Goal: Task Accomplishment & Management: Use online tool/utility

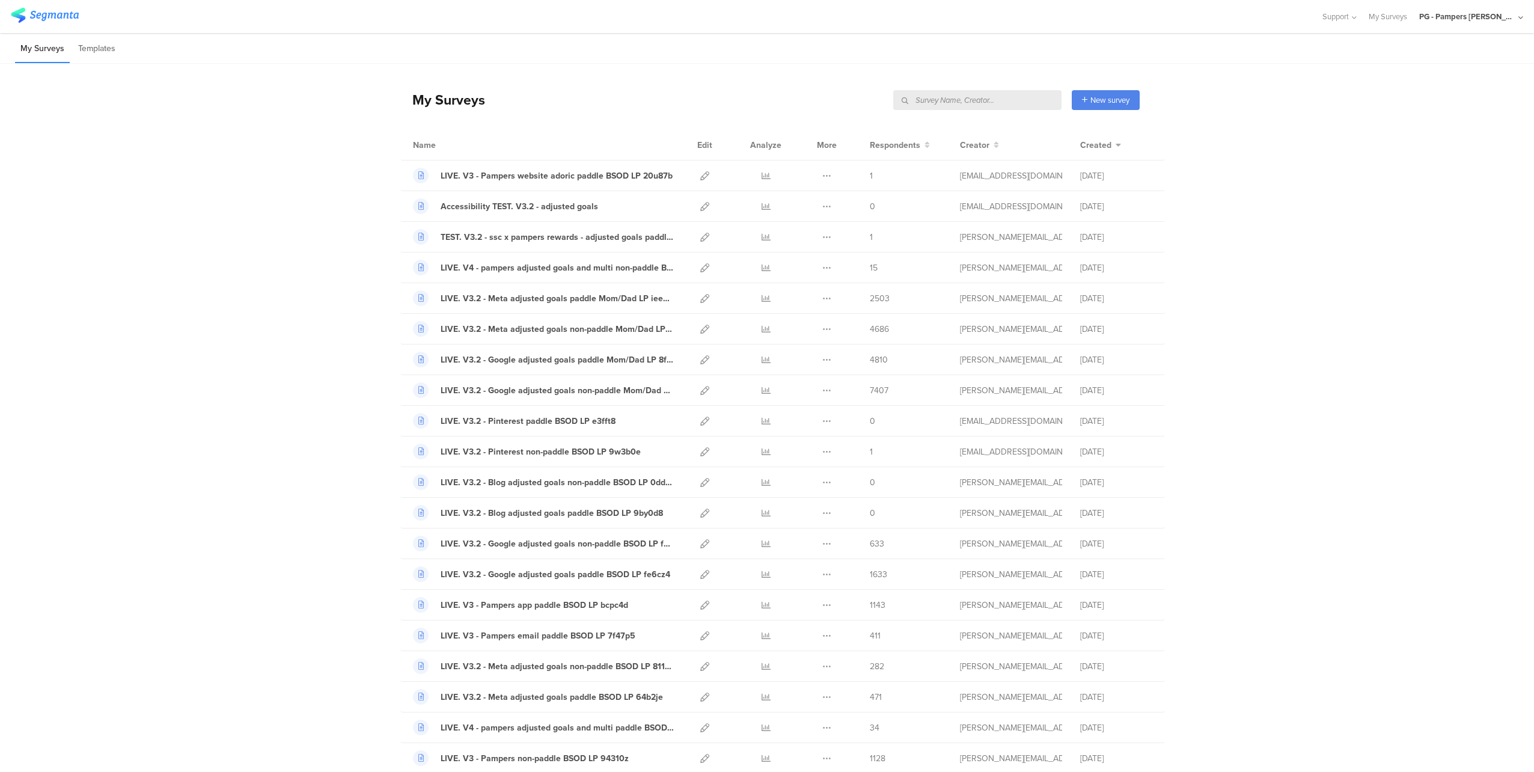
click at [1022, 99] on input "text" at bounding box center [977, 100] width 168 height 20
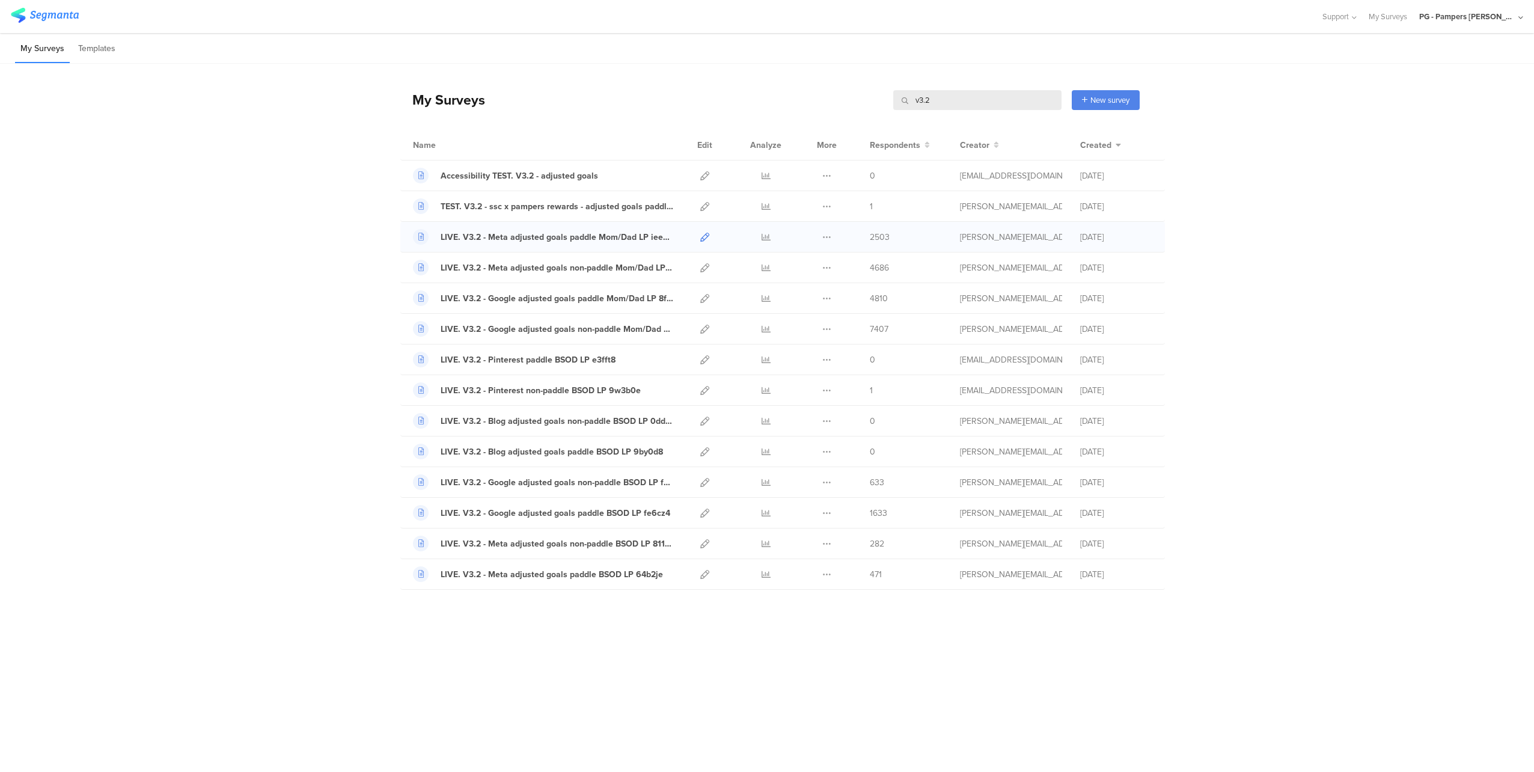
click at [704, 239] on icon at bounding box center [704, 237] width 9 height 9
click at [706, 264] on icon at bounding box center [704, 267] width 9 height 9
click at [704, 301] on icon at bounding box center [704, 298] width 9 height 9
click at [705, 327] on icon at bounding box center [704, 328] width 9 height 9
click at [704, 421] on icon at bounding box center [704, 420] width 9 height 9
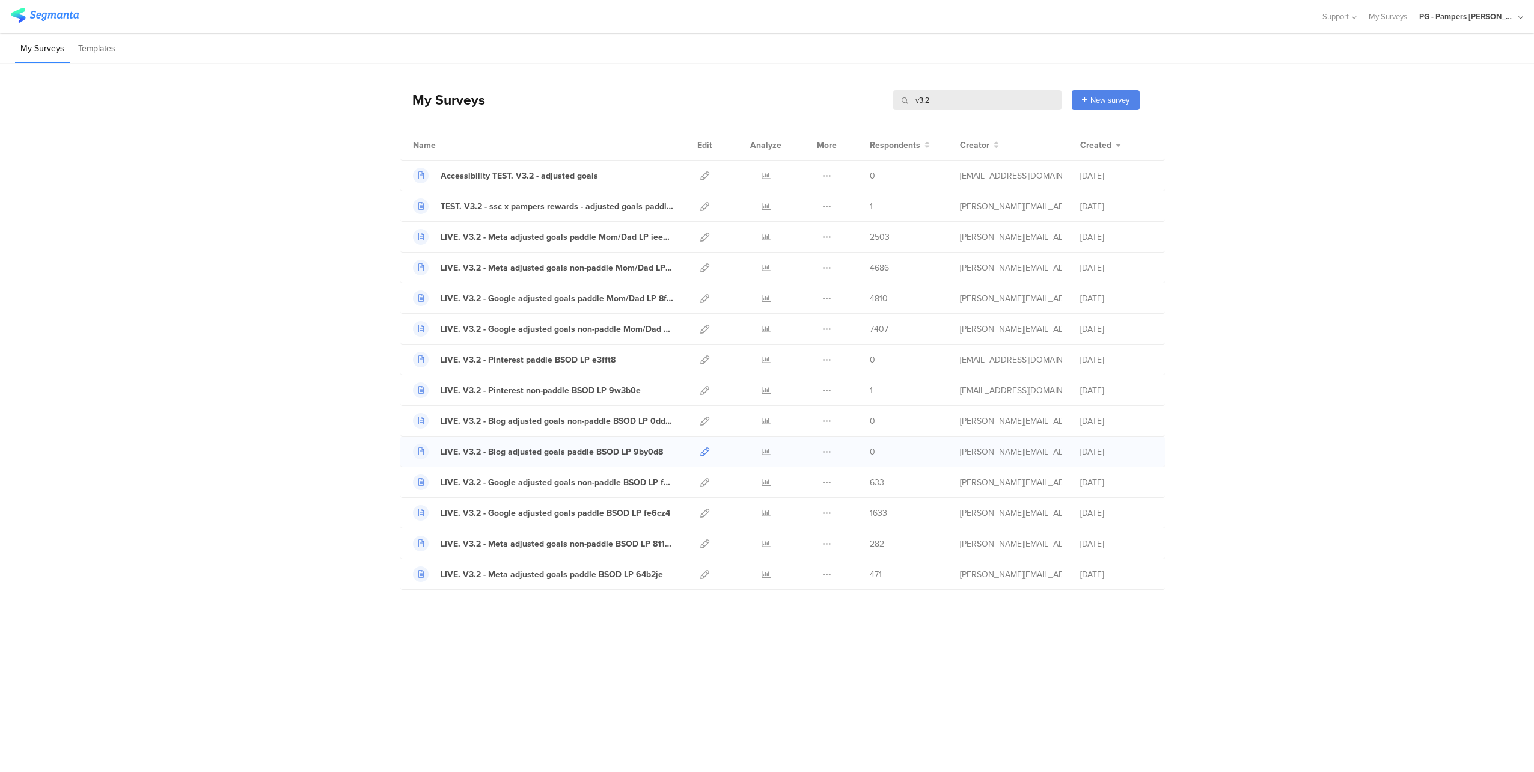
click at [702, 449] on icon at bounding box center [704, 451] width 9 height 9
click at [704, 484] on icon at bounding box center [704, 482] width 9 height 9
click at [703, 514] on icon at bounding box center [704, 512] width 9 height 9
click at [707, 543] on icon at bounding box center [704, 543] width 9 height 9
click at [702, 574] on icon at bounding box center [704, 574] width 9 height 9
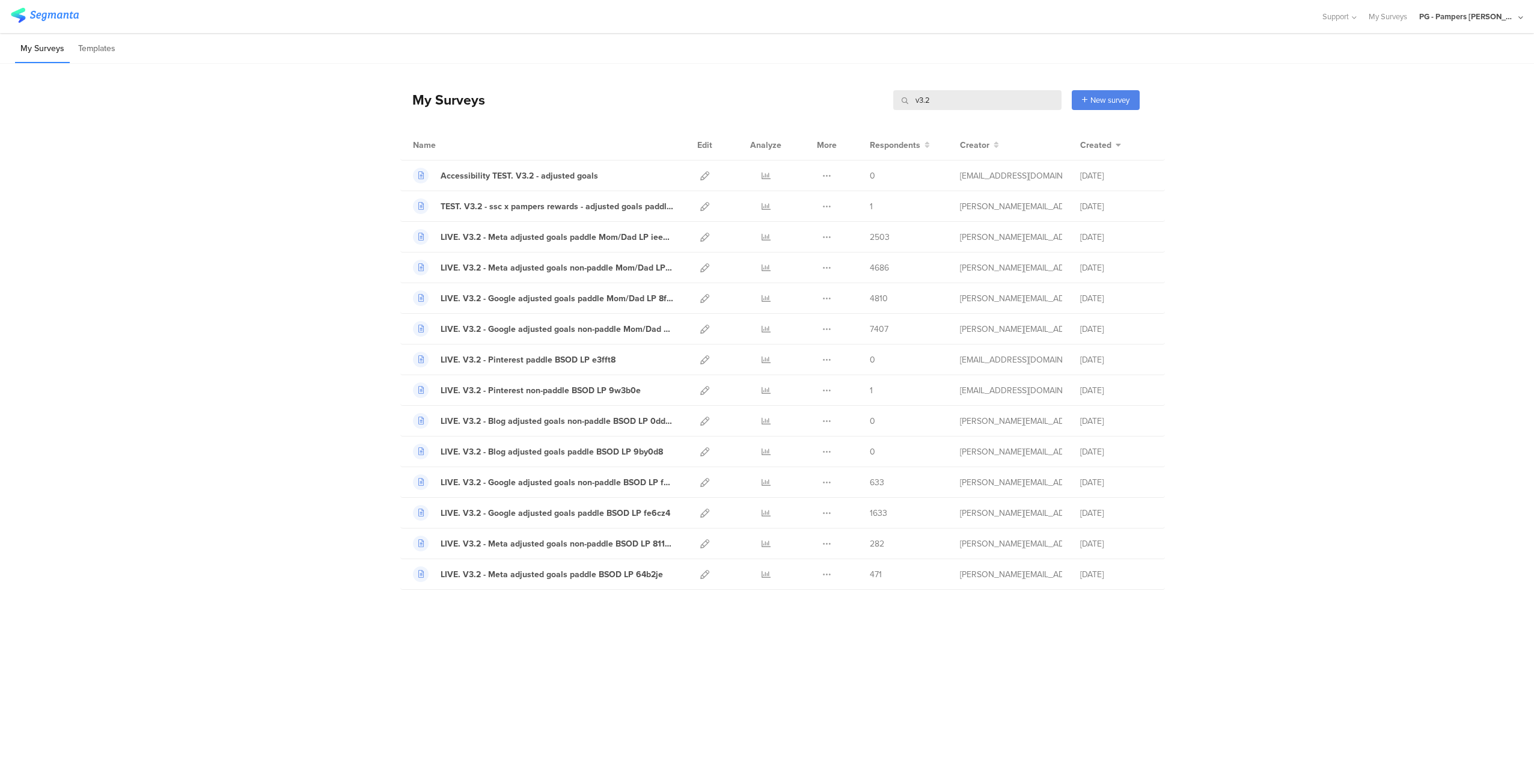
click at [943, 101] on input "v3.2" at bounding box center [977, 100] width 168 height 20
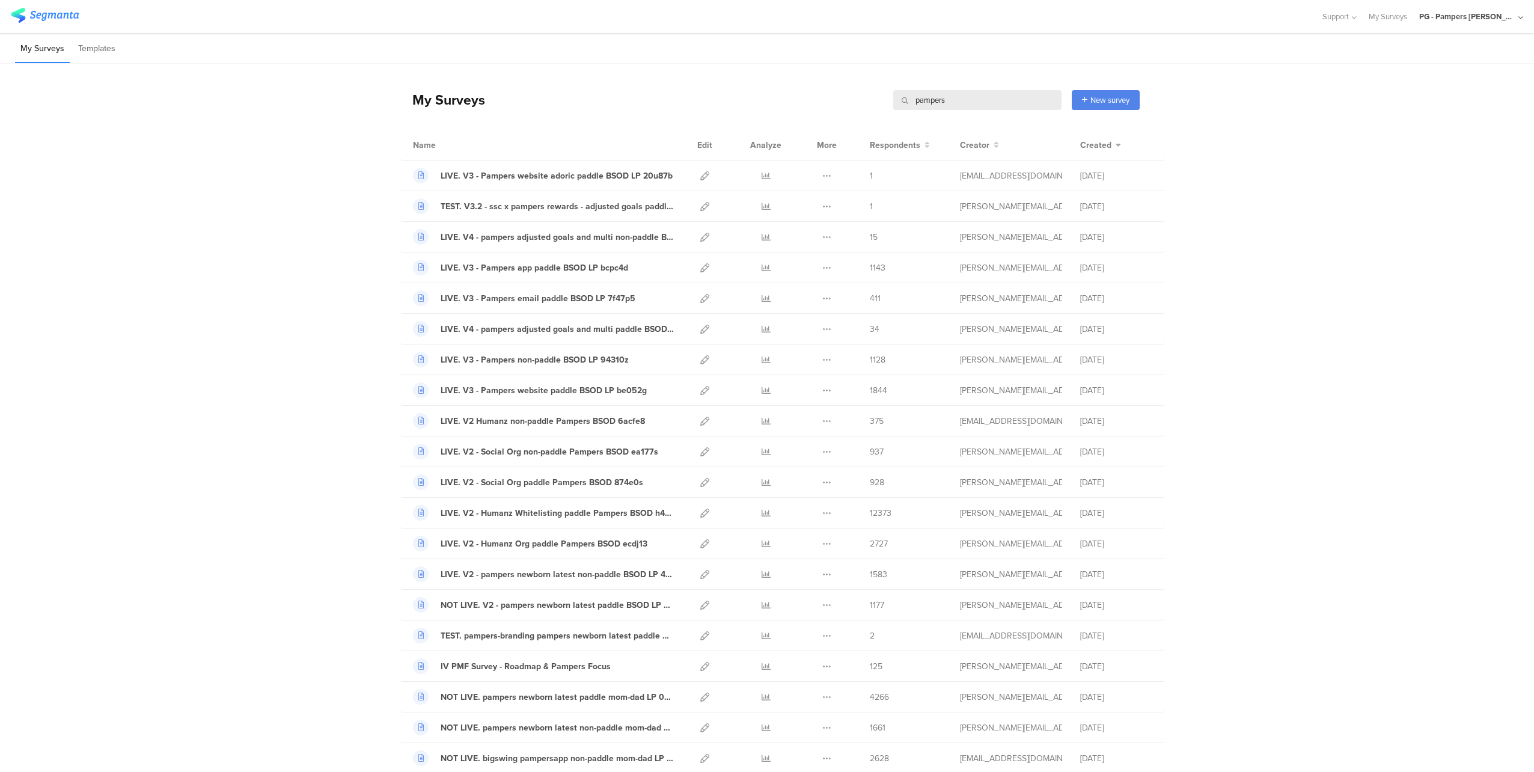
click at [955, 103] on input "pampers" at bounding box center [977, 100] width 168 height 20
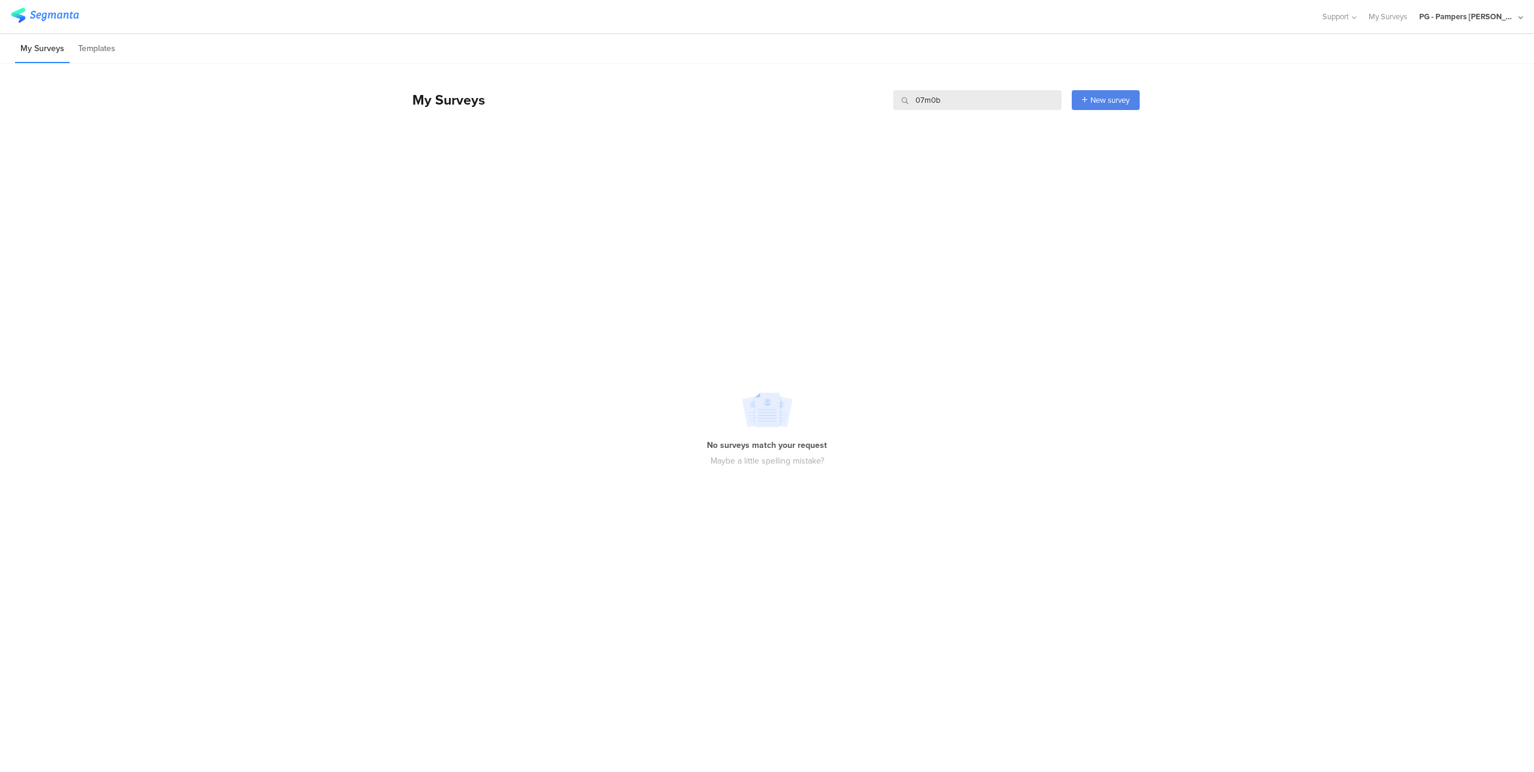
click at [973, 100] on input "07m0b" at bounding box center [977, 100] width 168 height 20
click at [922, 97] on input "07m0b" at bounding box center [977, 100] width 168 height 20
click at [918, 100] on input "07m0b" at bounding box center [977, 100] width 168 height 20
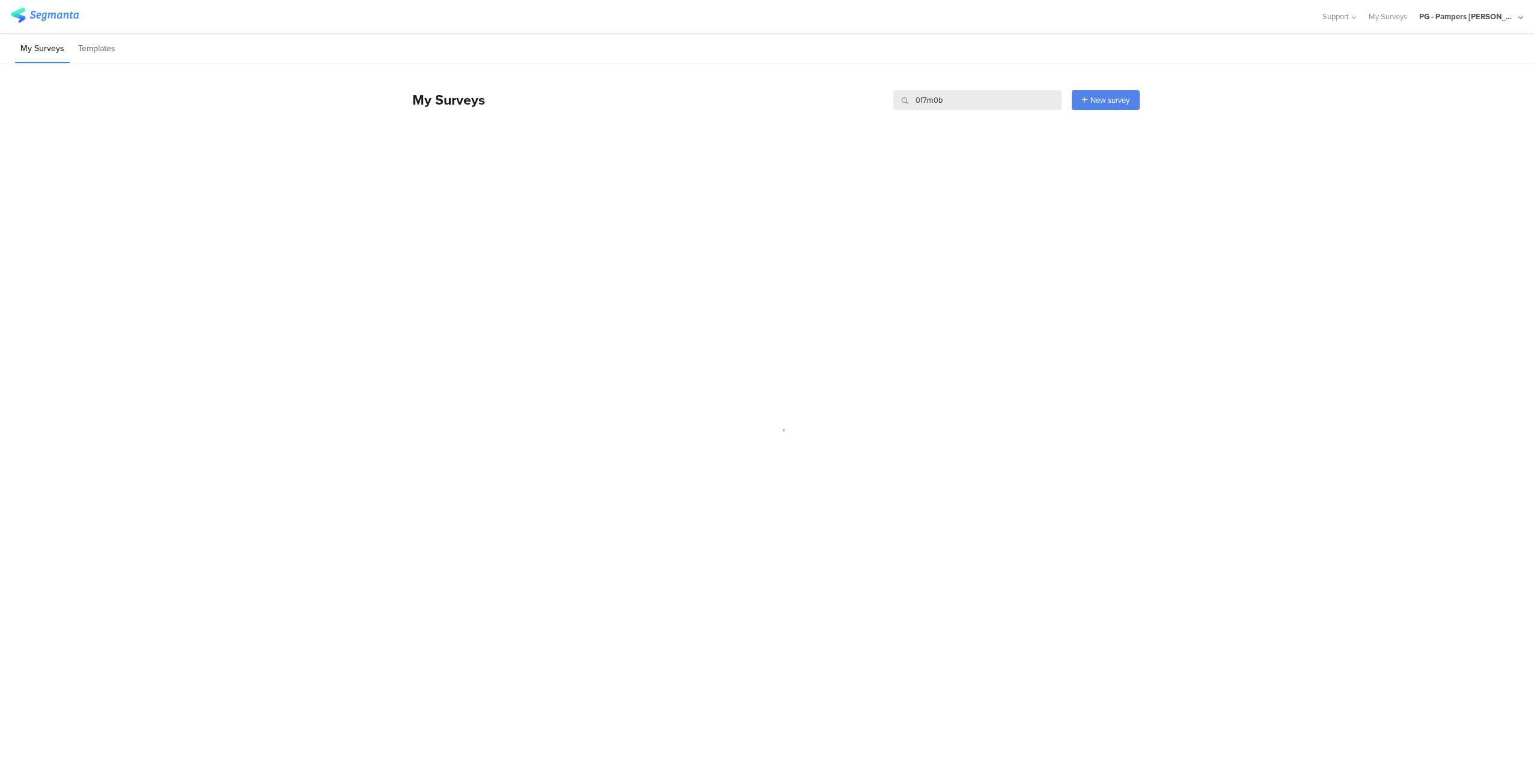
type input "0f7m0b"
click at [978, 82] on div "My Surveys 0f7m0b 0f7m0b New survey Start from scratch Choose from templates" at bounding box center [769, 100] width 739 height 48
click at [705, 175] on icon at bounding box center [704, 175] width 9 height 9
click at [948, 102] on input "0f7m0b" at bounding box center [977, 100] width 168 height 20
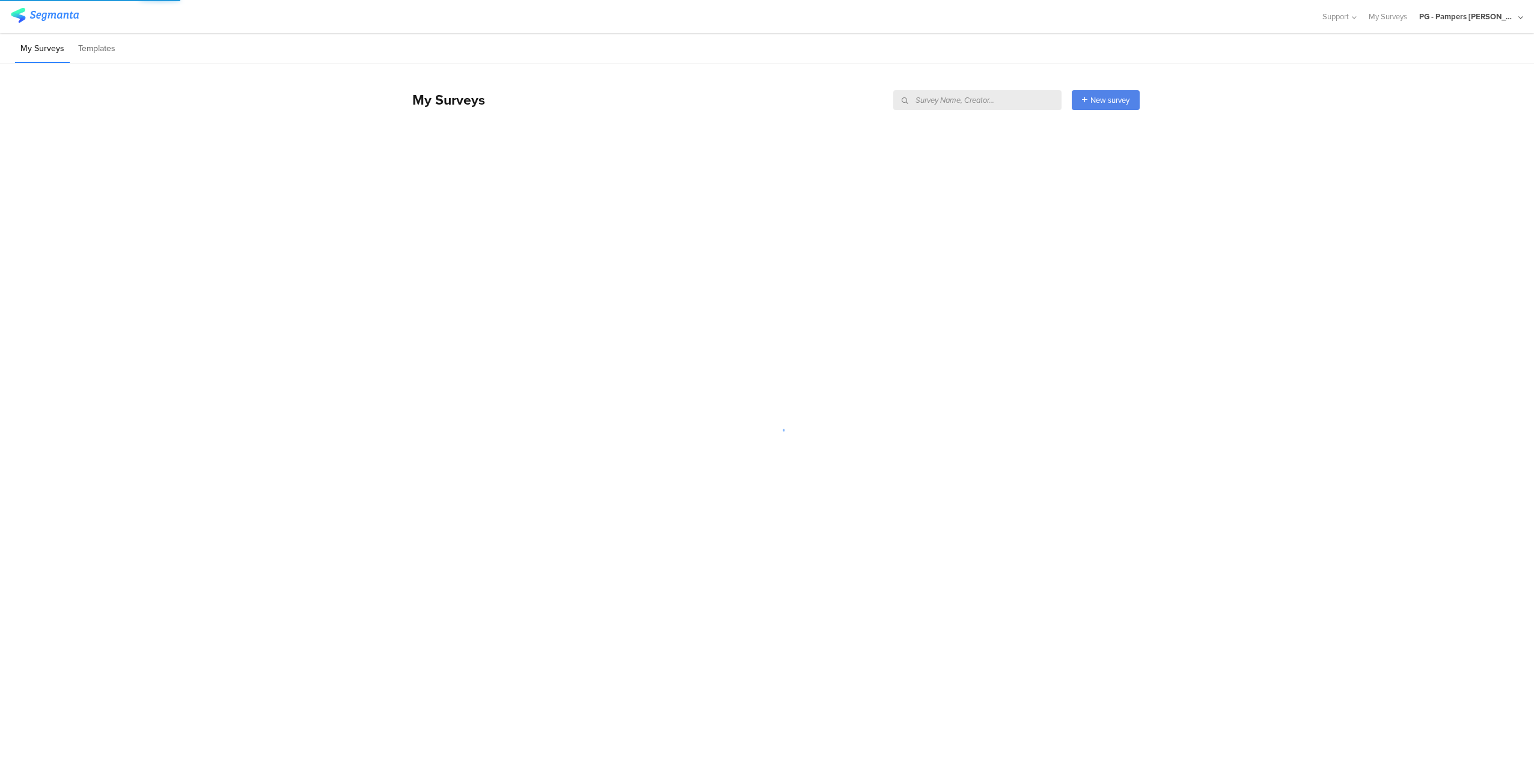
click at [1228, 221] on div at bounding box center [767, 430] width 1534 height 564
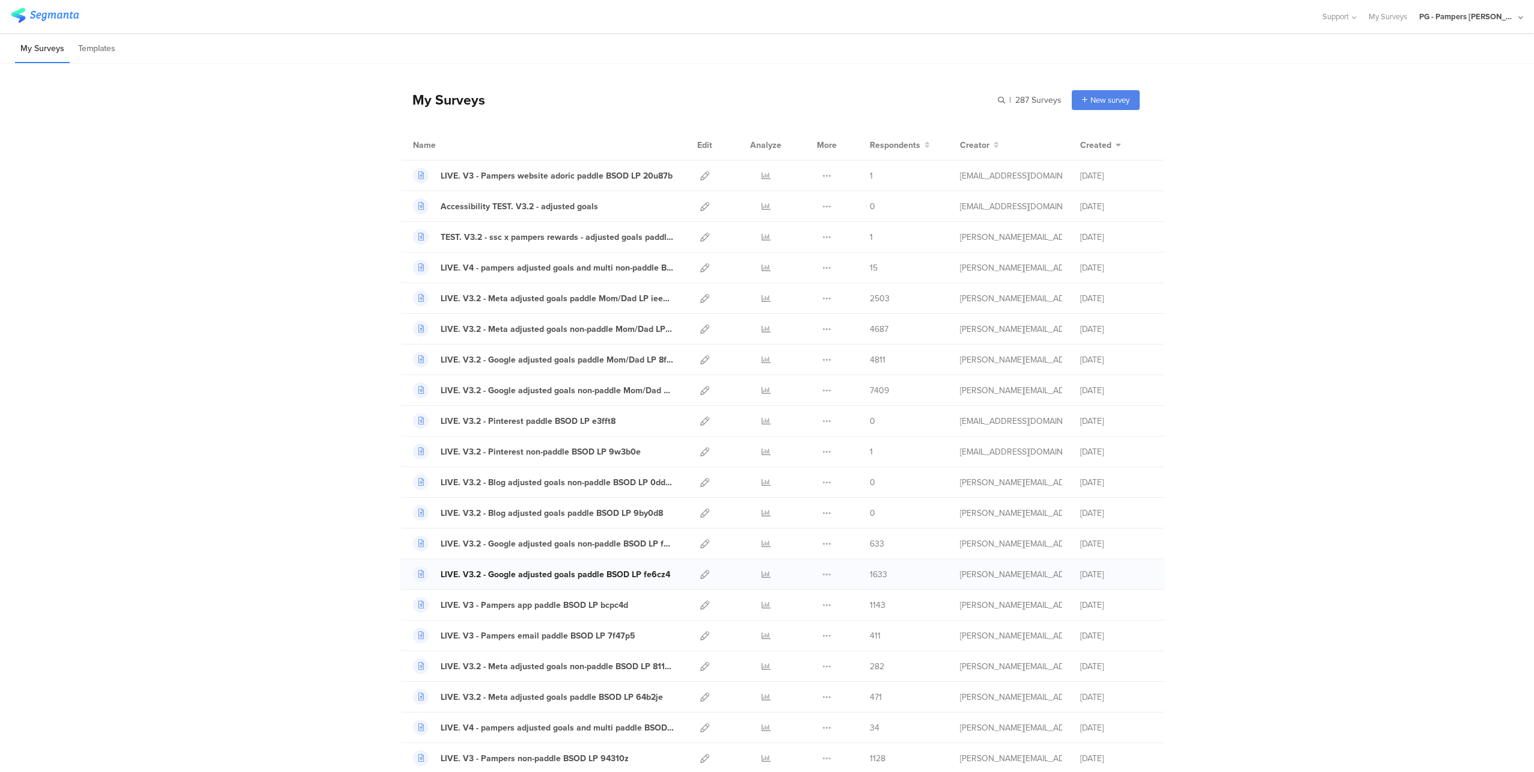
click at [526, 576] on div "LIVE. V3.2 - Google adjusted goals paddle BSOD LP fe6cz4" at bounding box center [555, 574] width 230 height 13
click at [940, 102] on input "text" at bounding box center [977, 100] width 168 height 20
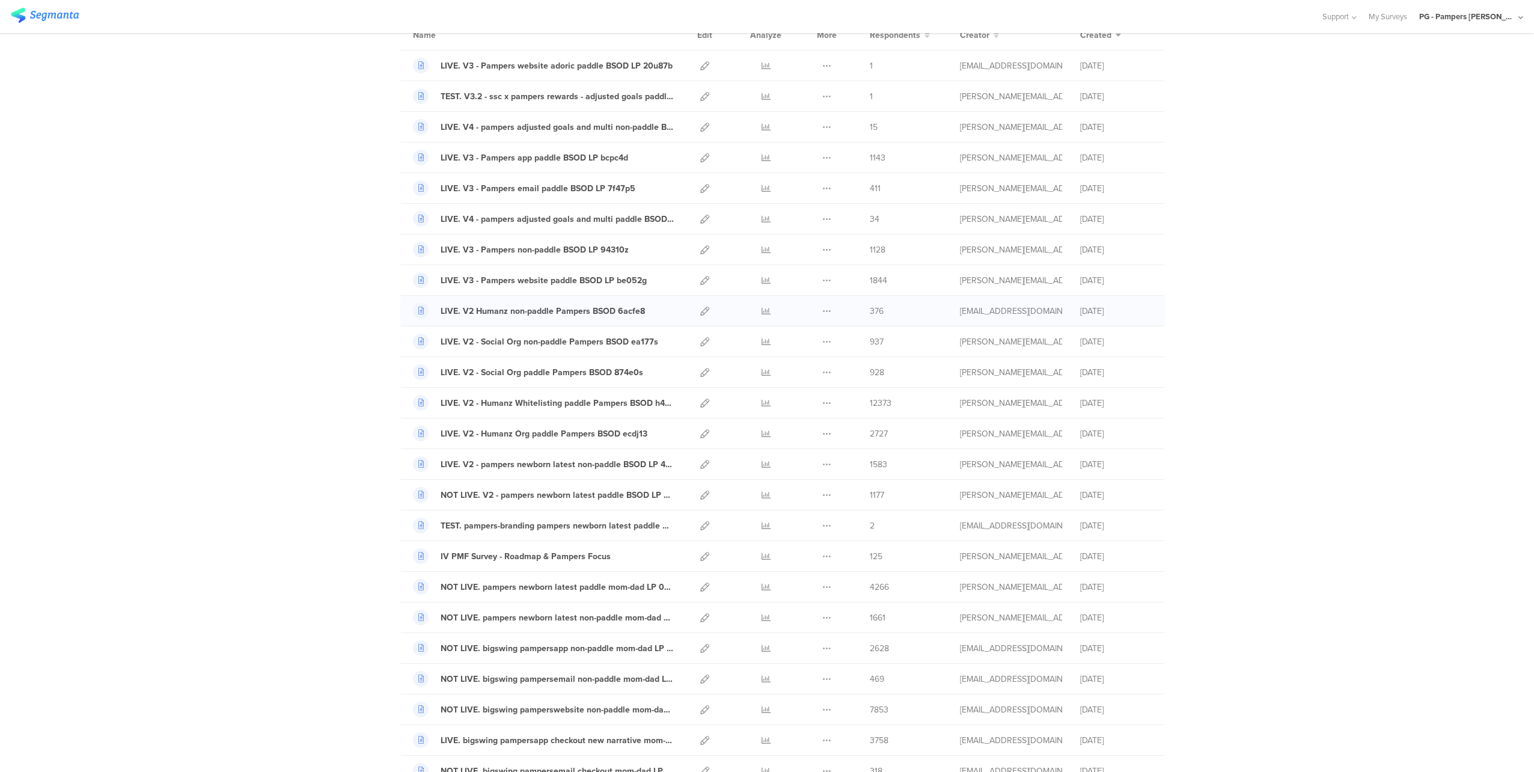
scroll to position [120, 0]
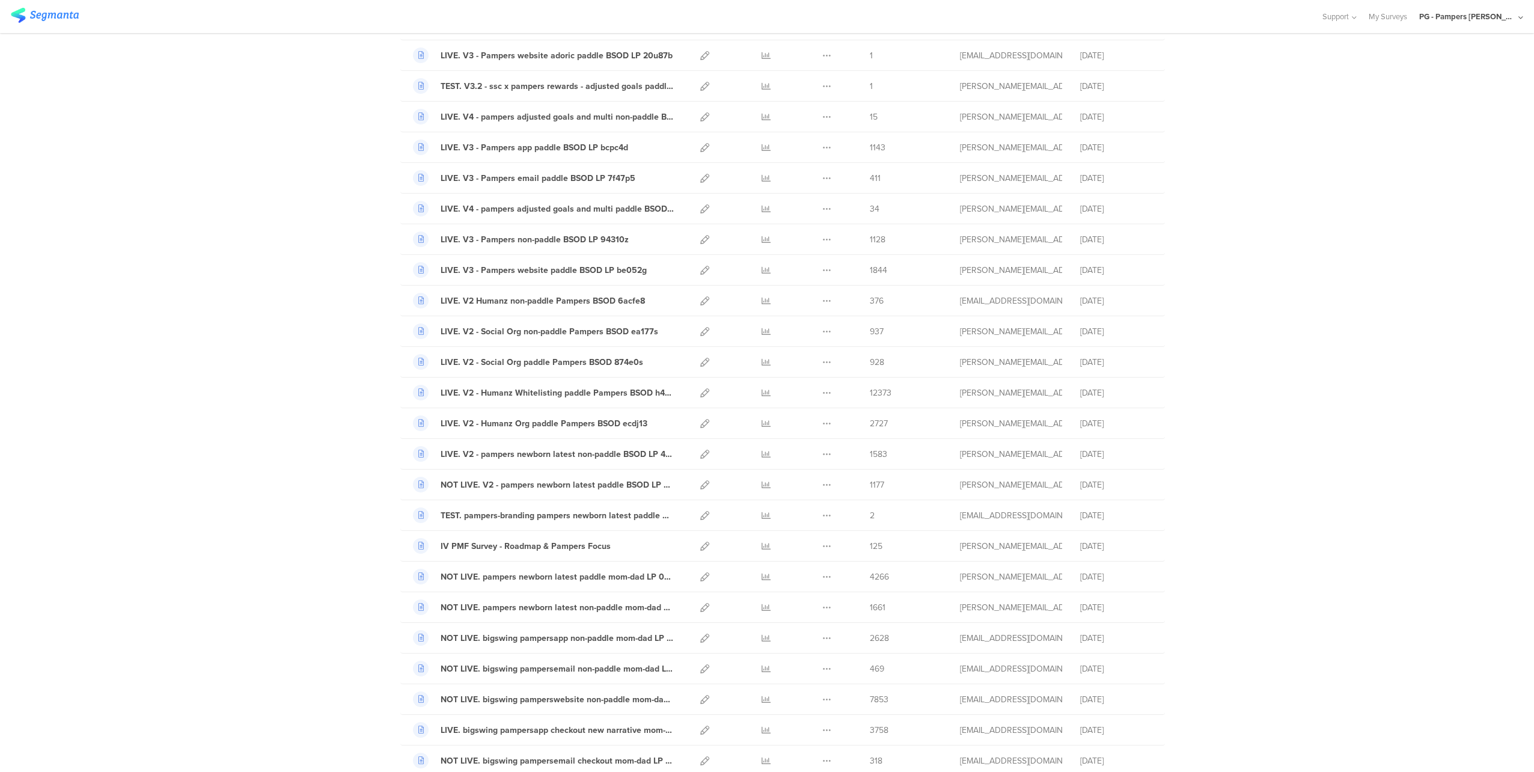
type input "pampers"
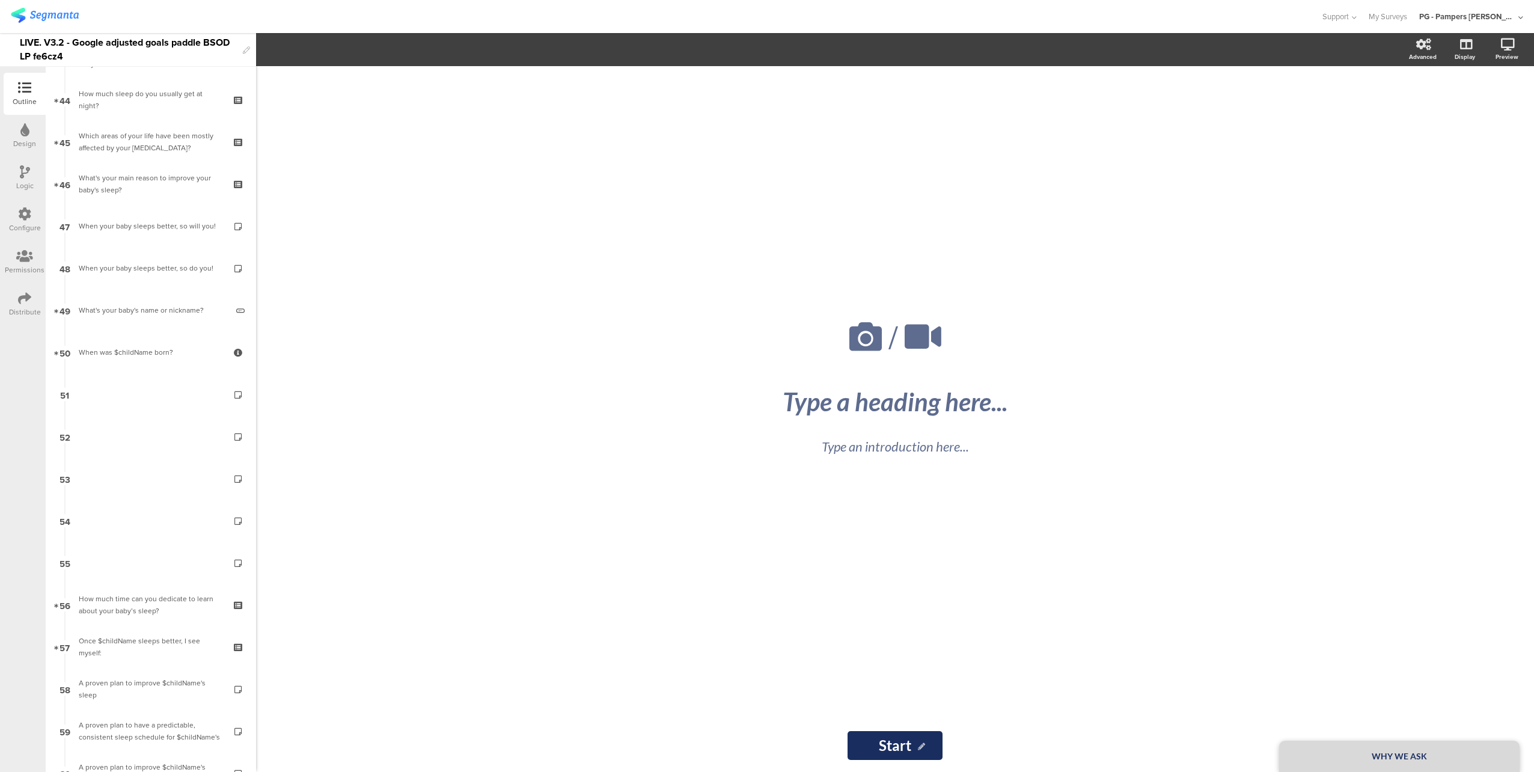
scroll to position [2062, 0]
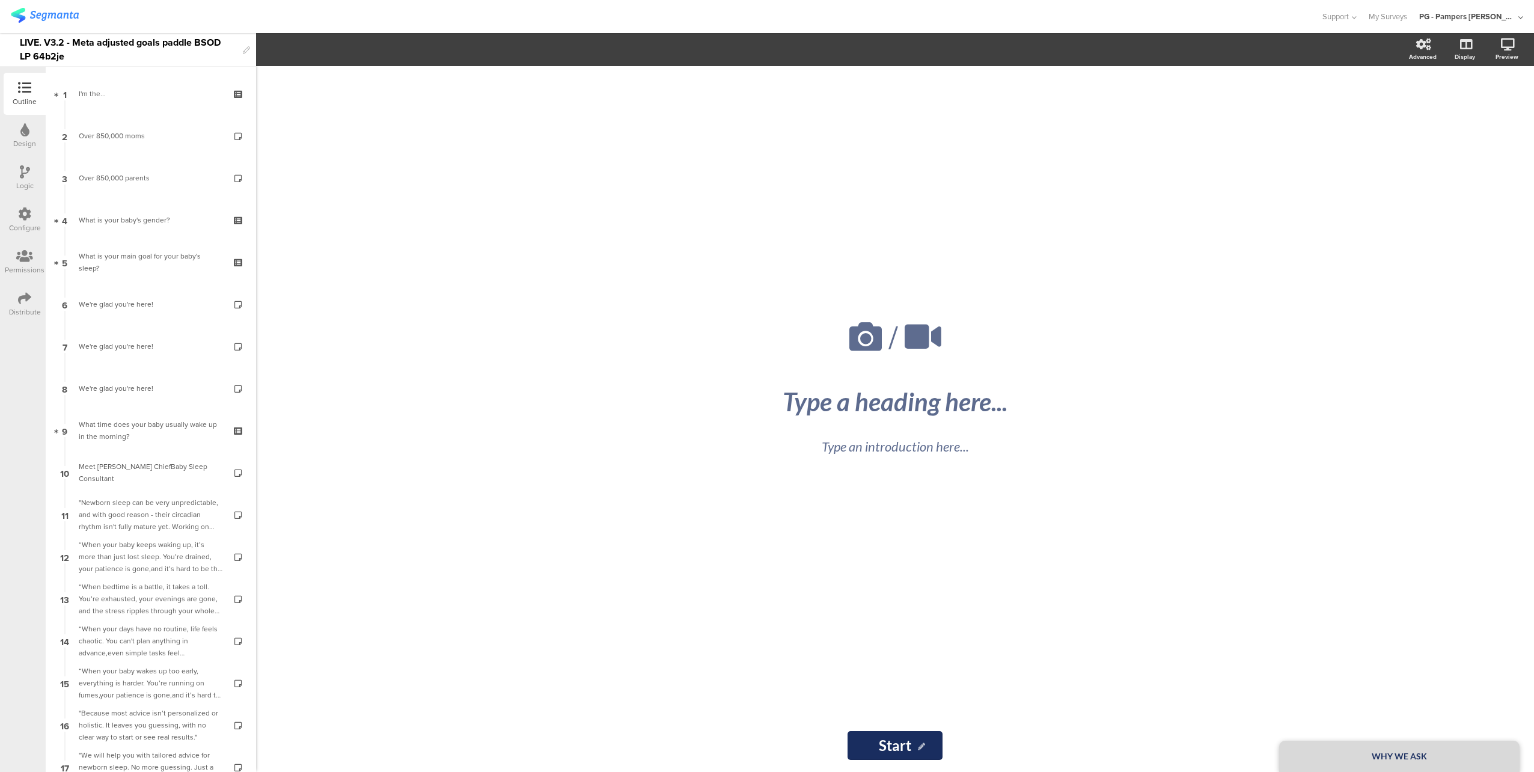
click at [20, 177] on icon at bounding box center [25, 171] width 10 height 13
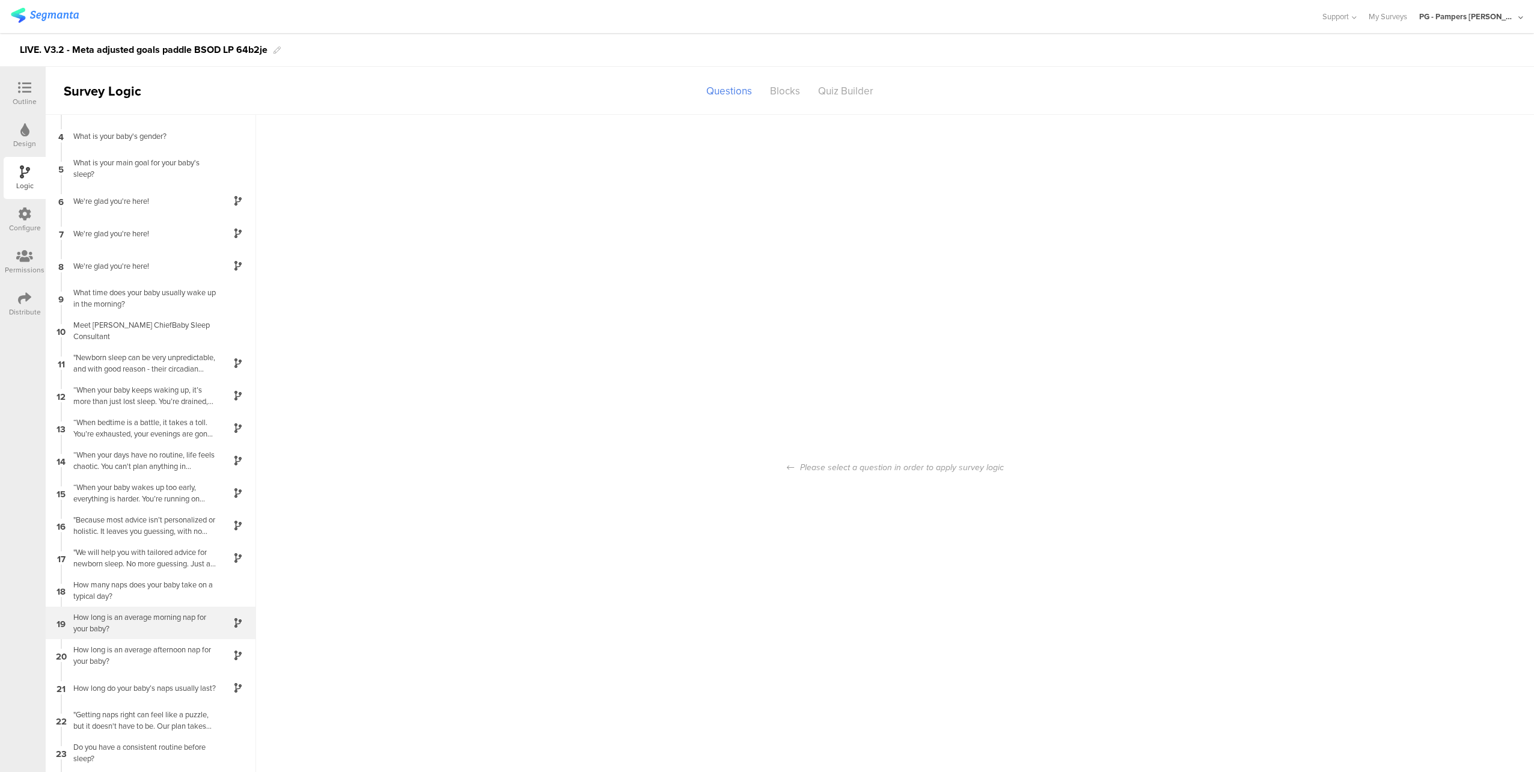
scroll to position [240, 0]
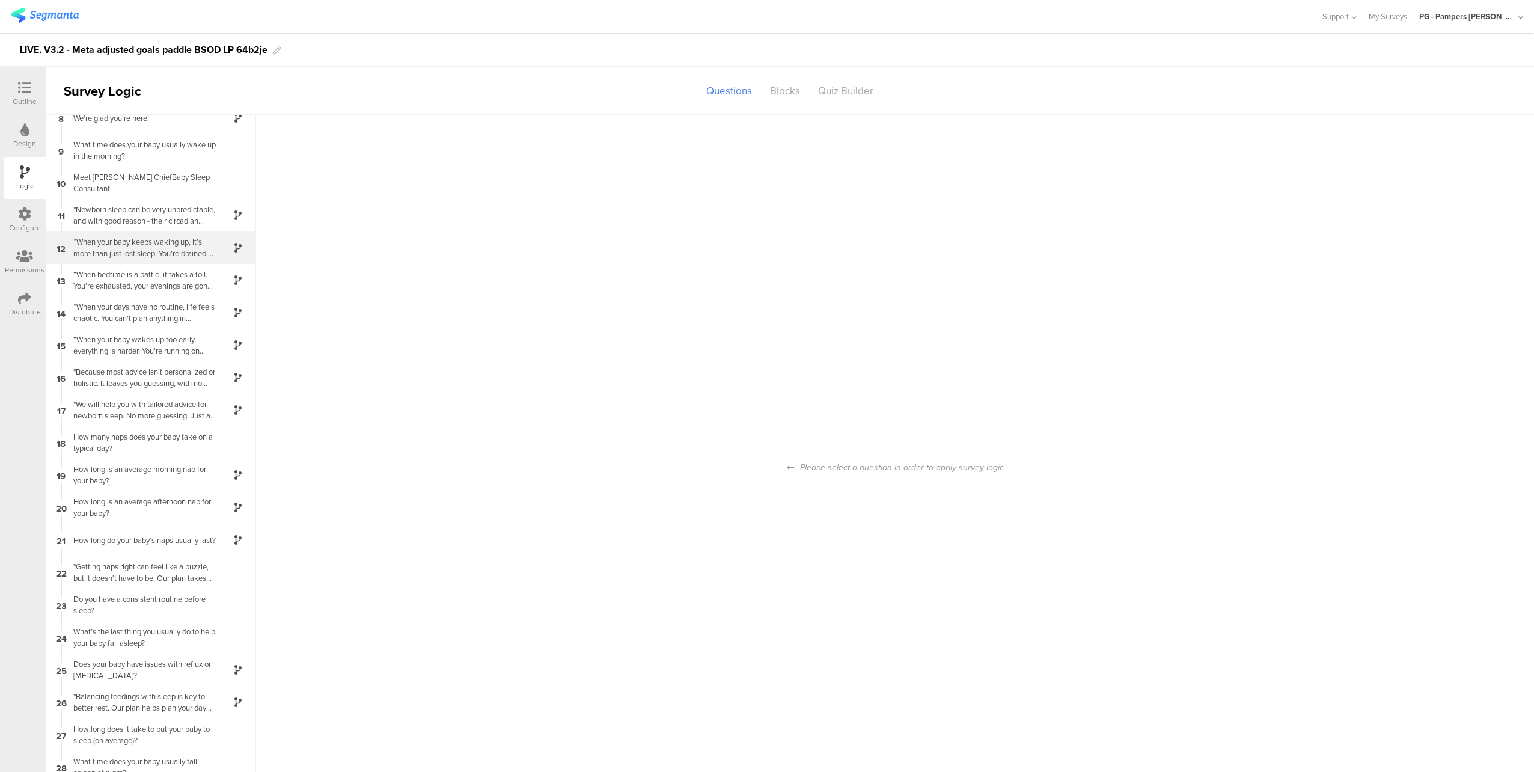
click at [150, 255] on div "“When your baby keeps waking up, it’s more than just lost sleep. You’re drained…" at bounding box center [141, 247] width 150 height 23
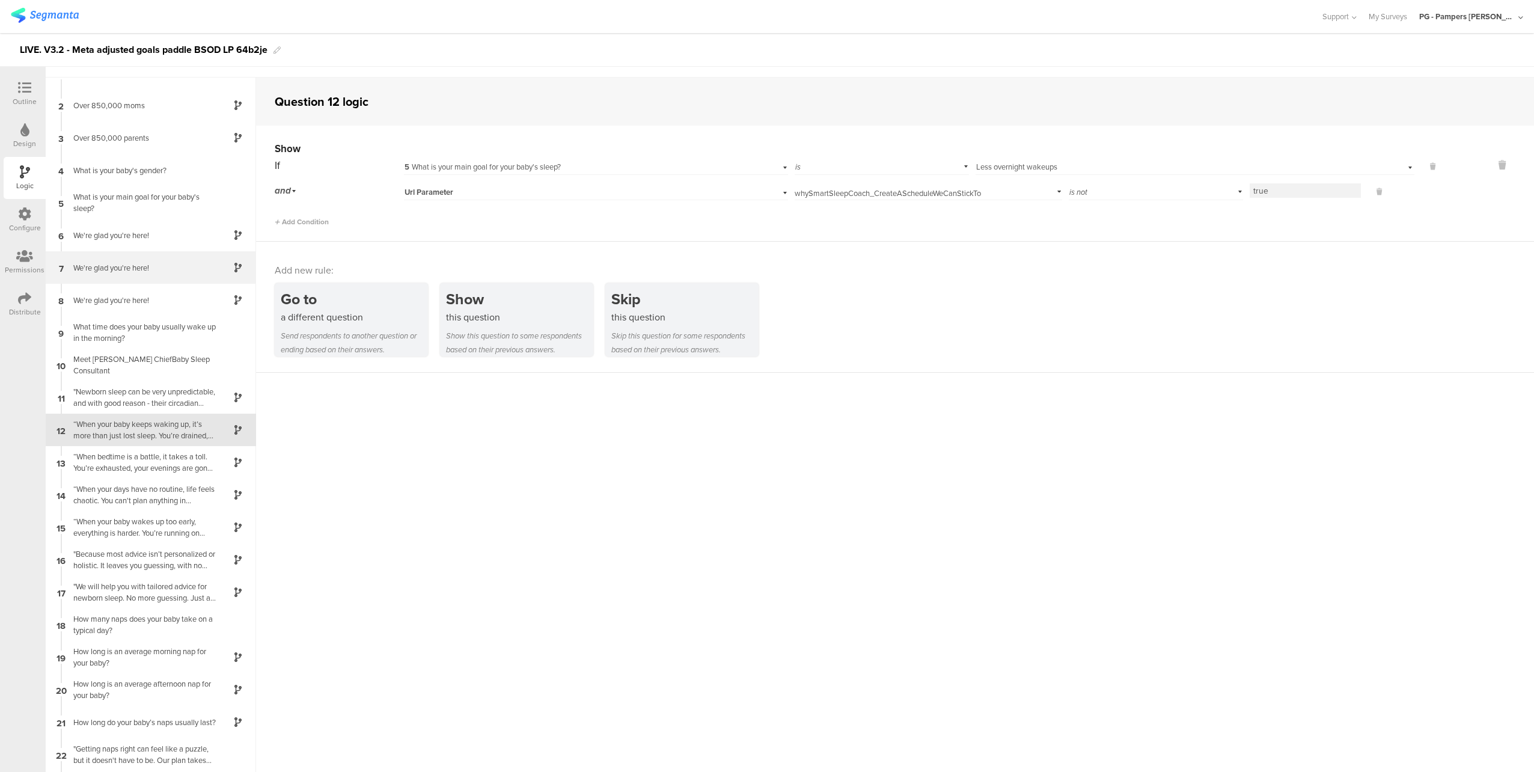
scroll to position [48, 0]
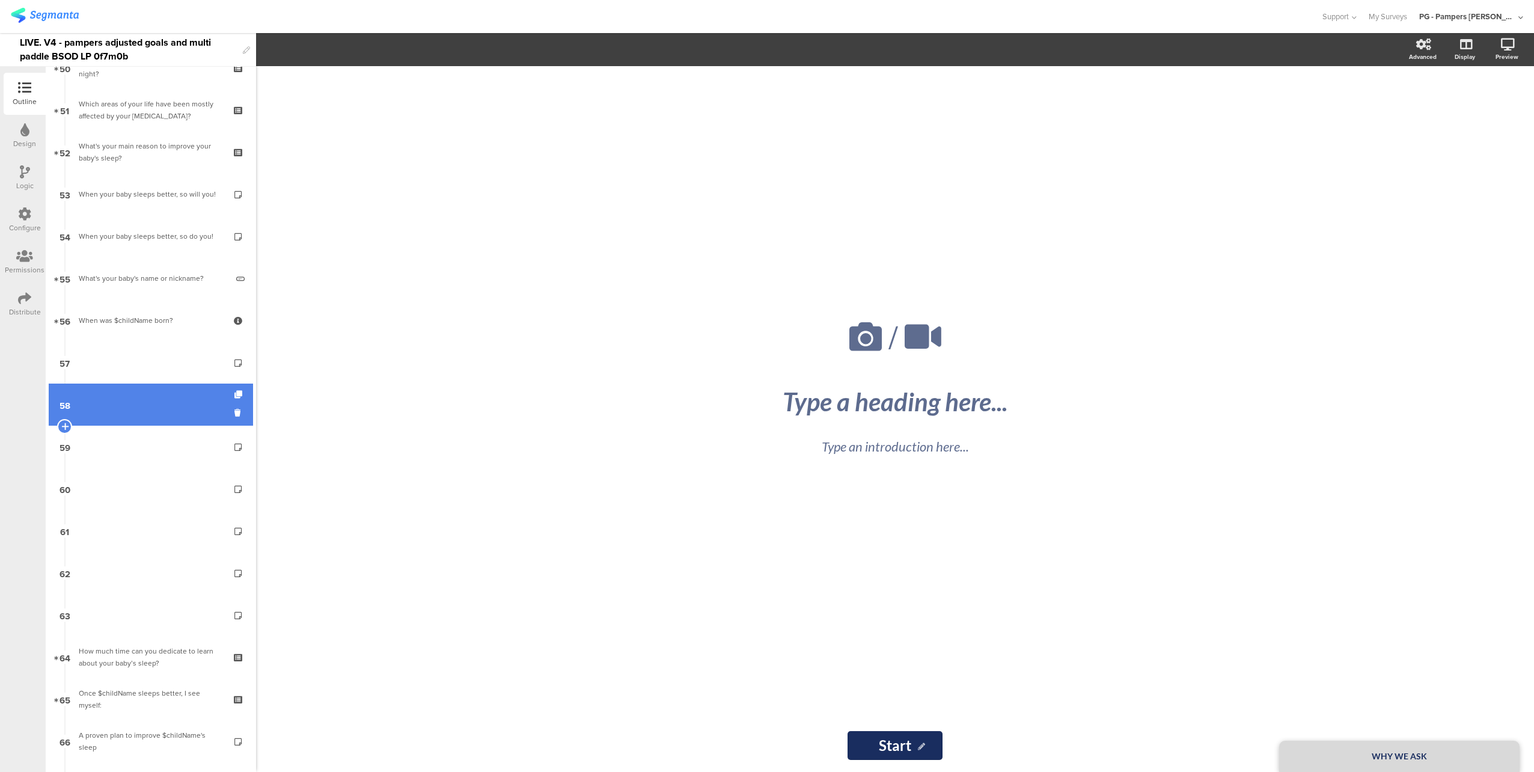
scroll to position [2103, 0]
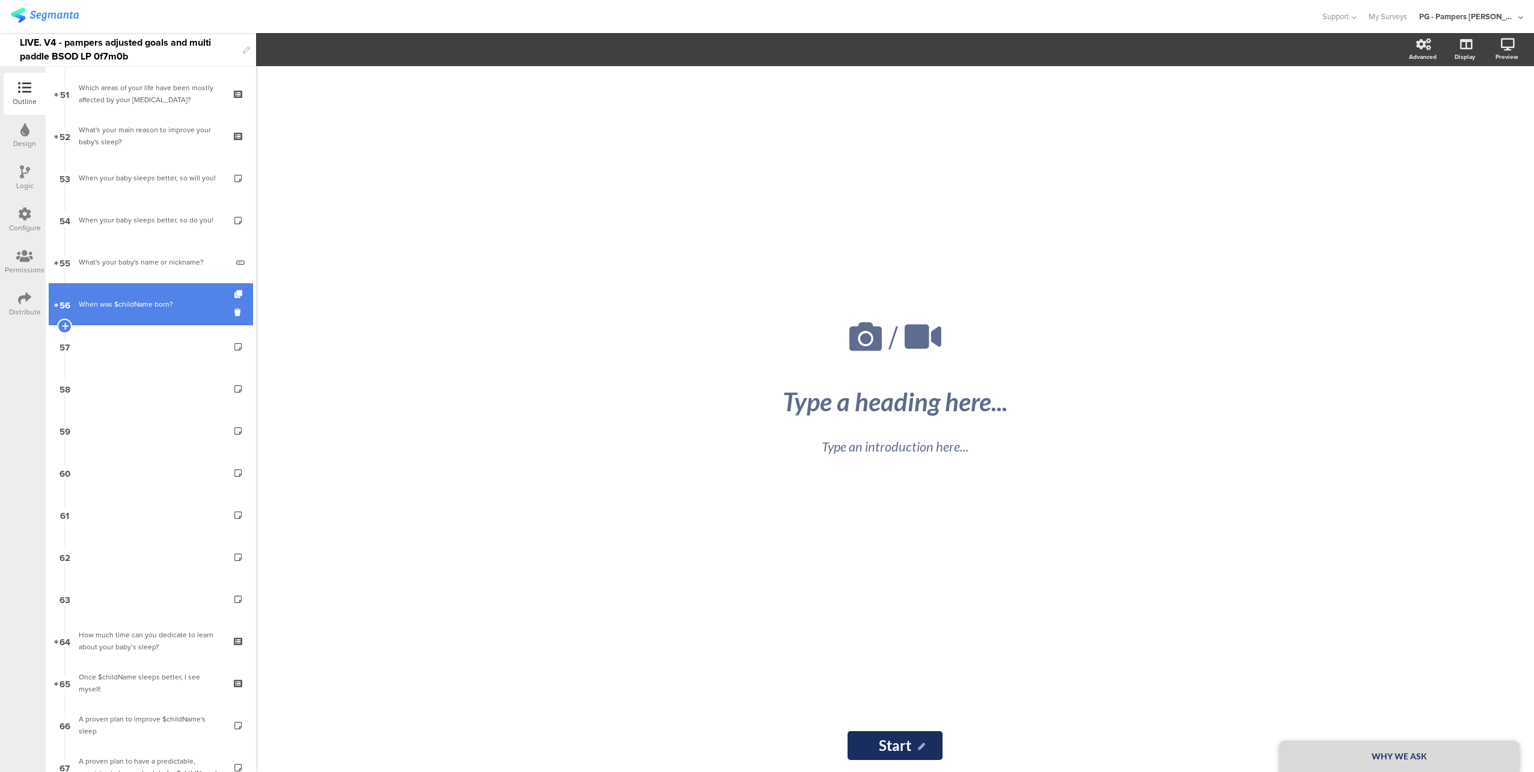
click at [170, 301] on div "When was $childName born?" at bounding box center [151, 304] width 144 height 12
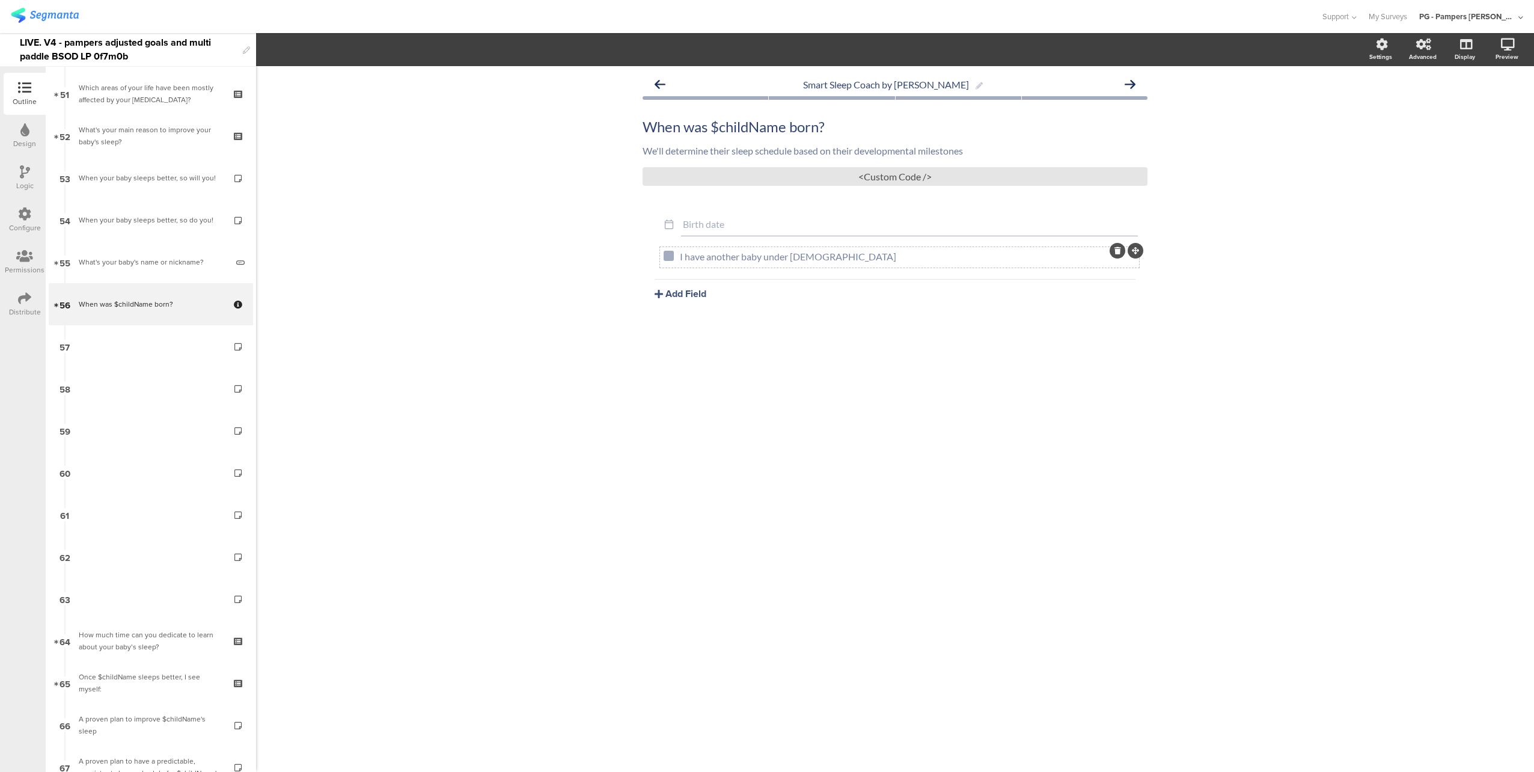
click at [1121, 249] on div at bounding box center [1117, 251] width 16 height 16
click at [1115, 248] on icon at bounding box center [1117, 250] width 7 height 7
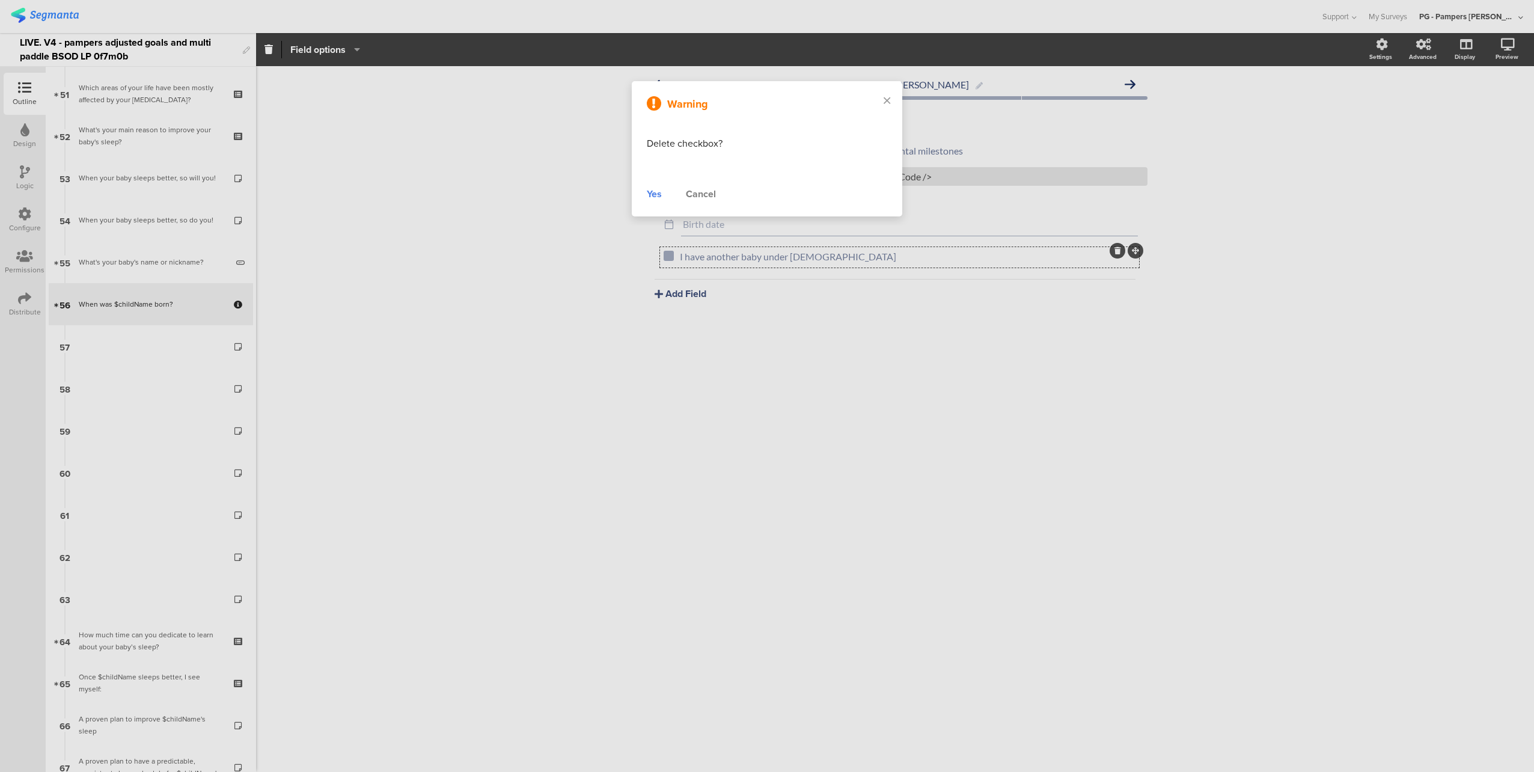
click at [647, 189] on div "Yes" at bounding box center [654, 194] width 15 height 14
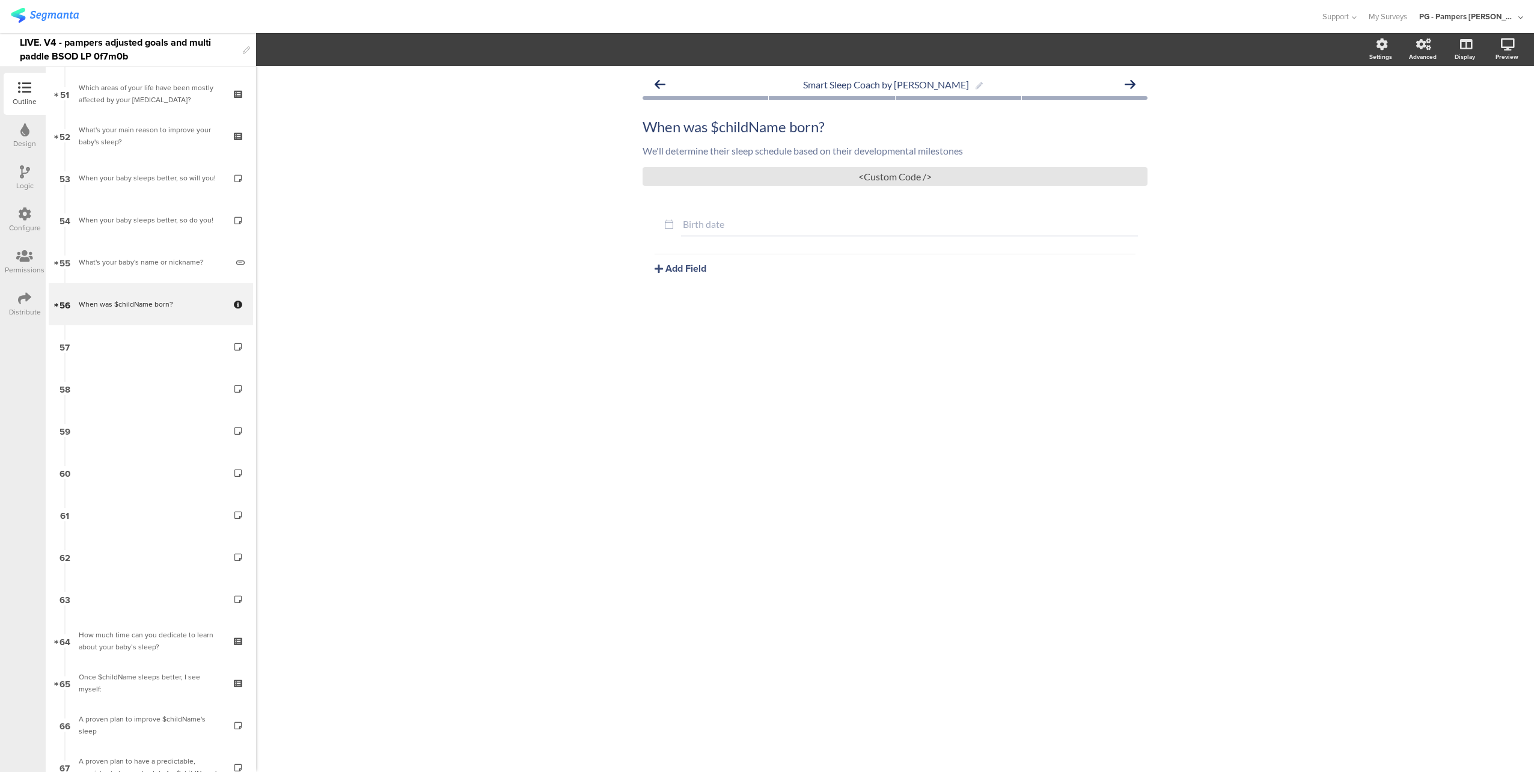
click at [24, 180] on div at bounding box center [25, 172] width 10 height 15
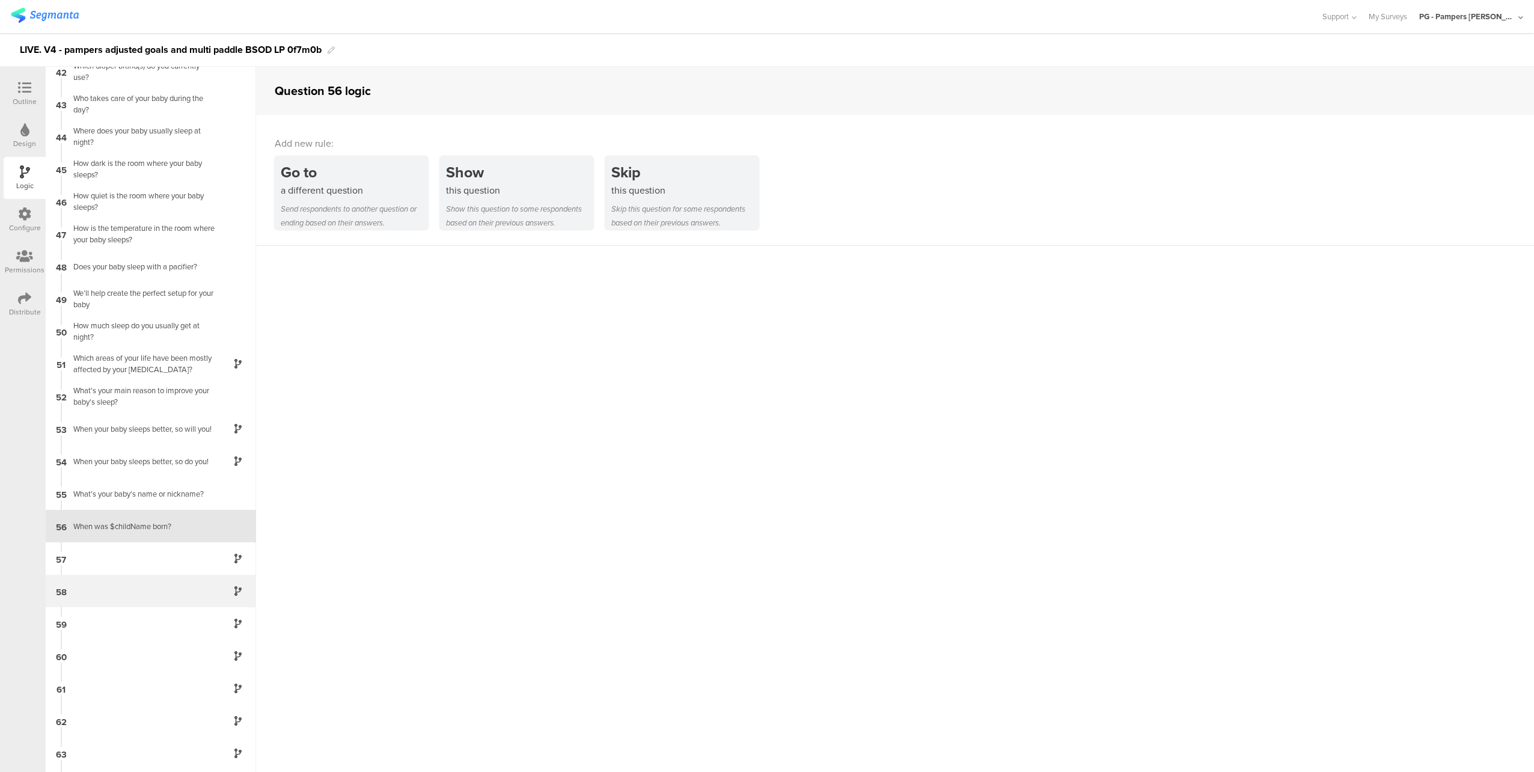
scroll to position [1449, 0]
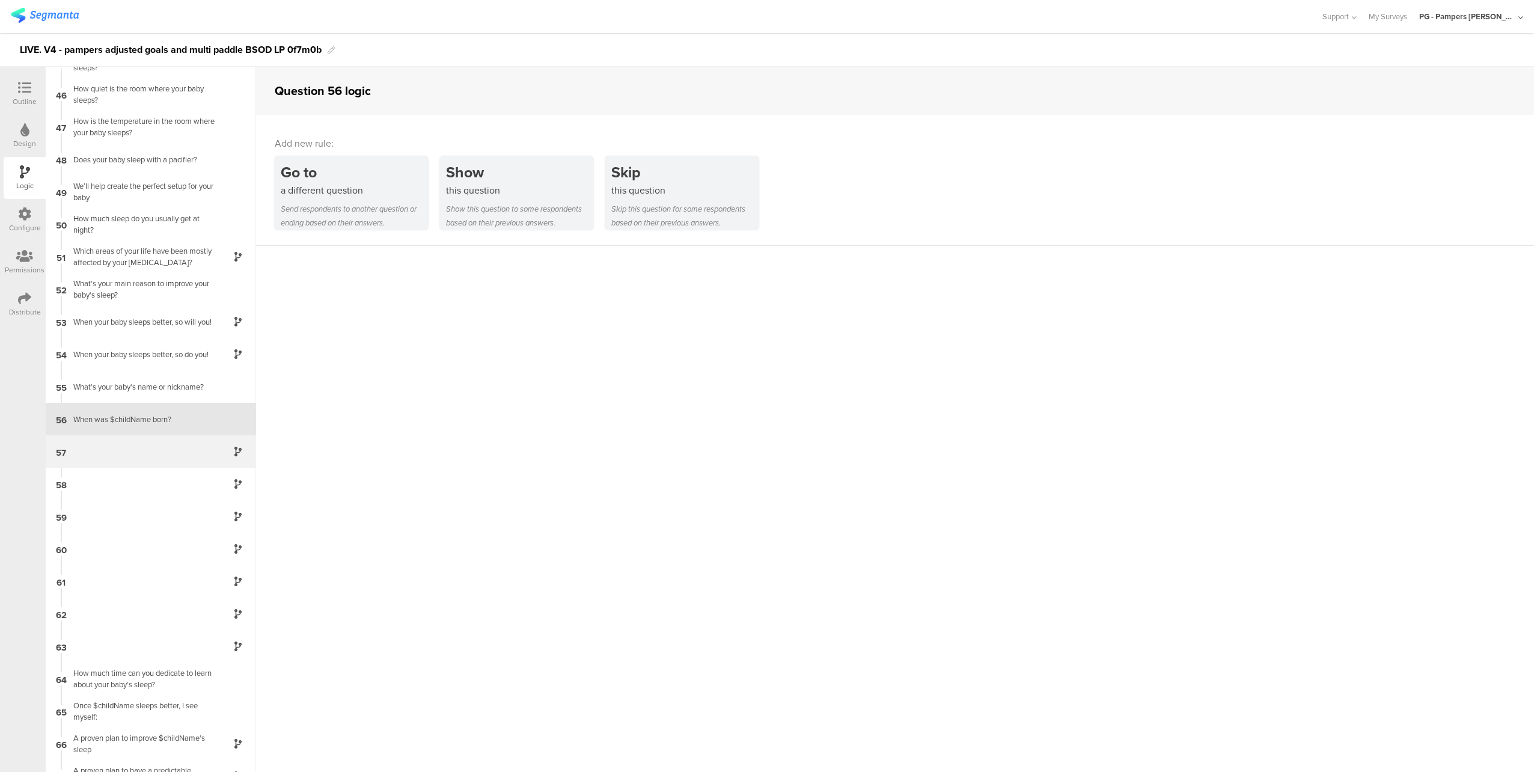
click at [159, 454] on div "57" at bounding box center [151, 451] width 210 height 32
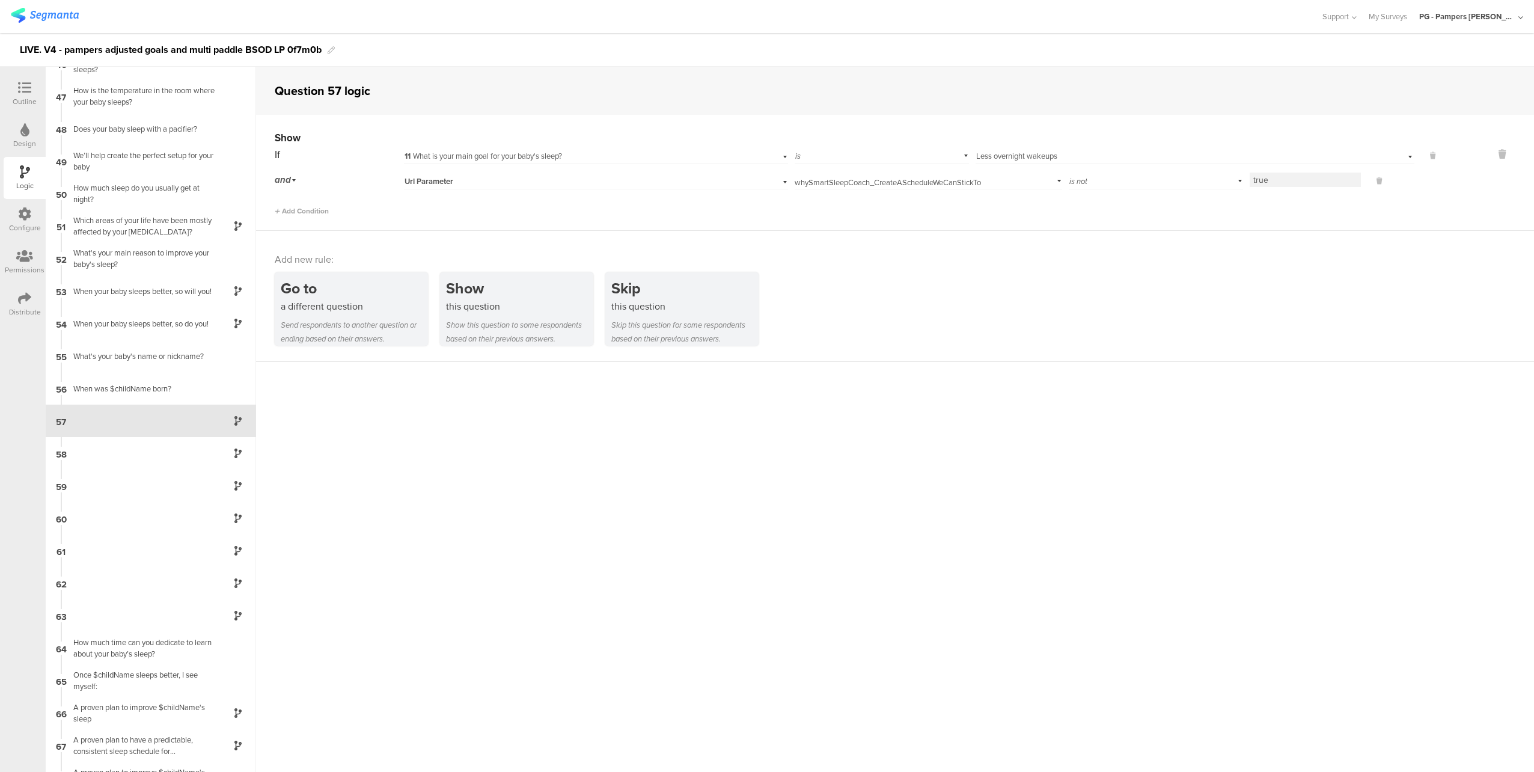
scroll to position [1481, 0]
click at [174, 443] on div "58" at bounding box center [151, 451] width 210 height 32
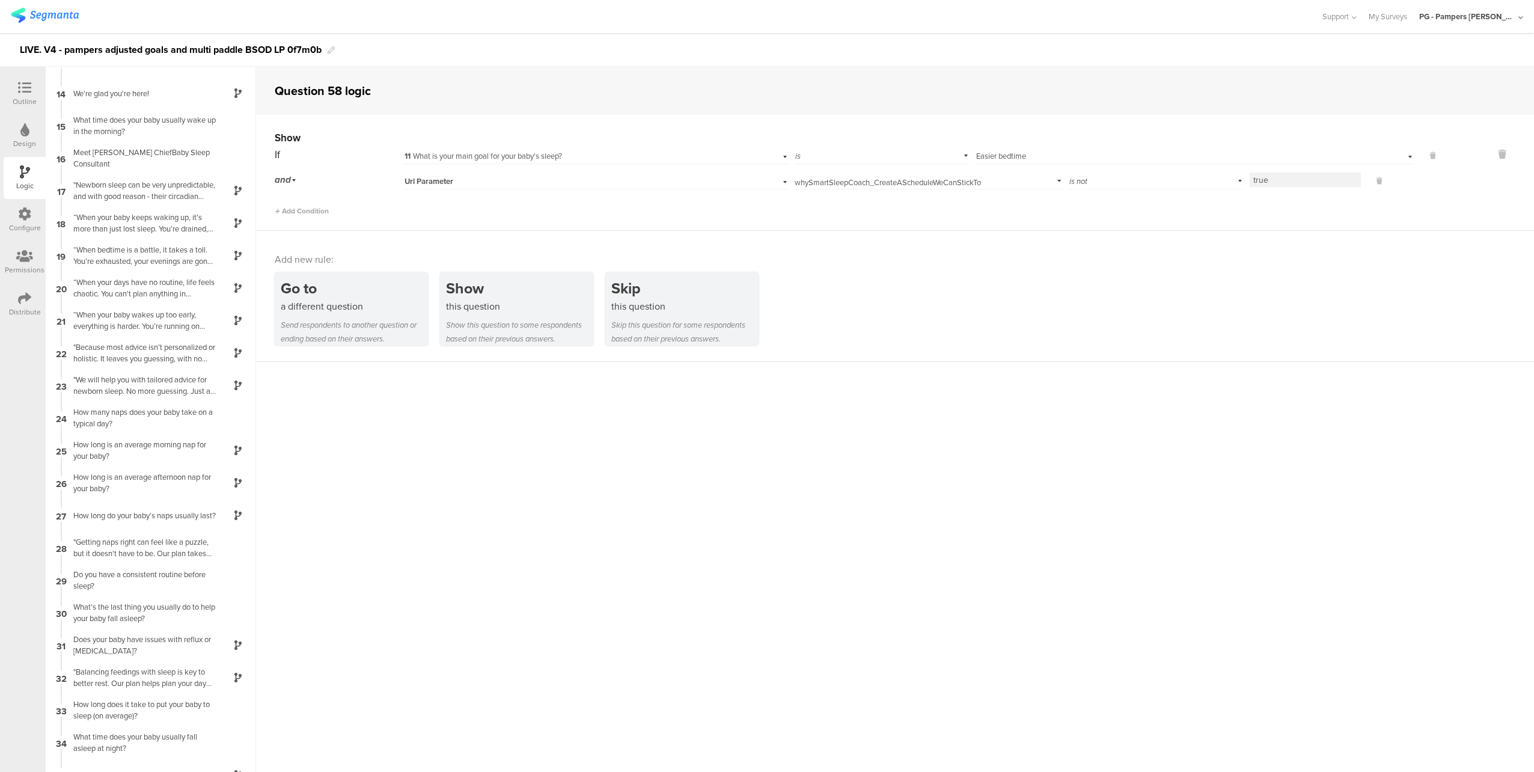
scroll to position [252, 0]
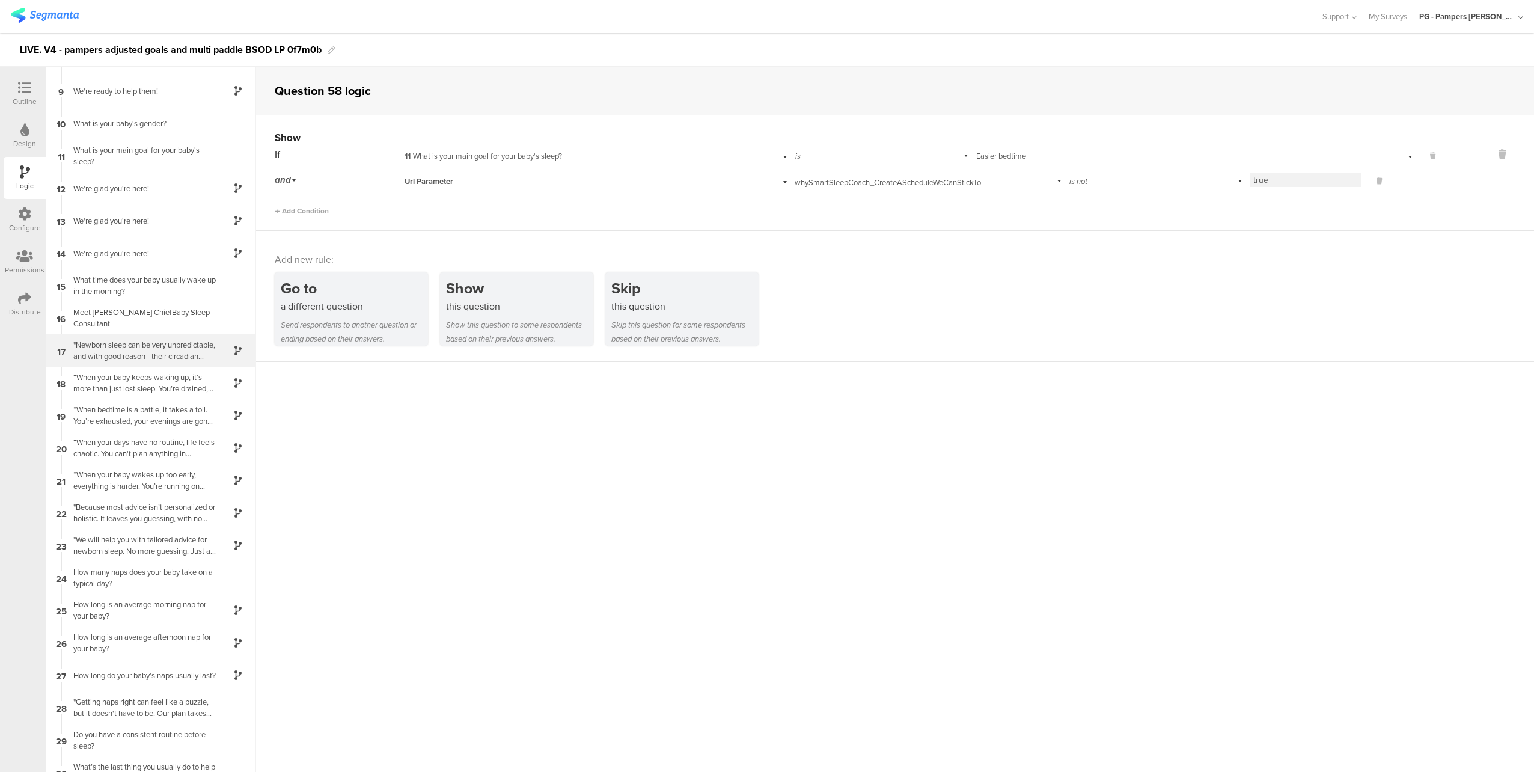
click at [154, 353] on div ""Newborn sleep can be very unpredictable, and with good reason - their circadia…" at bounding box center [141, 350] width 150 height 23
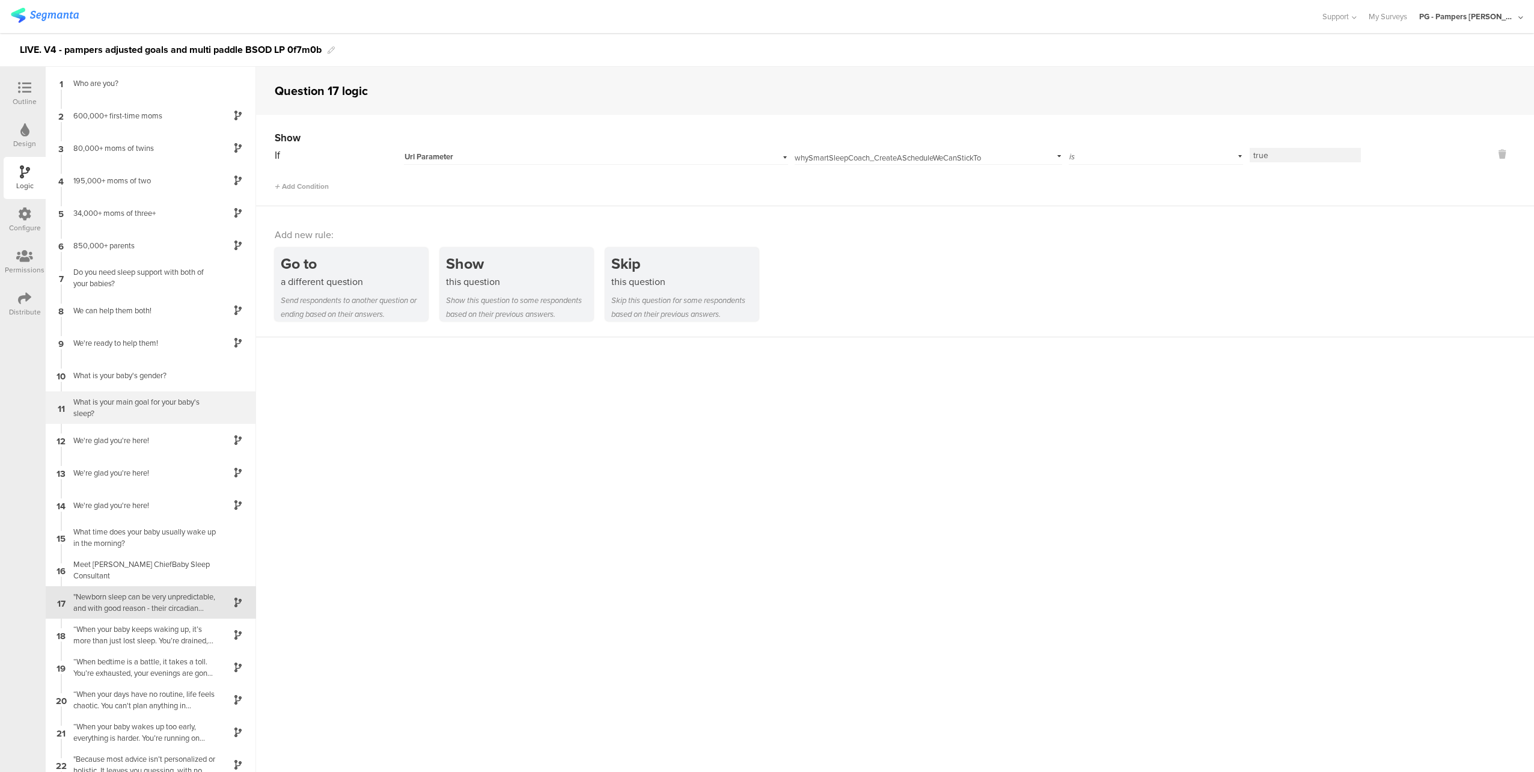
scroll to position [183, 0]
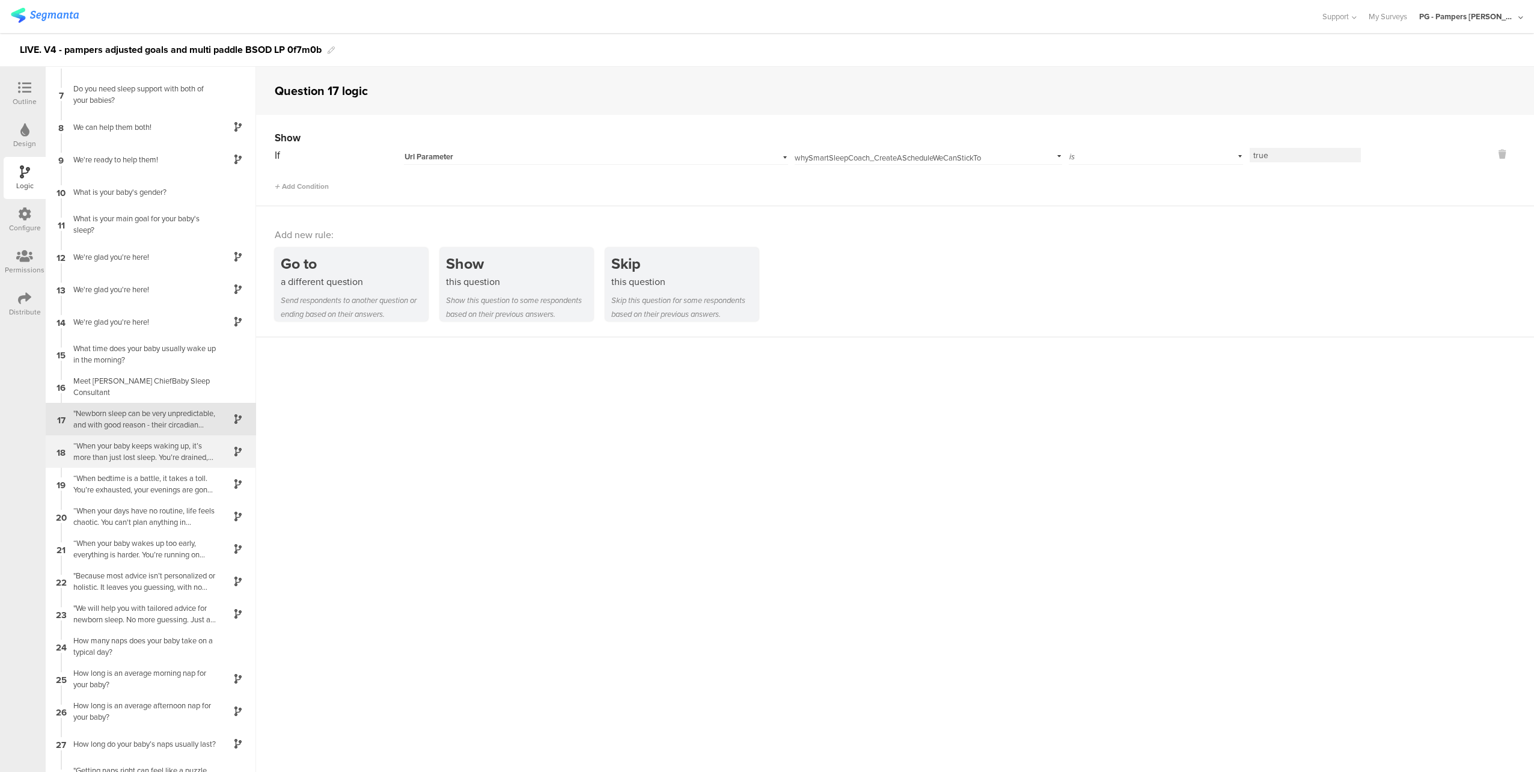
click at [151, 452] on div "“When your baby keeps waking up, it’s more than just lost sleep. You’re drained…" at bounding box center [141, 451] width 150 height 23
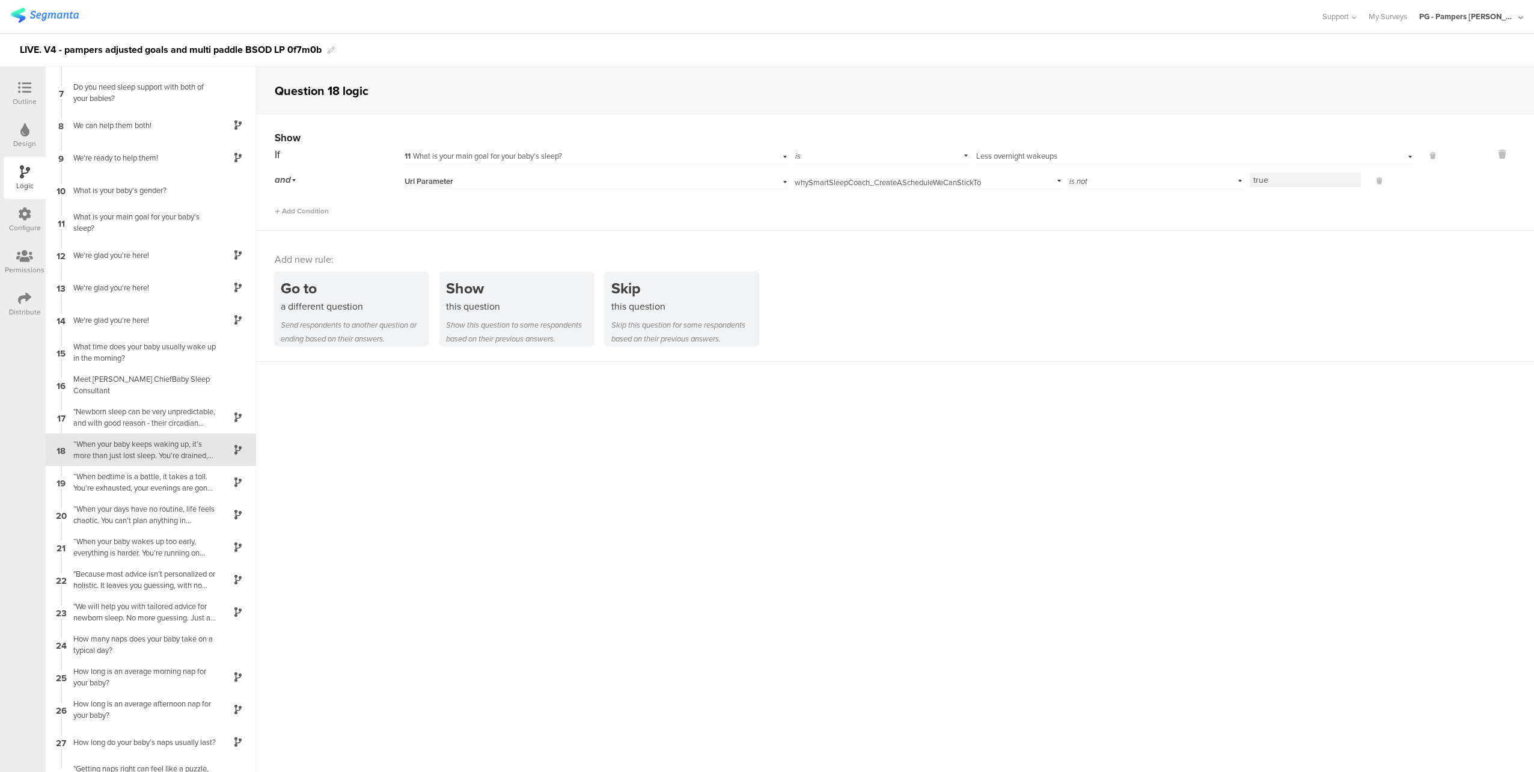
scroll to position [216, 0]
click at [148, 454] on div "“When bedtime is a battle, it takes a toll. You’re exhausted, your evenings are…" at bounding box center [141, 451] width 150 height 23
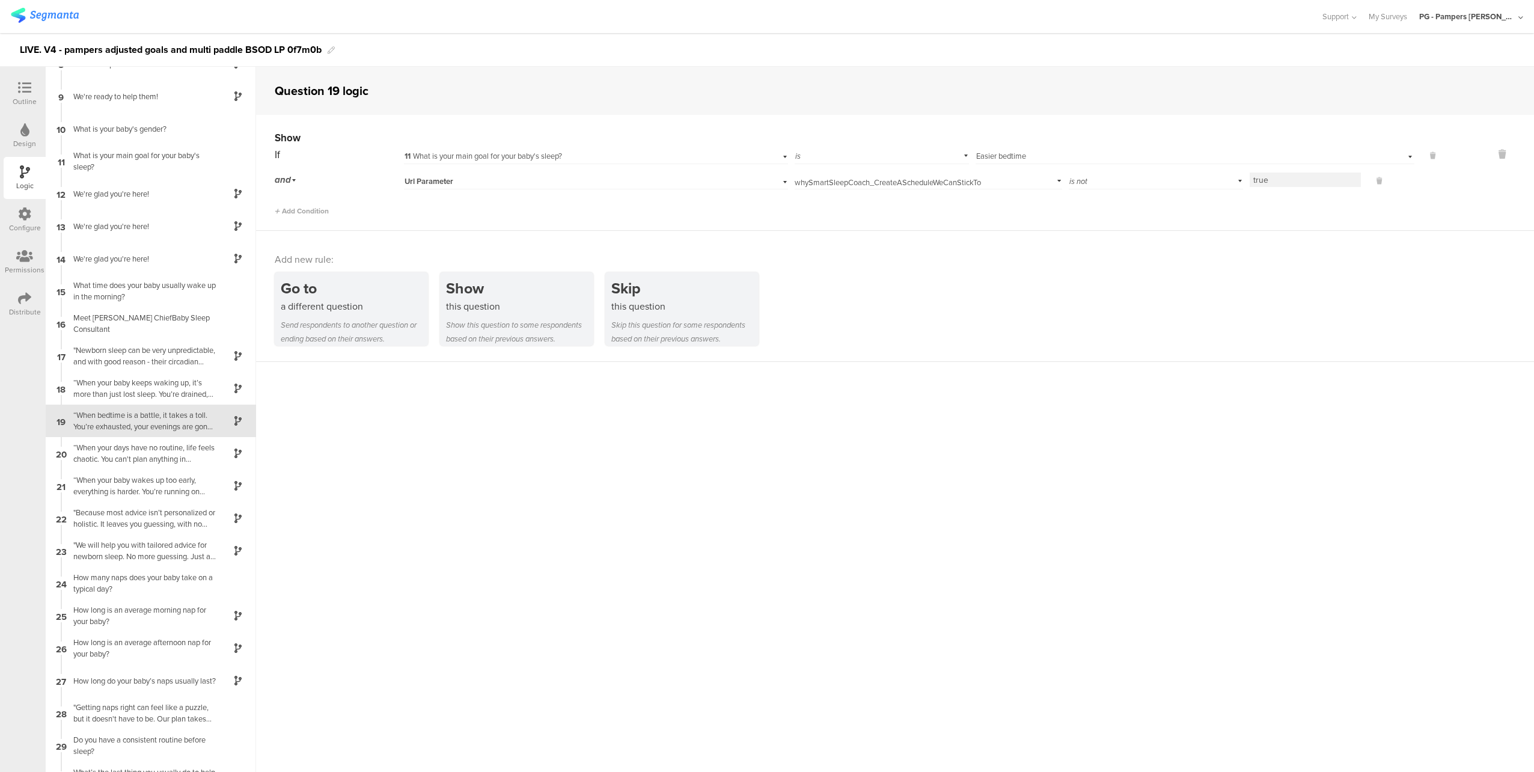
scroll to position [248, 0]
click at [153, 455] on div "“When your days have no routine, life feels chaotic. You can't plan anything in…" at bounding box center [141, 451] width 150 height 23
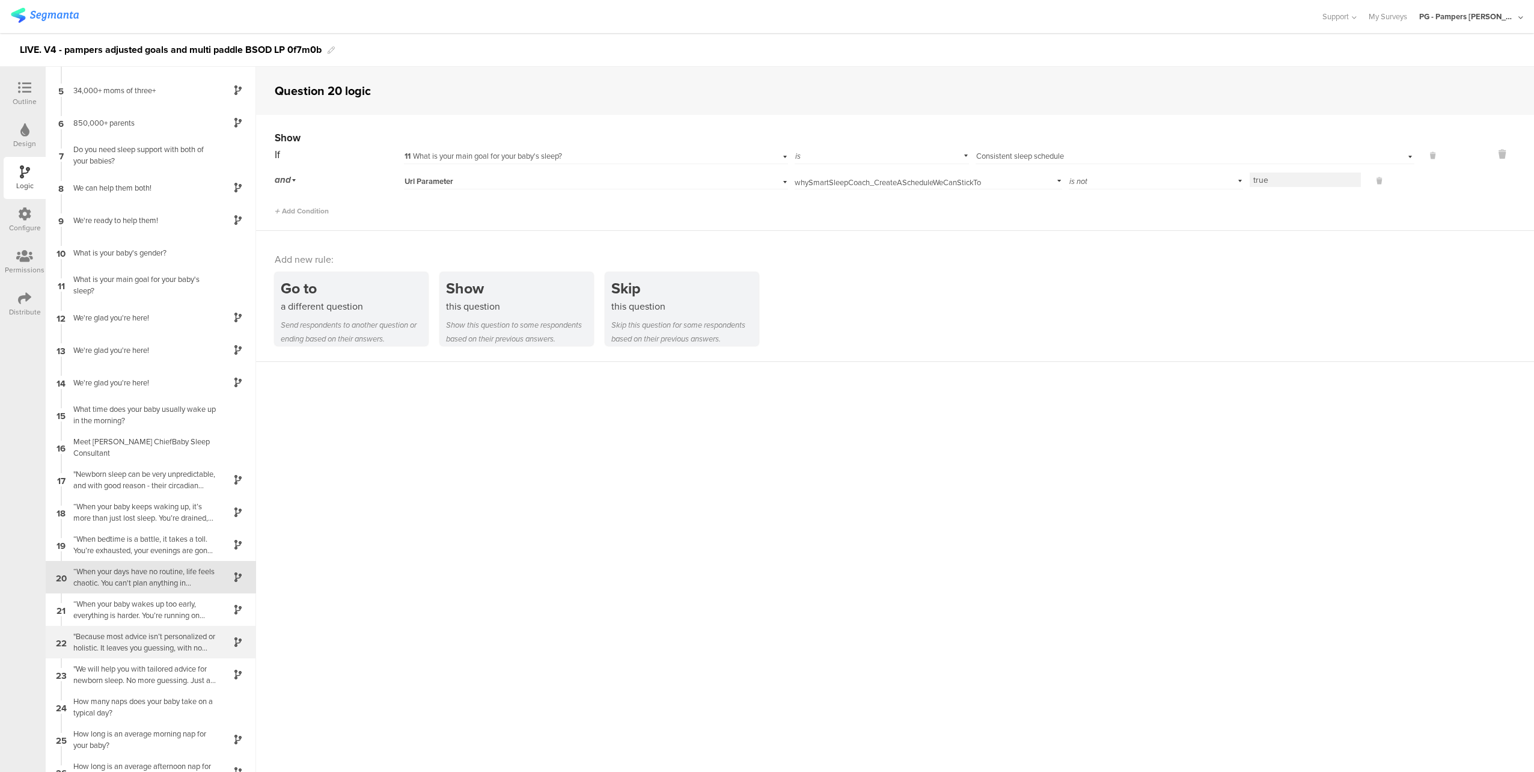
scroll to position [281, 0]
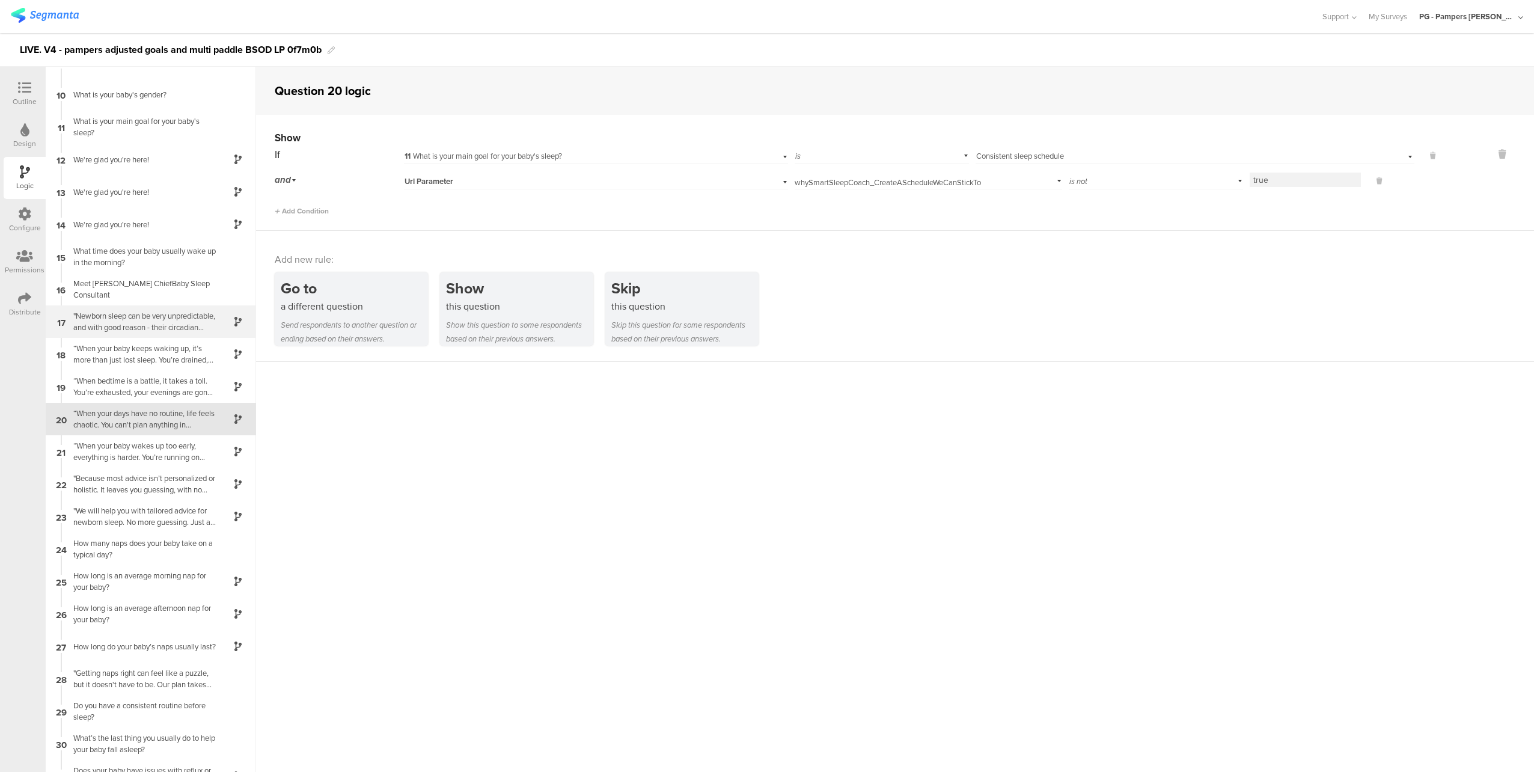
click at [126, 324] on div ""Newborn sleep can be very unpredictable, and with good reason - their circadia…" at bounding box center [141, 321] width 150 height 23
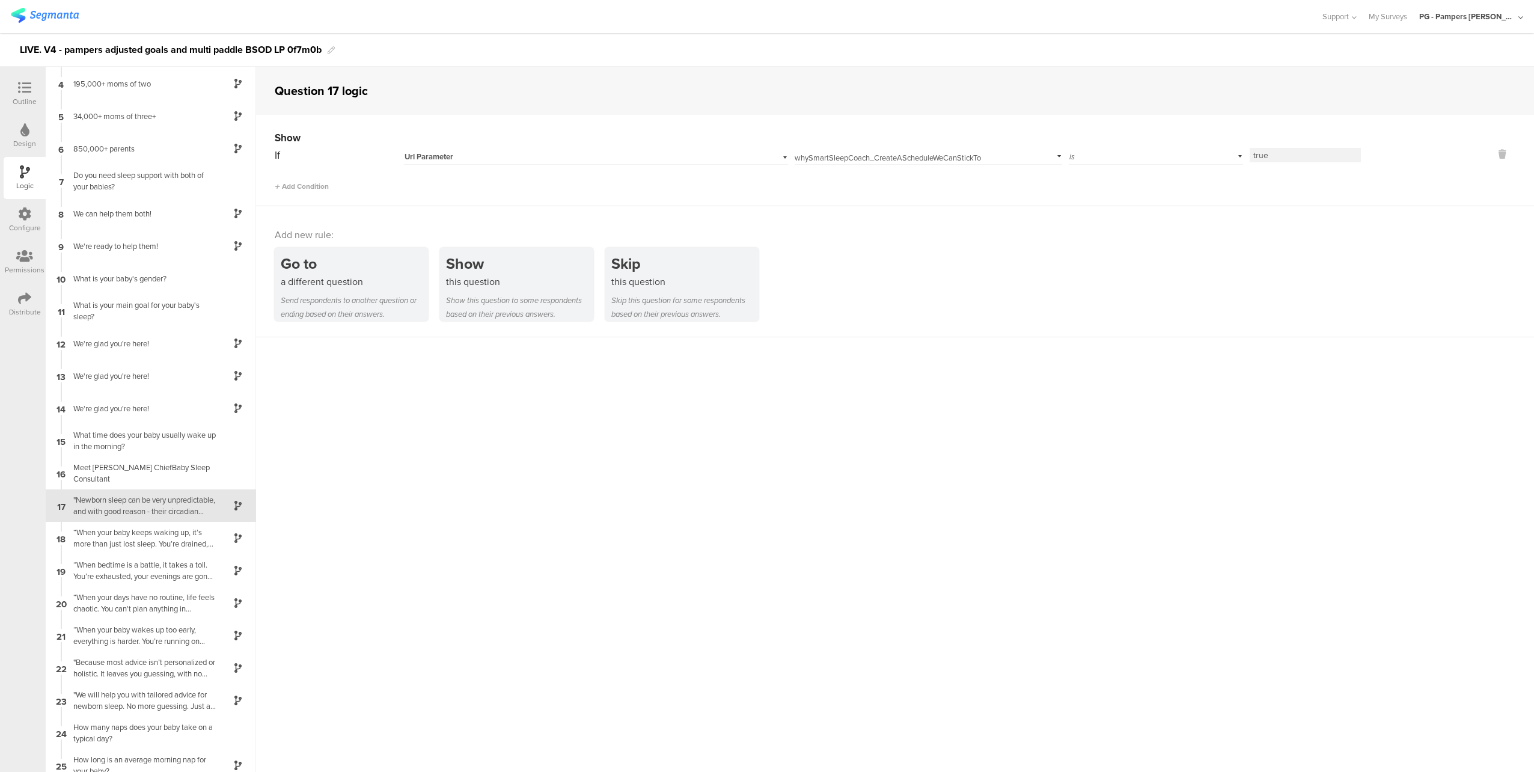
scroll to position [183, 0]
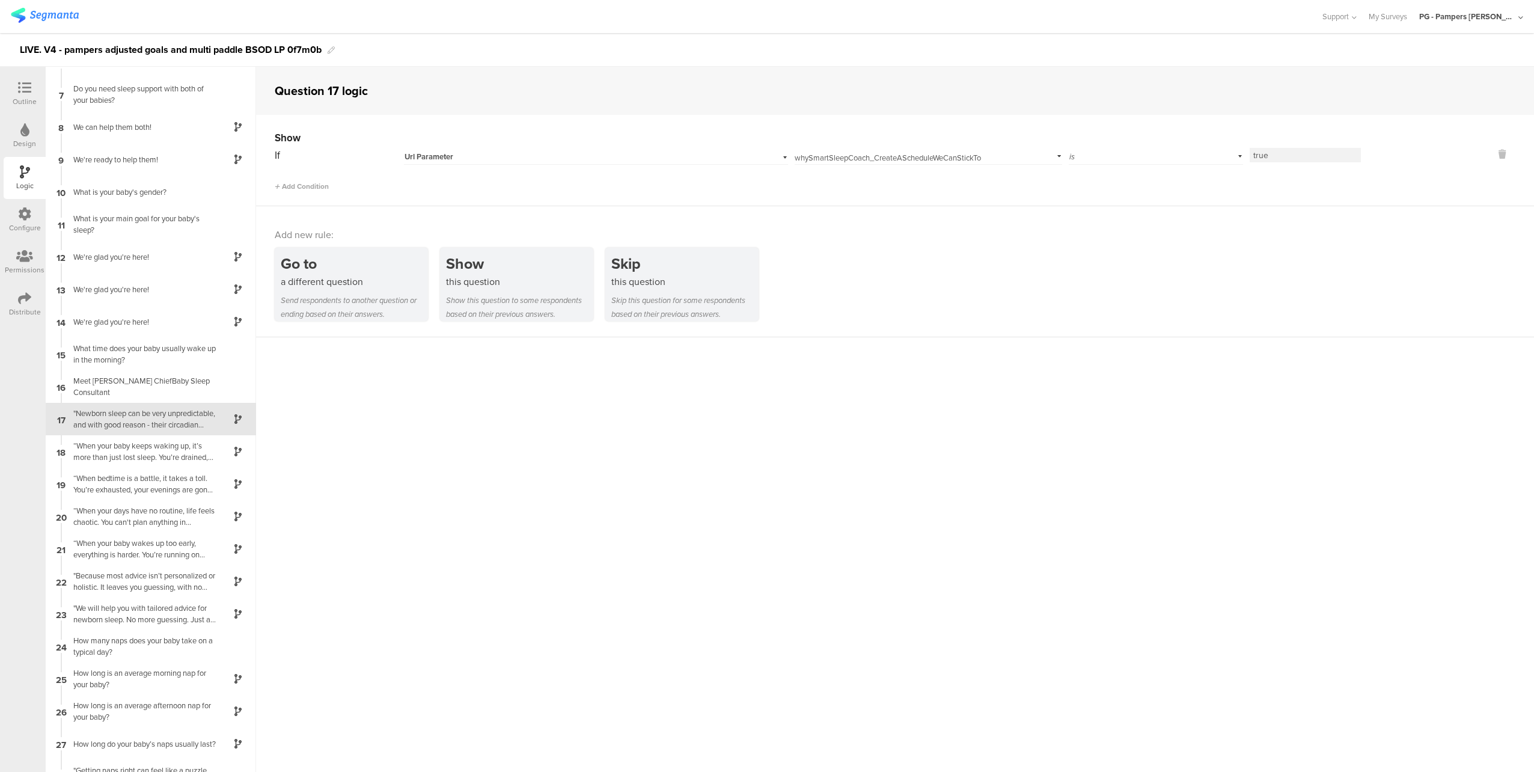
click at [1312, 169] on div "If Url Parameter whySmartSleepCoach_CreateAScheduleWeCanStickTo Add parameter 0…" at bounding box center [856, 168] width 1163 height 46
click at [163, 460] on div "“When your baby keeps waking up, it’s more than just lost sleep. You’re drained…" at bounding box center [141, 451] width 150 height 23
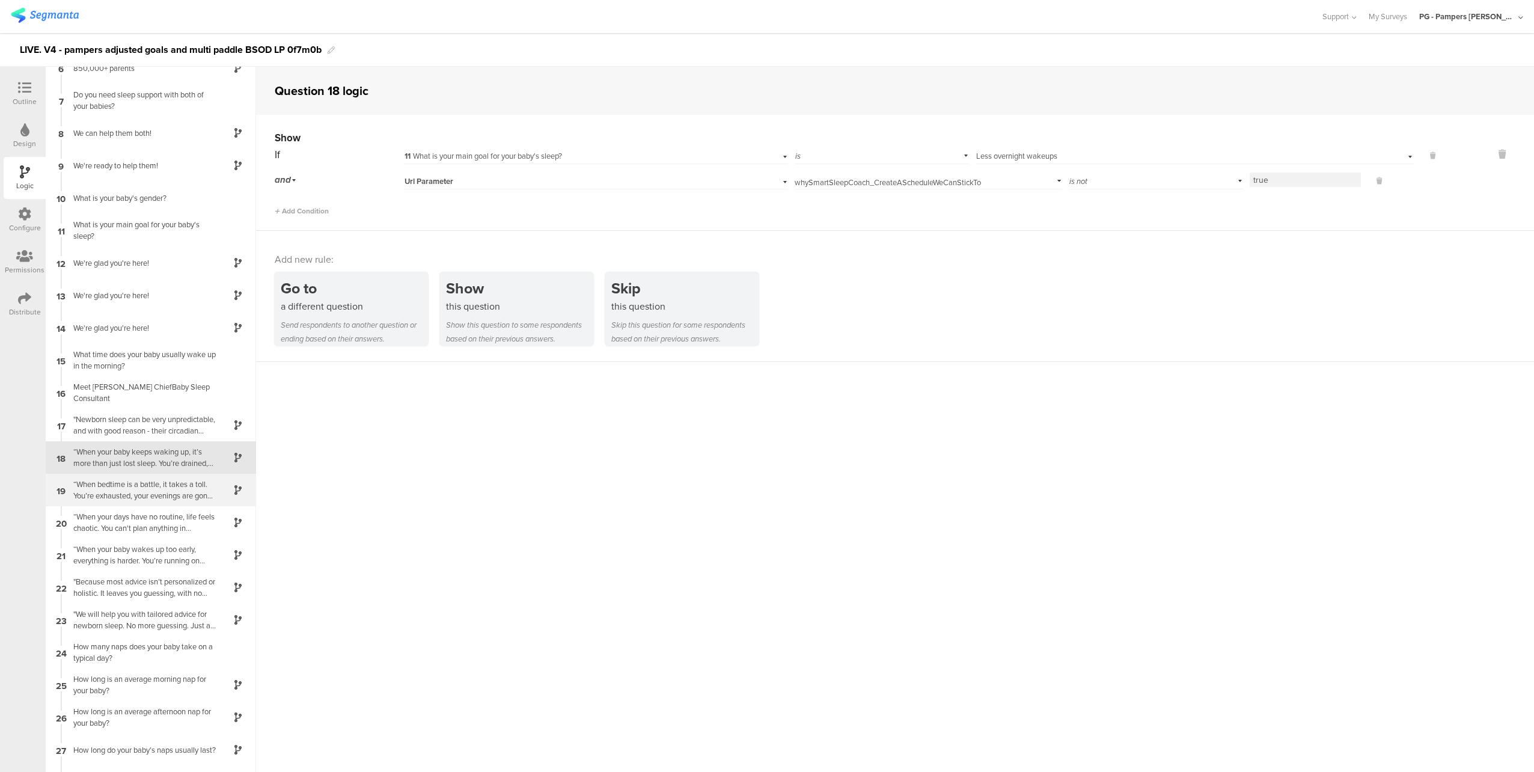
scroll to position [216, 0]
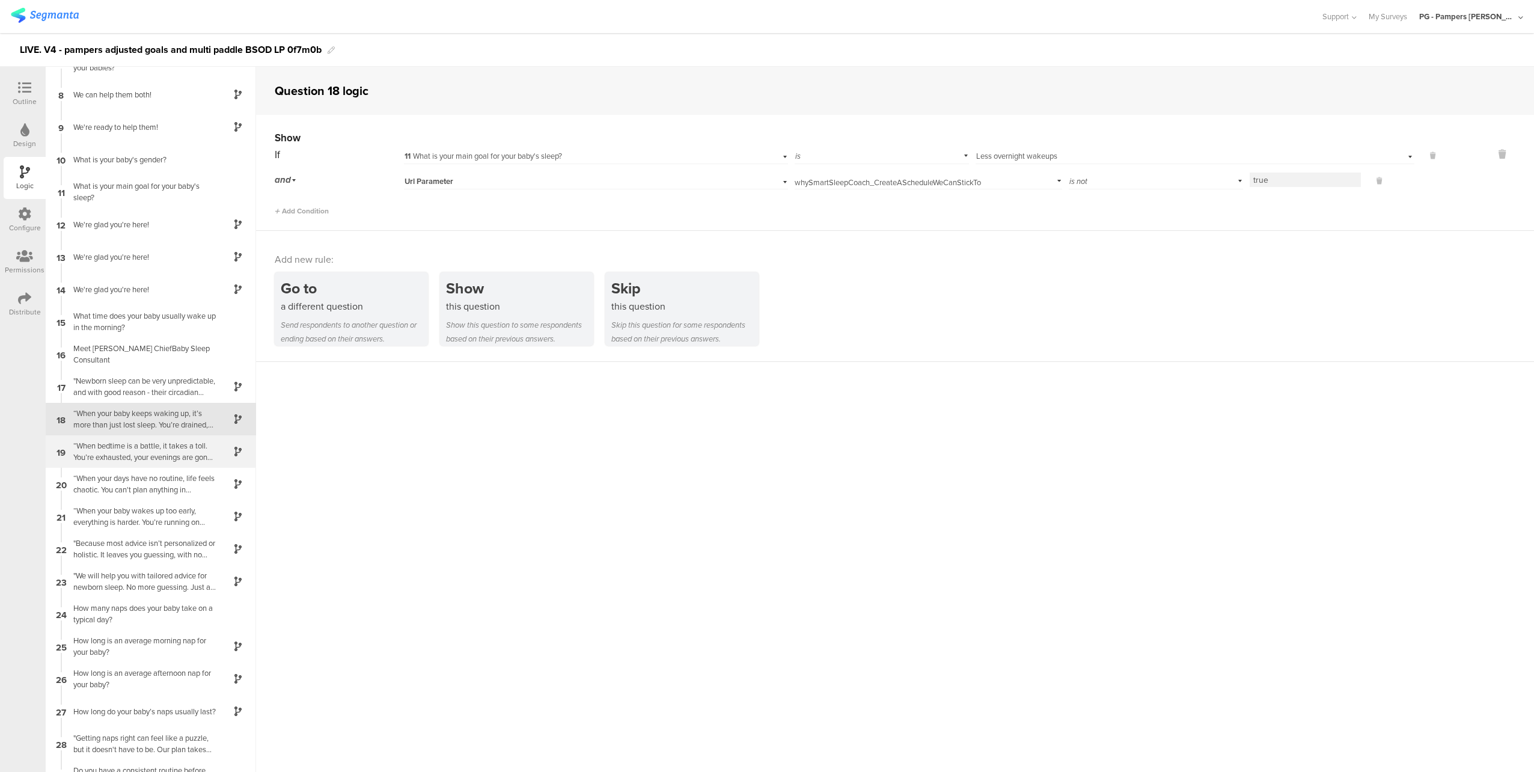
click at [142, 465] on div "19 “When bedtime is a battle, it takes a toll. You’re exhausted, your evenings …" at bounding box center [151, 451] width 210 height 32
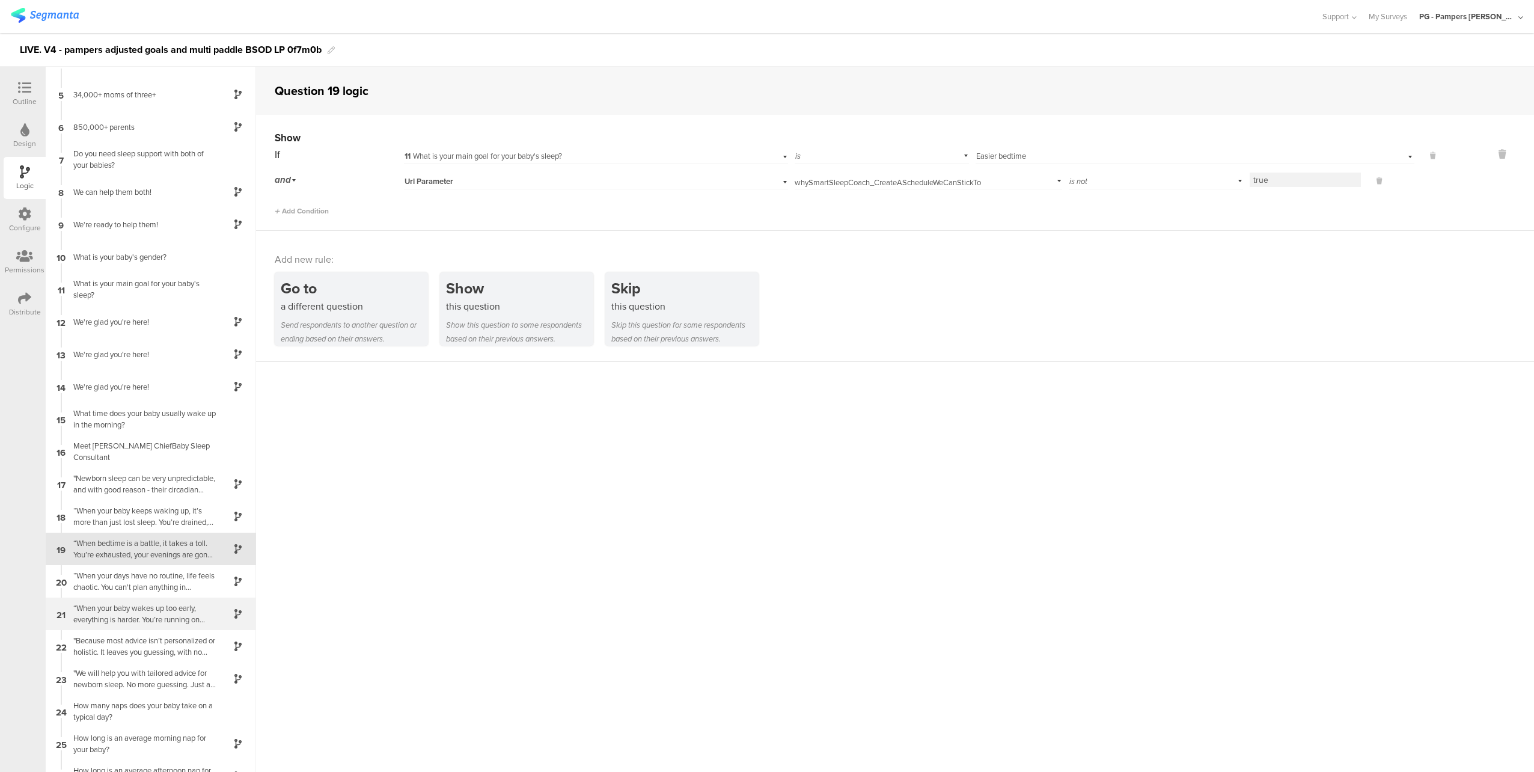
scroll to position [248, 0]
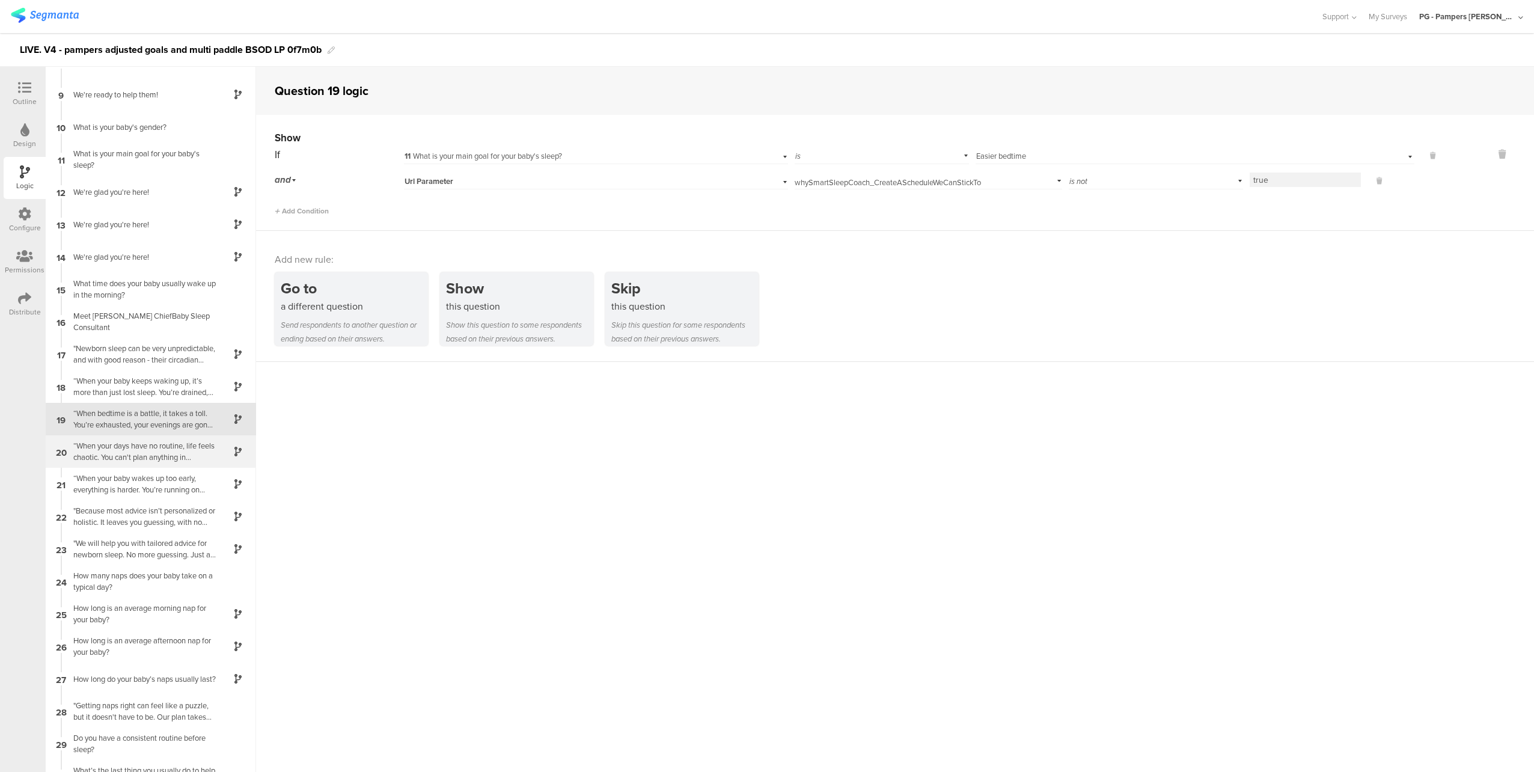
click at [143, 463] on div "20 “When your days have no routine, life feels chaotic. You can't plan anything…" at bounding box center [151, 451] width 210 height 32
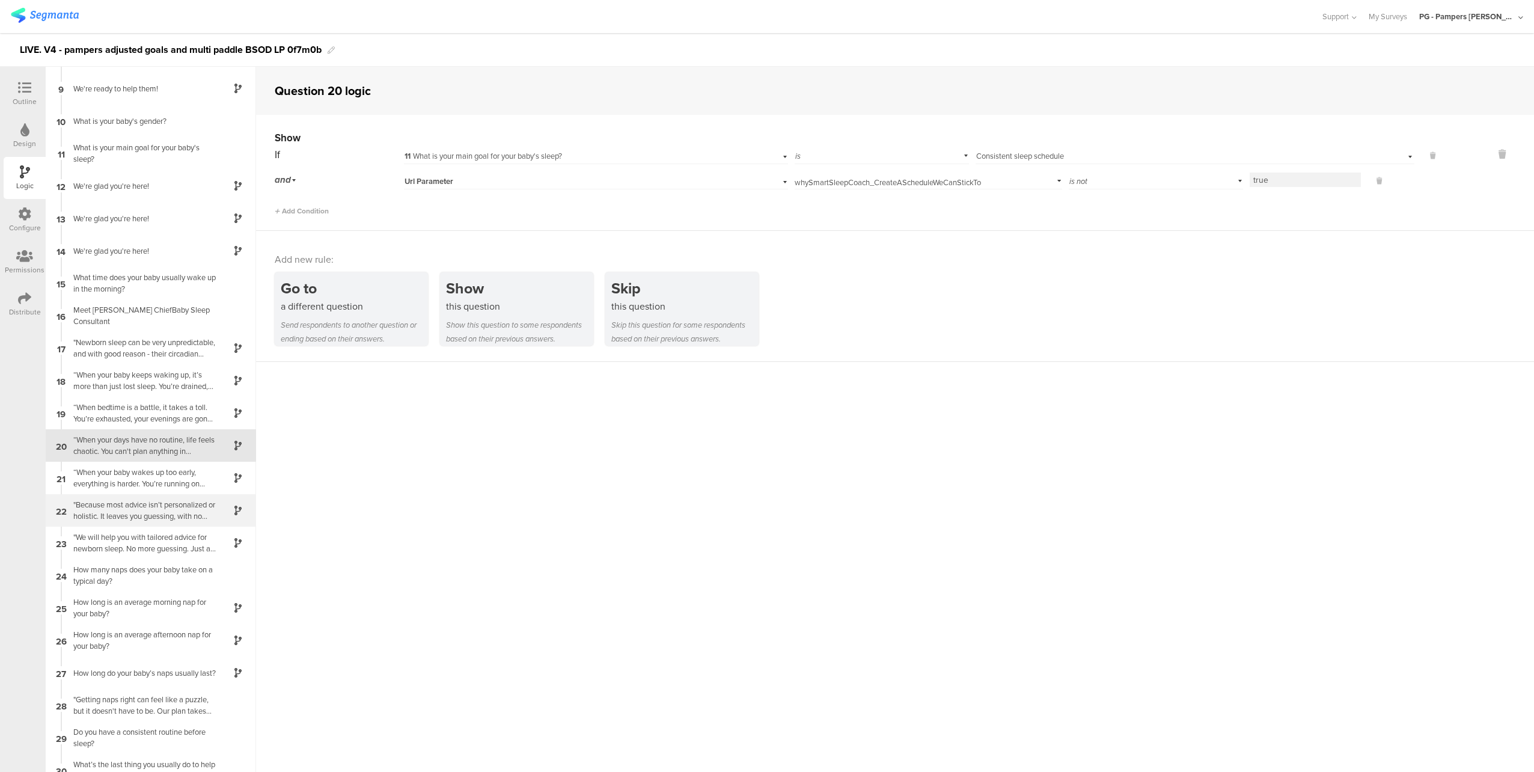
scroll to position [281, 0]
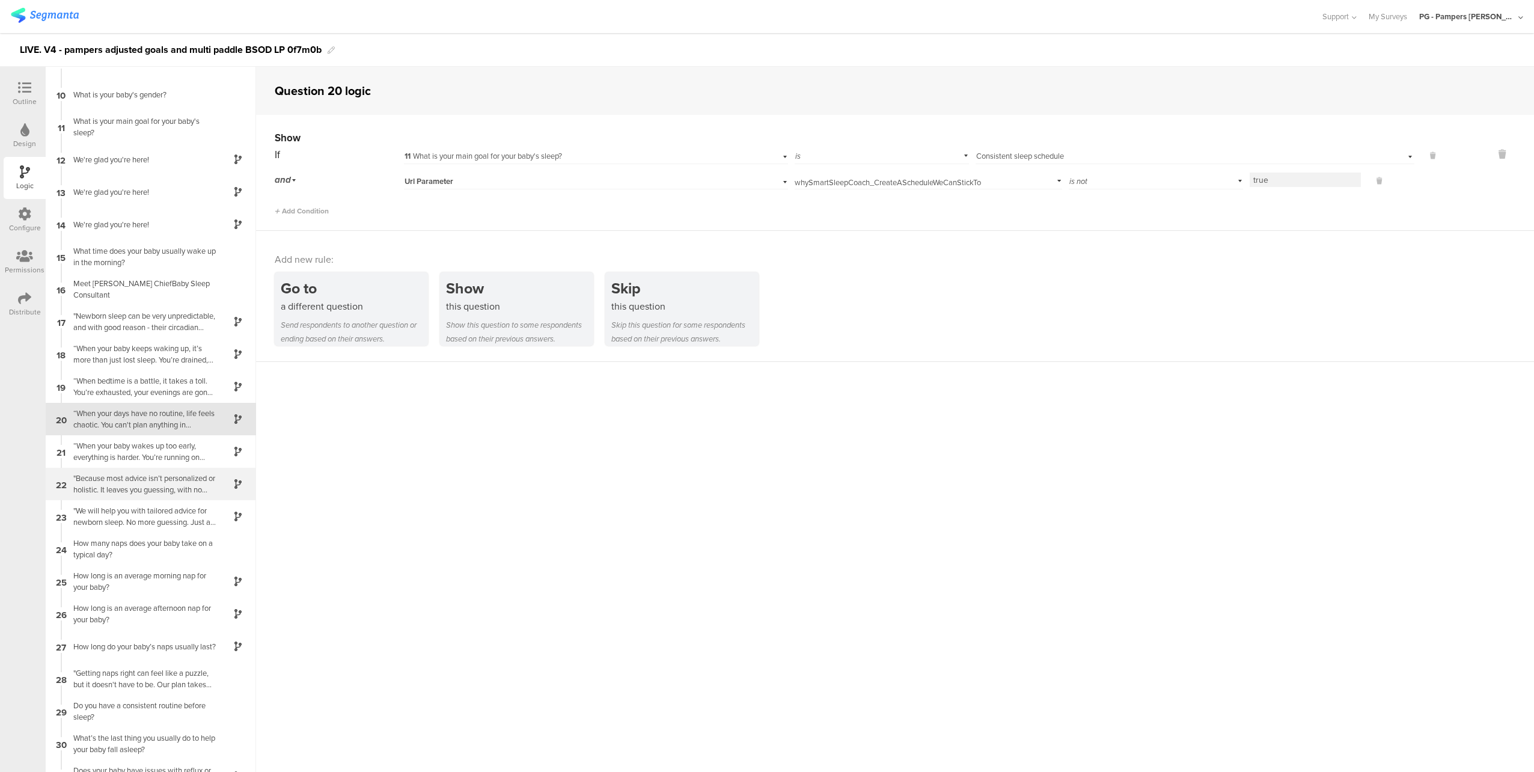
click at [143, 479] on div ""Because most advice isn’t personalized or holistic. It leaves you guessing, wi…" at bounding box center [141, 483] width 150 height 23
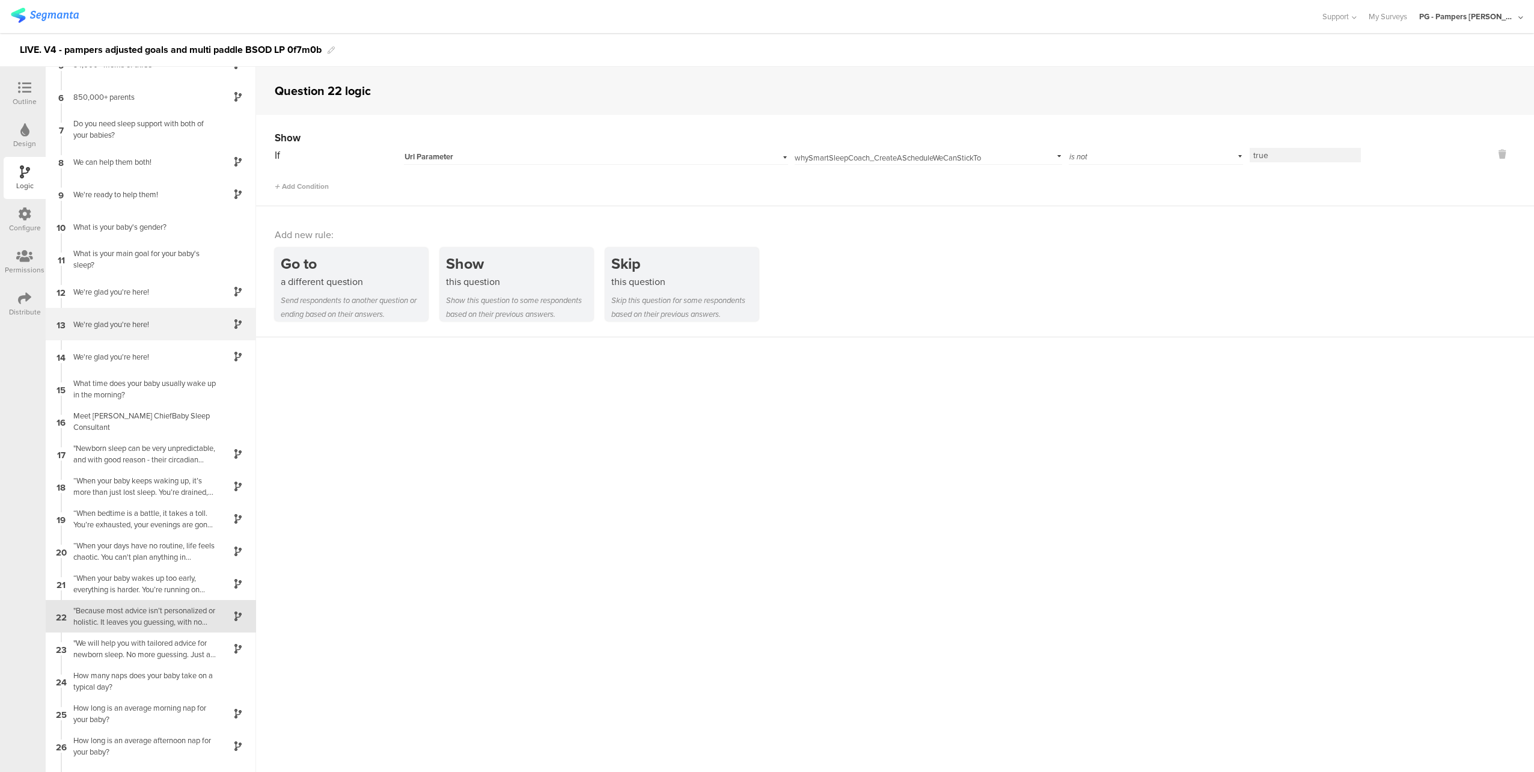
scroll to position [346, 0]
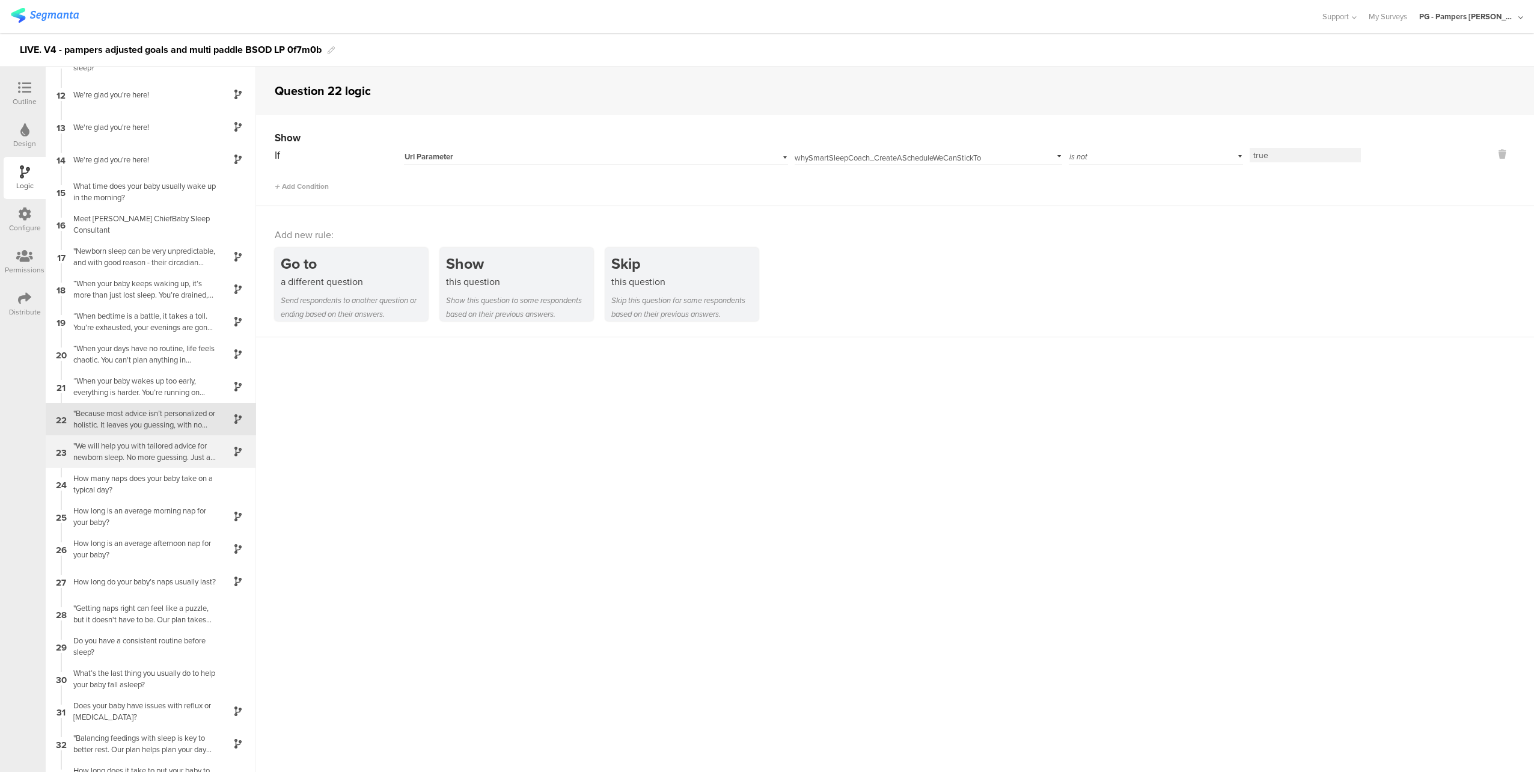
click at [141, 458] on div ""We will help you with tailored advice for newborn sleep. No more guessing. Jus…" at bounding box center [141, 451] width 150 height 23
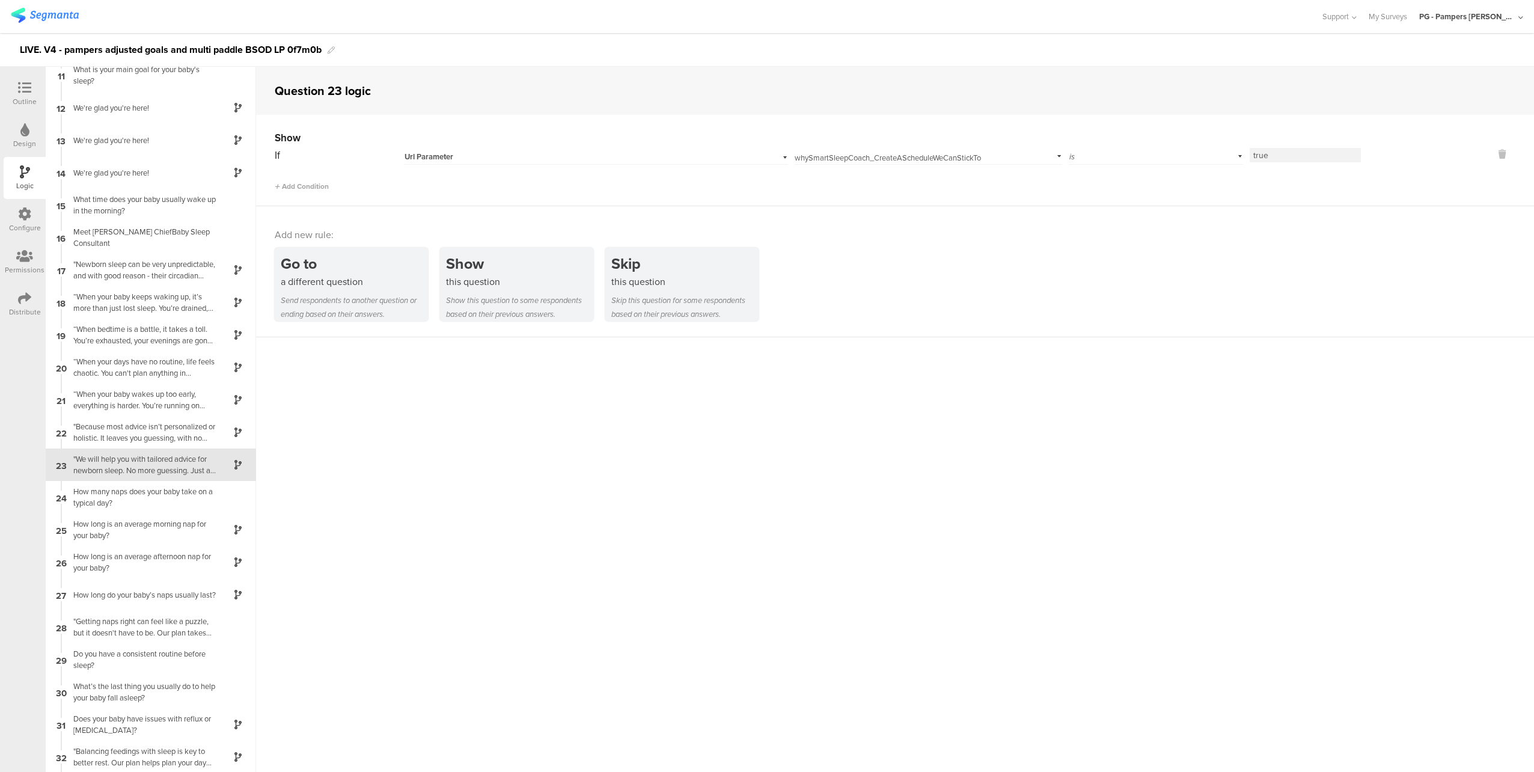
scroll to position [378, 0]
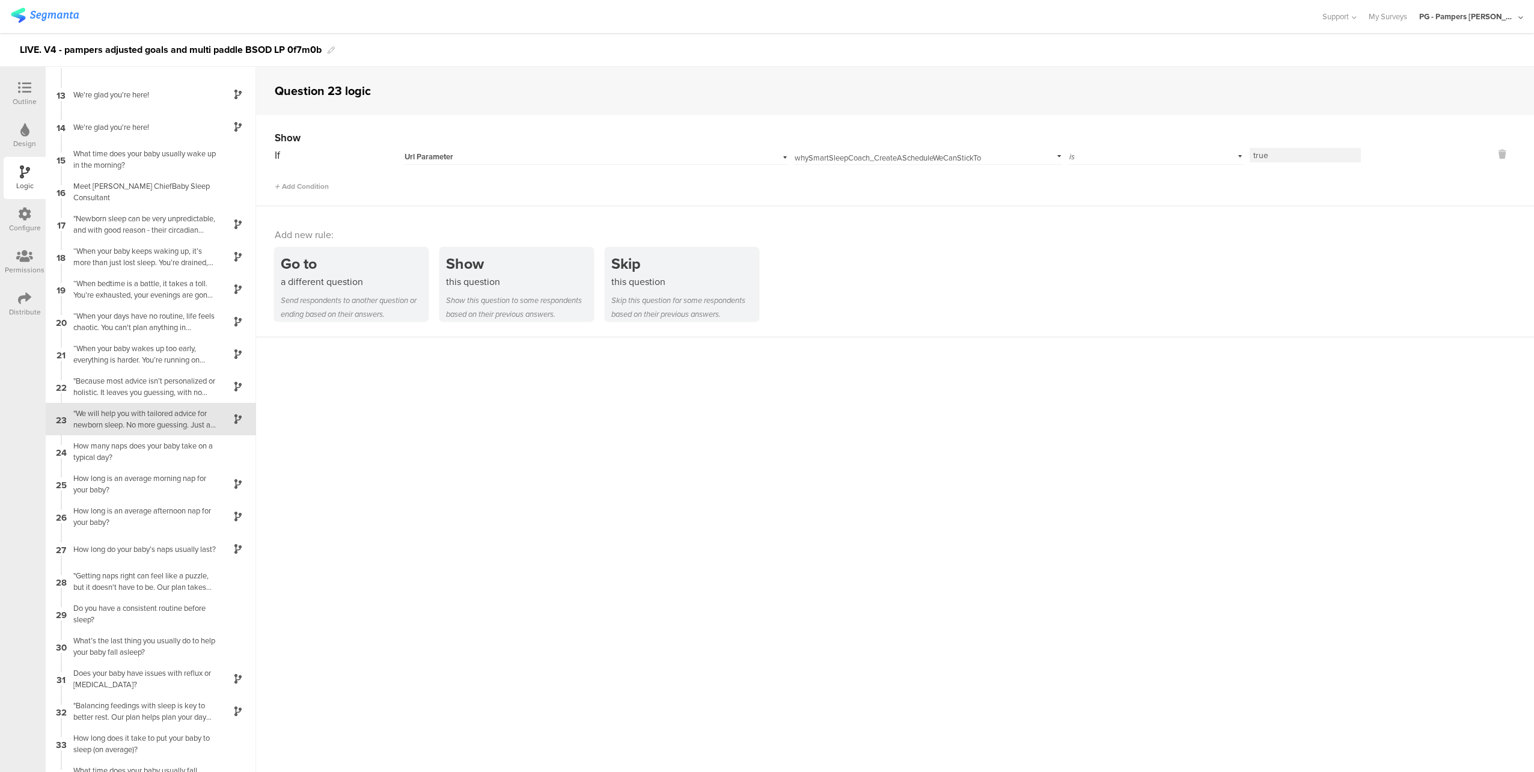
click at [1000, 157] on input "whySmartSleepCoach_CreateAScheduleWeCanStickTo" at bounding box center [925, 155] width 263 height 17
click at [1053, 473] on sg-question-logic-editor "Question 23 logic Show If Url Parameter whySmartSleepCoach_CreateAScheduleWeCan…" at bounding box center [895, 419] width 1278 height 705
click at [22, 224] on div "Configure" at bounding box center [25, 227] width 32 height 11
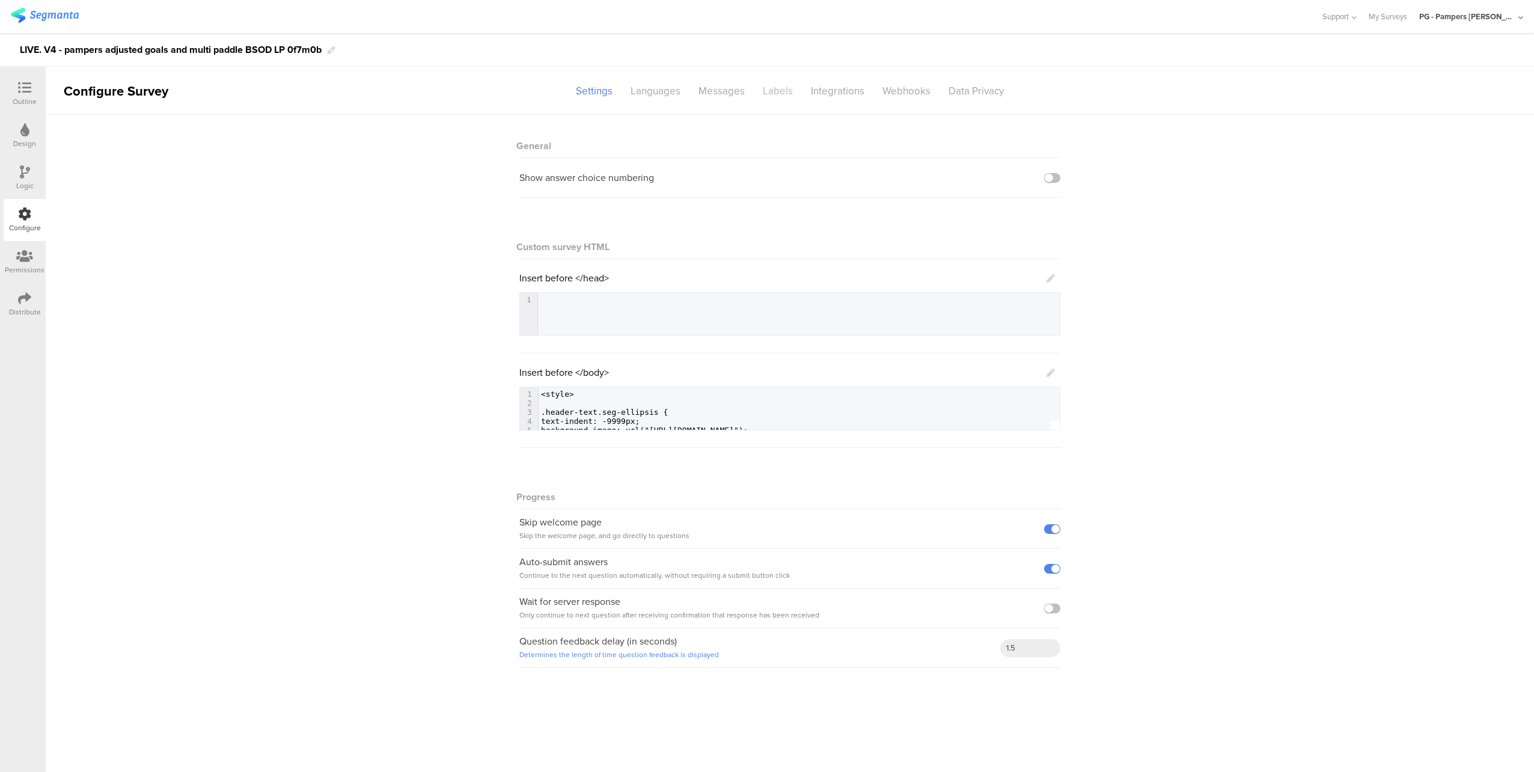
click at [778, 88] on div "Labels" at bounding box center [778, 91] width 48 height 21
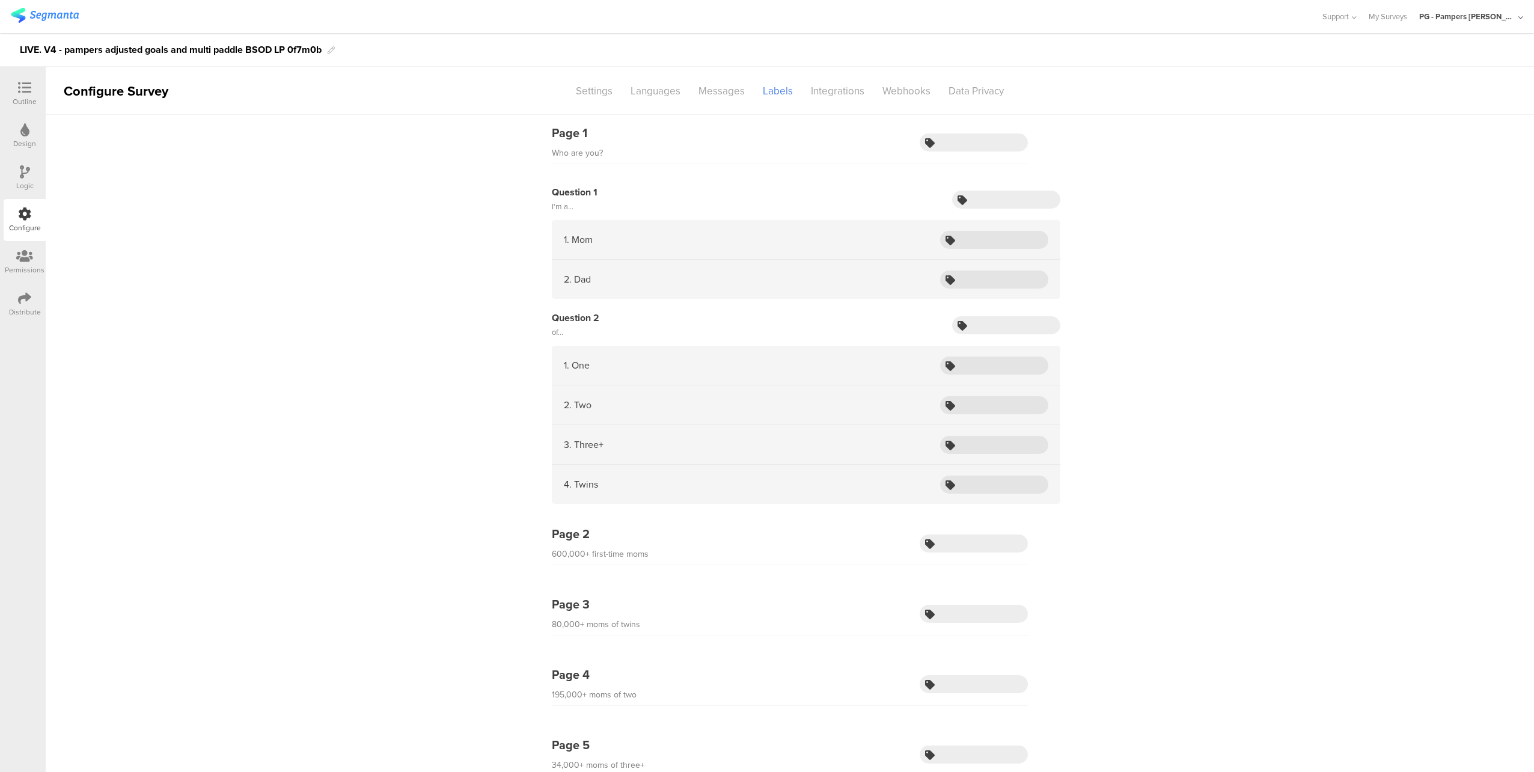
drag, startPoint x: 1165, startPoint y: 657, endPoint x: 1138, endPoint y: 348, distance: 310.7
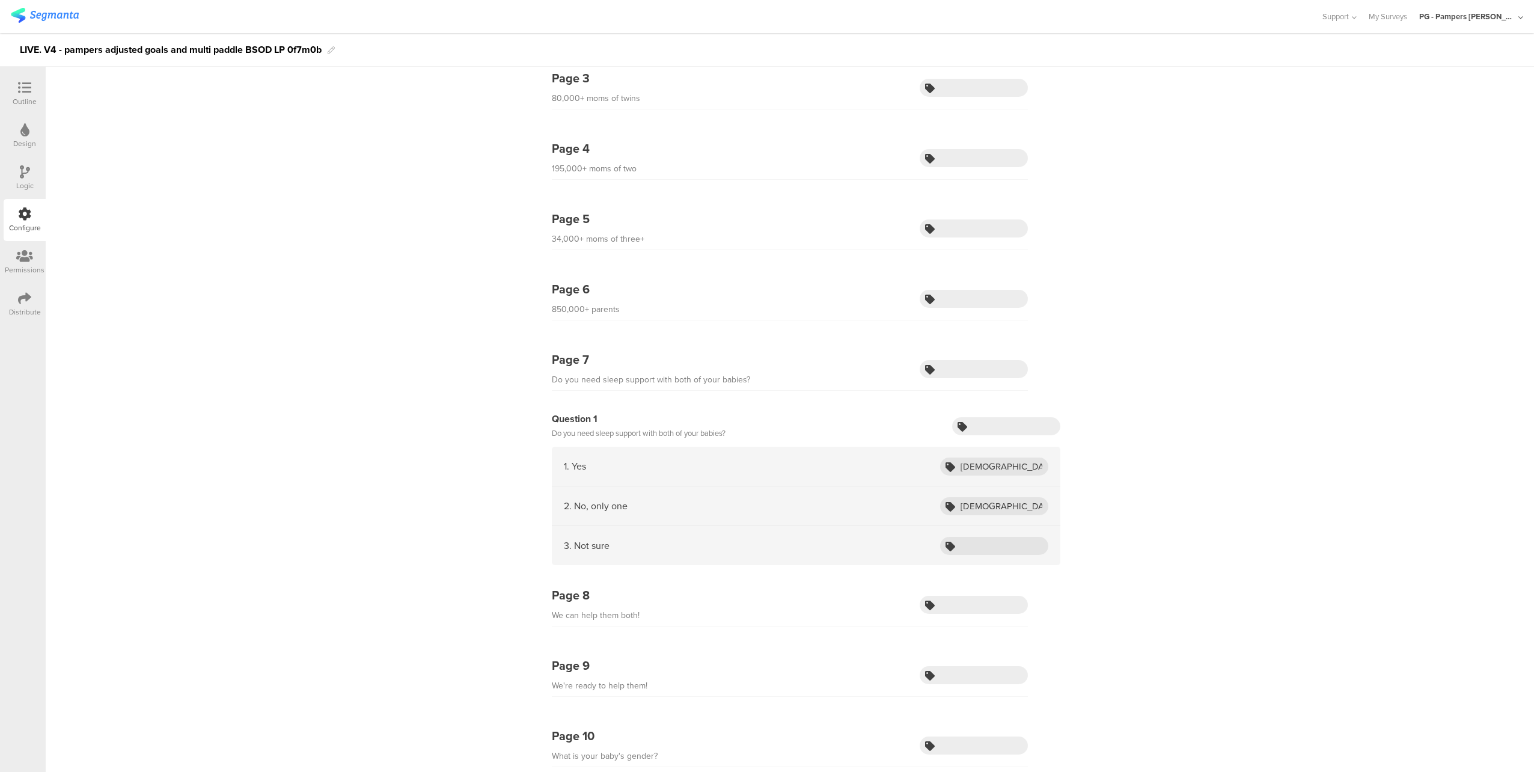
scroll to position [661, 0]
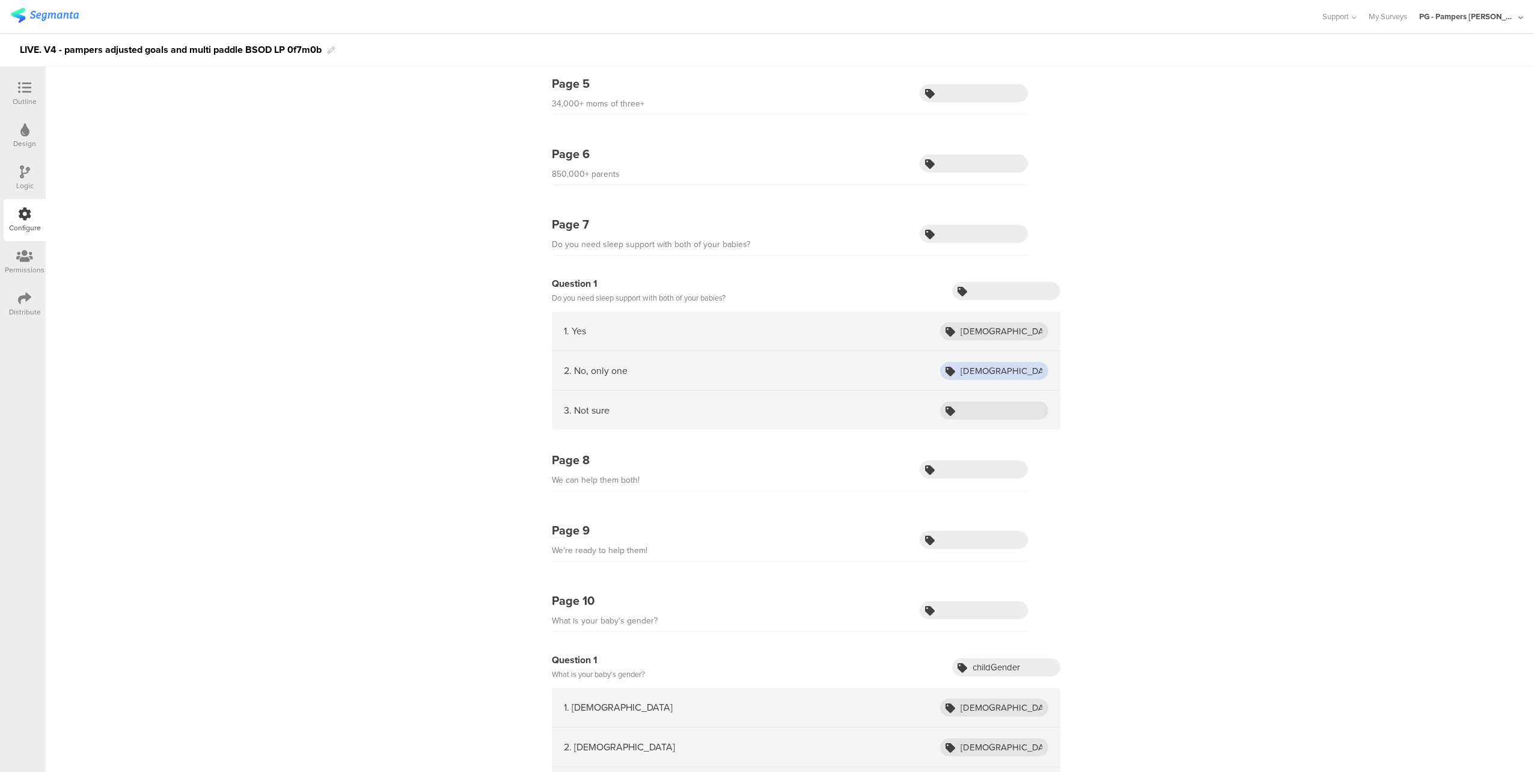
click at [992, 364] on input "[DEMOGRAPHIC_DATA]" at bounding box center [994, 371] width 108 height 18
click at [994, 323] on input "[DEMOGRAPHIC_DATA]" at bounding box center [994, 331] width 108 height 18
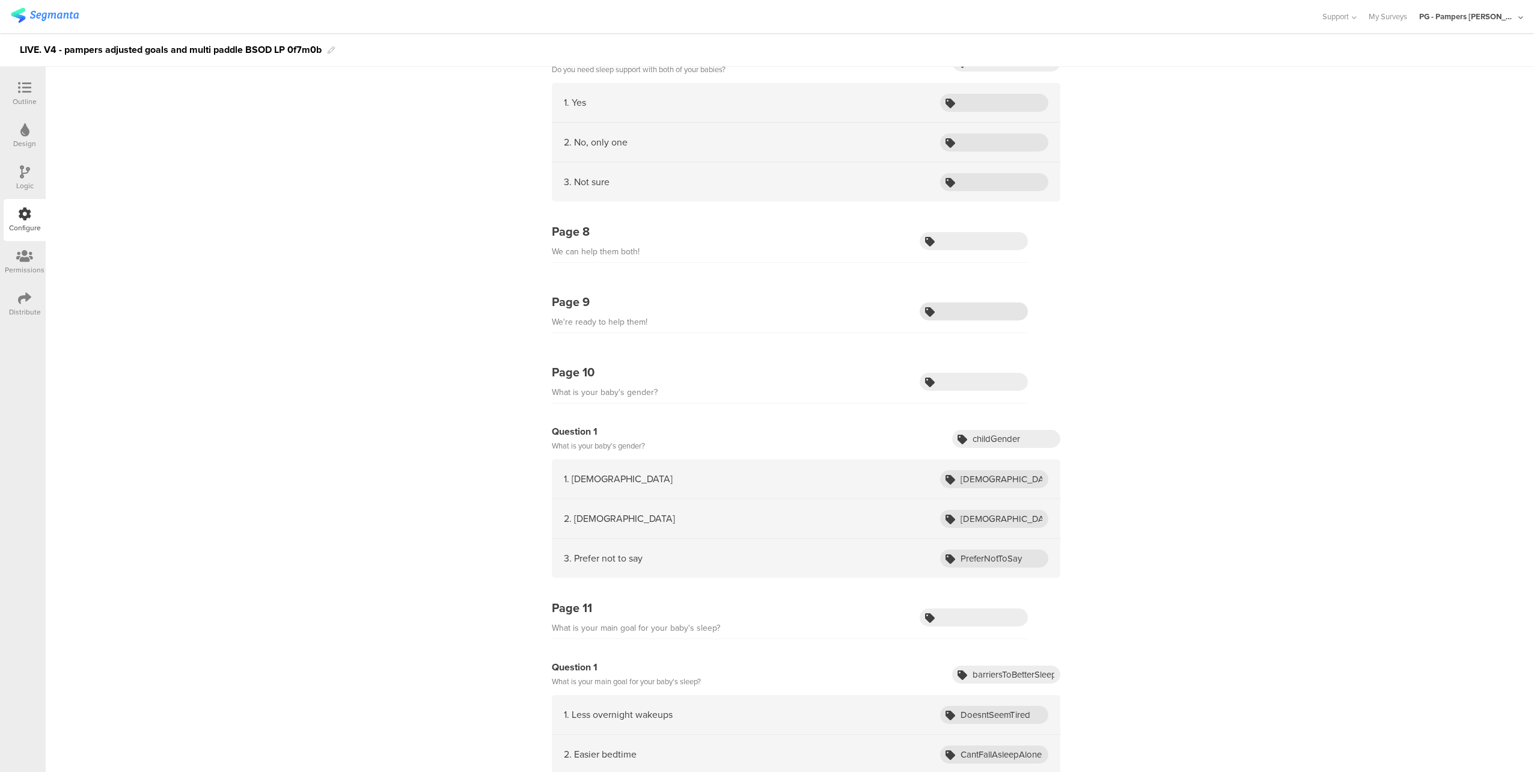
scroll to position [901, 0]
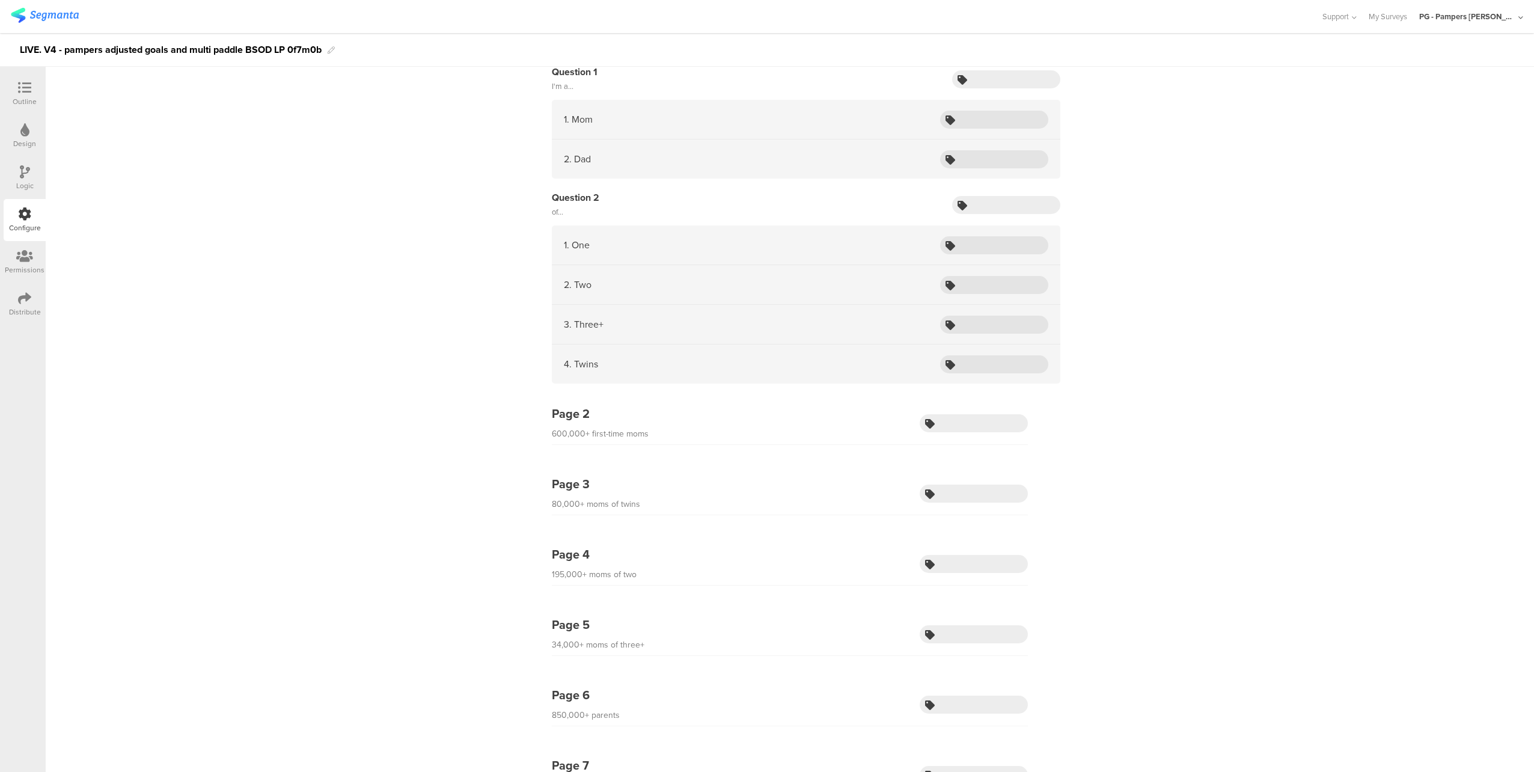
scroll to position [0, 0]
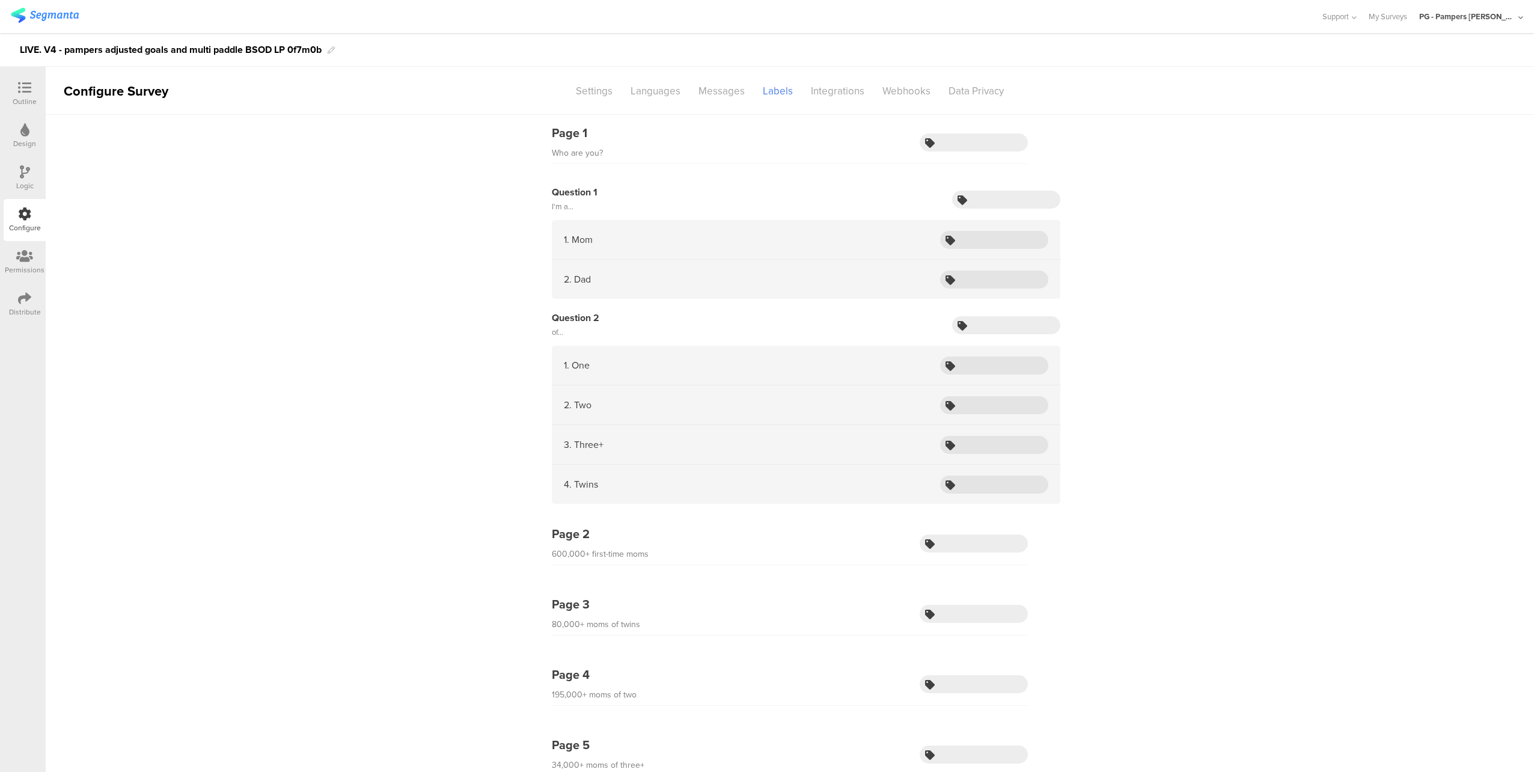
click at [24, 87] on icon at bounding box center [24, 87] width 13 height 13
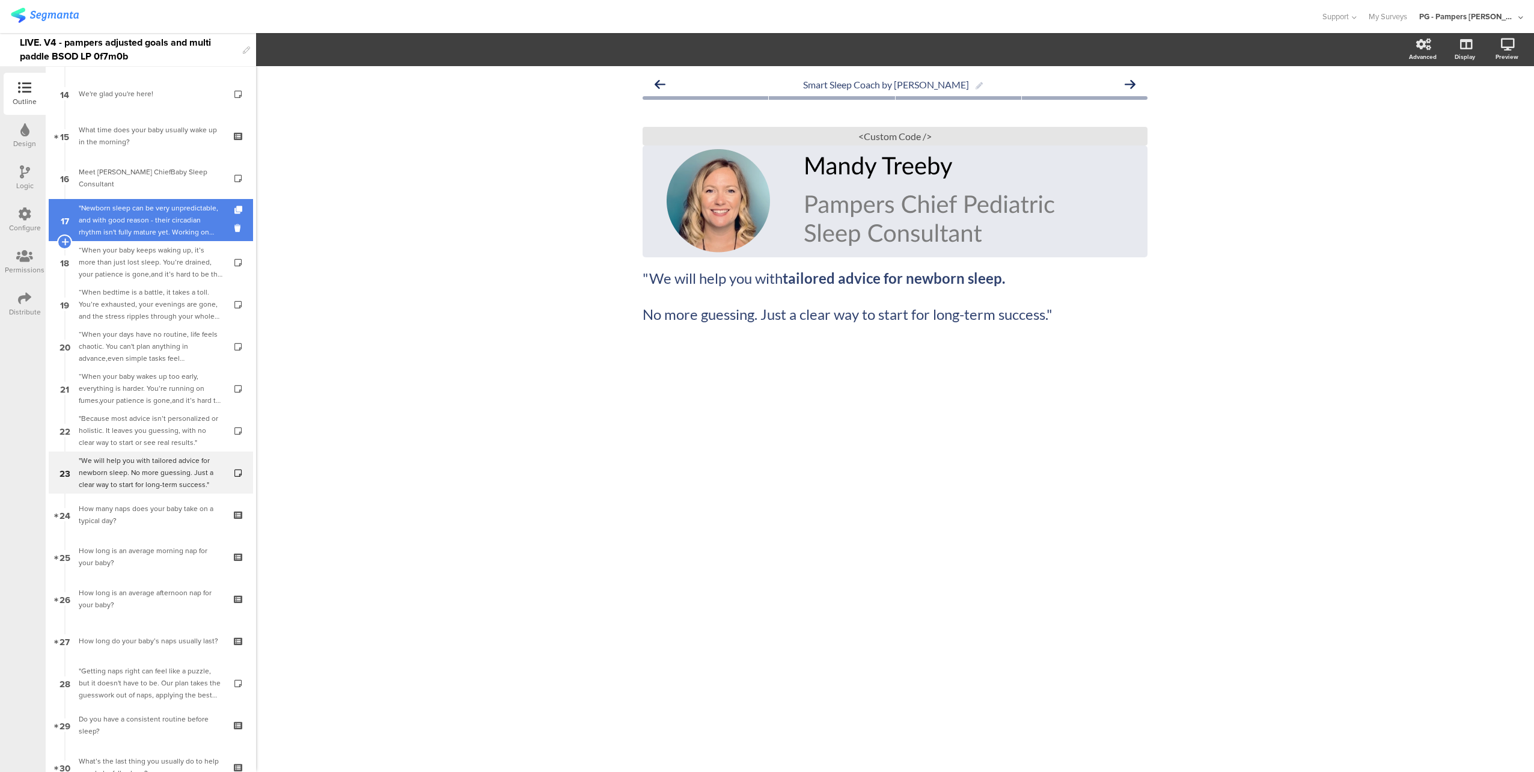
scroll to position [600, 0]
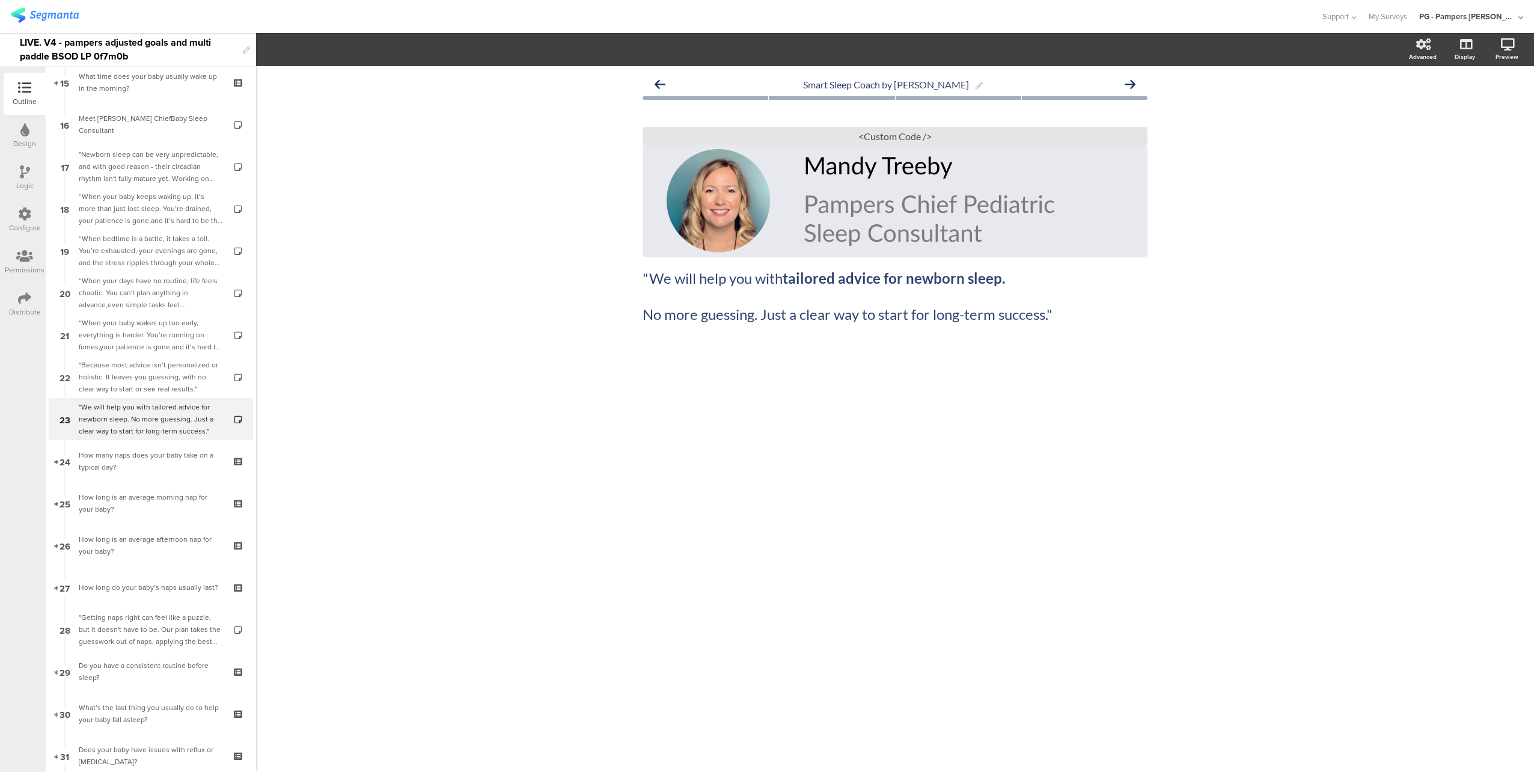
click at [31, 172] on div "Logic" at bounding box center [25, 178] width 42 height 42
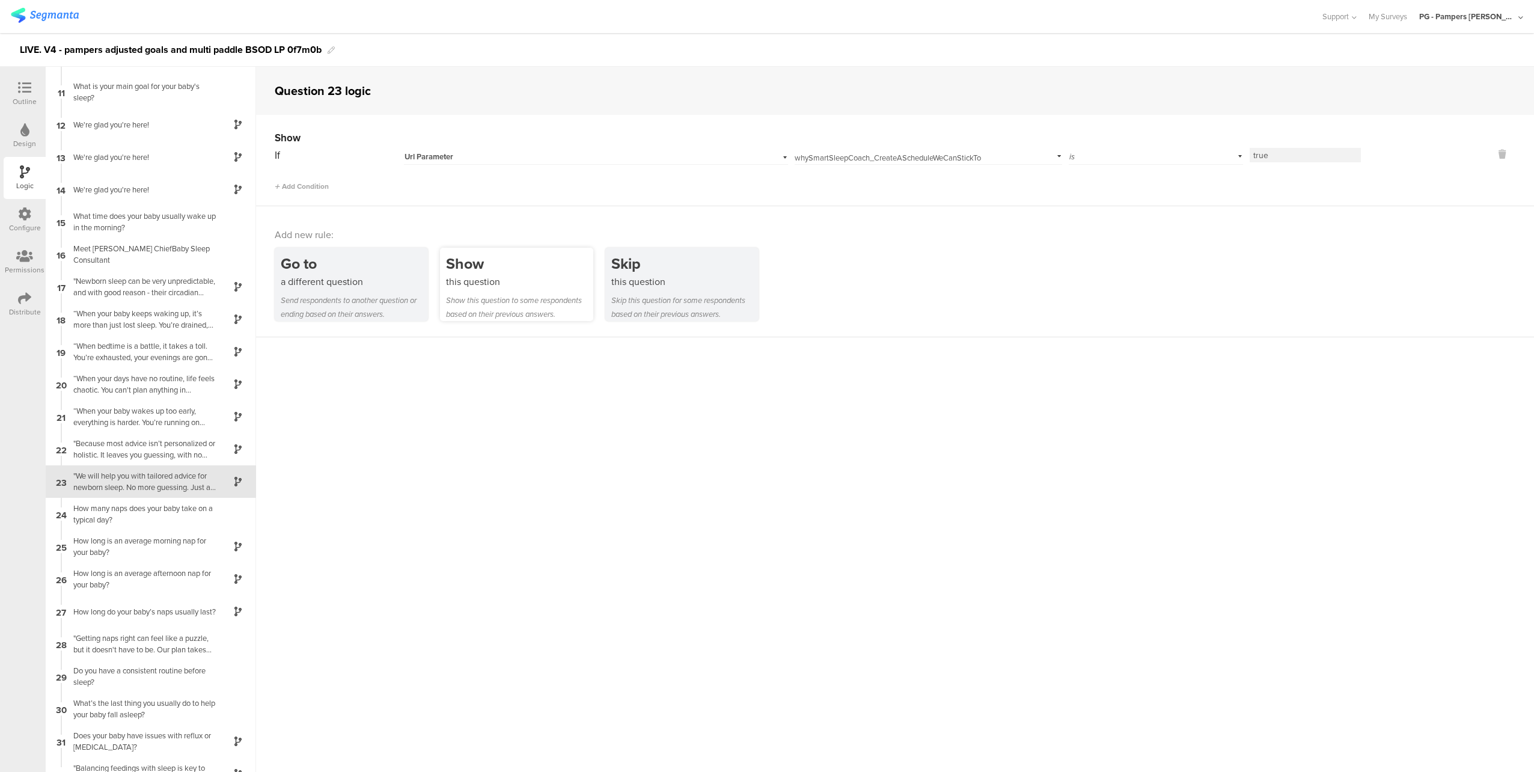
scroll to position [378, 0]
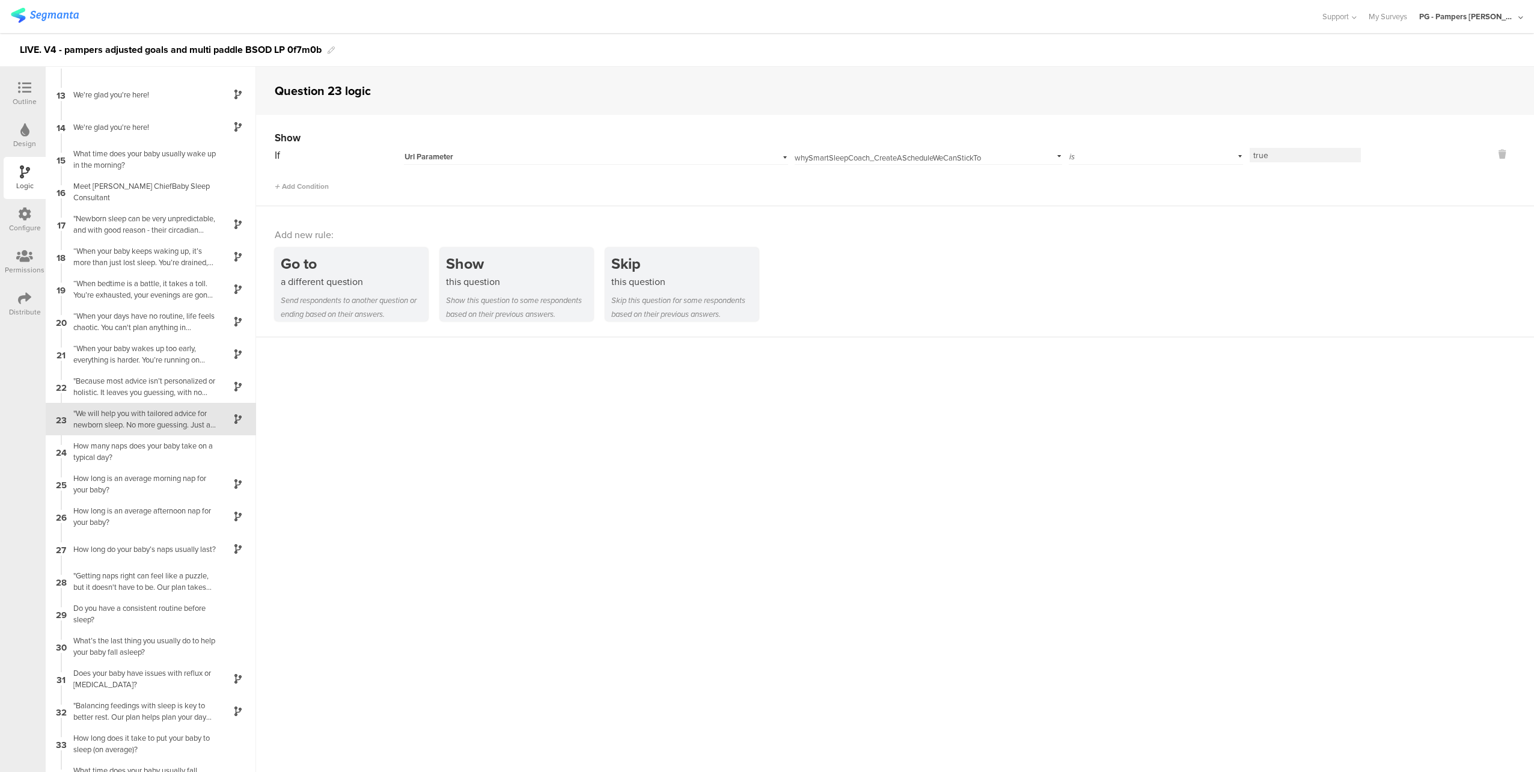
click at [1301, 153] on input "true" at bounding box center [1304, 155] width 111 height 14
click at [1026, 207] on div "Add new rule: Go to a different question Send respondents to another question o…" at bounding box center [895, 271] width 1278 height 131
click at [114, 386] on div ""Because most advice isn’t personalized or holistic. It leaves you guessing, wi…" at bounding box center [141, 386] width 150 height 23
click at [137, 386] on div "“When your baby wakes up too early, everything is harder. You’re running on fum…" at bounding box center [141, 386] width 150 height 23
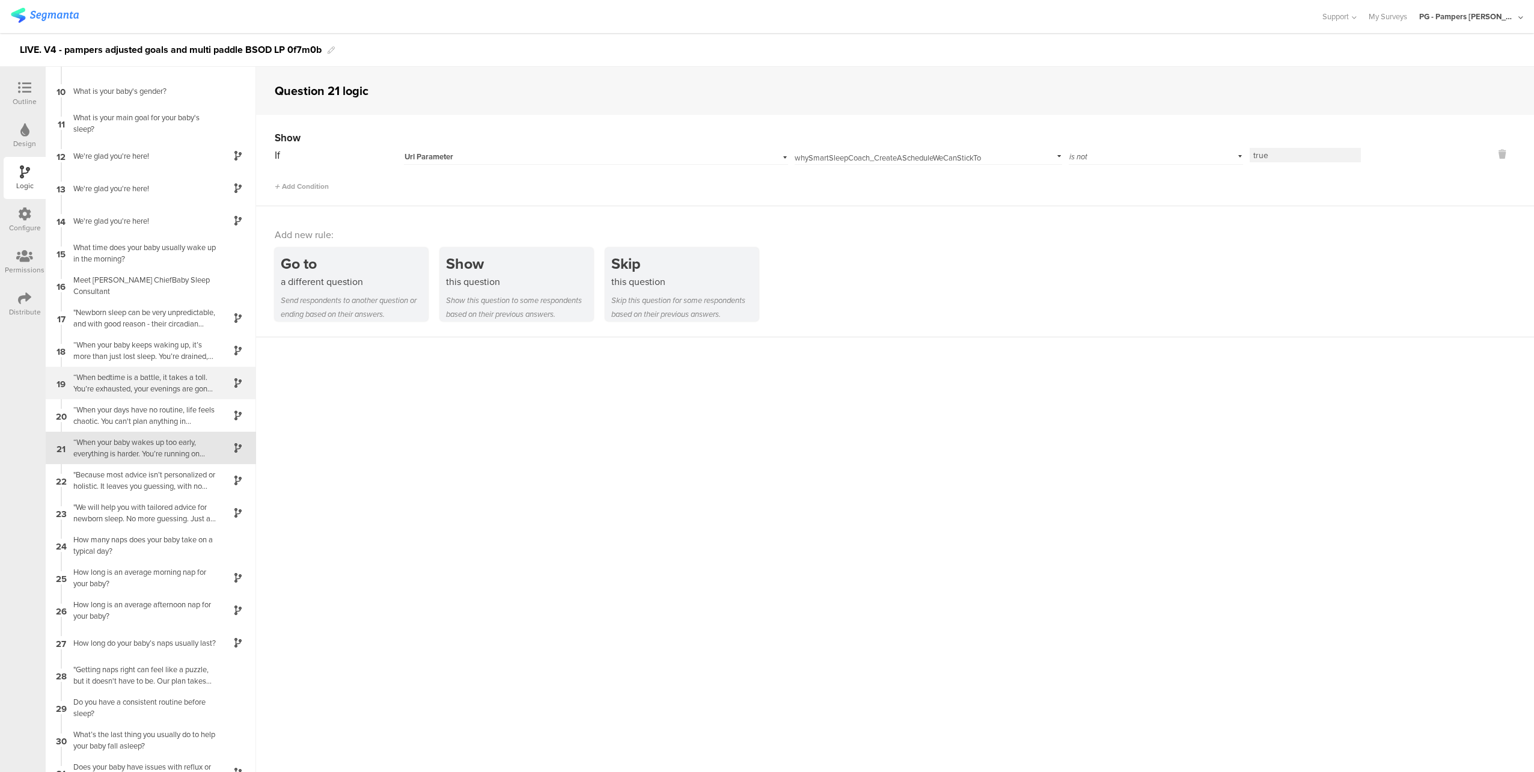
scroll to position [313, 0]
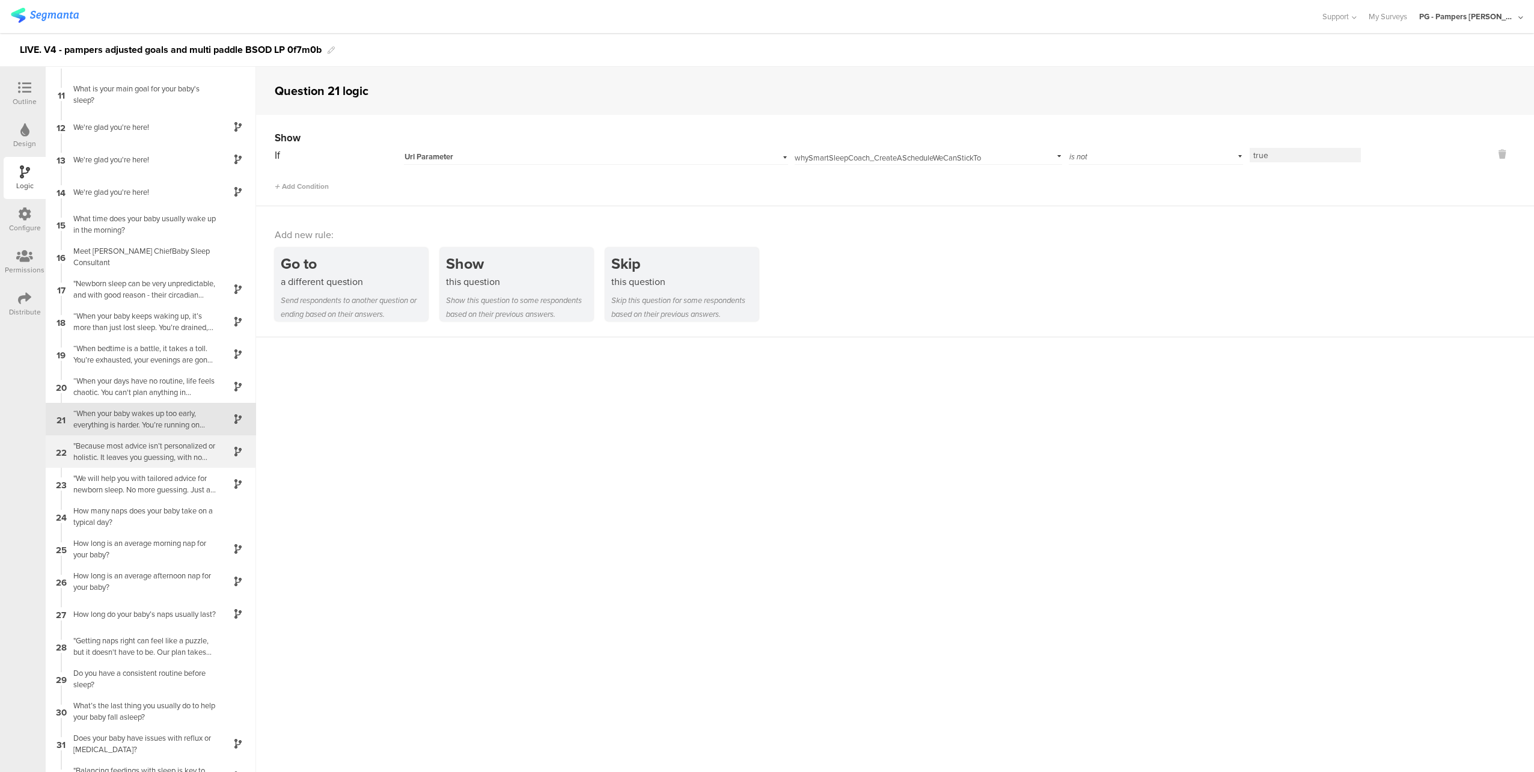
click at [147, 455] on div ""Because most advice isn’t personalized or holistic. It leaves you guessing, wi…" at bounding box center [141, 451] width 150 height 23
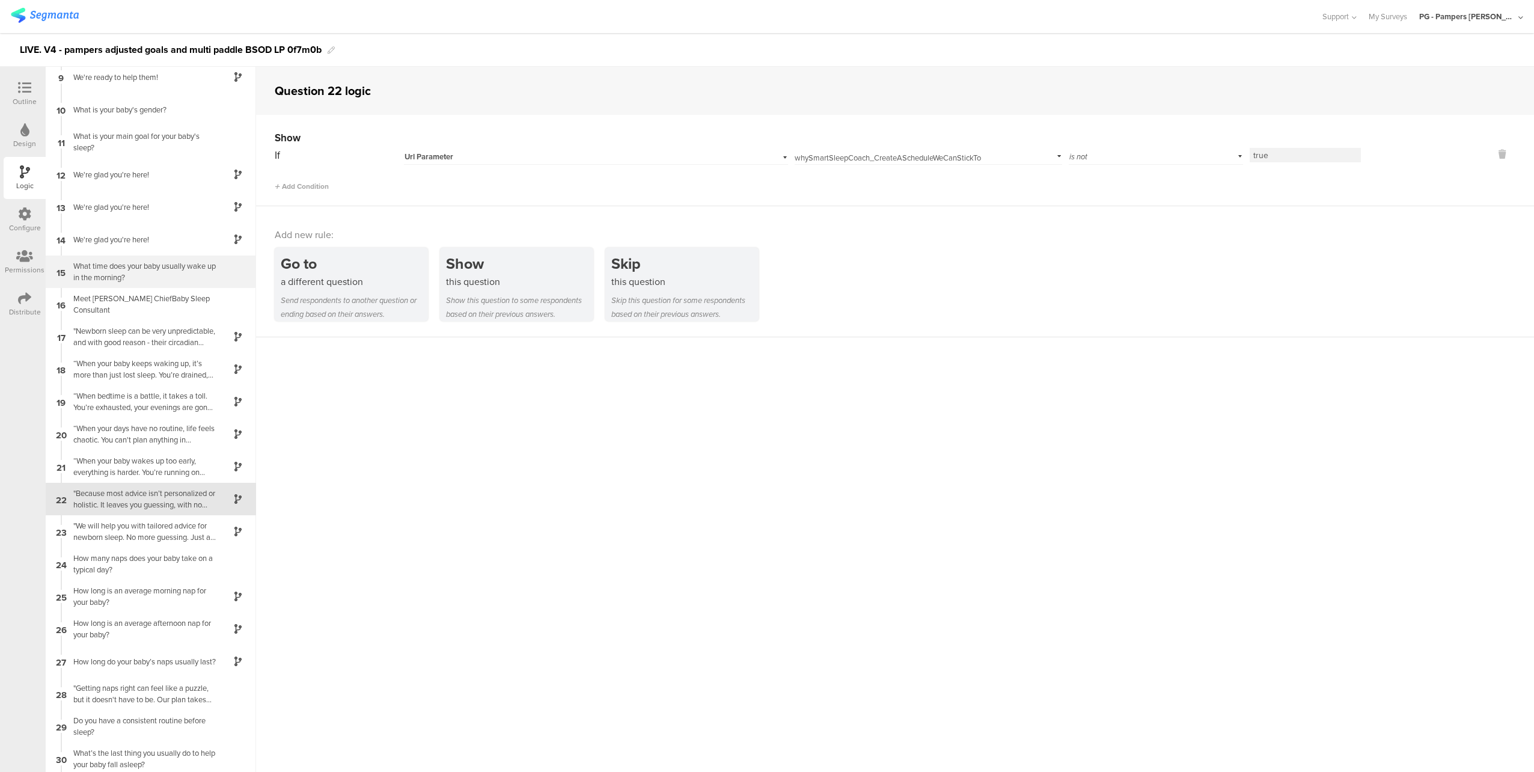
scroll to position [346, 0]
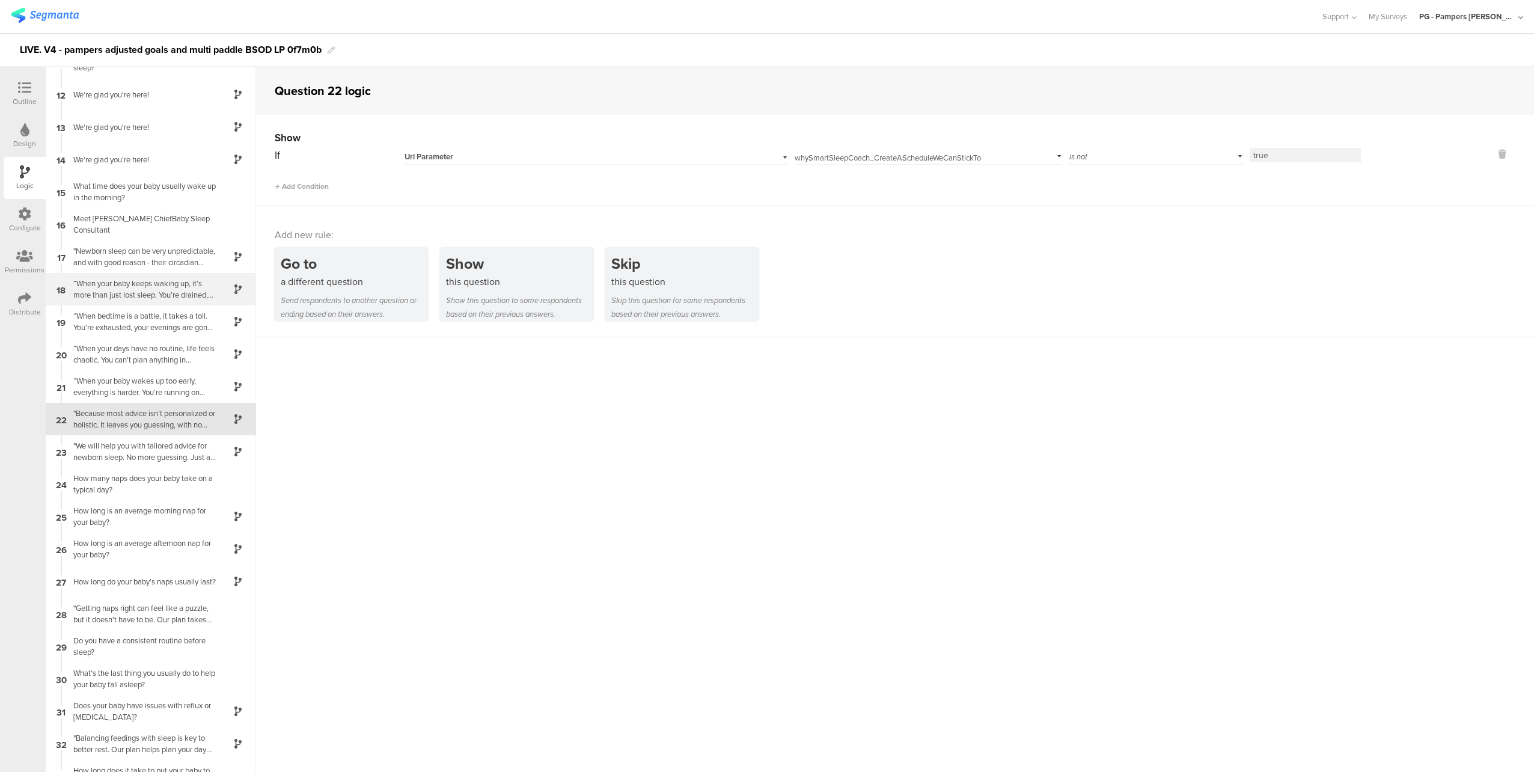
click at [148, 303] on div "18 “When your baby keeps waking up, it’s more than just lost sleep. You’re drai…" at bounding box center [151, 289] width 210 height 32
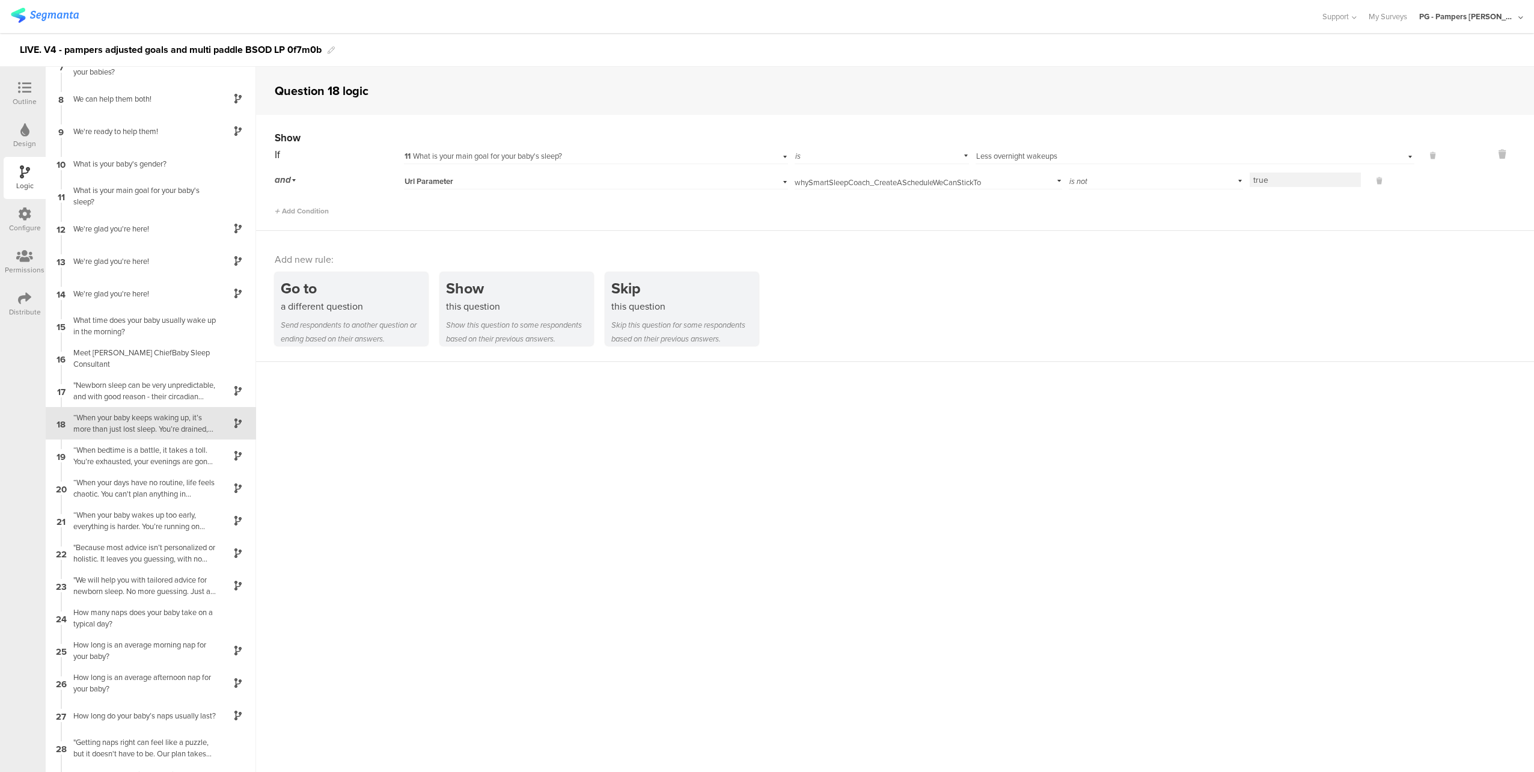
scroll to position [216, 0]
click at [138, 456] on div "“When bedtime is a battle, it takes a toll. You’re exhausted, your evenings are…" at bounding box center [141, 451] width 150 height 23
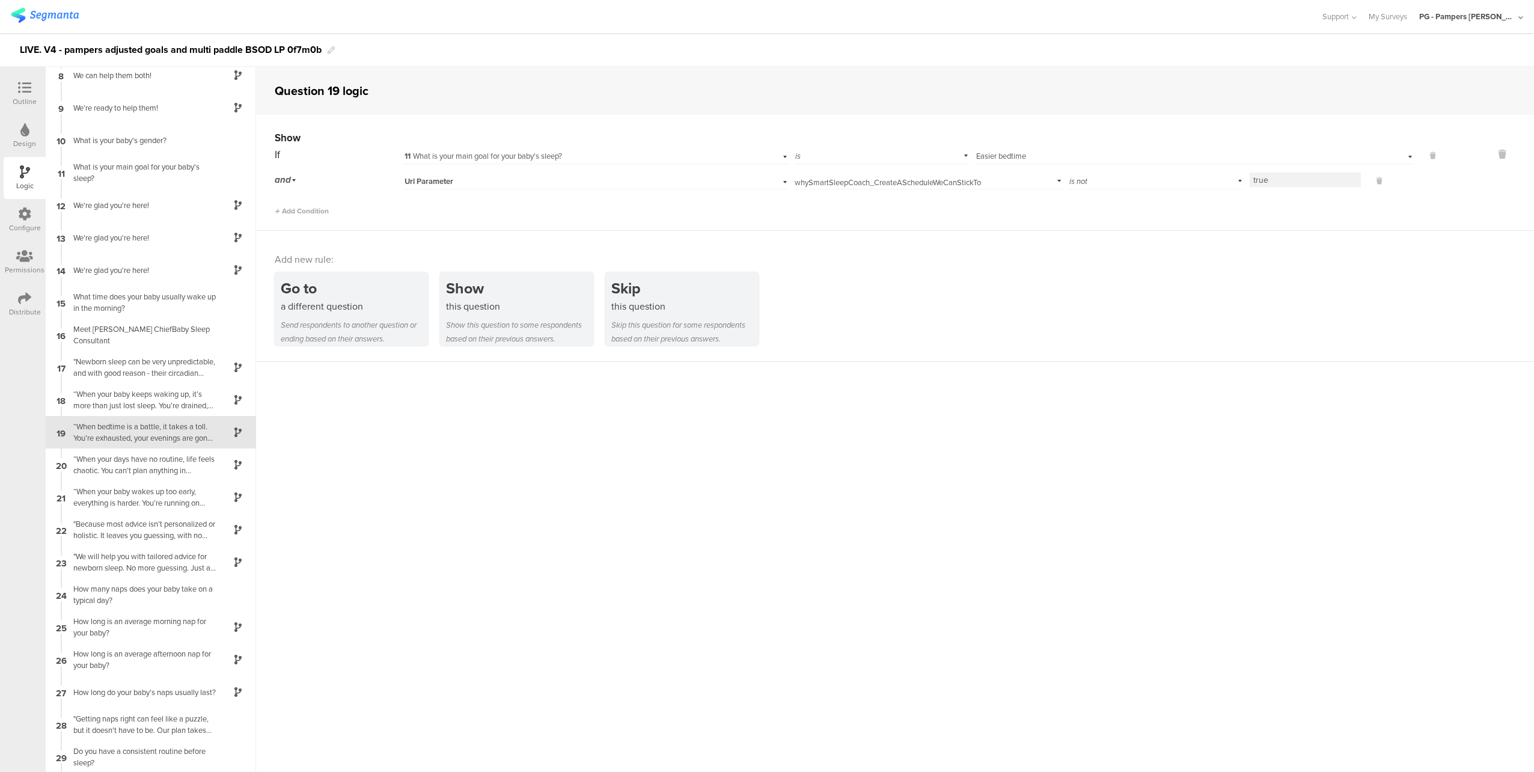
scroll to position [248, 0]
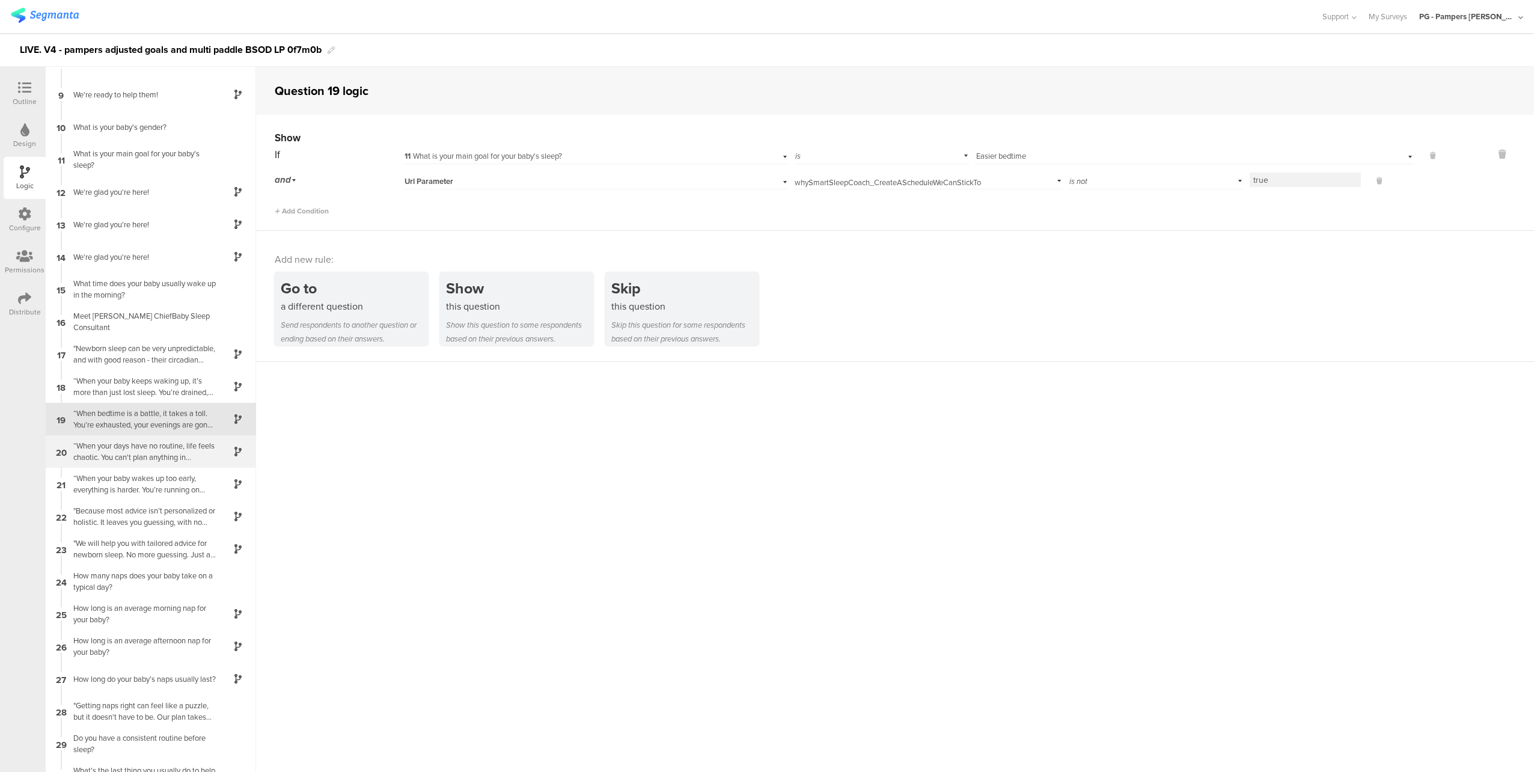
click at [143, 456] on div "“When your days have no routine, life feels chaotic. You can't plan anything in…" at bounding box center [141, 451] width 150 height 23
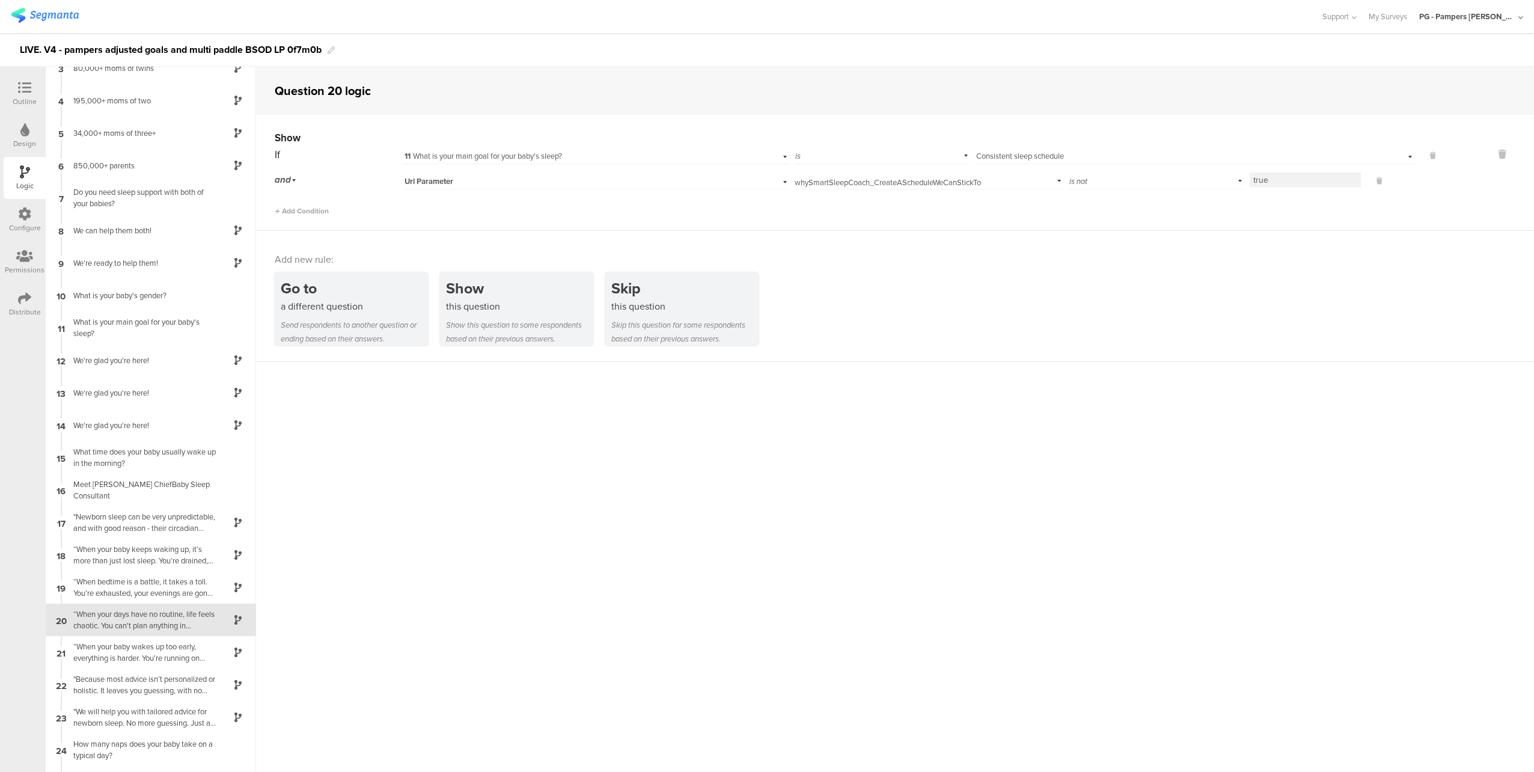
scroll to position [281, 0]
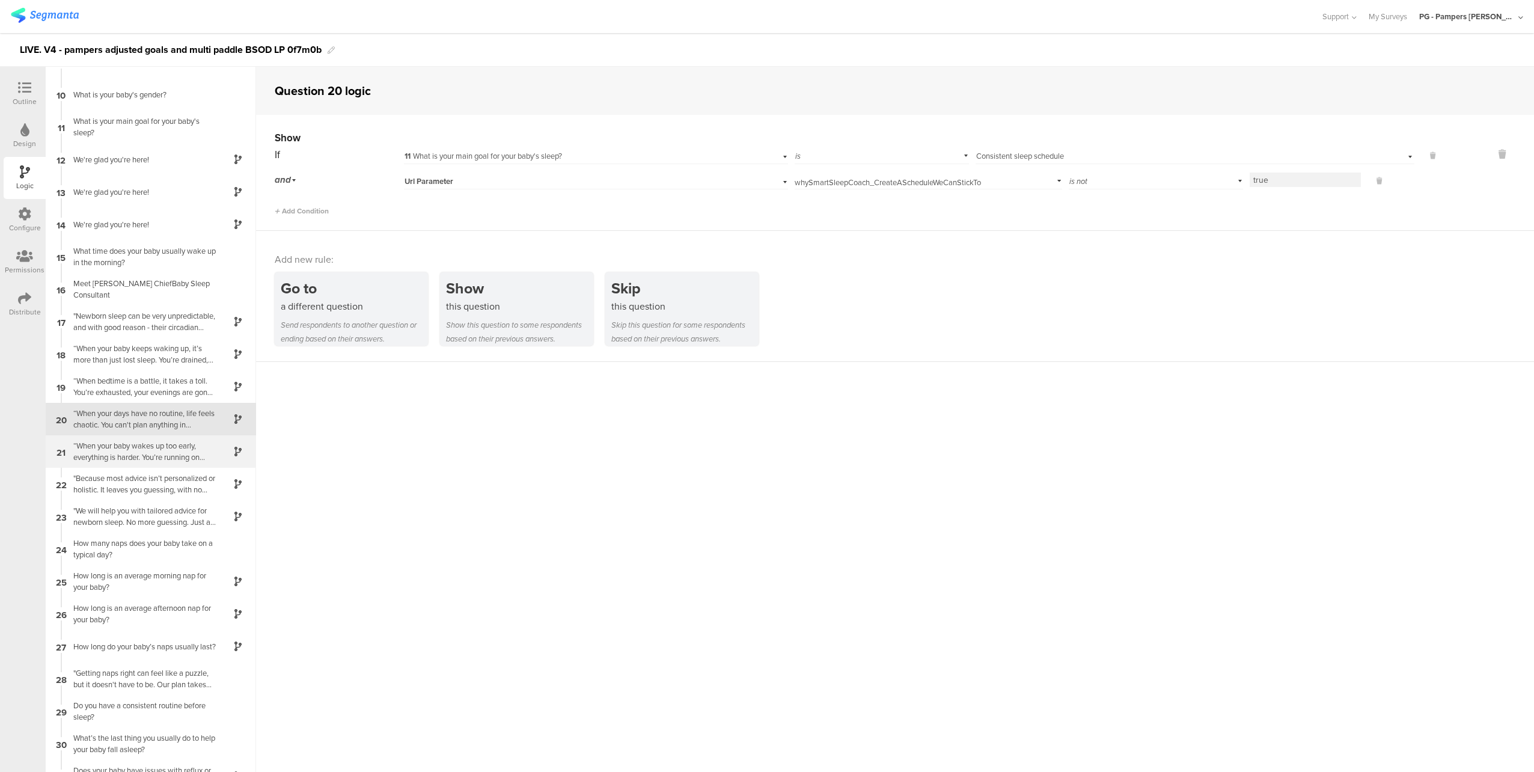
click at [148, 452] on div "“When your baby wakes up too early, everything is harder. You’re running on fum…" at bounding box center [141, 451] width 150 height 23
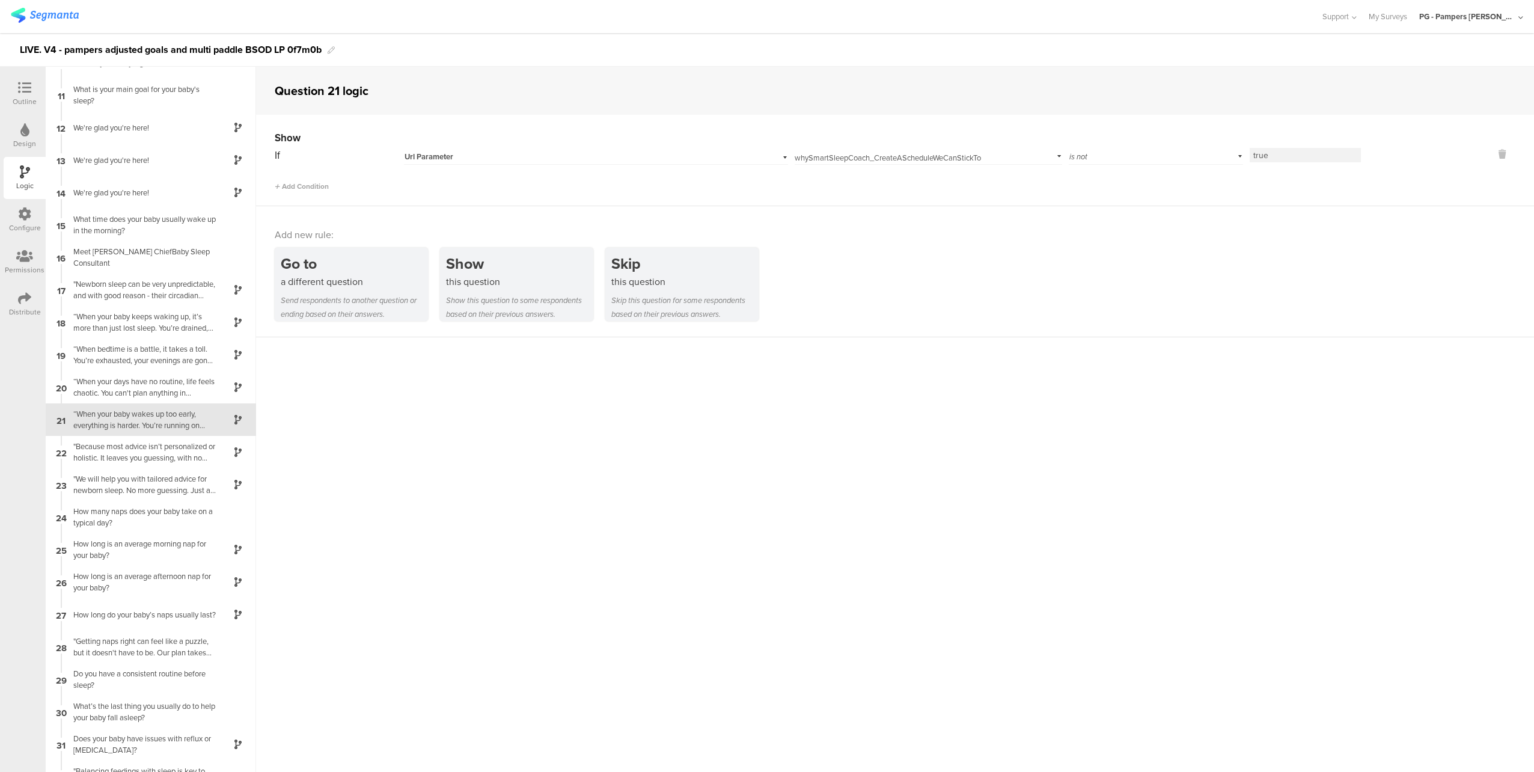
scroll to position [313, 0]
click at [147, 392] on div "“When your days have no routine, life feels chaotic. You can't plan anything in…" at bounding box center [141, 386] width 150 height 23
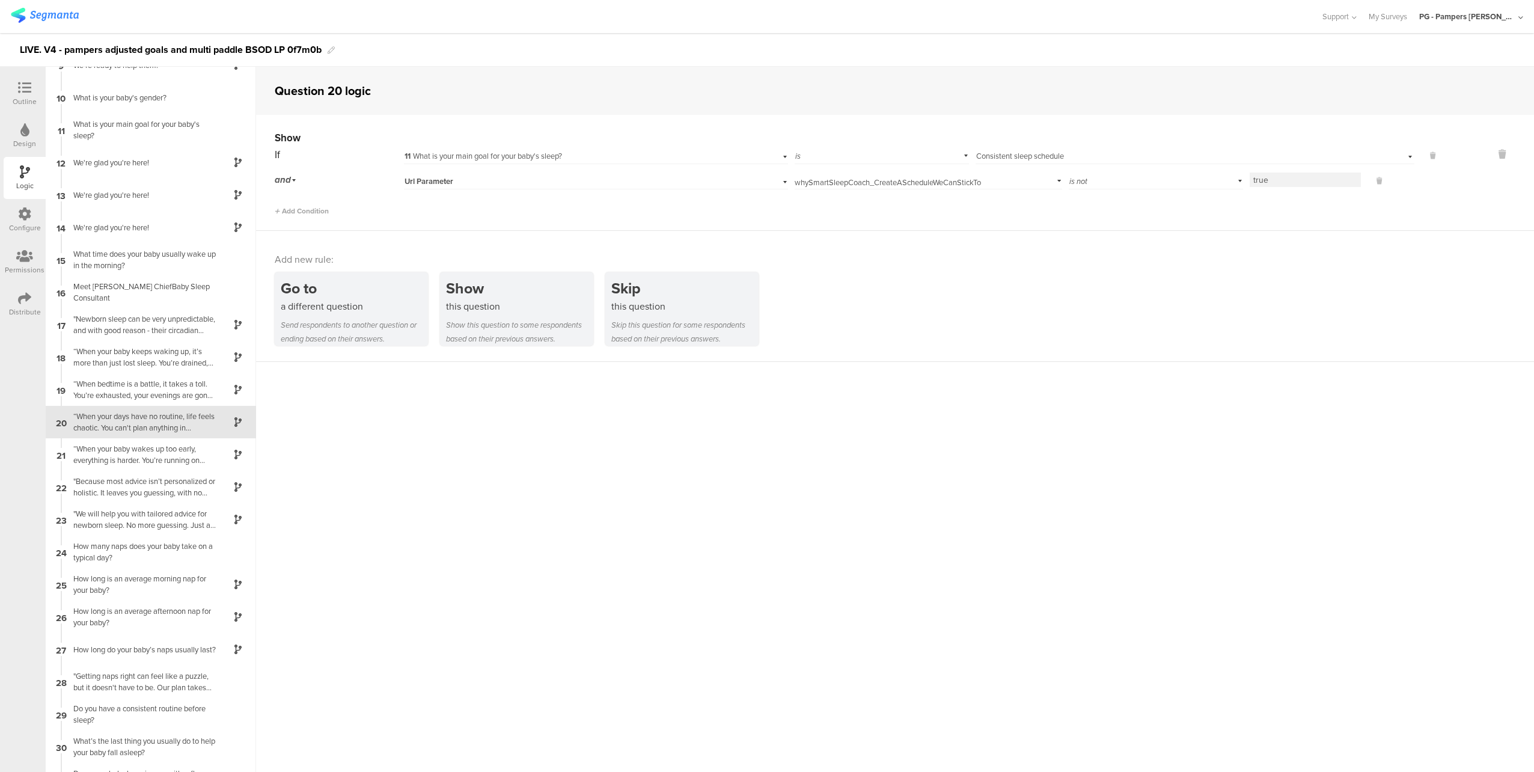
scroll to position [281, 0]
click at [132, 449] on div "“When your baby wakes up too early, everything is harder. You’re running on fum…" at bounding box center [141, 451] width 150 height 23
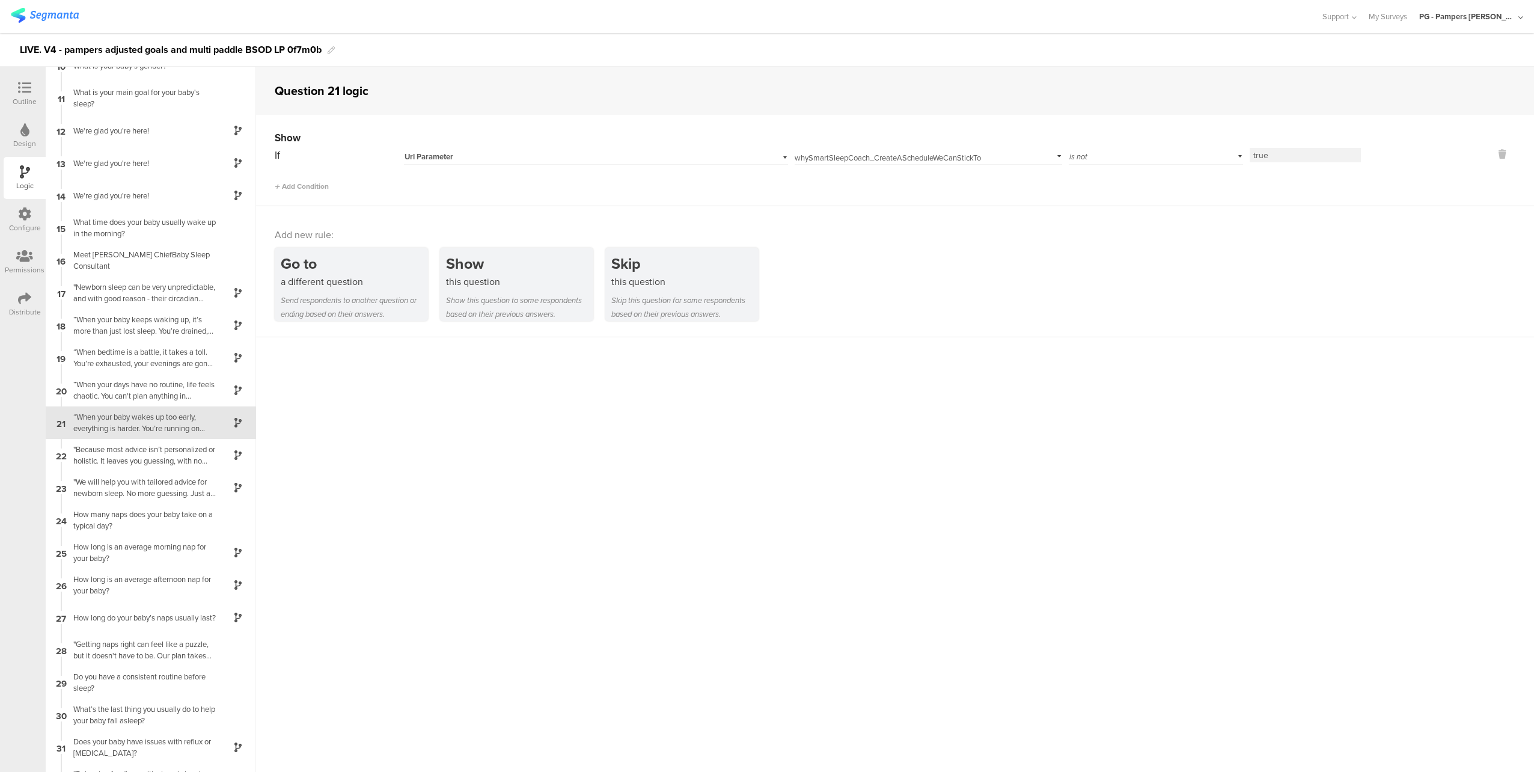
scroll to position [313, 0]
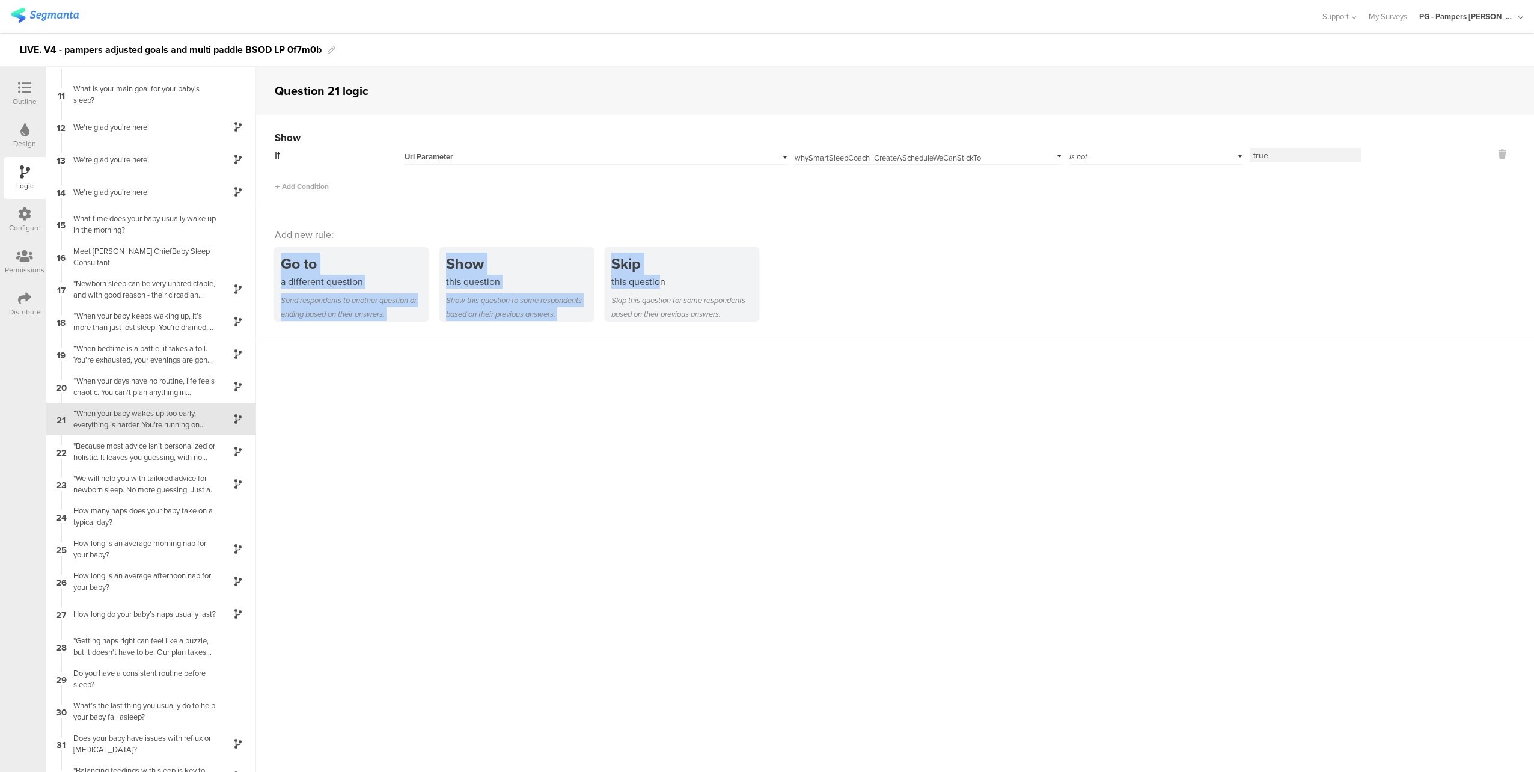
drag, startPoint x: 657, startPoint y: 279, endPoint x: 535, endPoint y: 221, distance: 135.2
click at [534, 220] on div "Add new rule: Go to a different question Send respondents to another question o…" at bounding box center [895, 271] width 1278 height 131
click at [826, 240] on div "Add new rule: Go to a different question Send respondents to another question o…" at bounding box center [895, 271] width 1278 height 131
click at [1487, 152] on icon at bounding box center [1501, 154] width 29 height 14
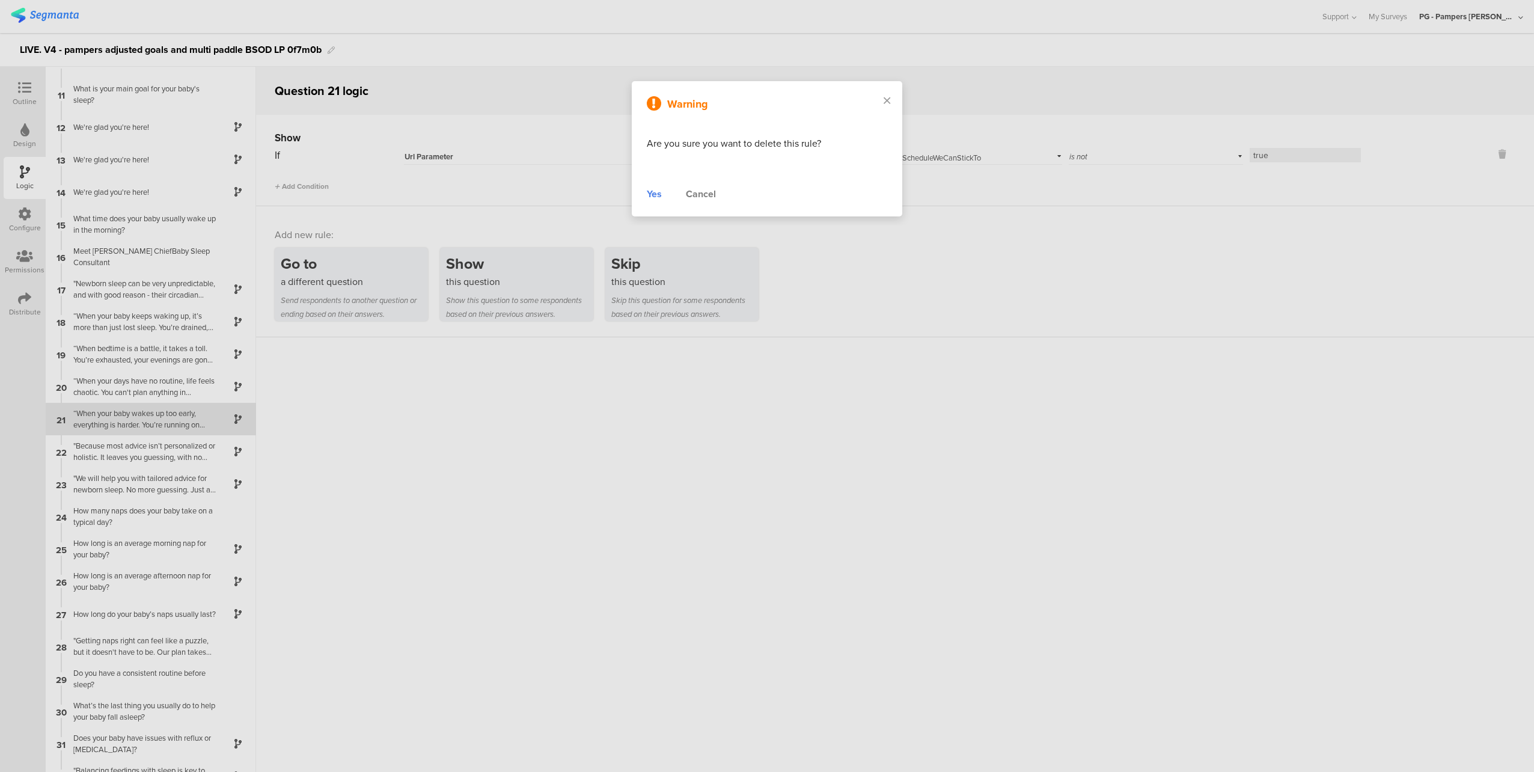
click at [654, 193] on div "Yes" at bounding box center [654, 194] width 15 height 14
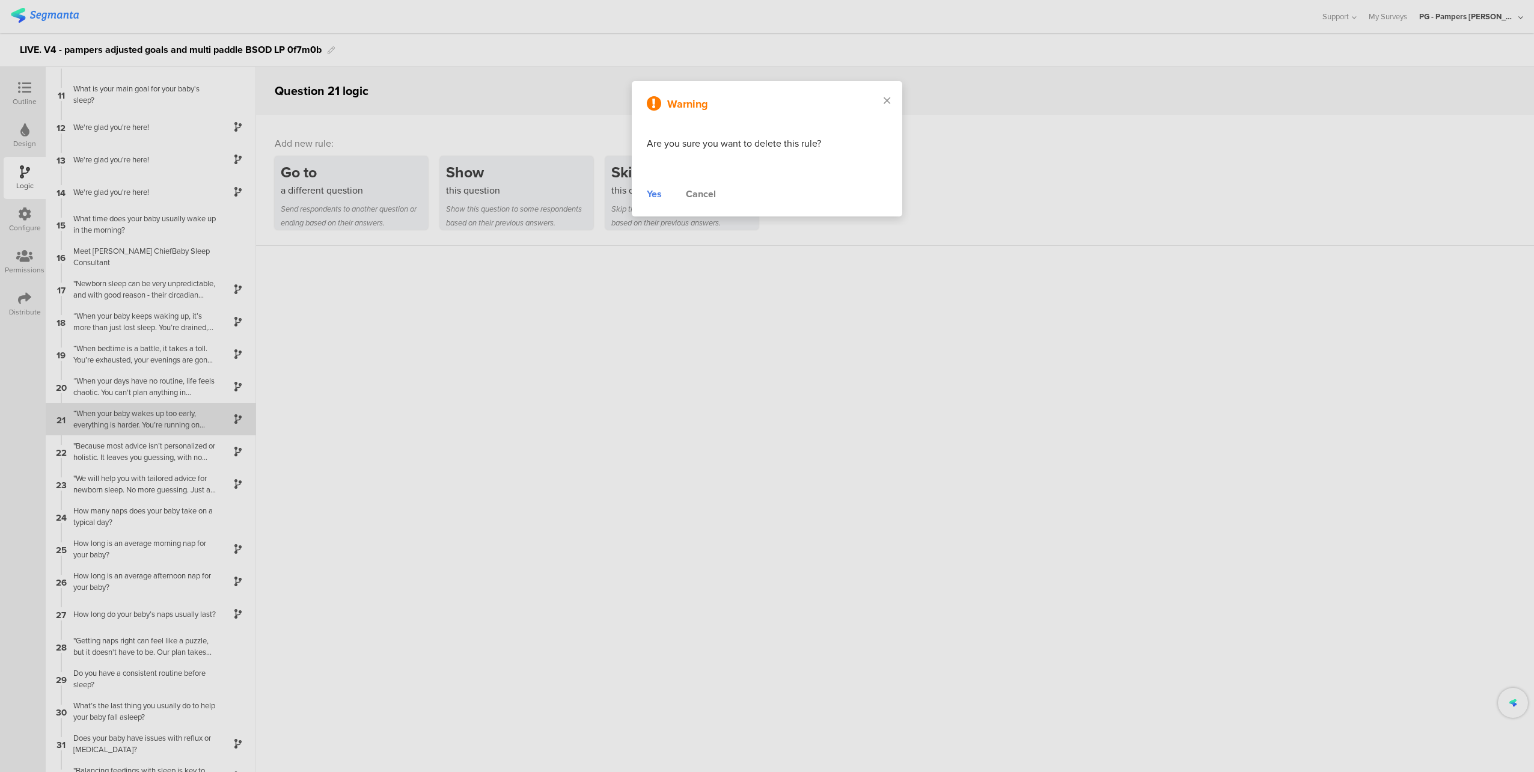
click at [665, 186] on div "this question" at bounding box center [684, 190] width 147 height 14
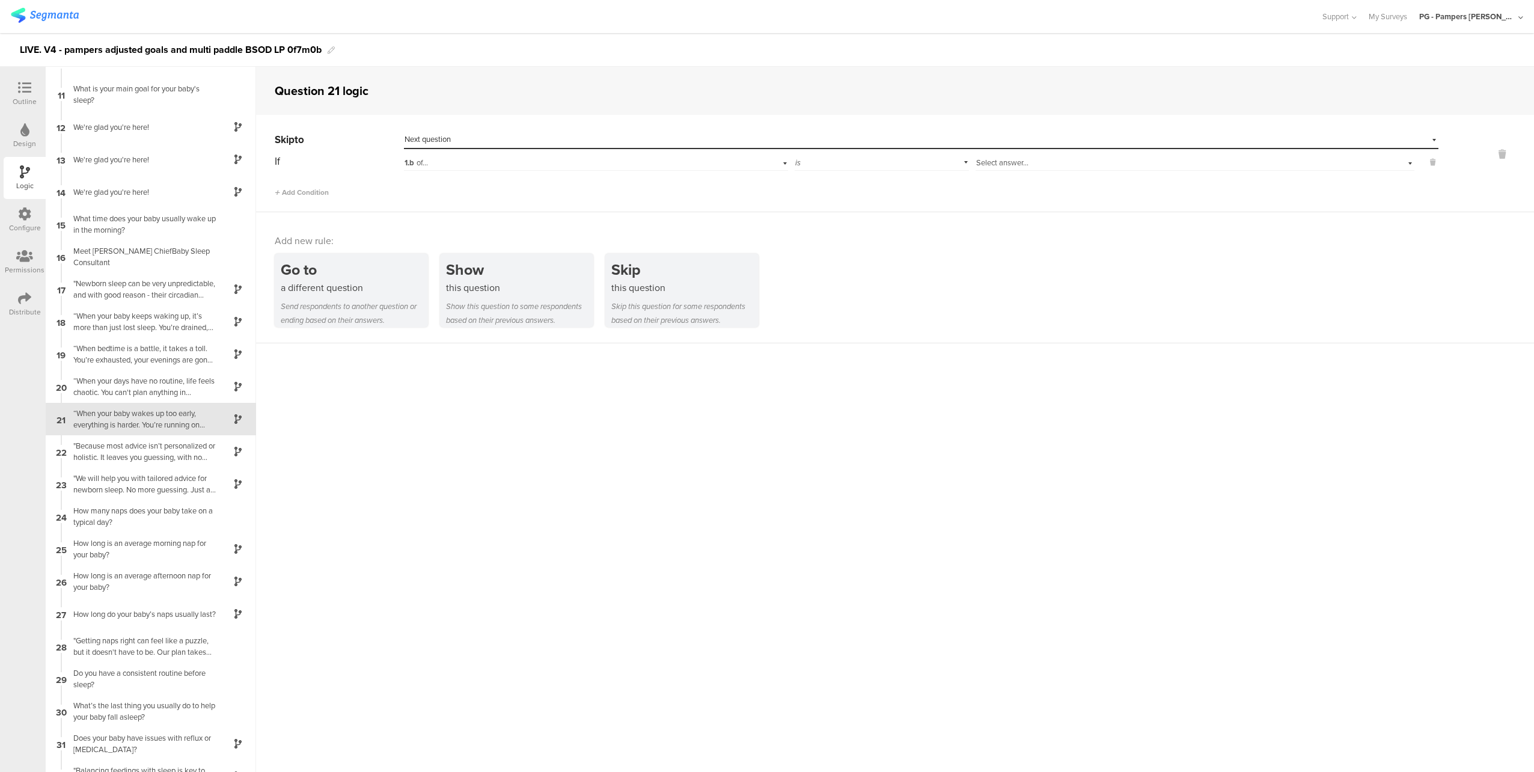
click at [475, 139] on div "Select destination... Next question" at bounding box center [913, 139] width 1018 height 11
click at [370, 175] on div "If 1.b of... is Select answer... Add Condition" at bounding box center [856, 175] width 1163 height 46
click at [577, 166] on div "1.b of..." at bounding box center [569, 162] width 331 height 11
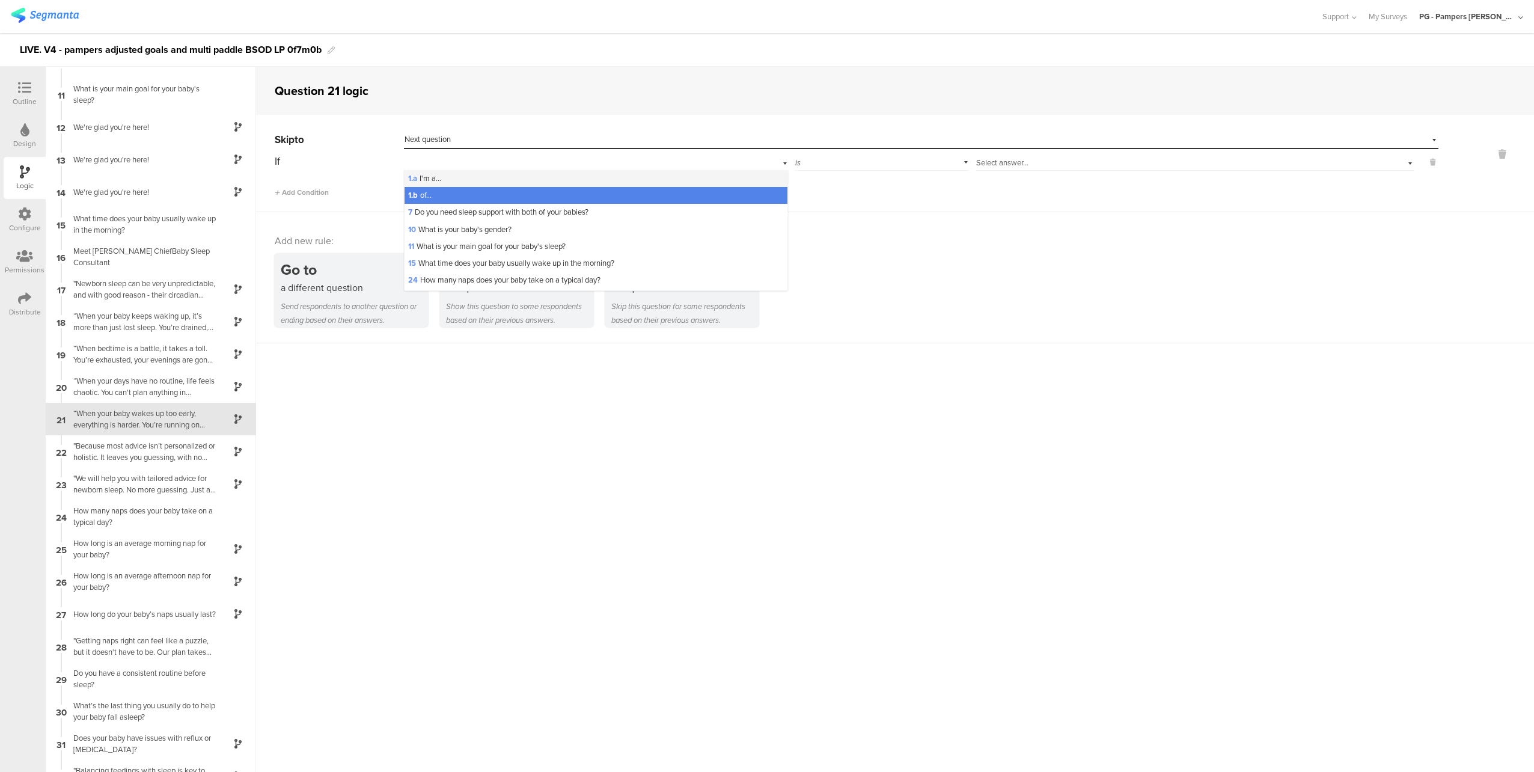
click at [532, 181] on div "1.a I'm a..." at bounding box center [595, 178] width 383 height 17
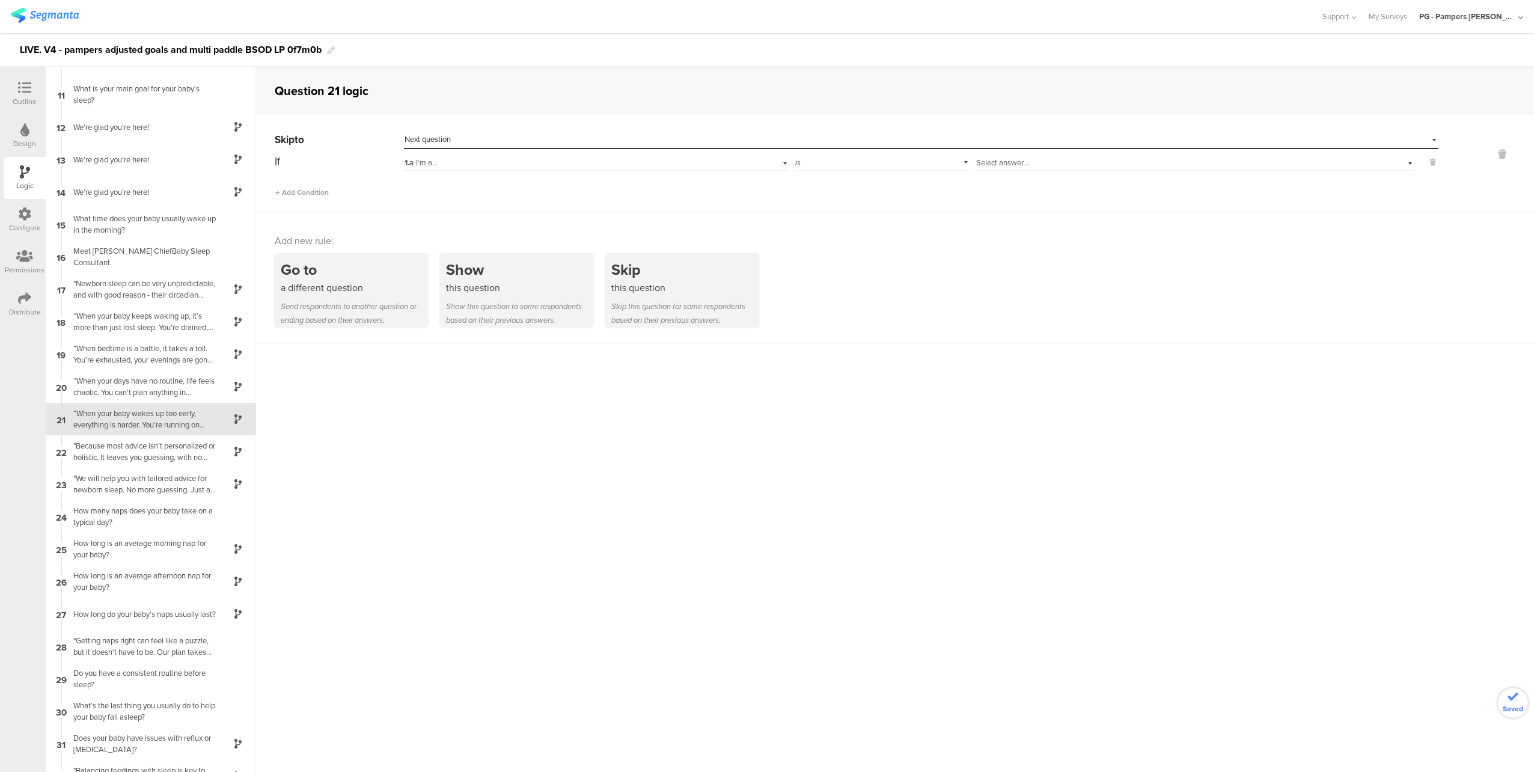
click at [629, 165] on div "1.a I'm a..." at bounding box center [569, 162] width 331 height 11
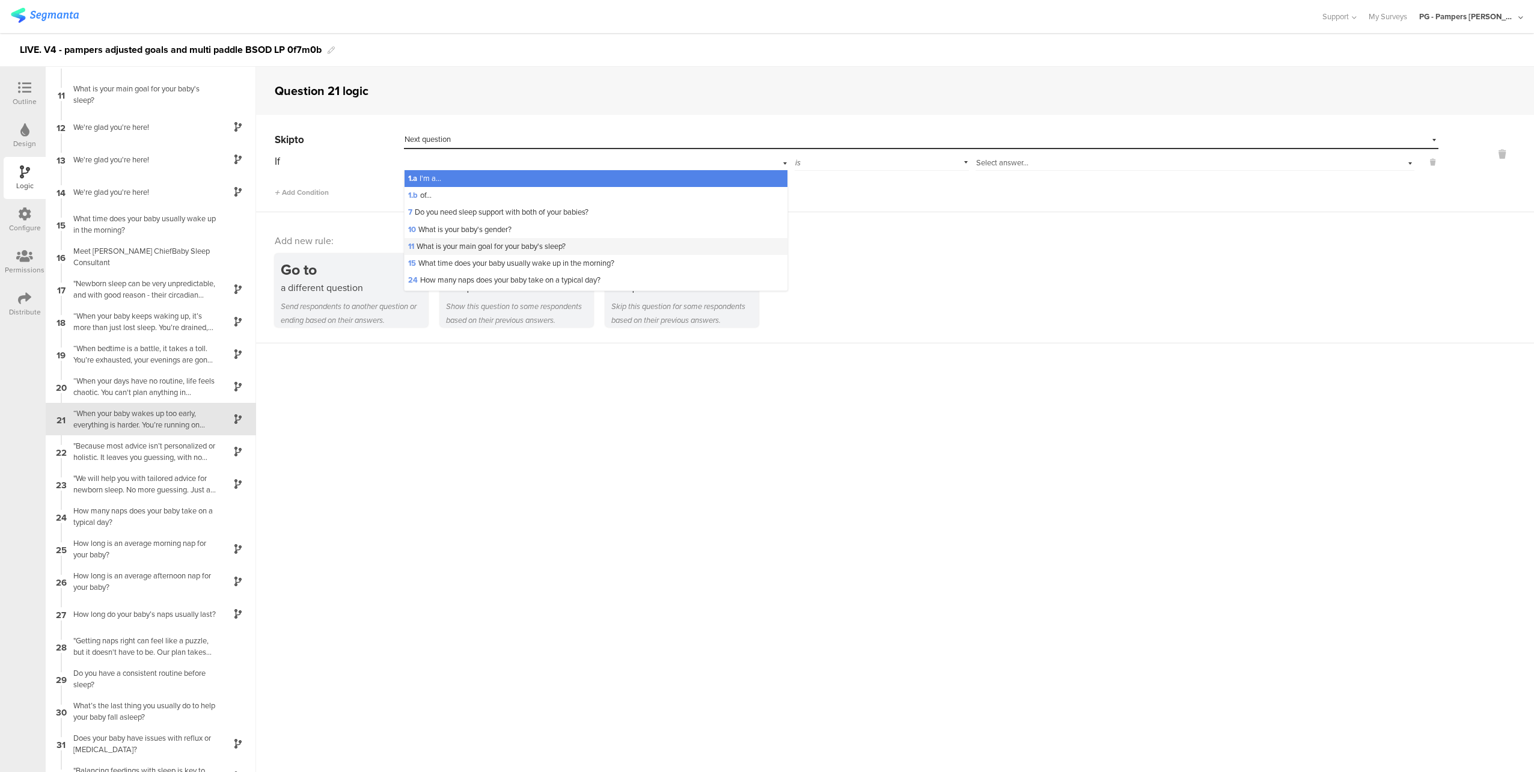
click at [602, 246] on div "11 What is your main goal for your baby's sleep?" at bounding box center [595, 246] width 383 height 17
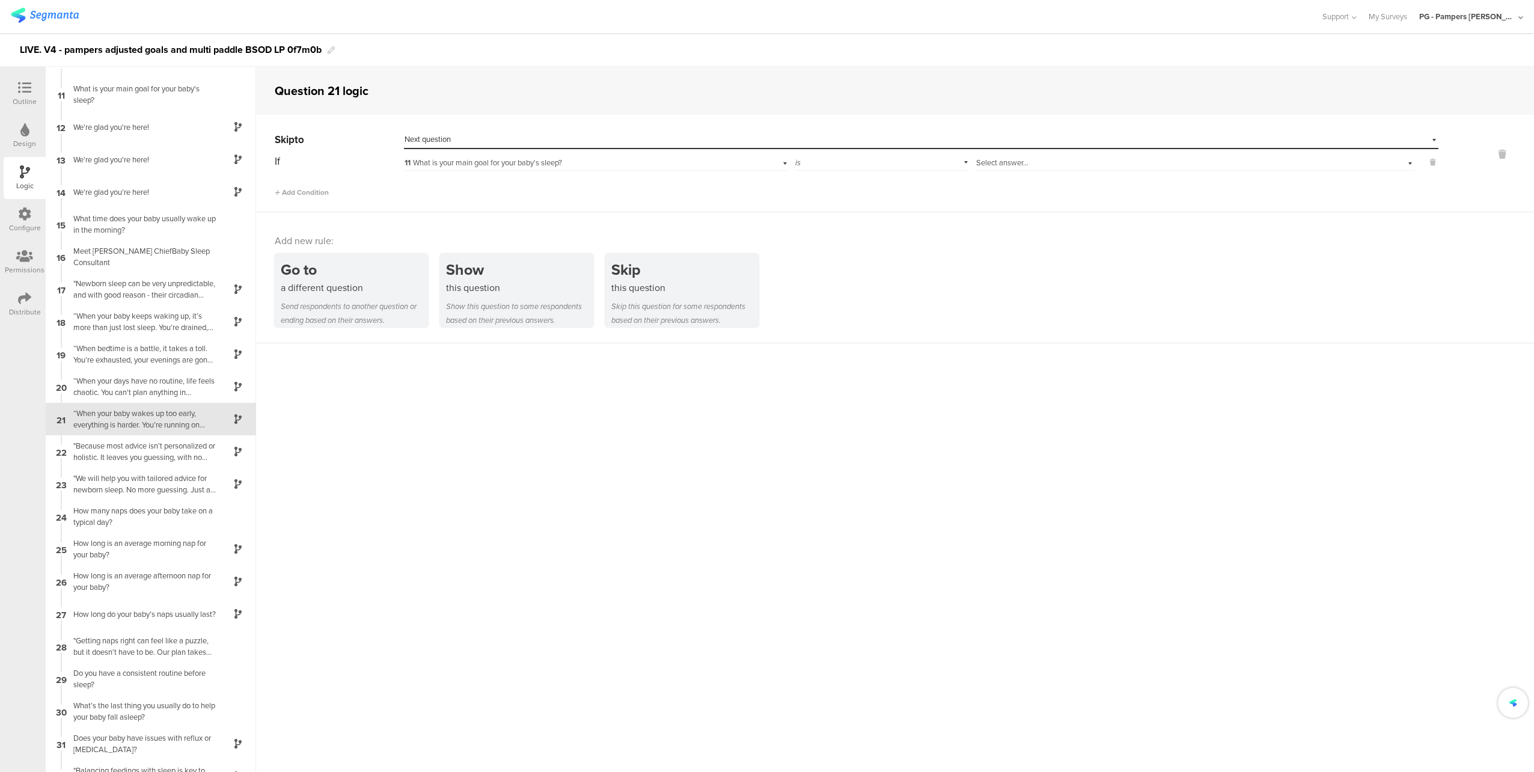
click at [1044, 159] on div "Select answer..." at bounding box center [1166, 162] width 380 height 11
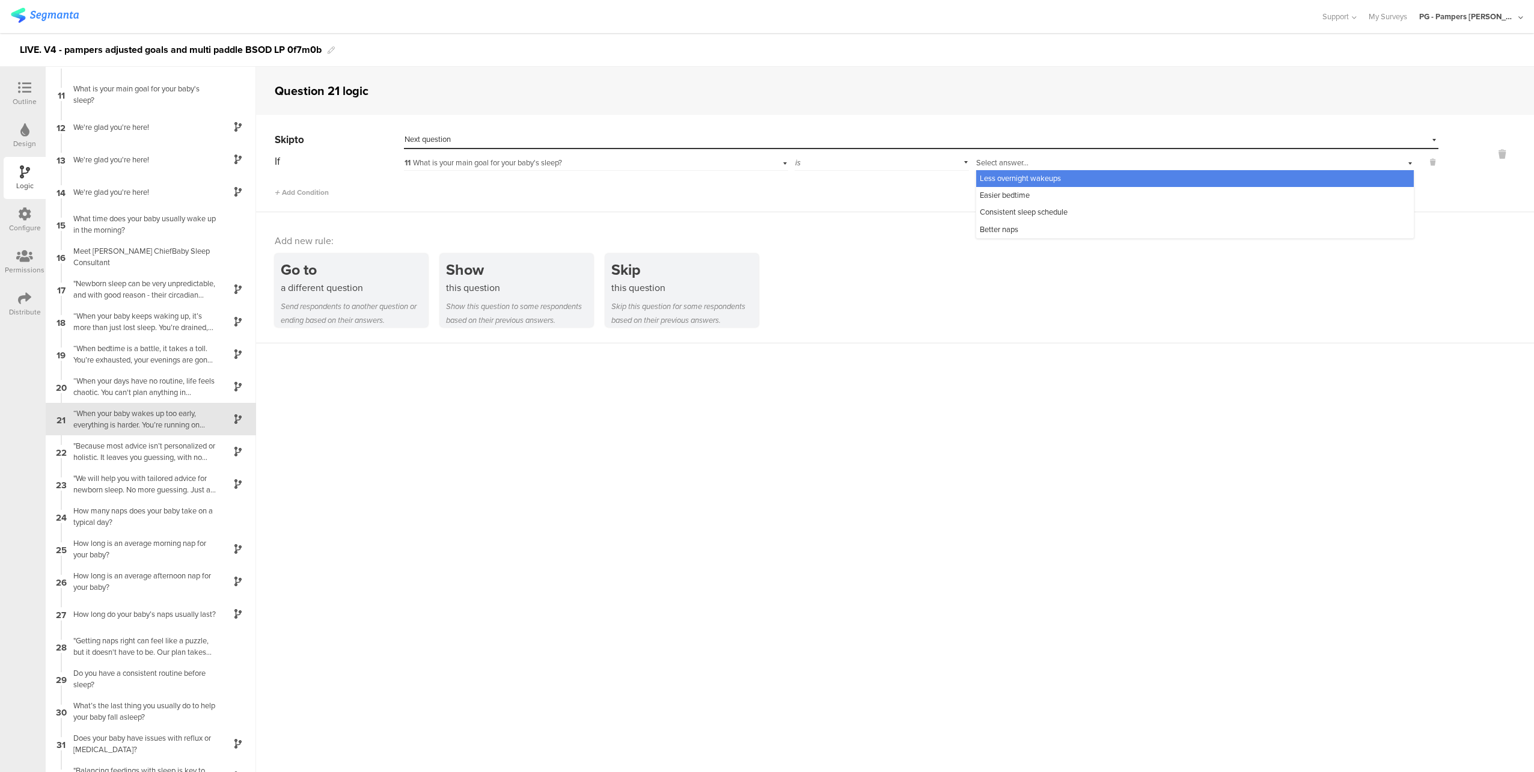
click at [936, 175] on div "If 11 What is your main goal for your baby's sleep? is Select answer... Less ov…" at bounding box center [856, 175] width 1163 height 46
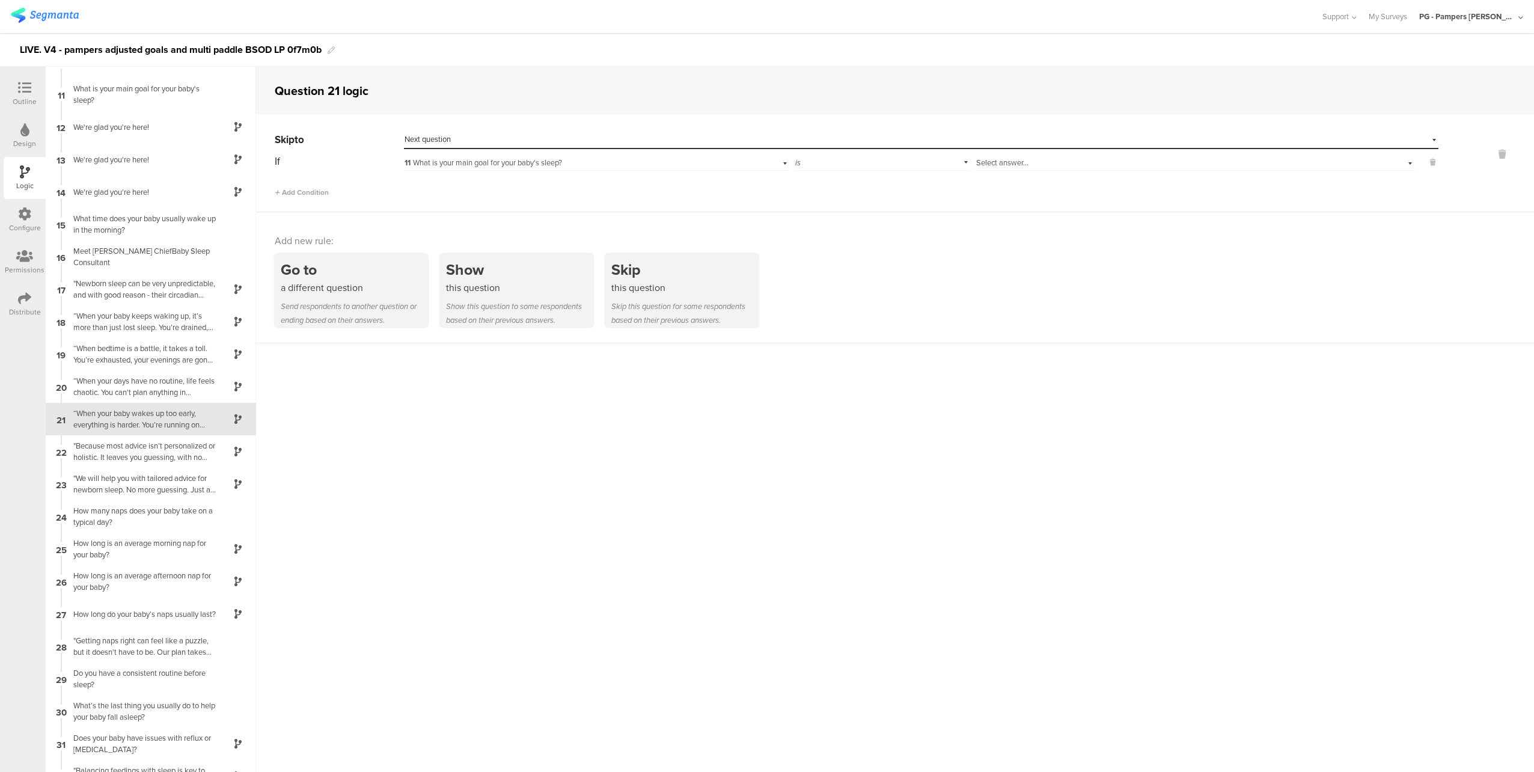
click at [567, 159] on div "11 What is your main goal for your baby's sleep?" at bounding box center [569, 162] width 331 height 11
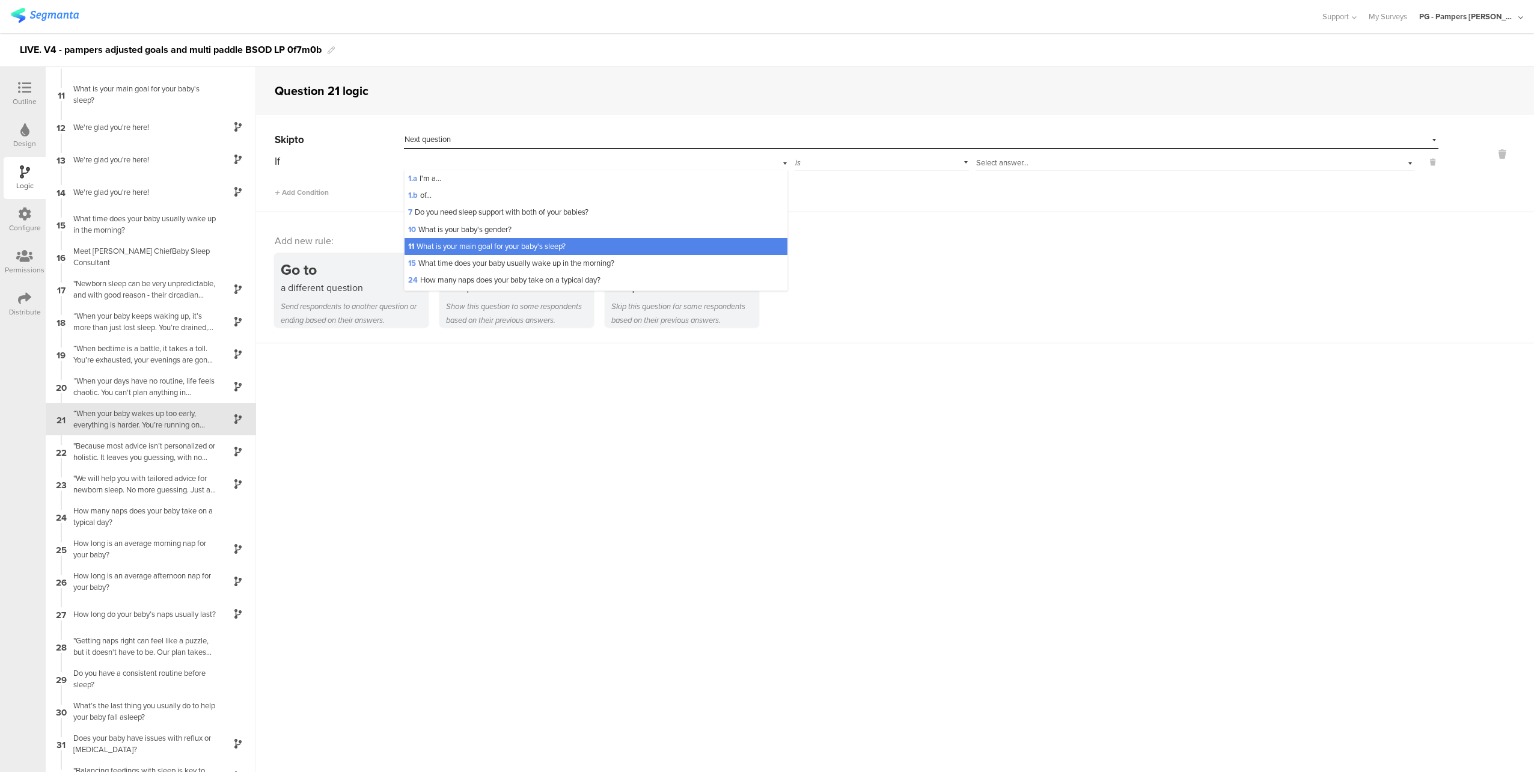
click at [554, 143] on div "Select destination... Next question" at bounding box center [913, 139] width 1018 height 11
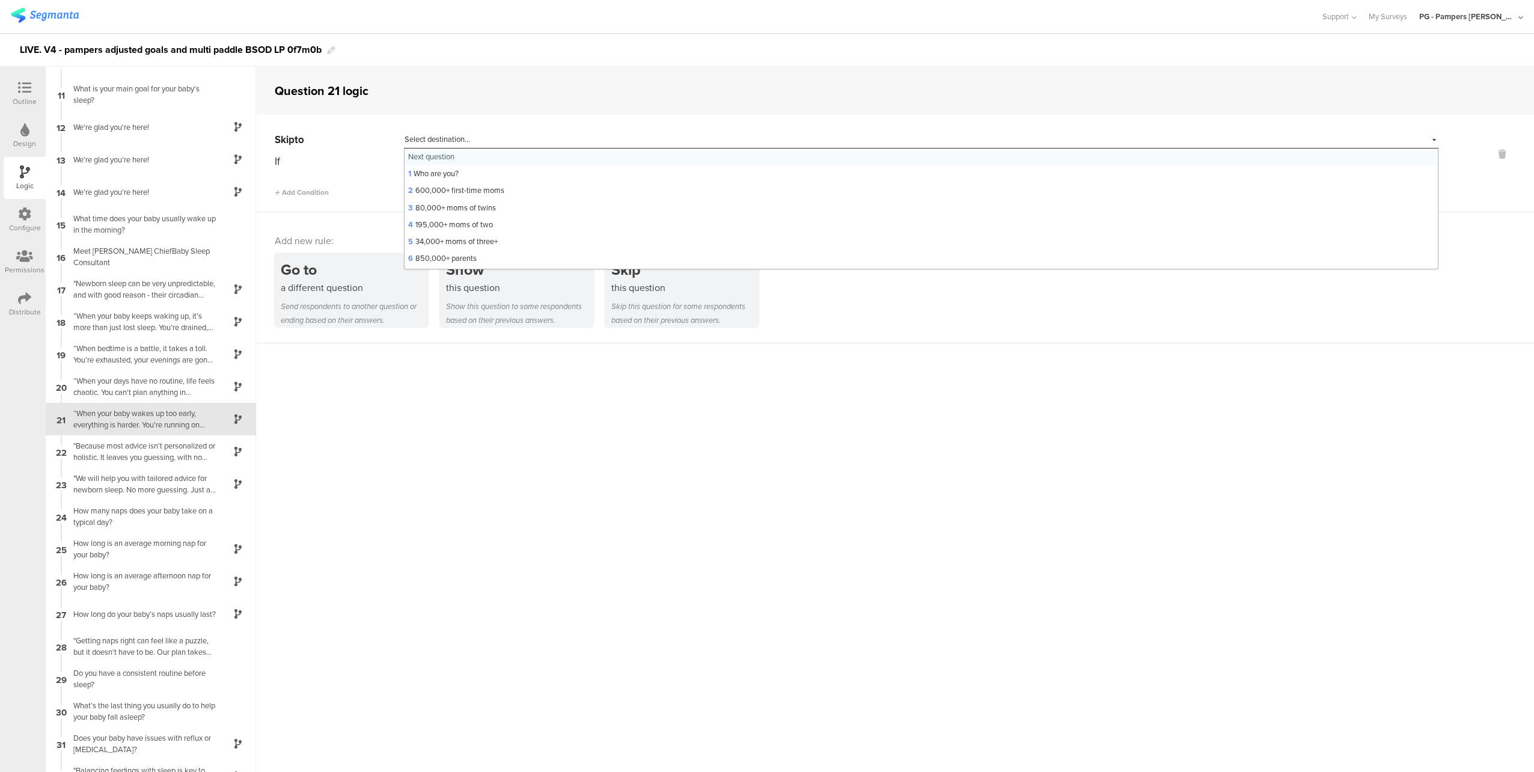
click at [554, 143] on div "Select destination... Next question" at bounding box center [865, 139] width 922 height 11
click at [451, 159] on span "11 What is your main goal for your baby's sleep?" at bounding box center [482, 162] width 157 height 11
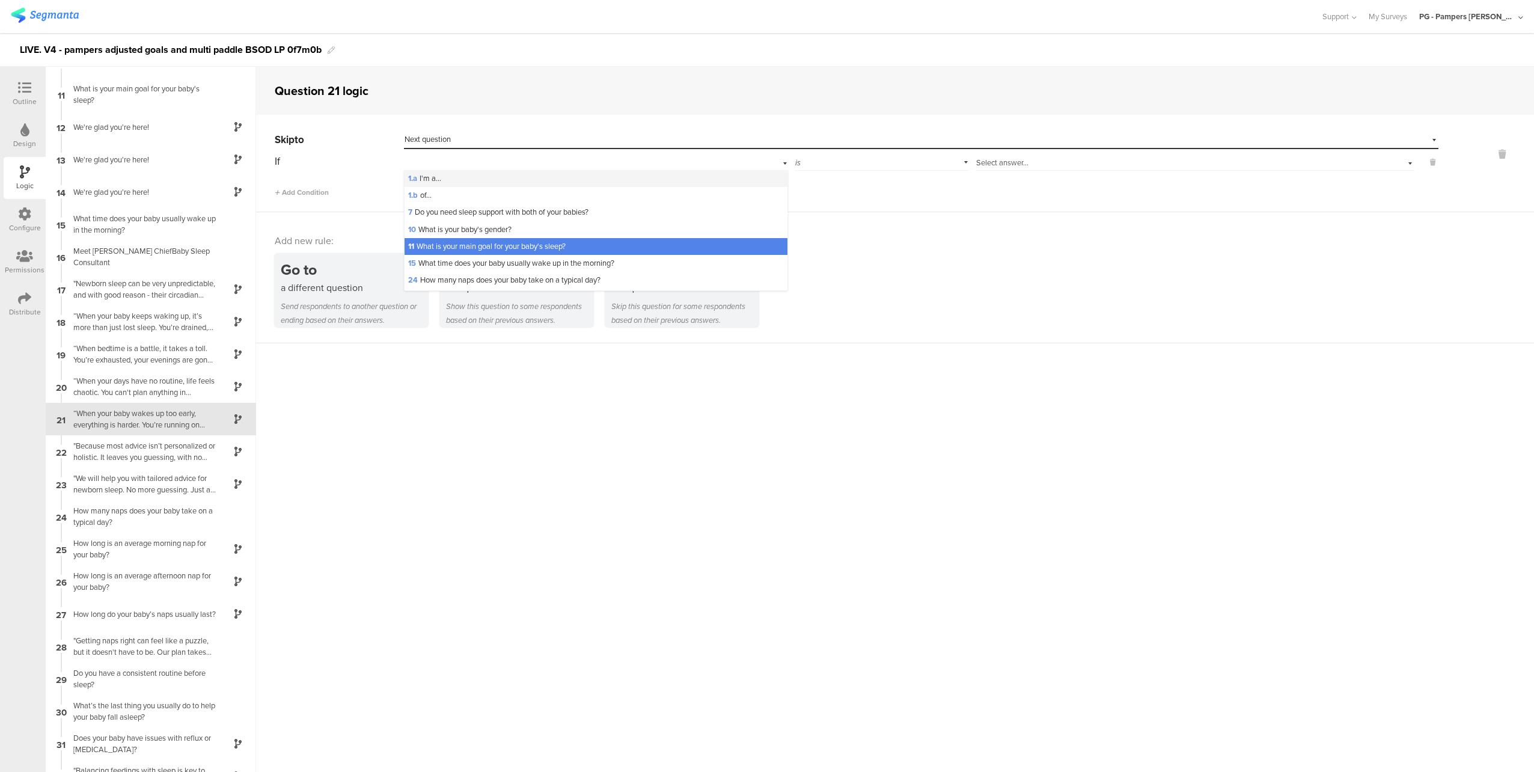
click at [481, 175] on div "1.a I'm a..." at bounding box center [595, 178] width 383 height 17
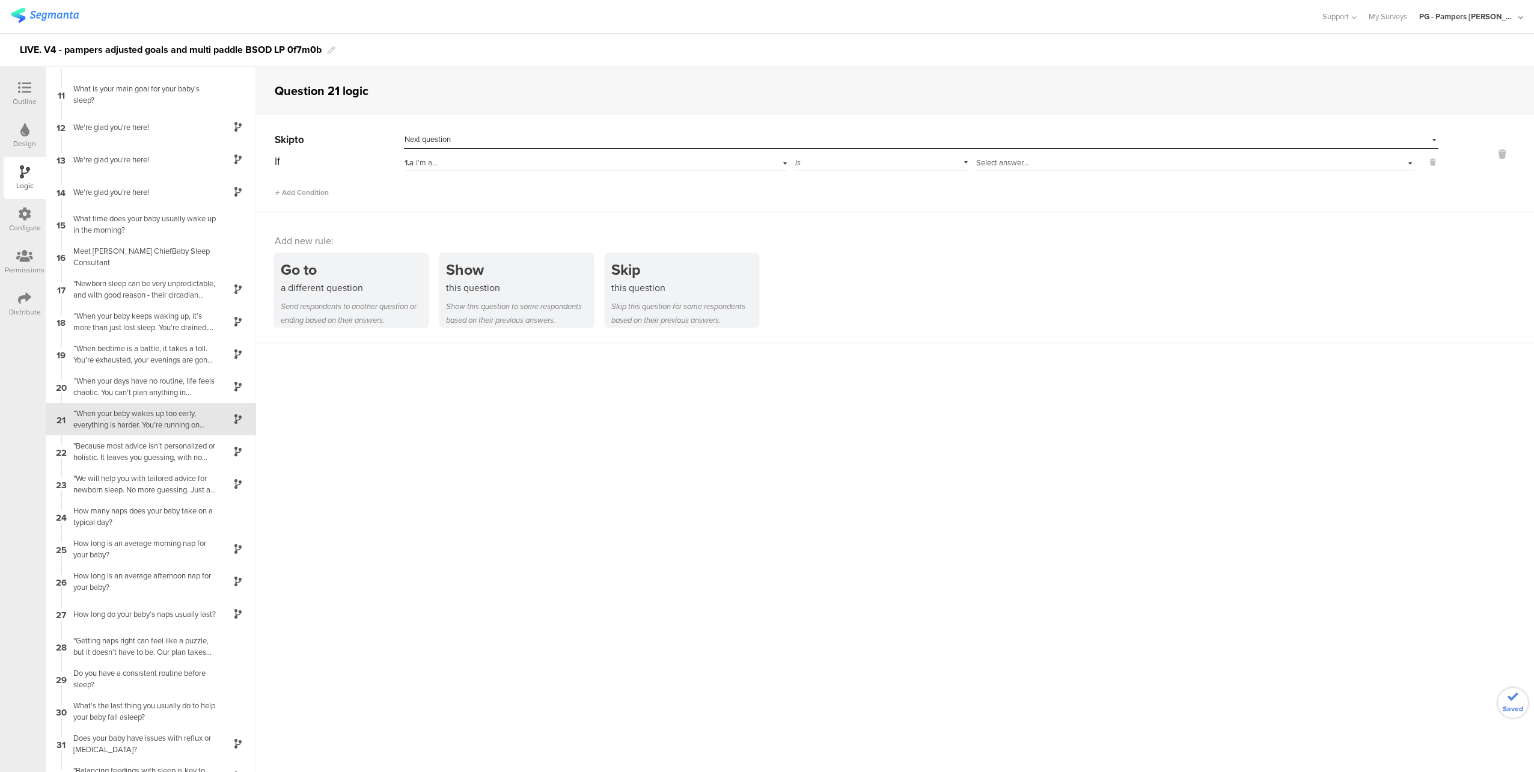
click at [1001, 163] on span "Select answer..." at bounding box center [1002, 162] width 52 height 11
click at [1012, 178] on div "Mom" at bounding box center [1194, 178] width 437 height 17
click at [298, 192] on span "Add Condition" at bounding box center [302, 192] width 54 height 11
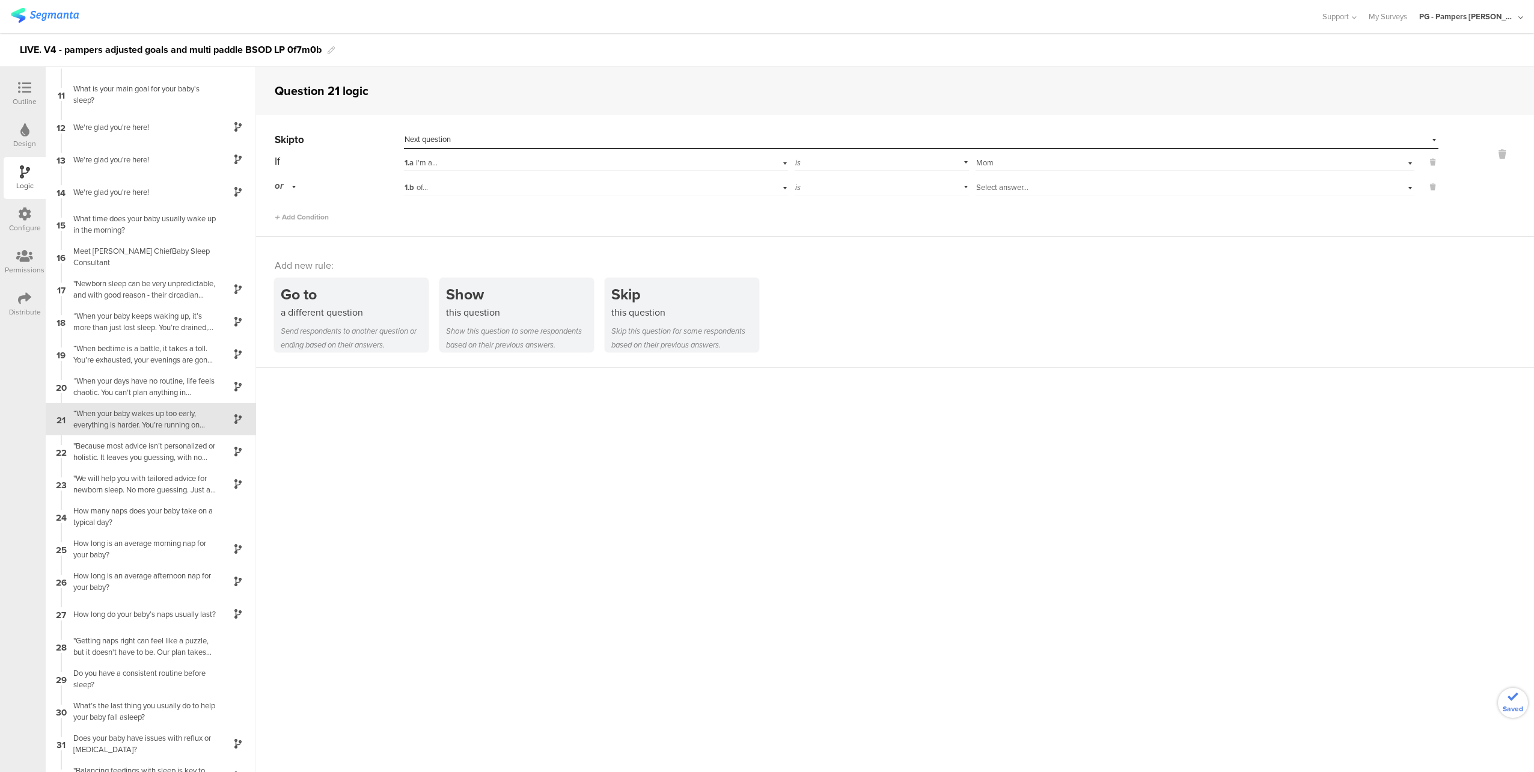
click at [541, 184] on div "1.b of..." at bounding box center [569, 187] width 331 height 11
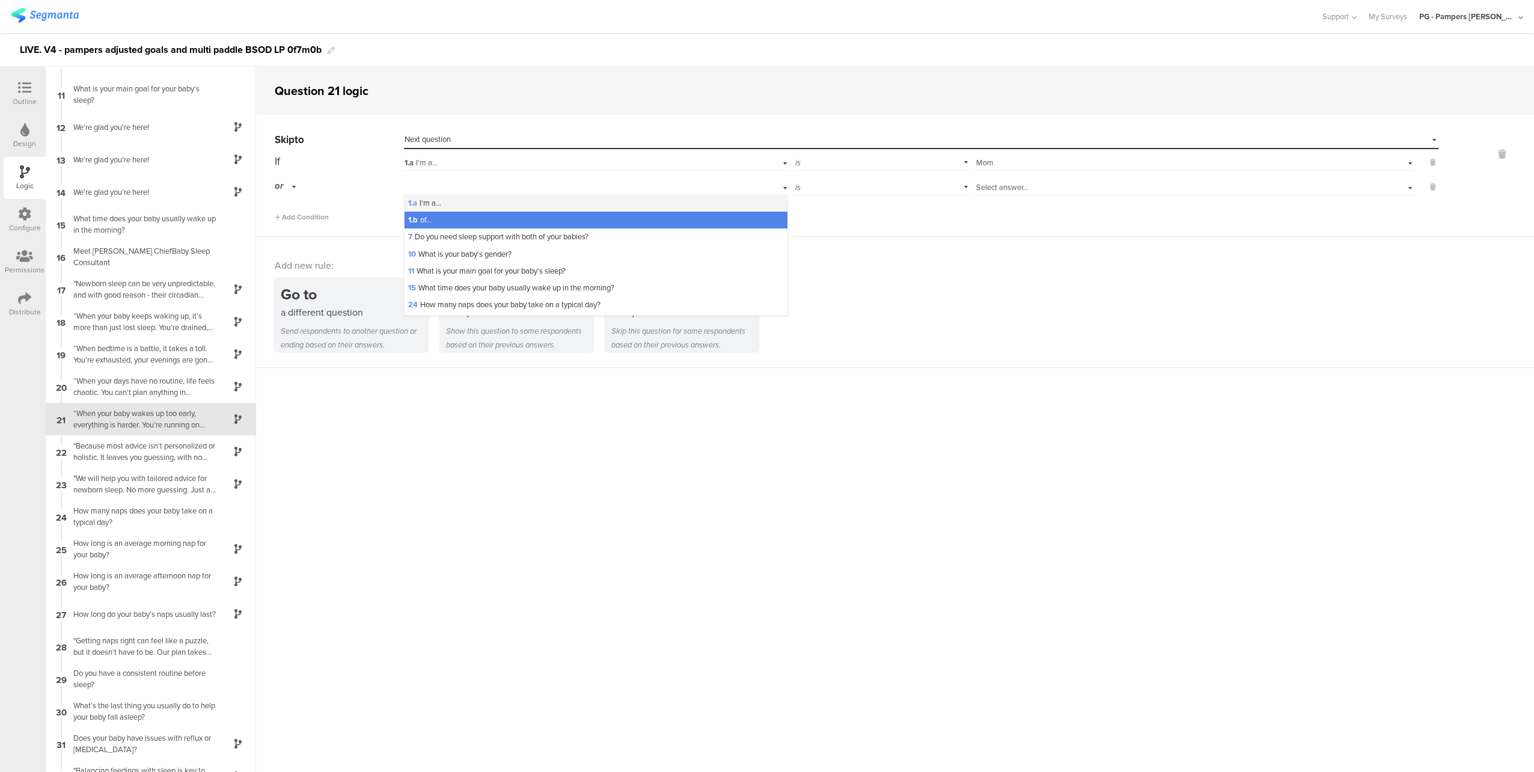
click at [458, 204] on div "1.a I'm a..." at bounding box center [595, 203] width 383 height 17
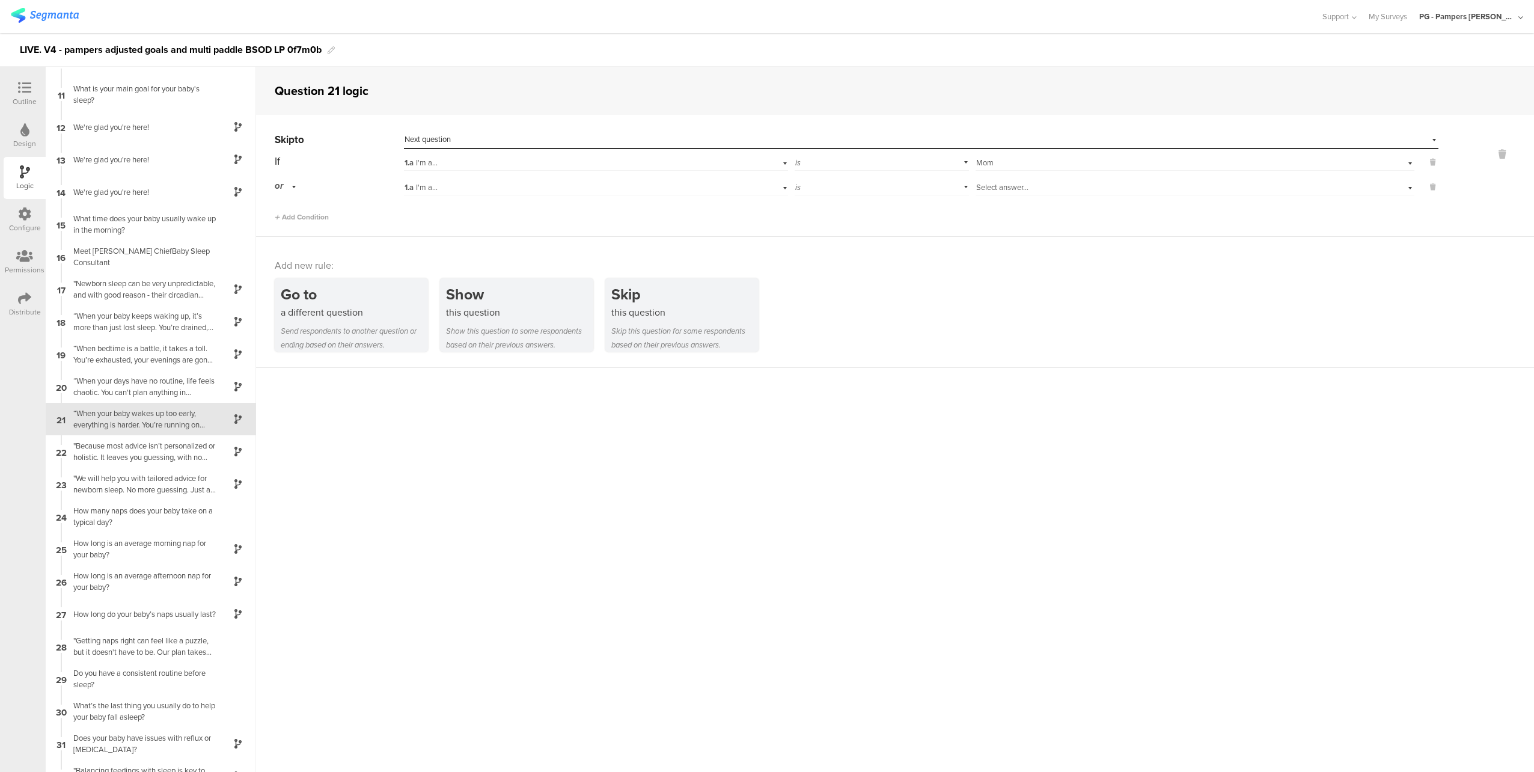
click at [993, 187] on span "Select answer..." at bounding box center [1002, 186] width 52 height 11
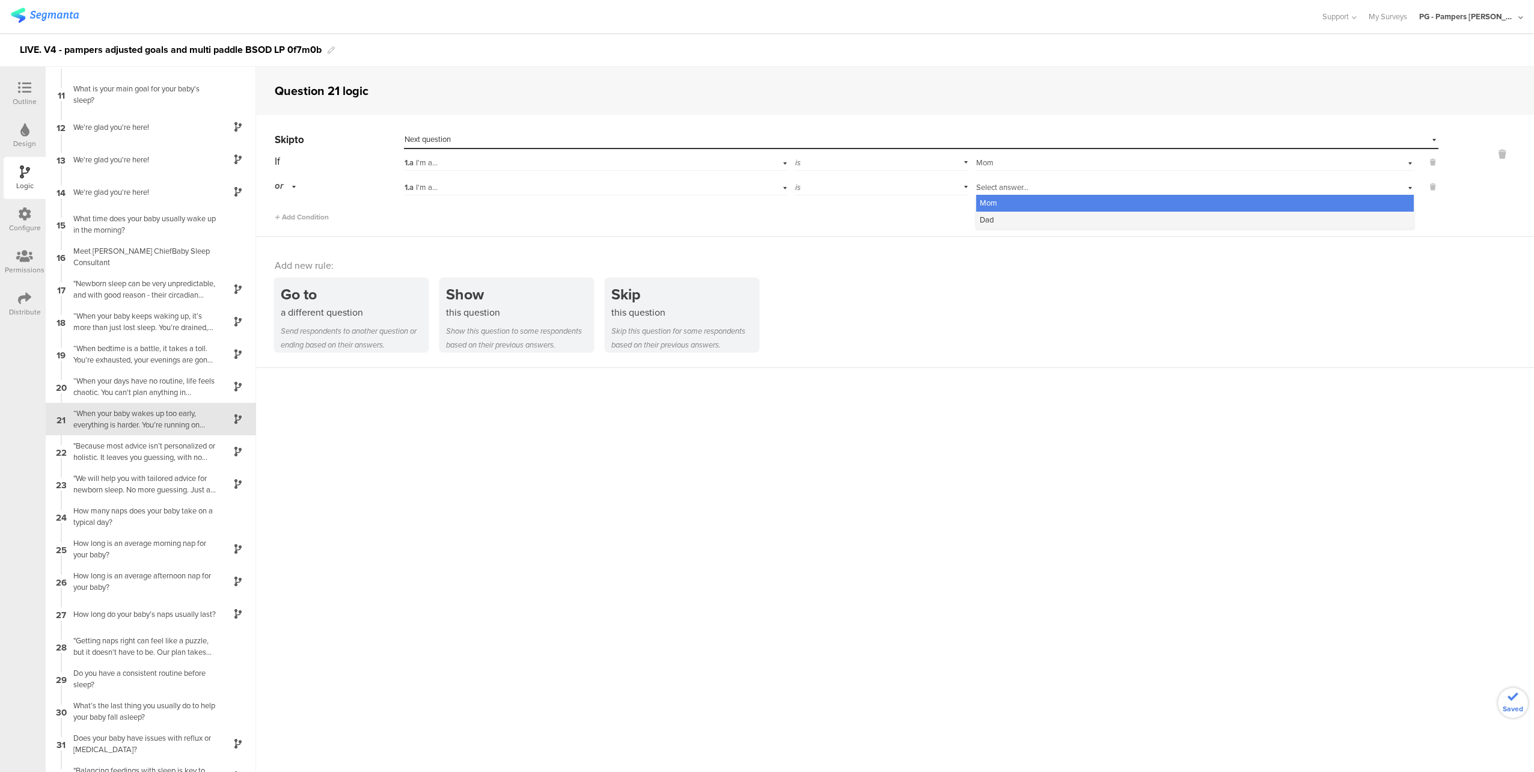
click at [1011, 218] on div "Dad" at bounding box center [1194, 220] width 437 height 17
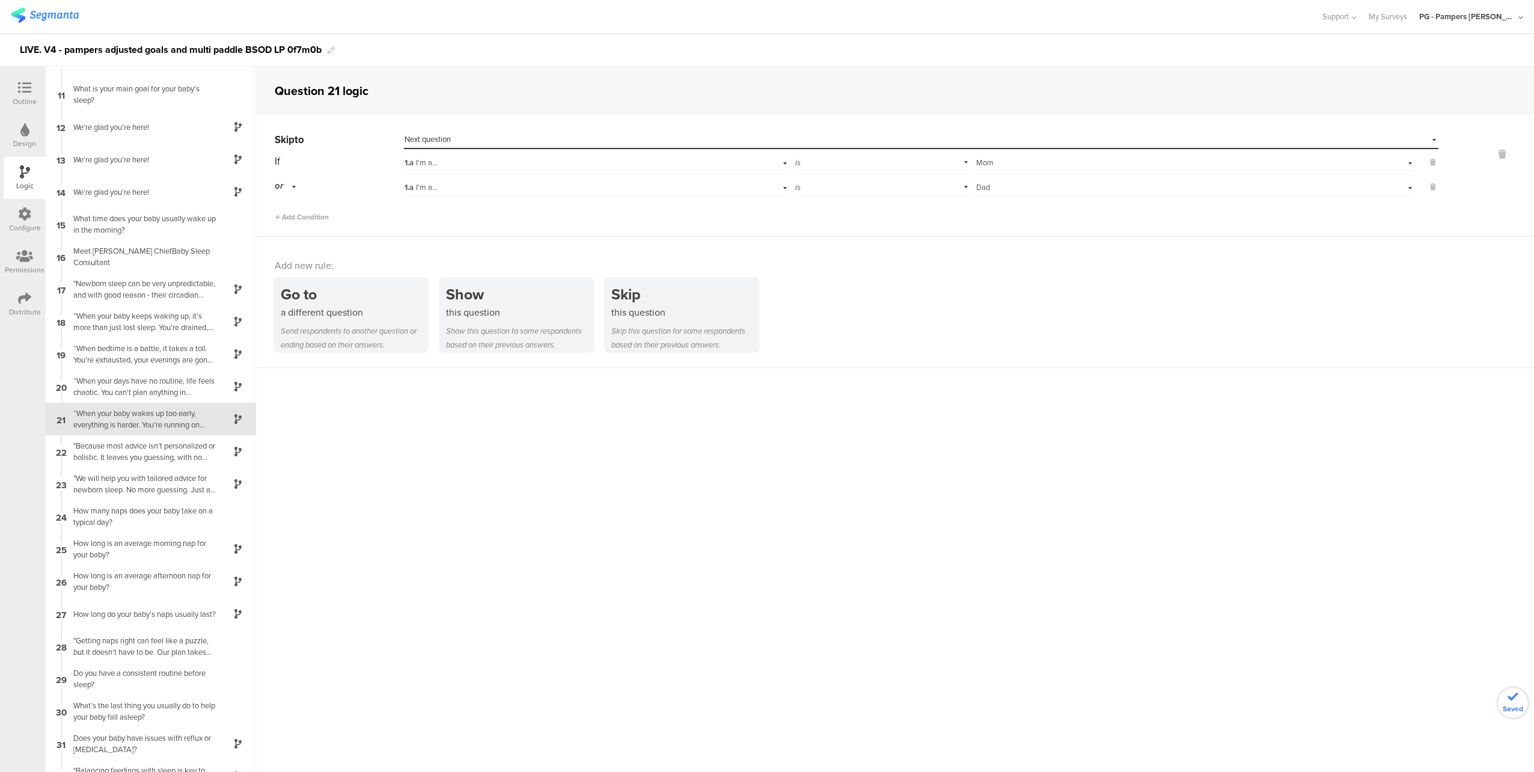
click at [959, 225] on div "Skip to Select destination... Next question If 1.a I'm a... is Select answer...…" at bounding box center [895, 176] width 1278 height 122
click at [156, 457] on div ""Because most advice isn’t personalized or holistic. It leaves you guessing, wi…" at bounding box center [141, 451] width 150 height 23
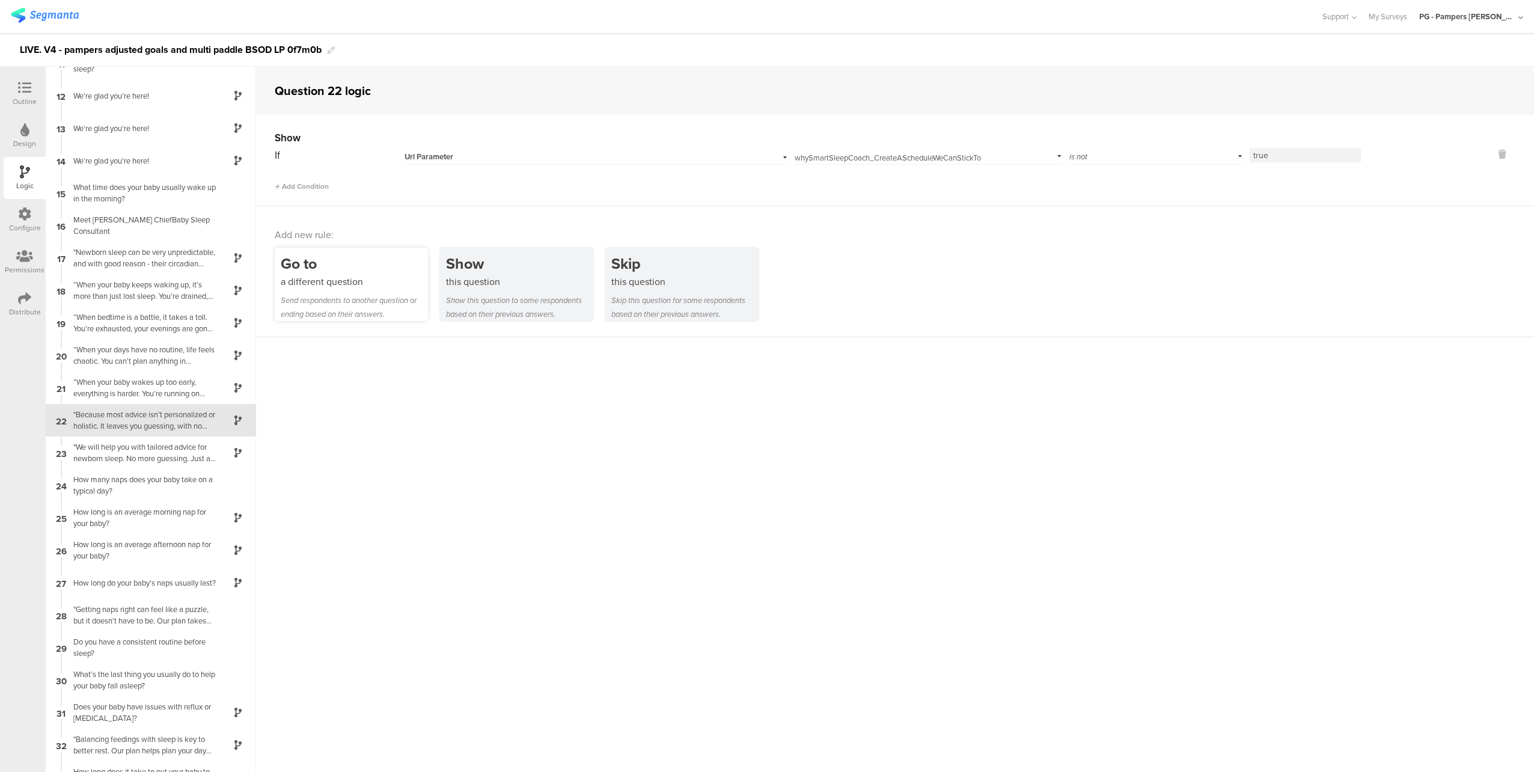
scroll to position [346, 0]
click at [134, 387] on div "“When your baby wakes up too early, everything is harder. You’re running on fum…" at bounding box center [141, 386] width 150 height 23
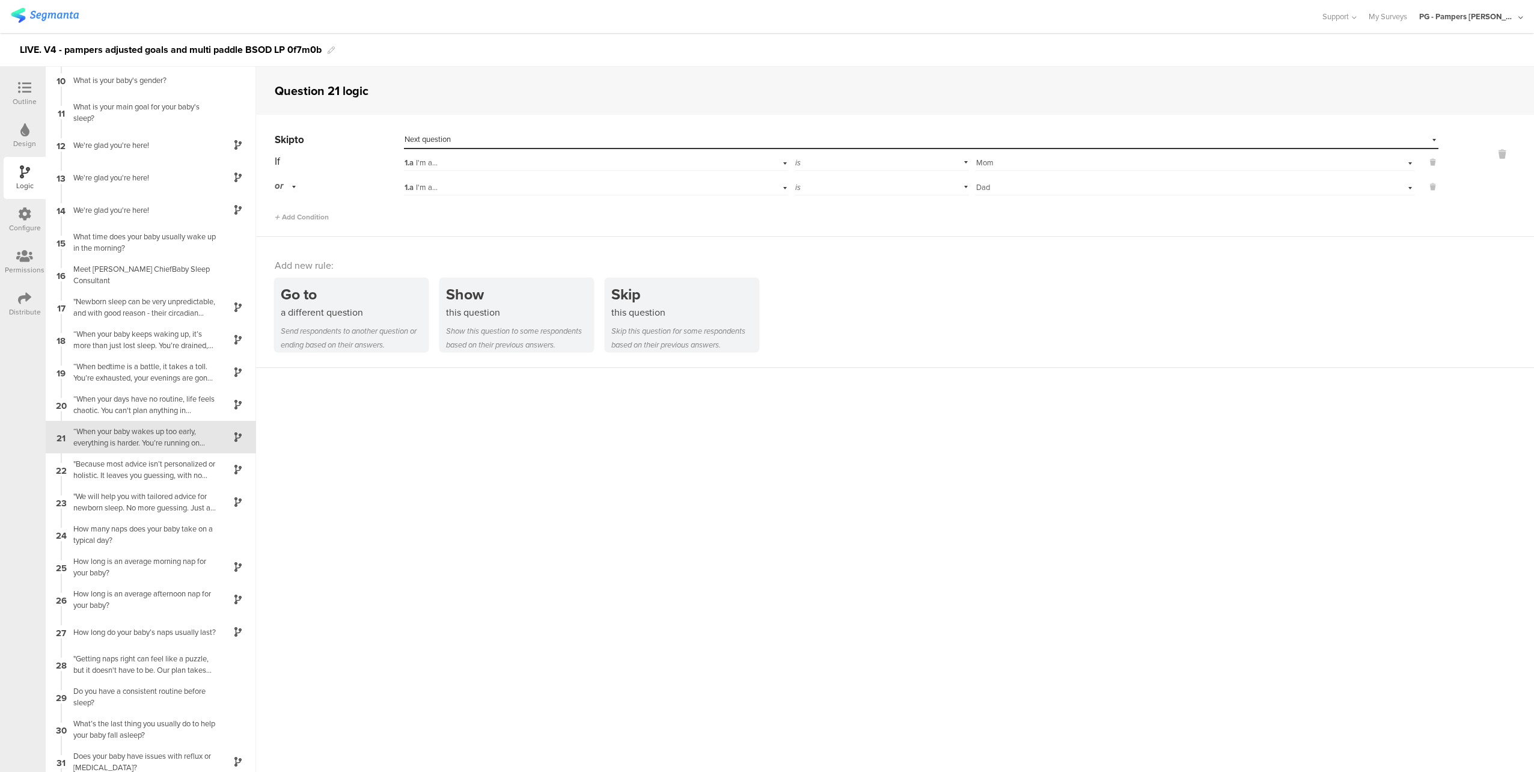
scroll to position [313, 0]
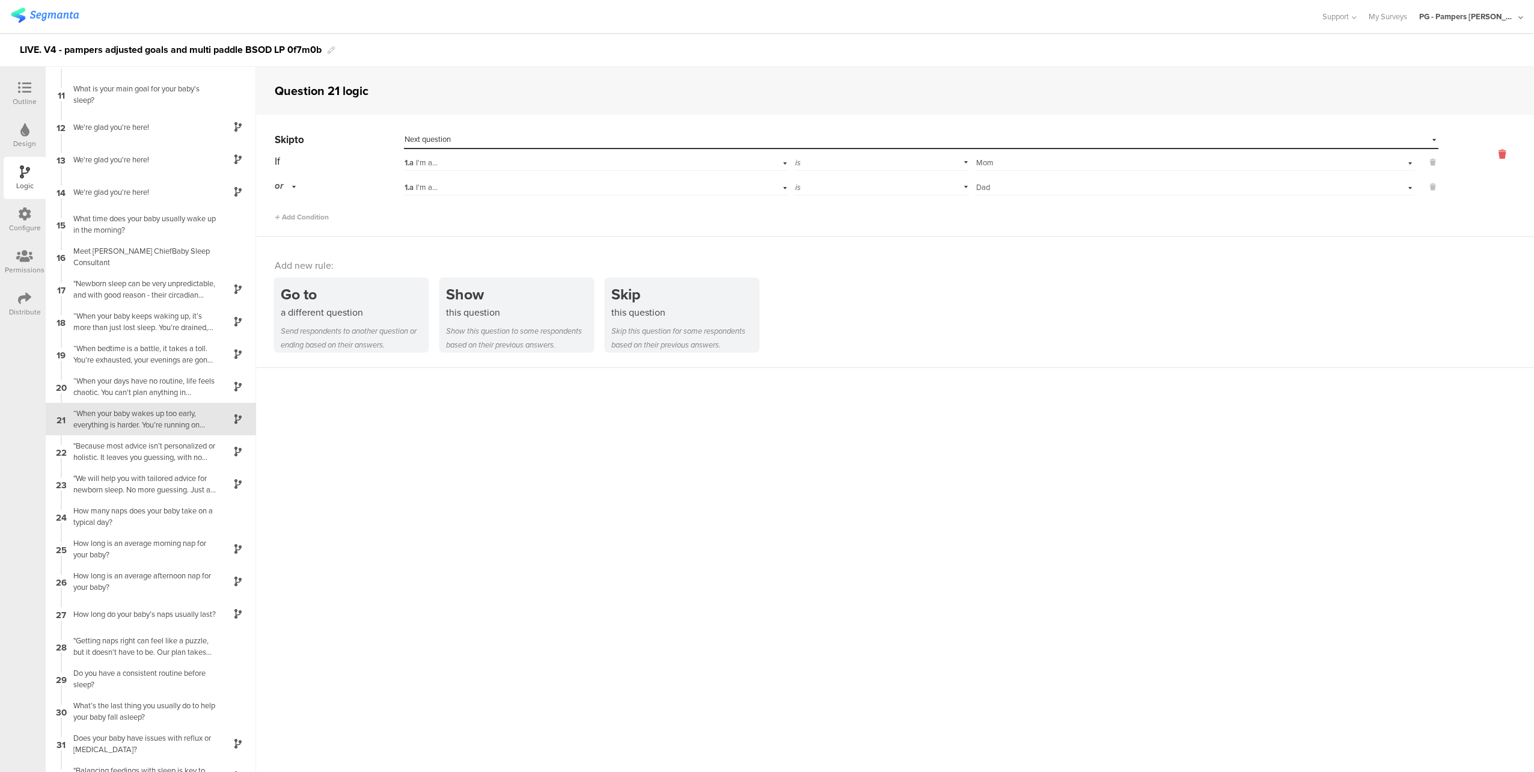
click at [1496, 154] on icon at bounding box center [1501, 154] width 29 height 14
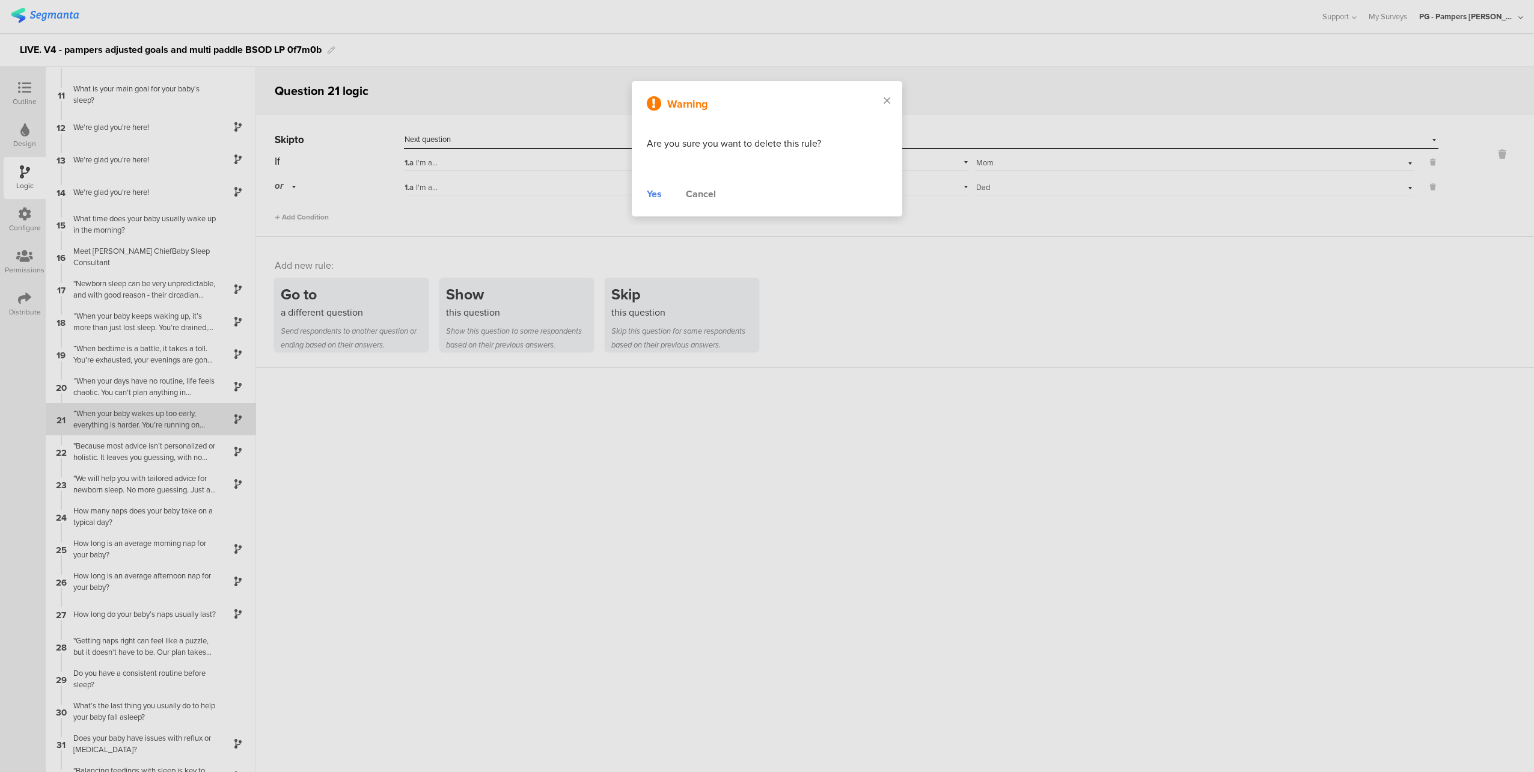
click at [657, 195] on div "Yes" at bounding box center [654, 194] width 15 height 14
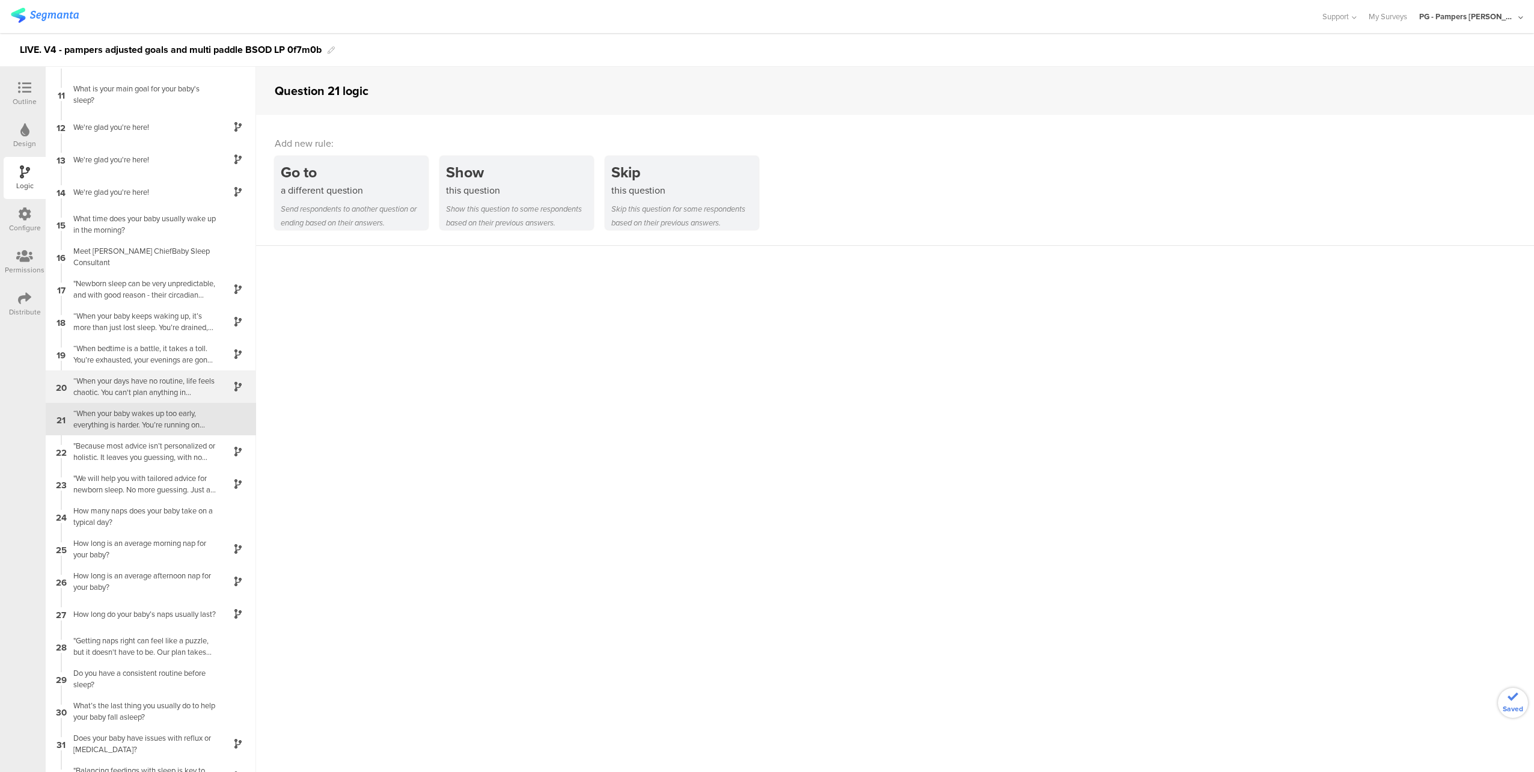
click at [148, 393] on div "“When your days have no routine, life feels chaotic. You can't plan anything in…" at bounding box center [141, 386] width 150 height 23
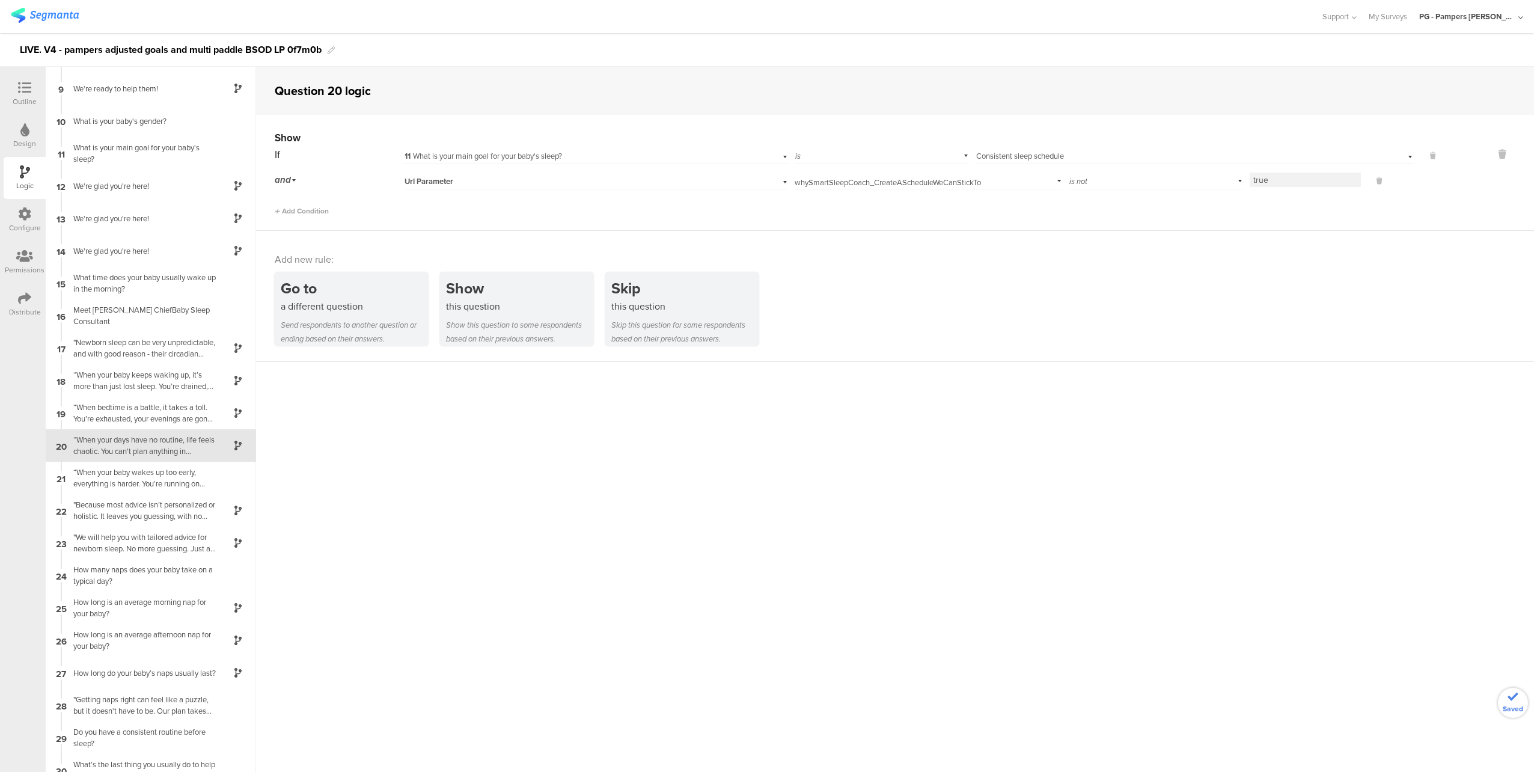
scroll to position [281, 0]
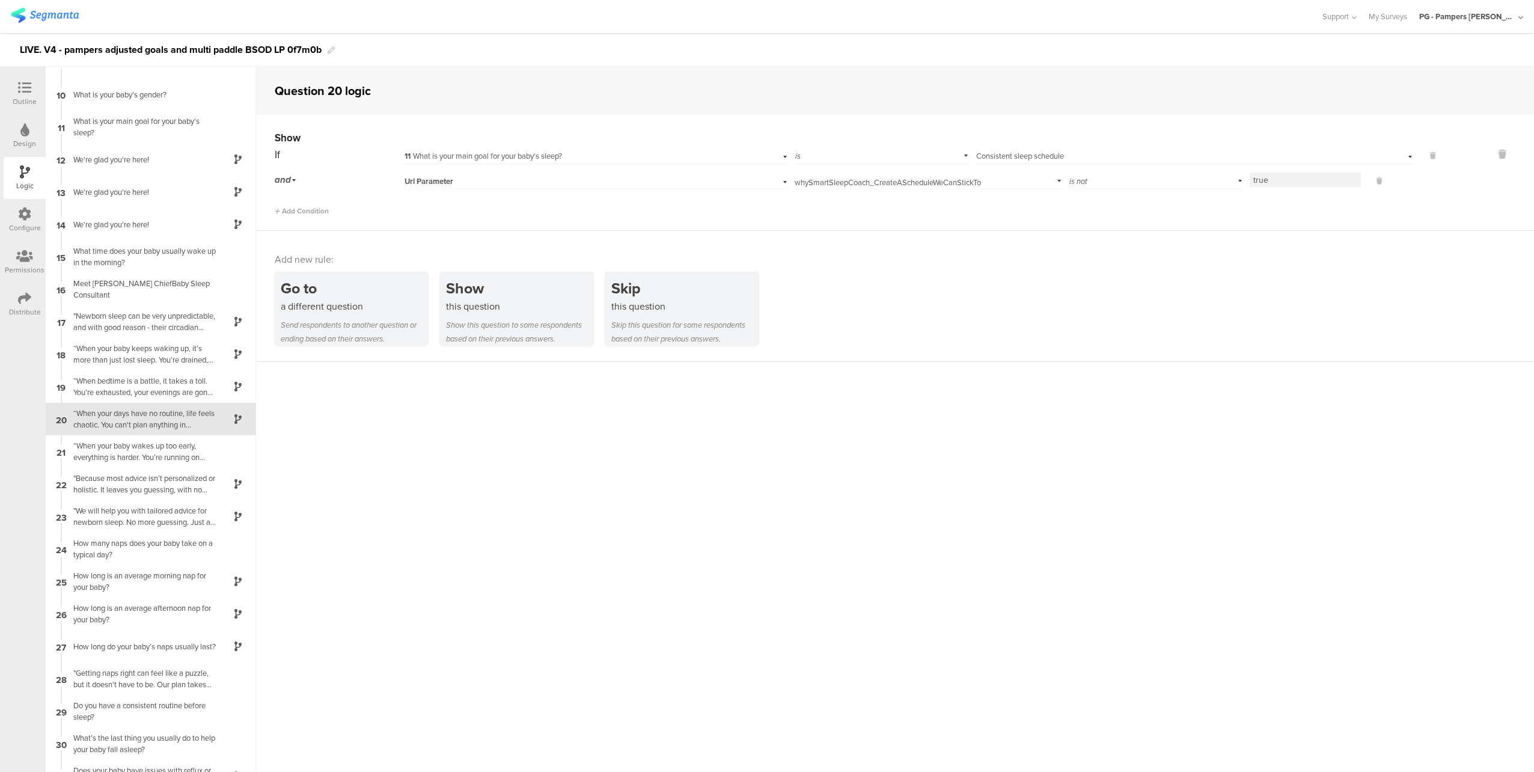
click at [916, 181] on input "whySmartSleepCoach_CreateAScheduleWeCanStickTo" at bounding box center [925, 179] width 263 height 17
click at [1178, 219] on div "Show If 11 What is your main goal for your baby's sleep? is Select answer... Co…" at bounding box center [895, 173] width 1278 height 116
click at [158, 461] on div "“When your baby wakes up too early, everything is harder. You’re running on fum…" at bounding box center [141, 451] width 150 height 23
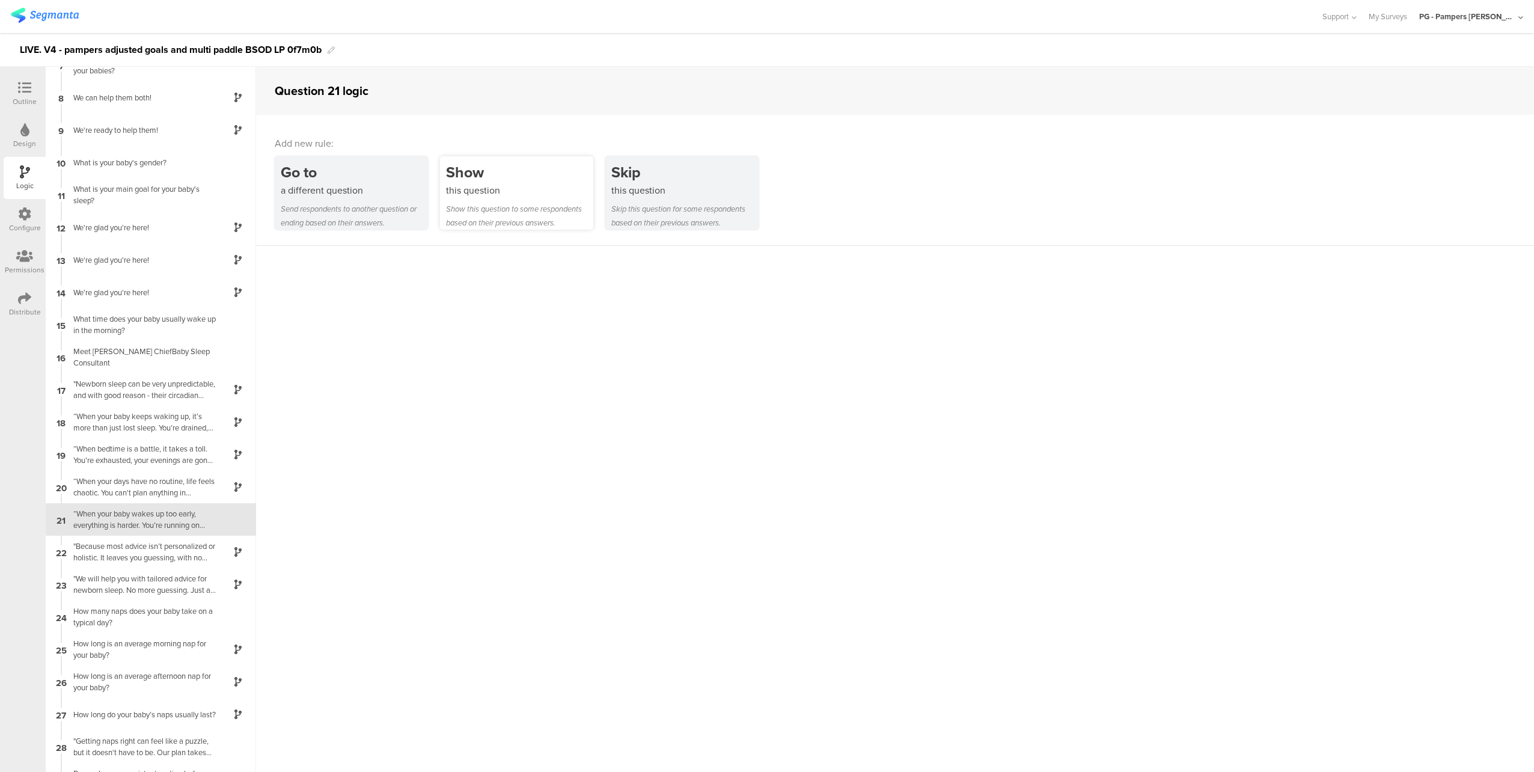
scroll to position [313, 0]
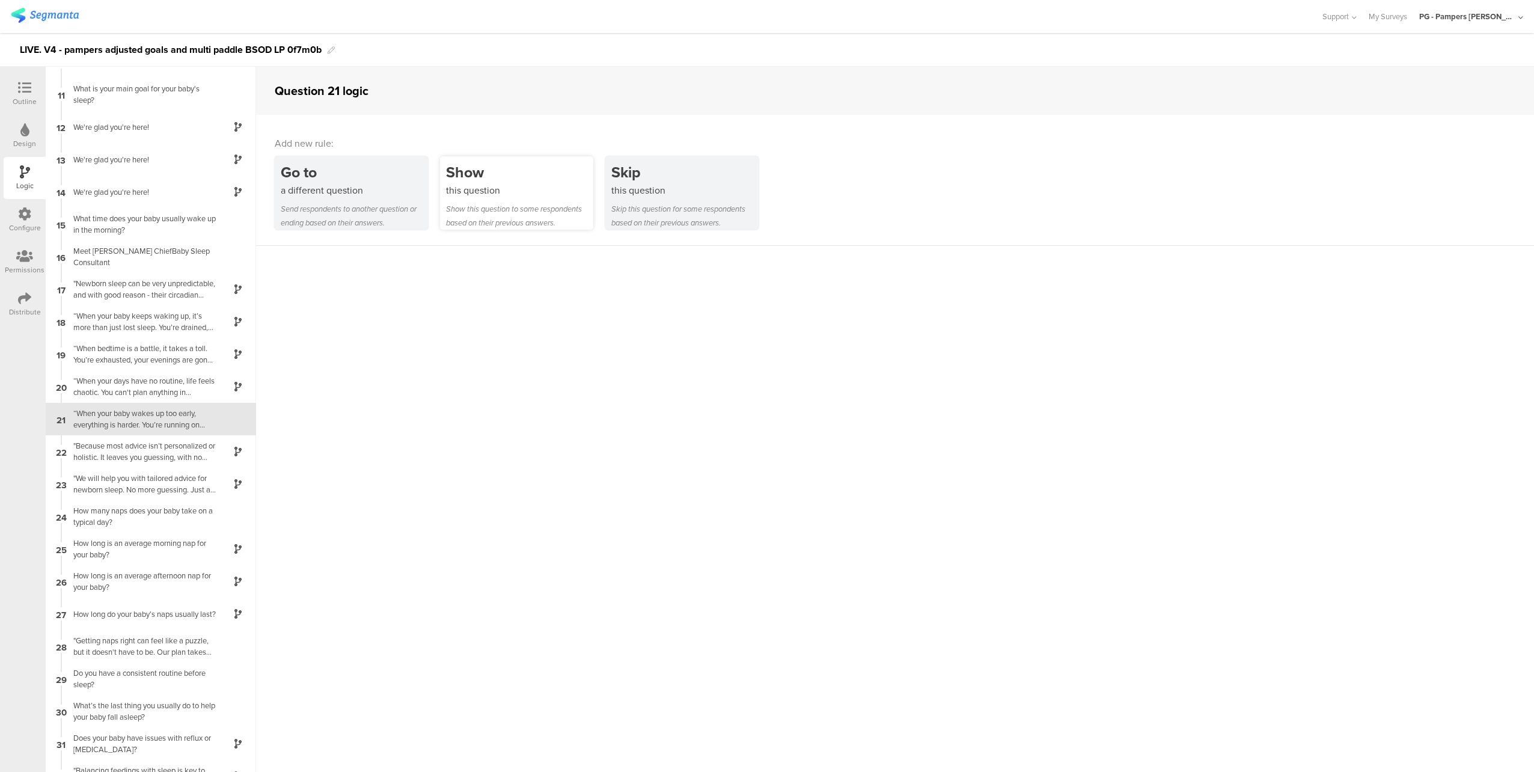
click at [503, 190] on div "this question" at bounding box center [519, 190] width 147 height 14
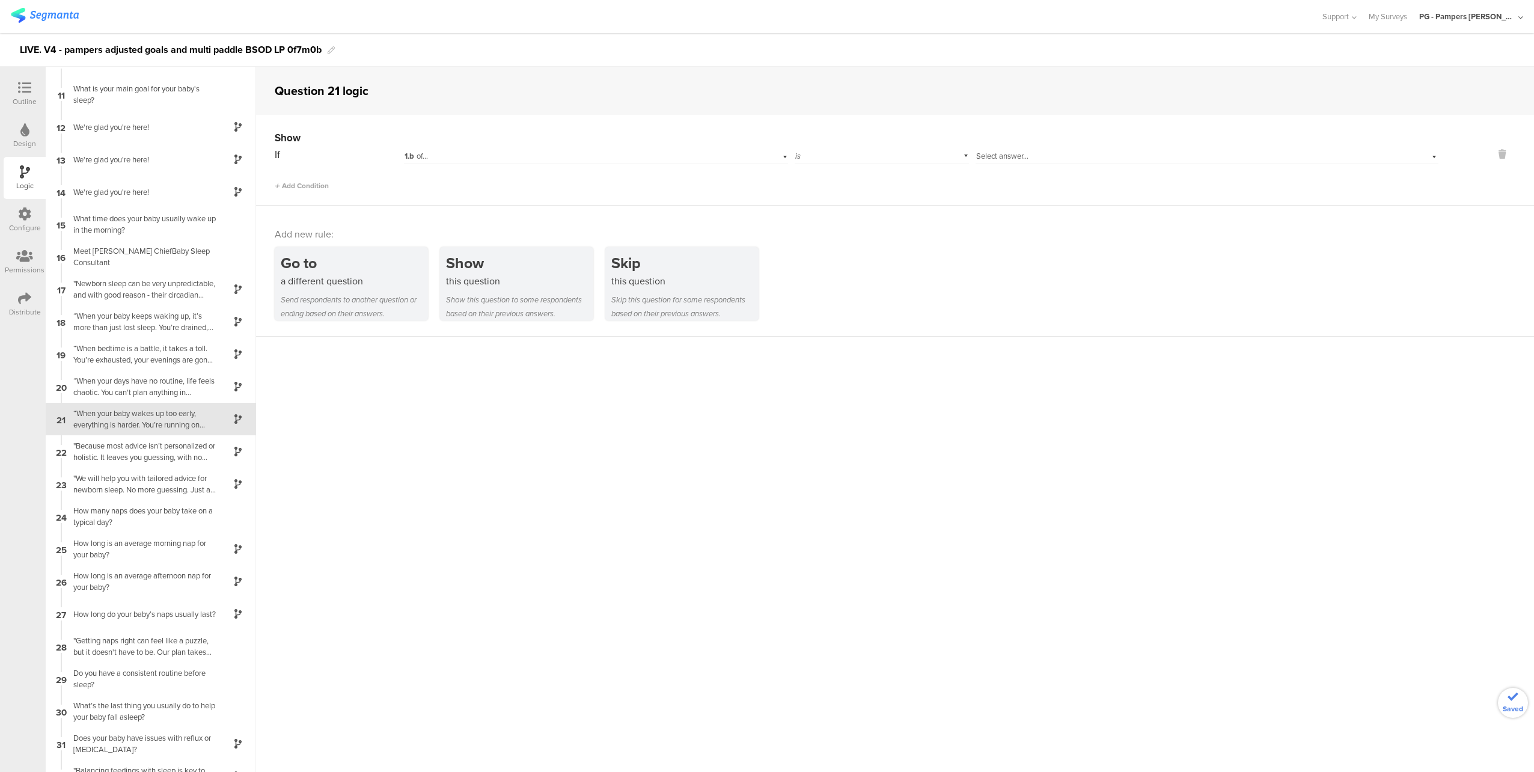
click at [452, 153] on div "1.b of..." at bounding box center [569, 156] width 331 height 11
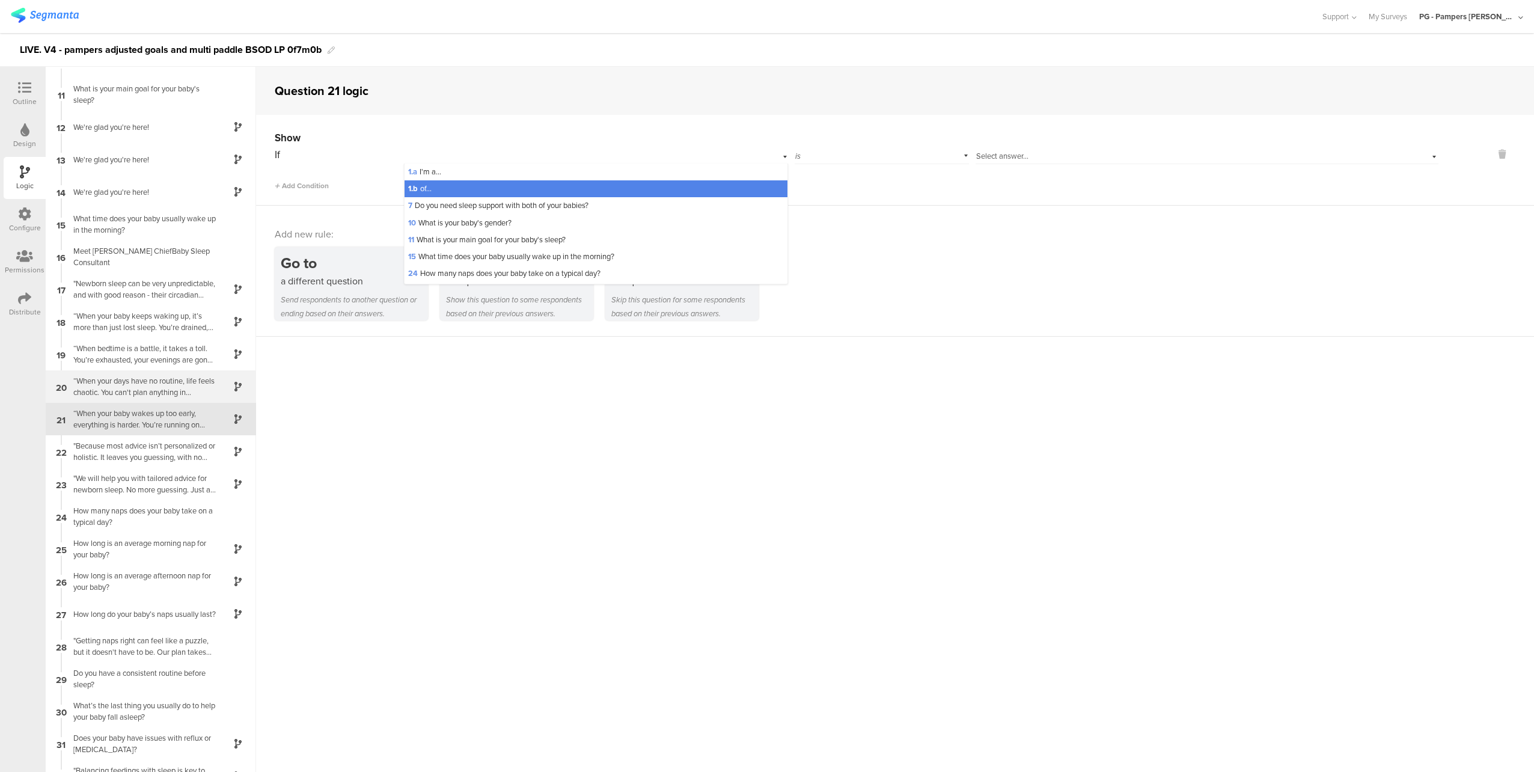
click at [143, 383] on div "“When your days have no routine, life feels chaotic. You can't plan anything in…" at bounding box center [141, 386] width 150 height 23
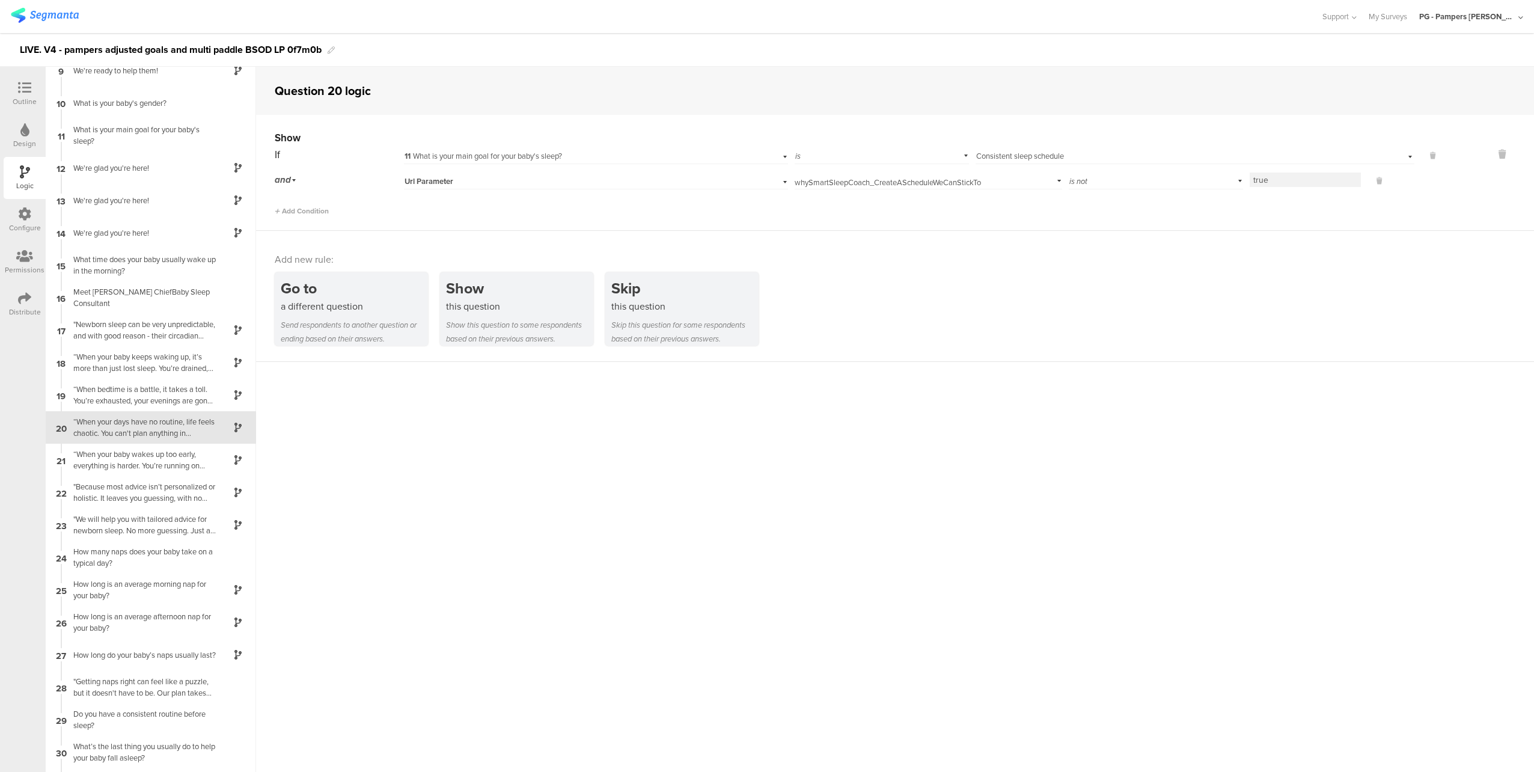
scroll to position [281, 0]
click at [158, 451] on div "“When your baby wakes up too early, everything is harder. You’re running on fum…" at bounding box center [141, 451] width 150 height 23
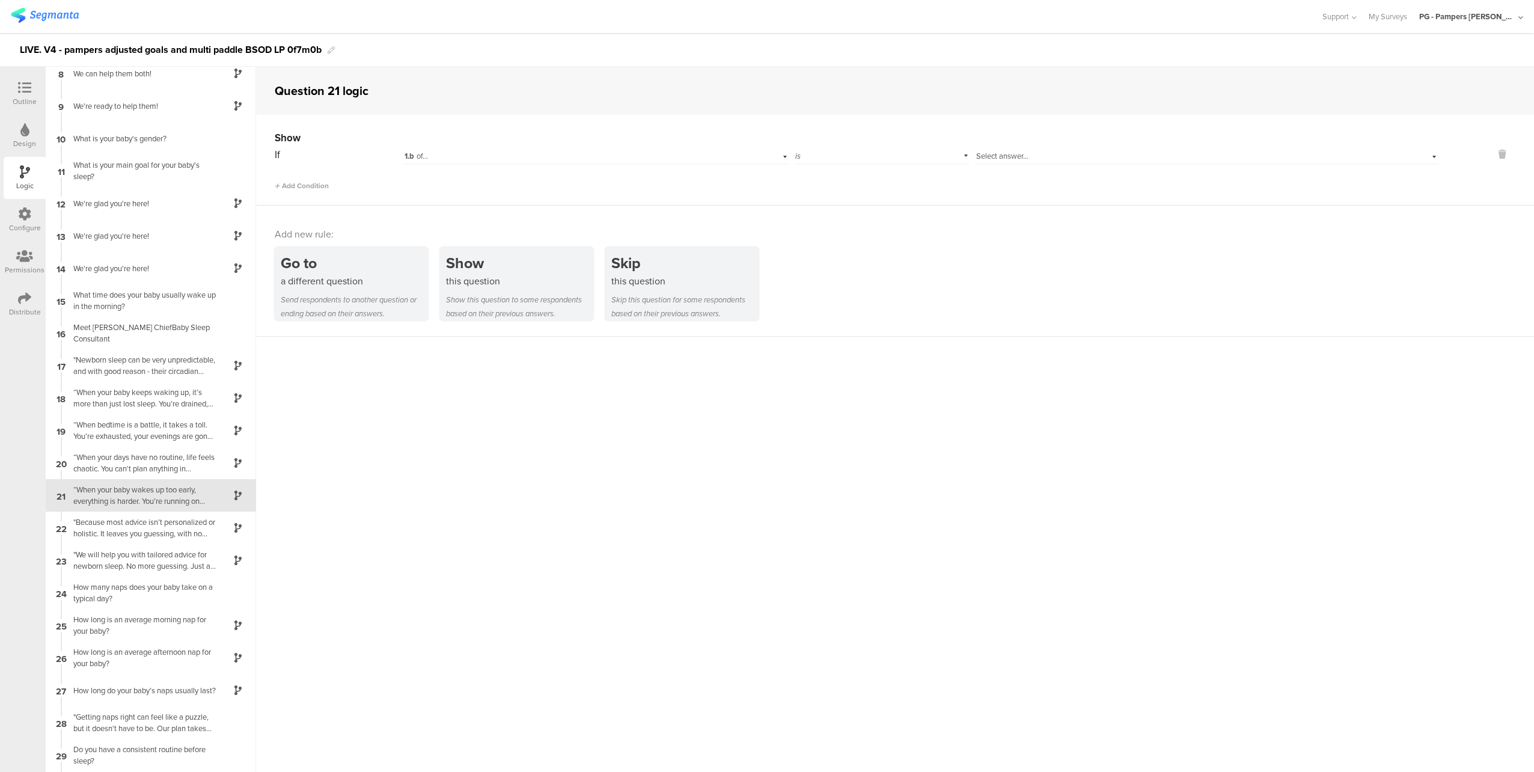
scroll to position [313, 0]
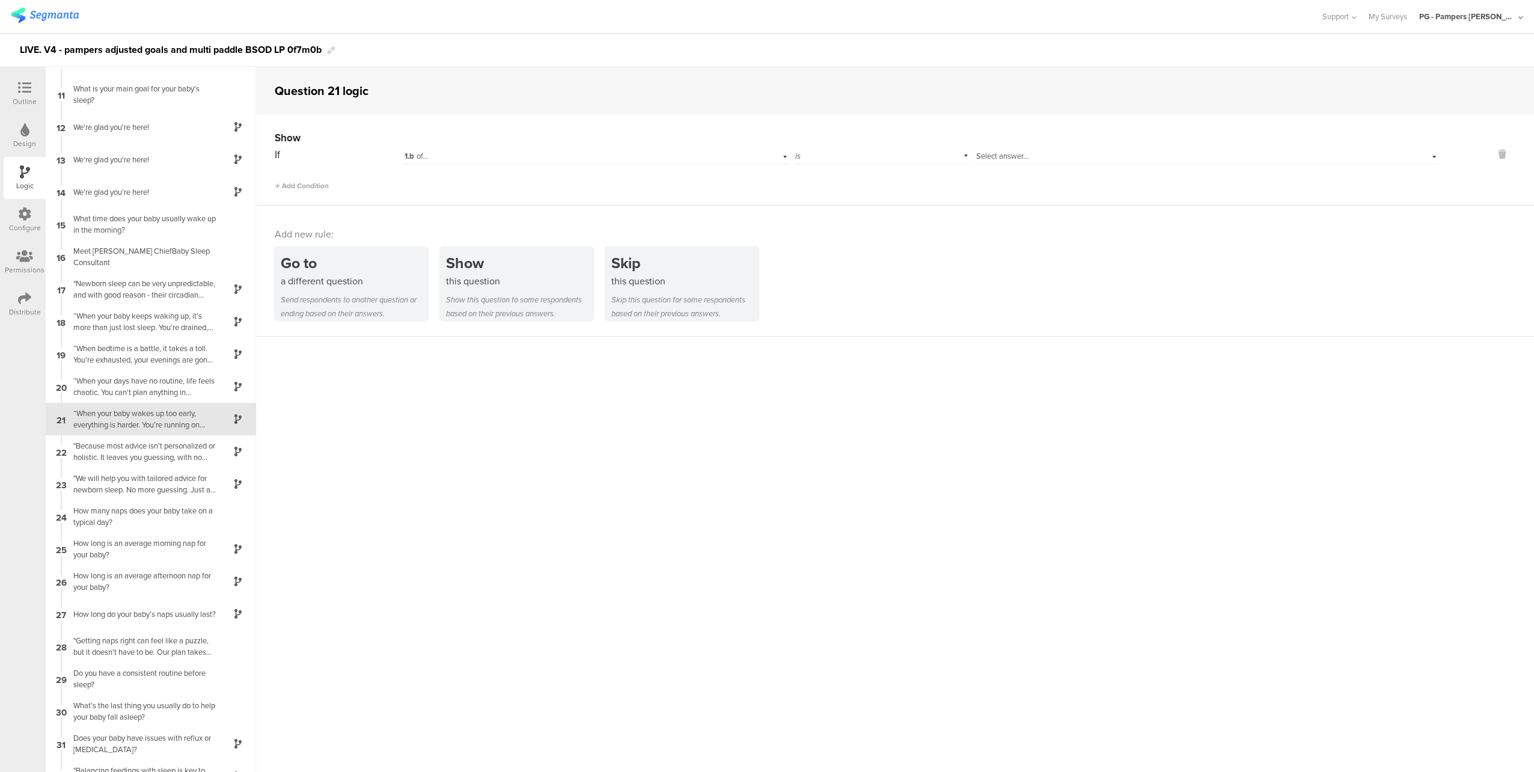
click at [452, 159] on div "1.b of..." at bounding box center [569, 156] width 331 height 11
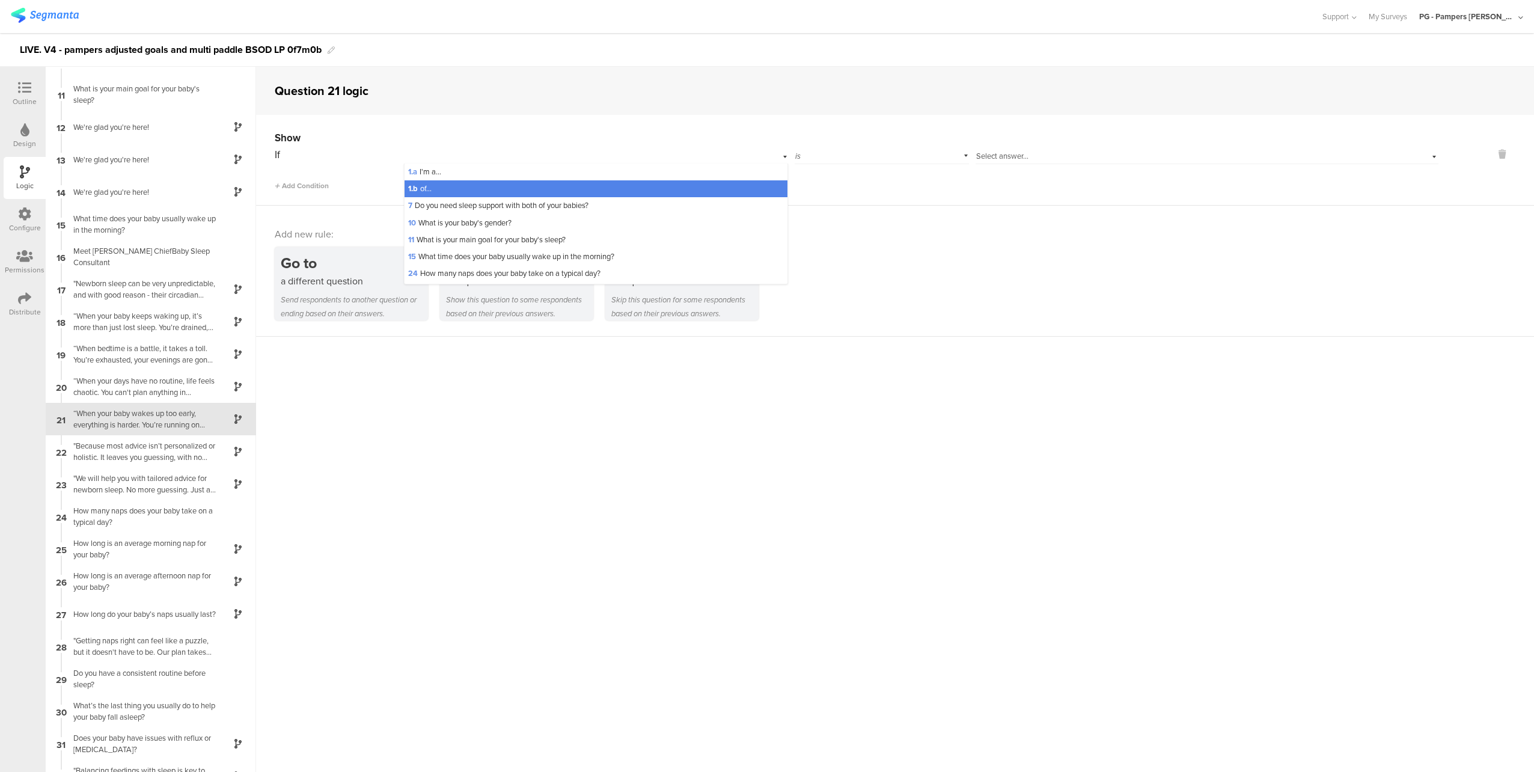
click at [665, 395] on sg-question-logic-editor "Question 21 logic Show If 1.b of... 1.a I'm a... 1.b of... 7 Do you need sleep …" at bounding box center [895, 419] width 1278 height 705
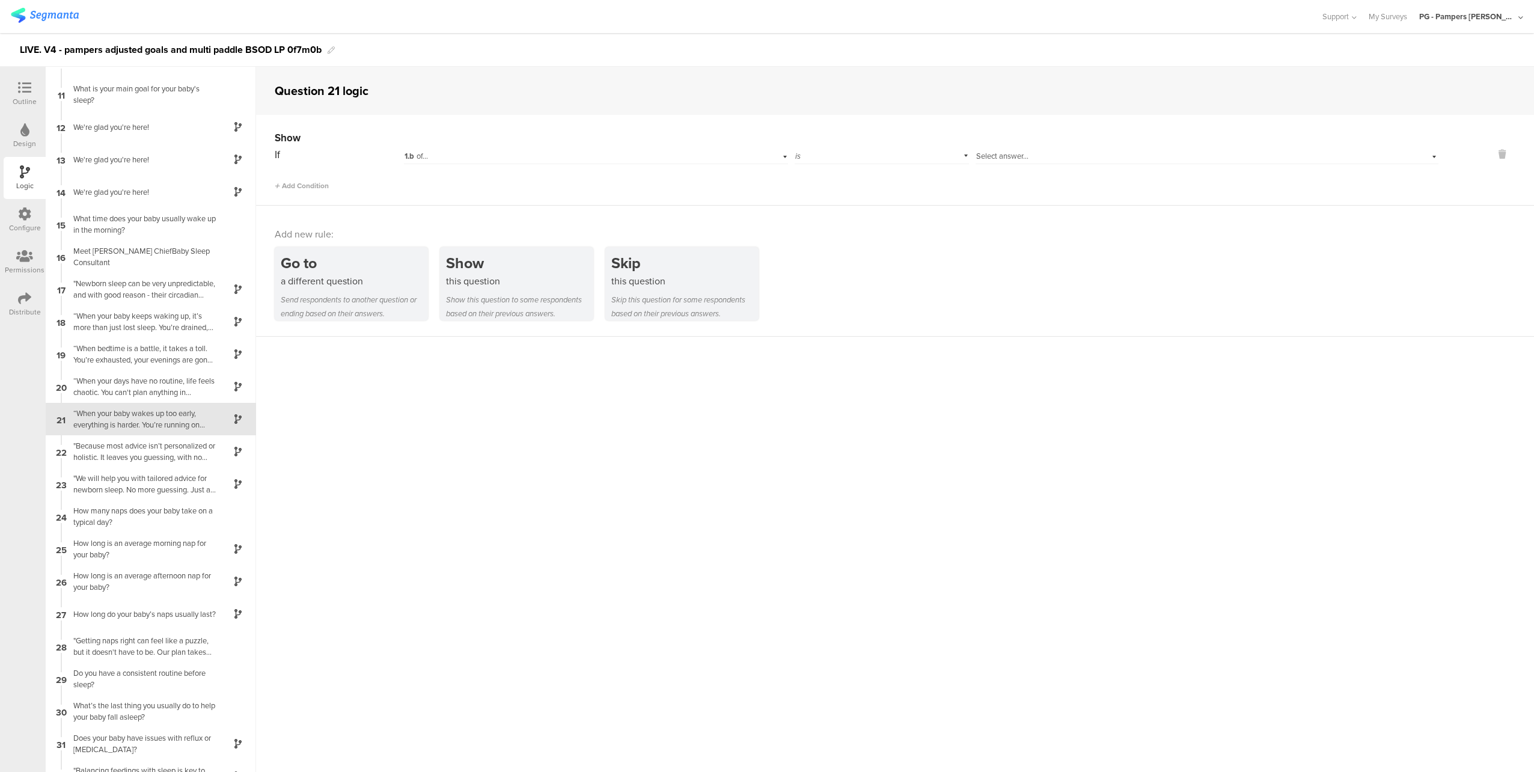
click at [515, 153] on div "1.b of..." at bounding box center [569, 156] width 331 height 11
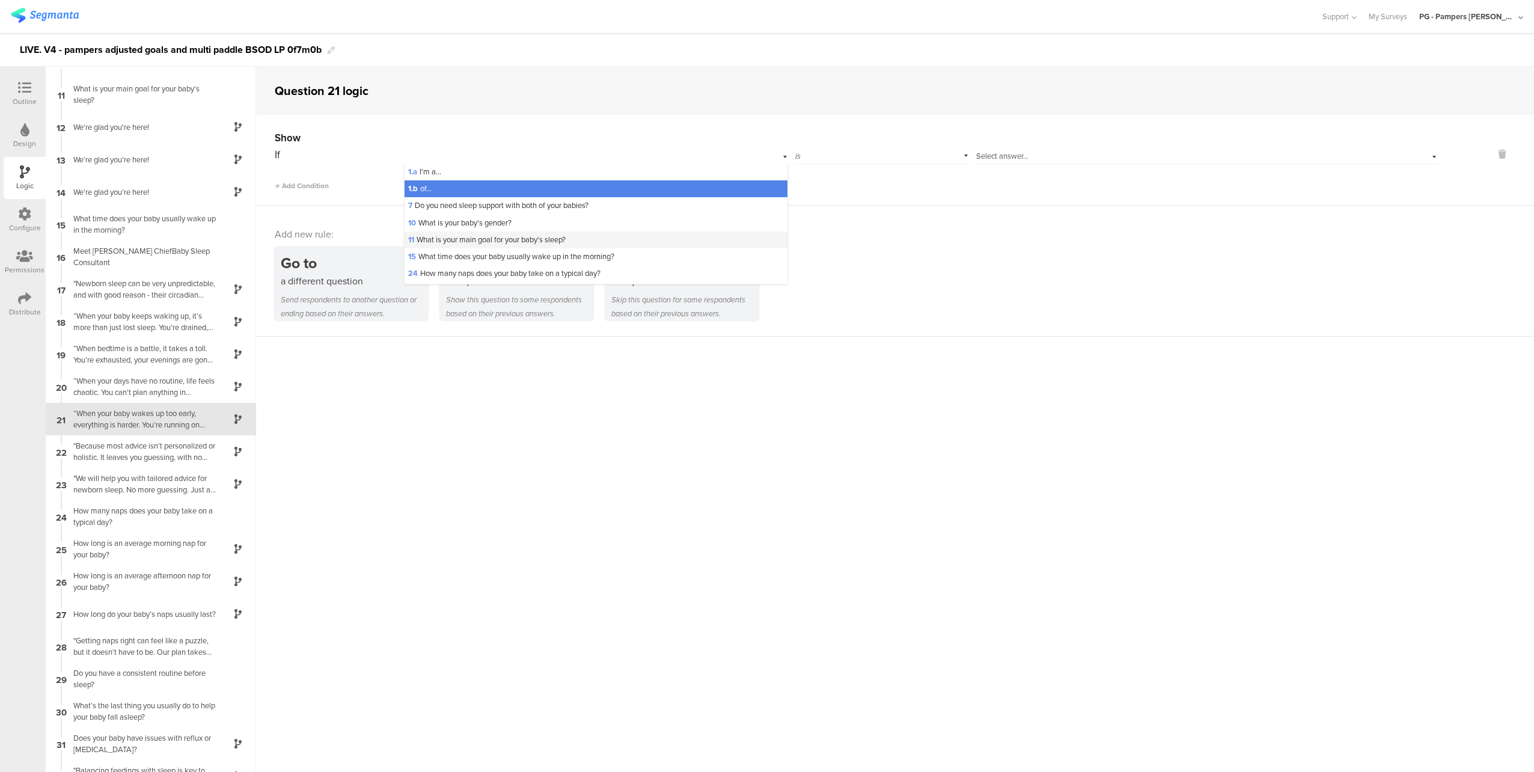
click at [557, 242] on span "11 What is your main goal for your baby's sleep?" at bounding box center [486, 239] width 157 height 11
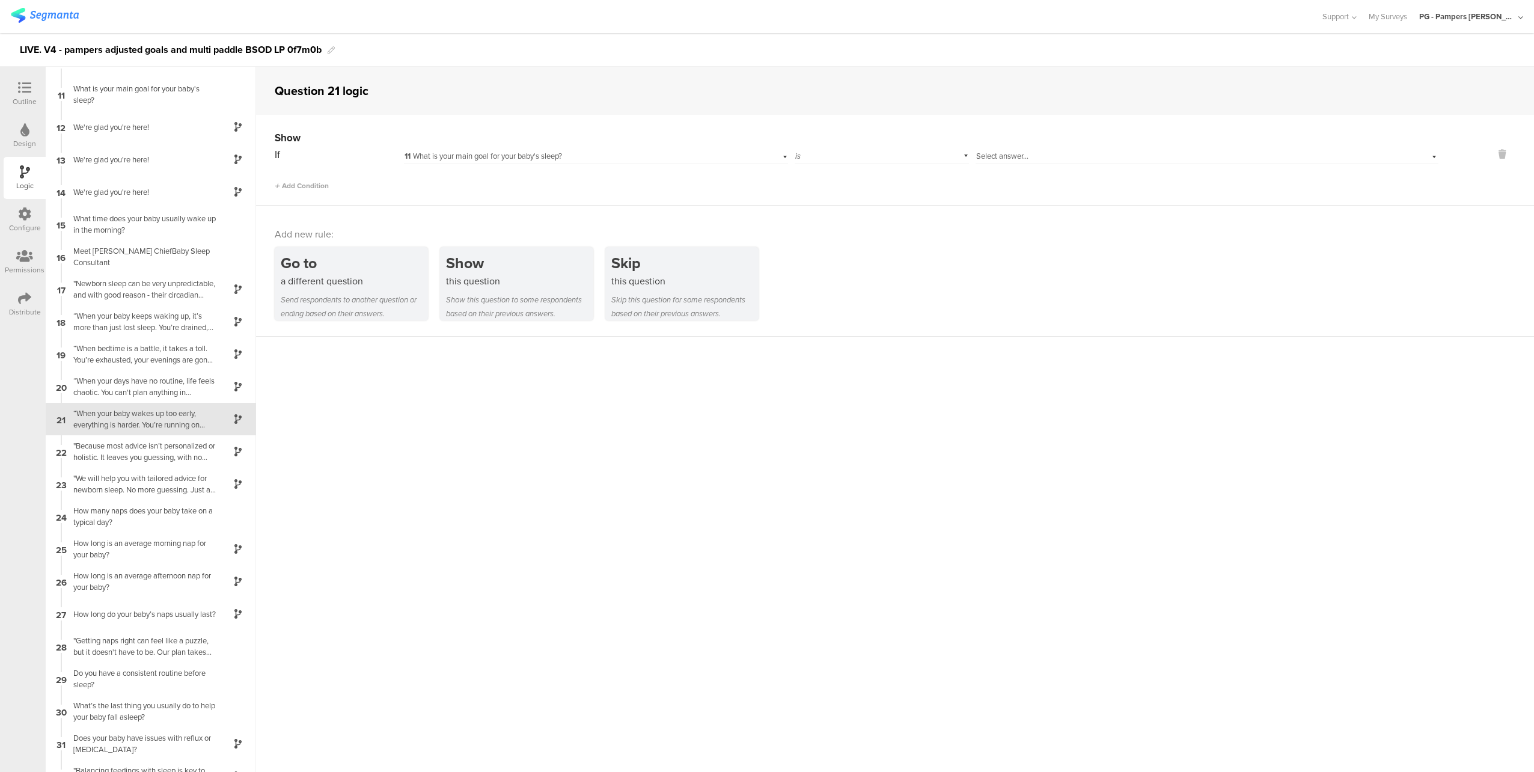
click at [1004, 152] on span "Select answer..." at bounding box center [1002, 155] width 52 height 11
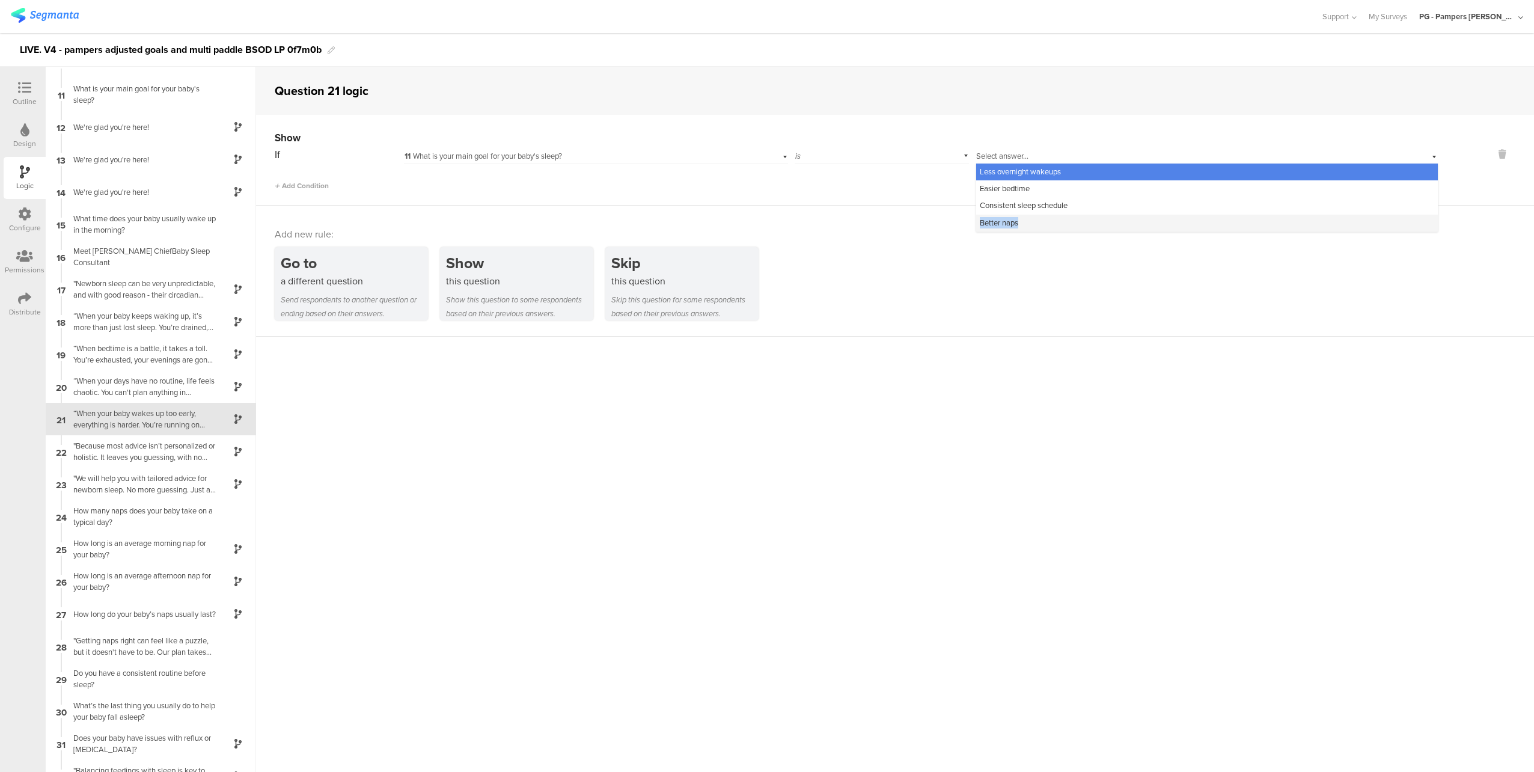
drag, startPoint x: 1056, startPoint y: 215, endPoint x: 1050, endPoint y: 220, distance: 7.2
click at [1050, 220] on div "Less overnight wakeups Easier bedtime Consistent sleep schedule Better naps" at bounding box center [1207, 197] width 462 height 68
drag, startPoint x: 1050, startPoint y: 220, endPoint x: 1034, endPoint y: 221, distance: 16.8
click at [1034, 221] on div "Better naps" at bounding box center [1207, 223] width 462 height 17
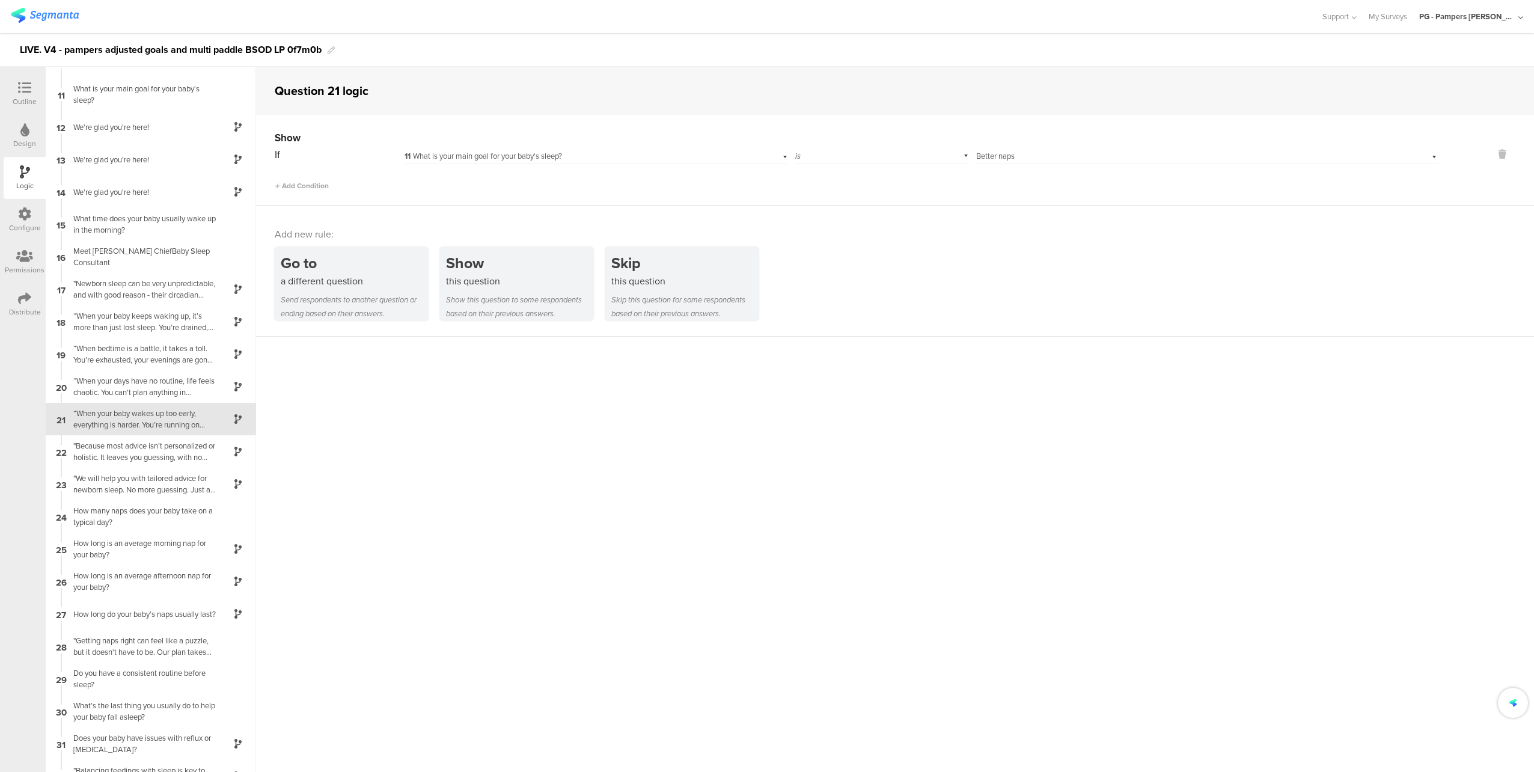
click at [483, 190] on div "Show If 11 What is your main goal for your baby's sleep? is Select answer... Be…" at bounding box center [895, 160] width 1278 height 91
click at [308, 181] on span "Add Condition" at bounding box center [302, 185] width 54 height 11
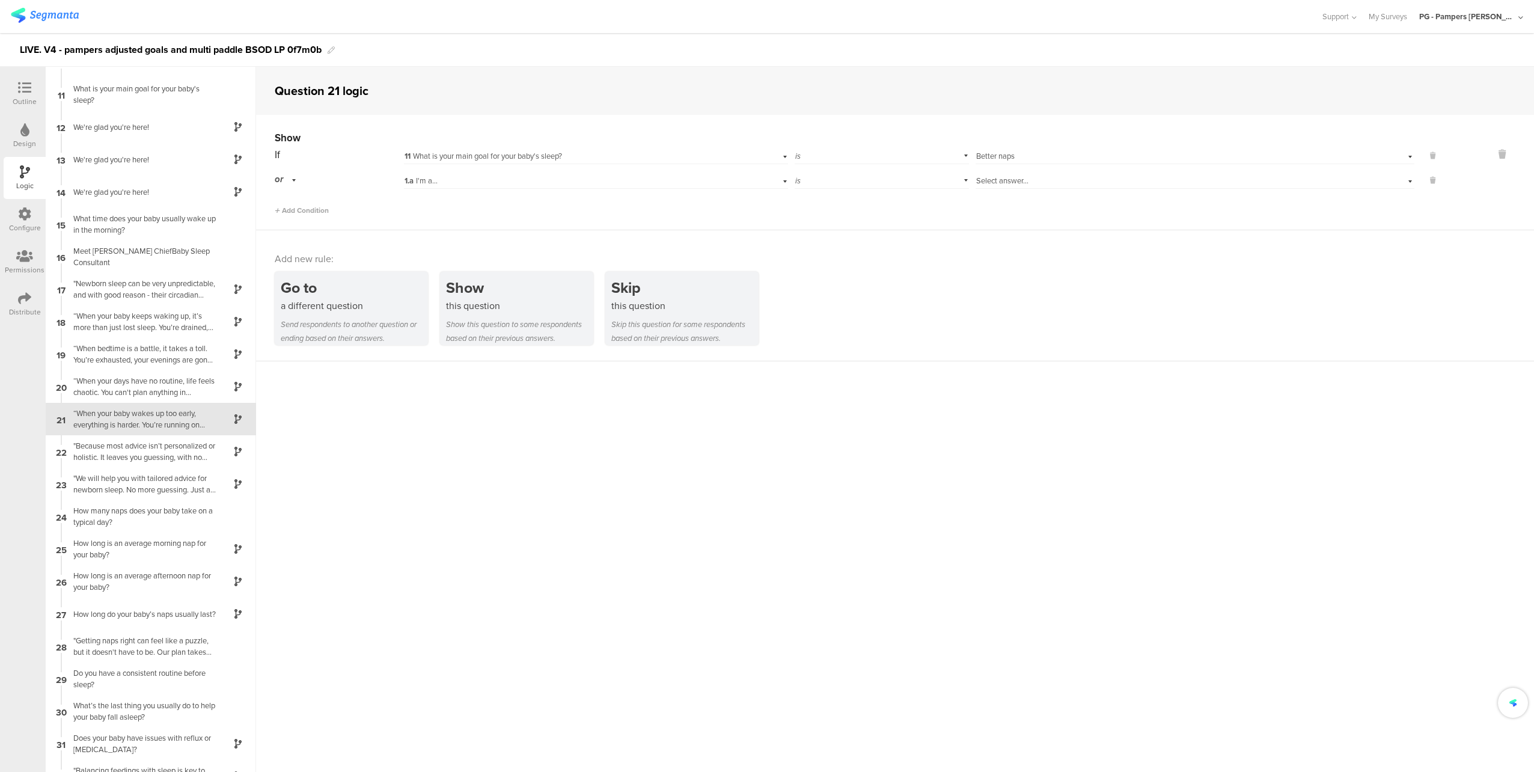
click at [291, 177] on div "or" at bounding box center [287, 179] width 25 height 19
click at [316, 212] on div "and" at bounding box center [338, 213] width 127 height 17
click at [469, 181] on div "1.a I'm a..." at bounding box center [569, 180] width 331 height 11
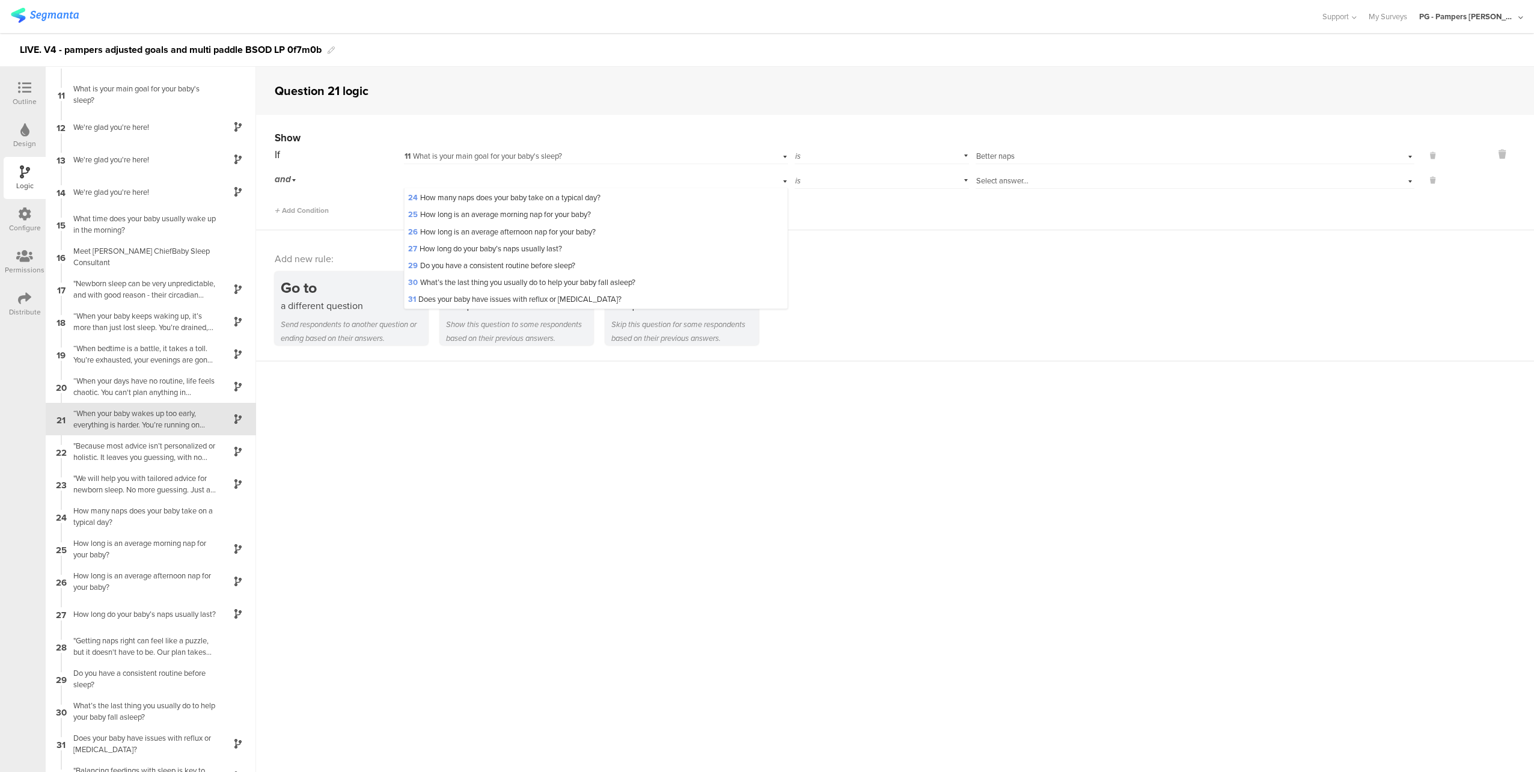
scroll to position [476, 0]
click at [541, 282] on div "Url Parameter" at bounding box center [595, 283] width 383 height 17
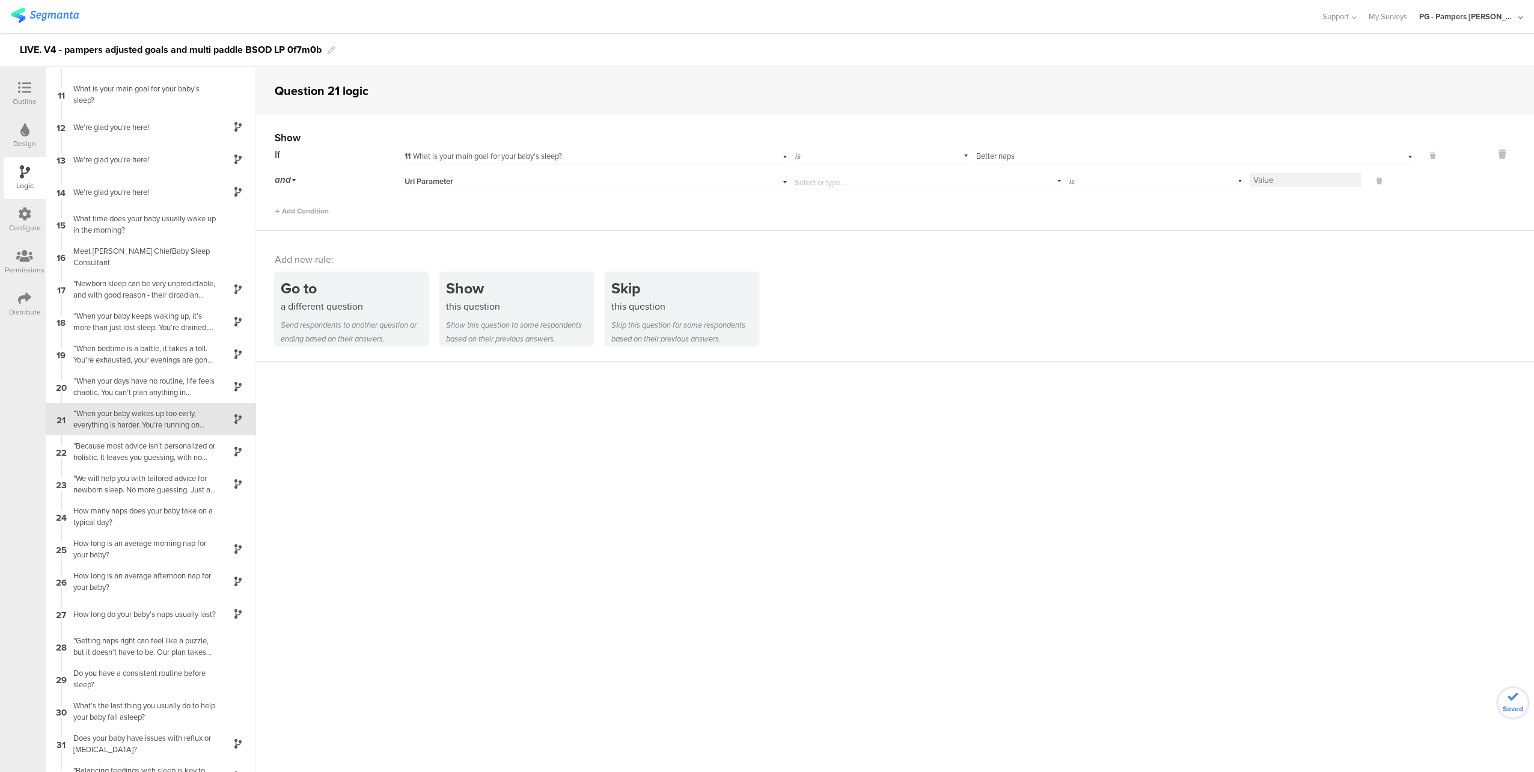
click at [901, 184] on input "text" at bounding box center [925, 179] width 263 height 17
paste input "whySmartSleepCoach_CreateAScheduleWeCanStickTo"
type input "whySmartSleepCoach_CreateAScheduleWeCanStickTo"
click at [1013, 209] on div "whySmartSleepCoach_CreateAScheduleWeCanStickTo" at bounding box center [916, 214] width 234 height 11
click at [1259, 180] on input at bounding box center [1304, 179] width 111 height 14
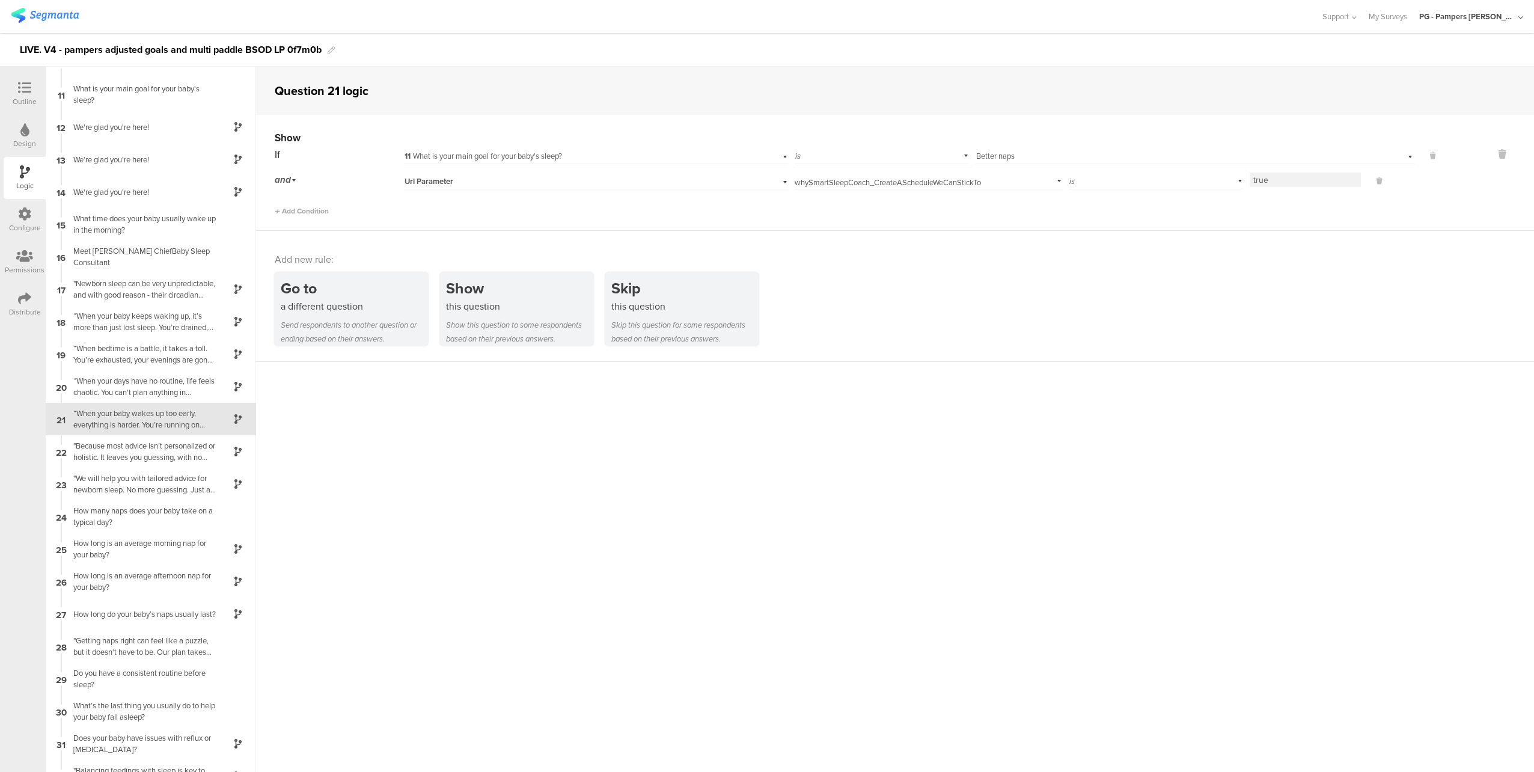
type input "true"
click at [1269, 215] on div "Show If 11 What is your main goal for your baby's sleep? is Select answer... Be…" at bounding box center [895, 173] width 1278 height 116
click at [895, 428] on sg-question-logic-editor "Question 21 logic Show If 11 What is your main goal for your baby's sleep? is S…" at bounding box center [895, 419] width 1278 height 705
click at [133, 448] on div ""Because most advice isn’t personalized or holistic. It leaves you guessing, wi…" at bounding box center [141, 451] width 150 height 23
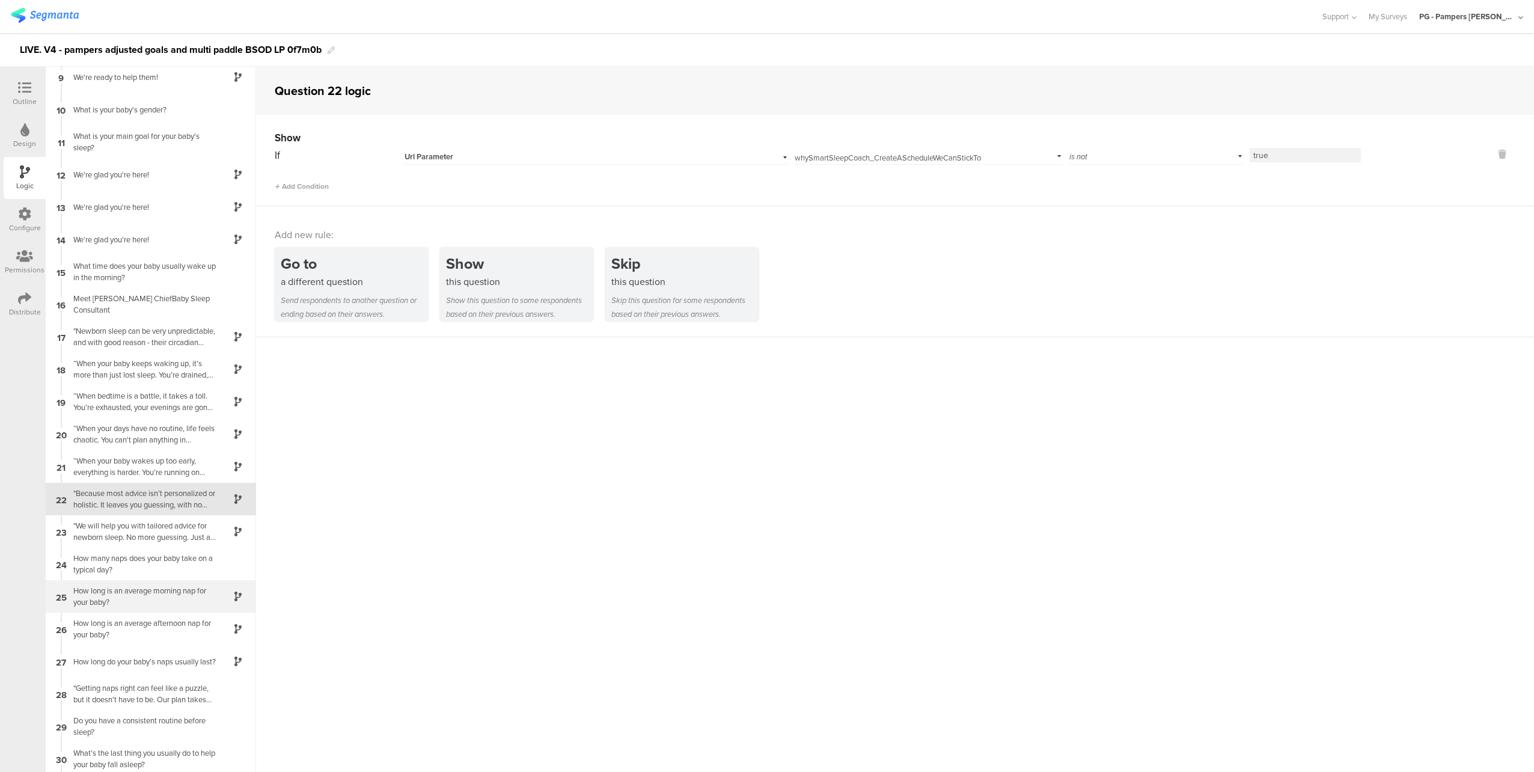
scroll to position [346, 0]
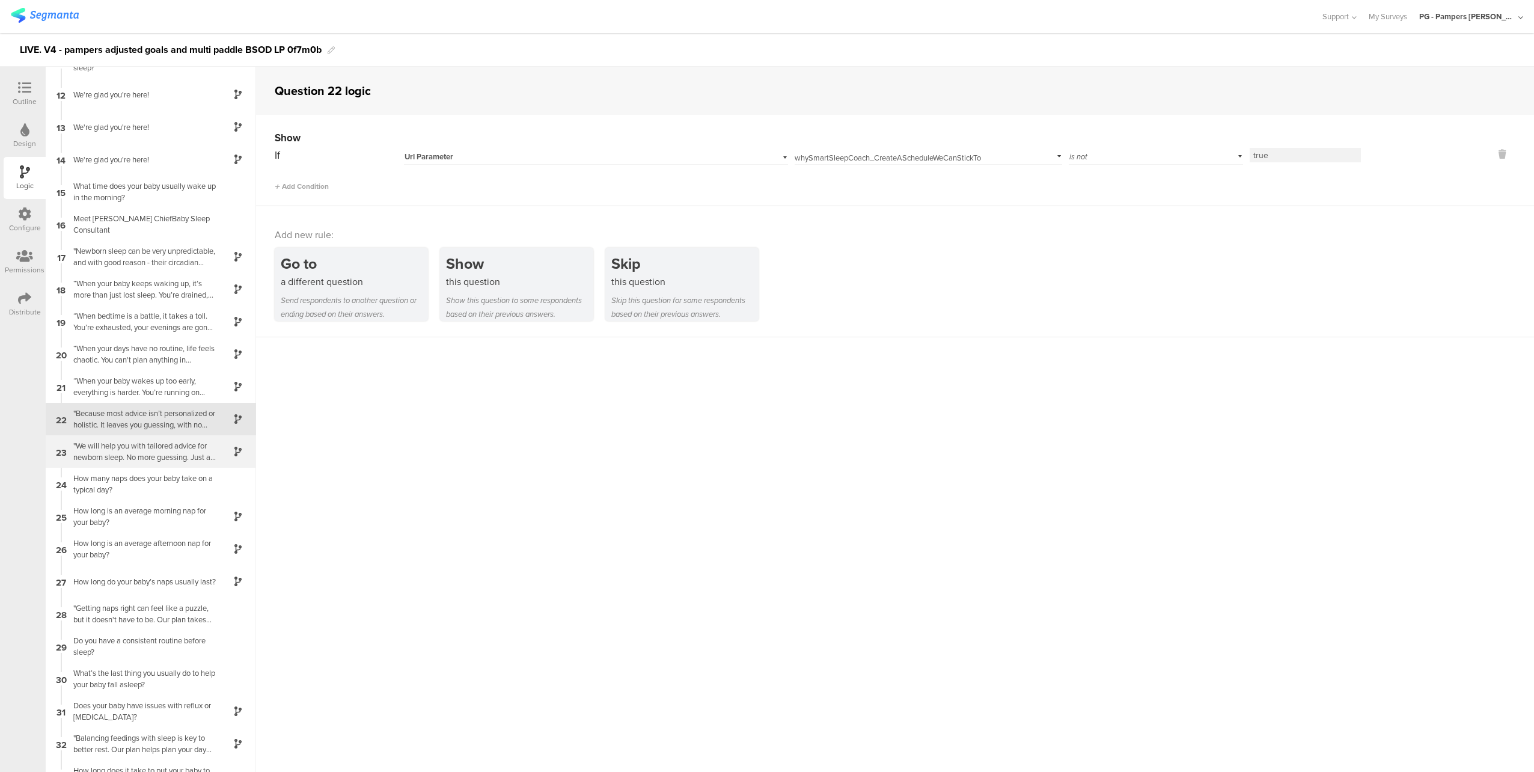
click at [148, 458] on div ""We will help you with tailored advice for newborn sleep. No more guessing. Jus…" at bounding box center [141, 451] width 150 height 23
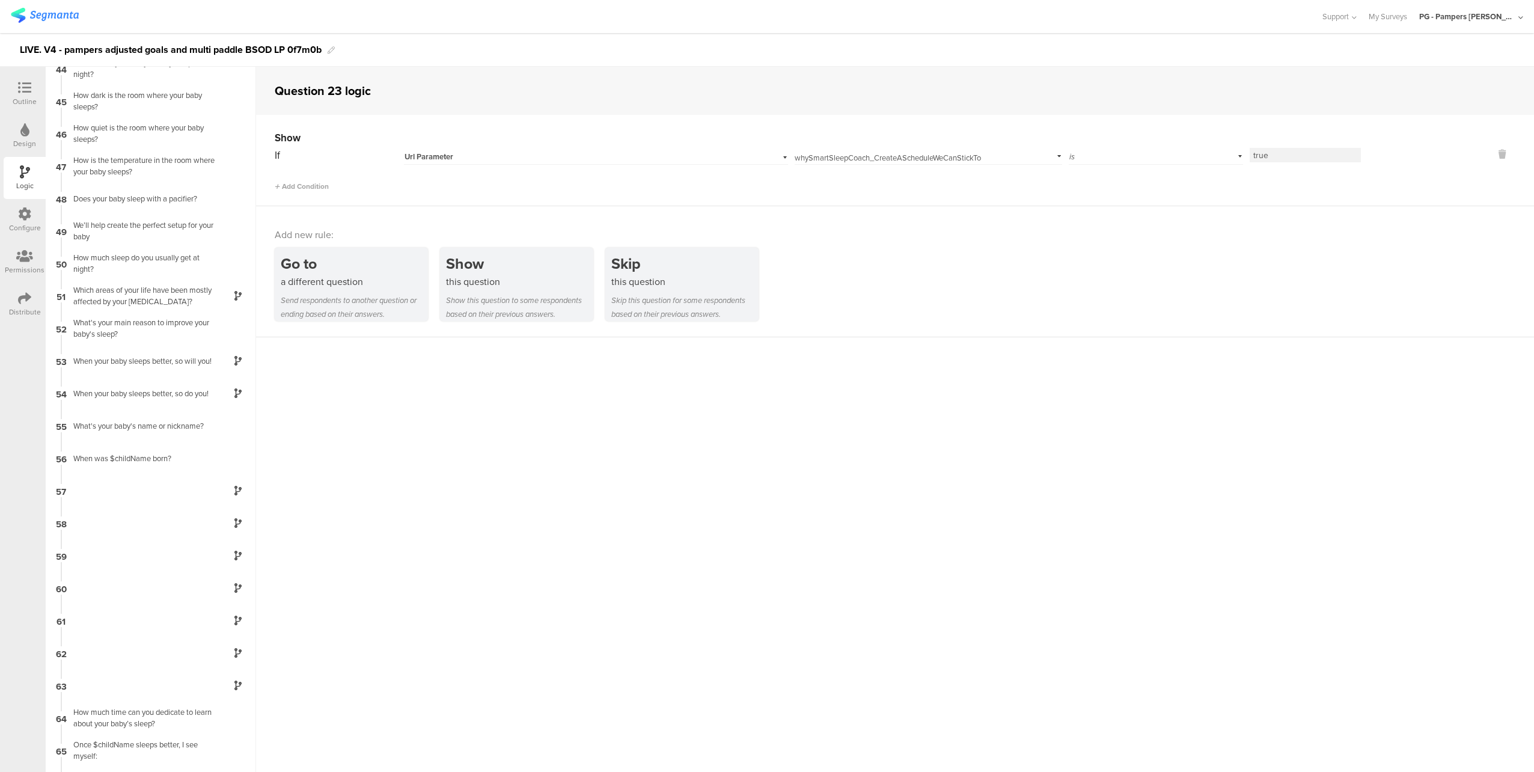
scroll to position [1664, 0]
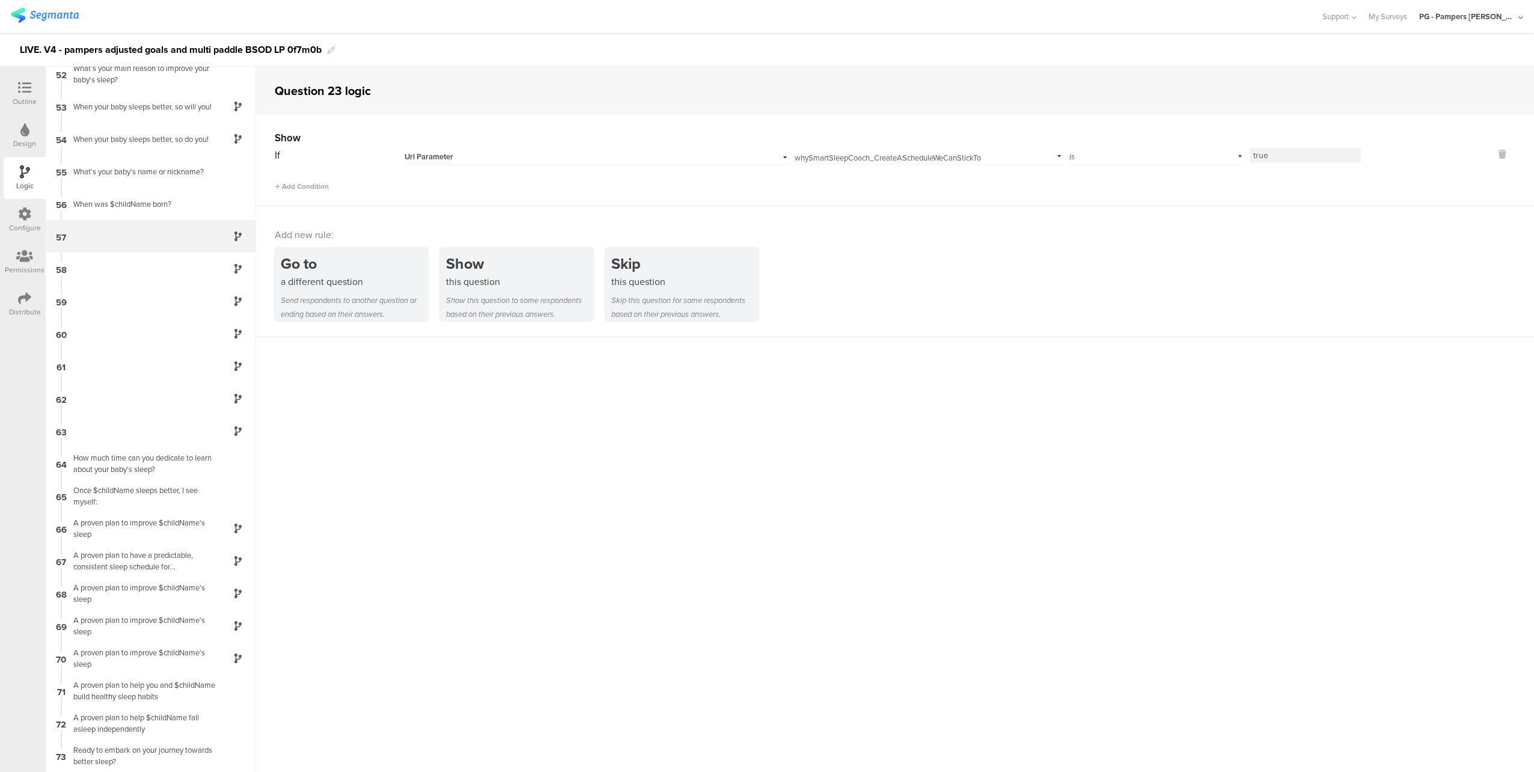
click at [130, 249] on div "57" at bounding box center [151, 236] width 210 height 32
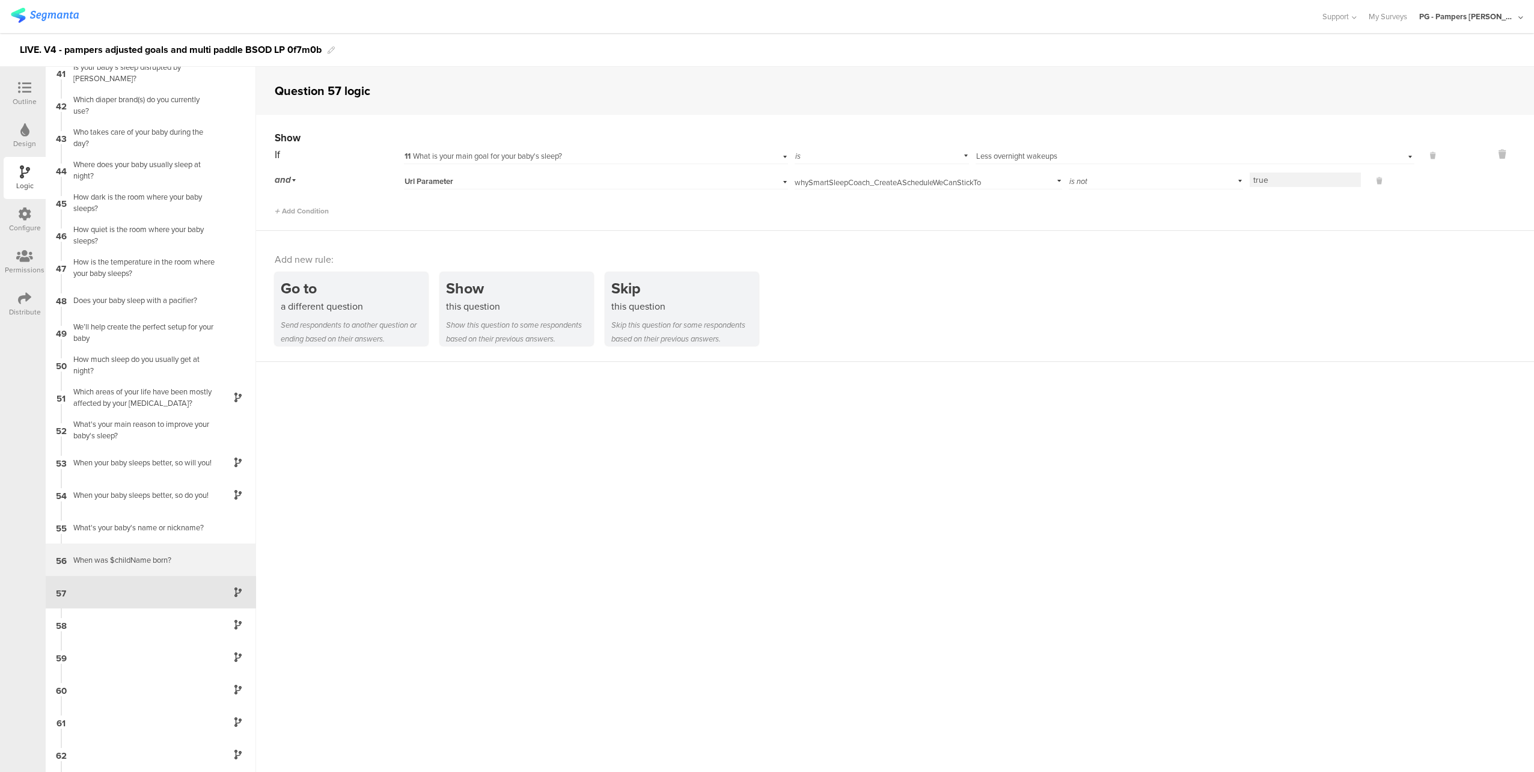
scroll to position [1481, 0]
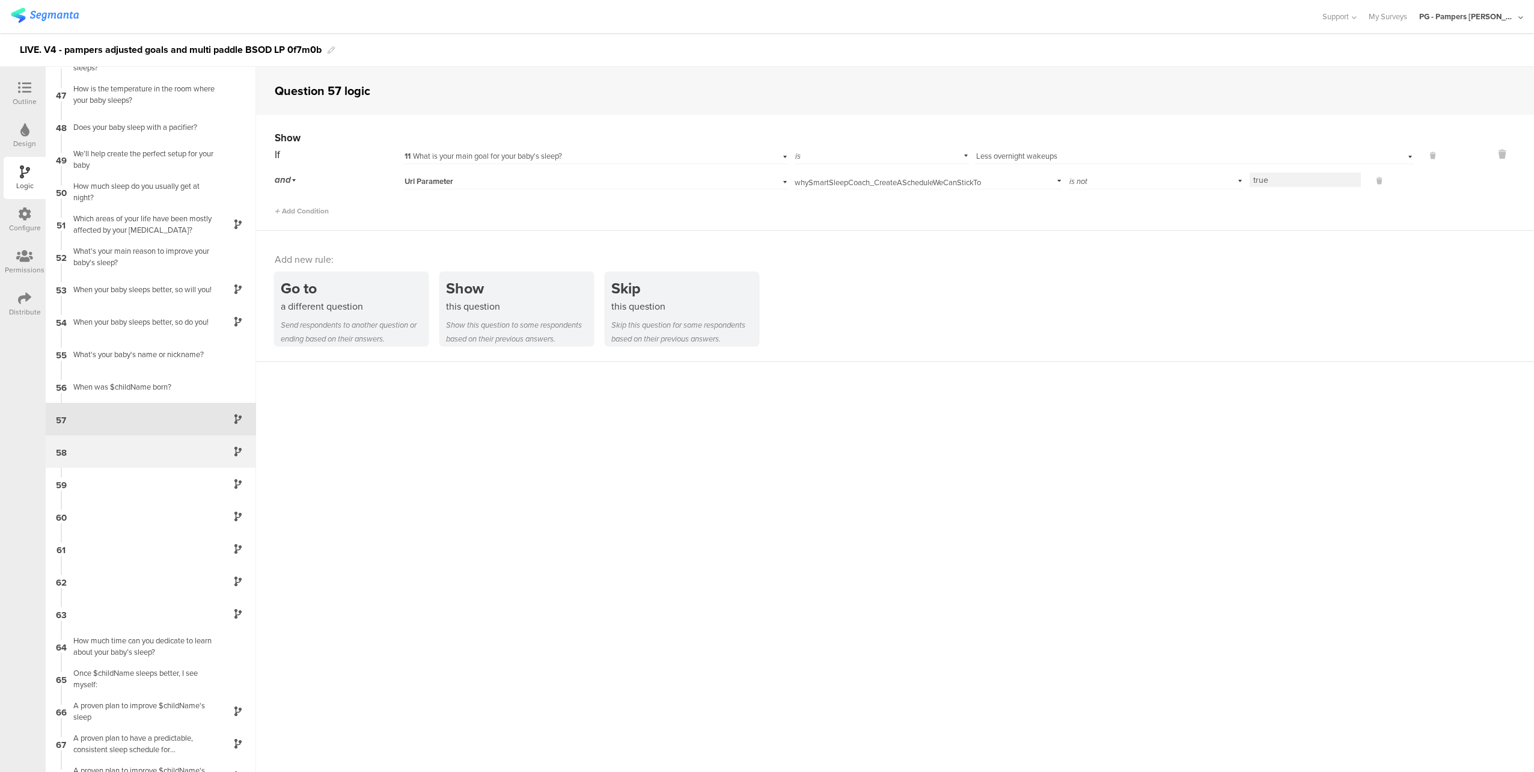
click at [154, 459] on div "58" at bounding box center [151, 451] width 210 height 32
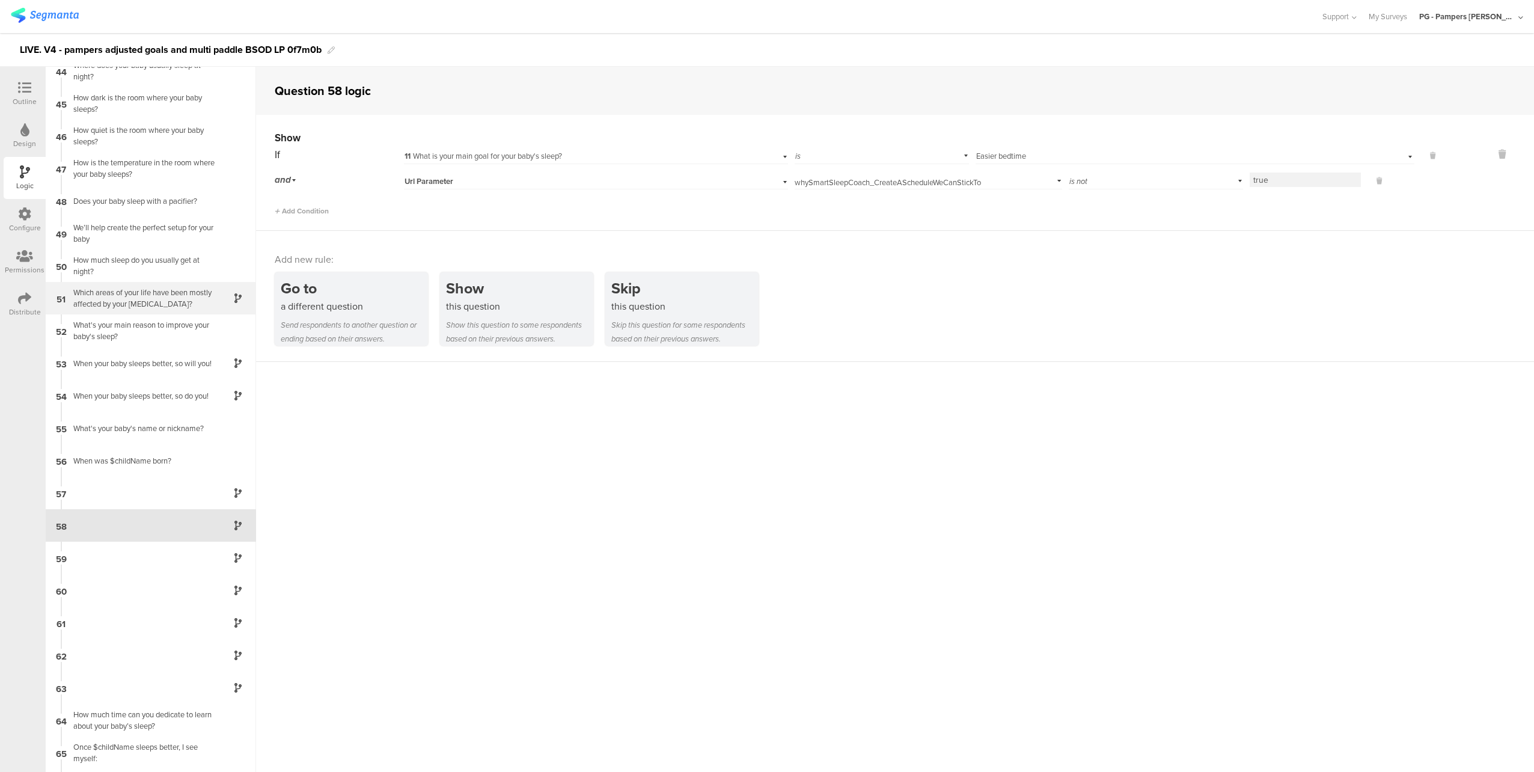
scroll to position [1514, 0]
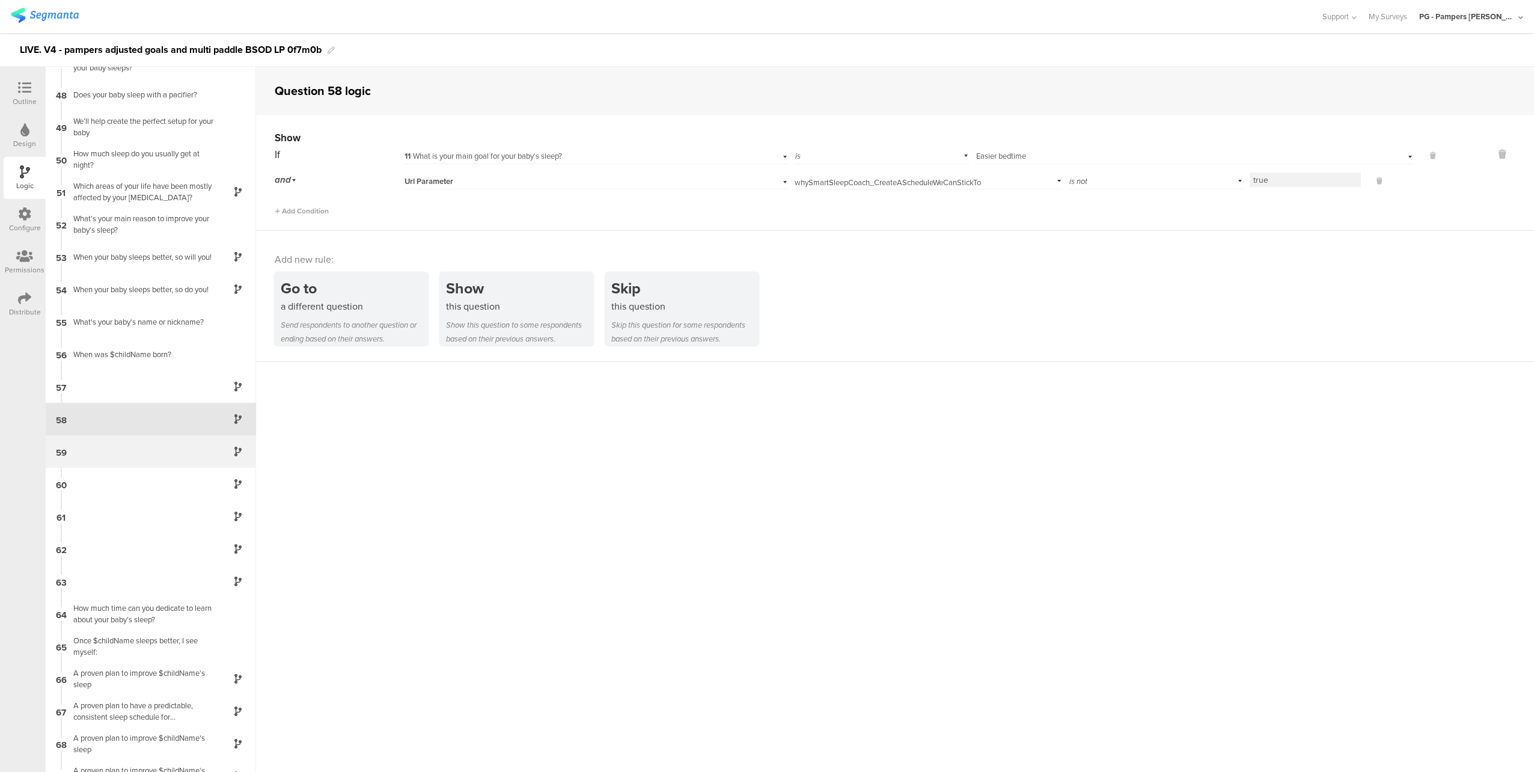
click at [159, 459] on div "59" at bounding box center [151, 451] width 210 height 32
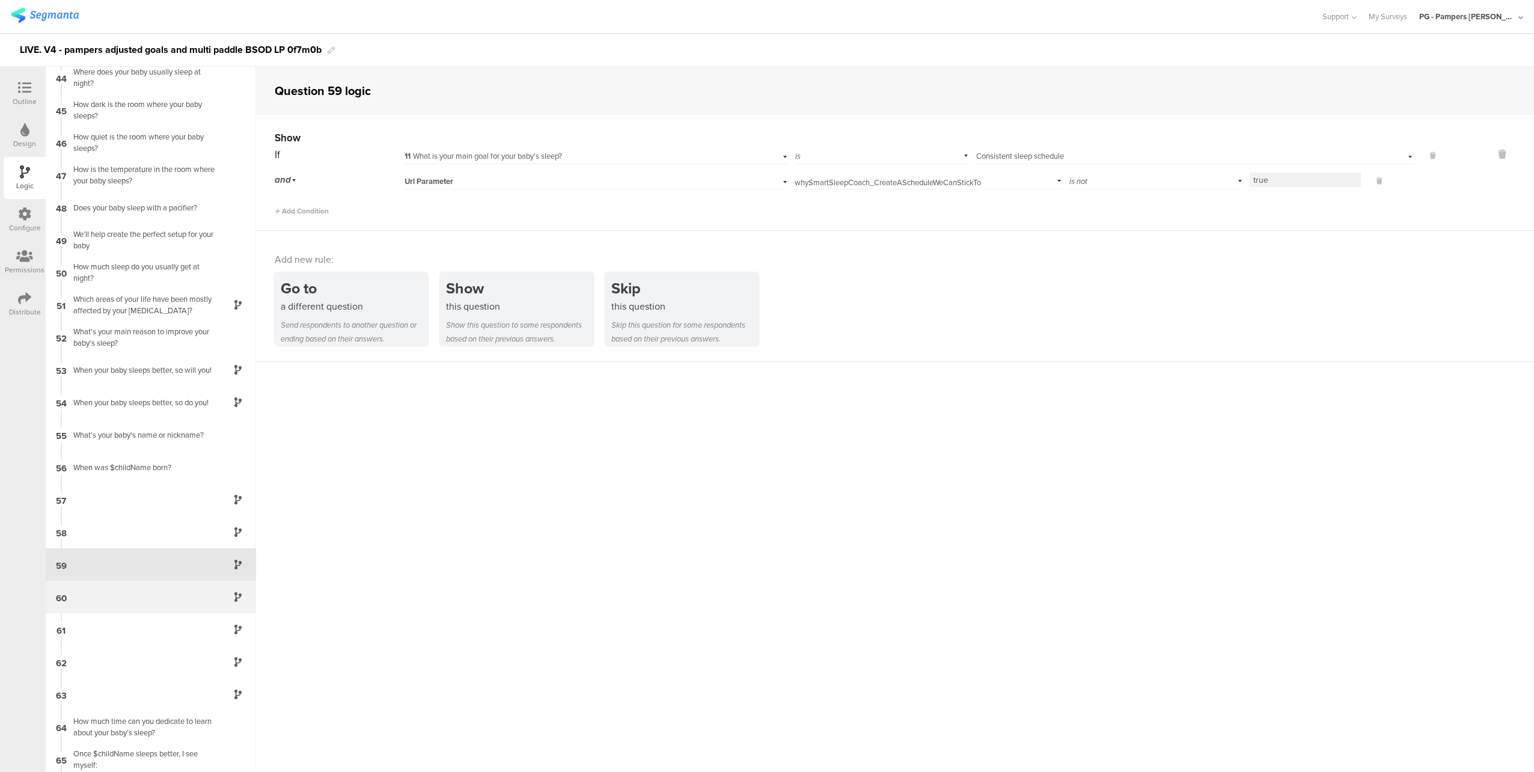
scroll to position [1546, 0]
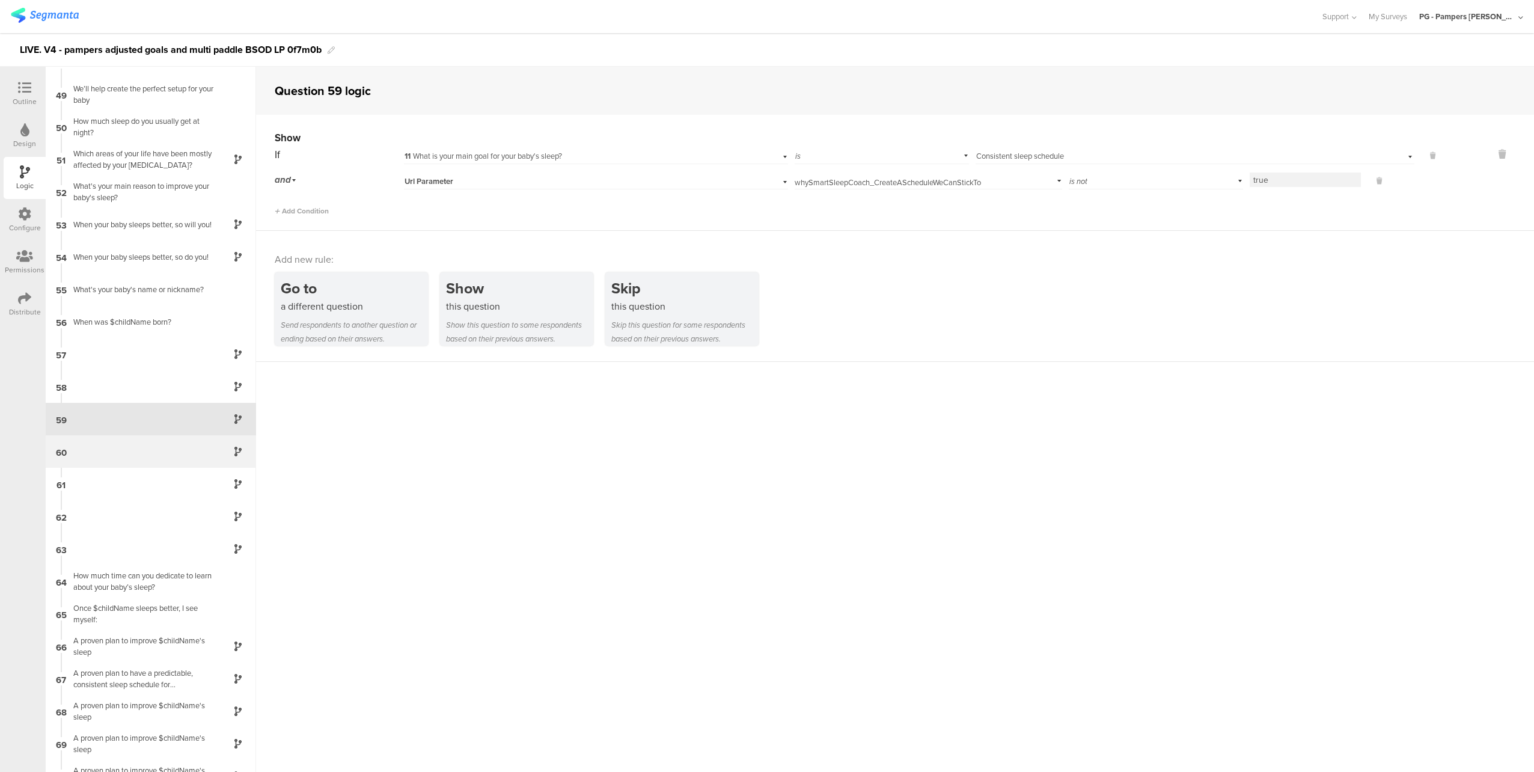
click at [163, 460] on div "60" at bounding box center [151, 451] width 210 height 32
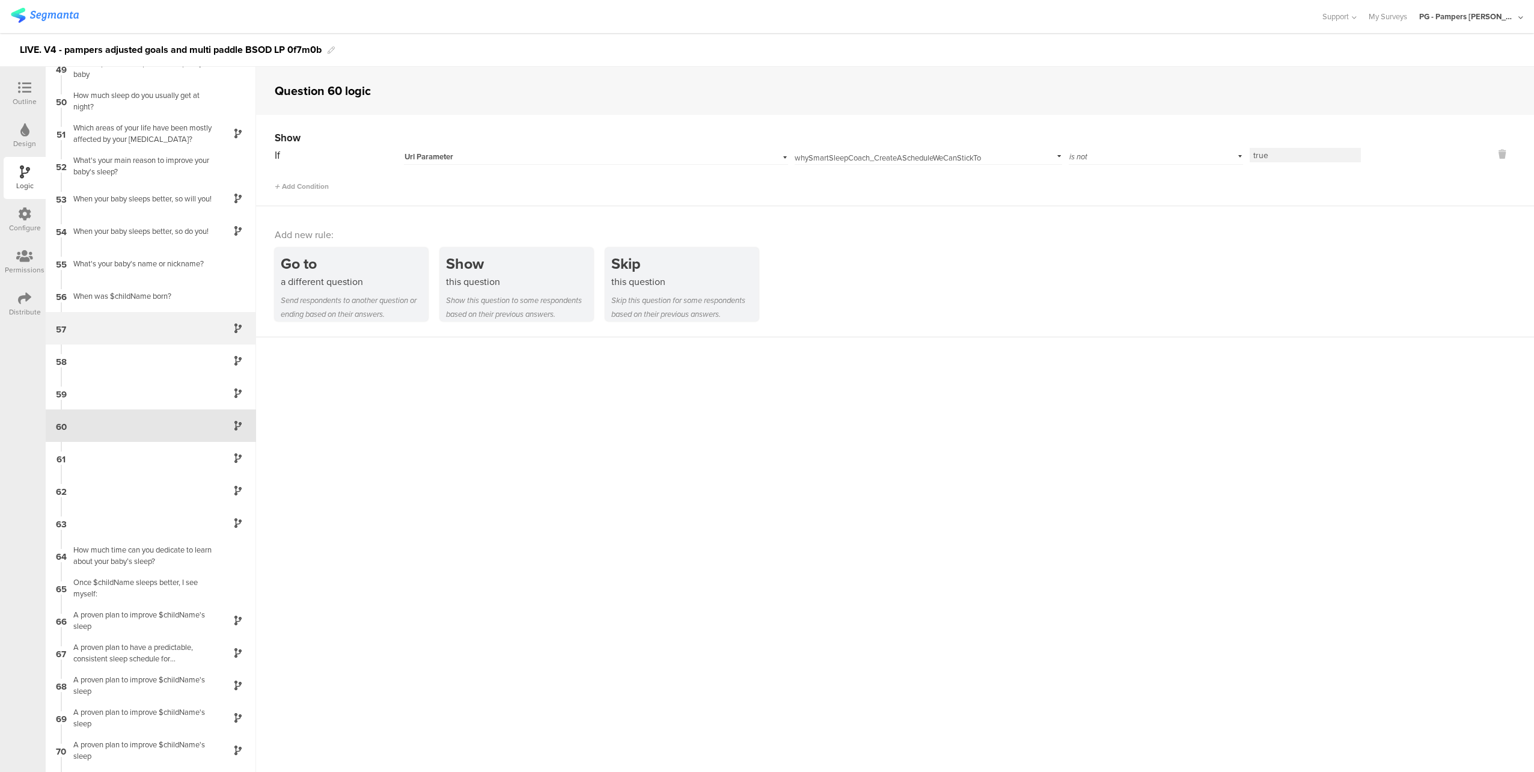
scroll to position [1579, 0]
click at [306, 187] on span "Add Condition" at bounding box center [302, 186] width 54 height 11
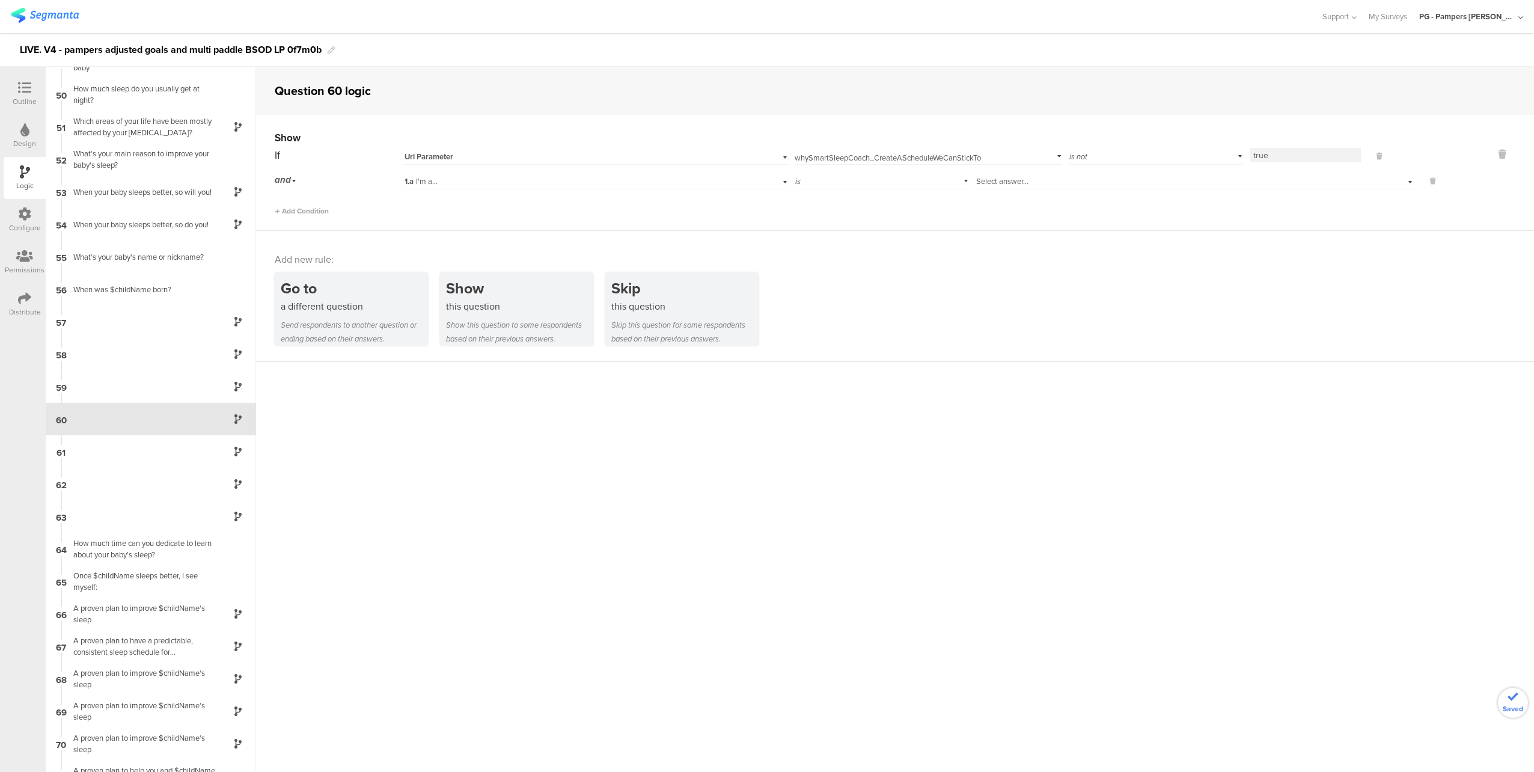
click at [647, 179] on div "1.a I'm a..." at bounding box center [569, 181] width 331 height 11
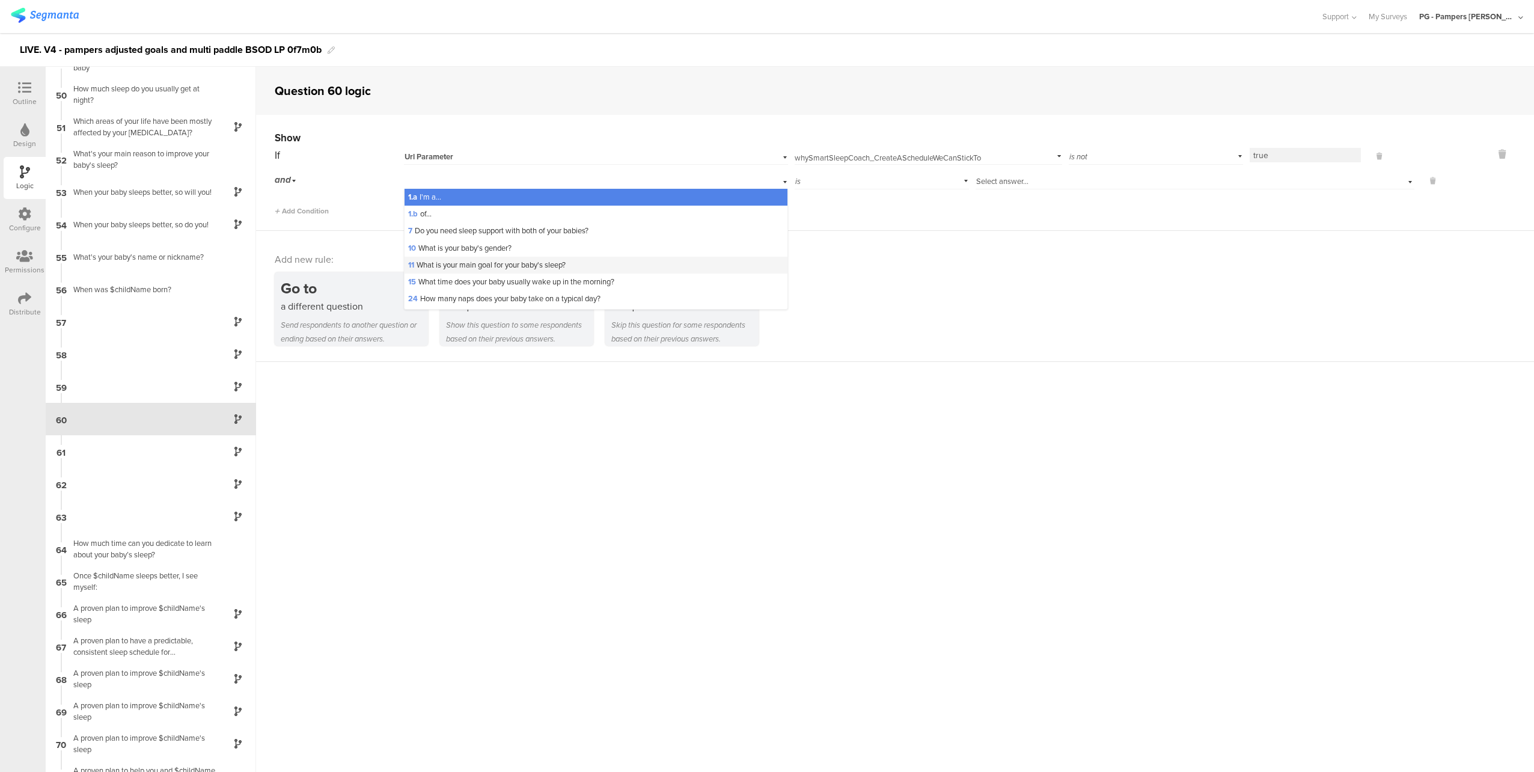
click at [565, 268] on span "11 What is your main goal for your baby's sleep?" at bounding box center [486, 264] width 157 height 11
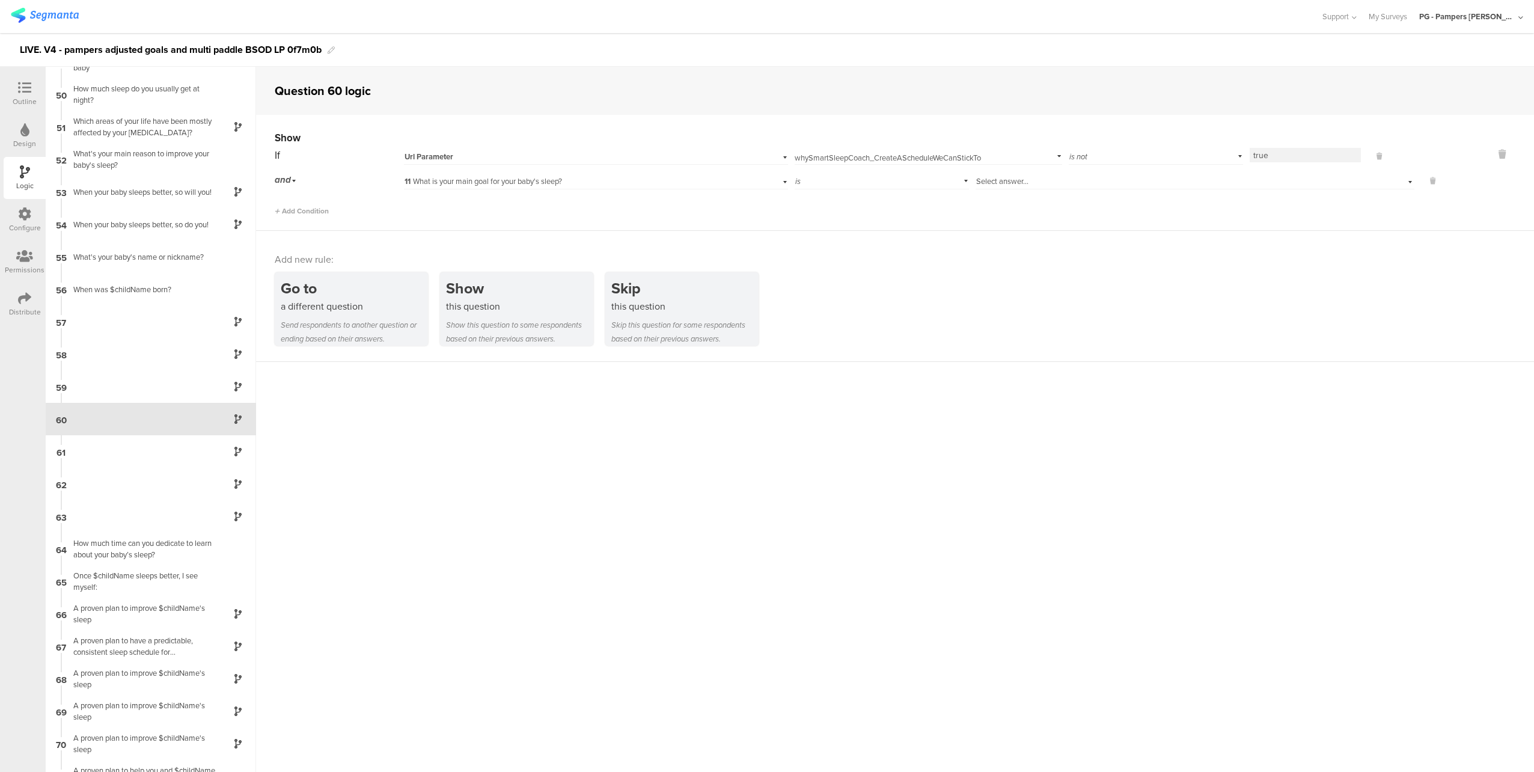
click at [858, 178] on div "is" at bounding box center [881, 180] width 174 height 19
click at [1053, 178] on div "Select answer..." at bounding box center [1166, 181] width 380 height 11
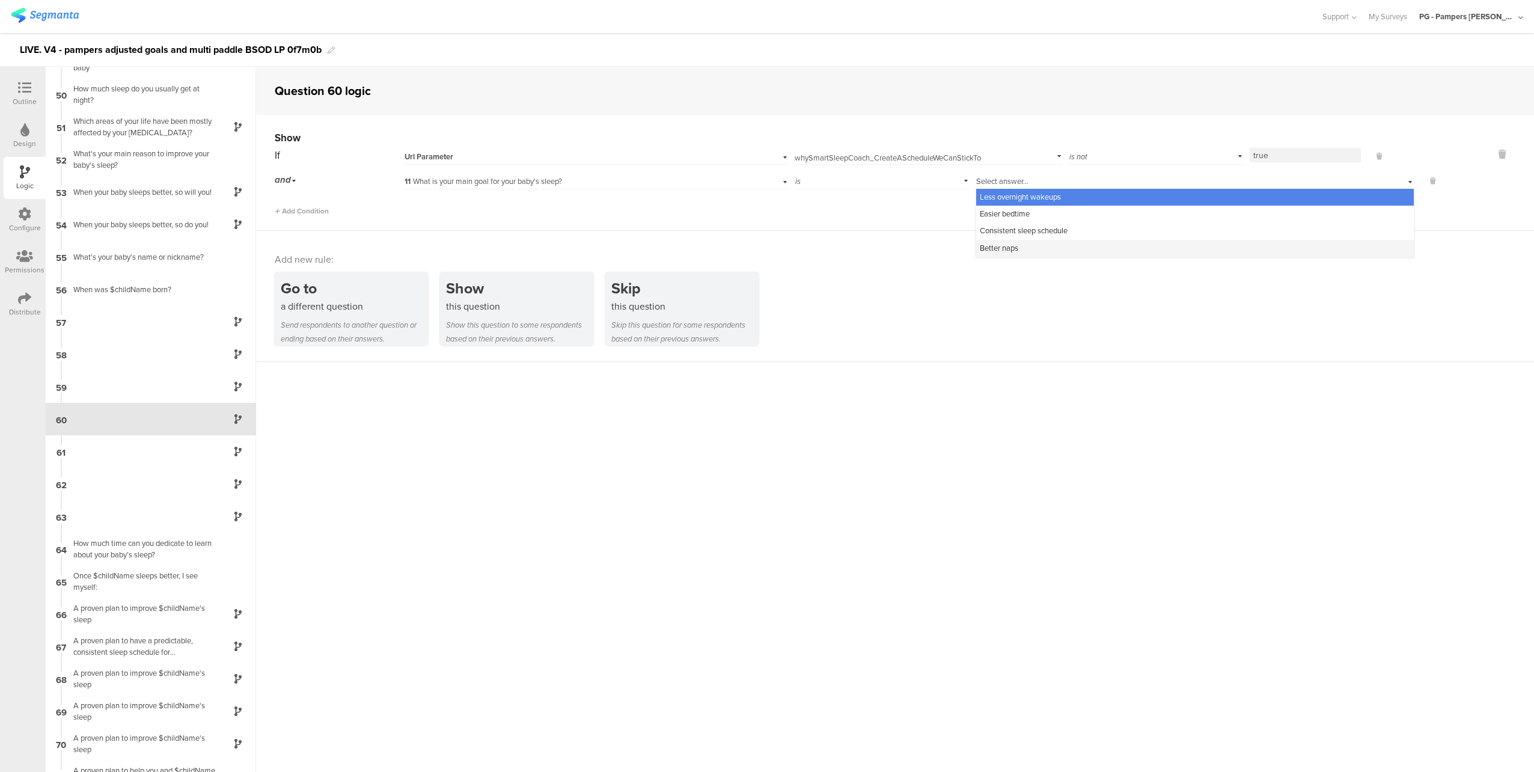
click at [1026, 246] on div "Better naps" at bounding box center [1194, 248] width 437 height 17
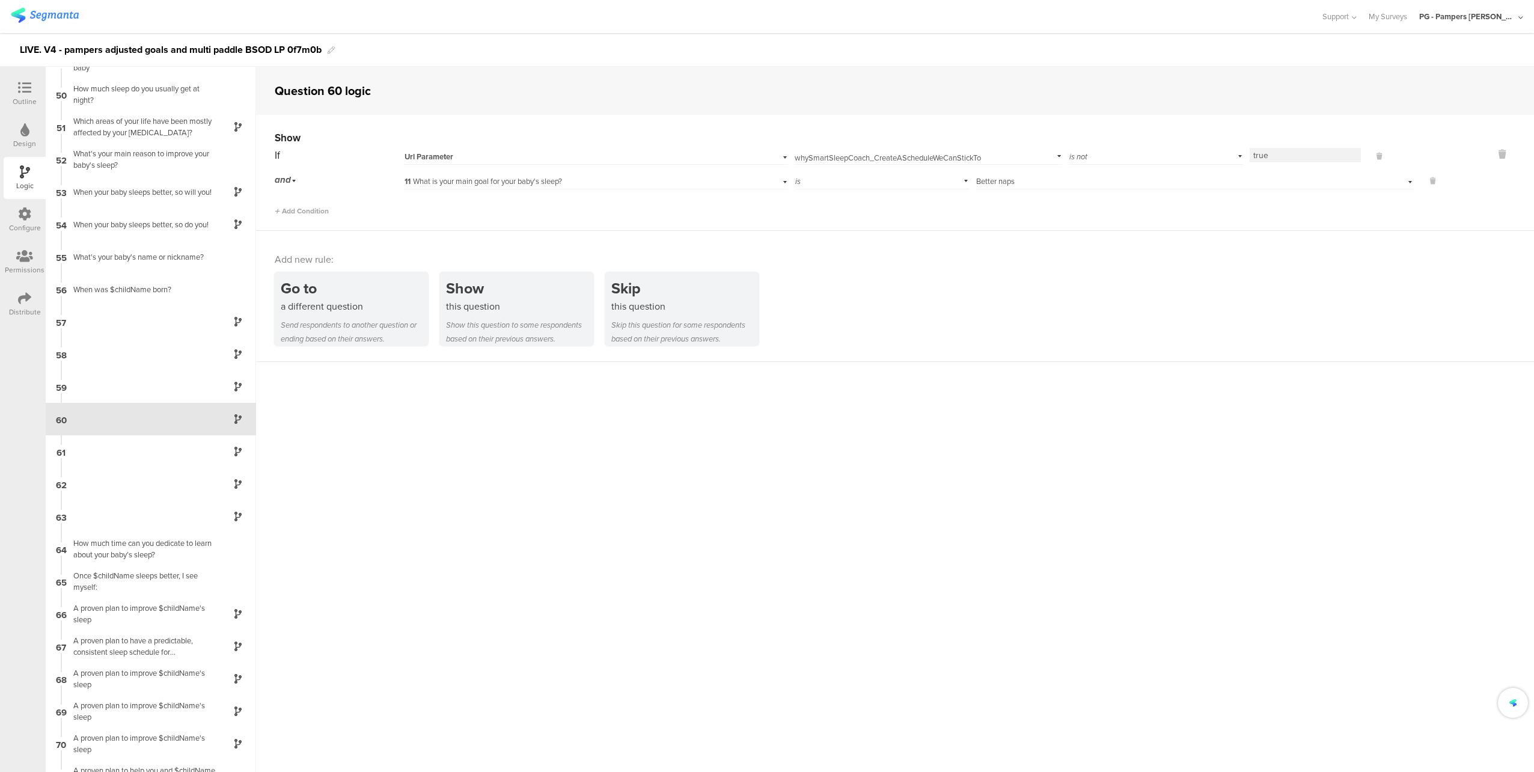
click at [1101, 214] on div "Add Condition" at bounding box center [856, 205] width 1163 height 21
click at [147, 451] on div "61" at bounding box center [151, 451] width 210 height 32
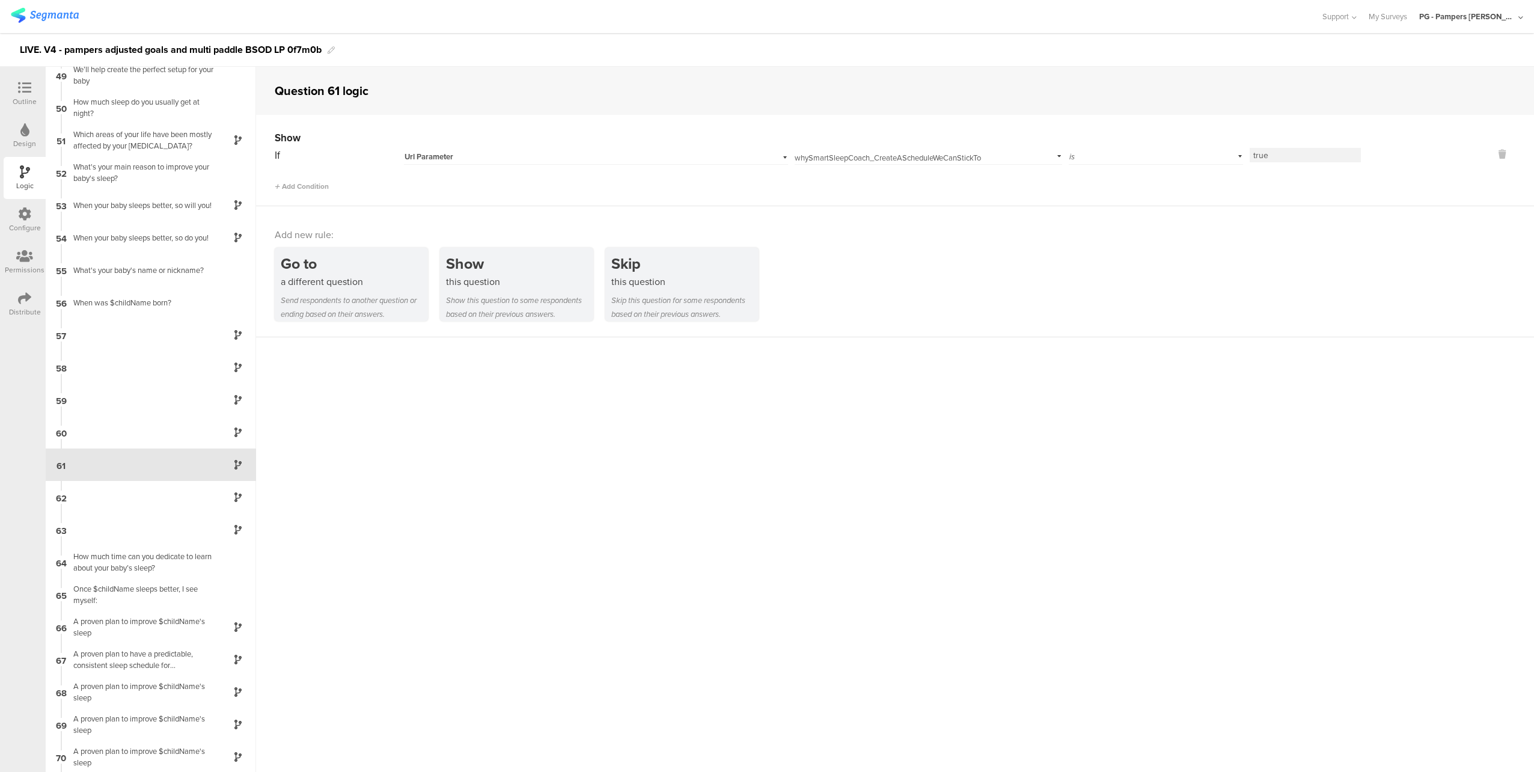
scroll to position [1611, 0]
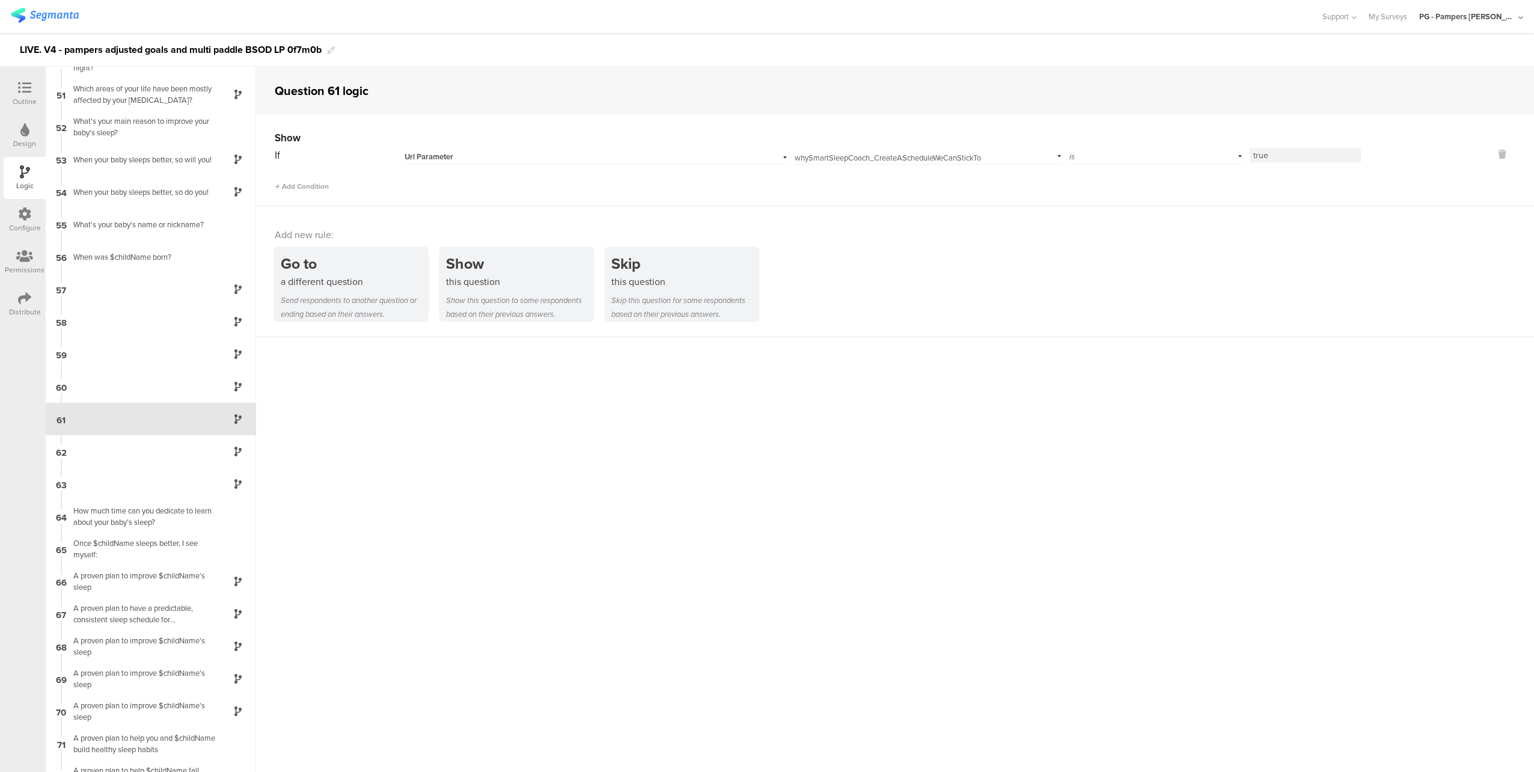
click at [24, 93] on icon at bounding box center [24, 87] width 13 height 13
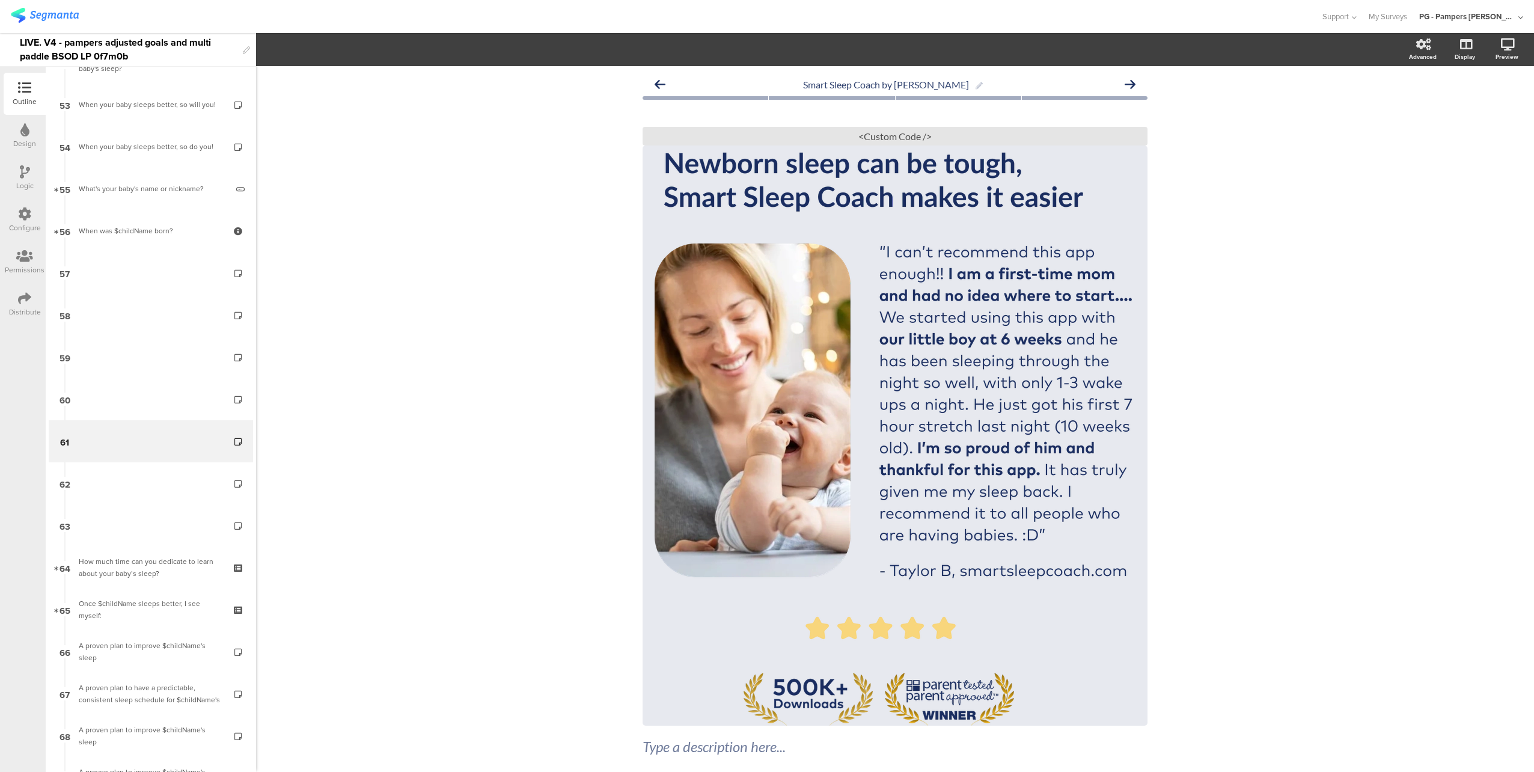
scroll to position [2199, 0]
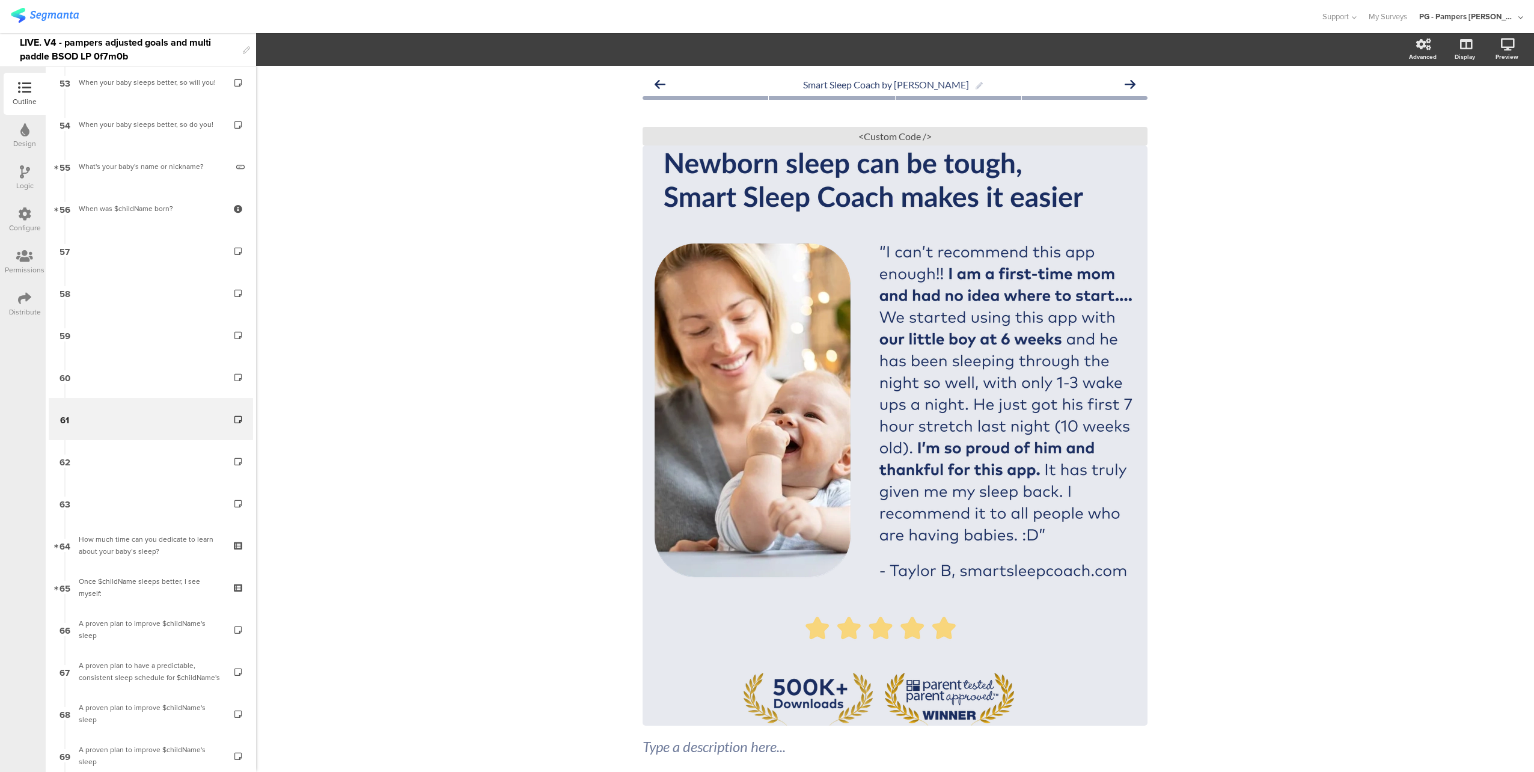
click at [26, 179] on div at bounding box center [25, 172] width 10 height 15
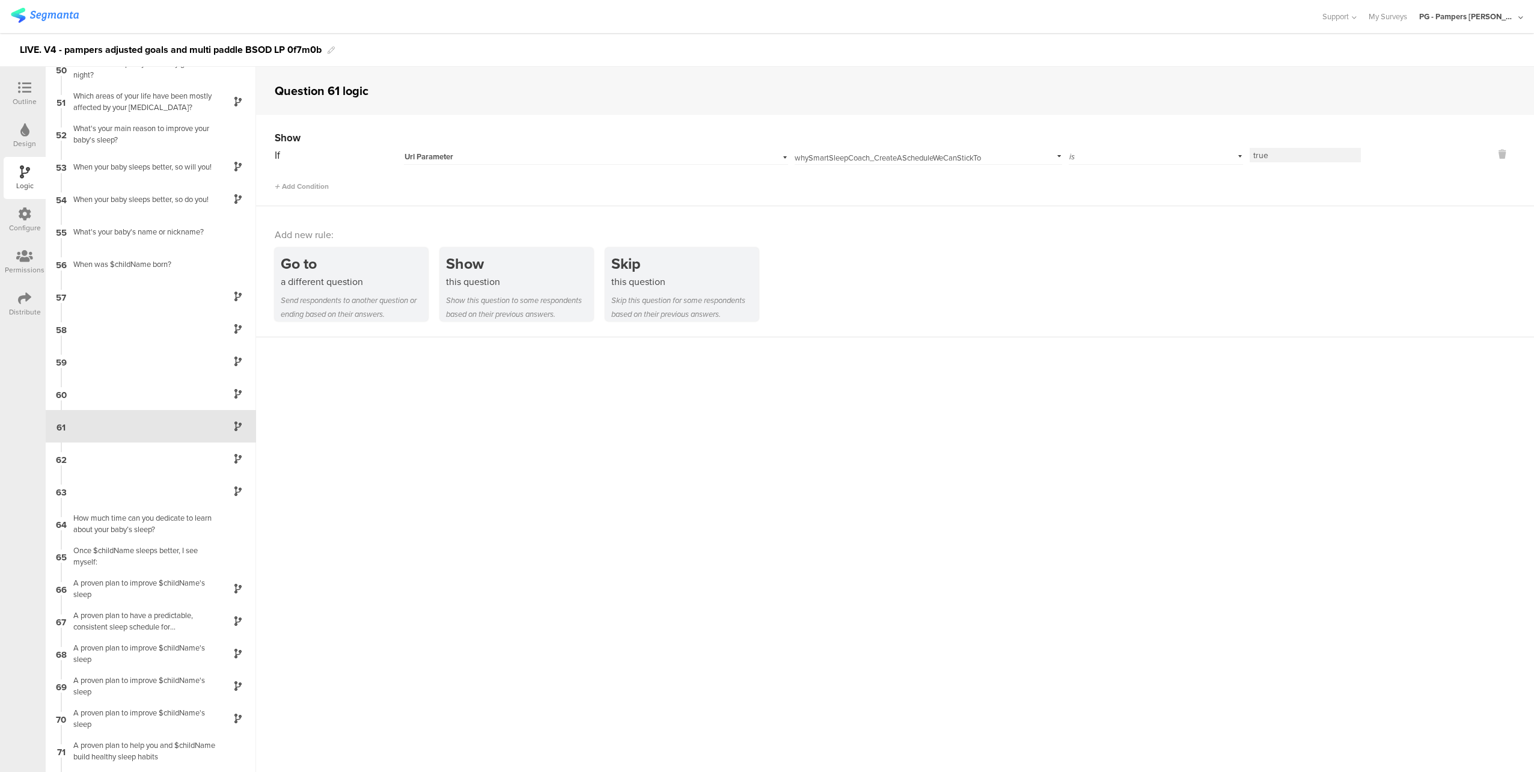
scroll to position [1611, 0]
click at [125, 449] on div "62" at bounding box center [151, 451] width 210 height 32
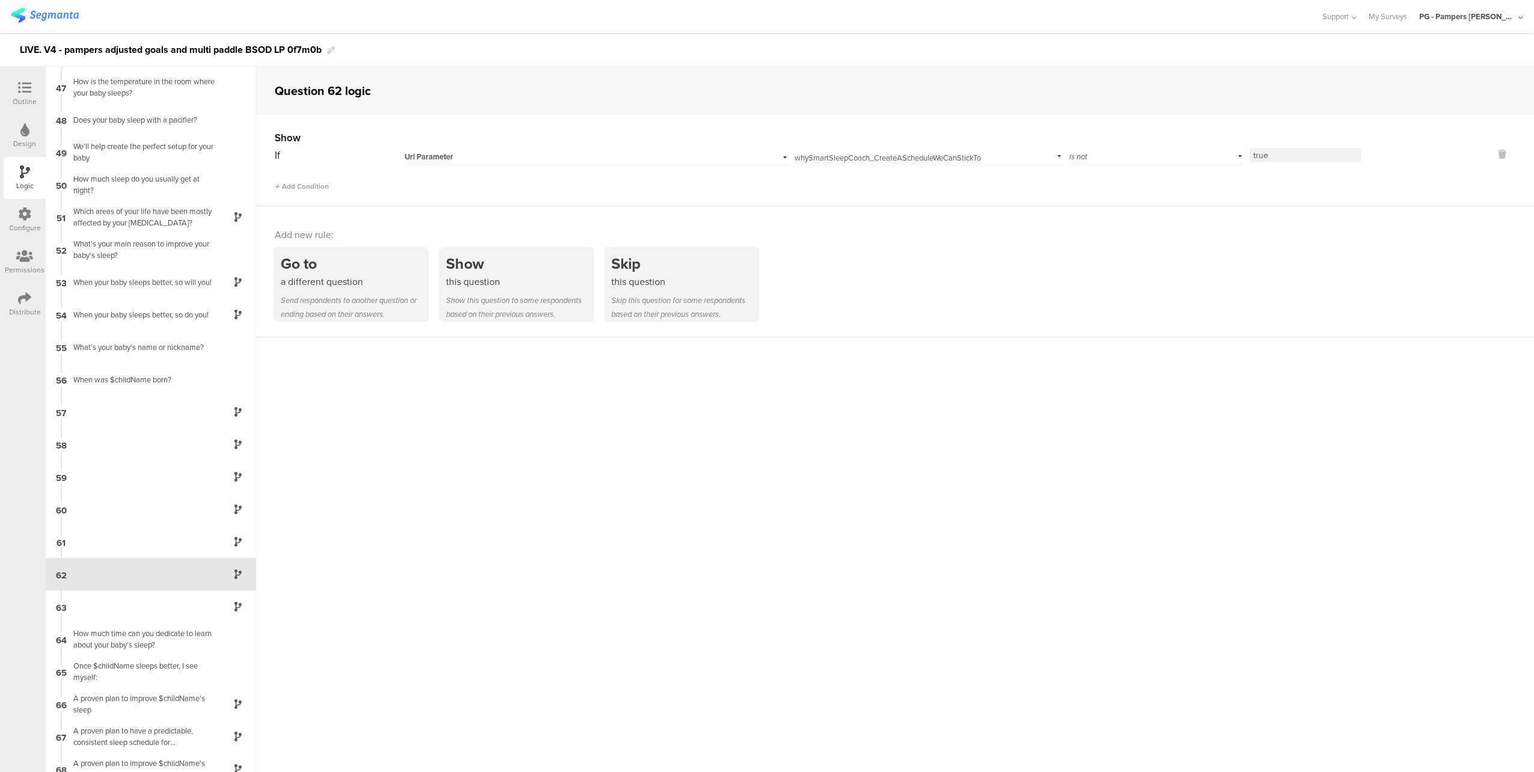
scroll to position [1644, 0]
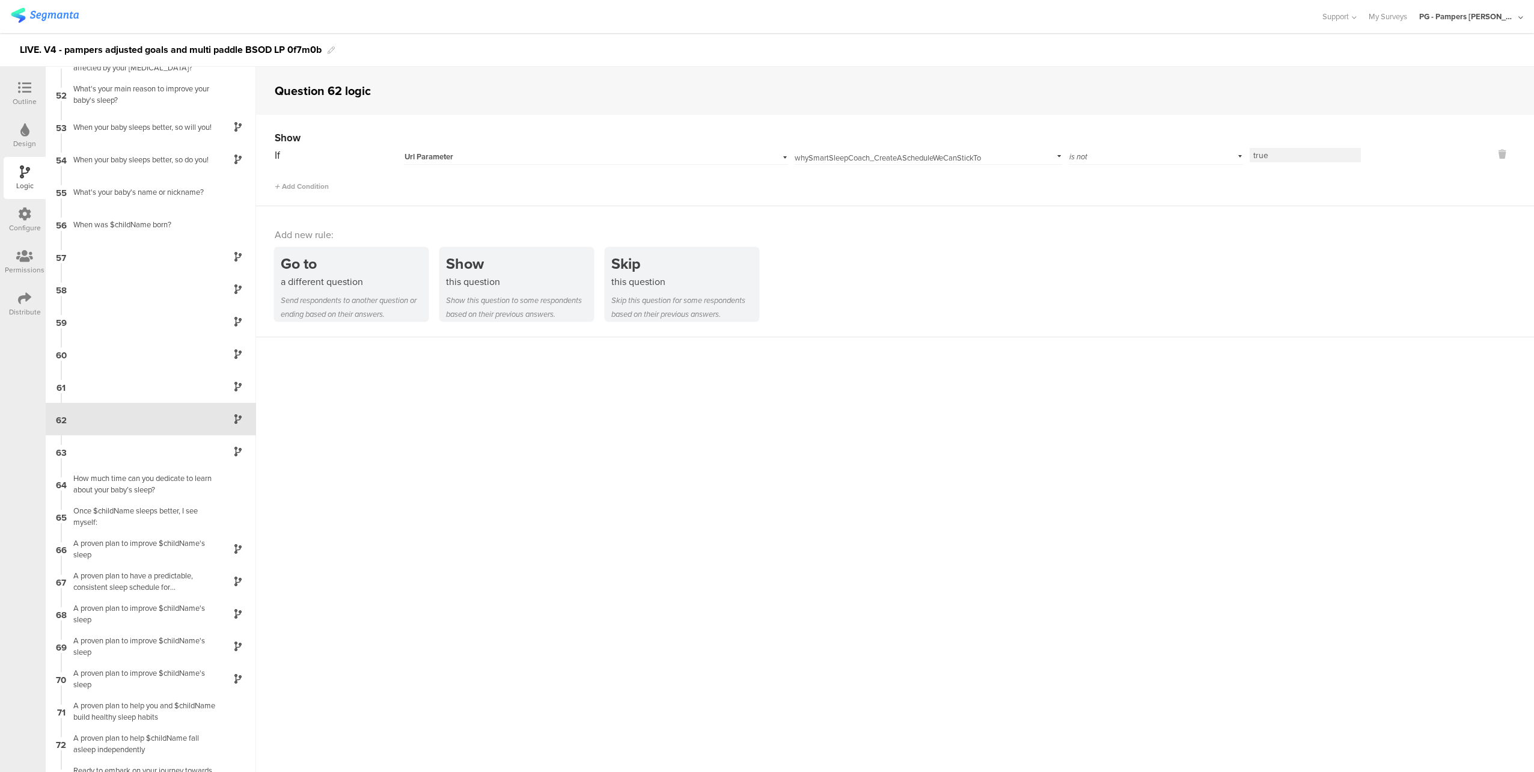
click at [16, 89] on div at bounding box center [25, 88] width 24 height 15
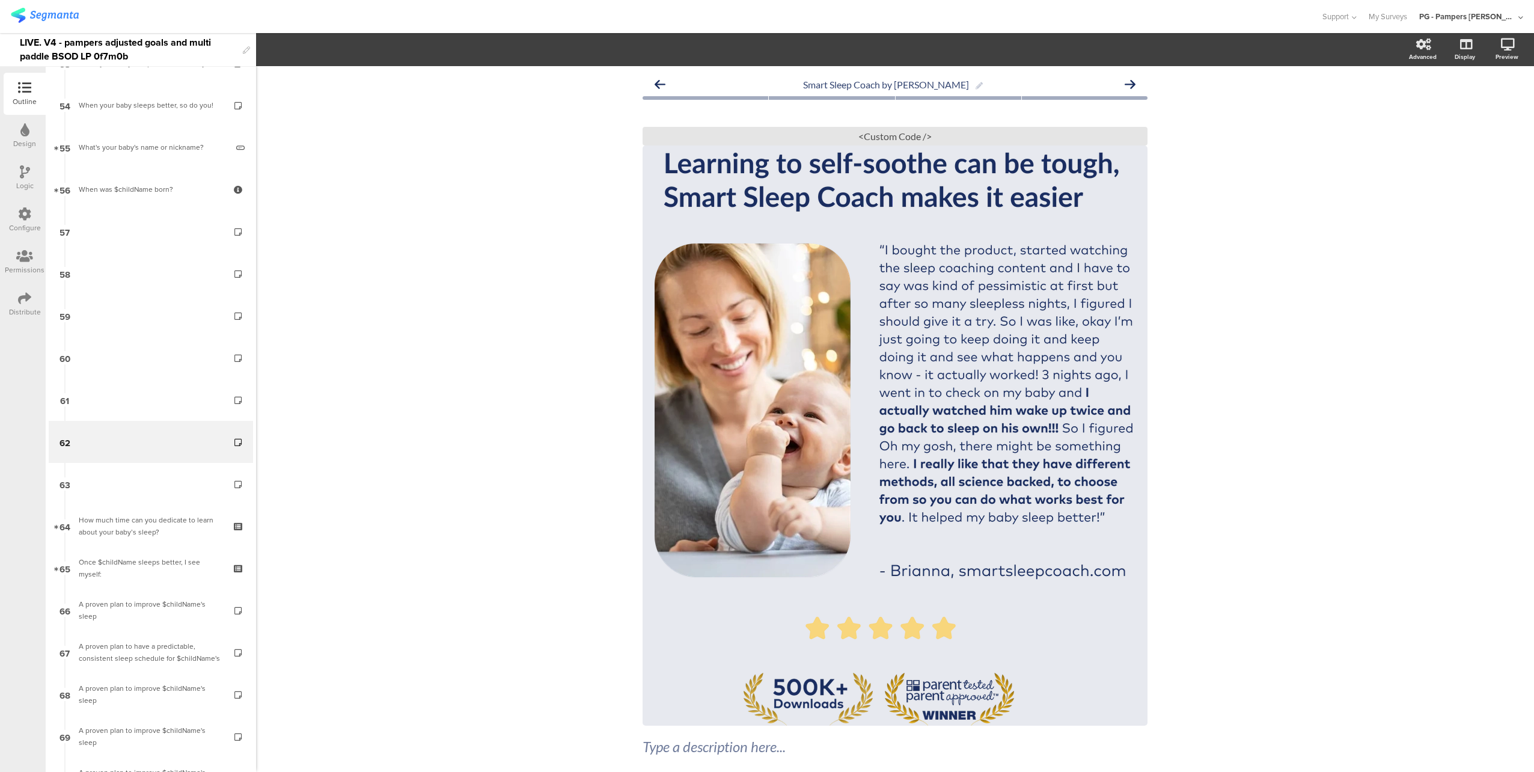
scroll to position [2241, 0]
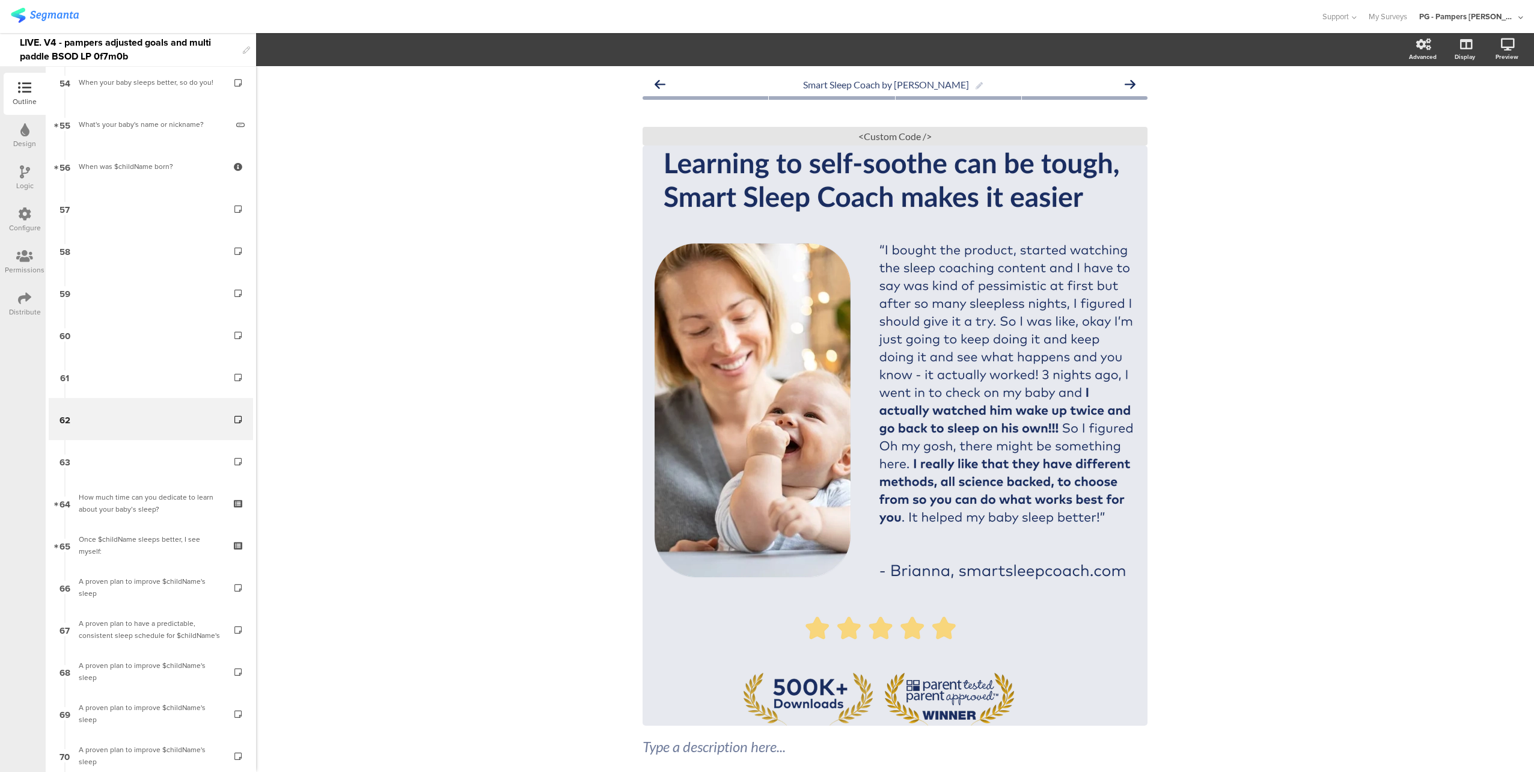
click at [19, 218] on icon at bounding box center [24, 213] width 13 height 13
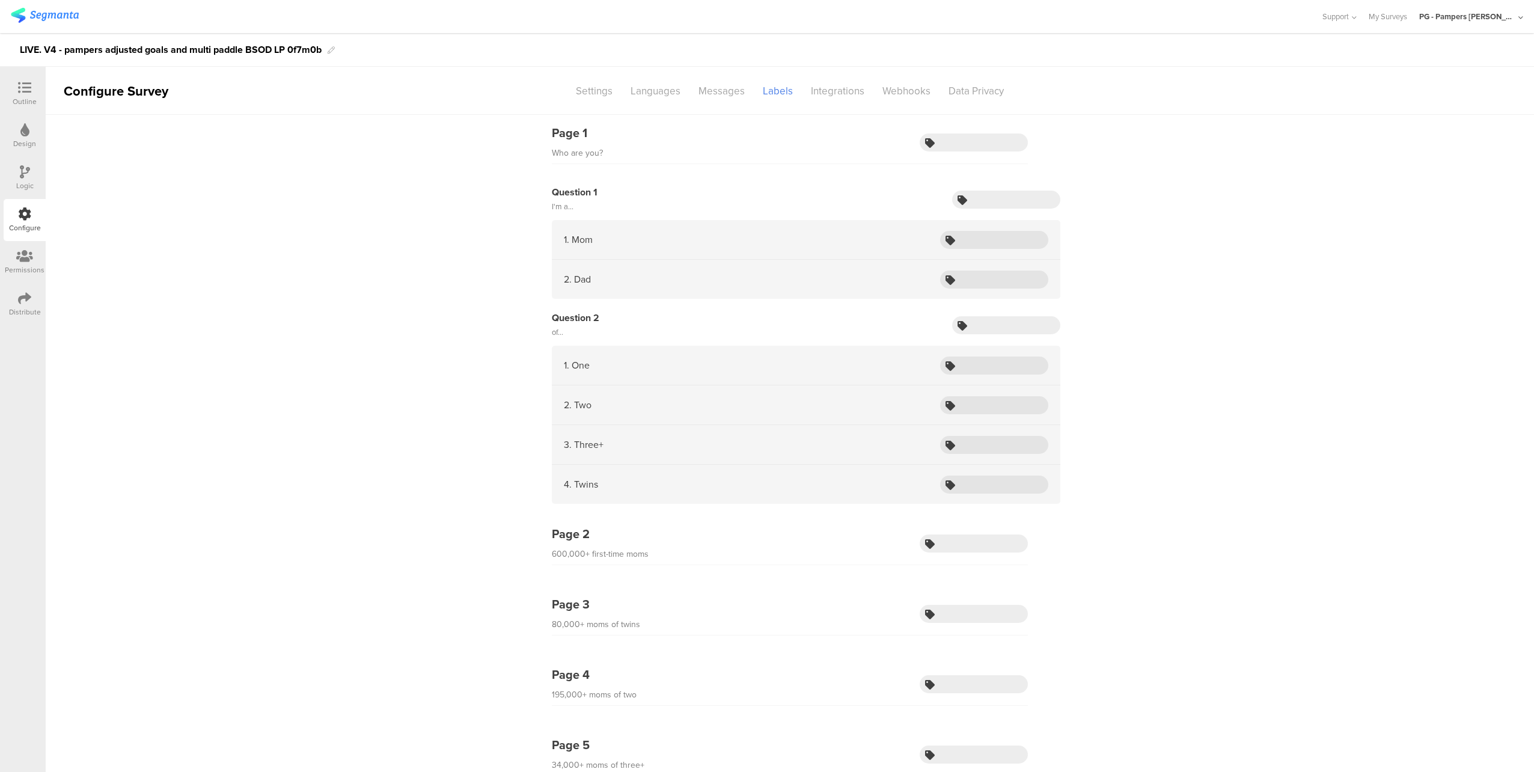
click at [25, 90] on icon at bounding box center [24, 87] width 13 height 13
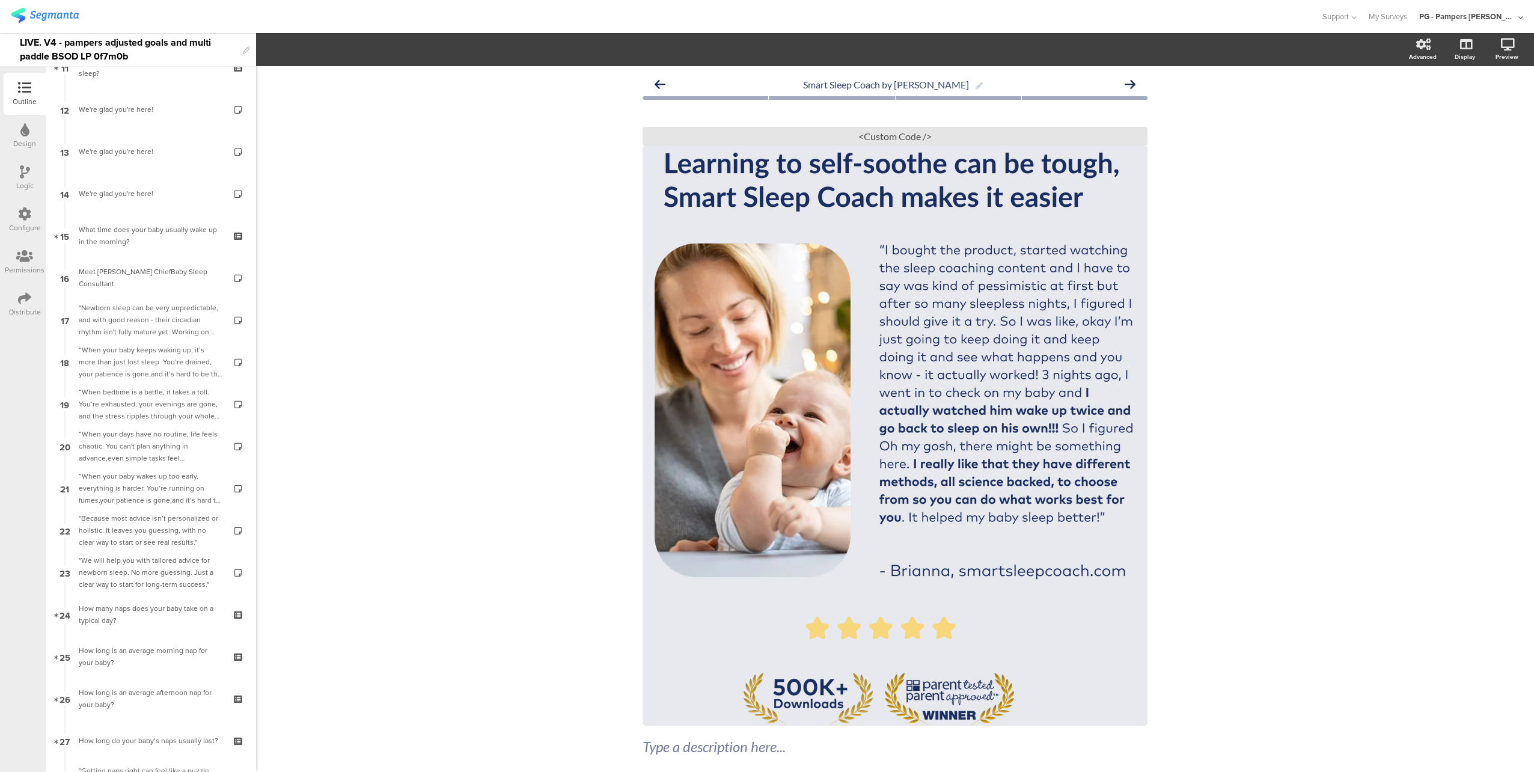
scroll to position [1121, 0]
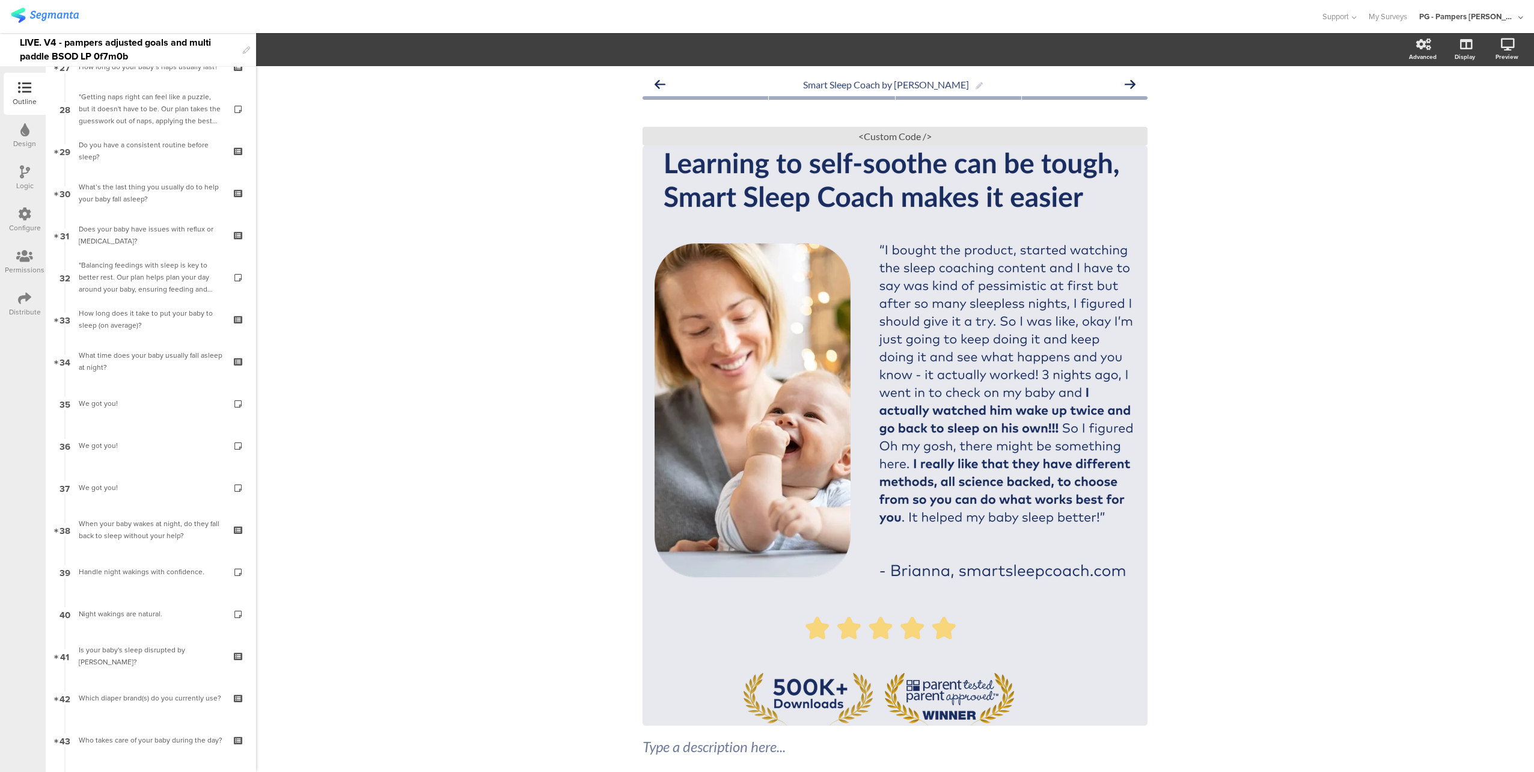
click at [26, 174] on icon at bounding box center [25, 171] width 10 height 13
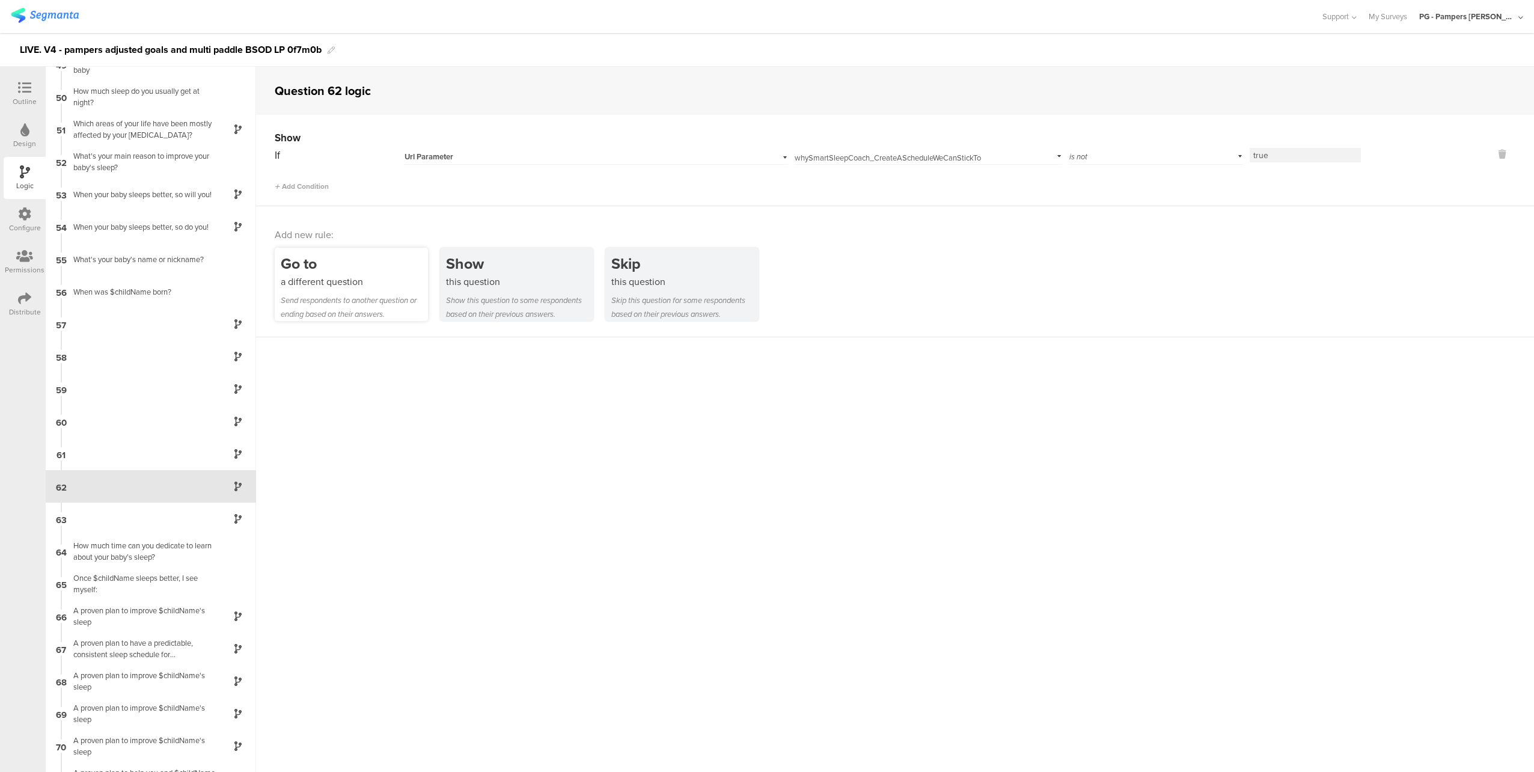
scroll to position [1644, 0]
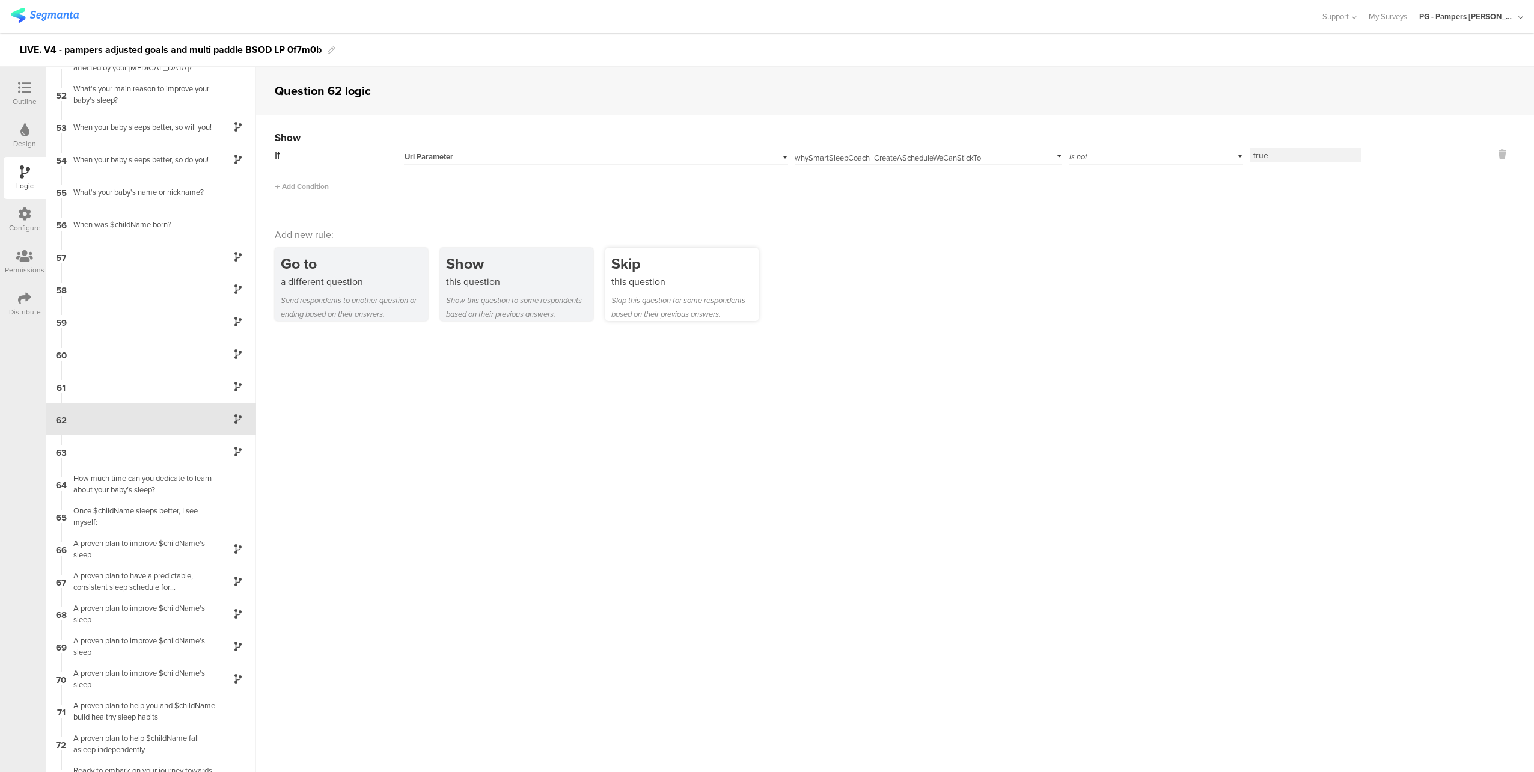
click at [668, 275] on div "this question" at bounding box center [684, 282] width 147 height 14
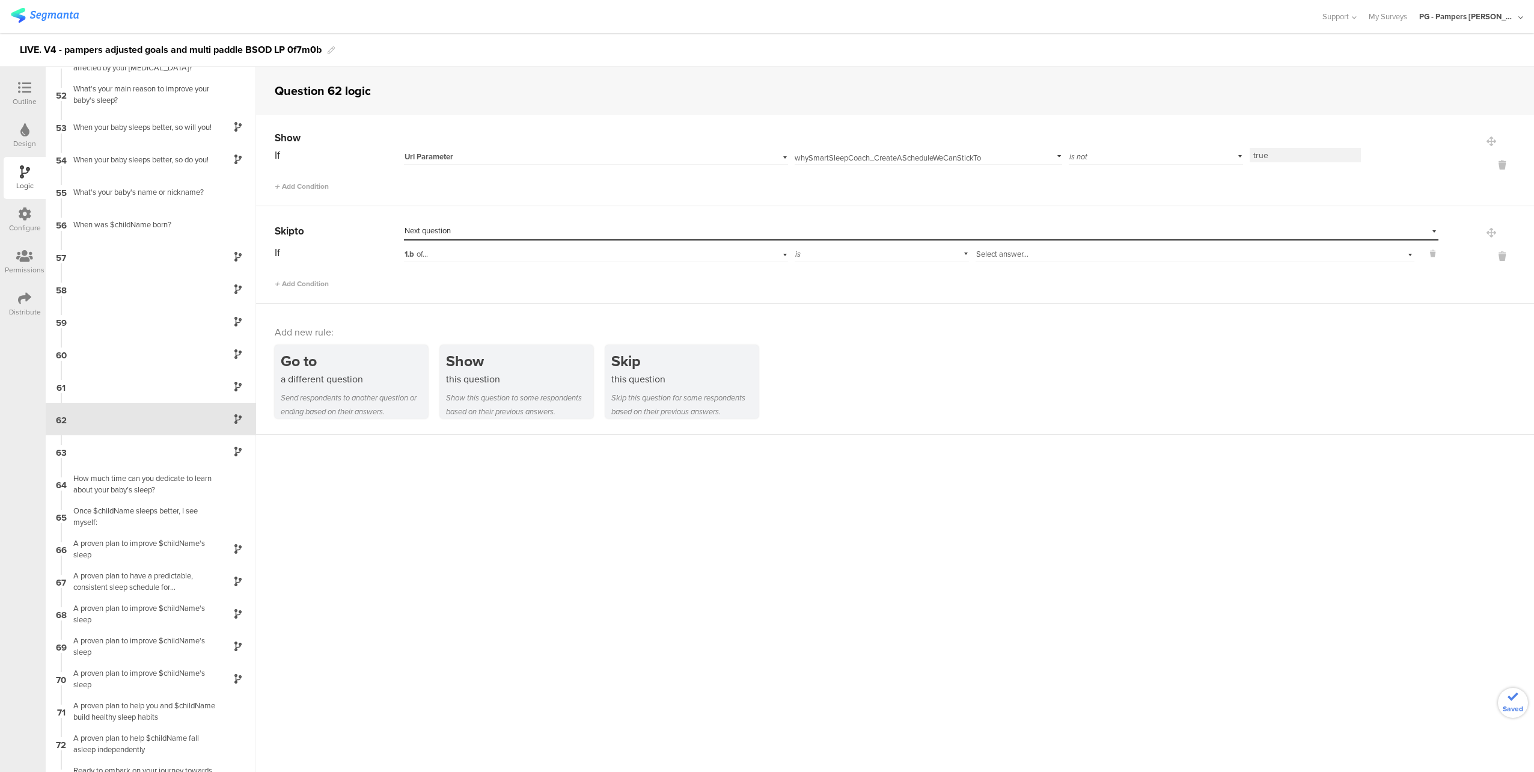
click at [559, 227] on div "Select destination... Next question" at bounding box center [913, 230] width 1018 height 11
click at [559, 227] on div "Select destination... Next question" at bounding box center [865, 230] width 922 height 11
click at [25, 85] on icon at bounding box center [24, 87] width 13 height 13
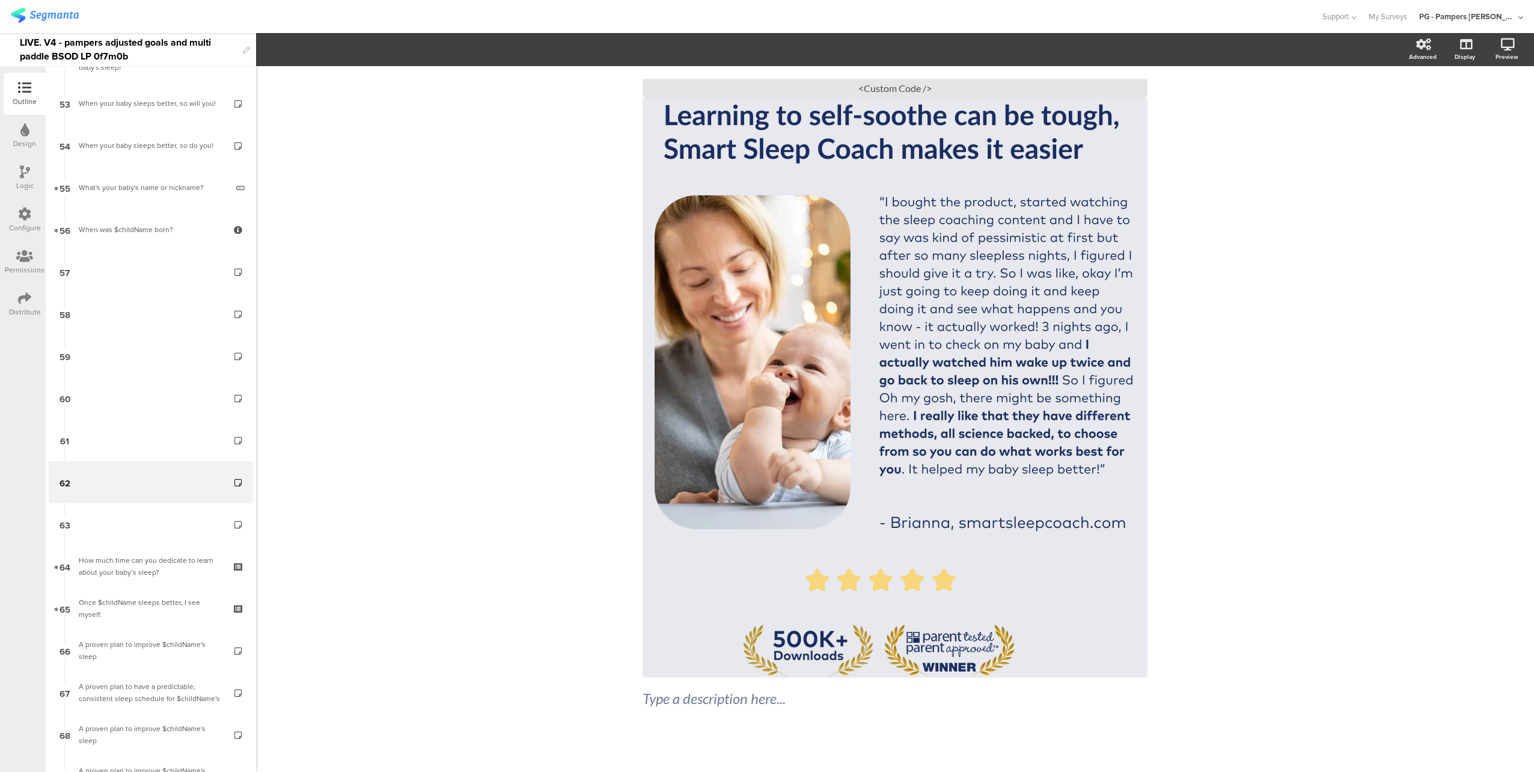
scroll to position [2241, 0]
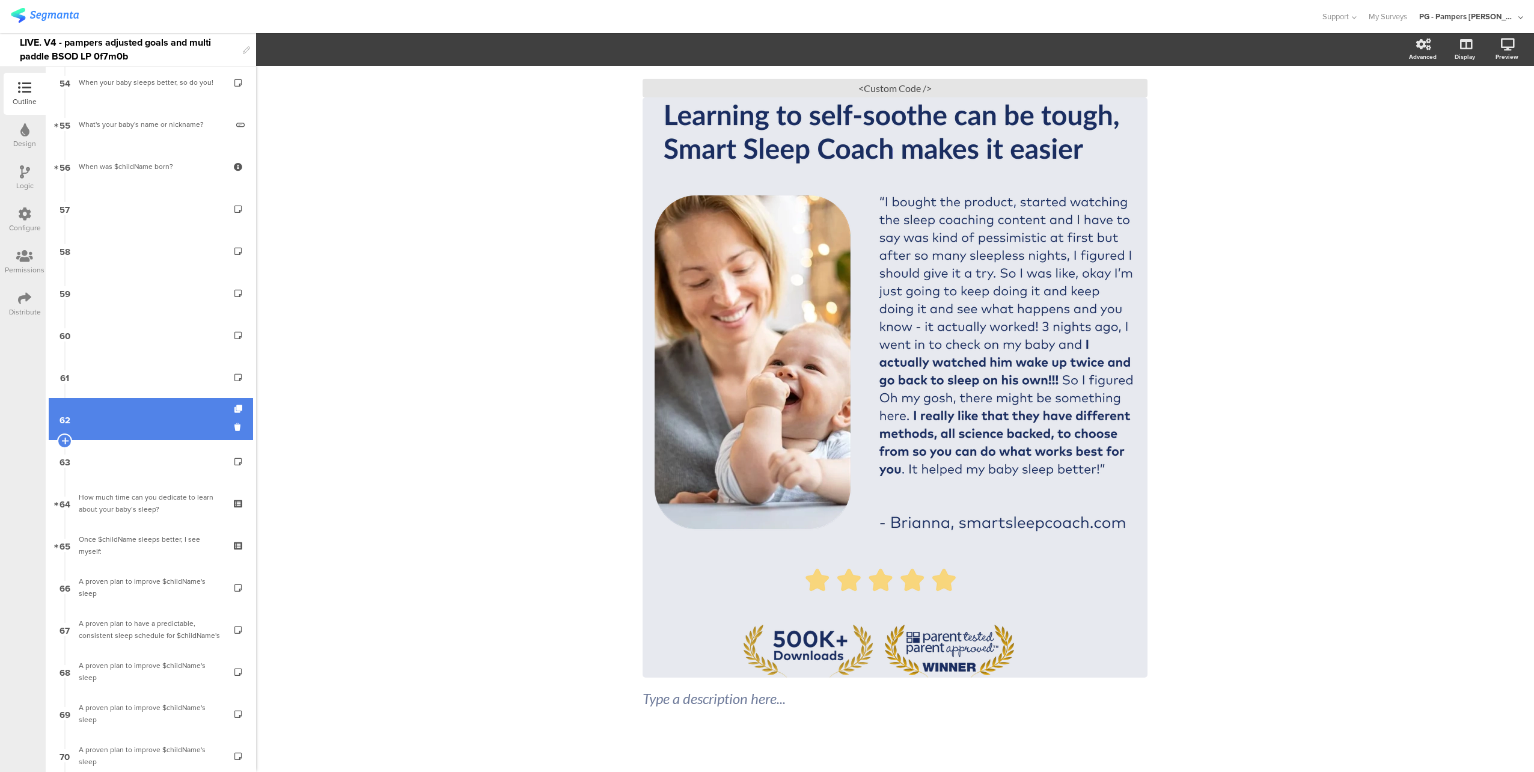
click at [142, 424] on link "62" at bounding box center [151, 419] width 204 height 42
click at [234, 428] on icon at bounding box center [239, 426] width 10 height 11
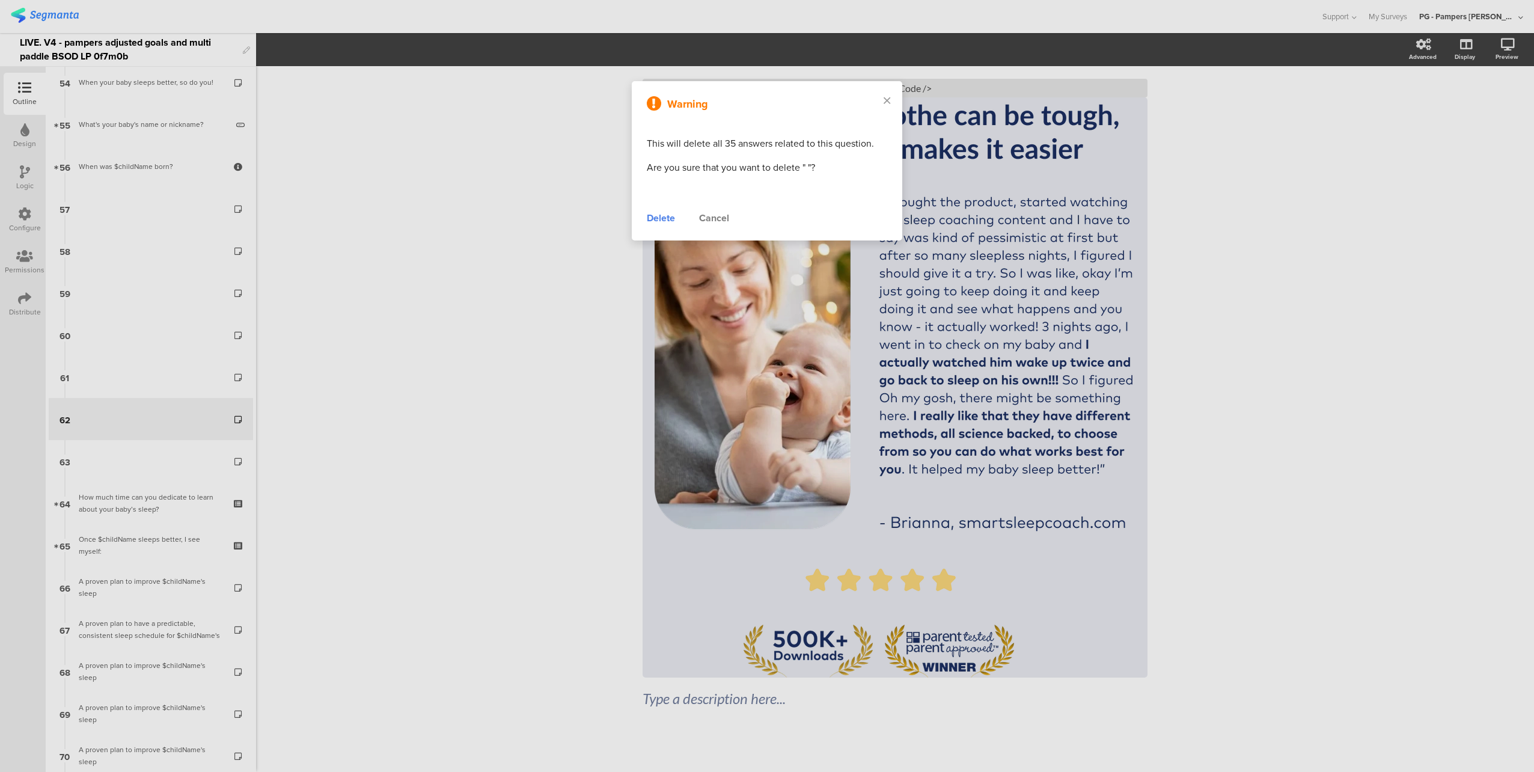
click at [663, 216] on div "Delete" at bounding box center [661, 218] width 28 height 14
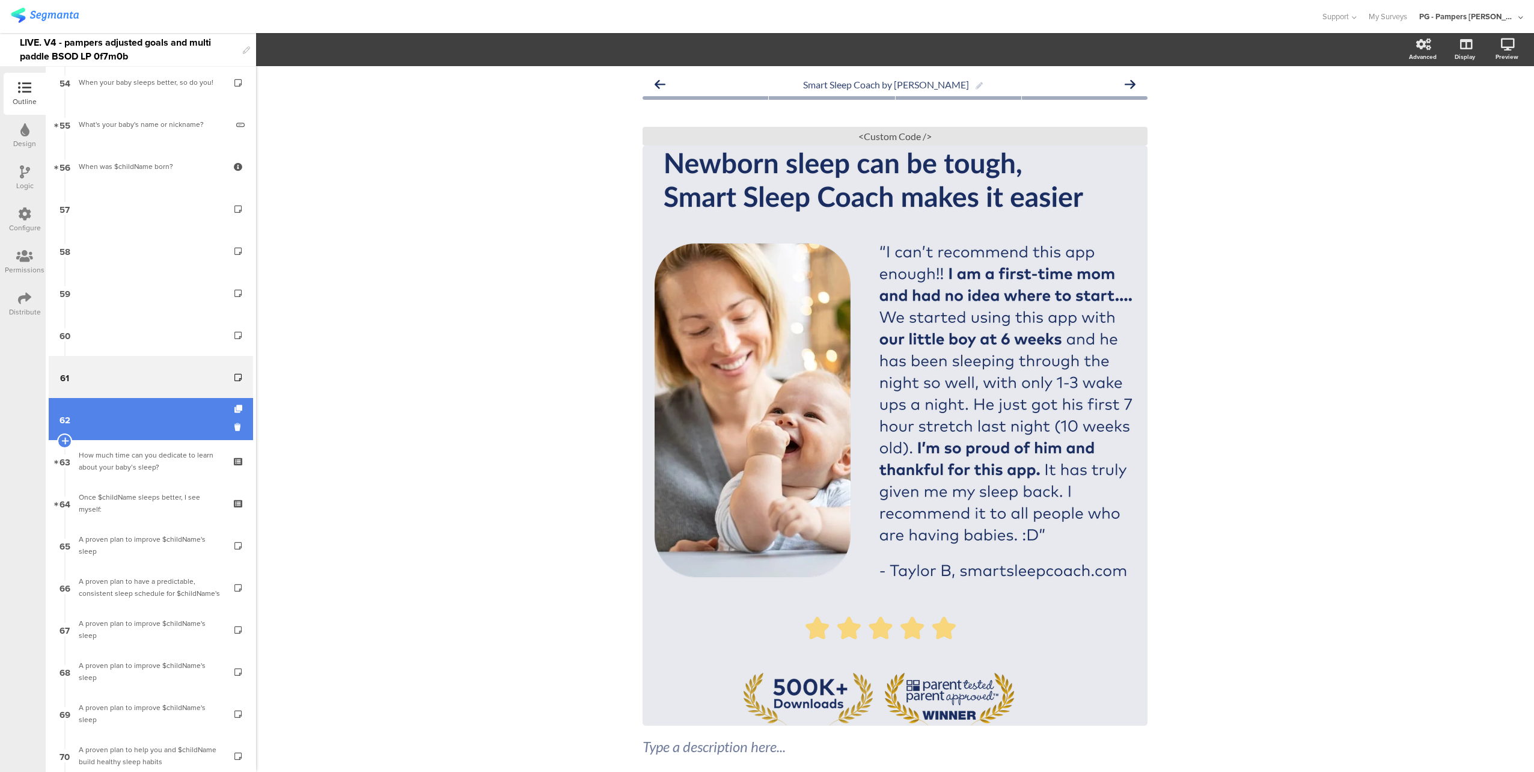
click at [129, 416] on link "62" at bounding box center [151, 419] width 204 height 42
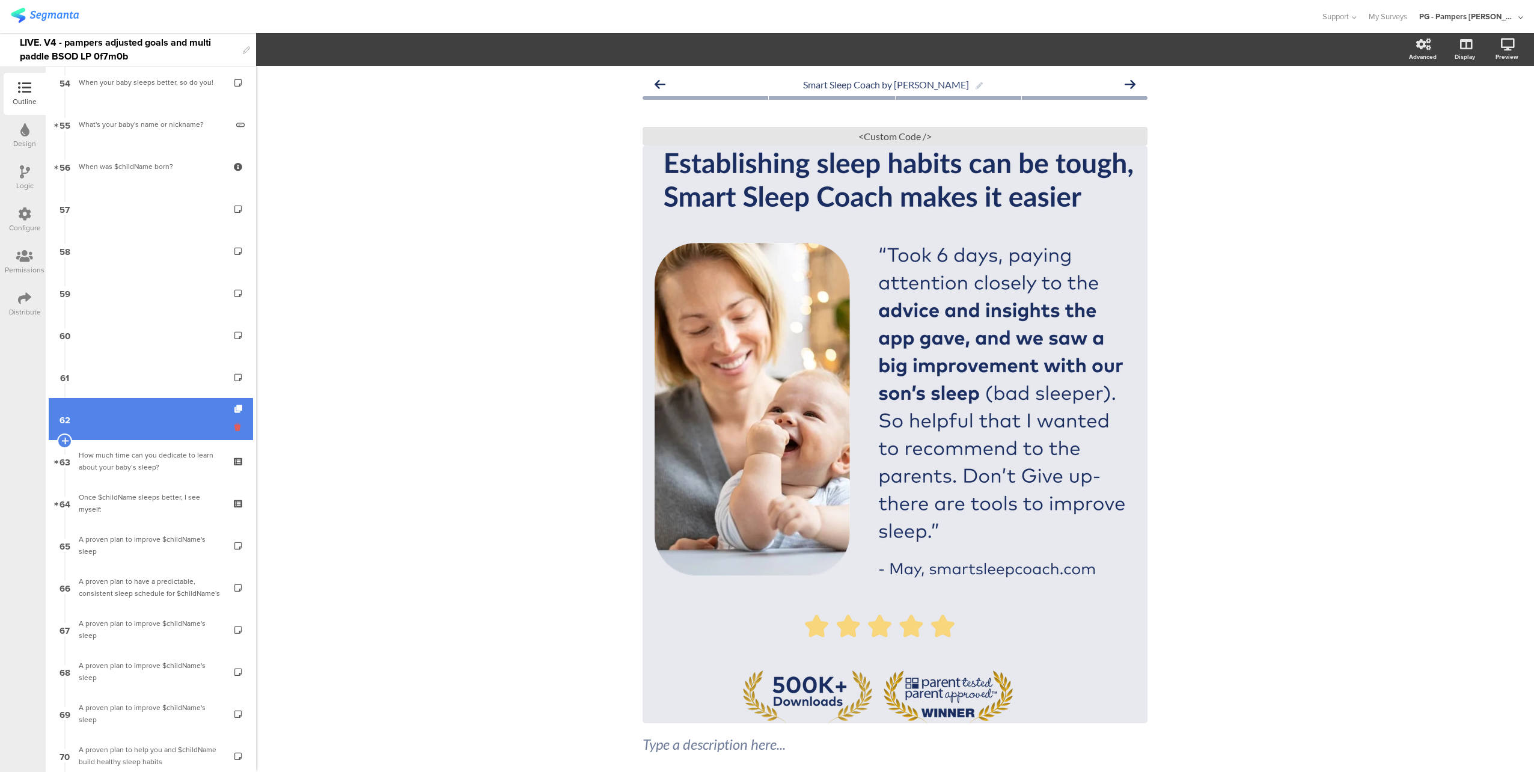
click at [234, 427] on icon at bounding box center [239, 426] width 10 height 11
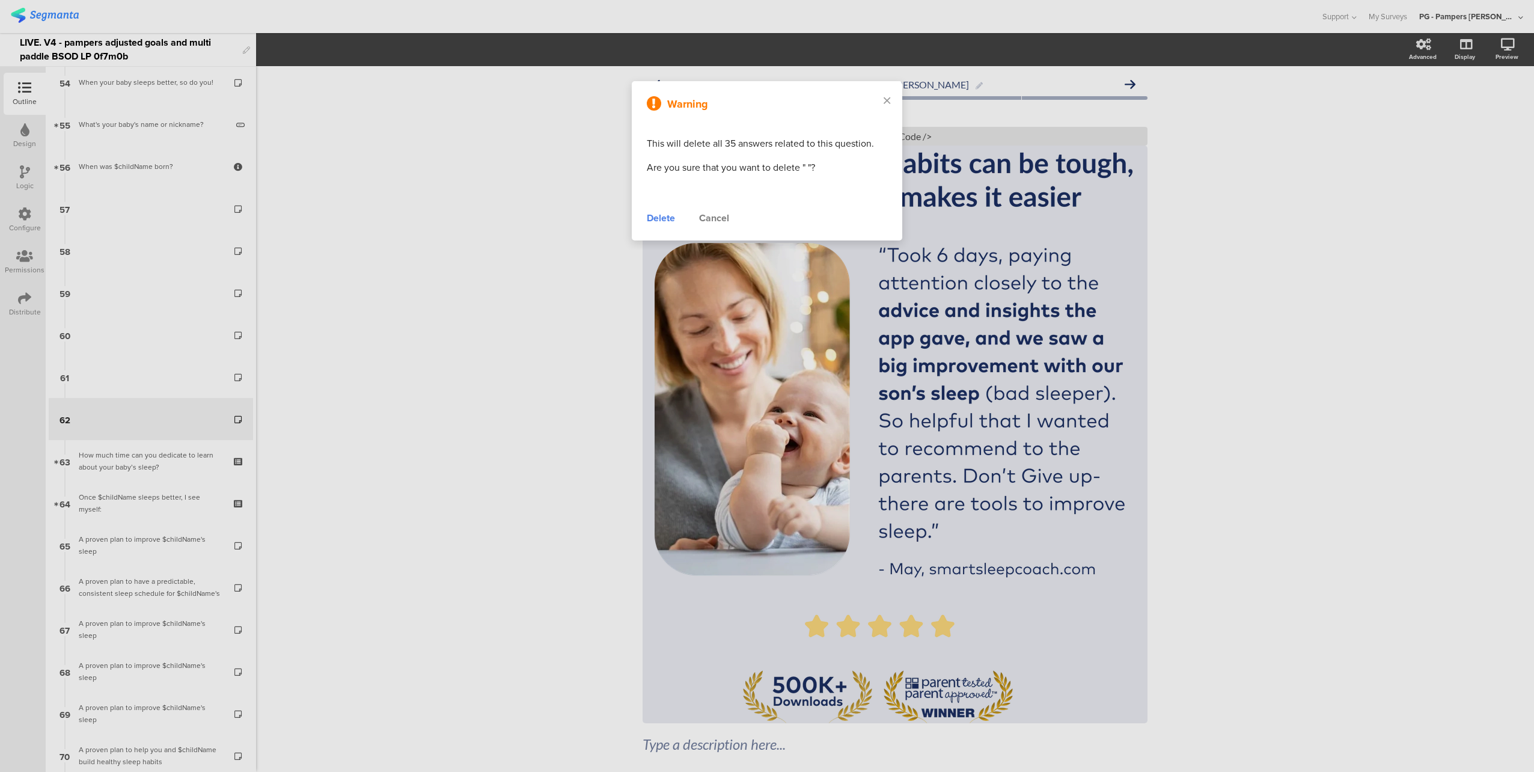
click at [665, 217] on div "Delete" at bounding box center [661, 218] width 28 height 14
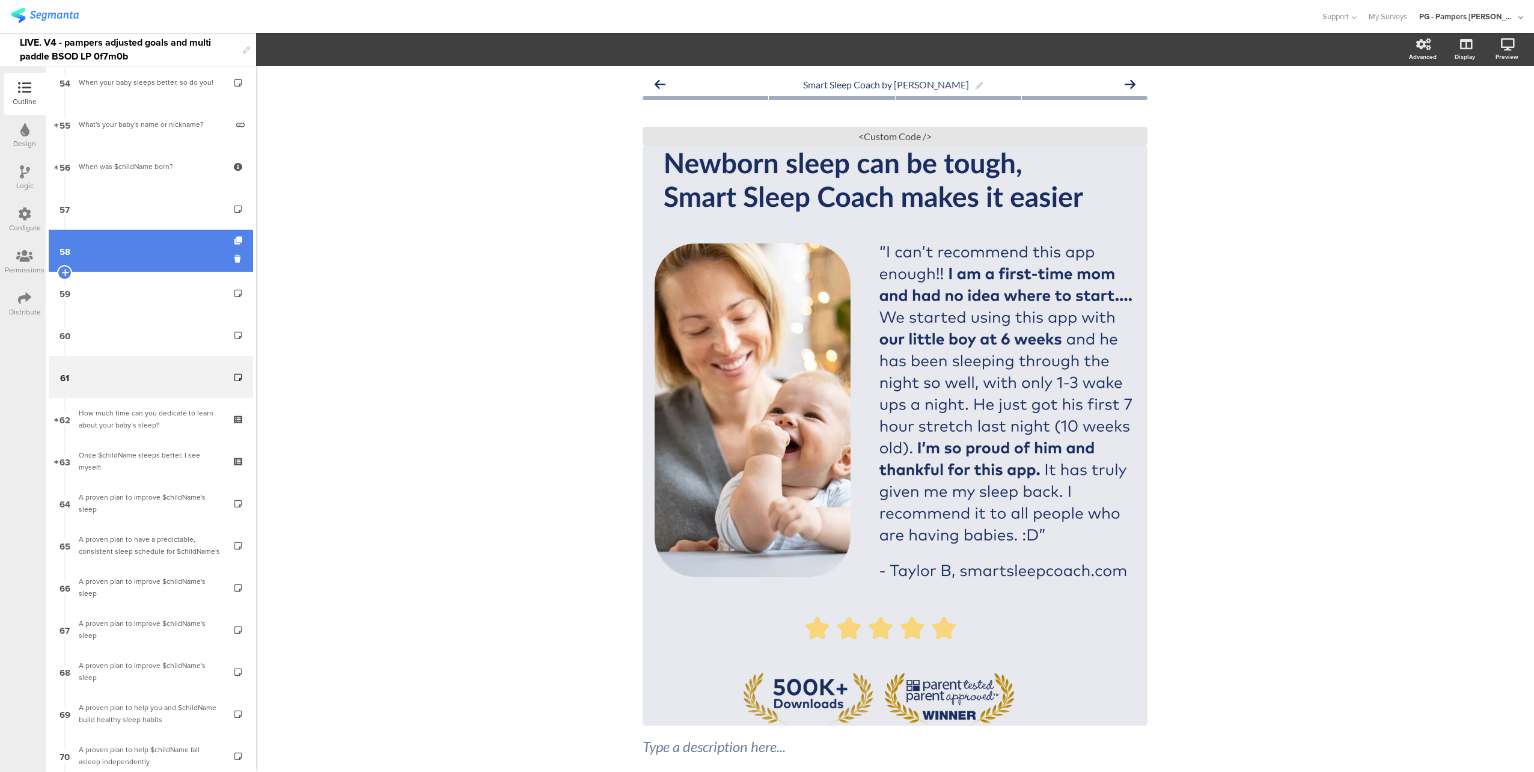
click at [110, 269] on link "58" at bounding box center [151, 251] width 204 height 42
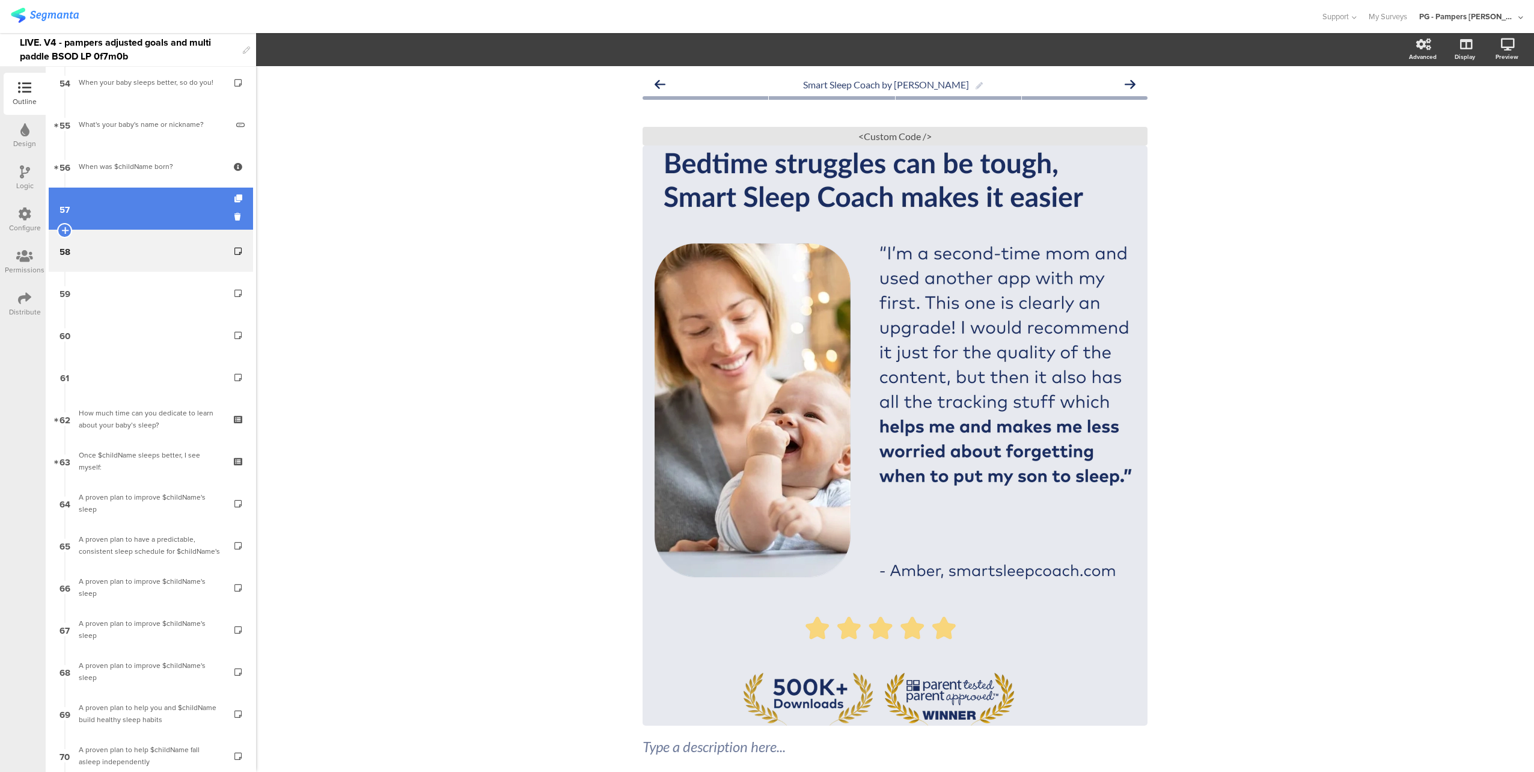
click at [136, 203] on link "57" at bounding box center [151, 208] width 204 height 42
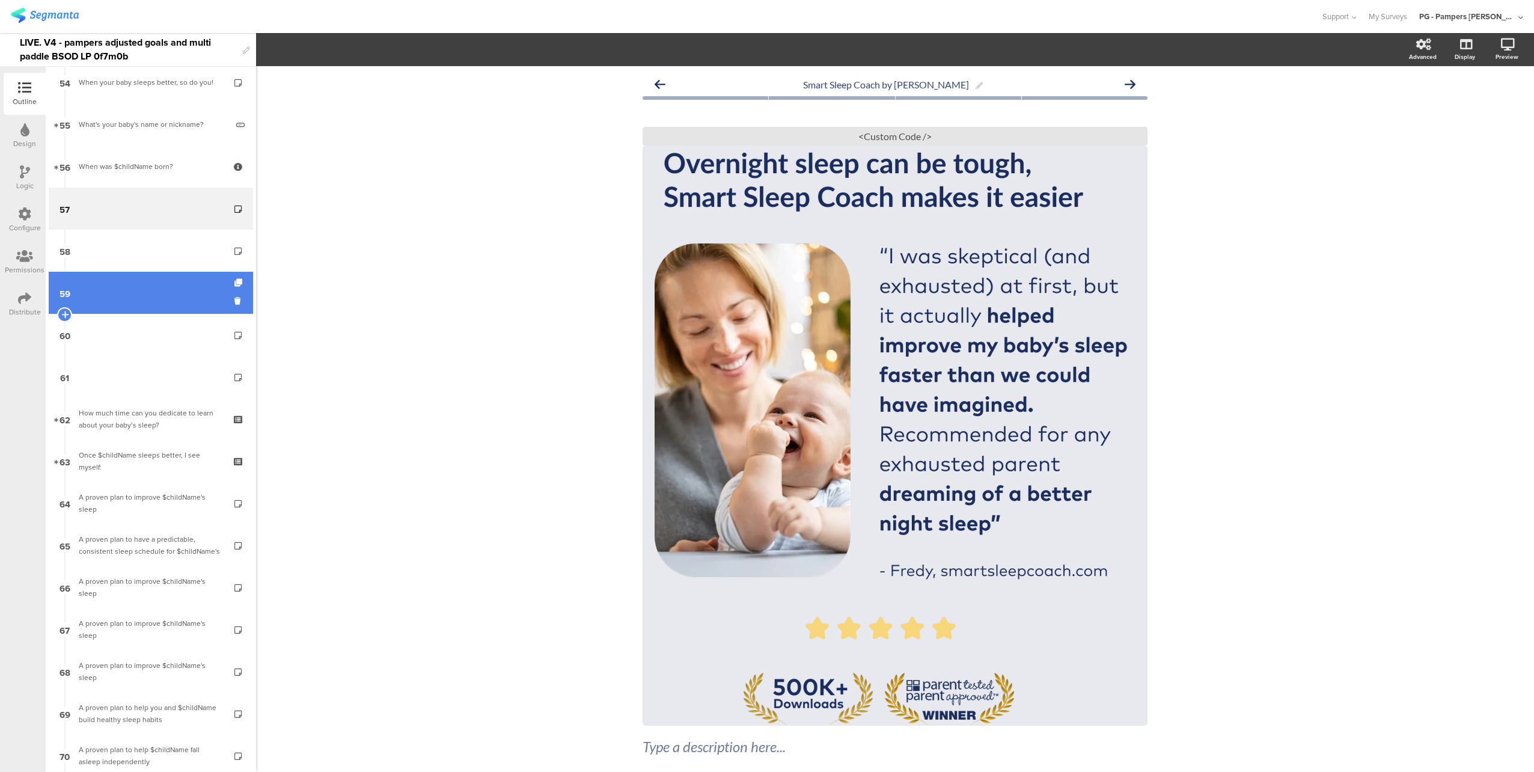
click at [115, 297] on link "59" at bounding box center [151, 293] width 204 height 42
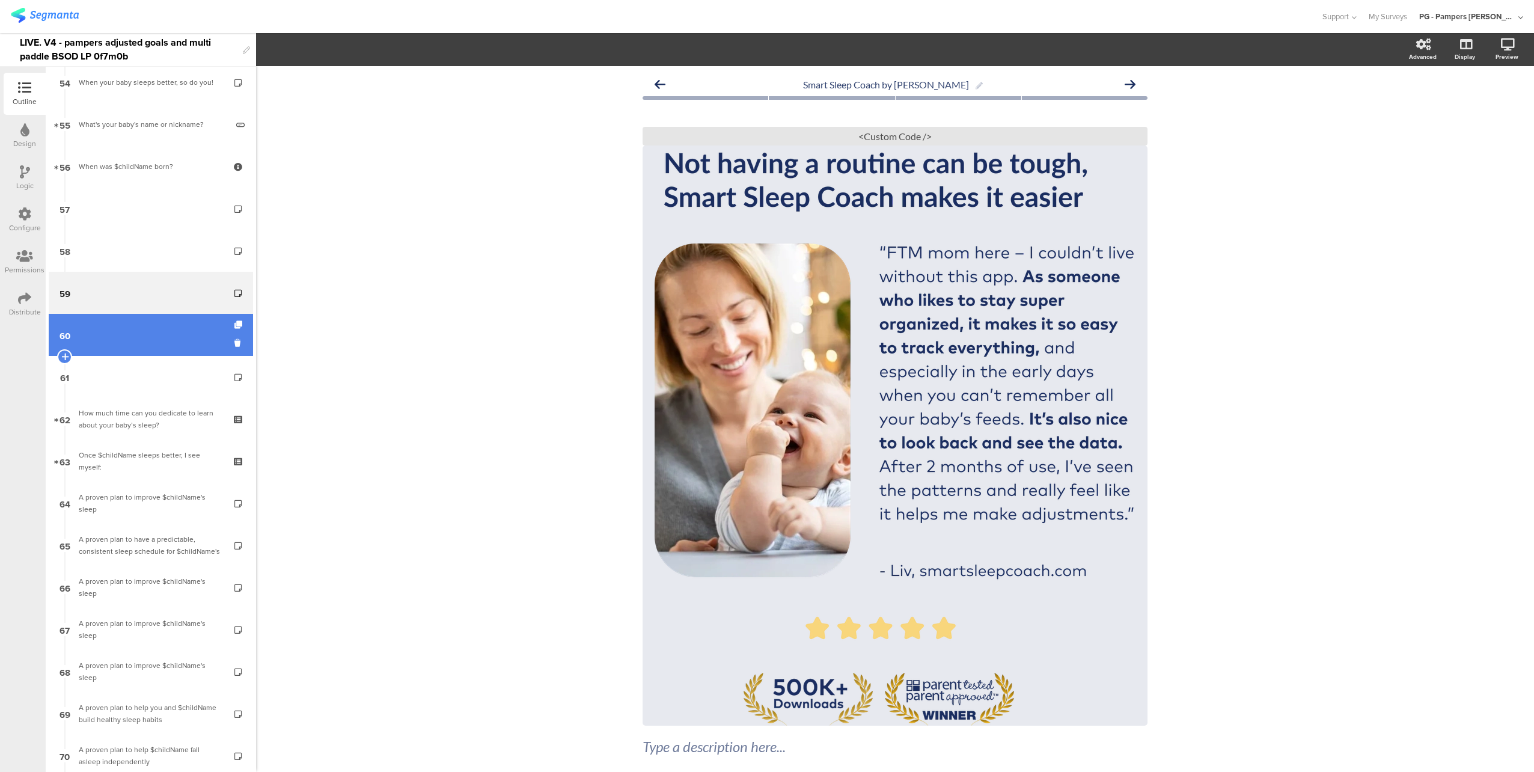
click at [157, 345] on link "60" at bounding box center [151, 335] width 204 height 42
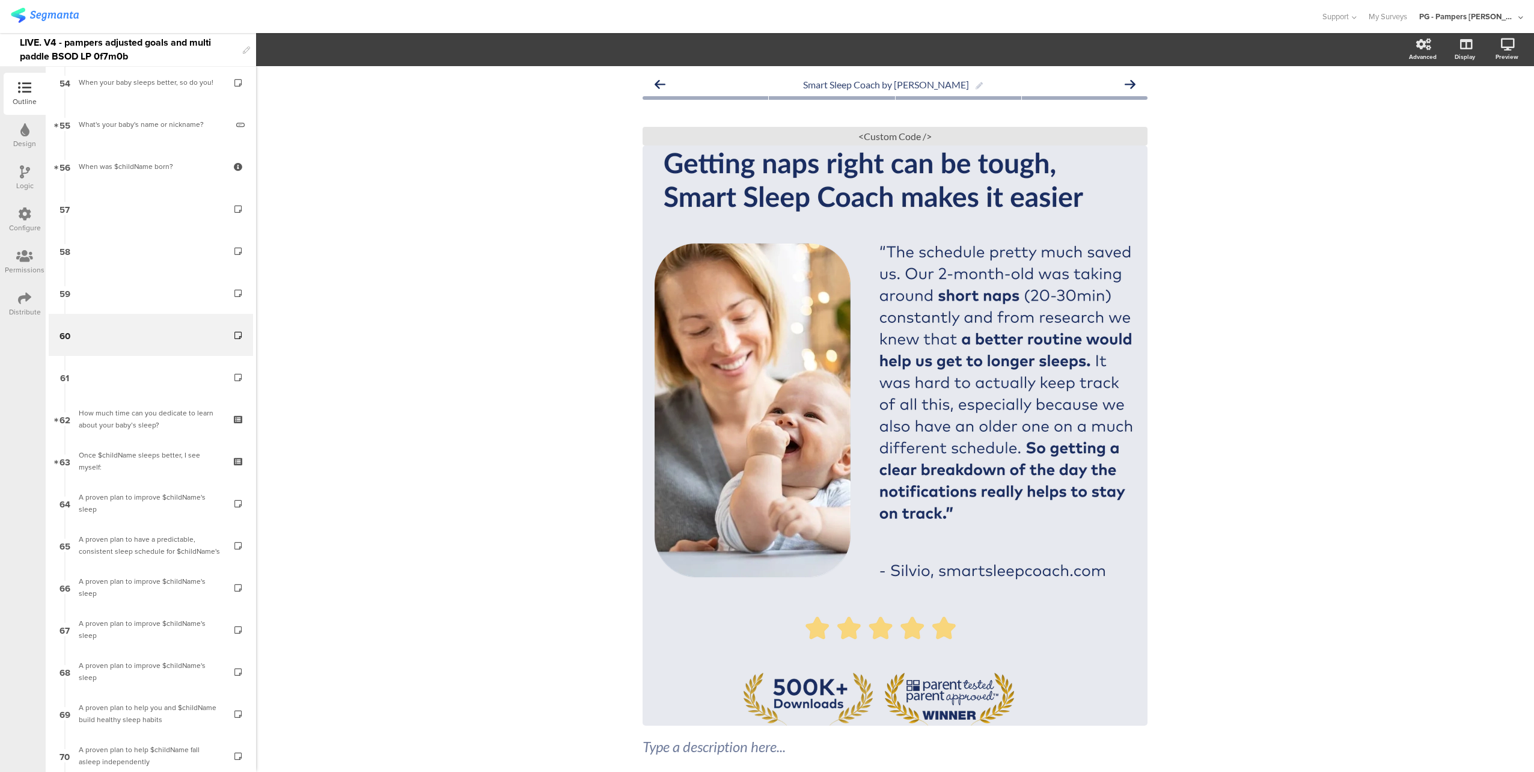
click at [24, 221] on div at bounding box center [24, 214] width 13 height 15
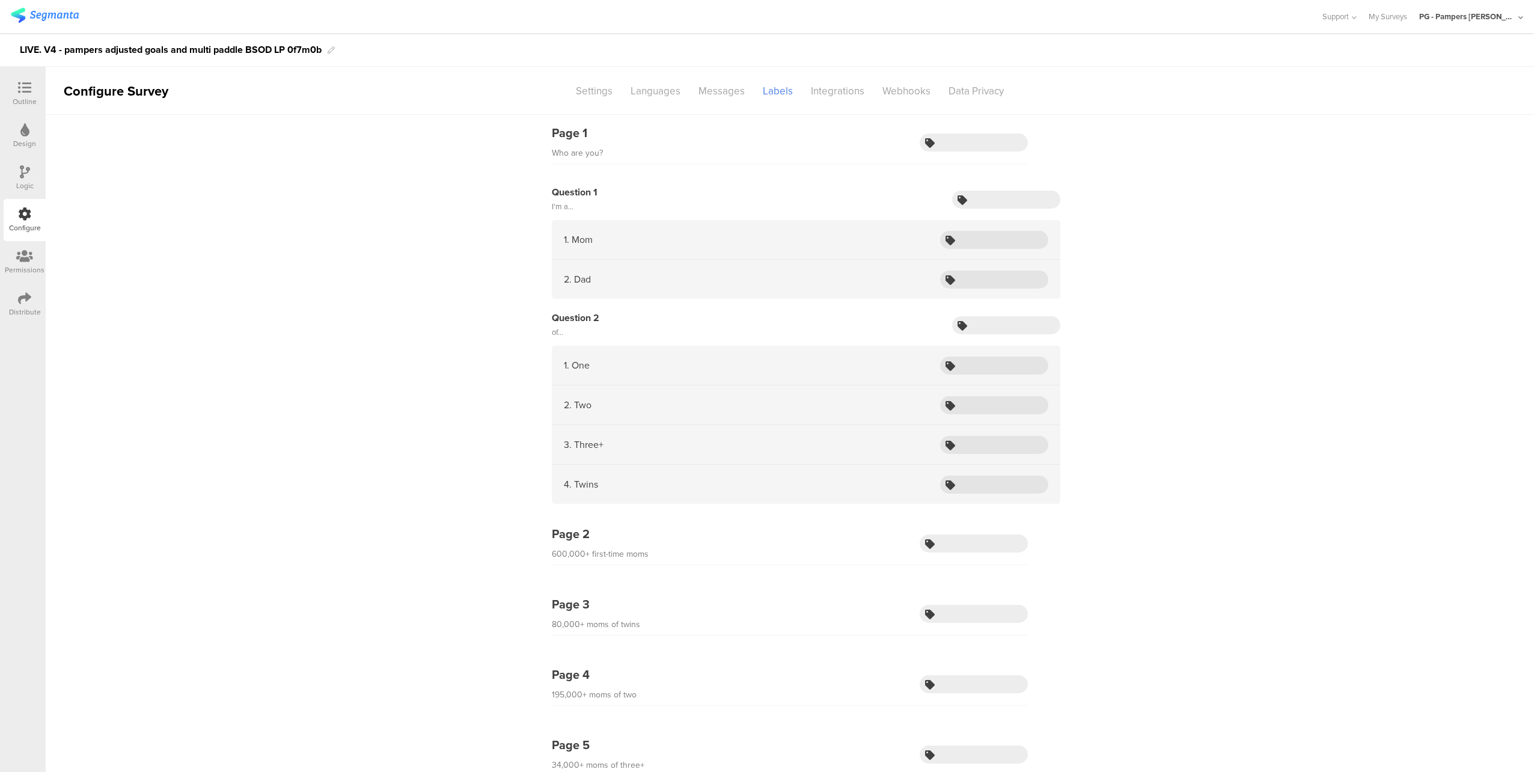
click at [21, 92] on icon at bounding box center [24, 87] width 13 height 13
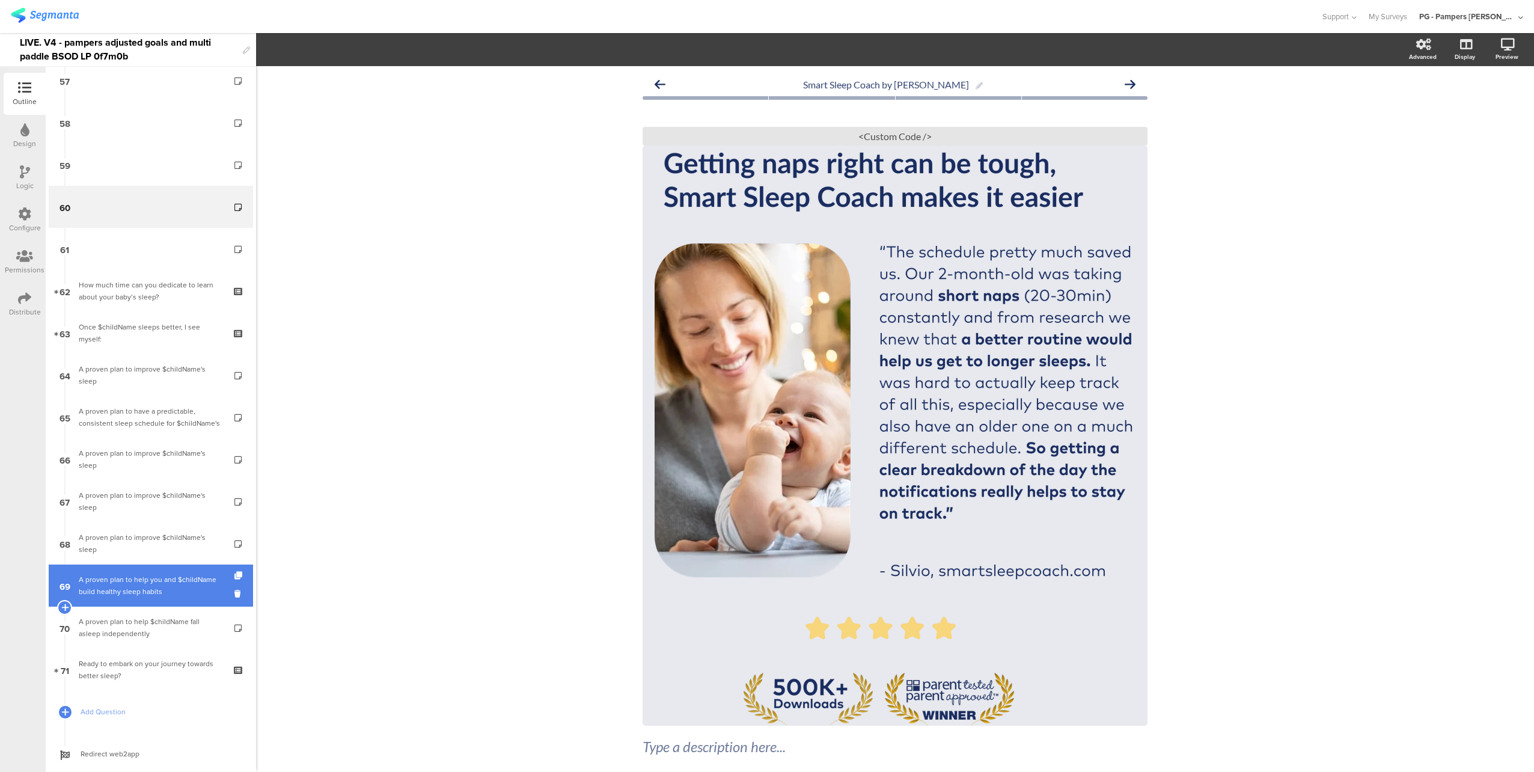
scroll to position [2399, 0]
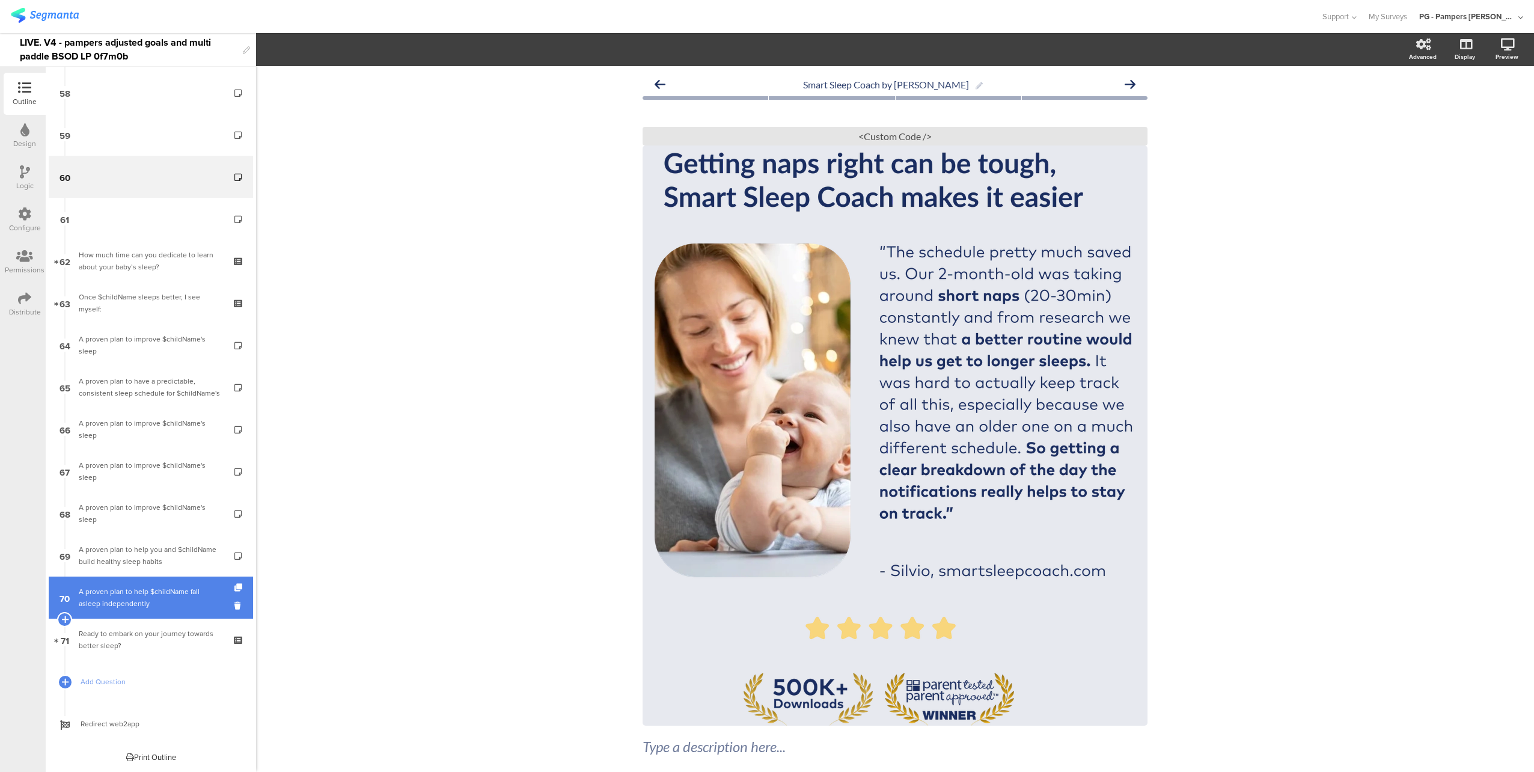
click at [135, 604] on div "A proven plan to help $childName fall asleep independently" at bounding box center [151, 597] width 144 height 24
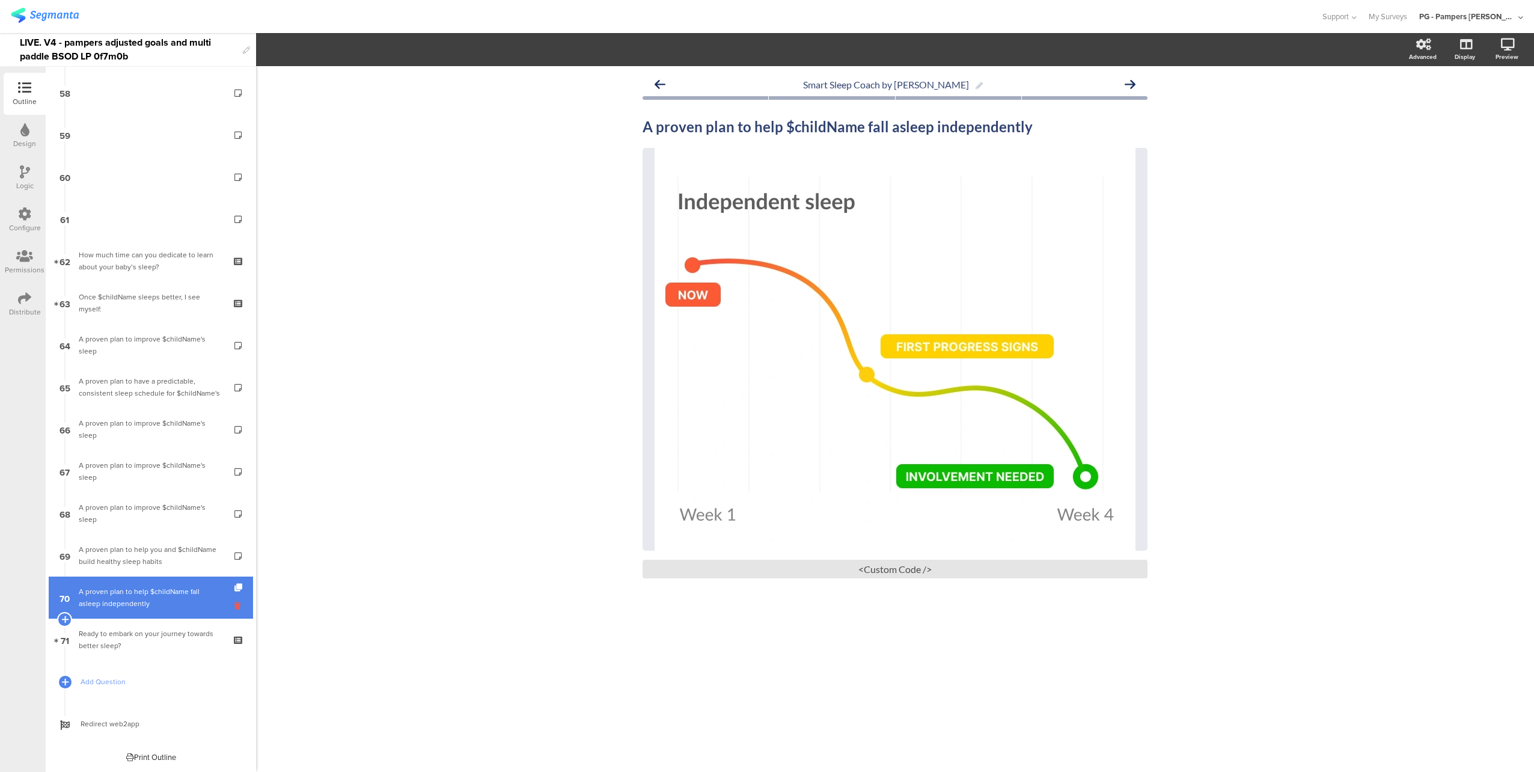
click at [234, 605] on icon at bounding box center [239, 605] width 10 height 11
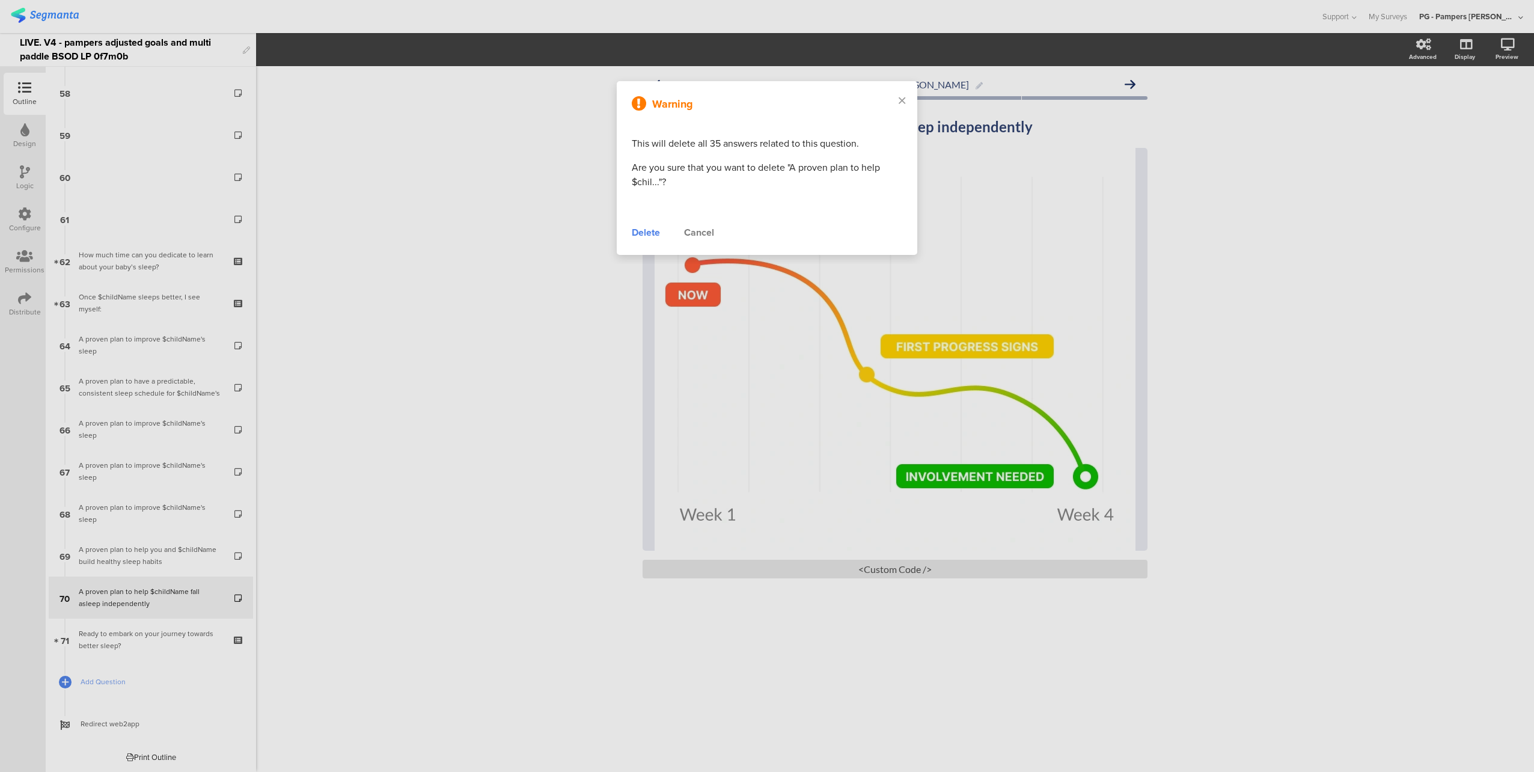
click at [646, 228] on div "Delete" at bounding box center [646, 232] width 28 height 14
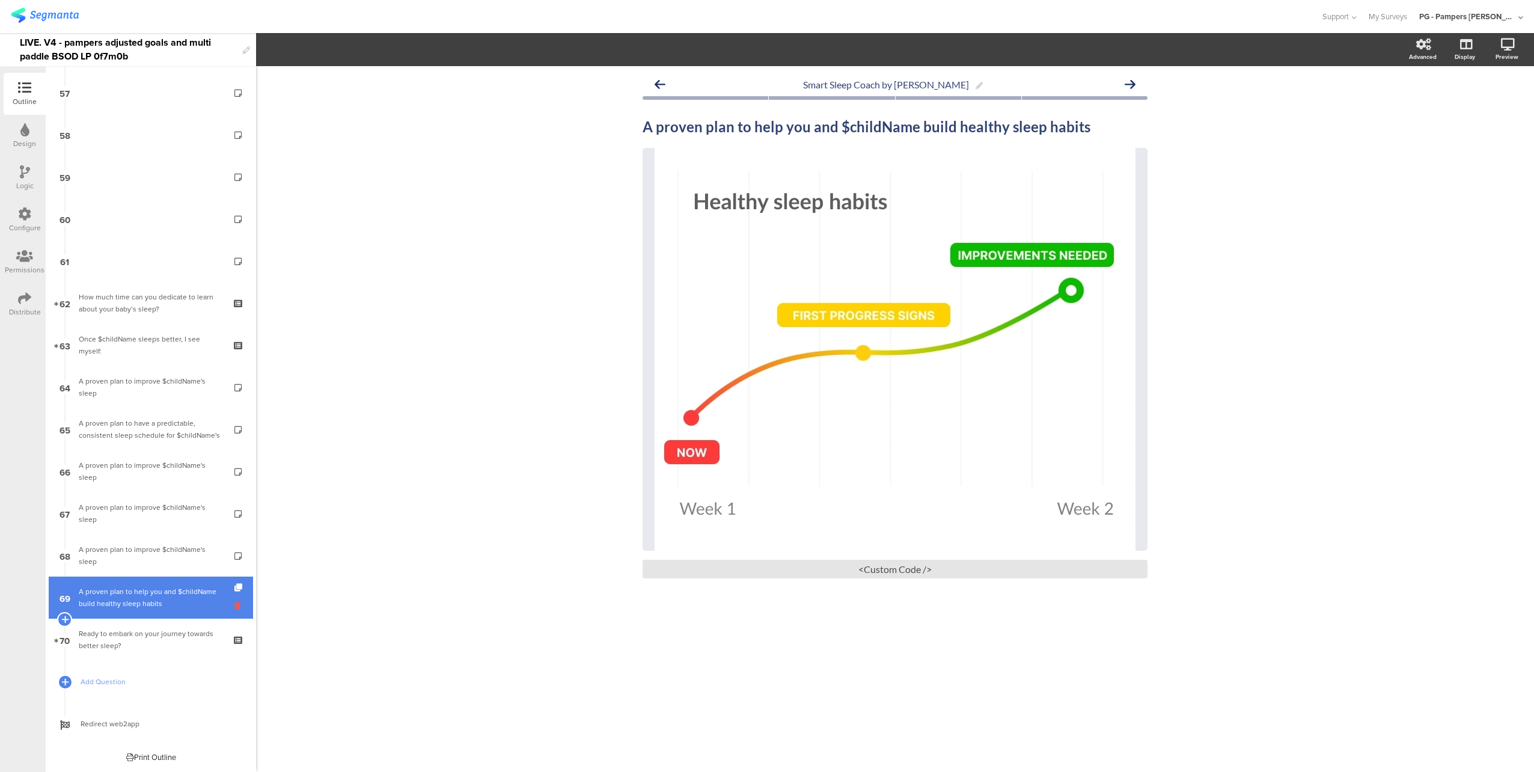
click at [234, 605] on icon at bounding box center [239, 605] width 10 height 11
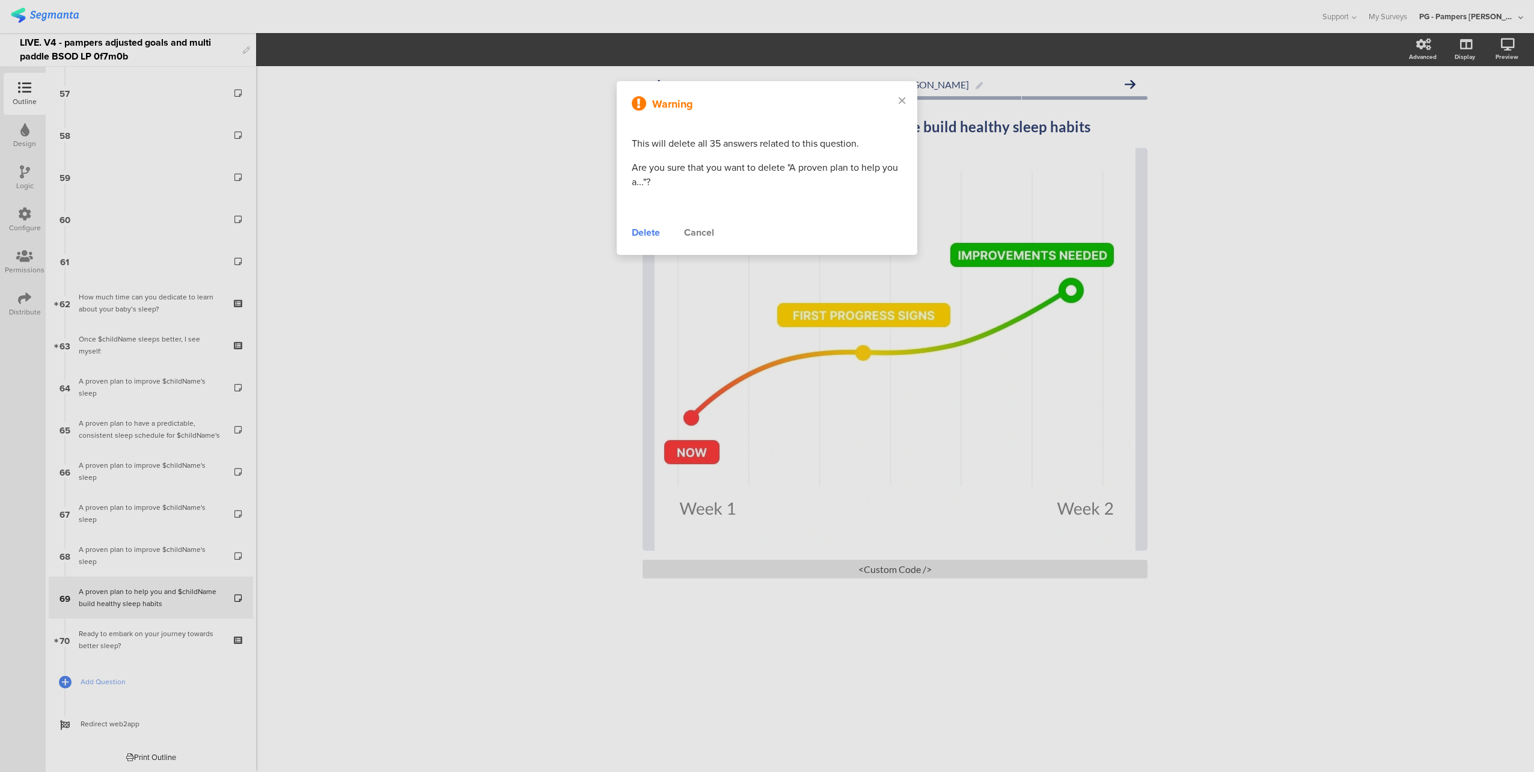
click at [649, 231] on div "Delete" at bounding box center [646, 232] width 28 height 14
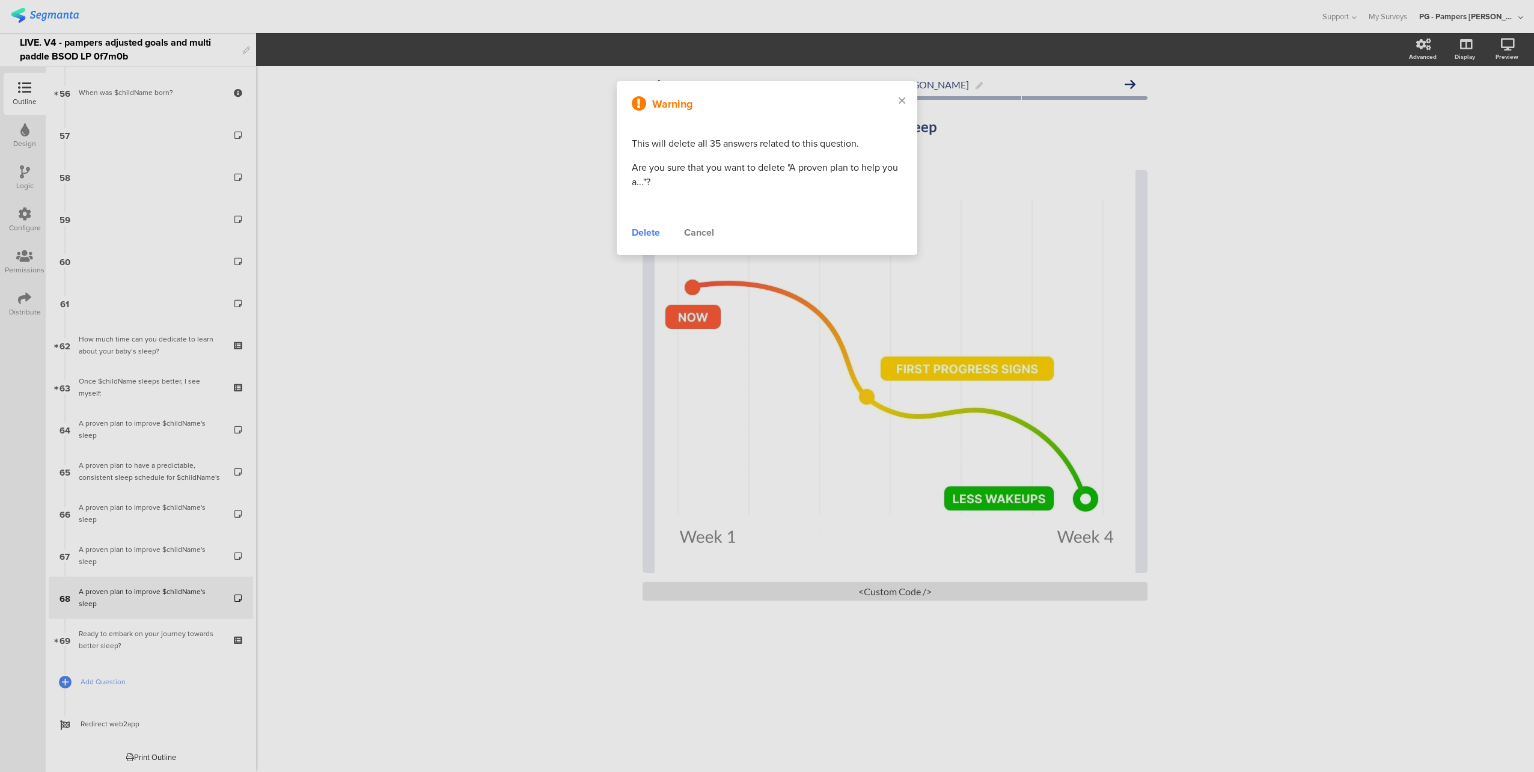
scroll to position [2315, 0]
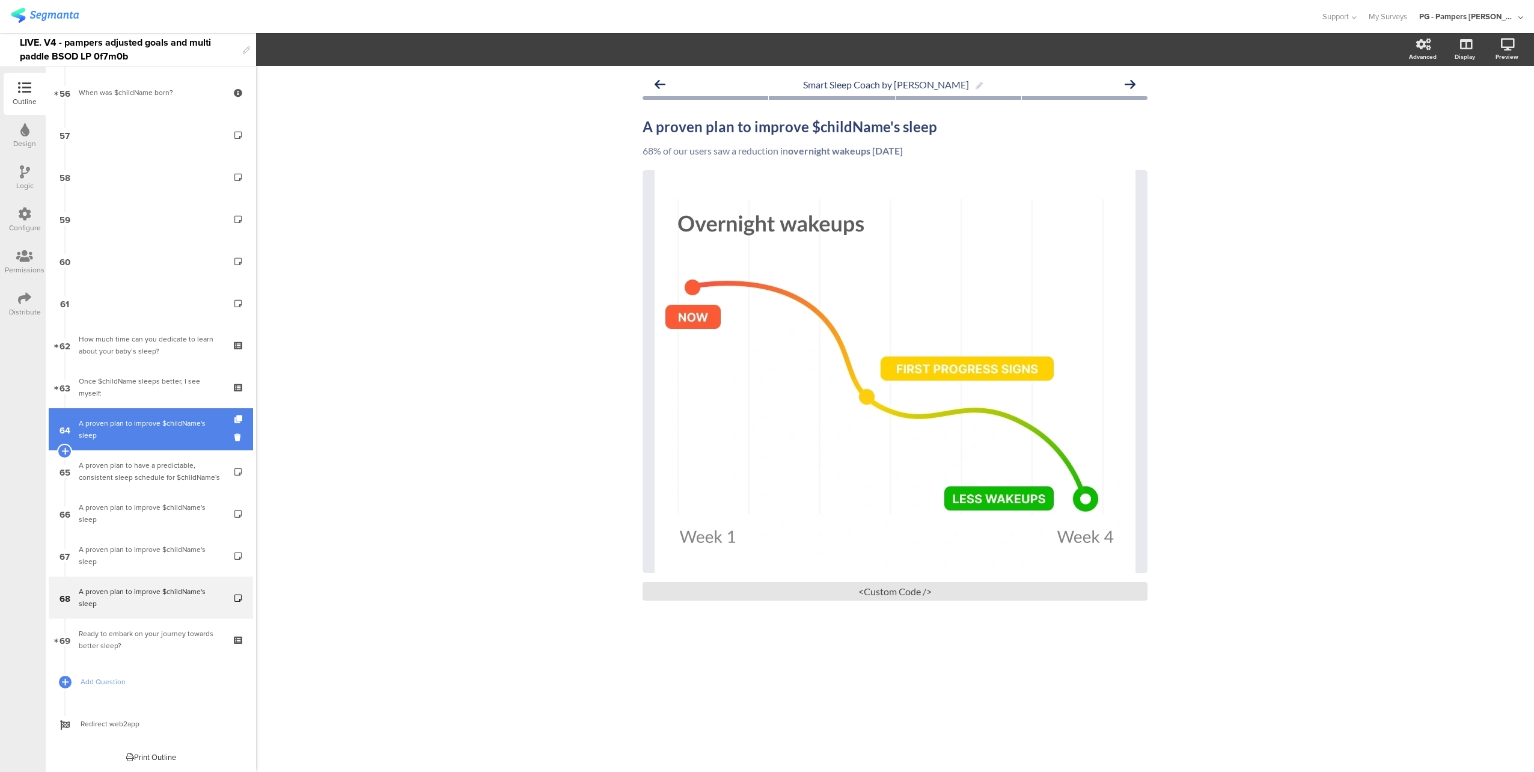
click at [138, 432] on div "A proven plan to improve $childName's sleep" at bounding box center [151, 429] width 144 height 24
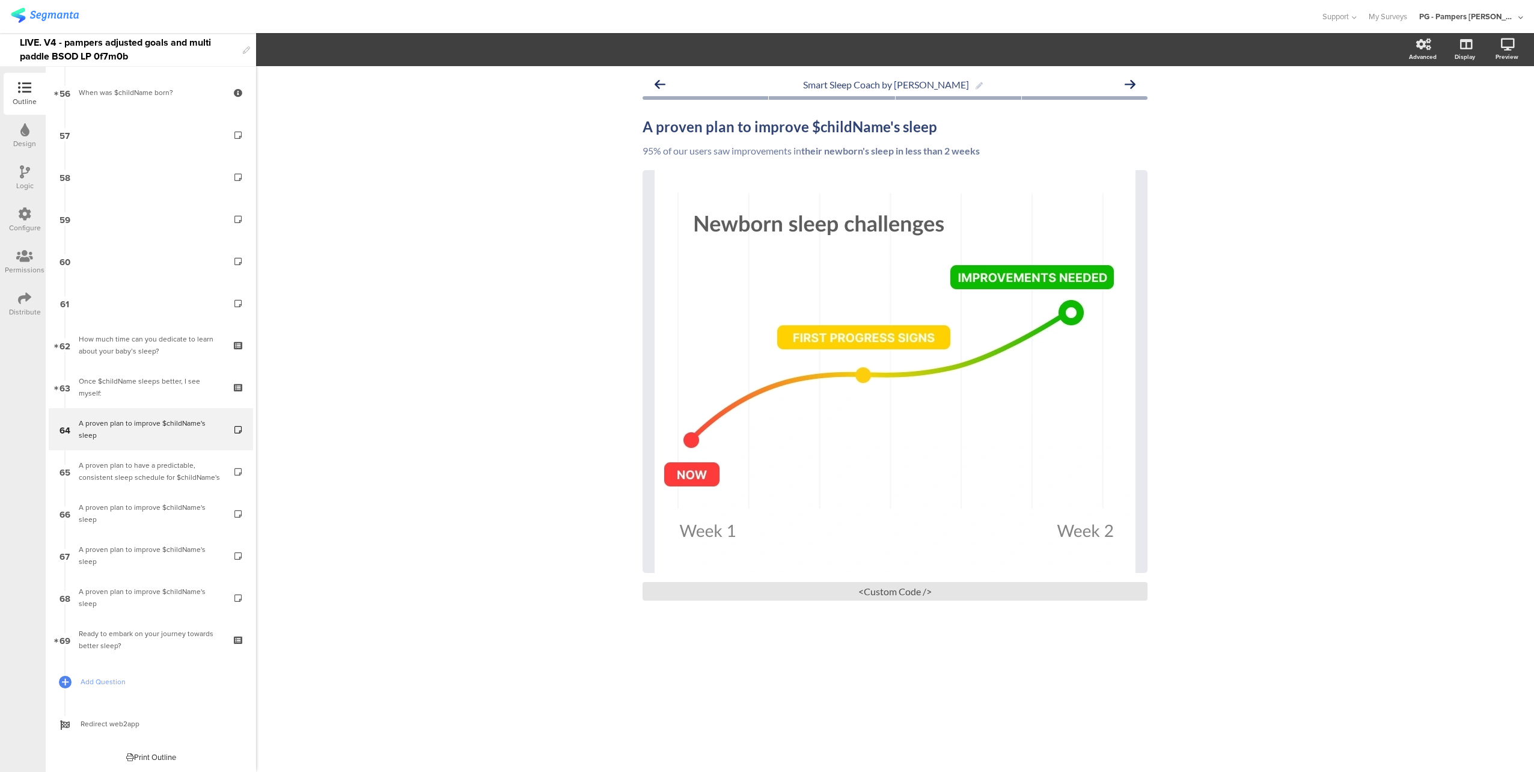
click at [28, 177] on icon at bounding box center [25, 171] width 10 height 13
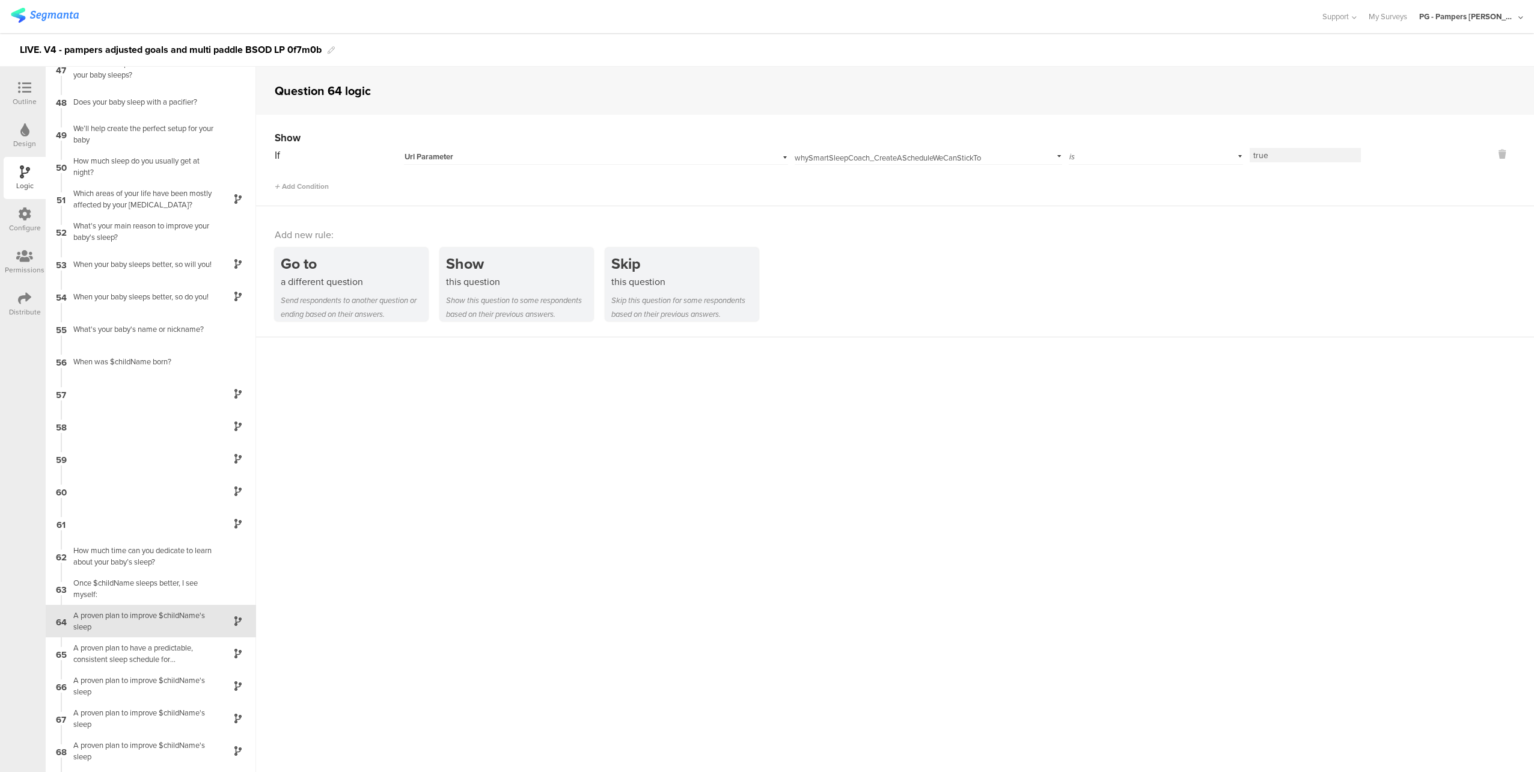
scroll to position [1534, 0]
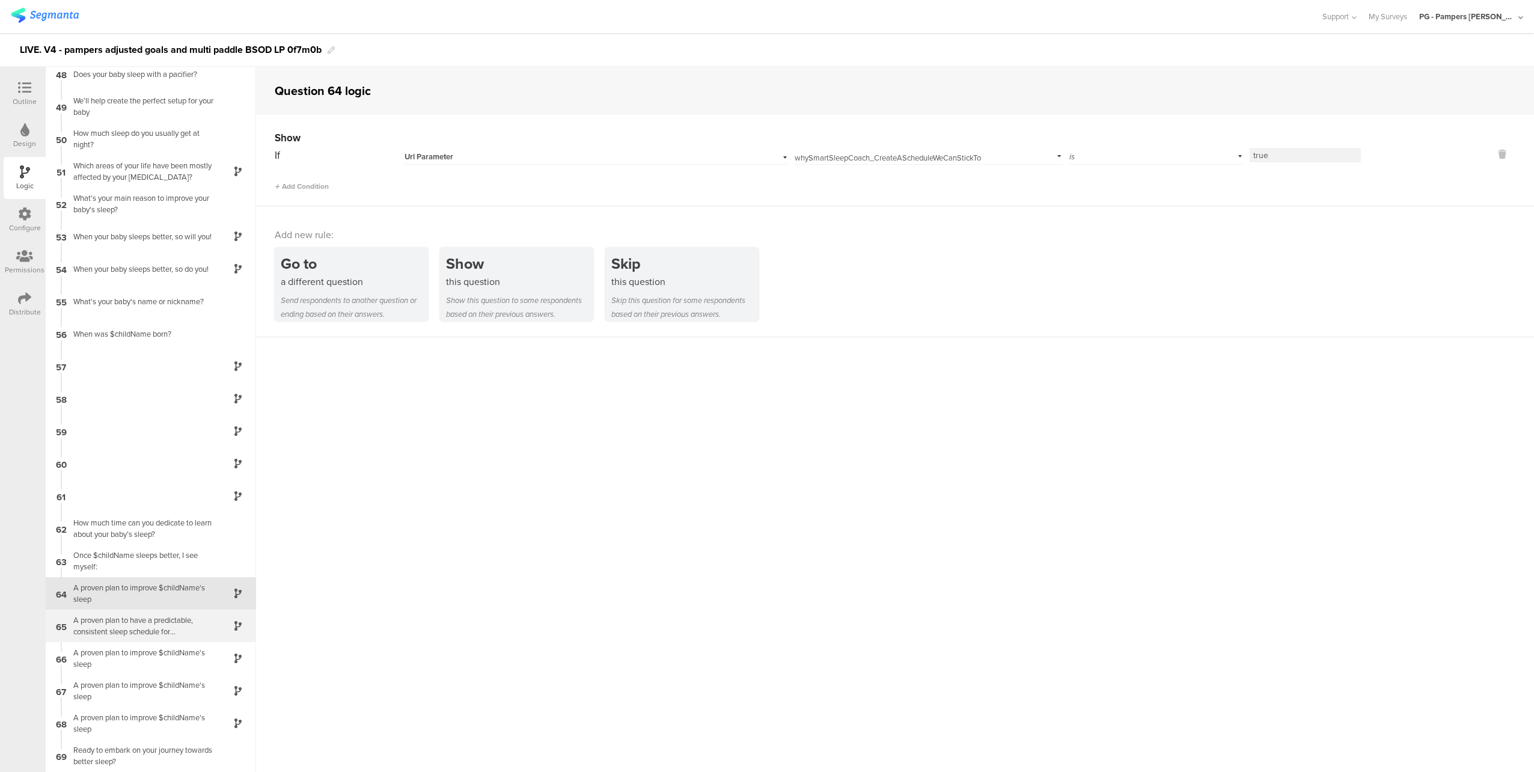
click at [136, 629] on div "A proven plan to have a predictable, consistent sleep schedule for $childName's" at bounding box center [141, 625] width 150 height 23
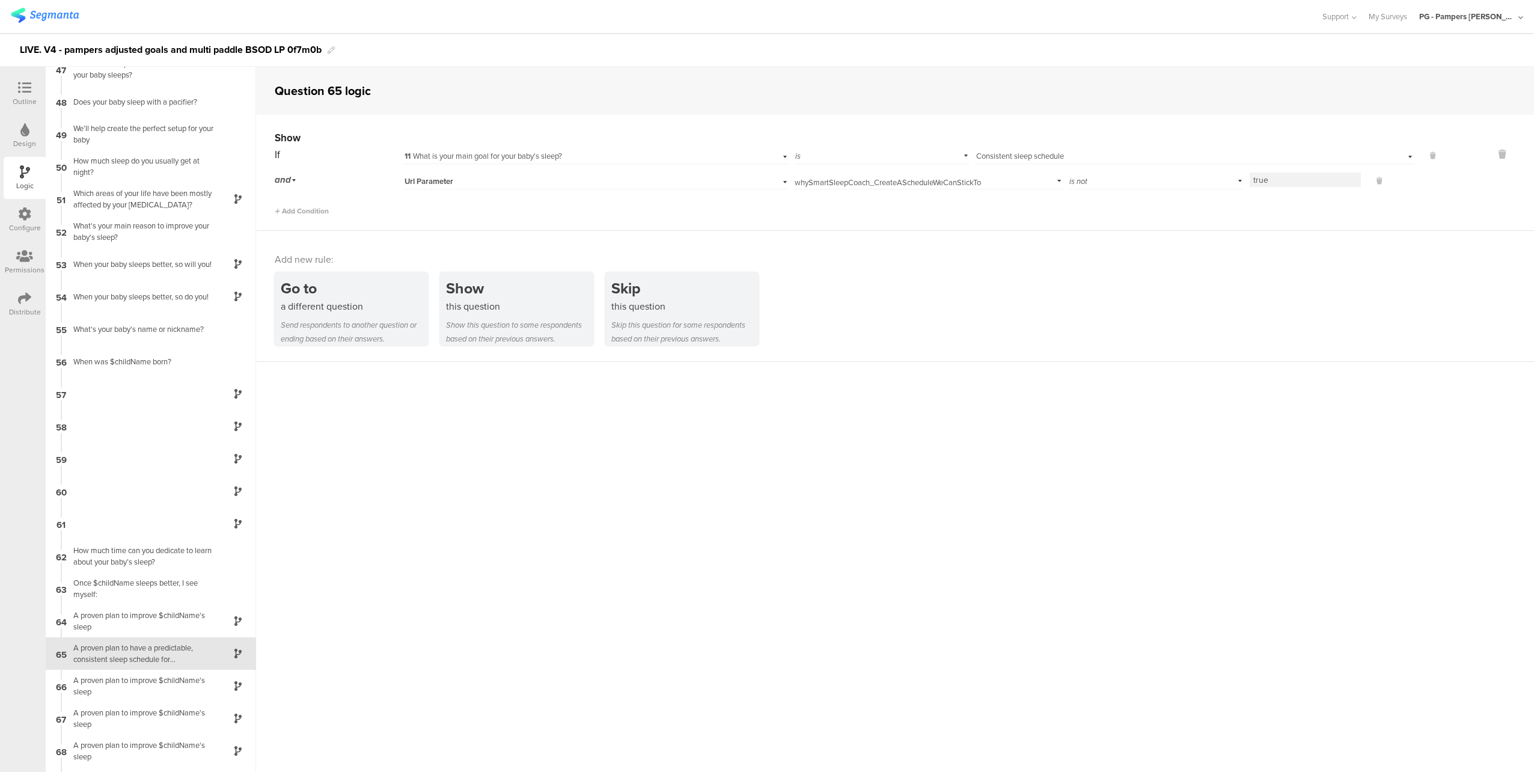
scroll to position [1534, 0]
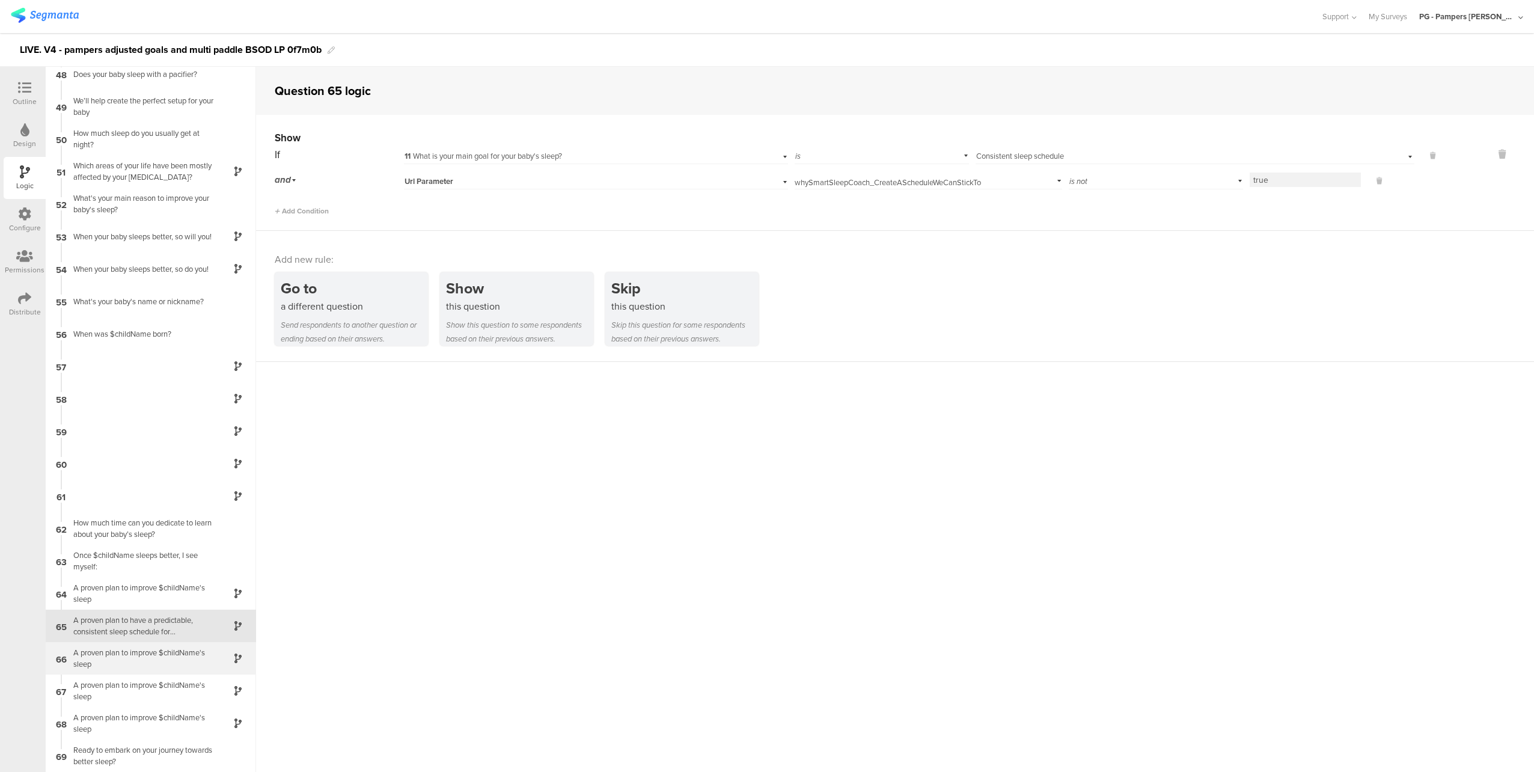
click at [144, 656] on div "A proven plan to improve $childName's sleep" at bounding box center [141, 658] width 150 height 23
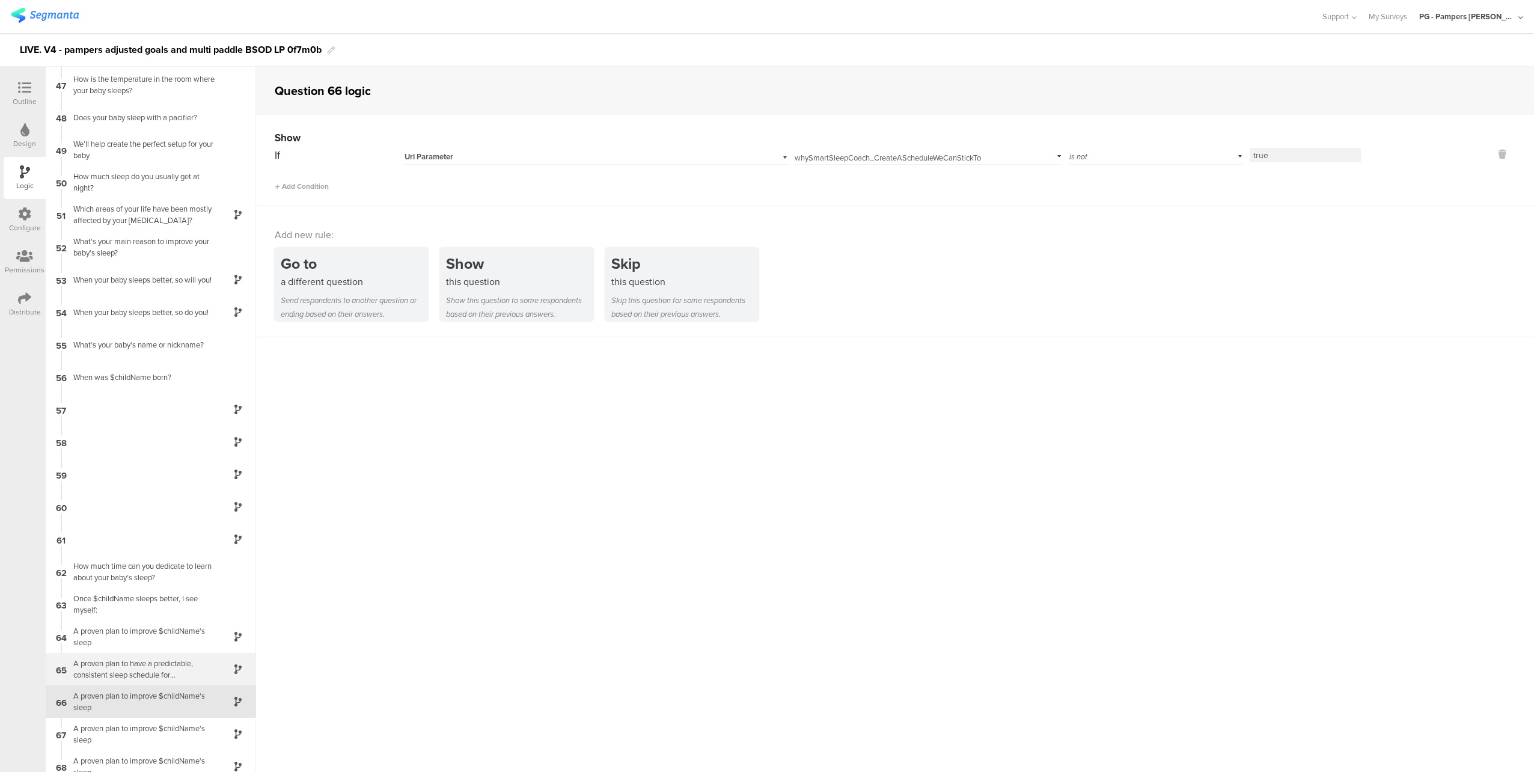
scroll to position [1534, 0]
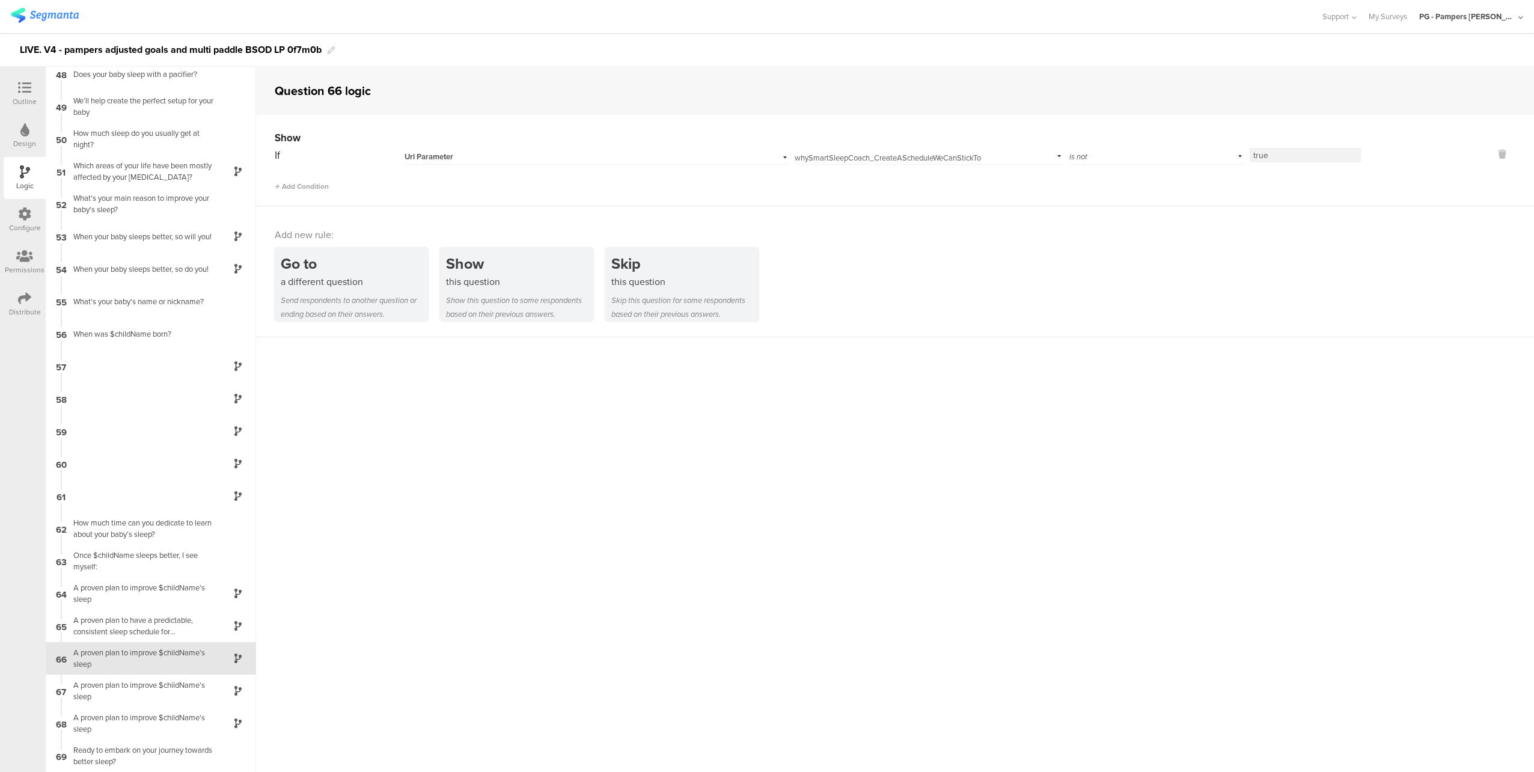
click at [30, 86] on icon at bounding box center [24, 87] width 13 height 13
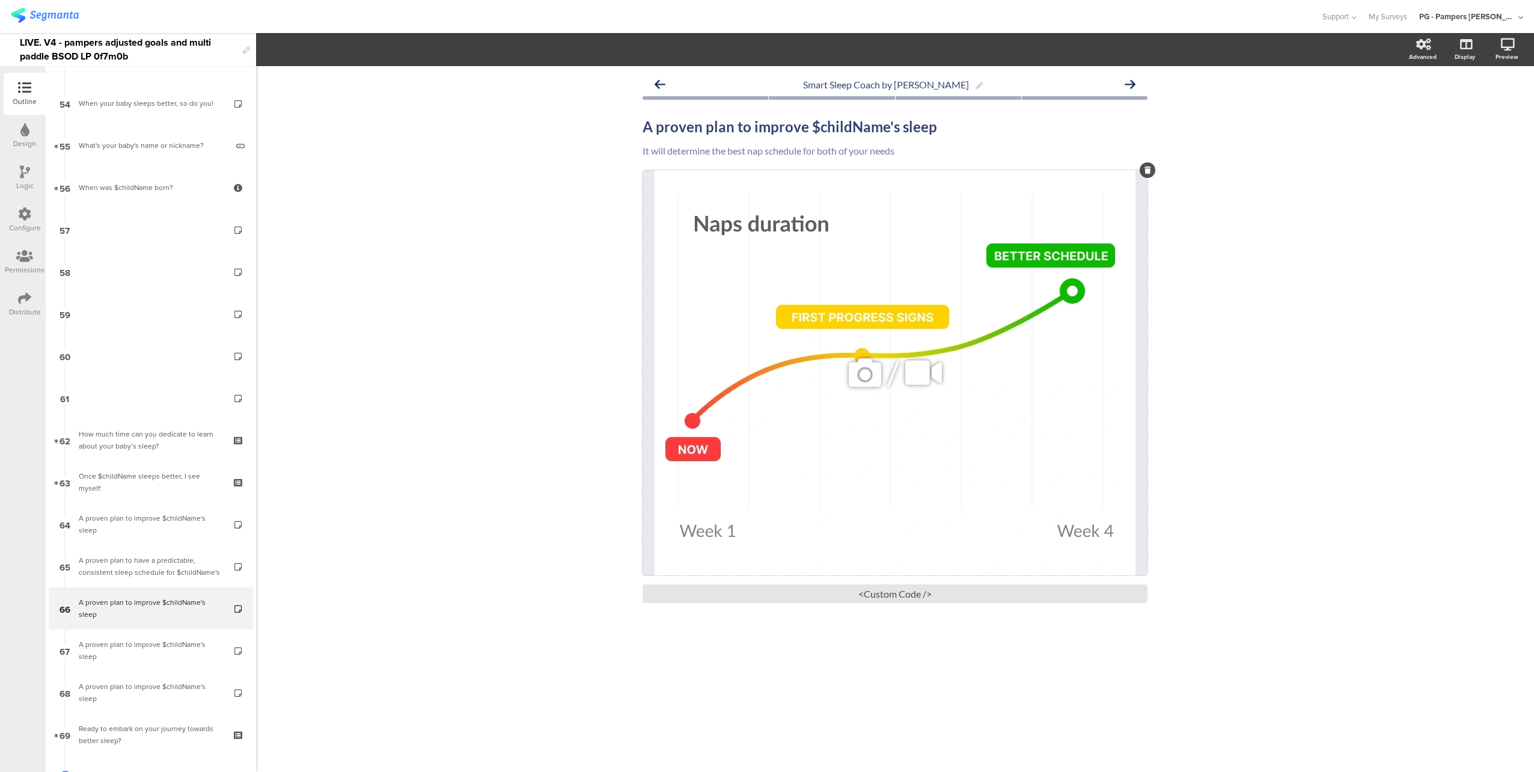
scroll to position [2315, 0]
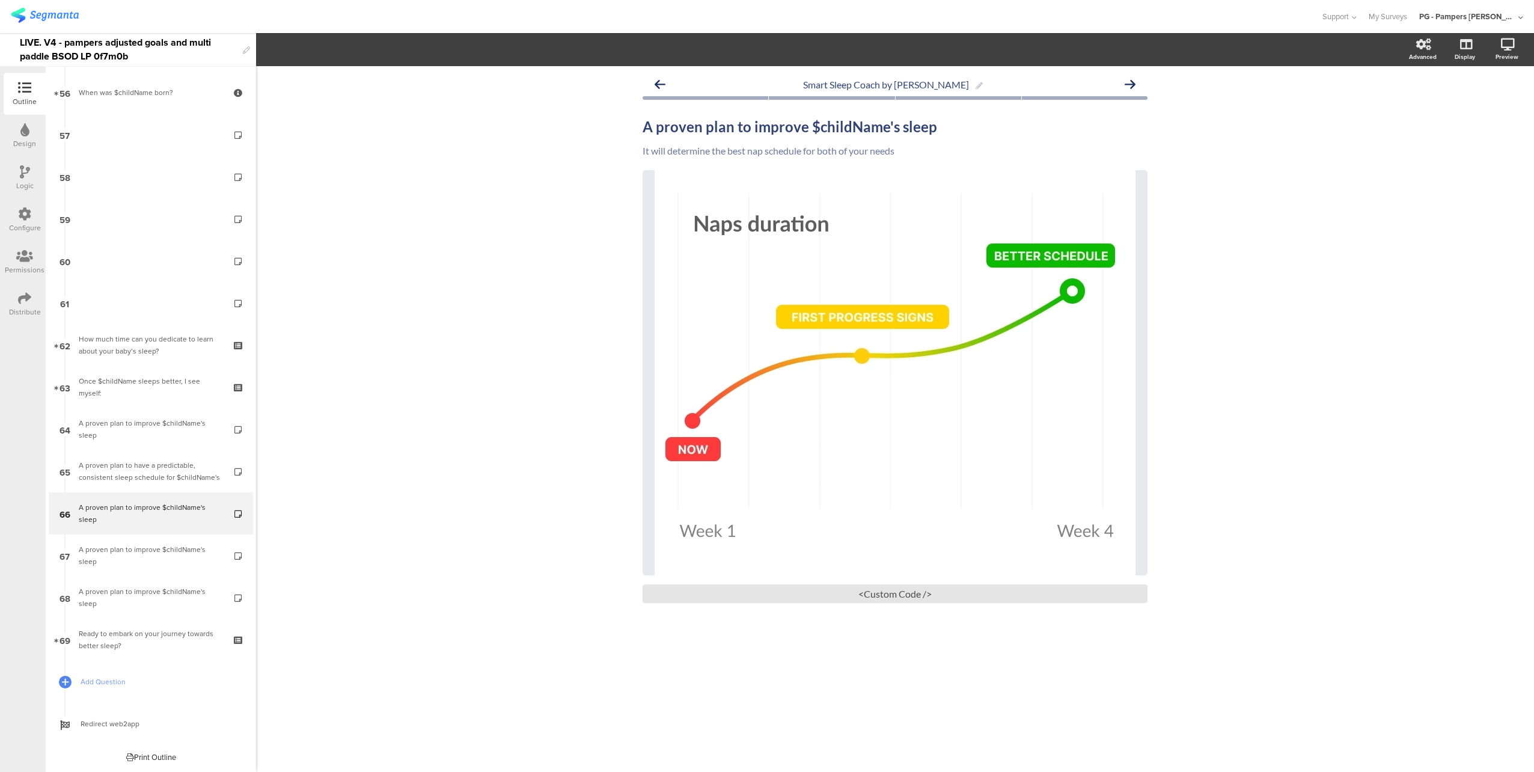
click at [25, 218] on icon at bounding box center [24, 213] width 13 height 13
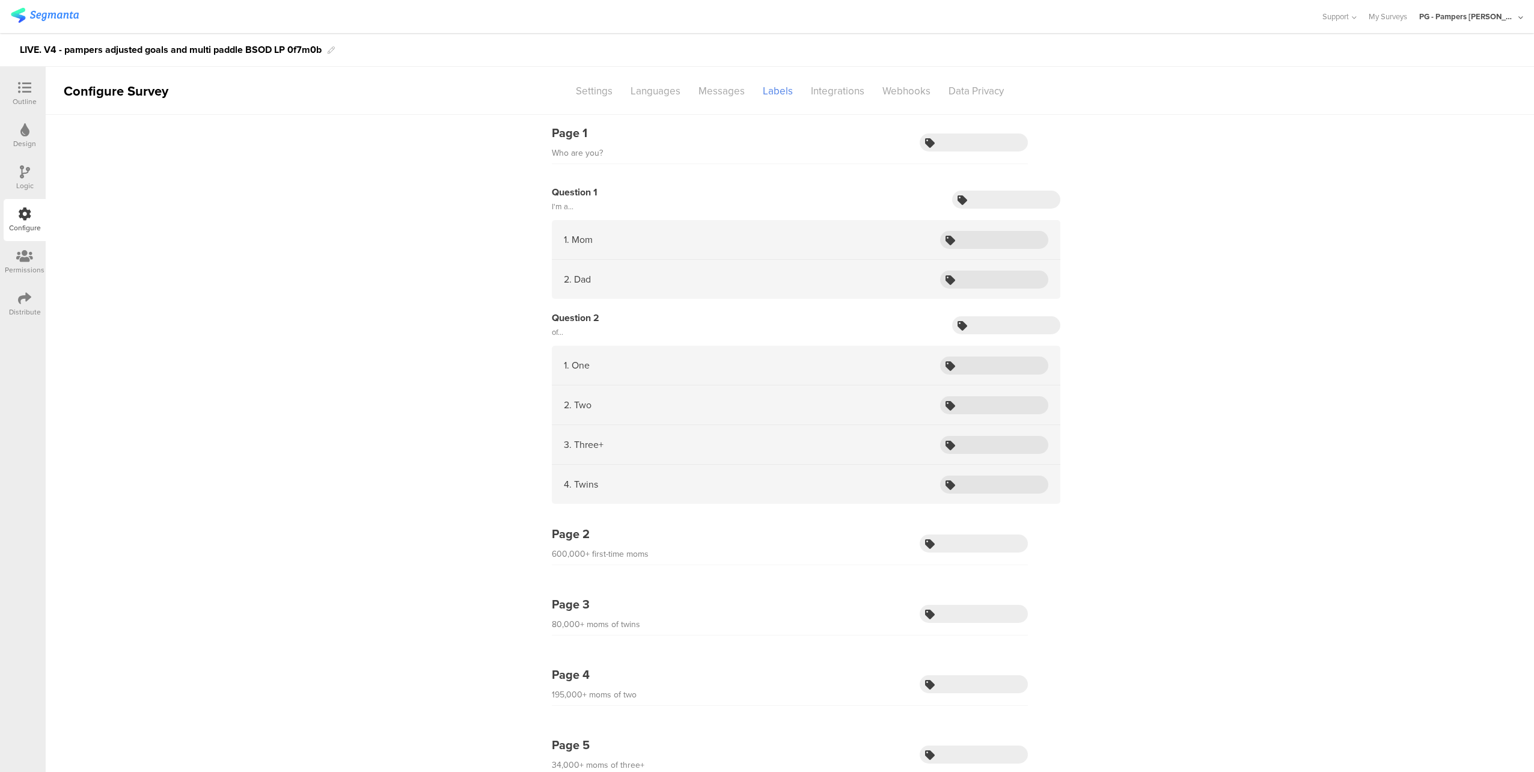
click at [23, 174] on icon at bounding box center [25, 171] width 10 height 13
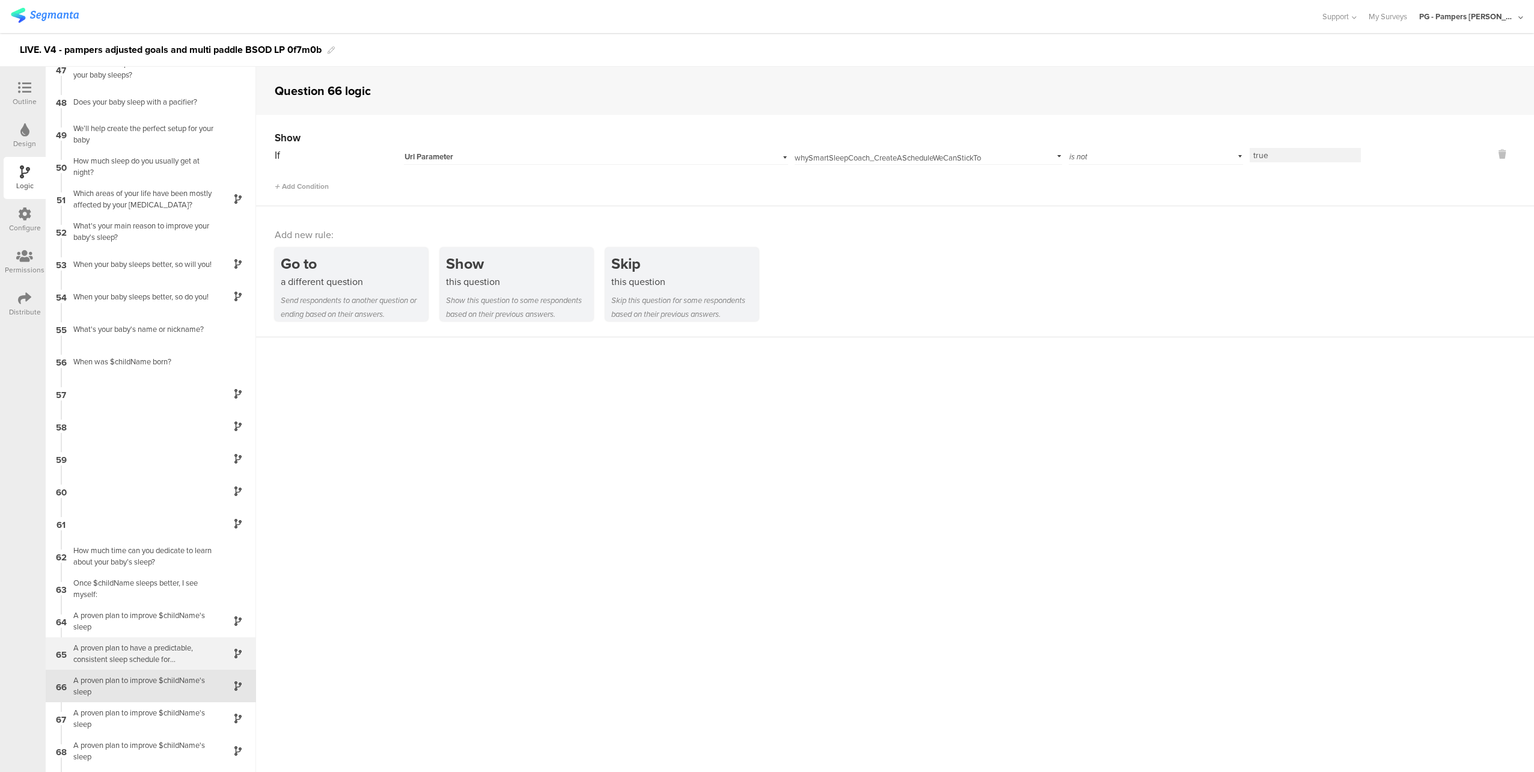
scroll to position [1534, 0]
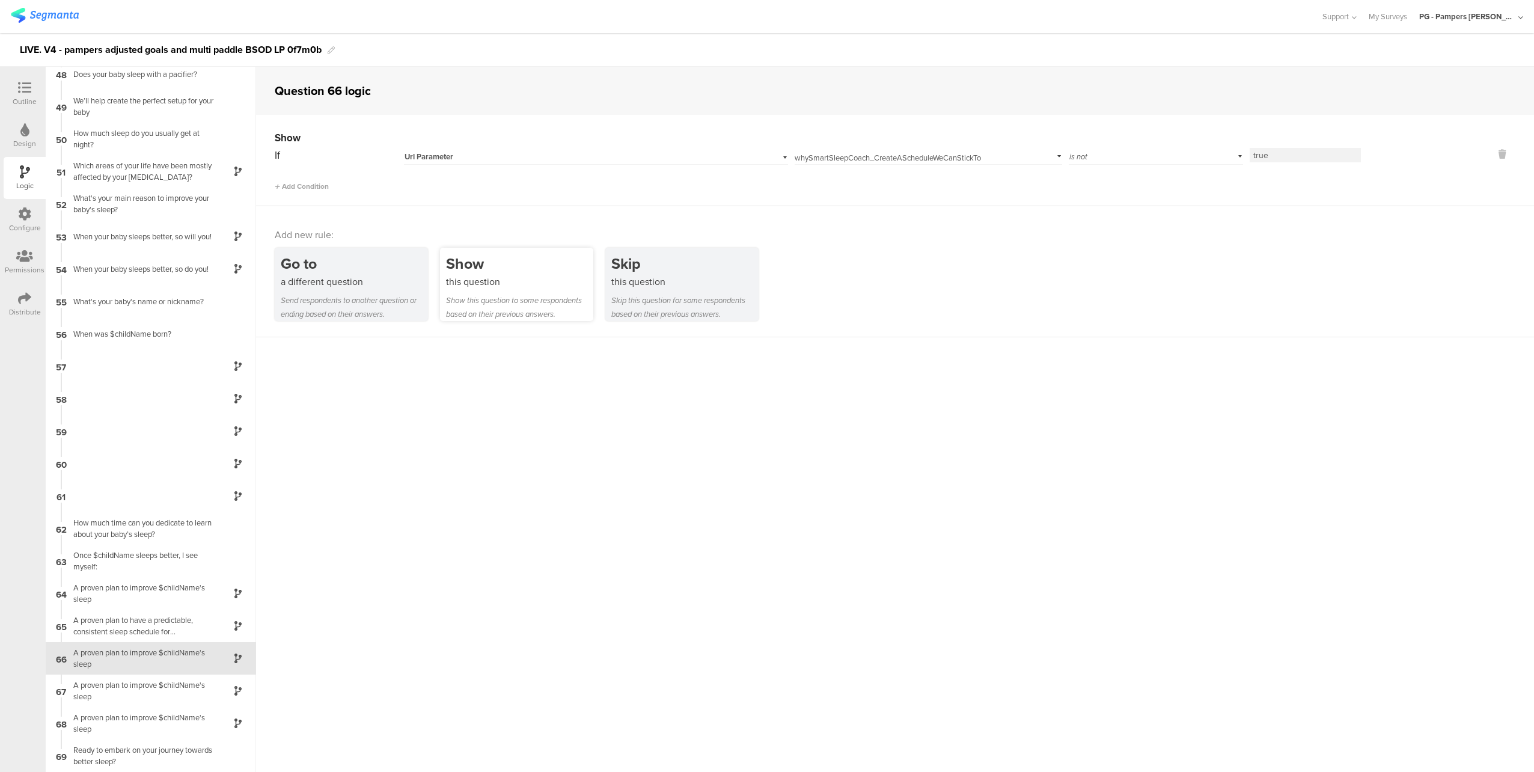
click at [486, 284] on div "this question" at bounding box center [519, 282] width 147 height 14
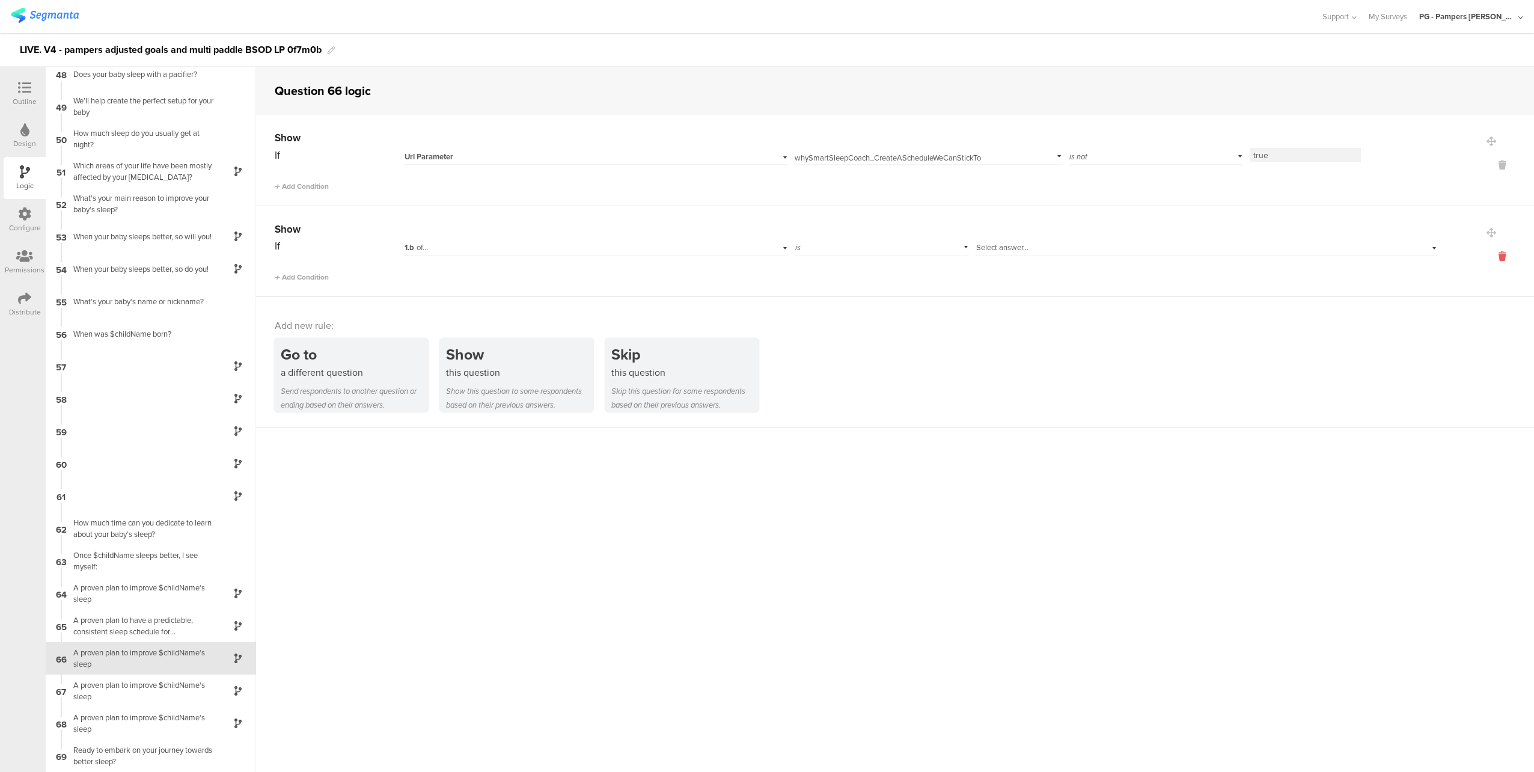
click at [1489, 254] on icon at bounding box center [1501, 256] width 29 height 14
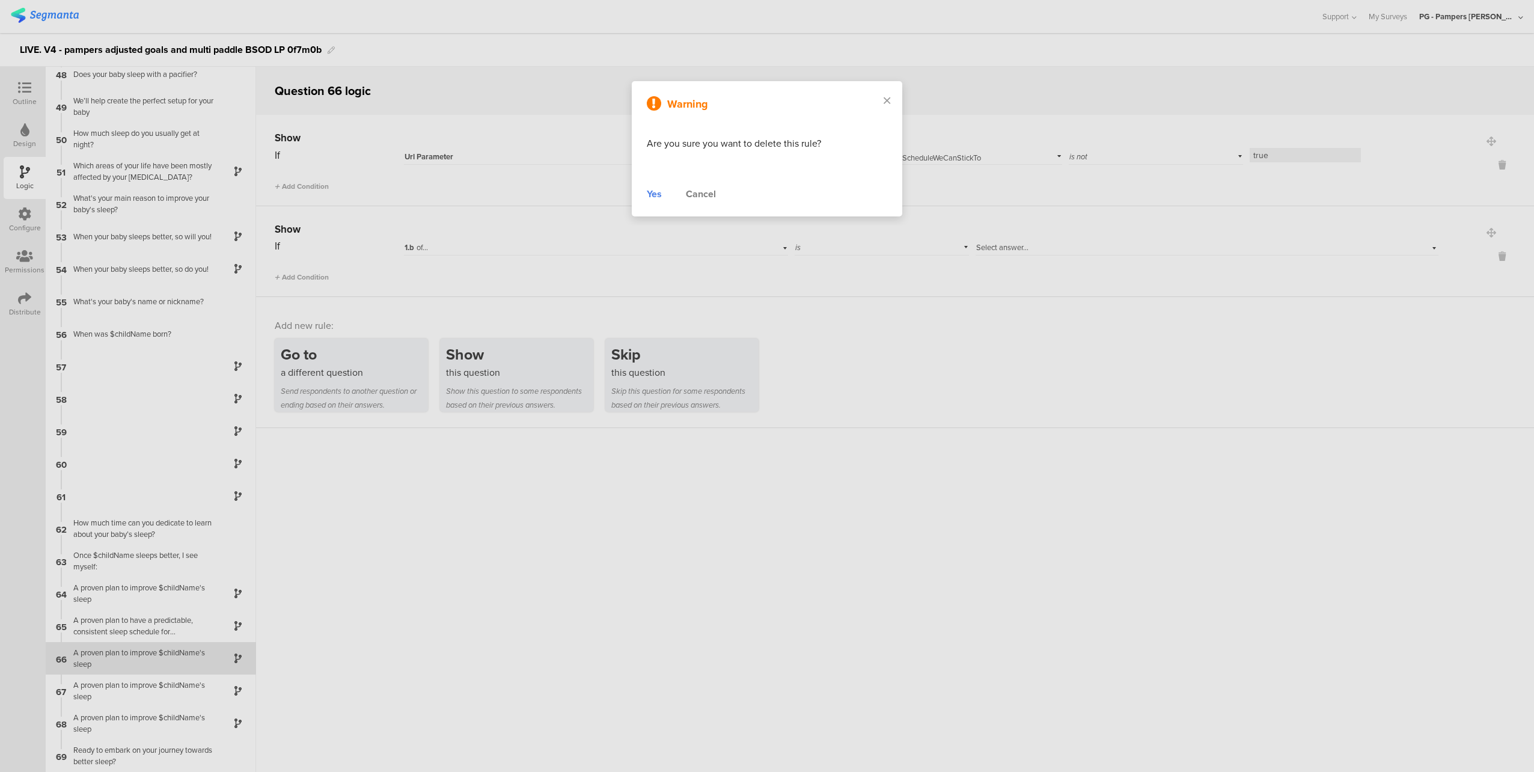
click at [654, 193] on div "Yes" at bounding box center [654, 194] width 15 height 14
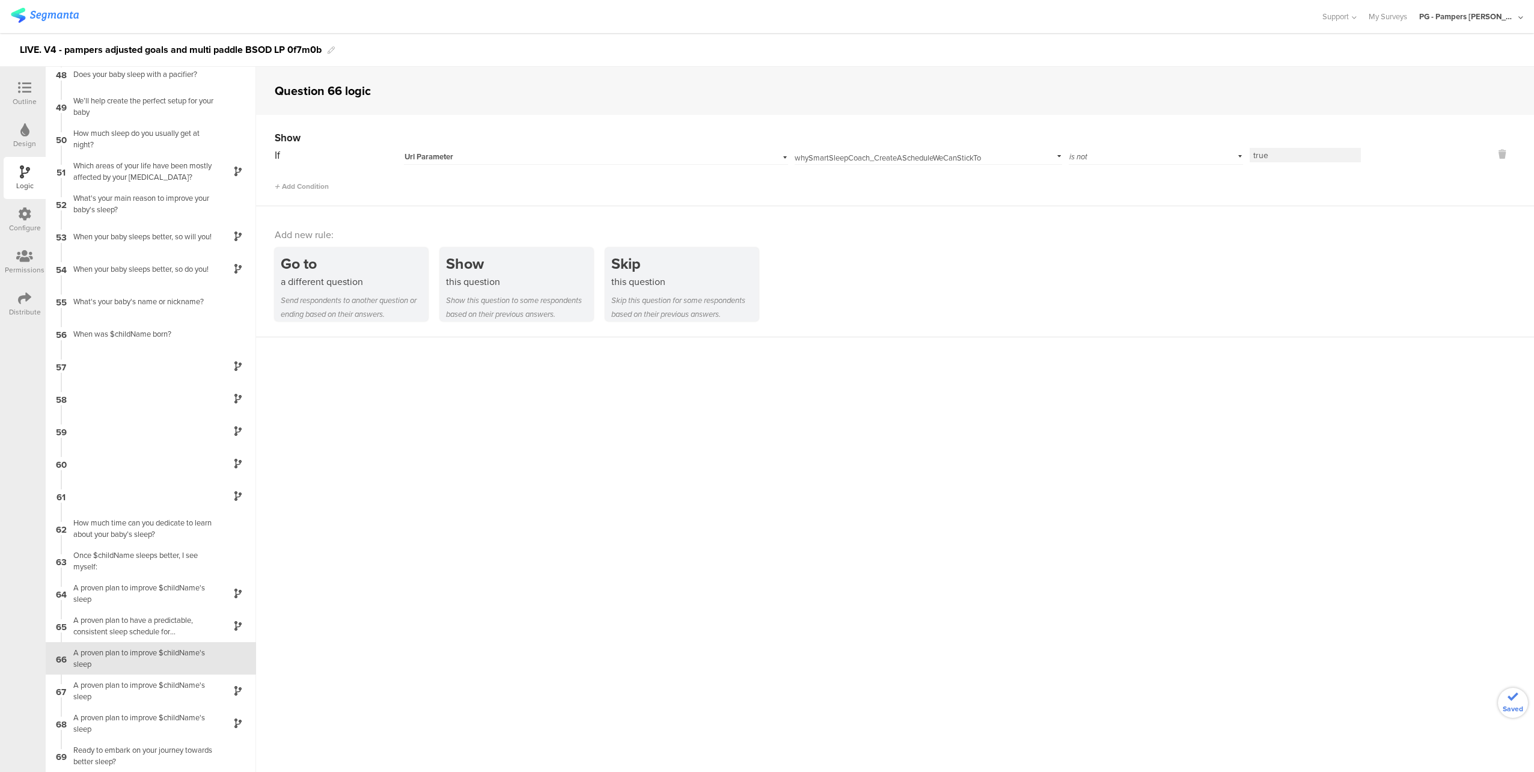
click at [309, 187] on span "Add Condition" at bounding box center [302, 186] width 54 height 11
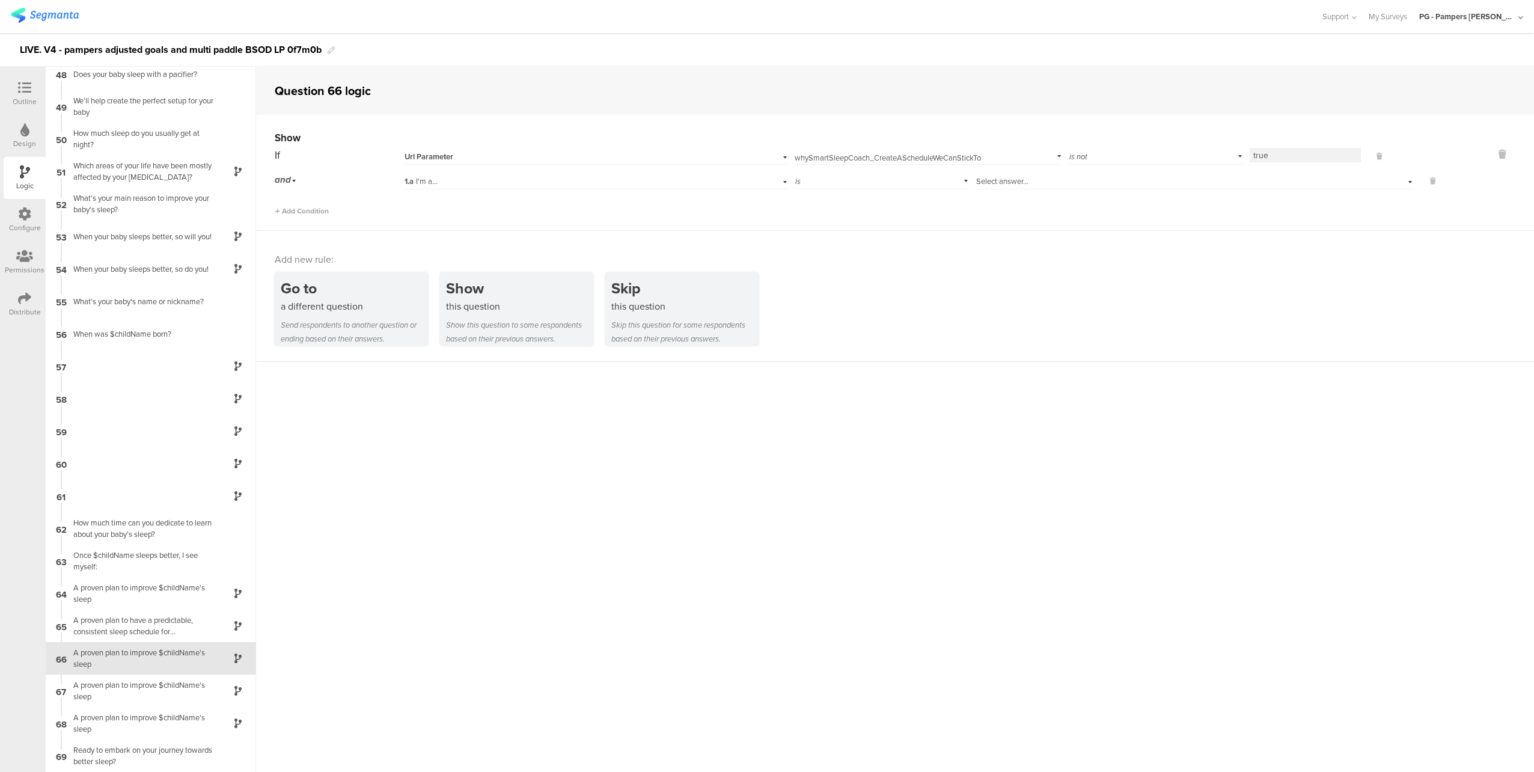
click at [472, 172] on div "1.a I'm a..." at bounding box center [596, 180] width 384 height 19
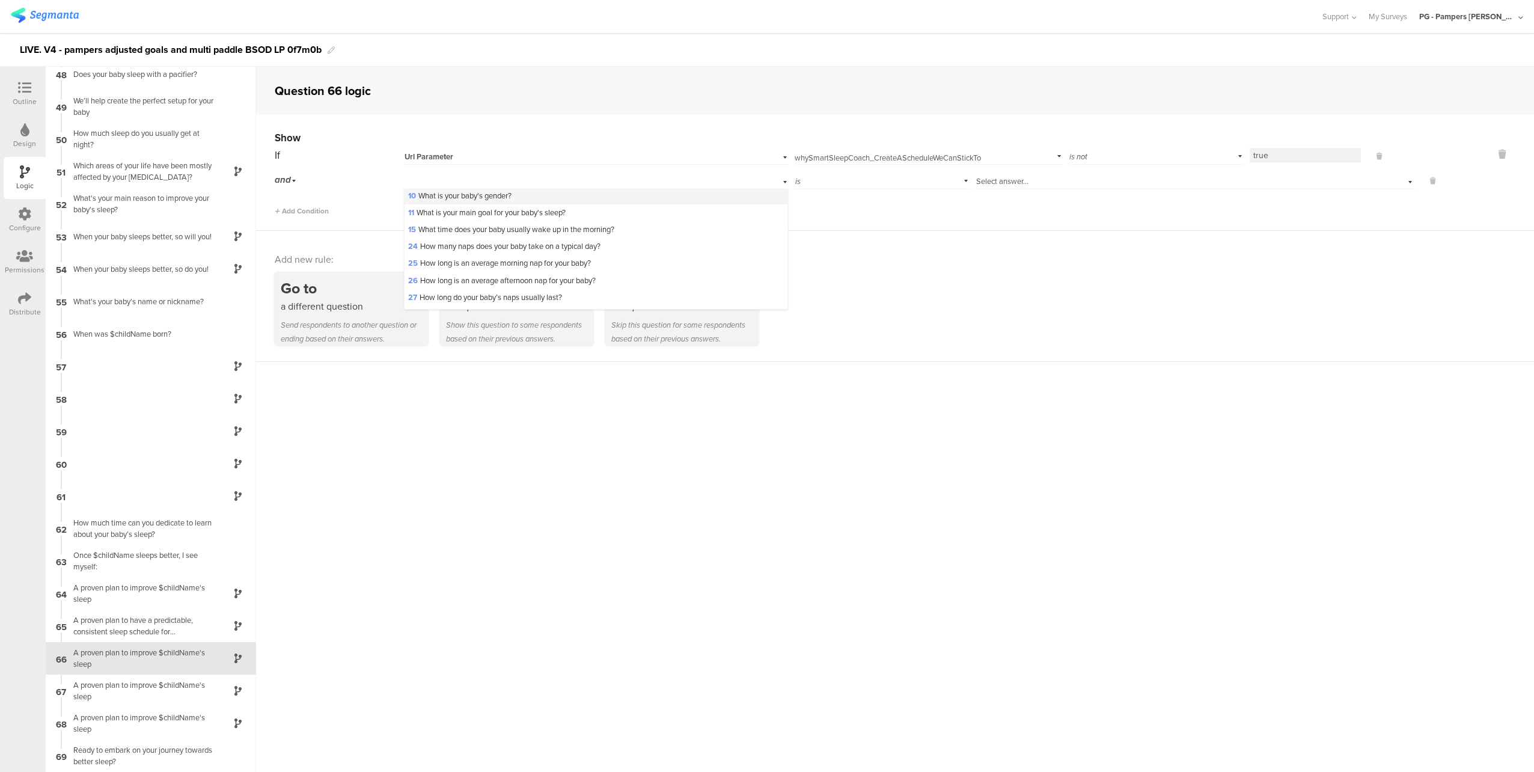
scroll to position [0, 0]
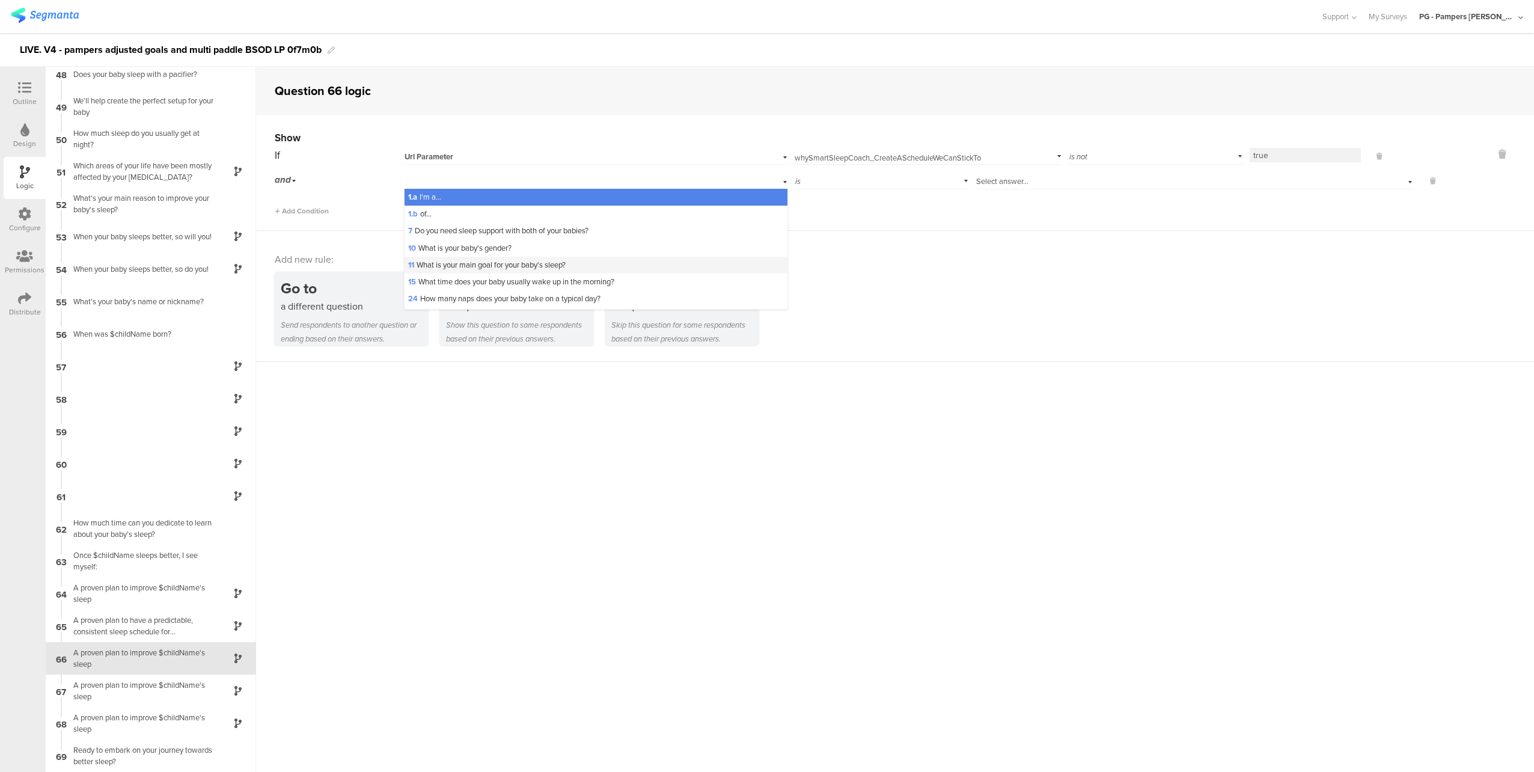
click at [572, 270] on div "11 What is your main goal for your baby's sleep?" at bounding box center [595, 265] width 383 height 17
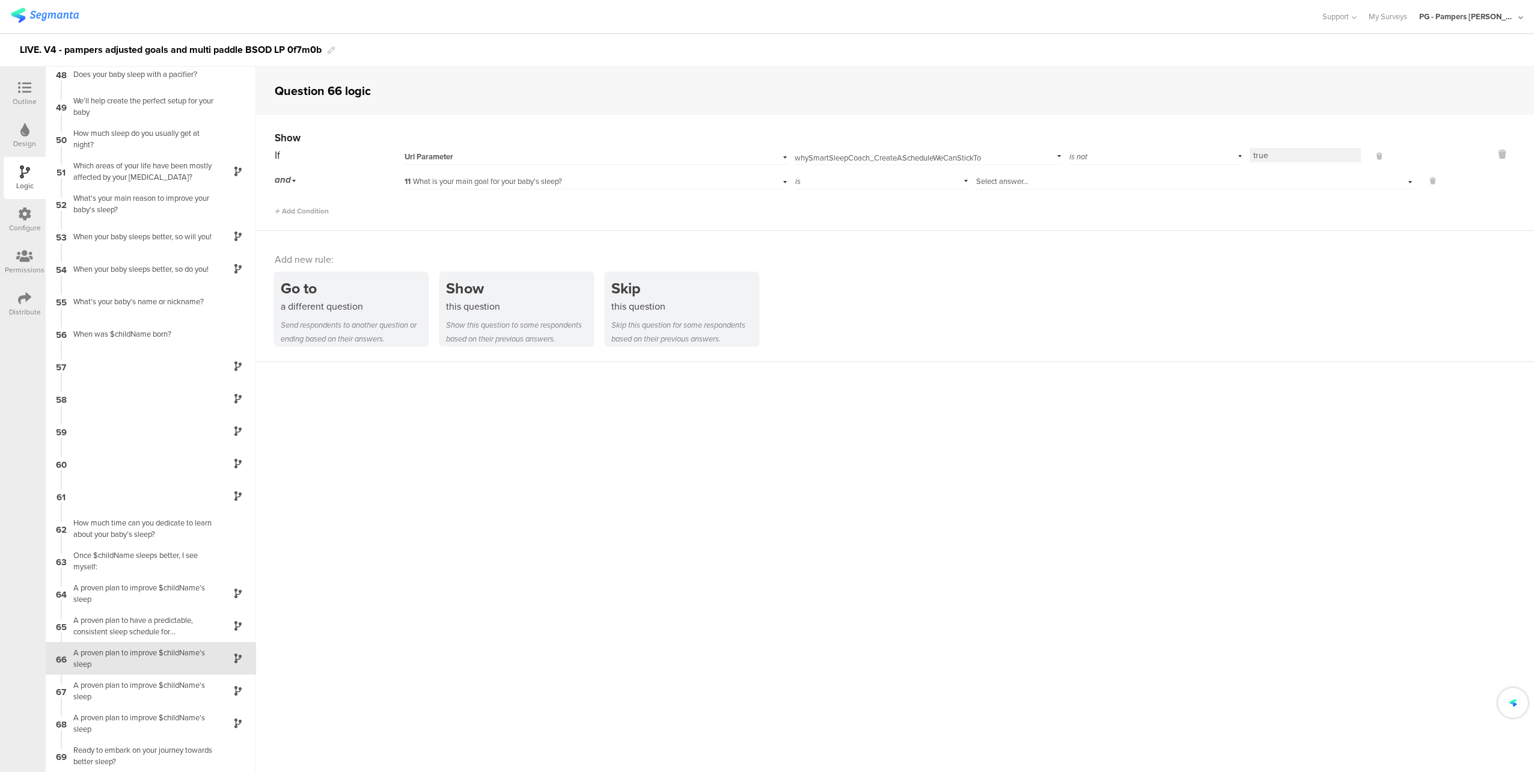
click at [1024, 180] on div "Select answer..." at bounding box center [1166, 181] width 380 height 11
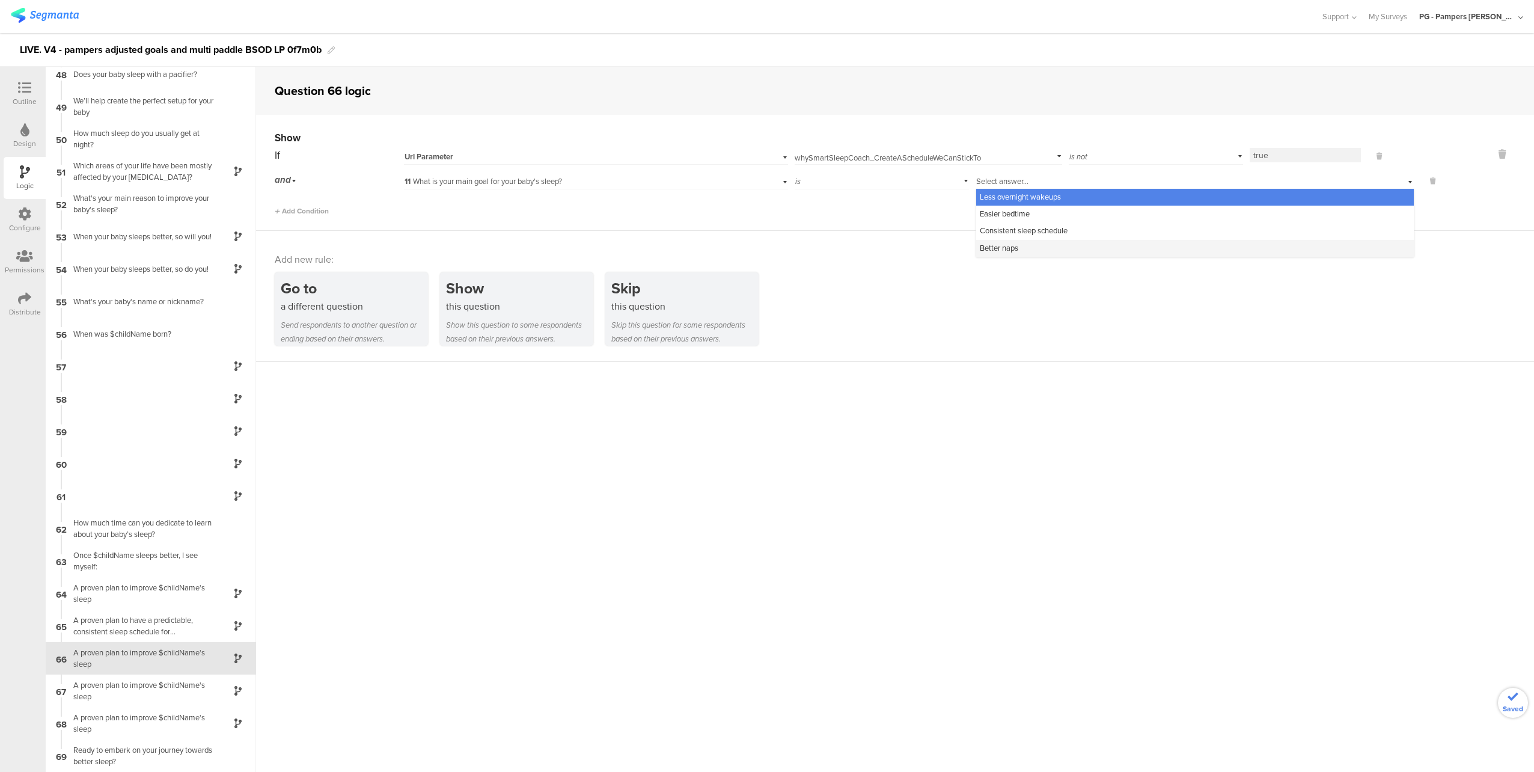
click at [1038, 250] on div "Better naps" at bounding box center [1194, 248] width 437 height 17
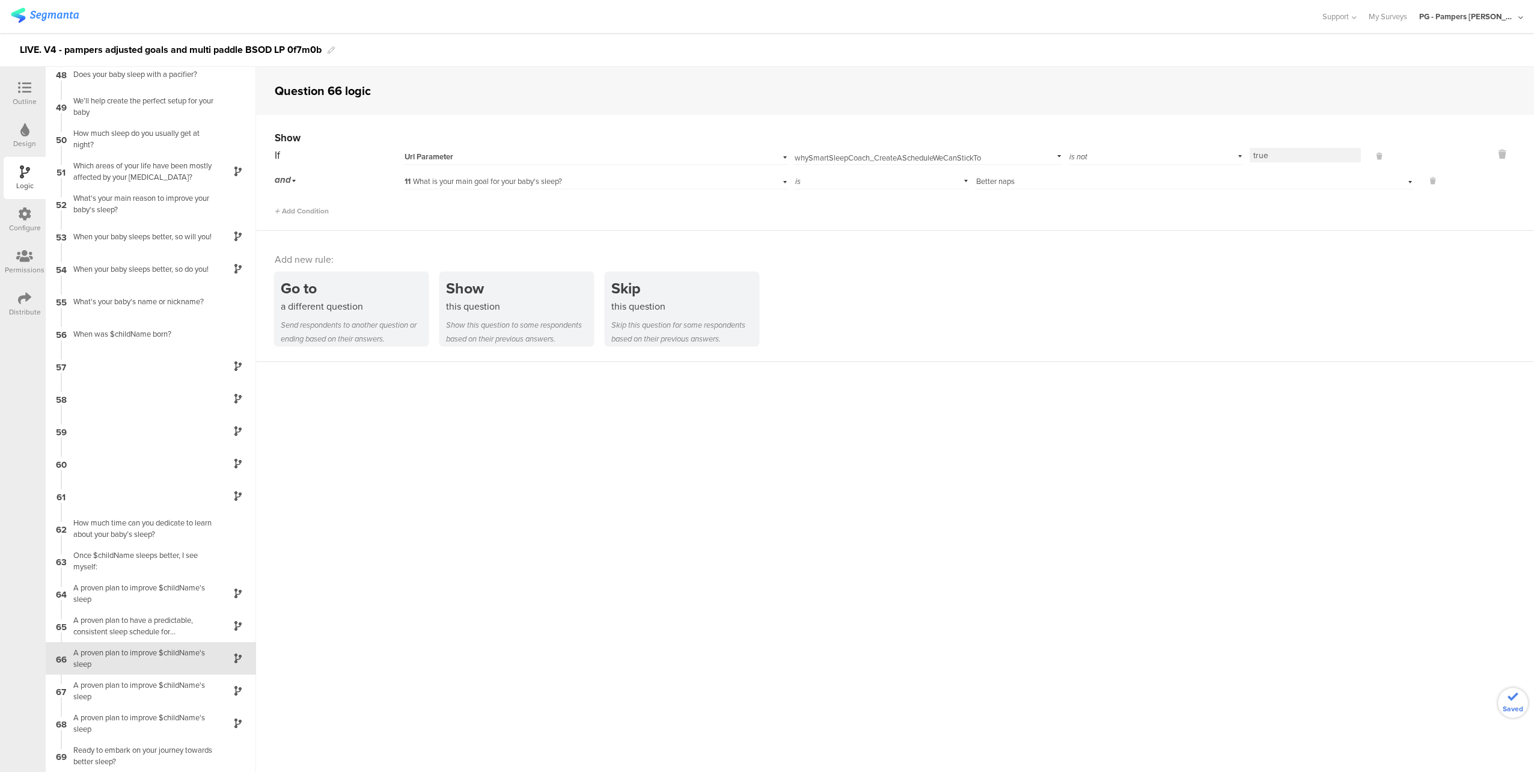
click at [1052, 218] on div "Show If Url Parameter whySmartSleepCoach_CreateAScheduleWeCanStickTo Add parame…" at bounding box center [895, 173] width 1278 height 116
click at [145, 690] on div "A proven plan to improve $childName's sleep" at bounding box center [141, 690] width 150 height 23
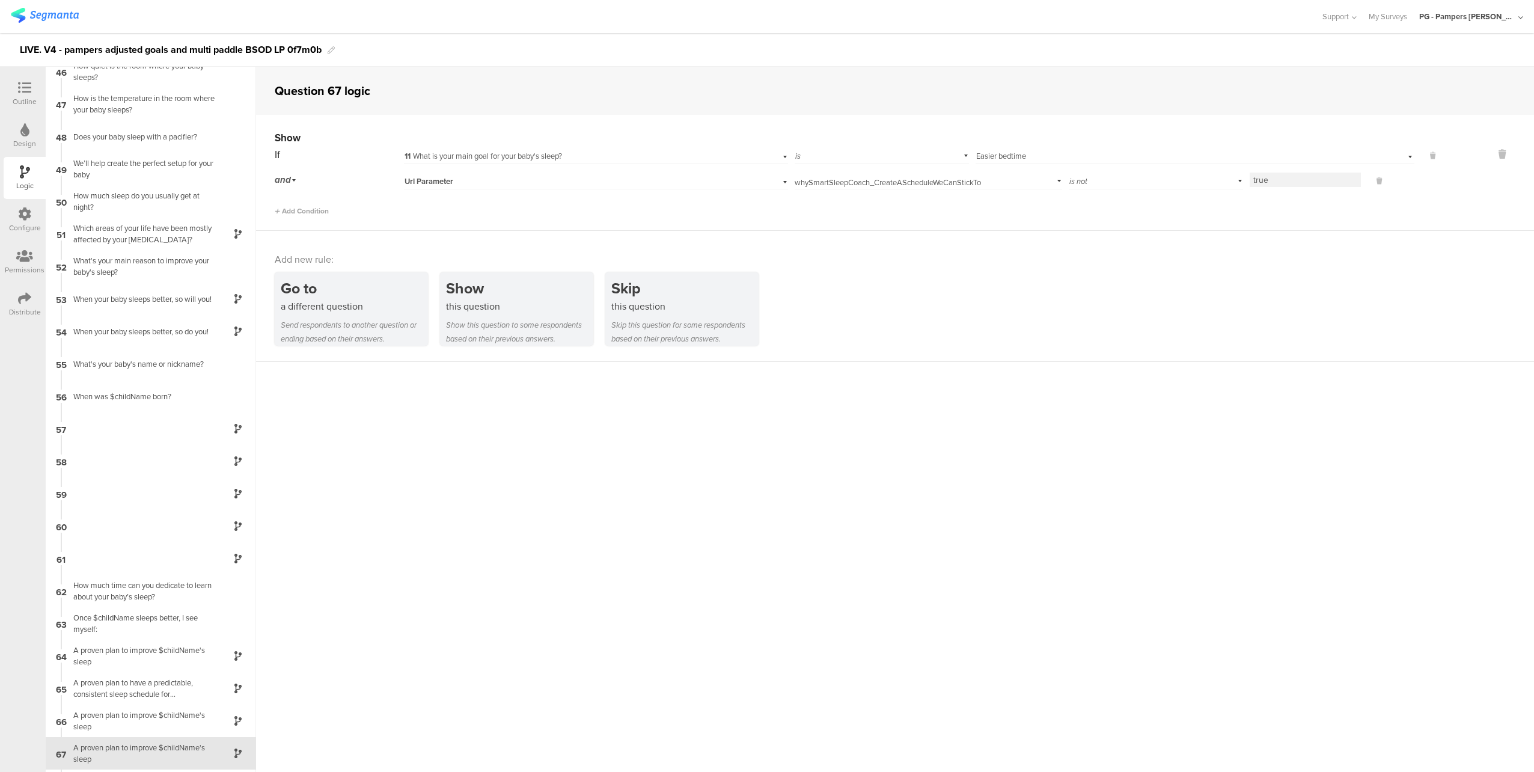
scroll to position [1534, 0]
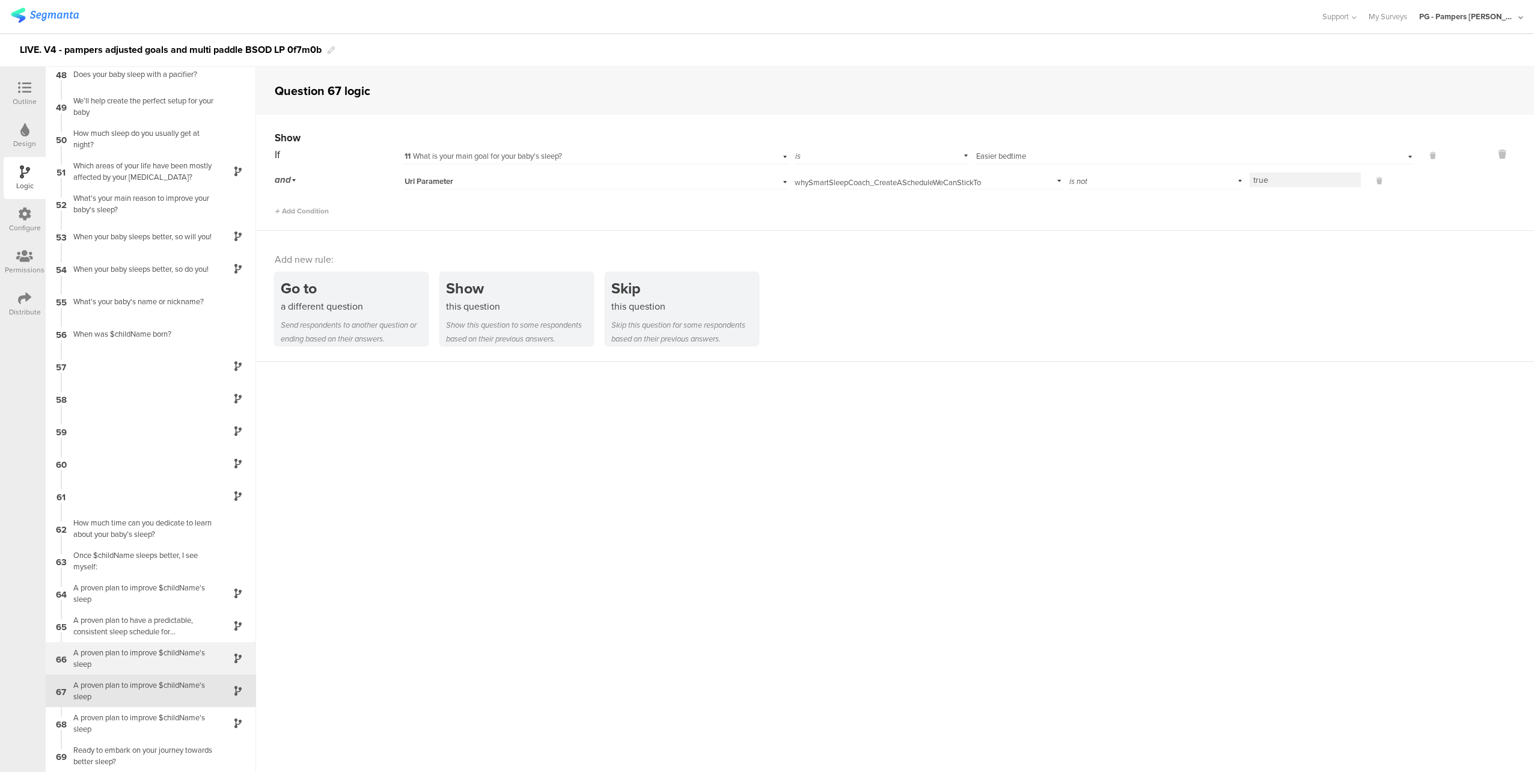
click at [156, 665] on div "A proven plan to improve $childName's sleep" at bounding box center [141, 658] width 150 height 23
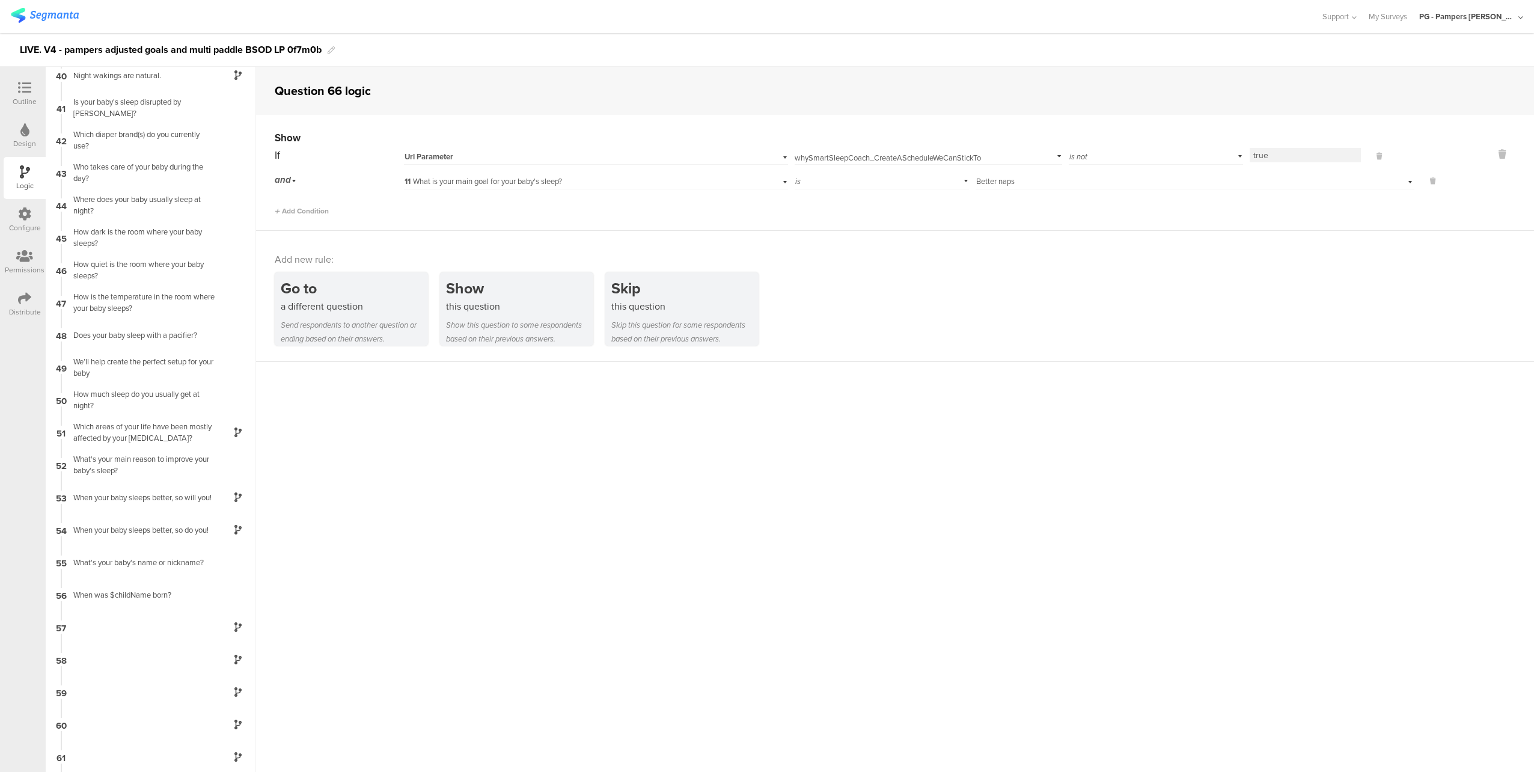
scroll to position [1534, 0]
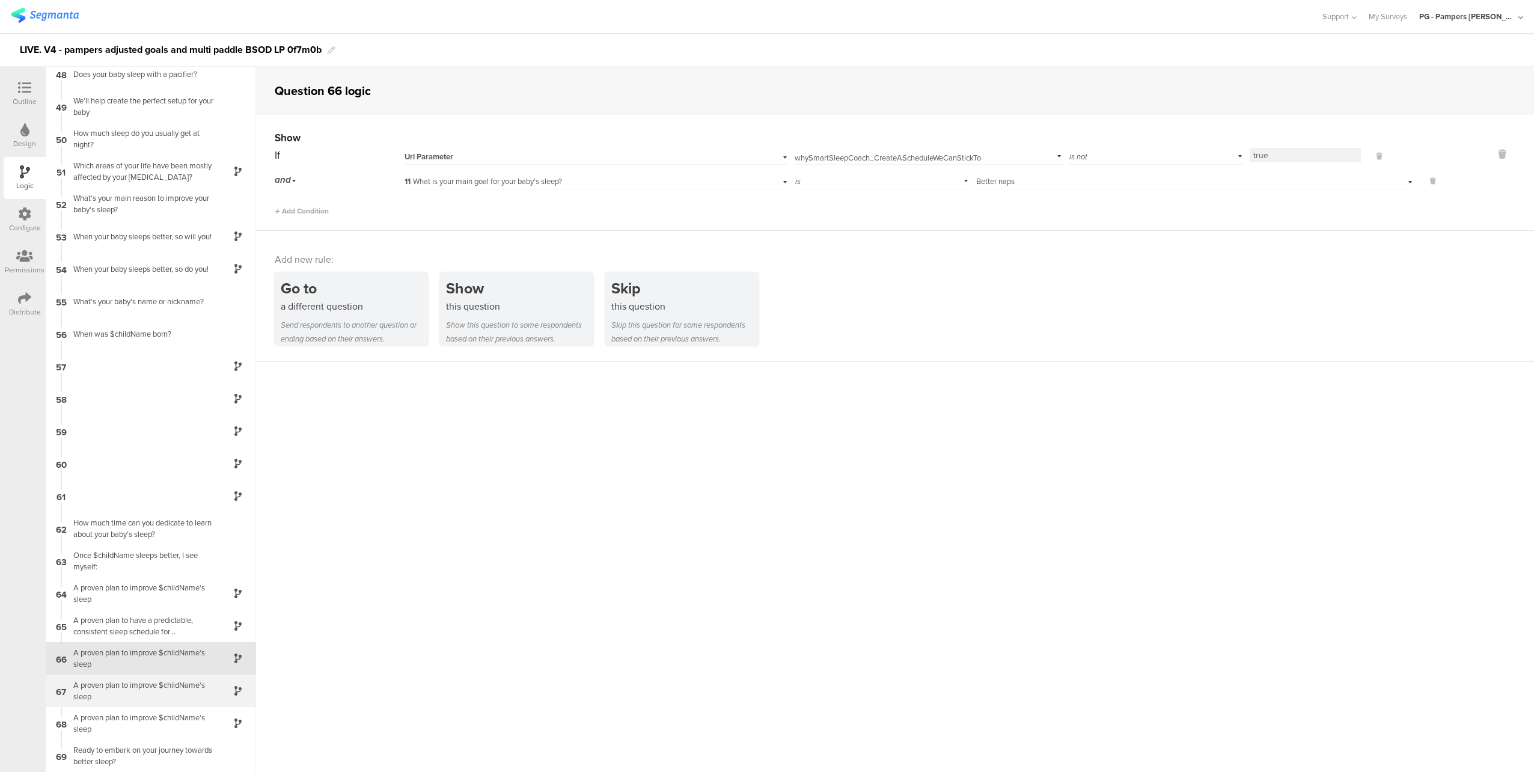
click at [163, 692] on div "A proven plan to improve $childName's sleep" at bounding box center [141, 690] width 150 height 23
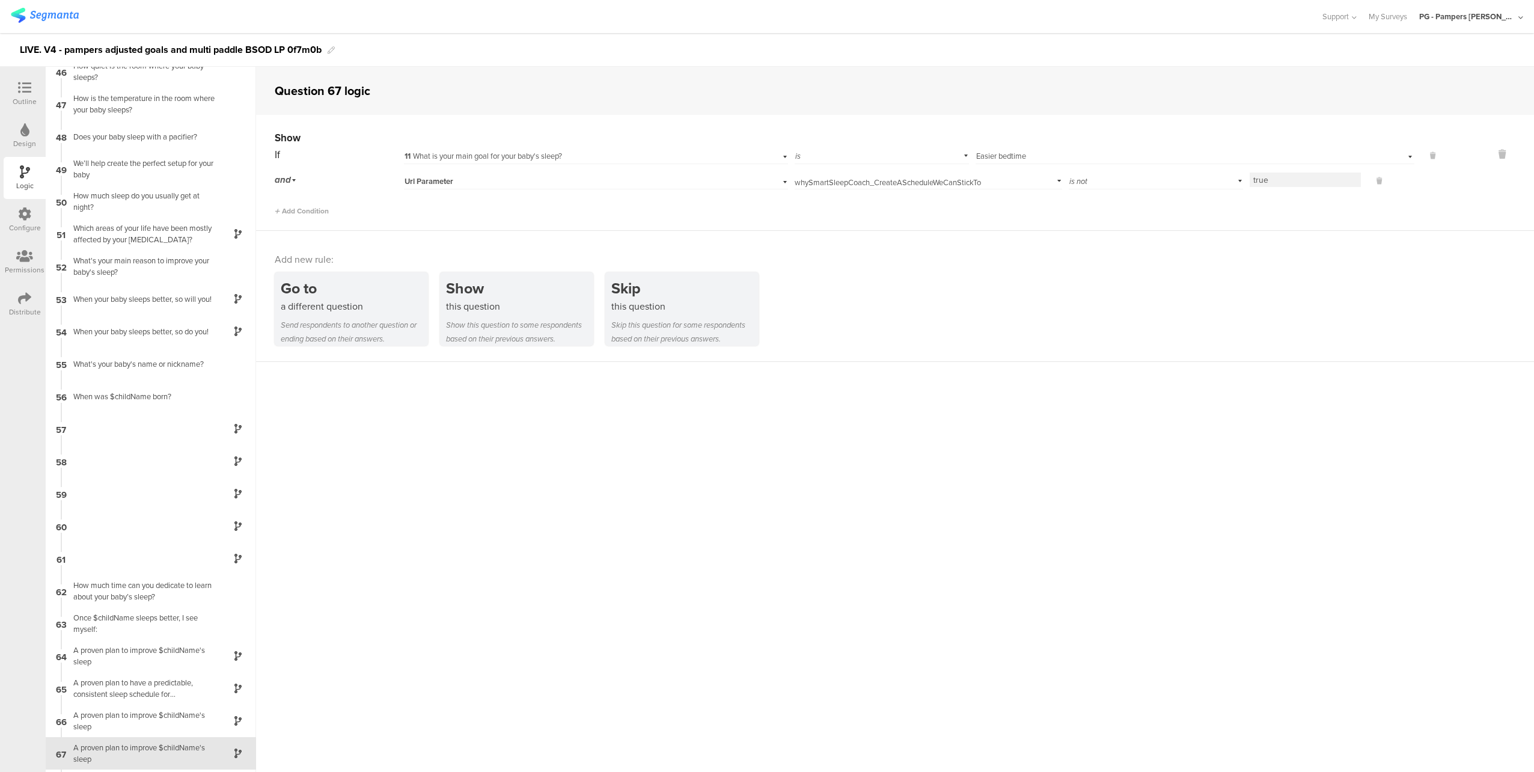
scroll to position [1534, 0]
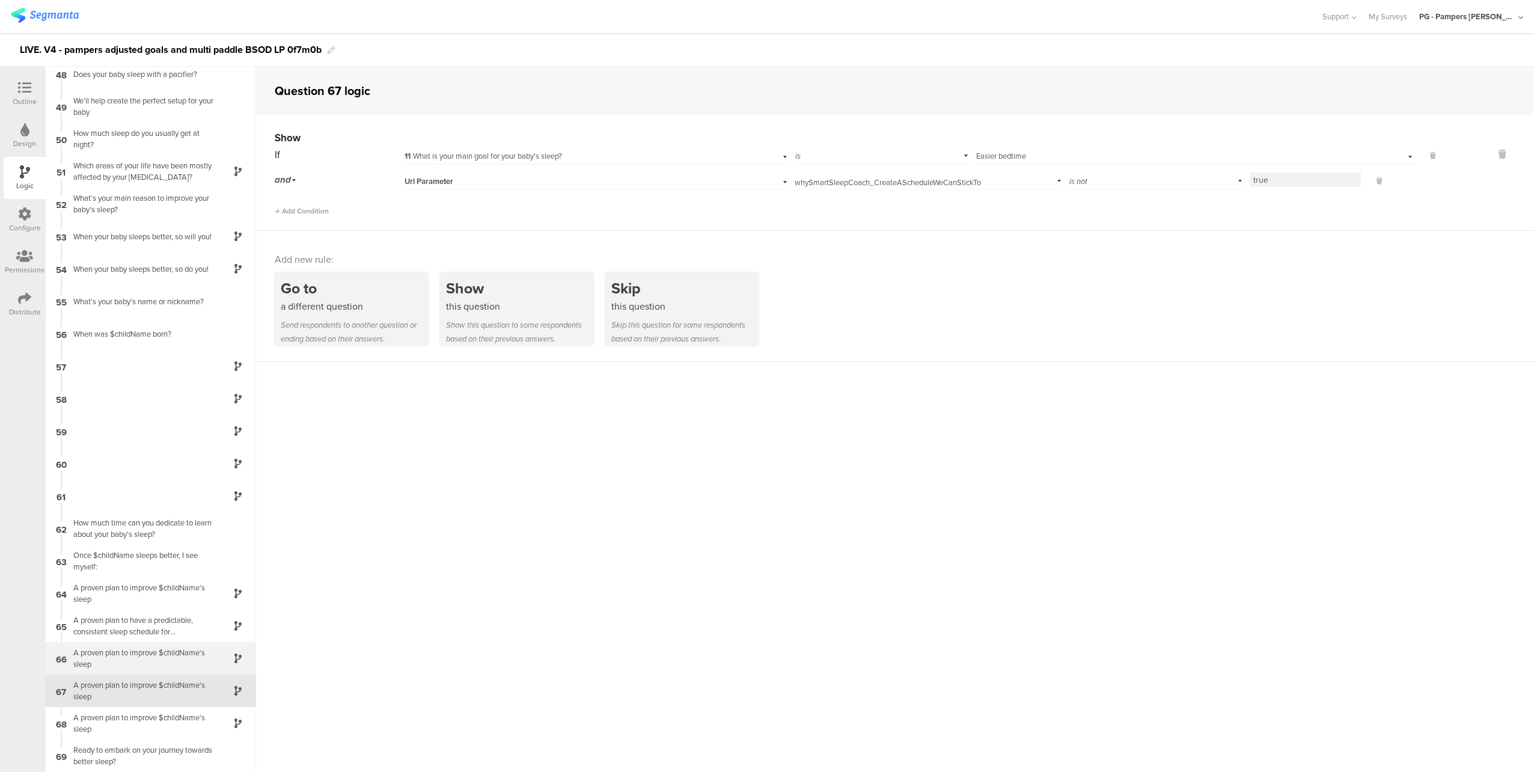
click at [154, 663] on div "A proven plan to improve $childName's sleep" at bounding box center [141, 658] width 150 height 23
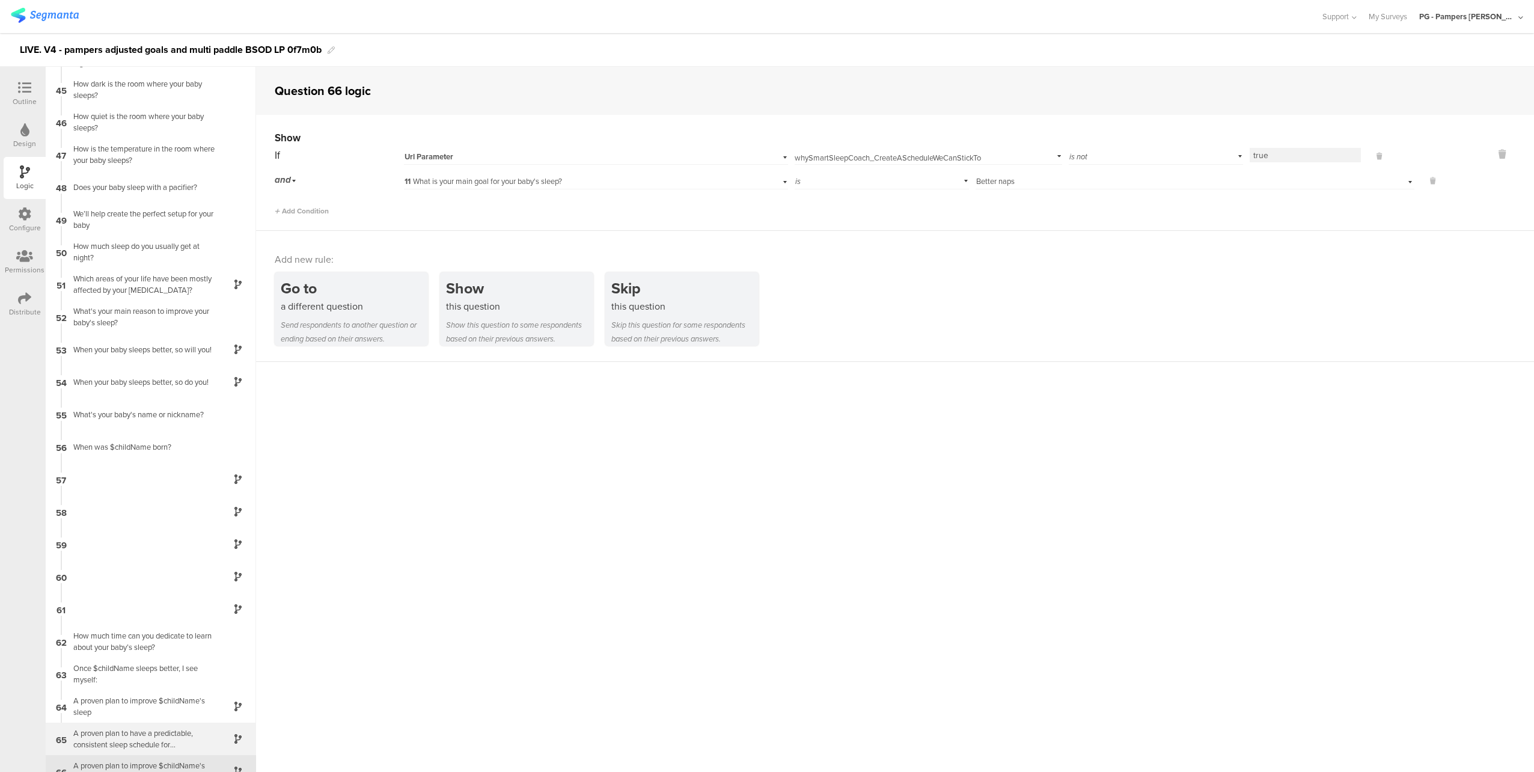
scroll to position [1534, 0]
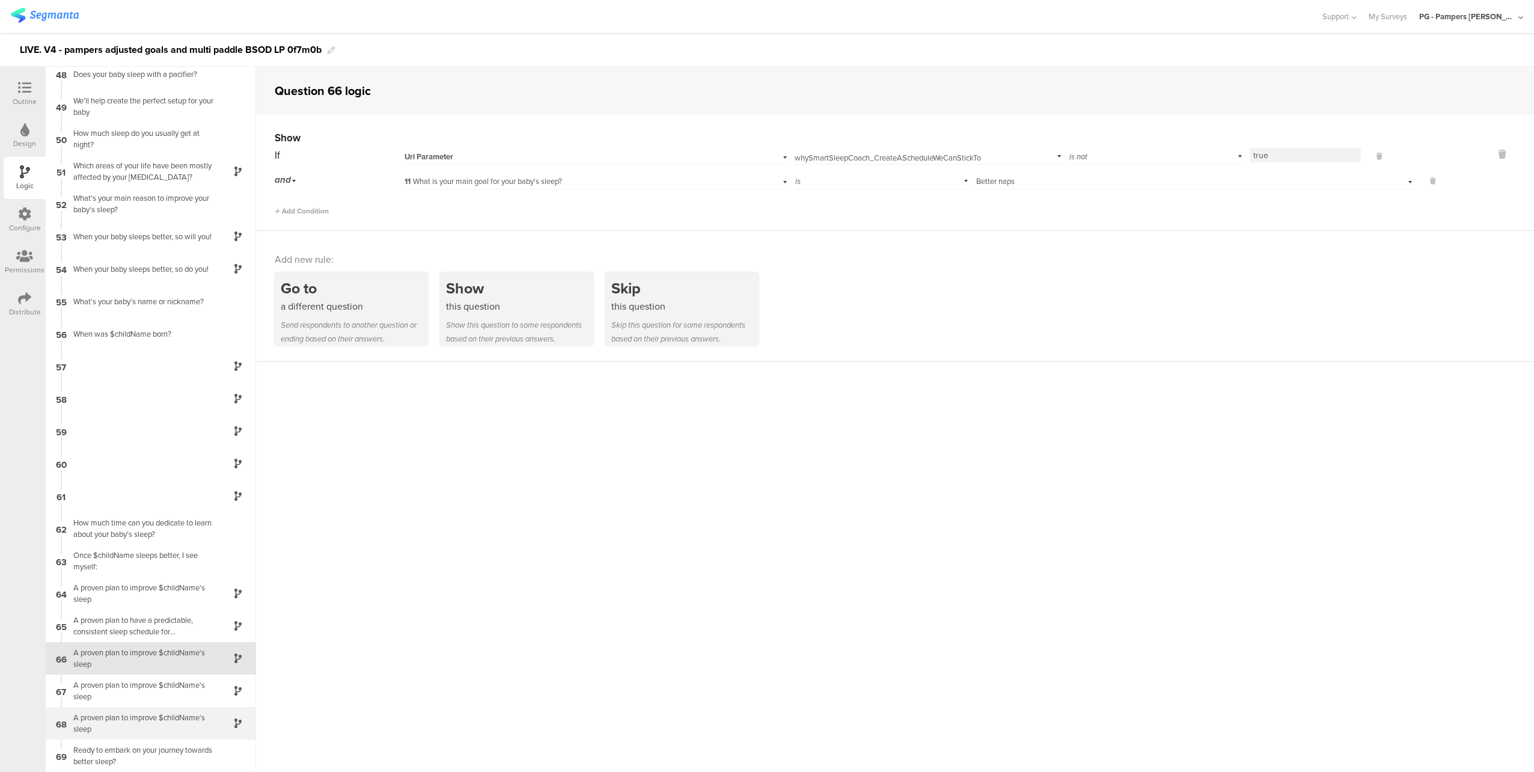
click at [159, 719] on div "A proven plan to improve $childName's sleep" at bounding box center [141, 722] width 150 height 23
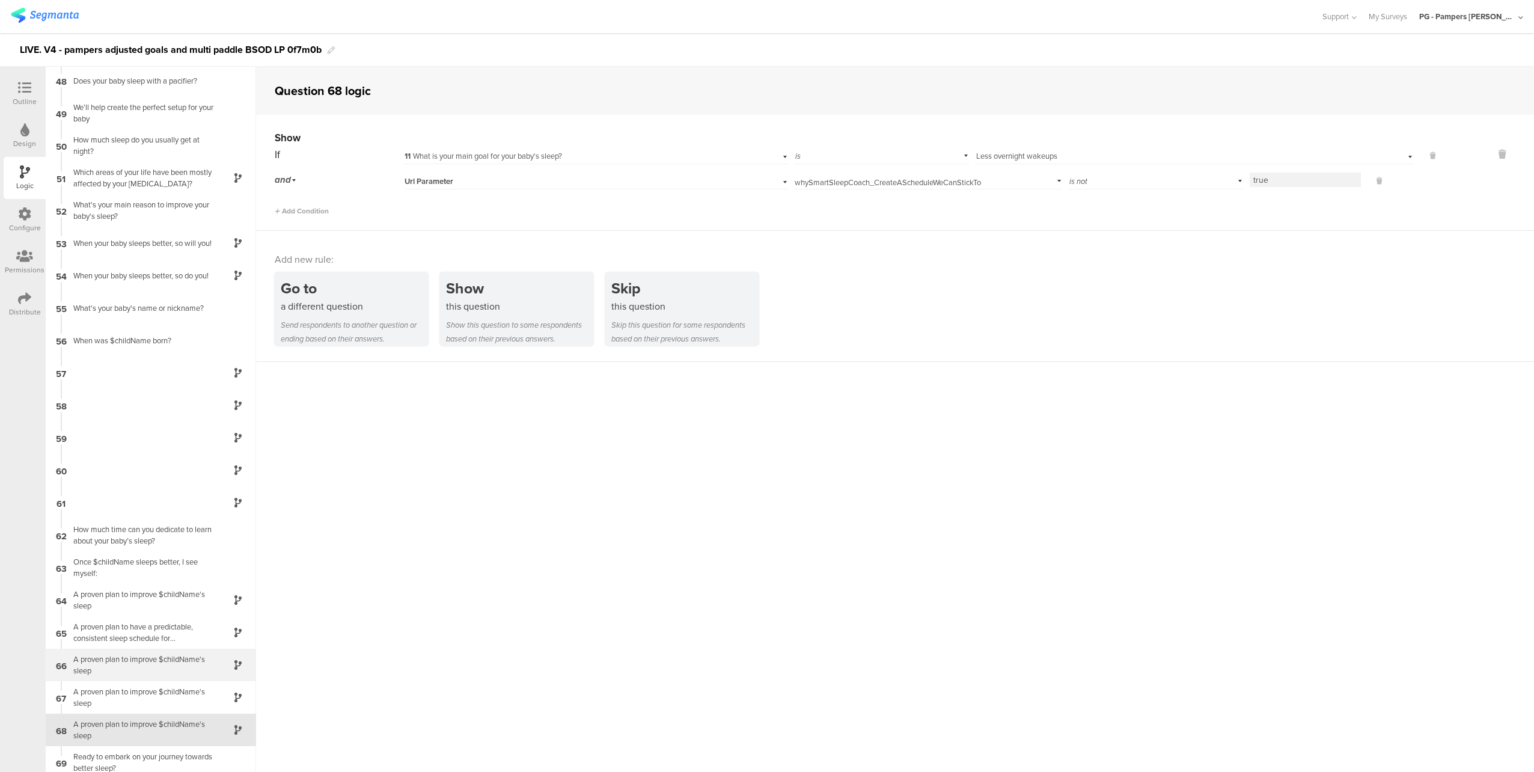
scroll to position [1534, 0]
click at [25, 92] on icon at bounding box center [24, 87] width 13 height 13
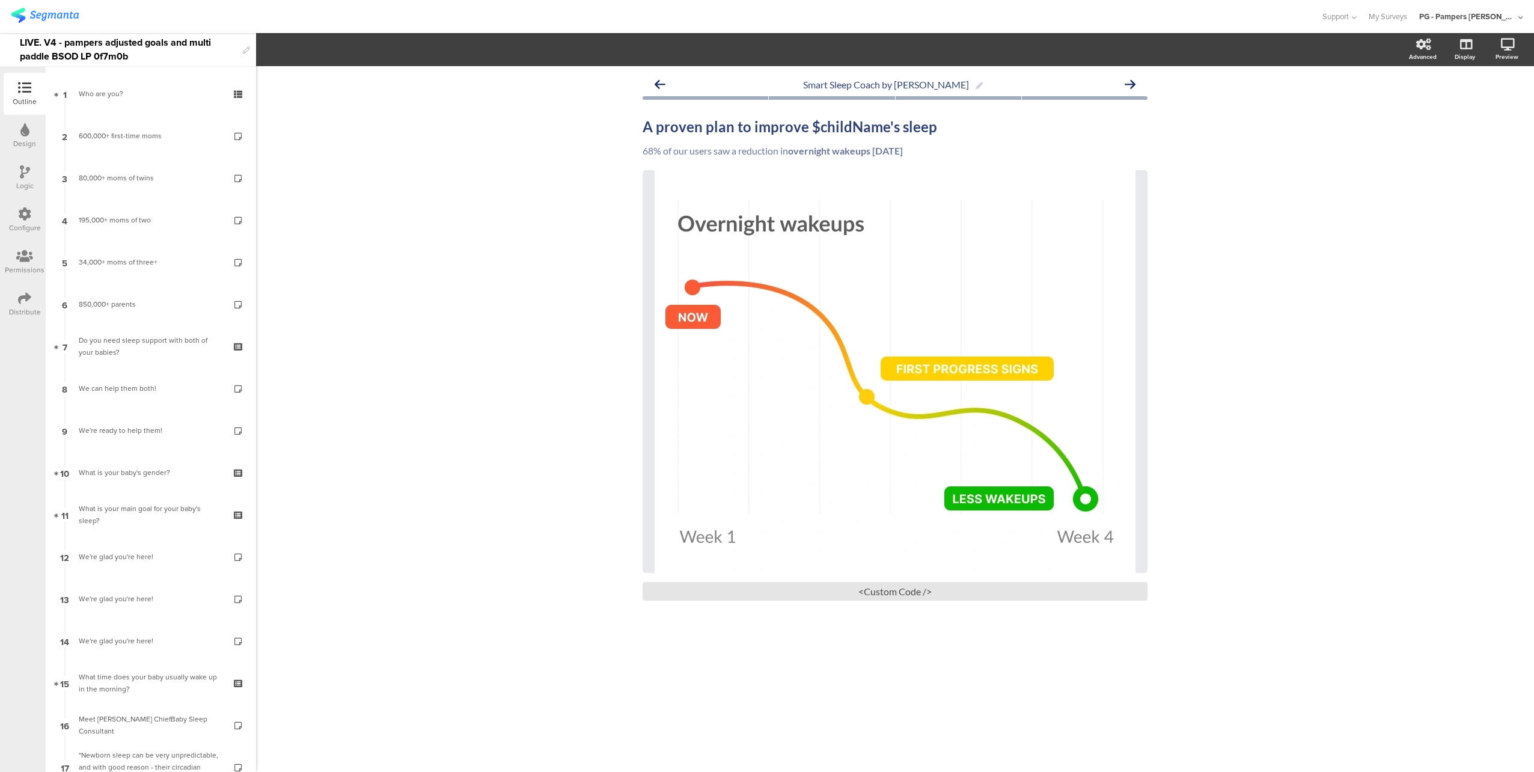
click at [37, 16] on img at bounding box center [45, 15] width 68 height 15
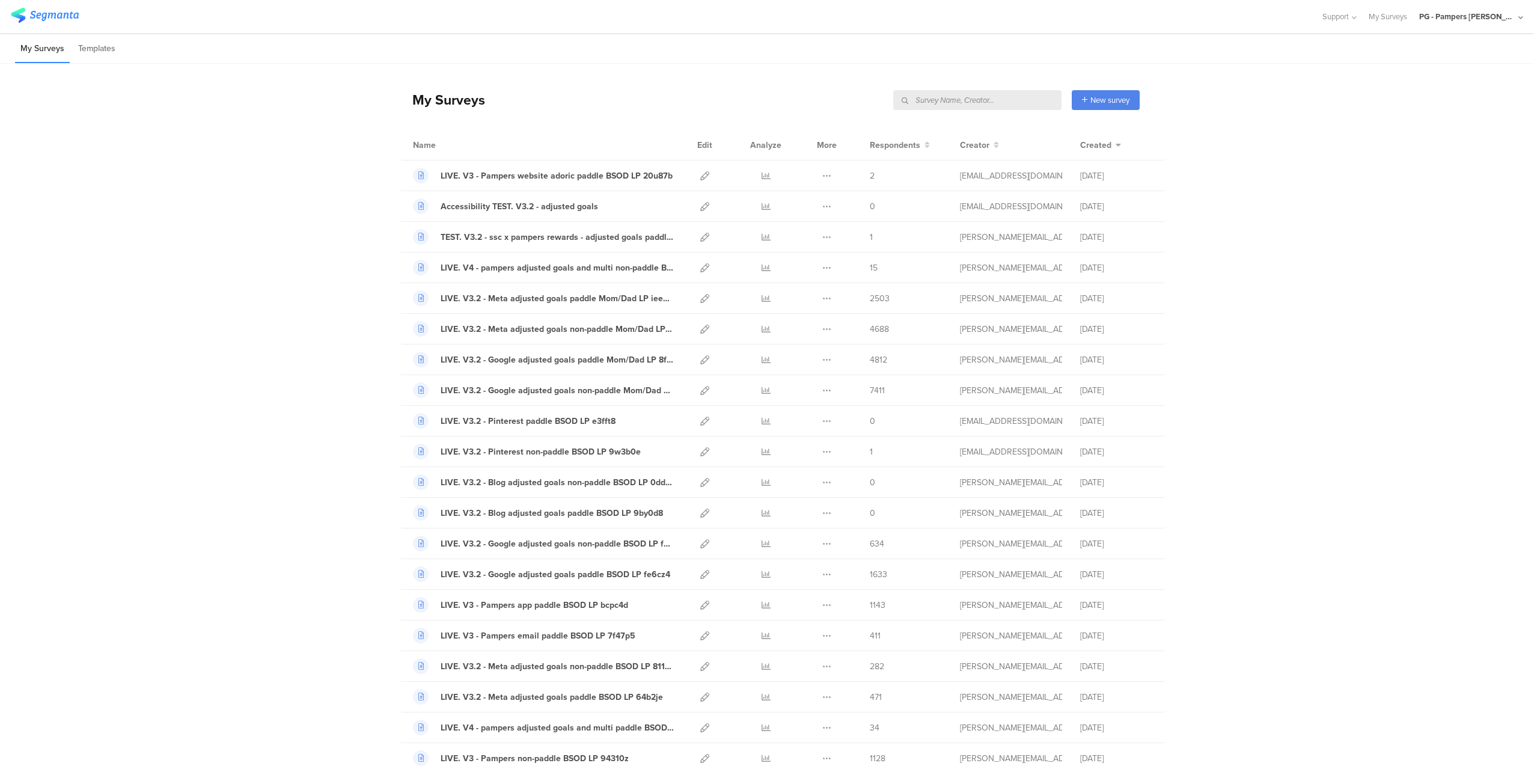
click at [972, 100] on input "text" at bounding box center [977, 100] width 168 height 20
click at [506, 264] on div "LIVE. V4 - pampers adjusted goals and multi non-paddle BSOD LP c5s842" at bounding box center [556, 267] width 233 height 13
click at [544, 172] on div "LIVE. V4 - pampers adoric e83cbn adjusted goals and multi BSOD LP" at bounding box center [556, 175] width 233 height 13
click at [700, 175] on icon at bounding box center [704, 175] width 9 height 9
click at [700, 297] on icon at bounding box center [704, 298] width 9 height 9
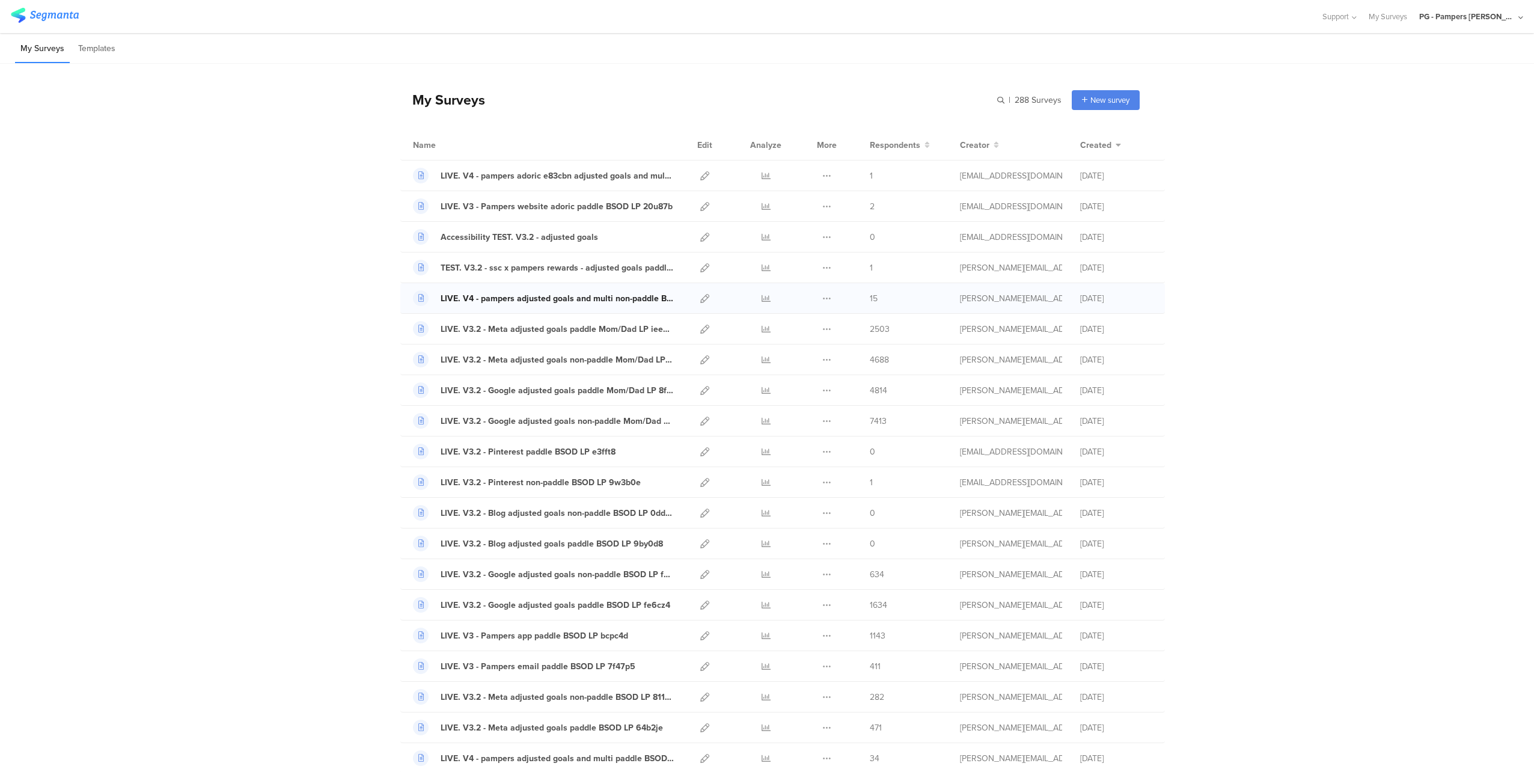
click at [508, 296] on div "LIVE. V4 - pampers adjusted goals and multi non-paddle BSOD LP c5s842" at bounding box center [556, 298] width 233 height 13
click at [700, 176] on icon at bounding box center [704, 175] width 9 height 9
click at [701, 295] on icon at bounding box center [704, 298] width 9 height 9
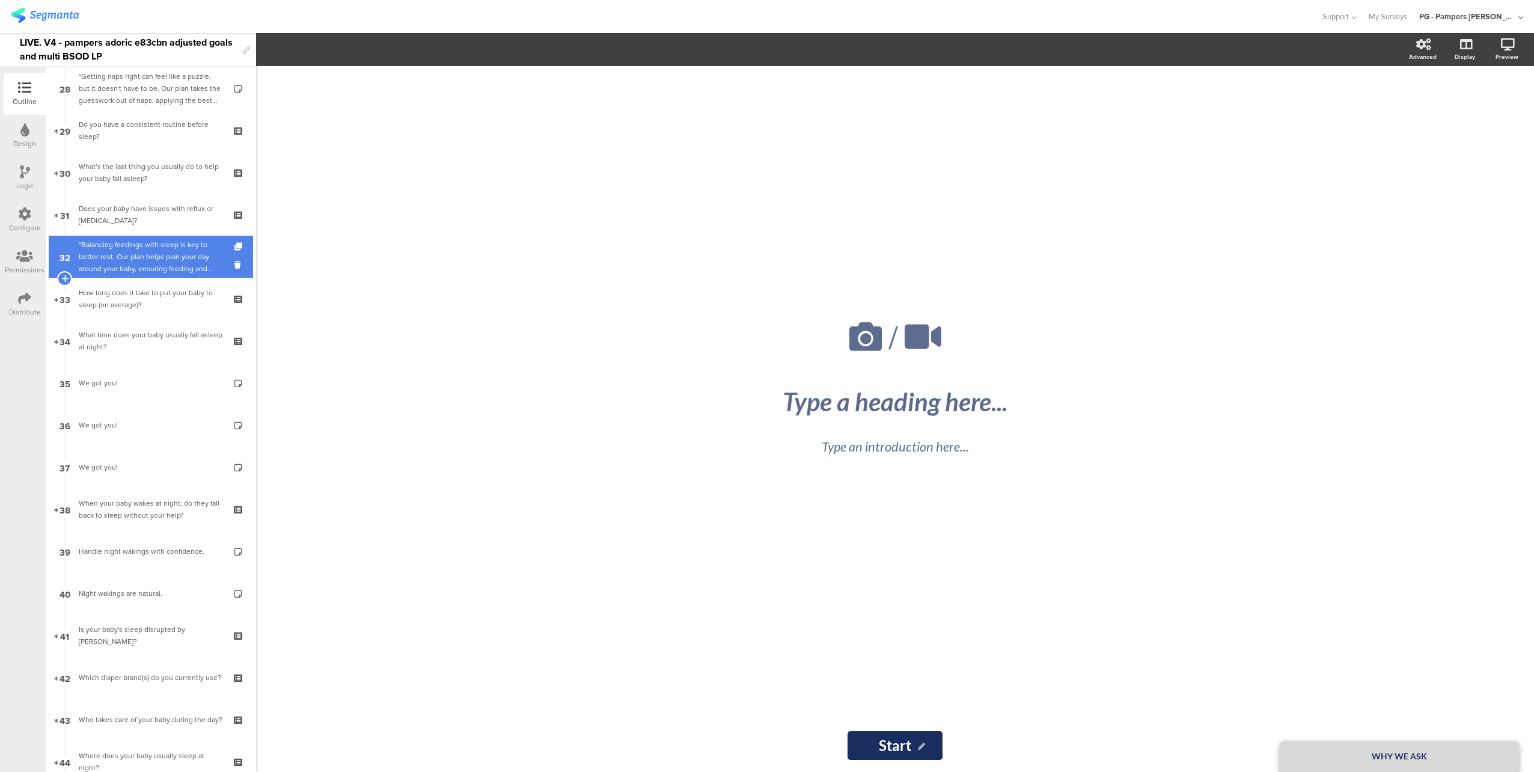
scroll to position [1262, 0]
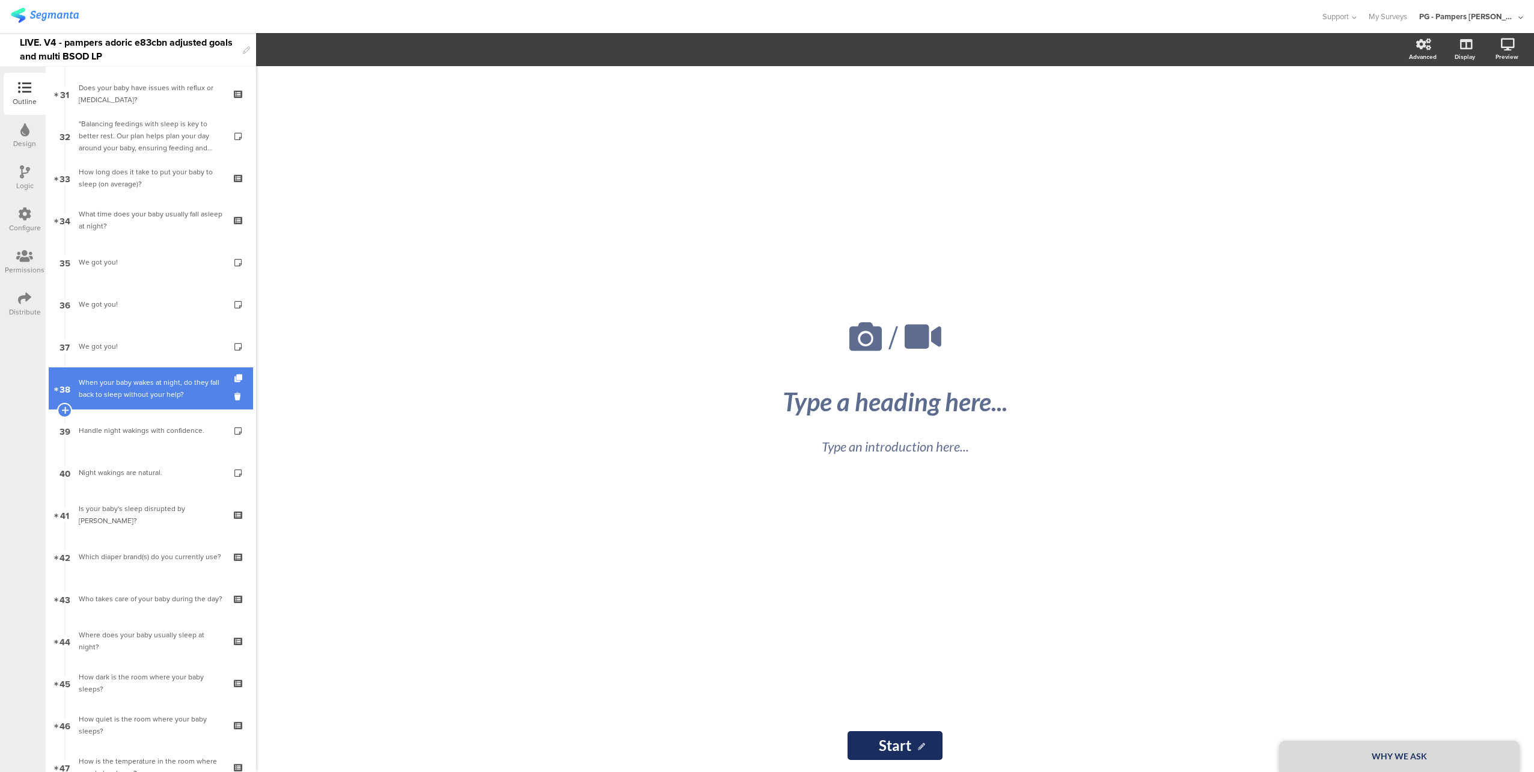
click at [160, 390] on div "When your baby wakes at night, do they fall back to sleep without your help?​" at bounding box center [151, 388] width 144 height 24
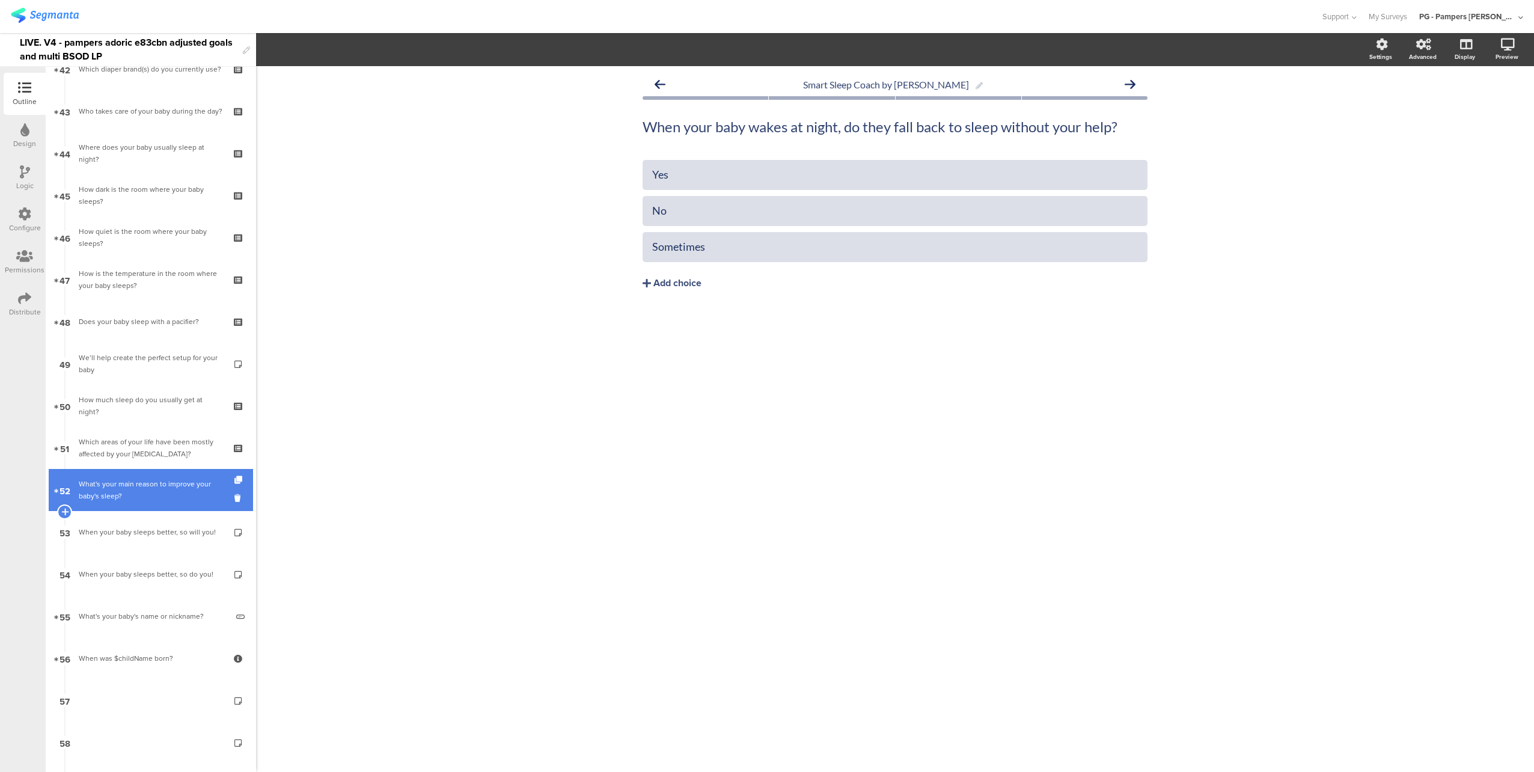
scroll to position [1863, 0]
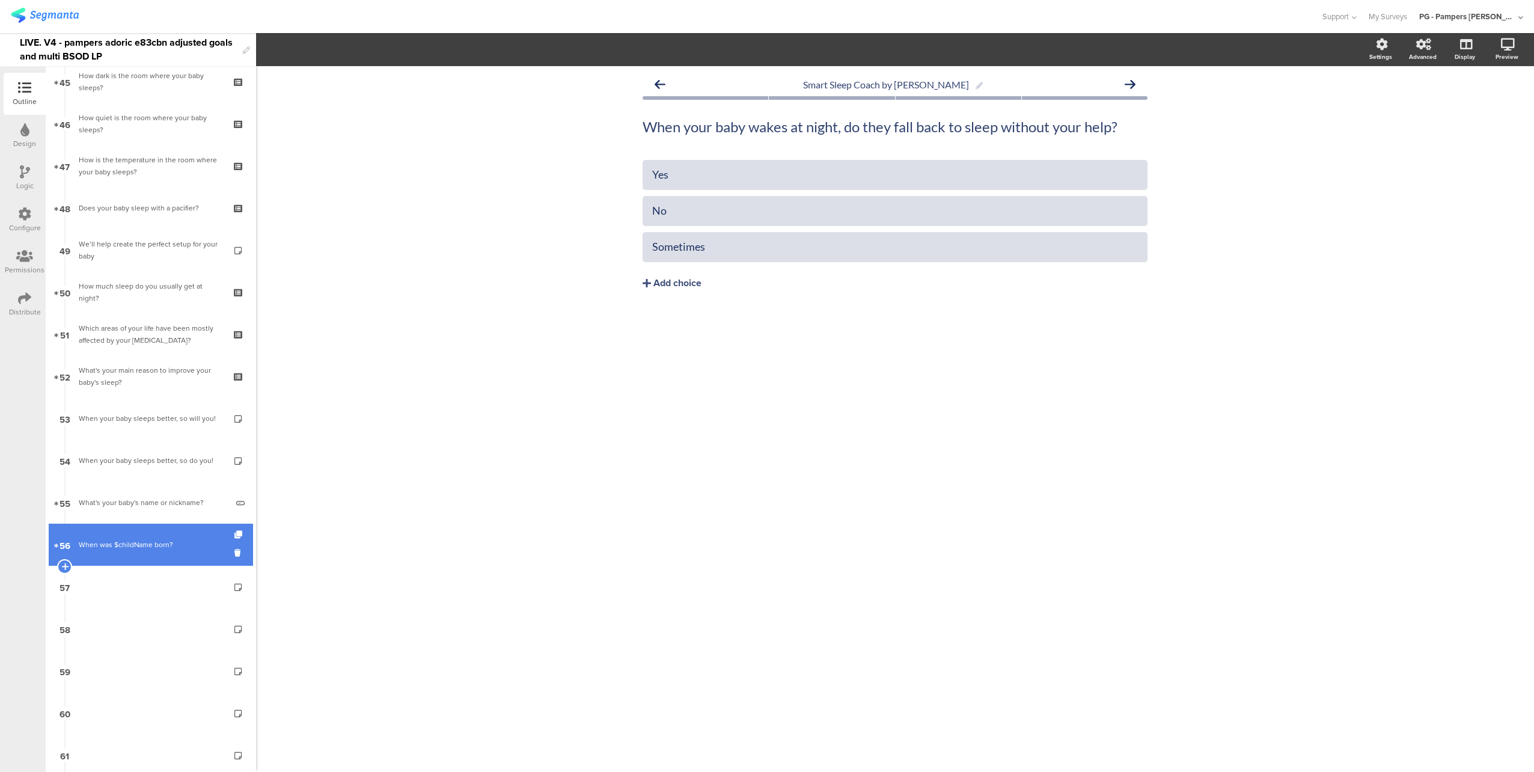
click at [166, 541] on div "When was $childName born?" at bounding box center [151, 544] width 144 height 12
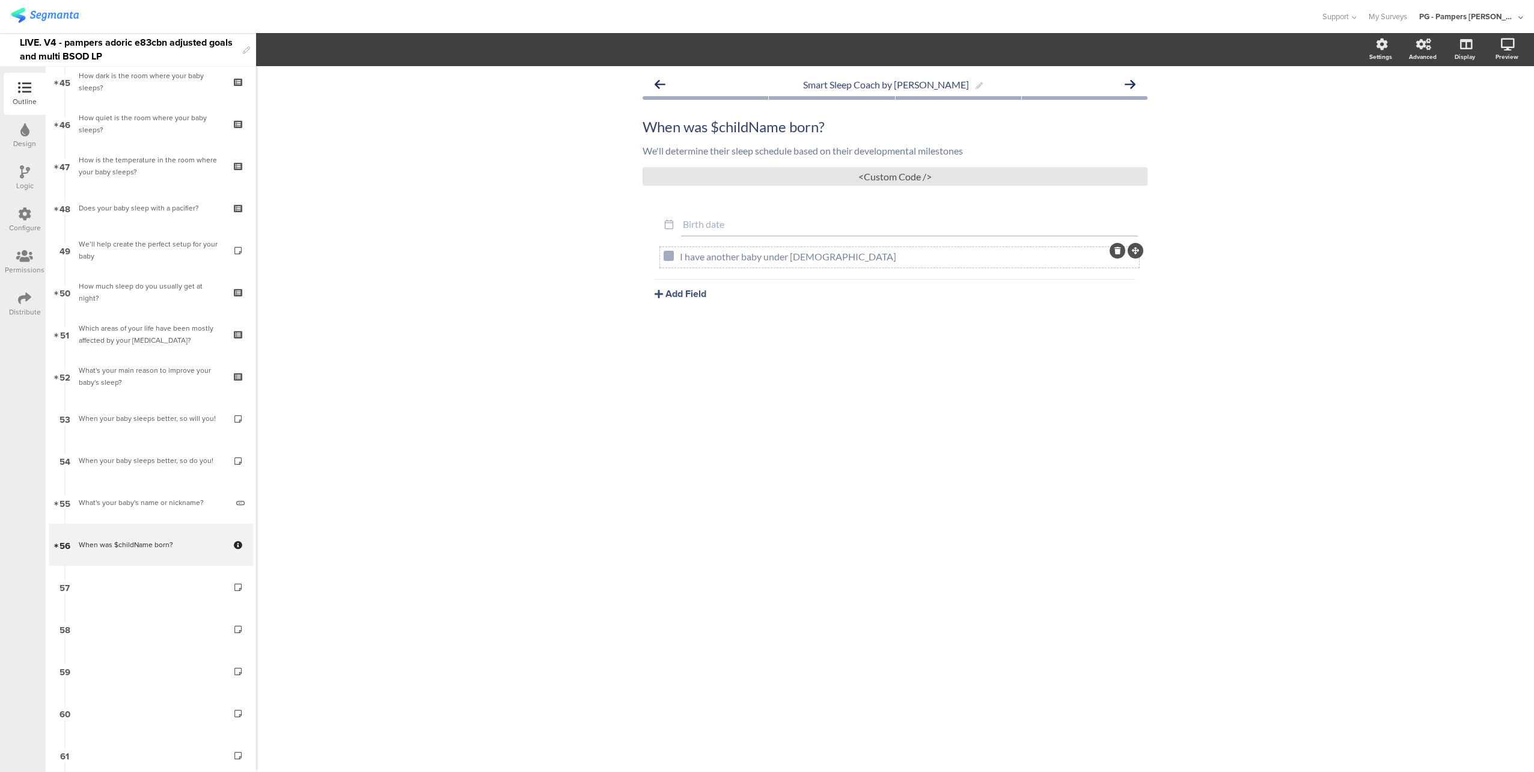
click at [1119, 252] on icon at bounding box center [1117, 250] width 7 height 7
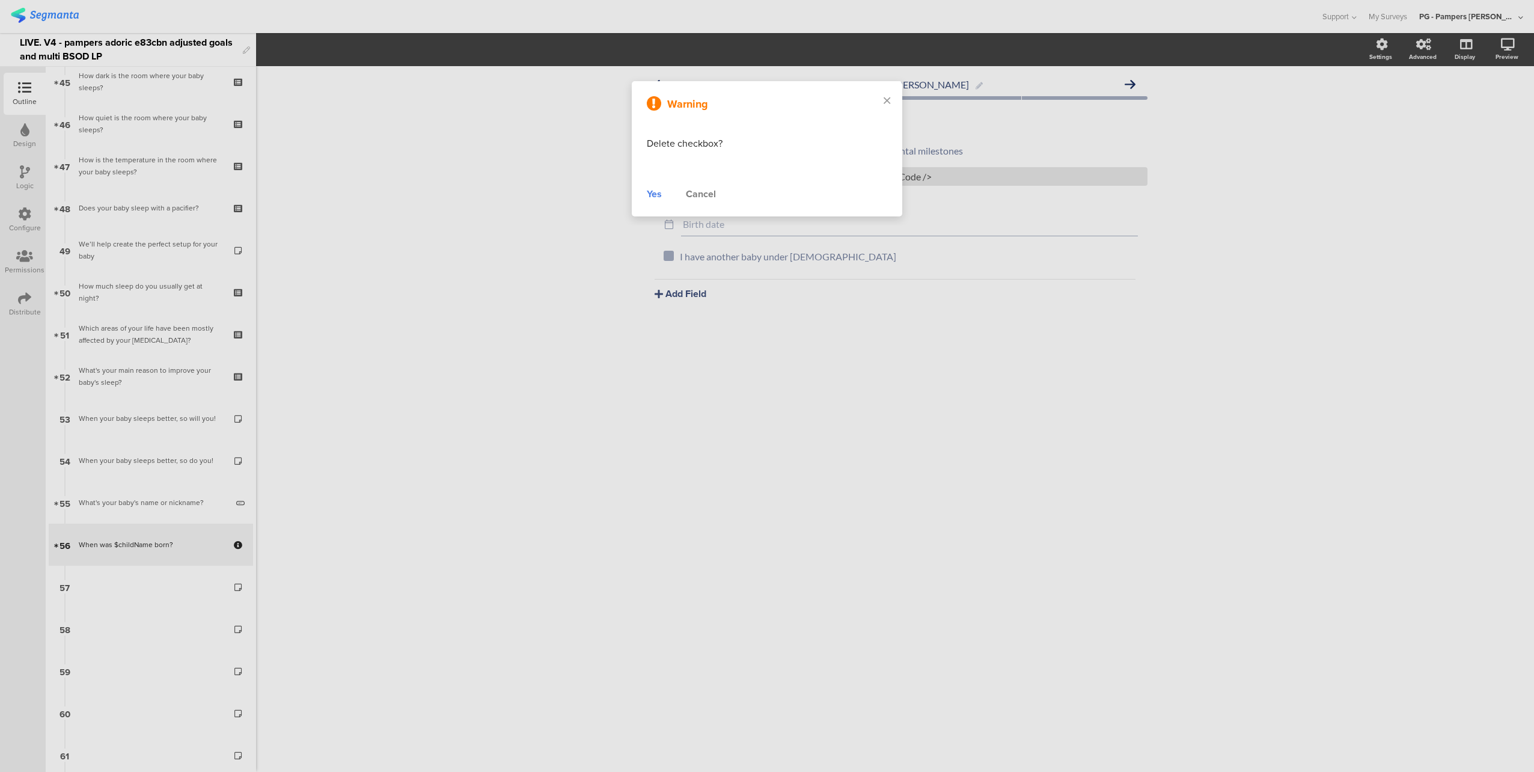
click at [652, 192] on div "Yes" at bounding box center [654, 194] width 15 height 14
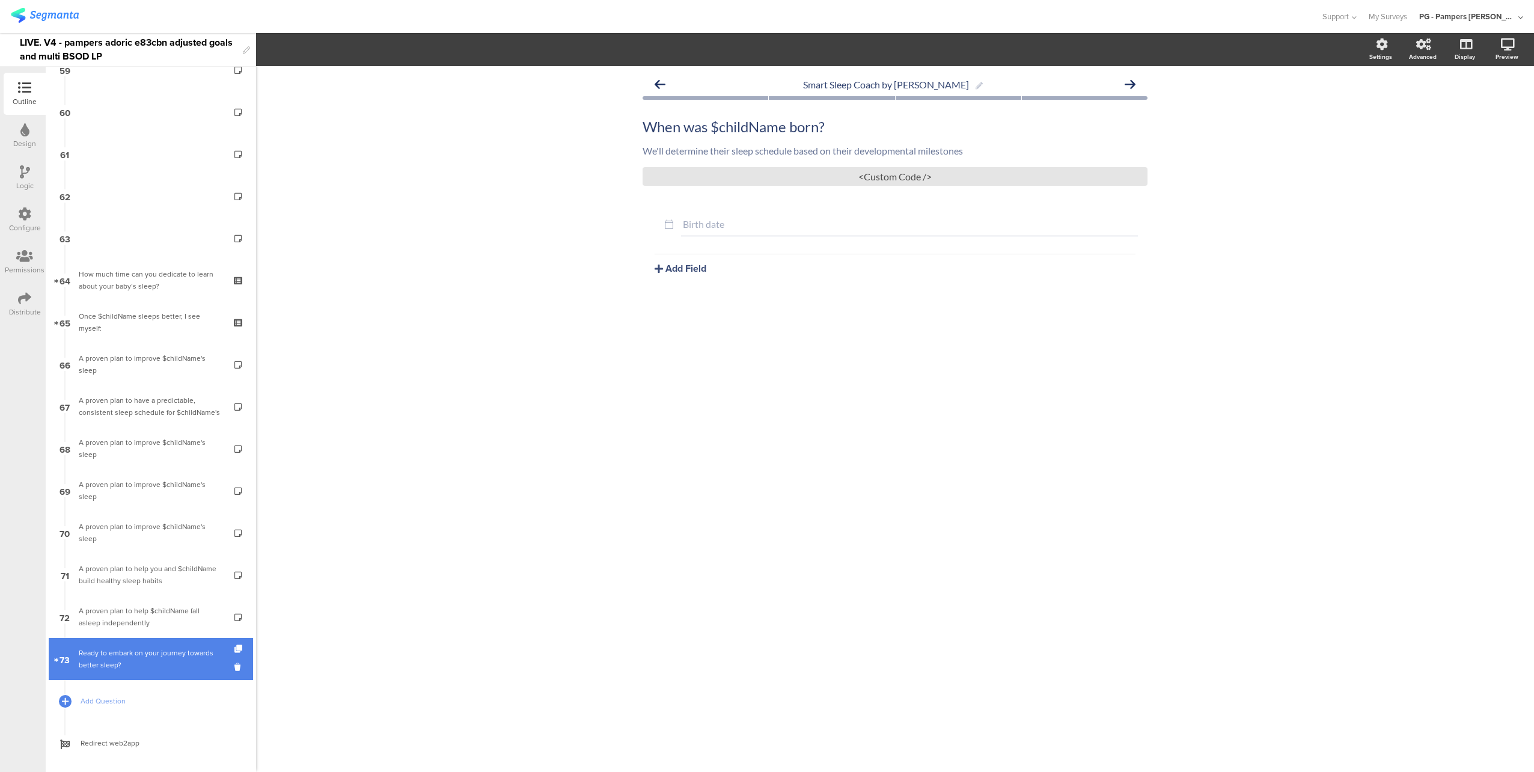
scroll to position [2483, 0]
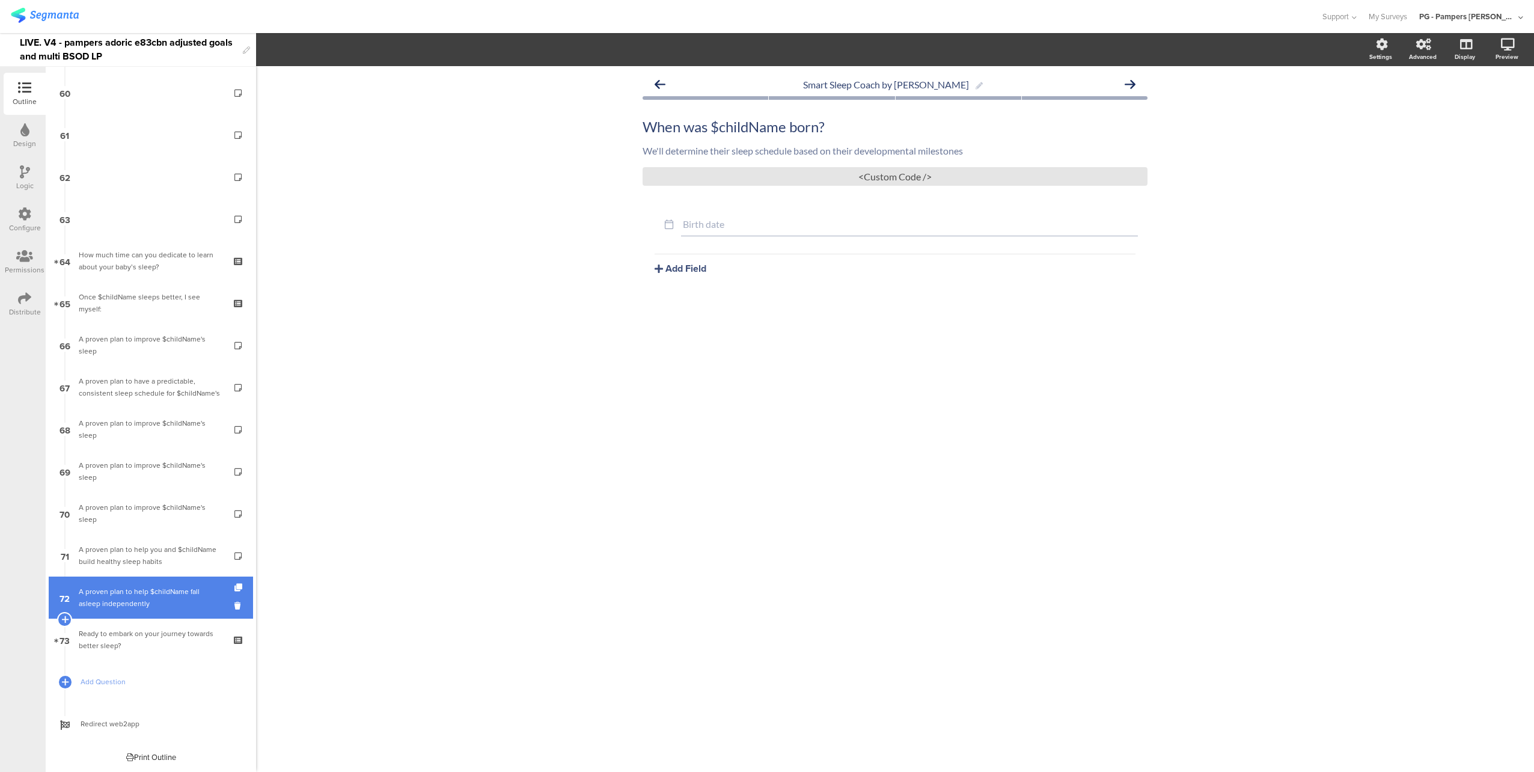
click at [168, 599] on div "A proven plan to help $childName fall asleep independently" at bounding box center [151, 597] width 144 height 24
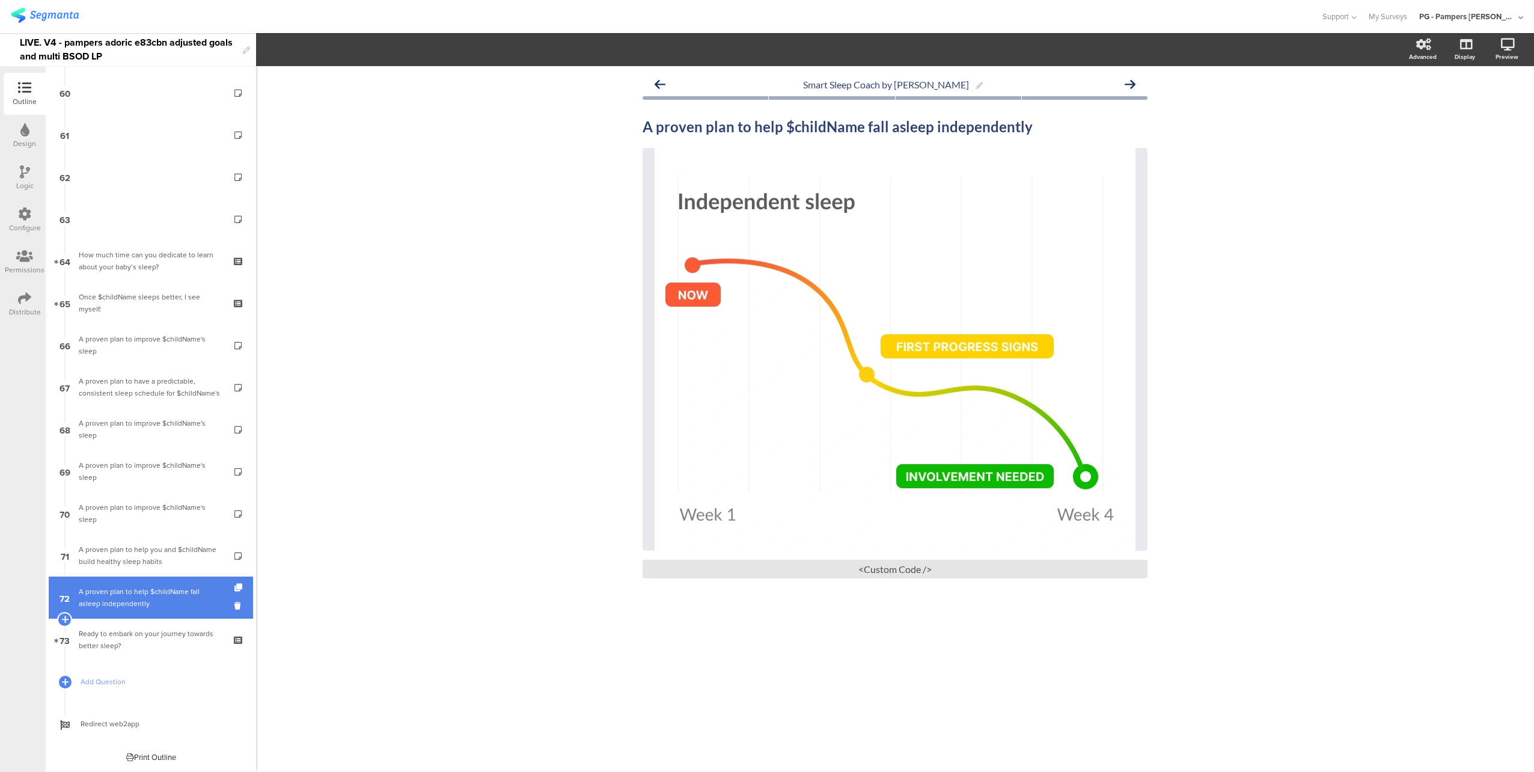
click at [225, 609] on link "72 A proven plan to help $childName fall asleep independently" at bounding box center [151, 597] width 204 height 42
click at [234, 606] on icon at bounding box center [239, 605] width 10 height 11
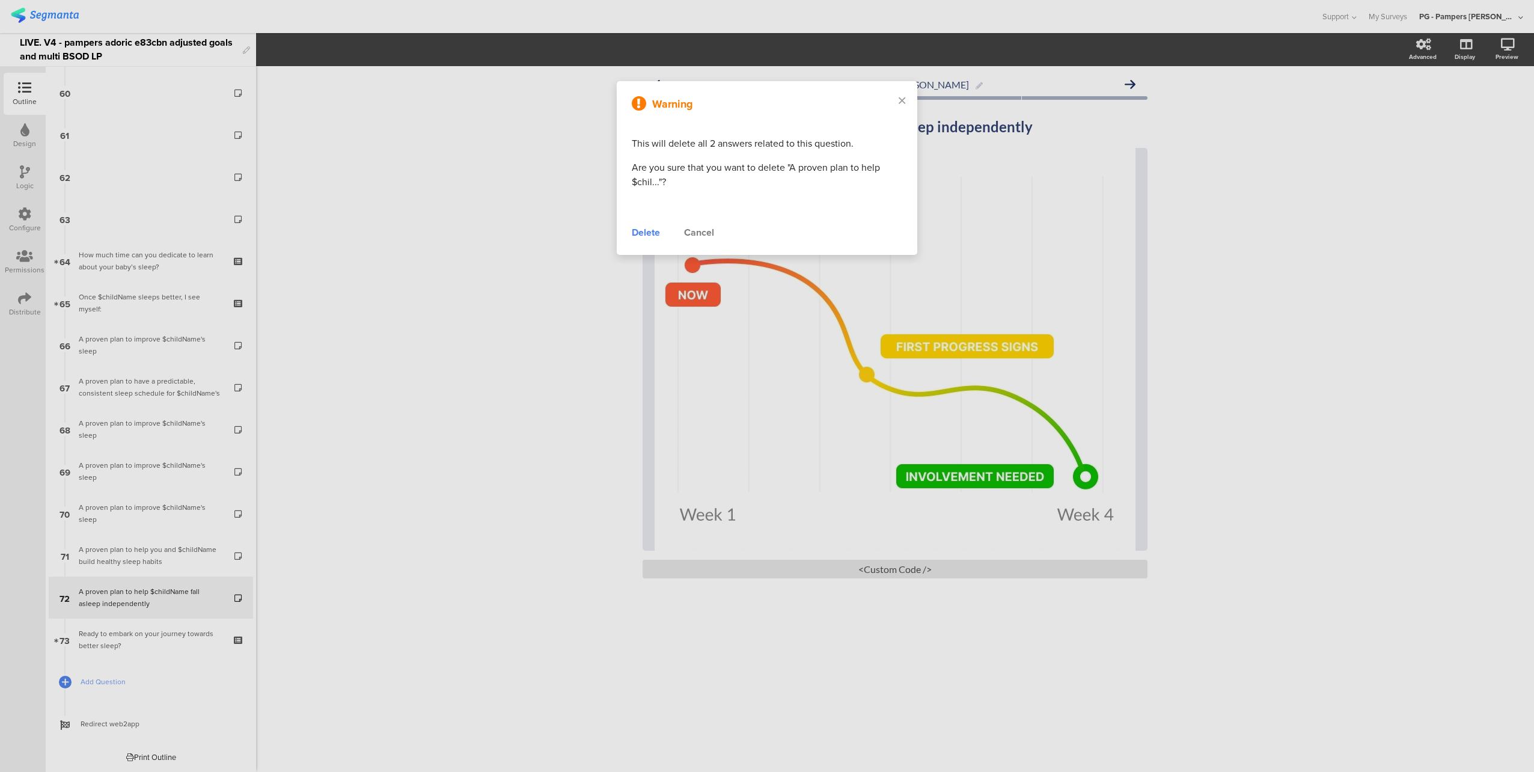
click at [647, 232] on div "Delete" at bounding box center [646, 232] width 28 height 14
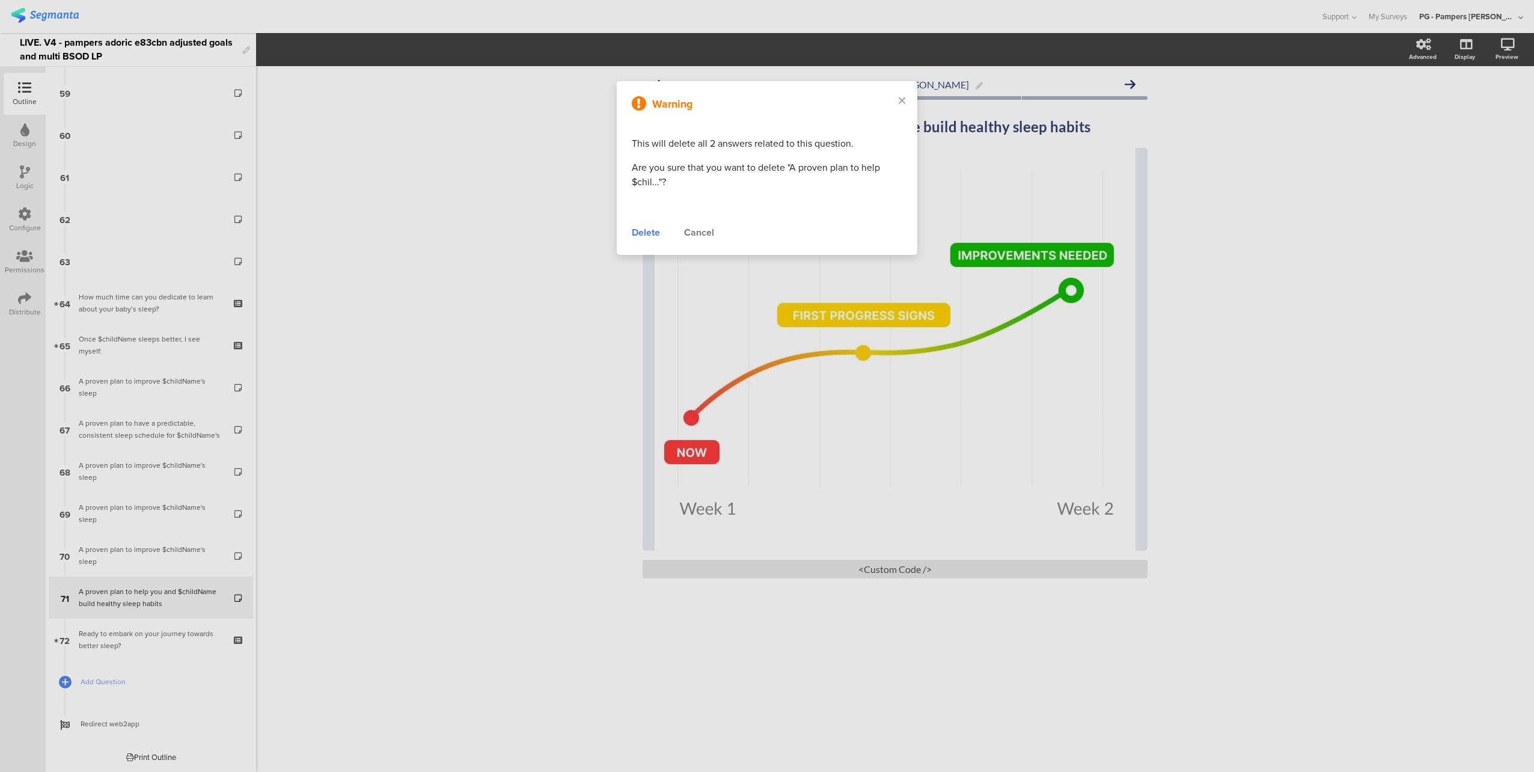
scroll to position [2441, 0]
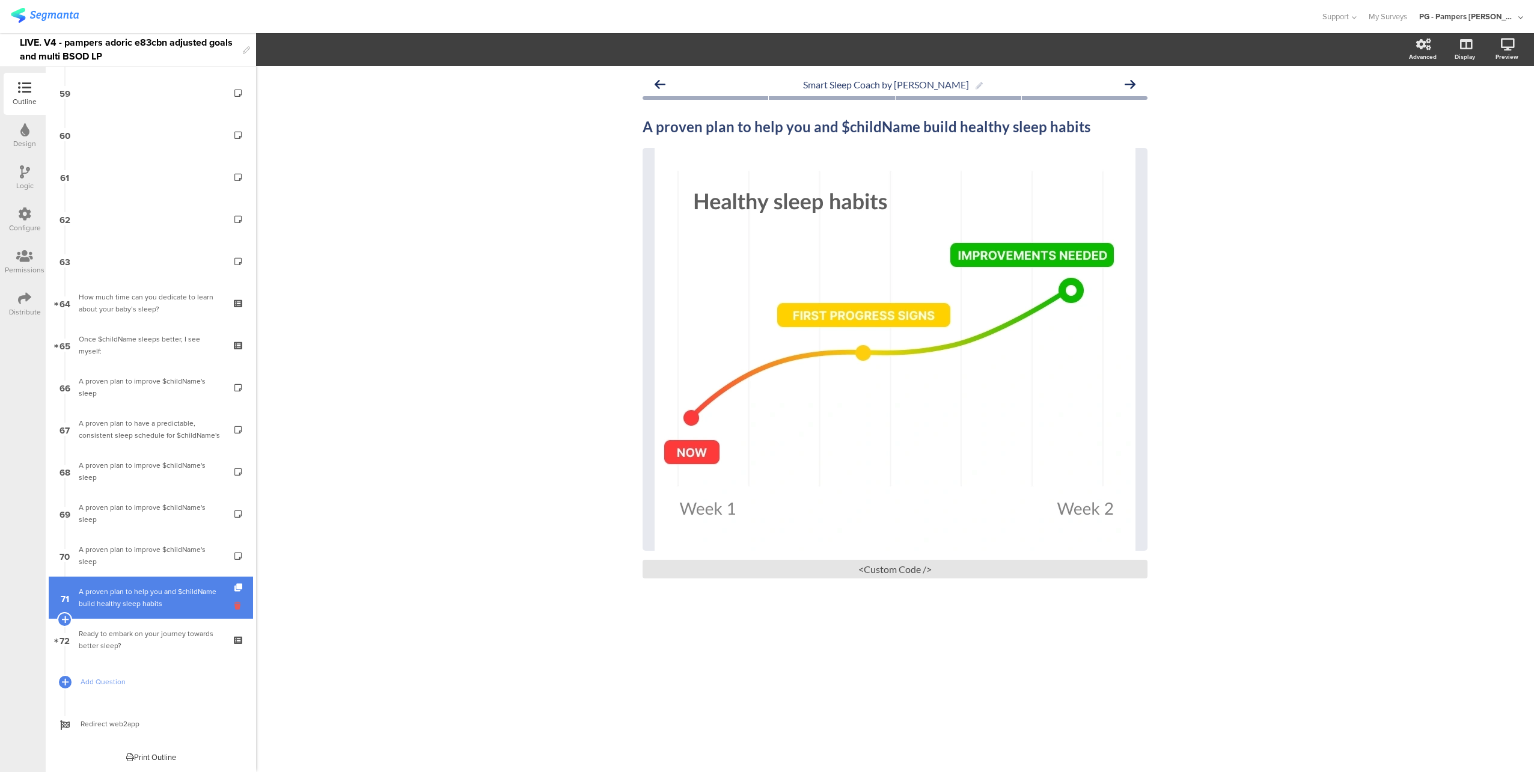
click at [234, 605] on icon at bounding box center [239, 605] width 10 height 11
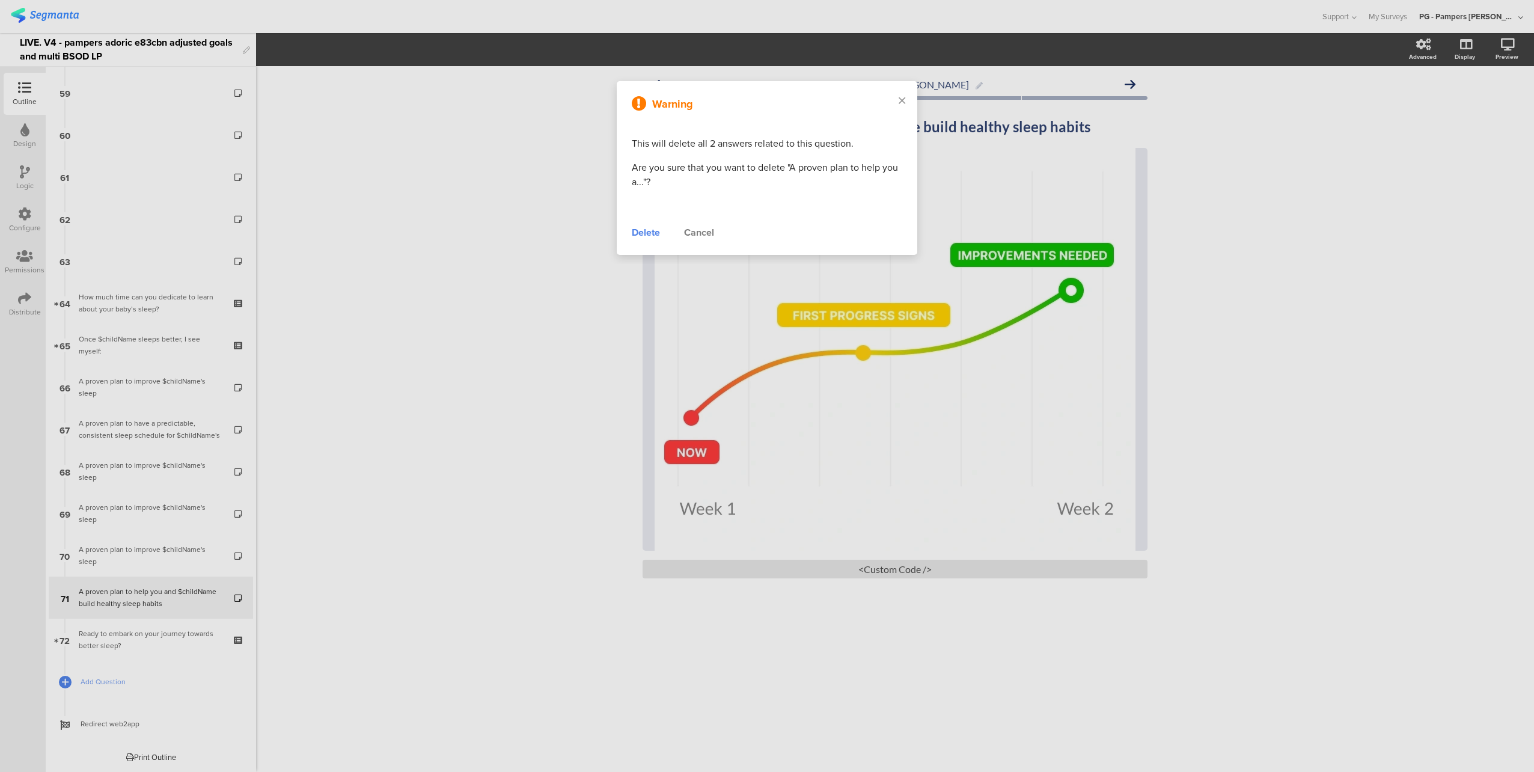
click at [640, 233] on div "Delete" at bounding box center [646, 232] width 28 height 14
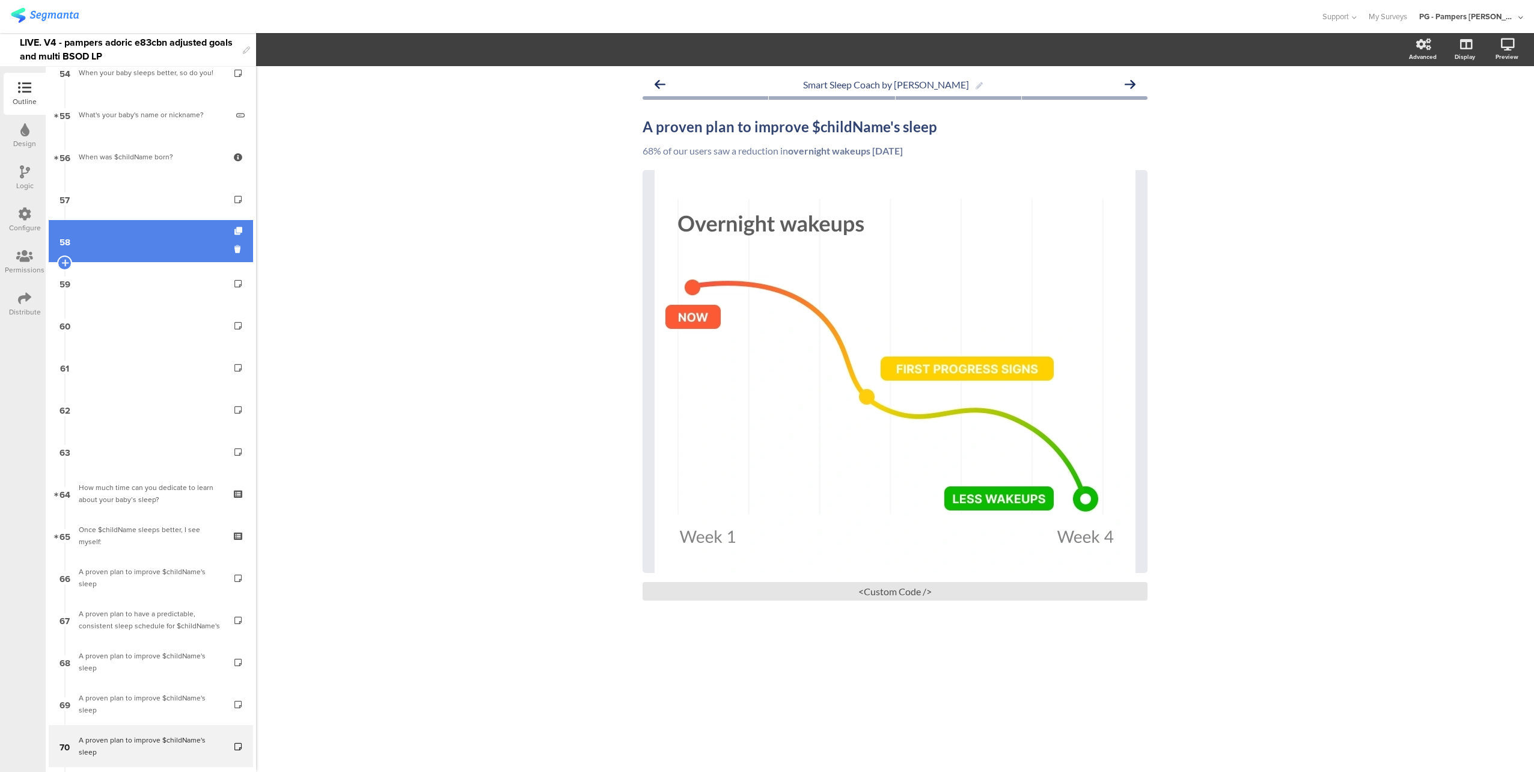
scroll to position [2098, 0]
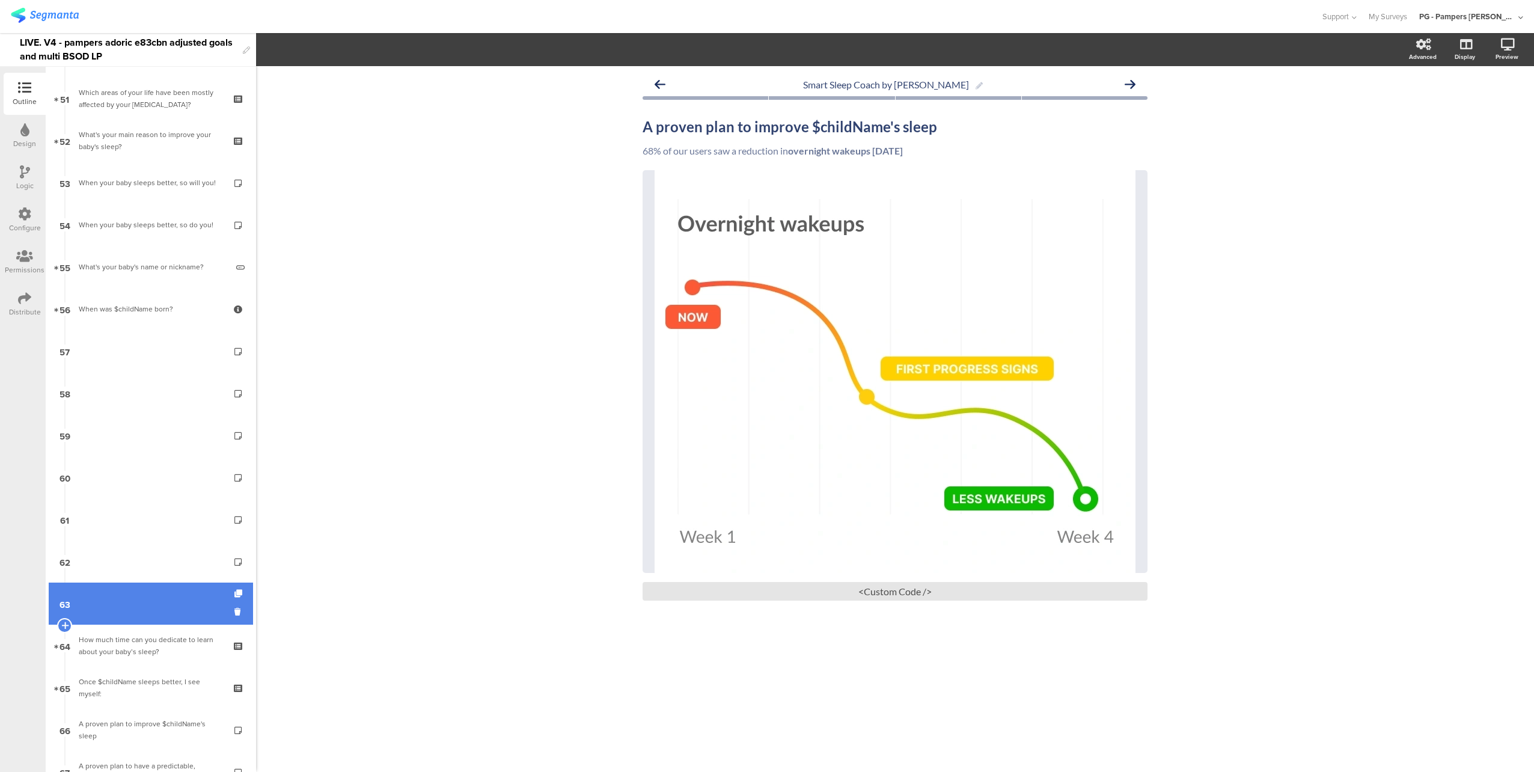
click at [112, 600] on link "63" at bounding box center [151, 603] width 204 height 42
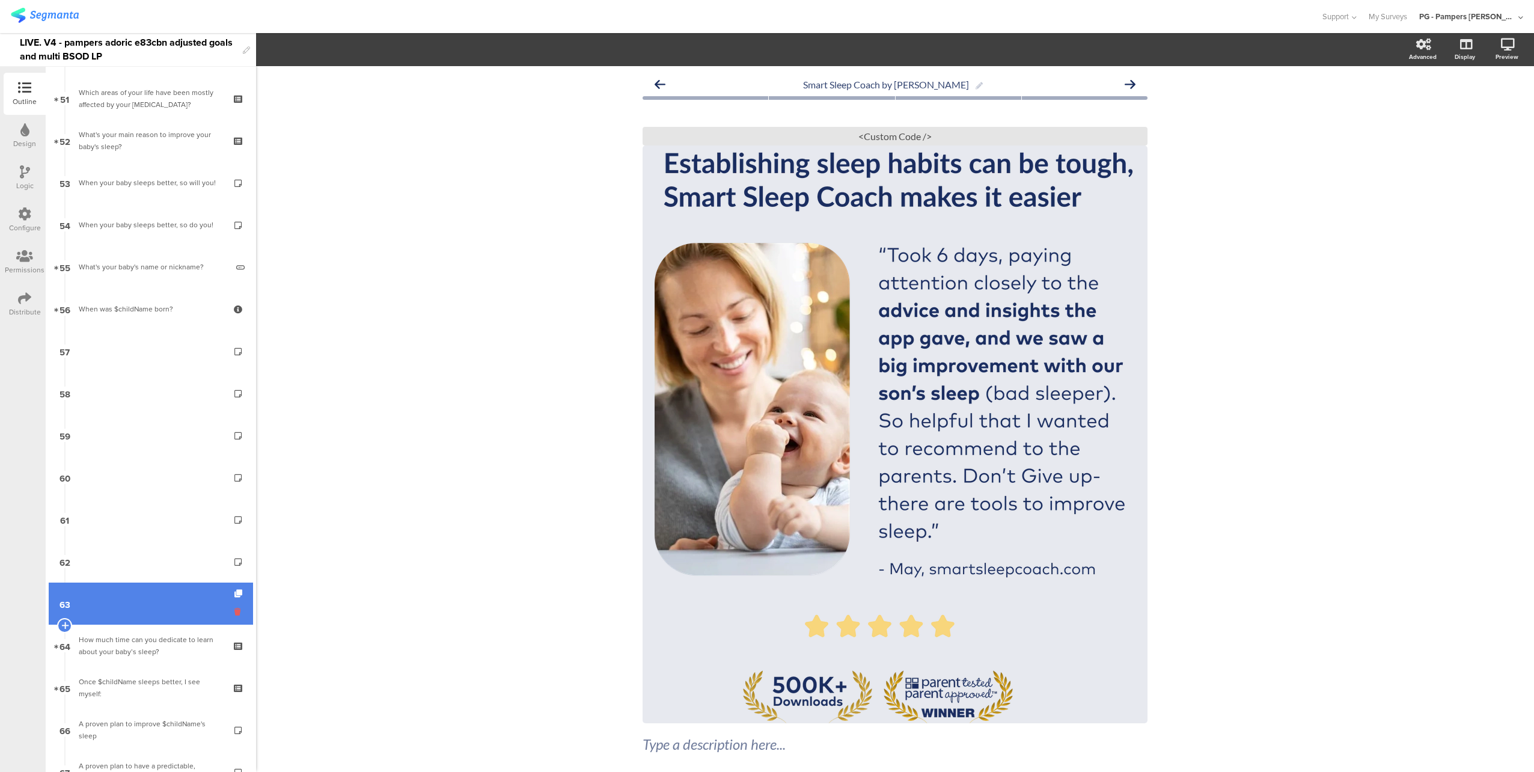
click at [234, 611] on icon at bounding box center [239, 611] width 10 height 11
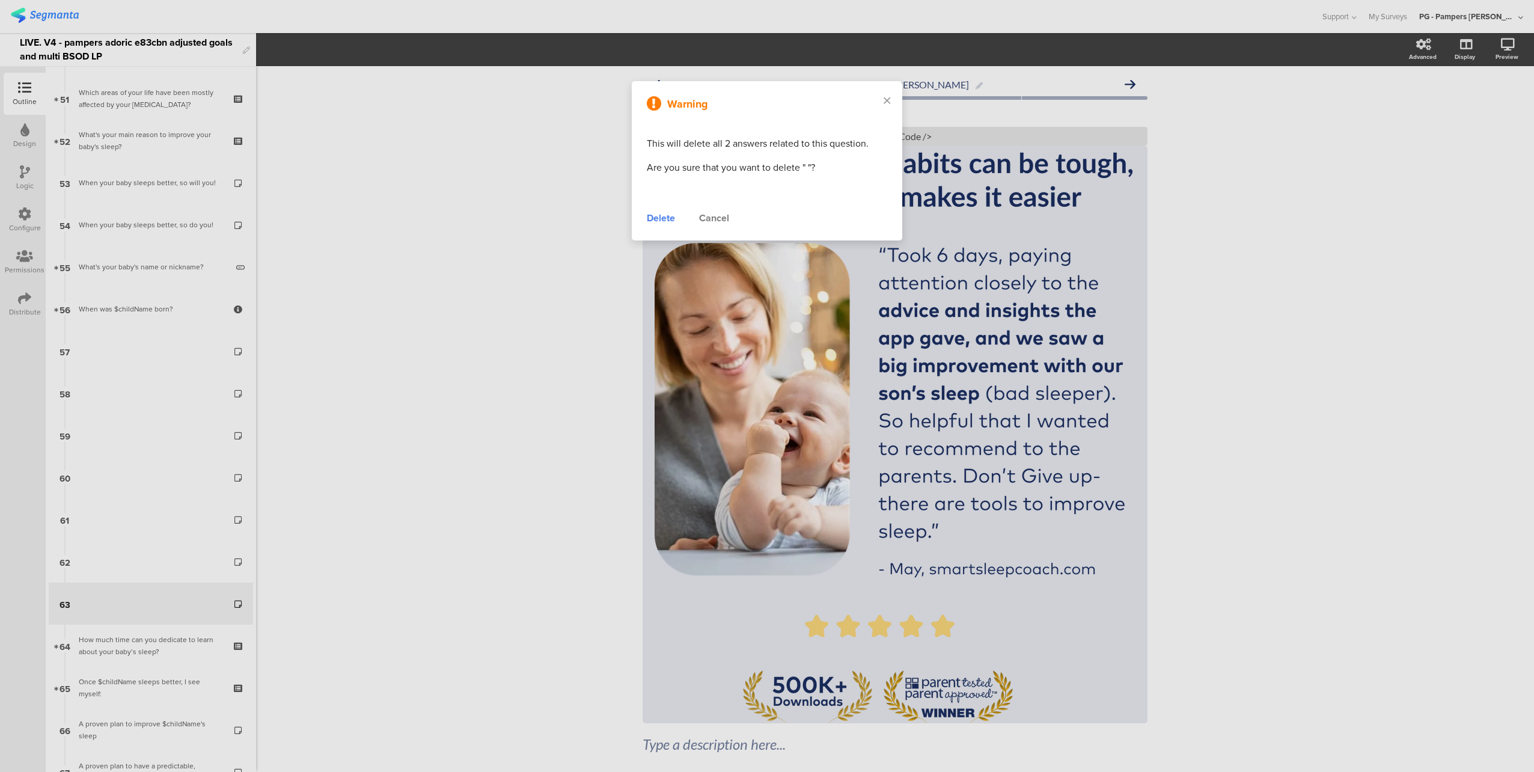
click at [657, 212] on div "Delete" at bounding box center [661, 218] width 28 height 14
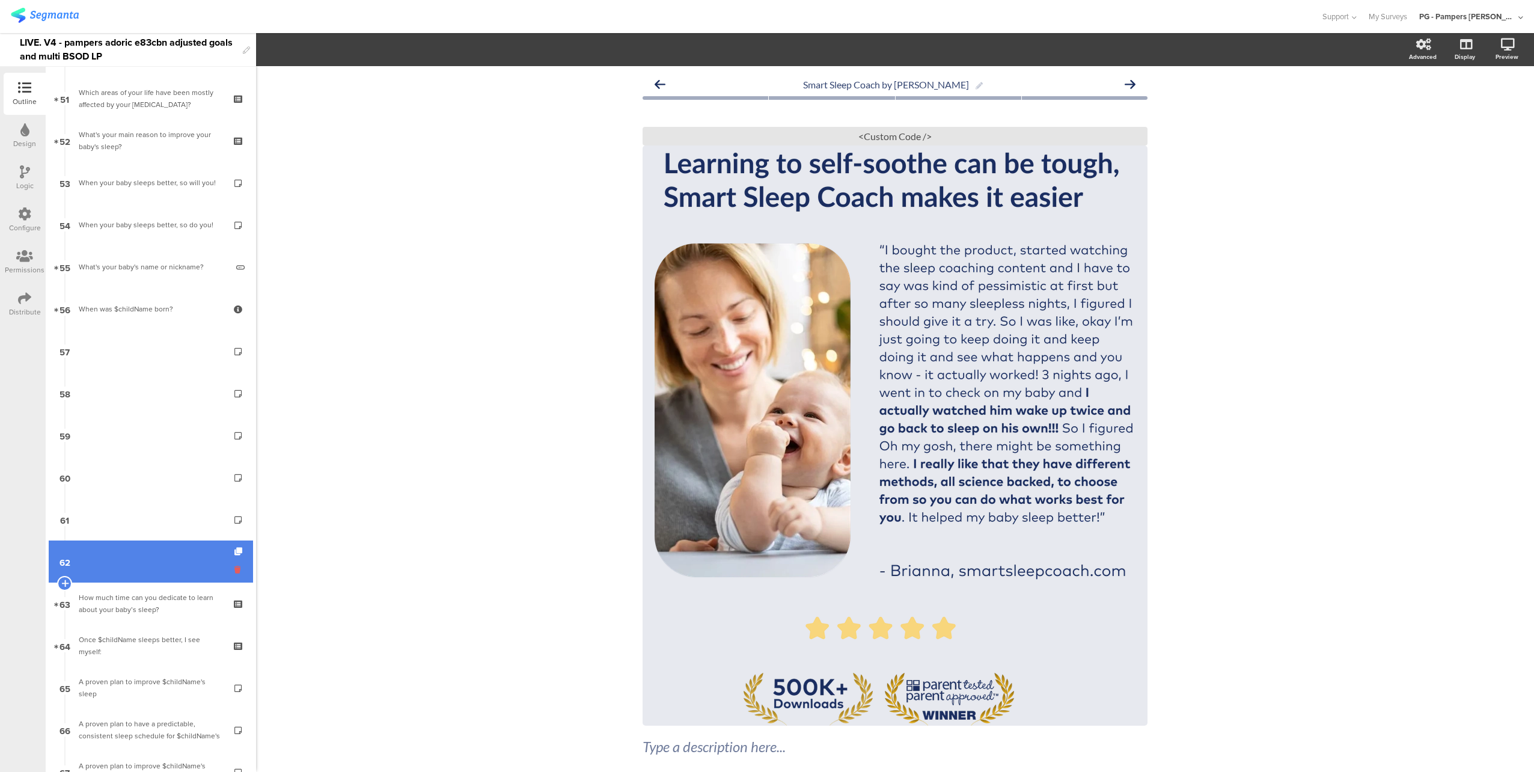
click at [234, 570] on icon at bounding box center [239, 569] width 10 height 11
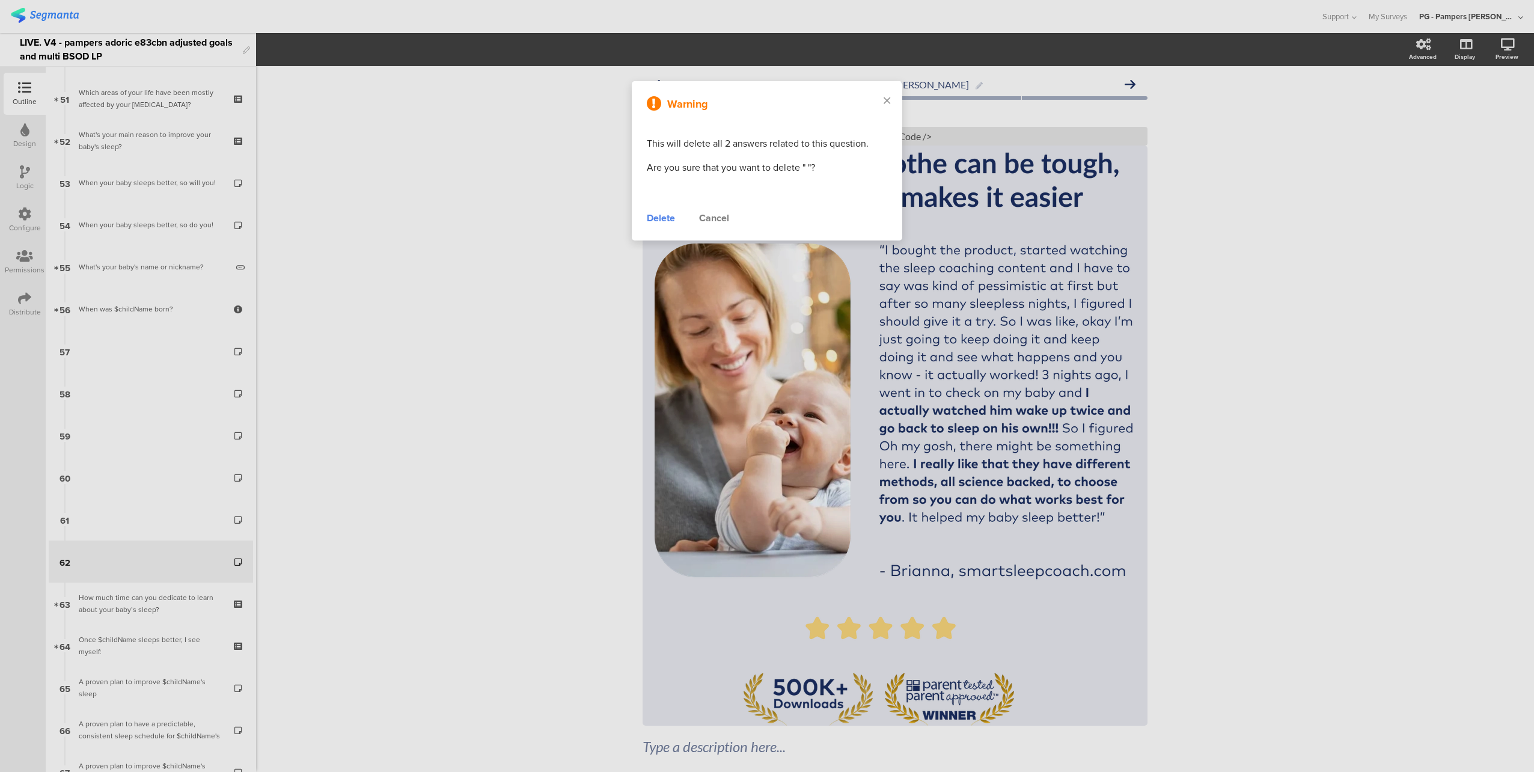
click at [656, 218] on div "Delete" at bounding box center [661, 218] width 28 height 14
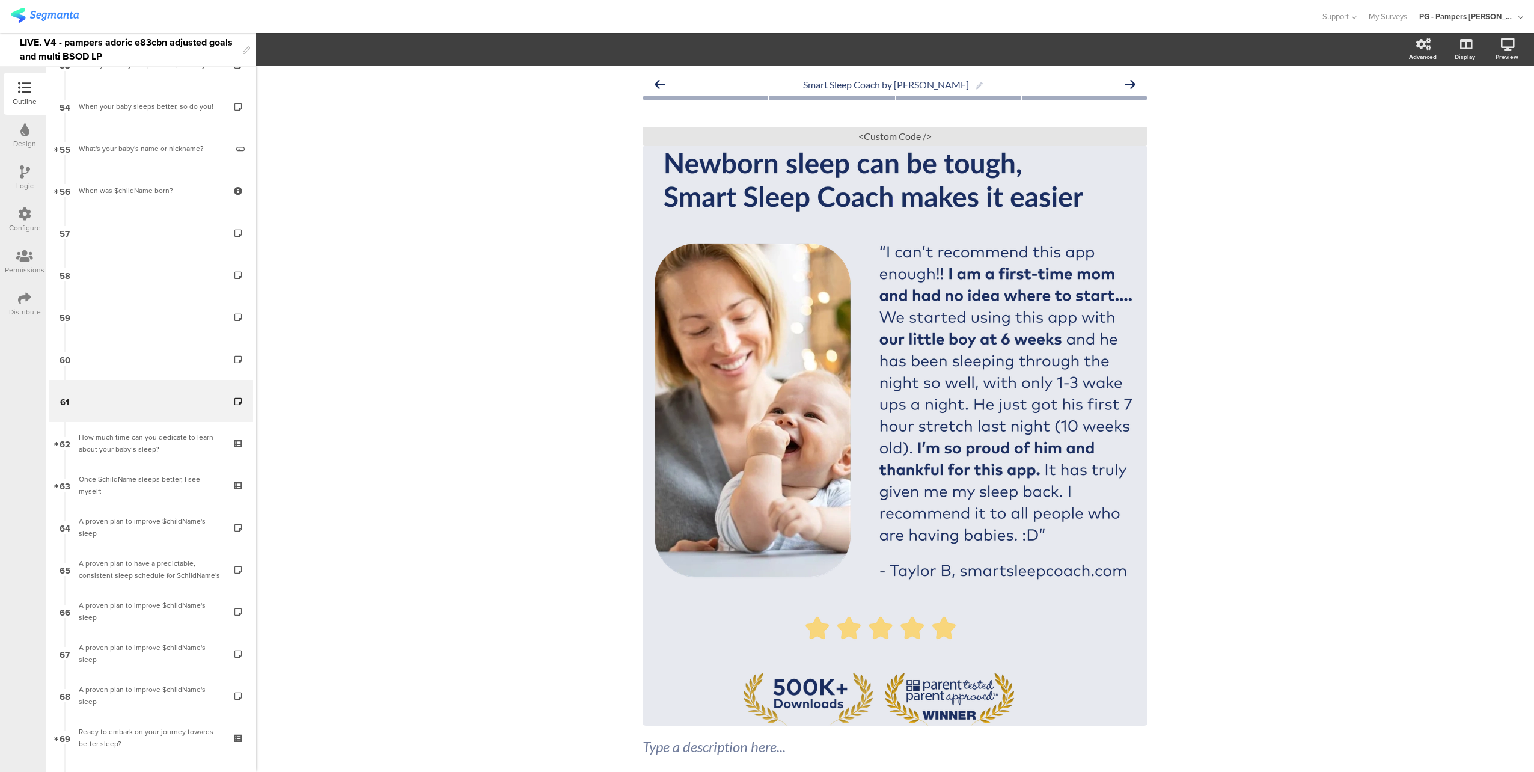
scroll to position [2315, 0]
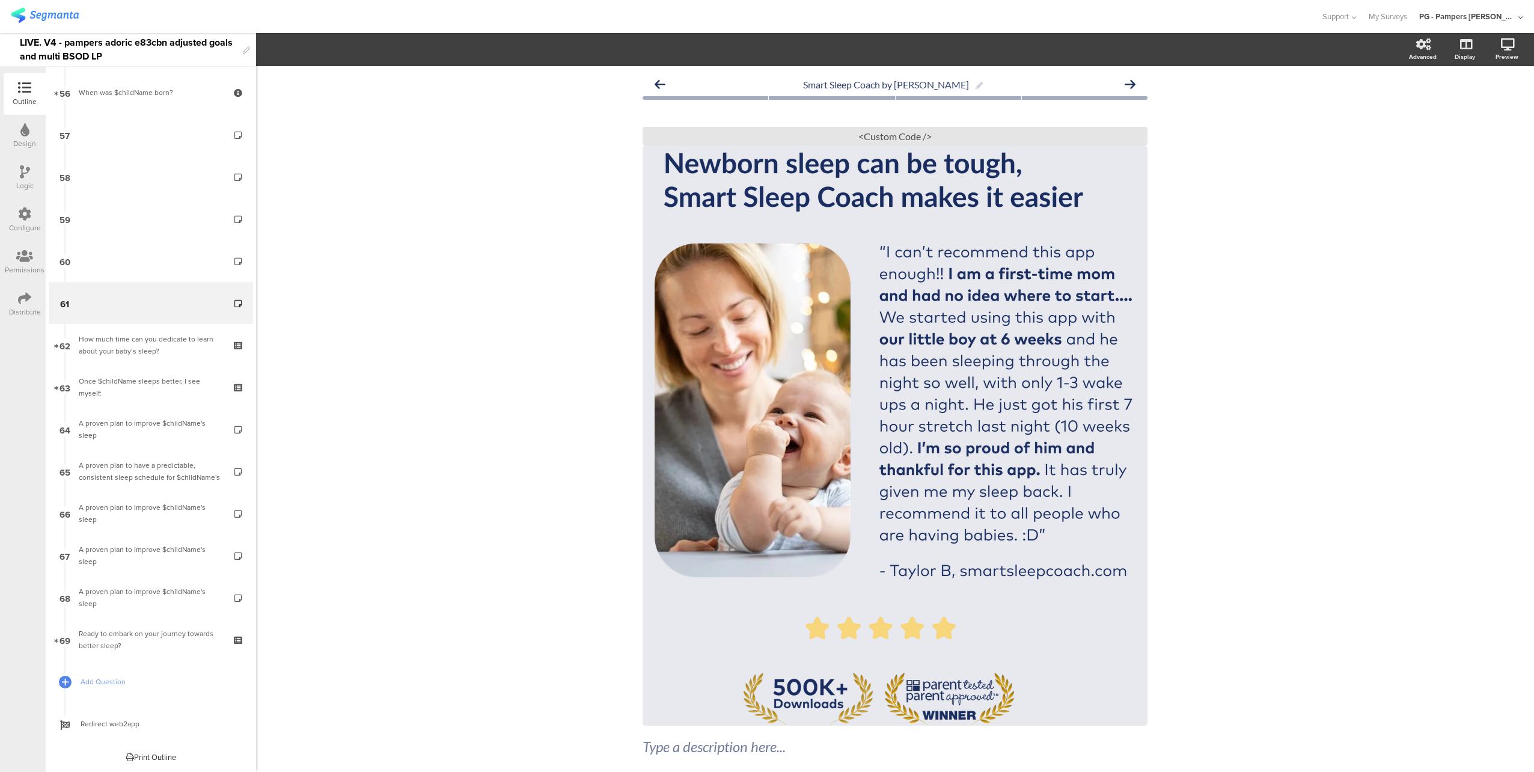
click at [22, 166] on icon at bounding box center [25, 171] width 10 height 13
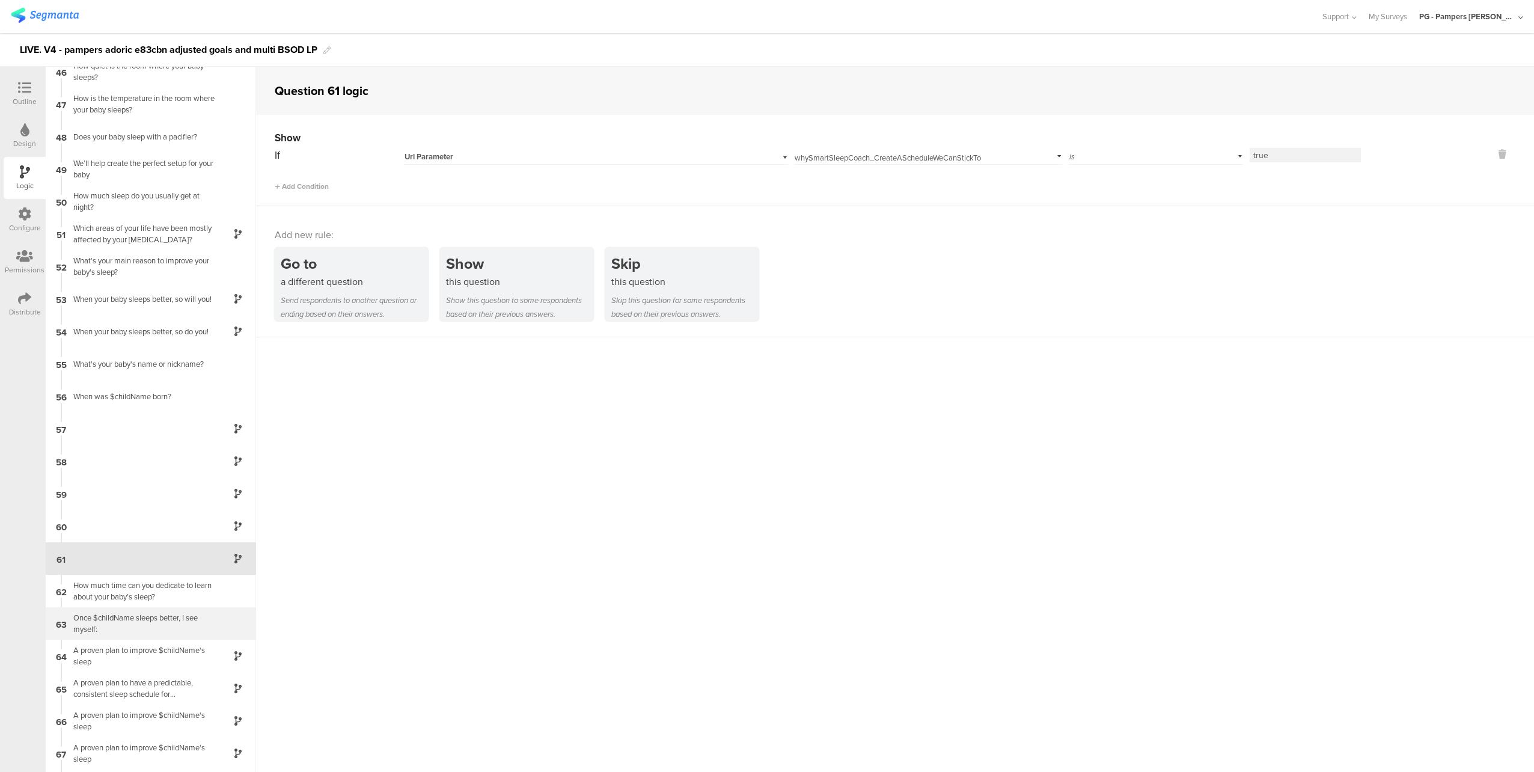
scroll to position [1534, 0]
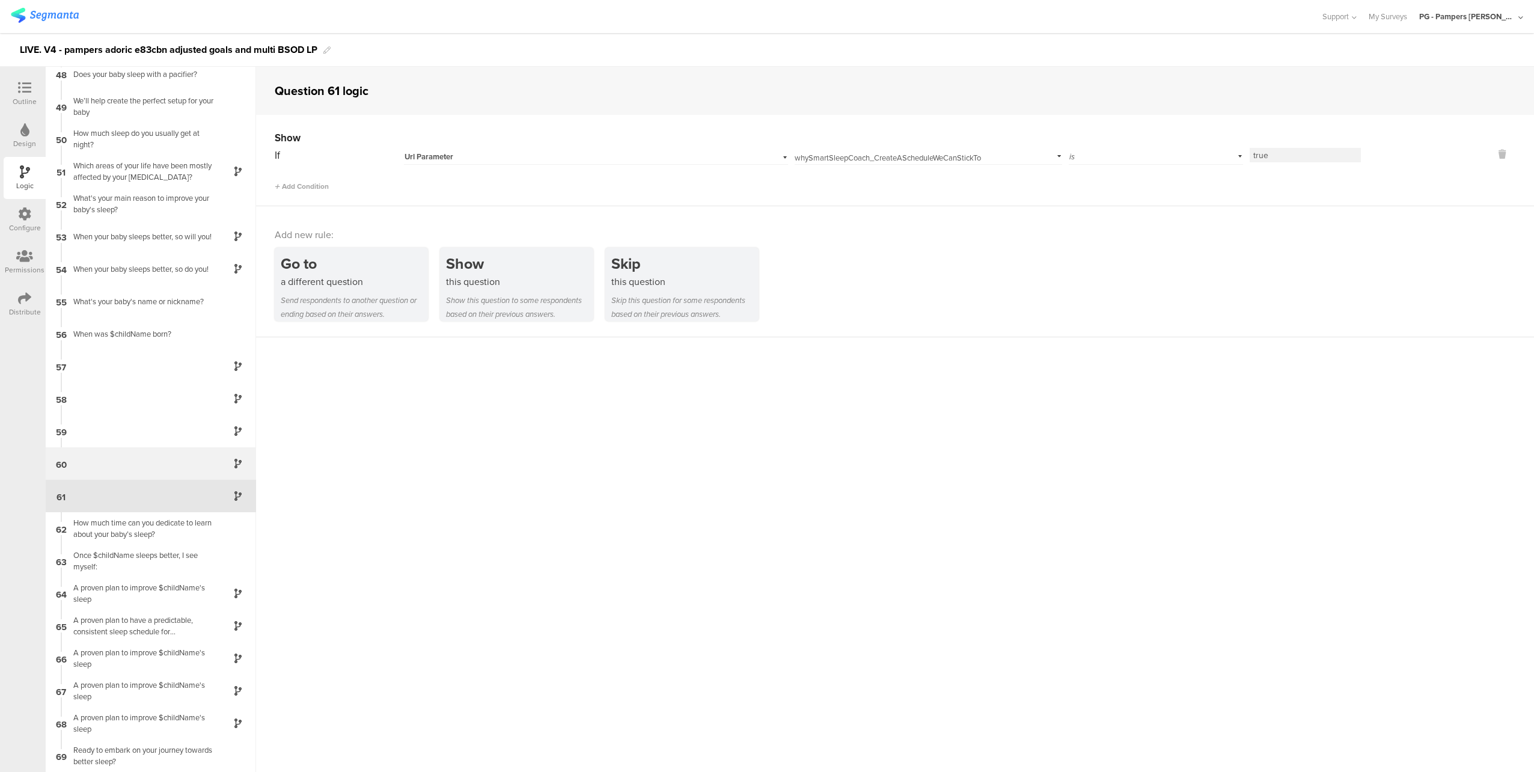
click at [160, 467] on div "60" at bounding box center [151, 463] width 210 height 32
click at [301, 186] on span "Add Condition" at bounding box center [302, 186] width 54 height 11
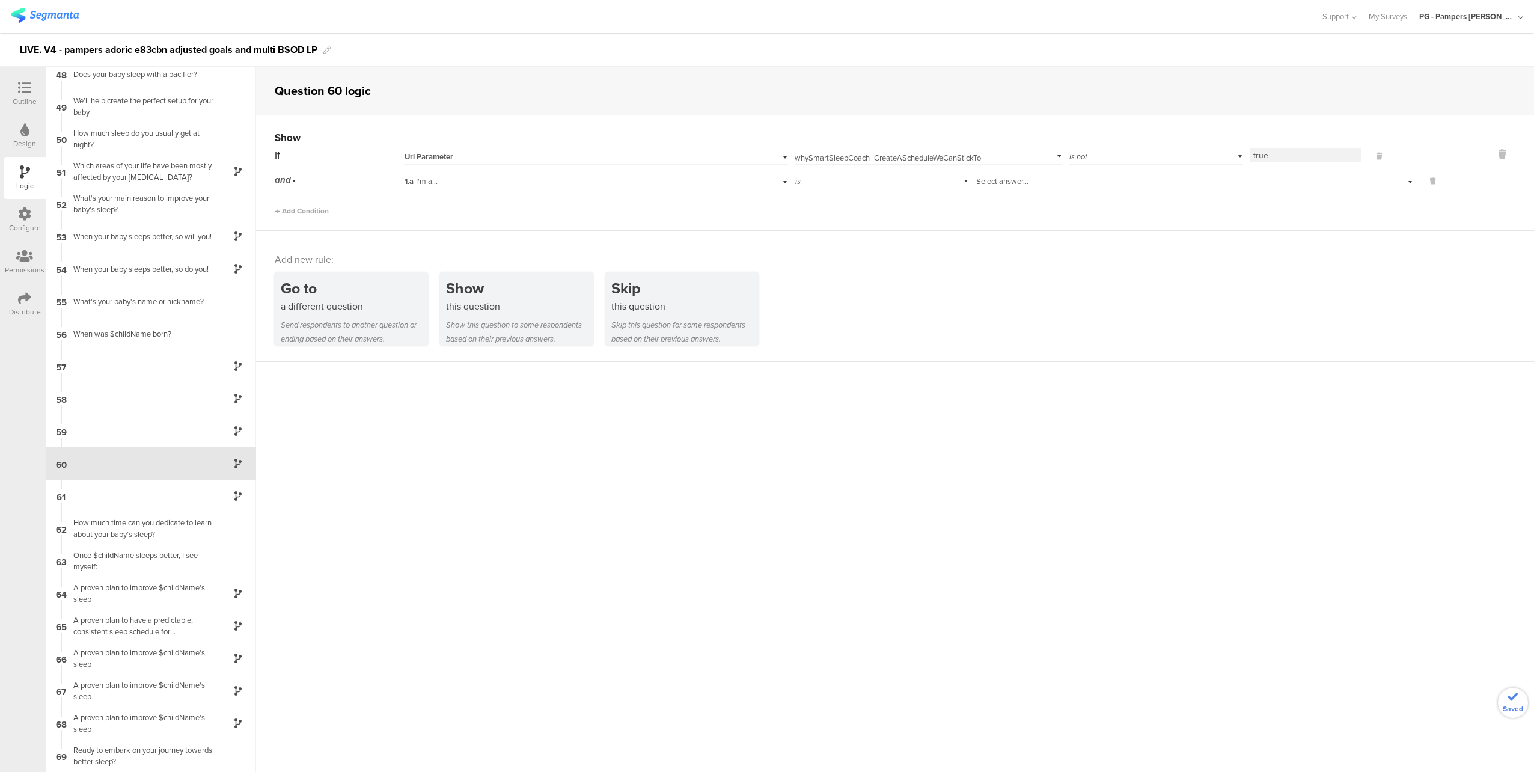
click at [704, 183] on div "1.a I'm a..." at bounding box center [569, 181] width 331 height 11
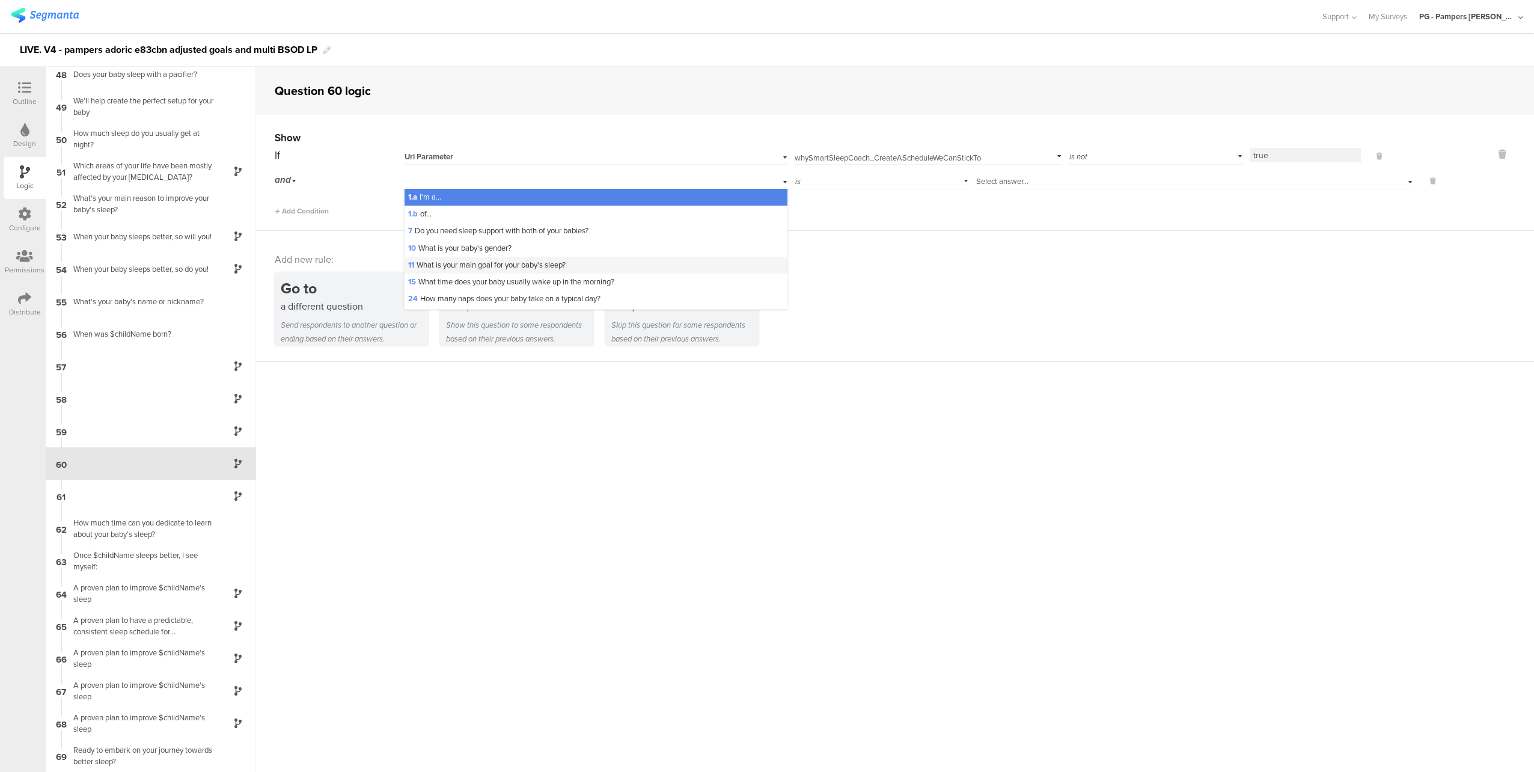
click at [552, 267] on span "11 What is your main goal for your baby's sleep?" at bounding box center [486, 264] width 157 height 11
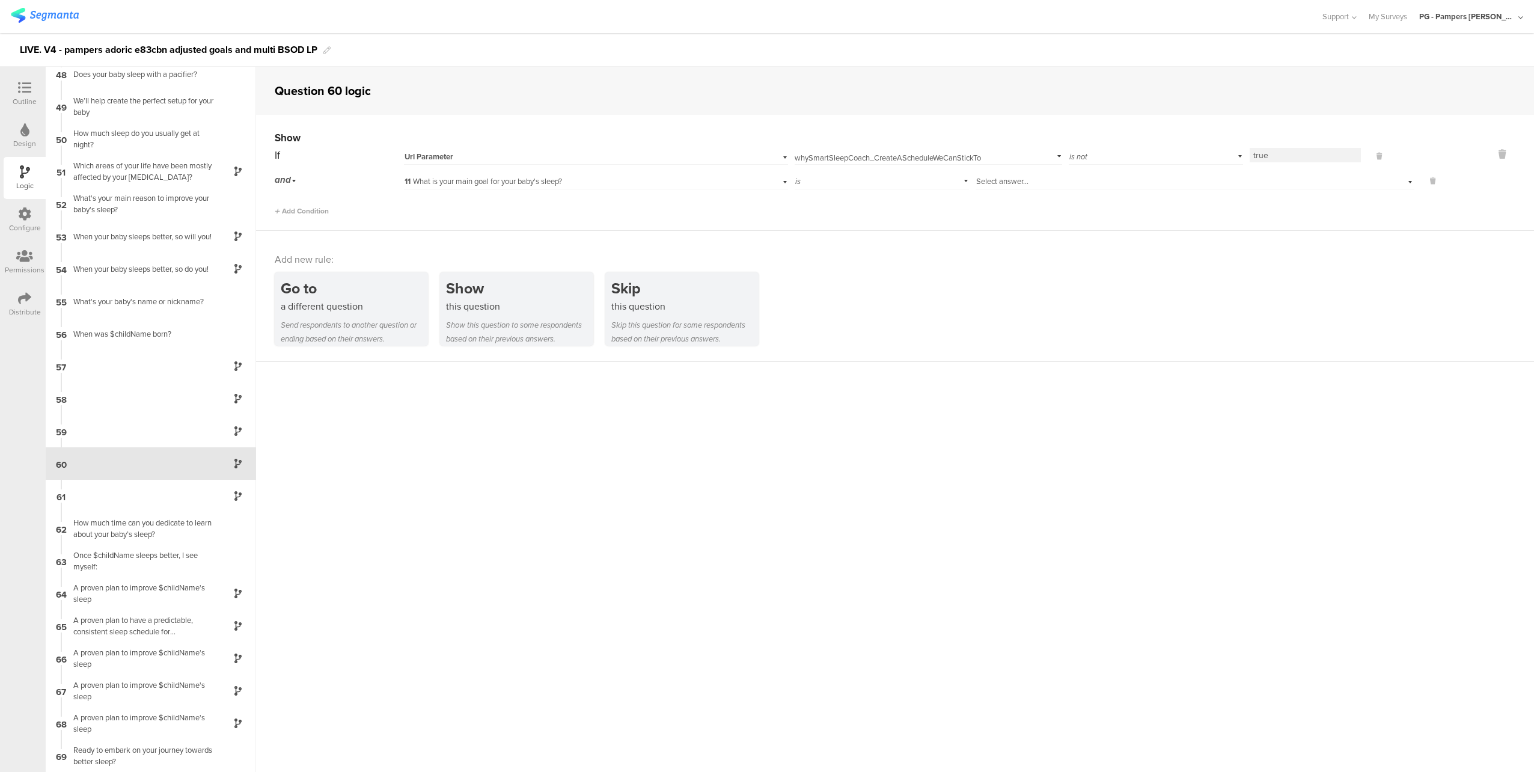
click at [1058, 178] on div "Select answer..." at bounding box center [1166, 181] width 380 height 11
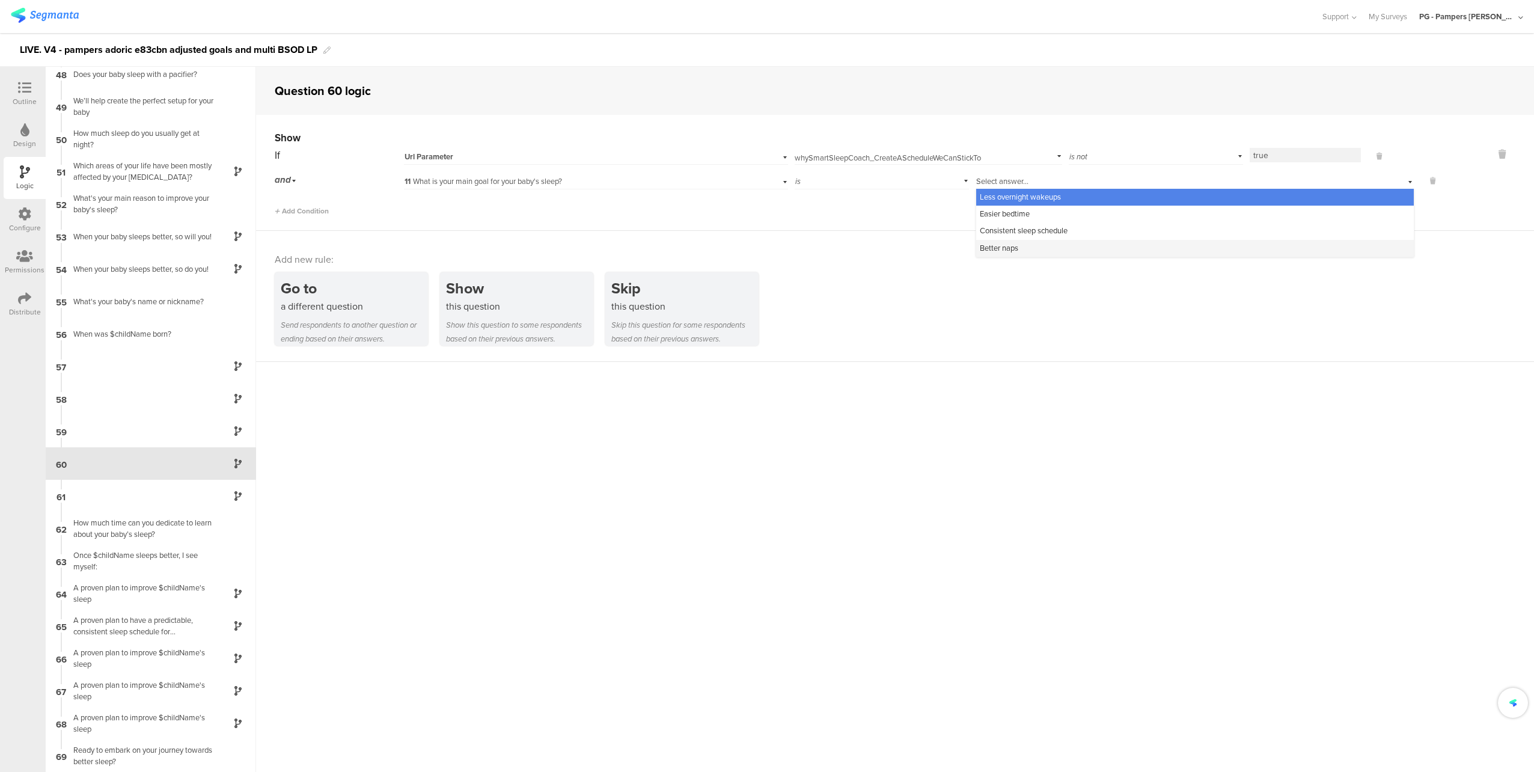
click at [1047, 245] on div "Better naps" at bounding box center [1194, 248] width 437 height 17
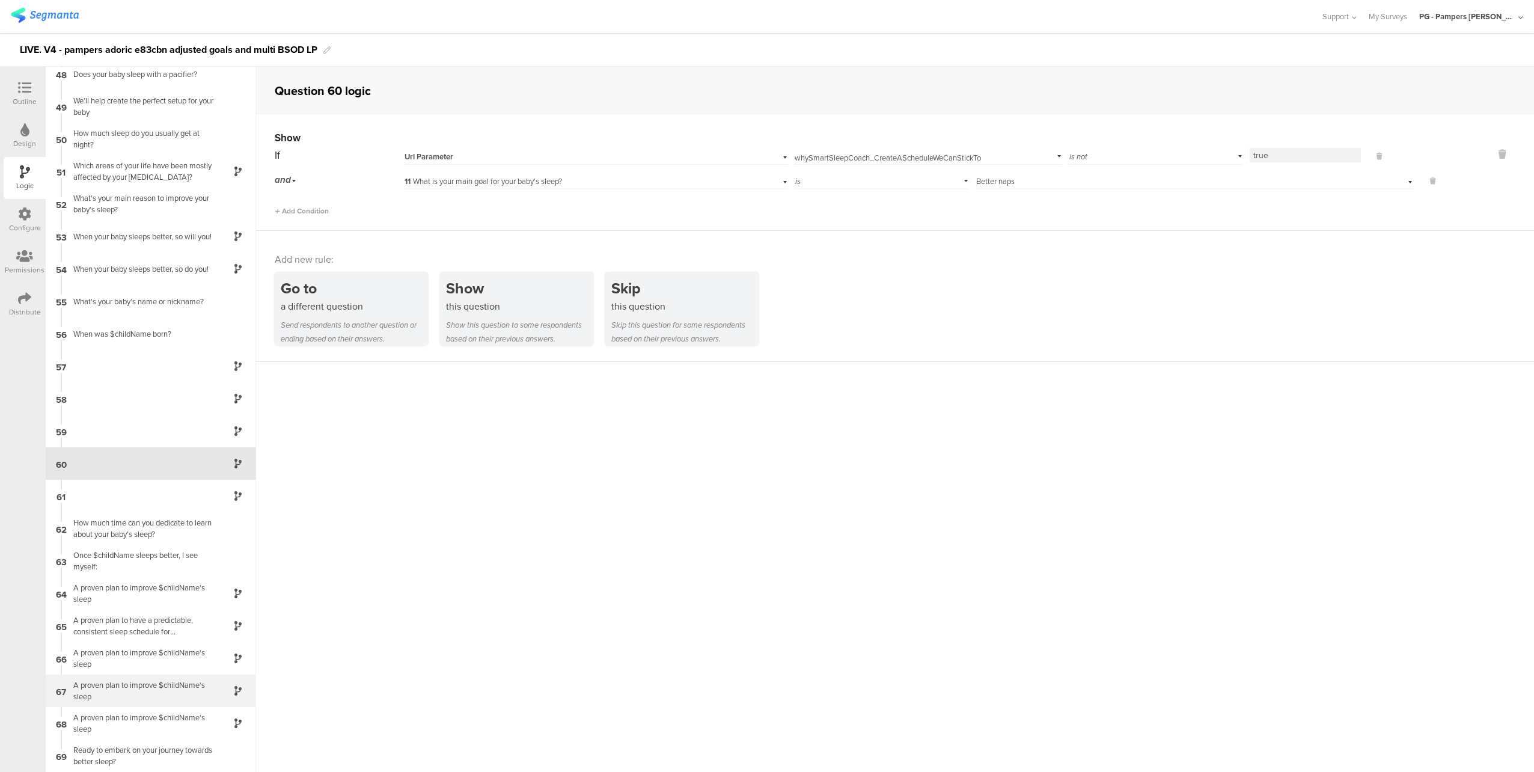
click at [154, 692] on div "A proven plan to improve $childName's sleep" at bounding box center [141, 690] width 150 height 23
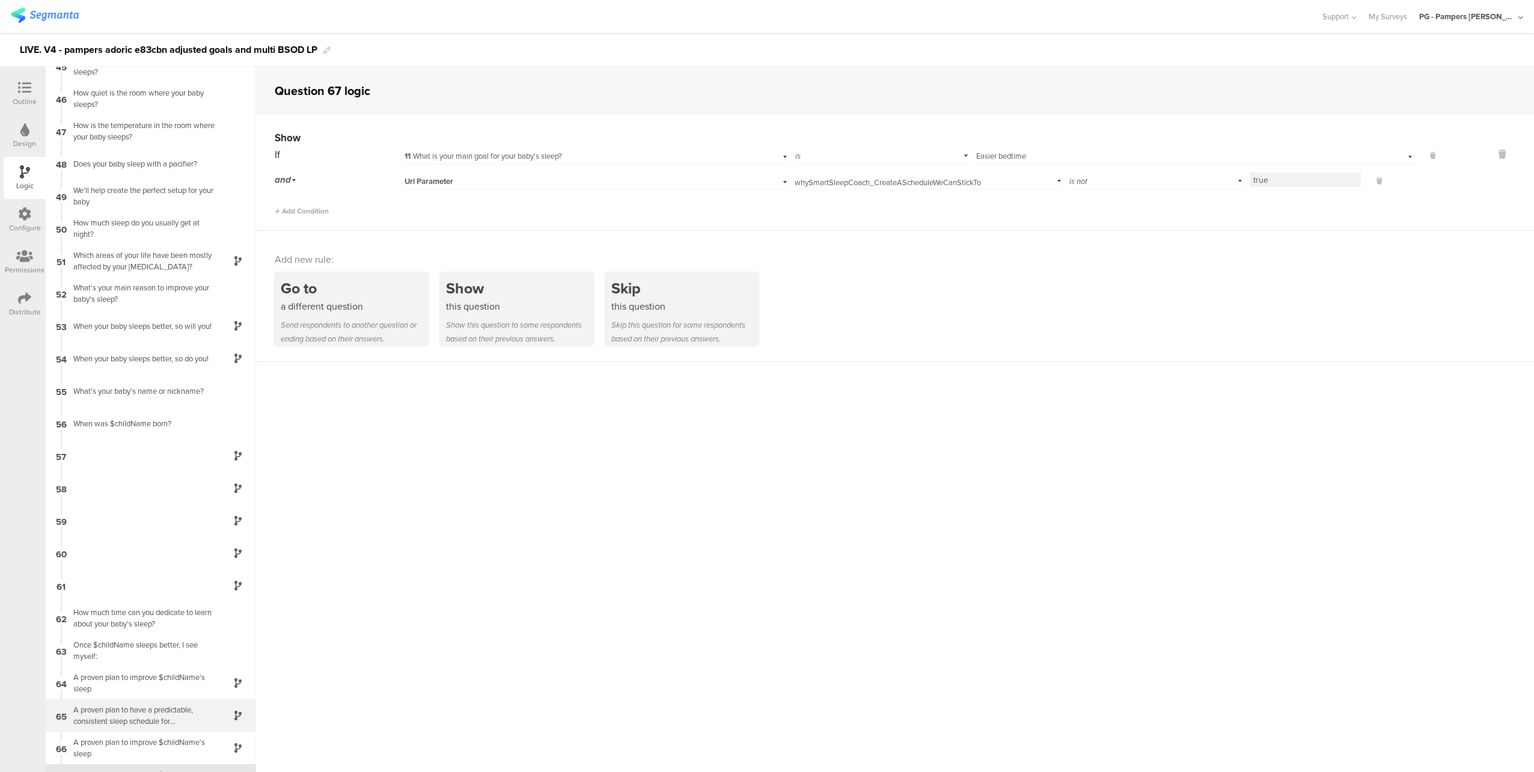
scroll to position [1534, 0]
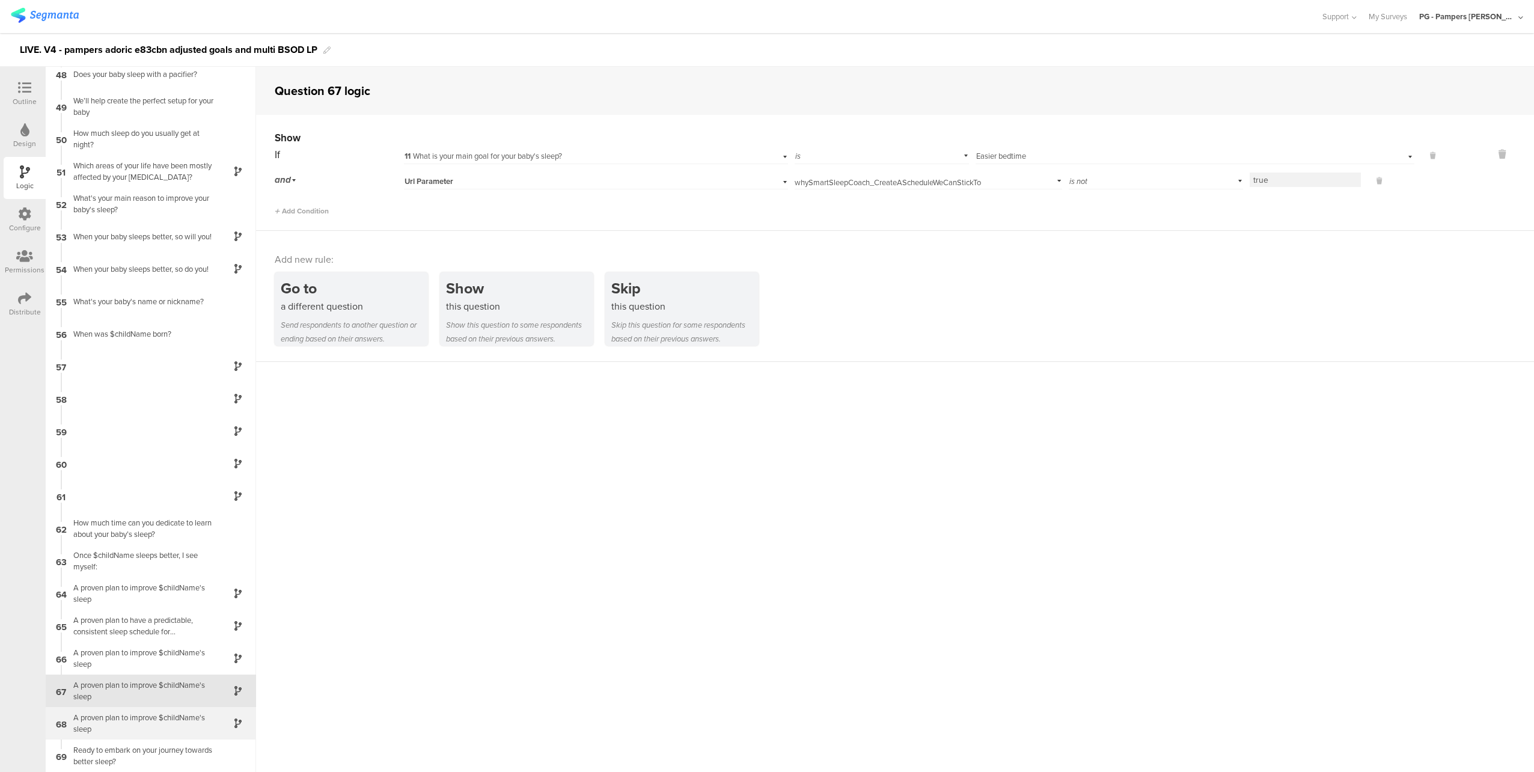
click at [150, 720] on div "A proven plan to improve $childName's sleep" at bounding box center [141, 722] width 150 height 23
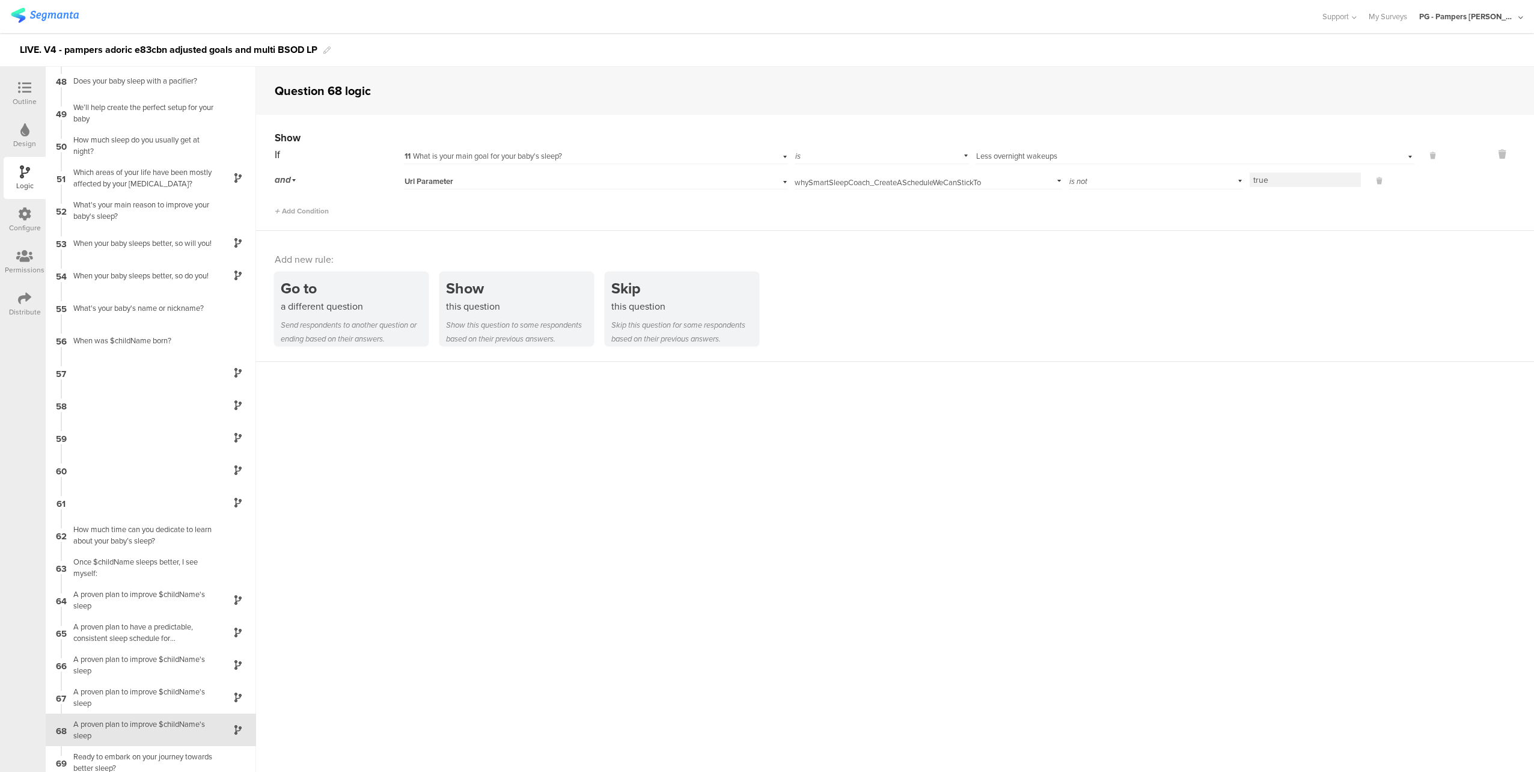
scroll to position [1534, 0]
click at [151, 664] on div "A proven plan to improve $childName's sleep" at bounding box center [141, 658] width 150 height 23
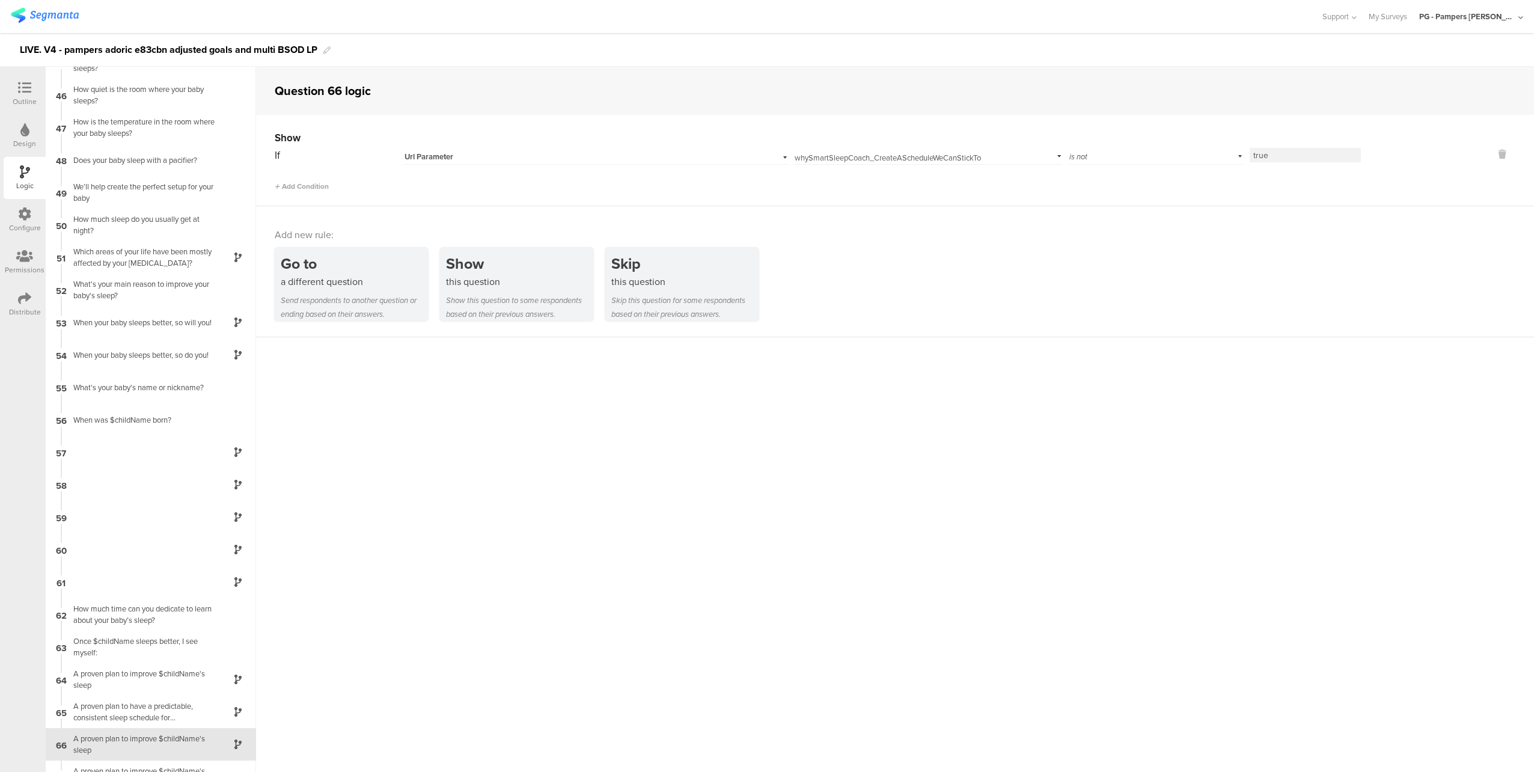
scroll to position [1534, 0]
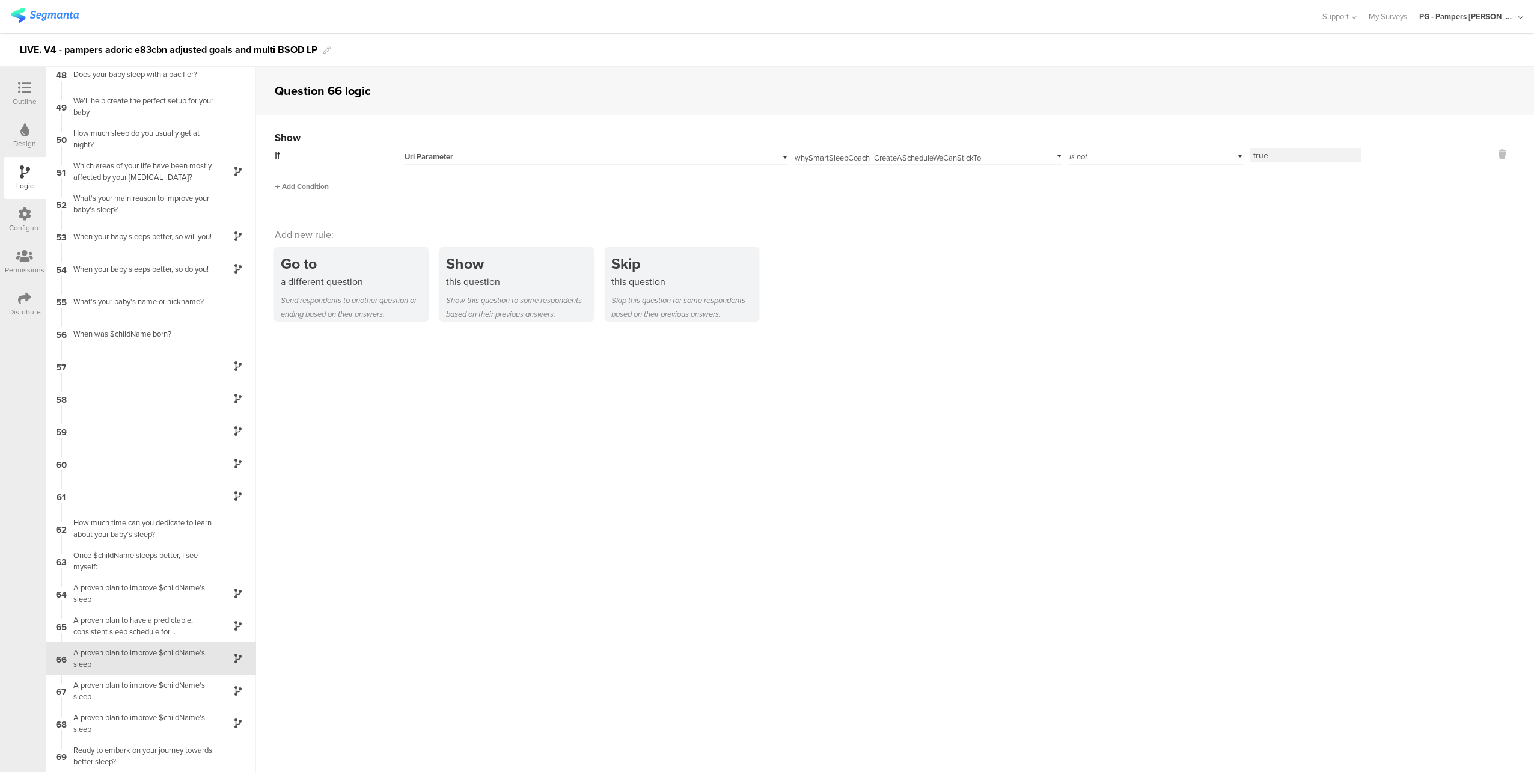
click at [307, 183] on span "Add Condition" at bounding box center [302, 186] width 54 height 11
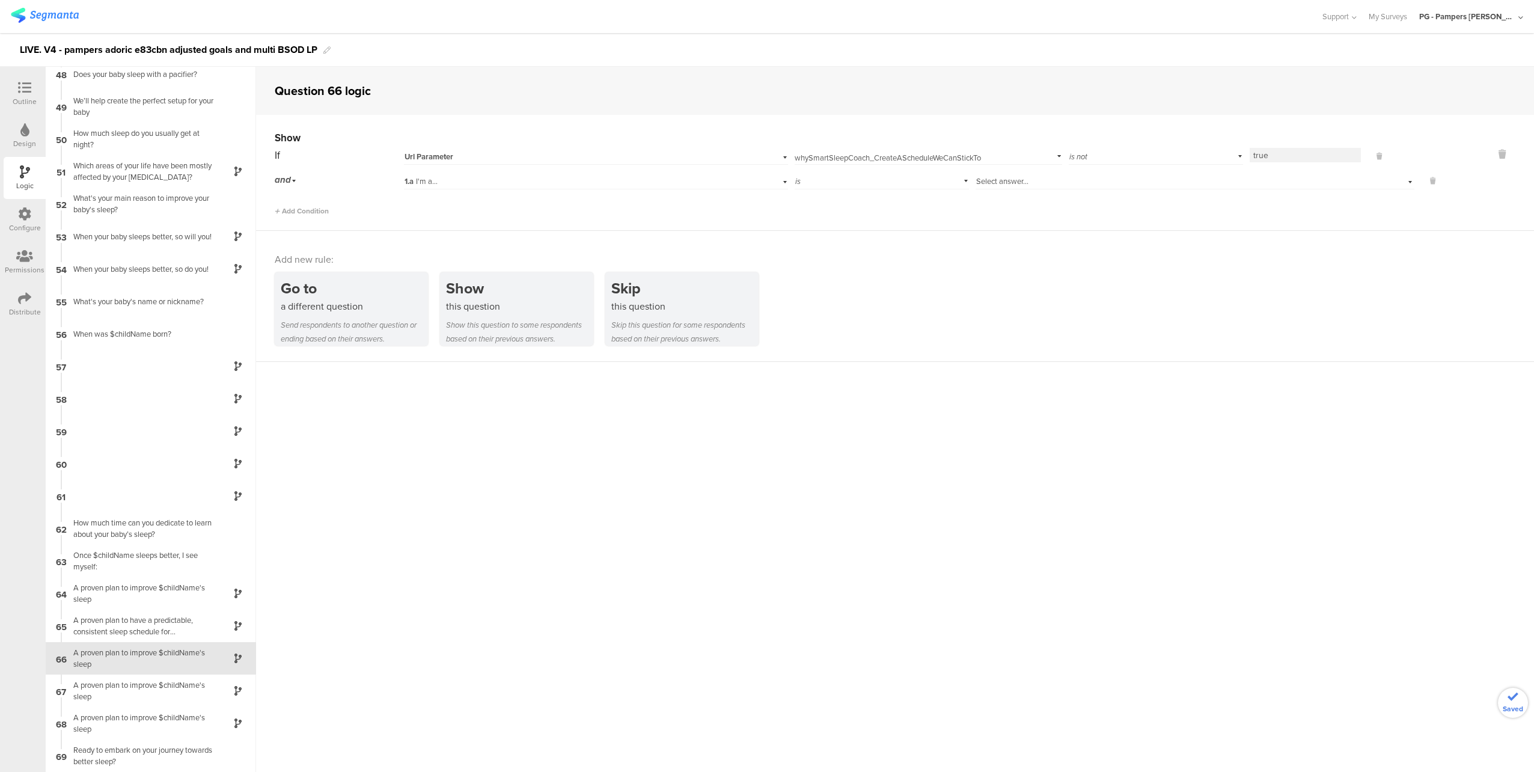
click at [535, 183] on div "1.a I'm a..." at bounding box center [569, 181] width 331 height 11
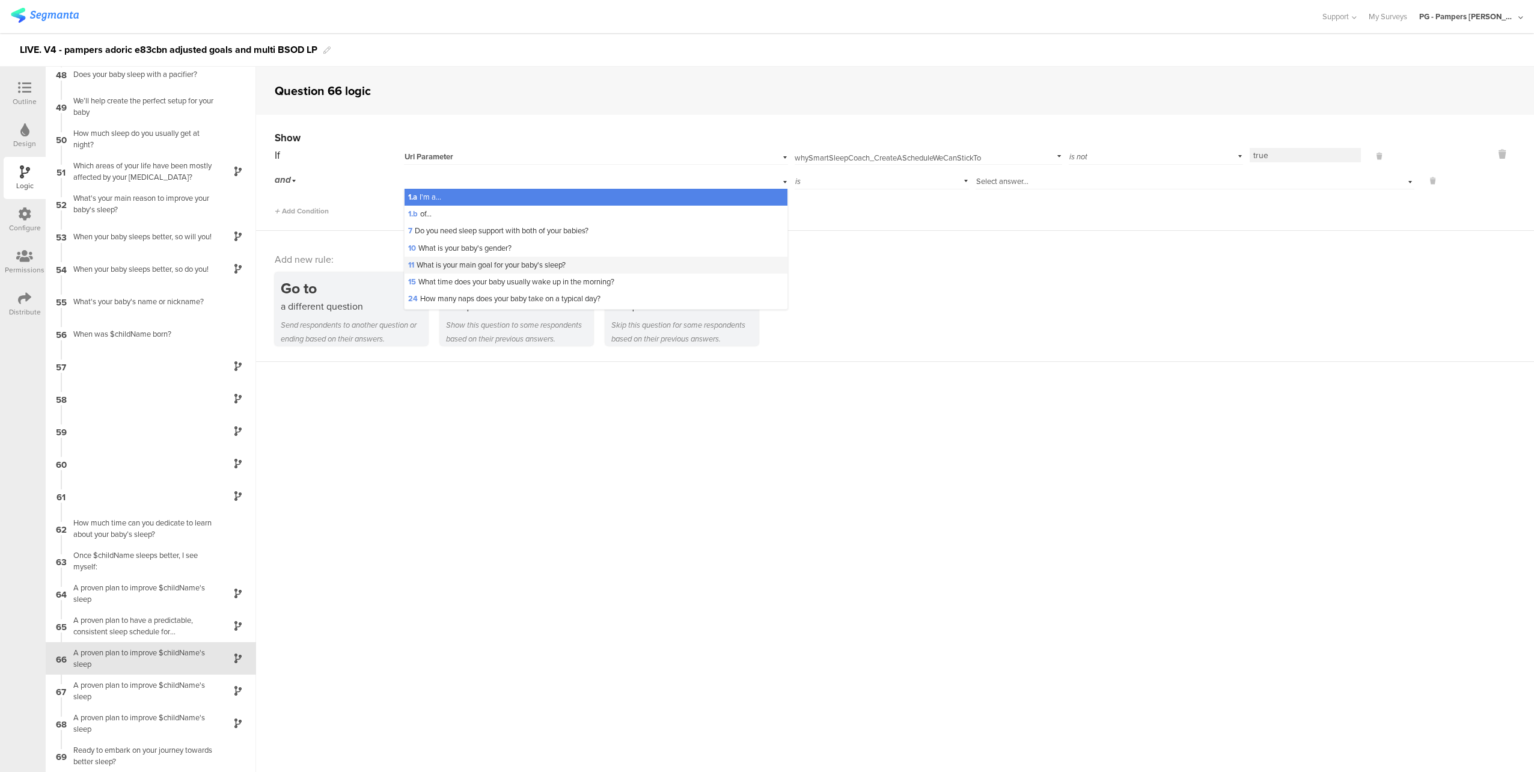
click at [565, 267] on span "11 What is your main goal for your baby's sleep?" at bounding box center [486, 264] width 157 height 11
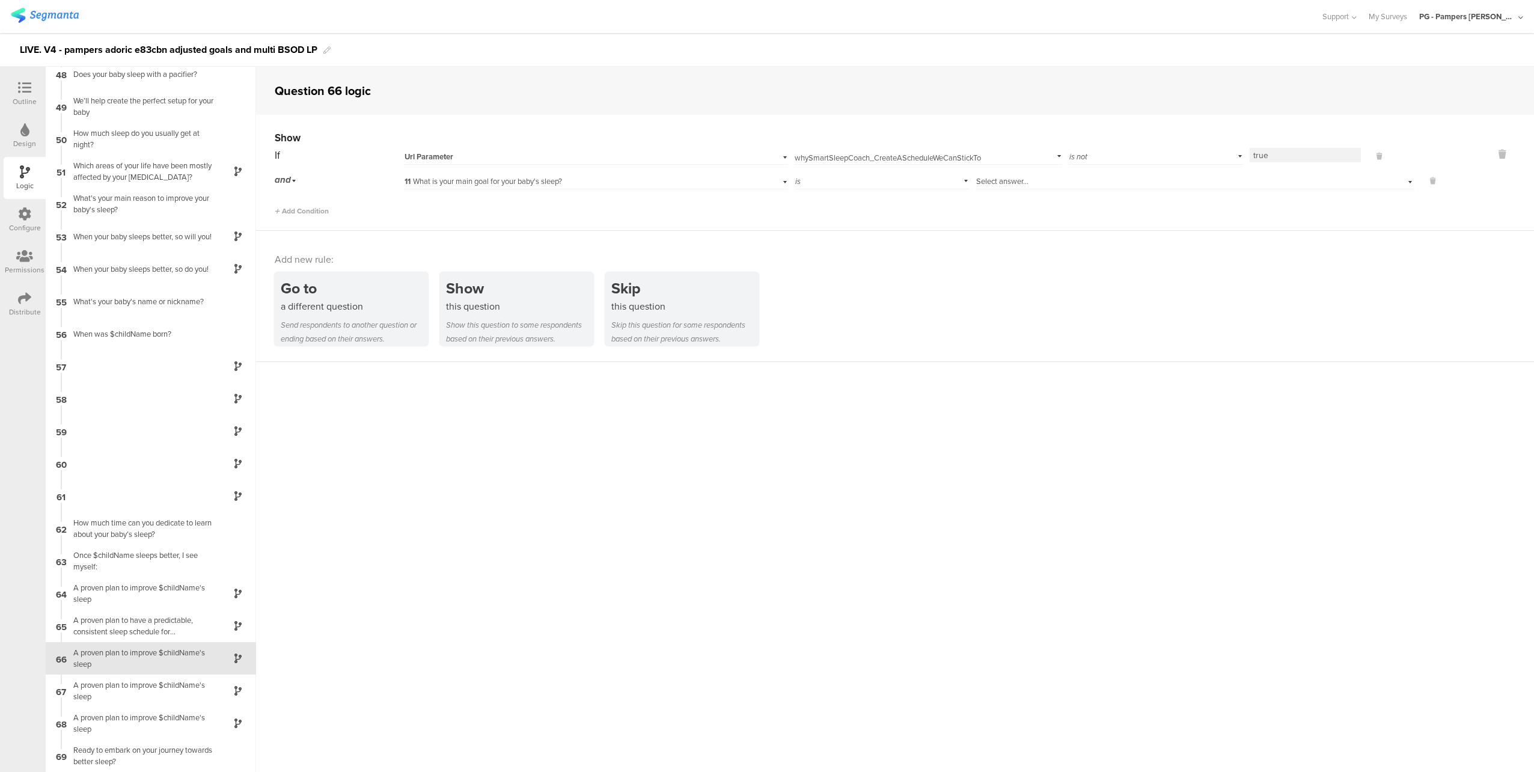
click at [1023, 179] on span "Select answer..." at bounding box center [1002, 180] width 52 height 11
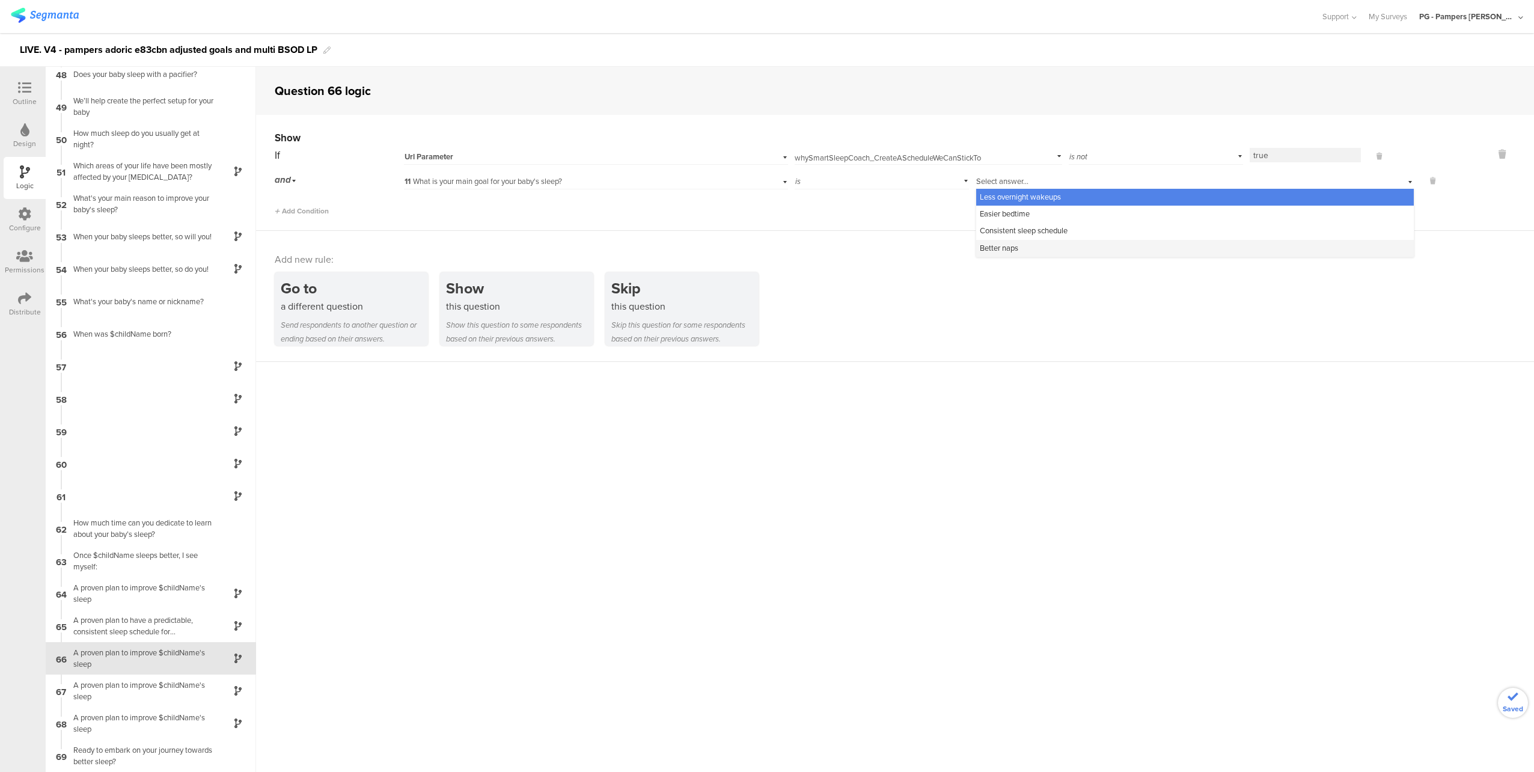
click at [1032, 248] on div "Better naps" at bounding box center [1194, 248] width 437 height 17
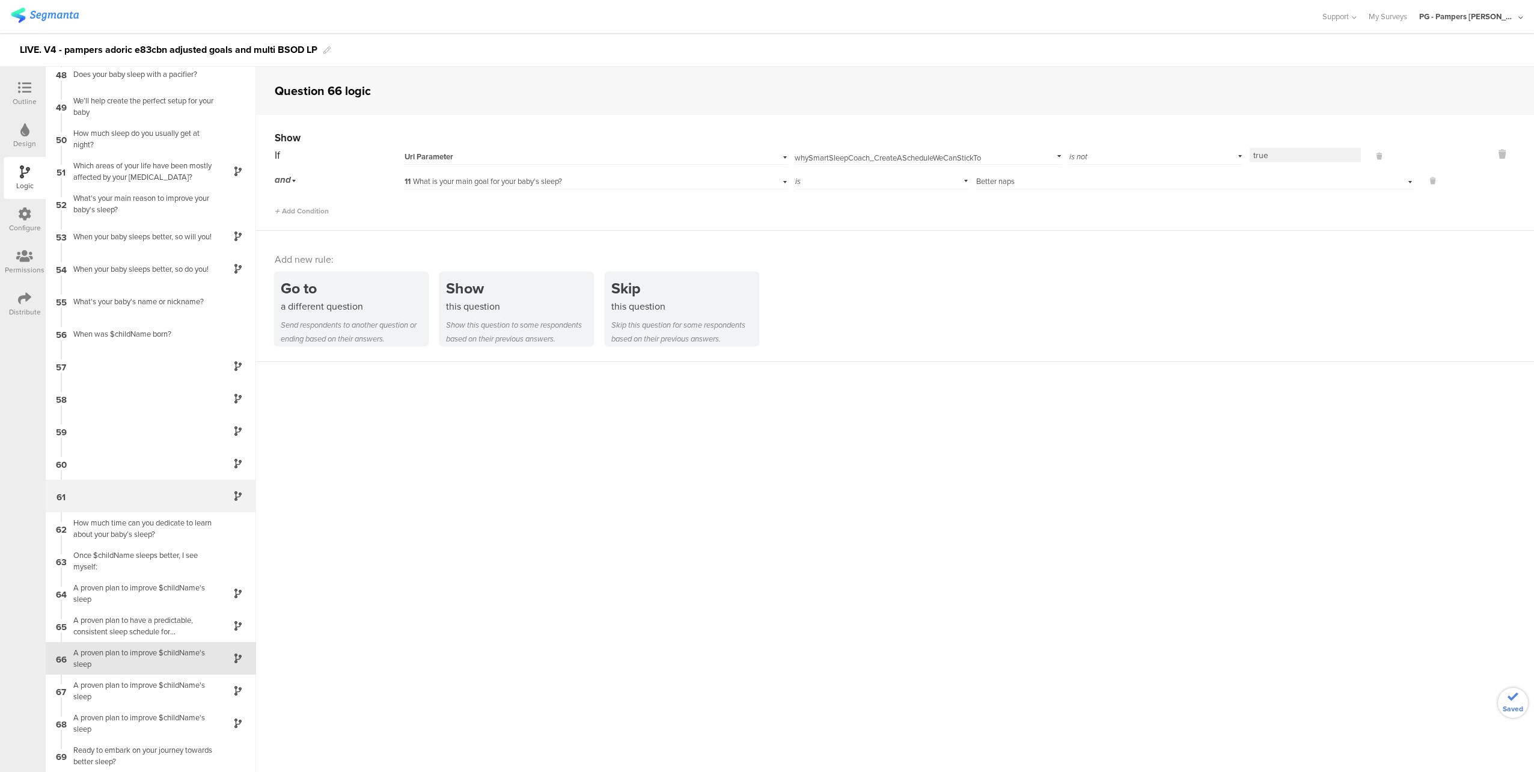
click at [129, 494] on div "61" at bounding box center [151, 496] width 210 height 32
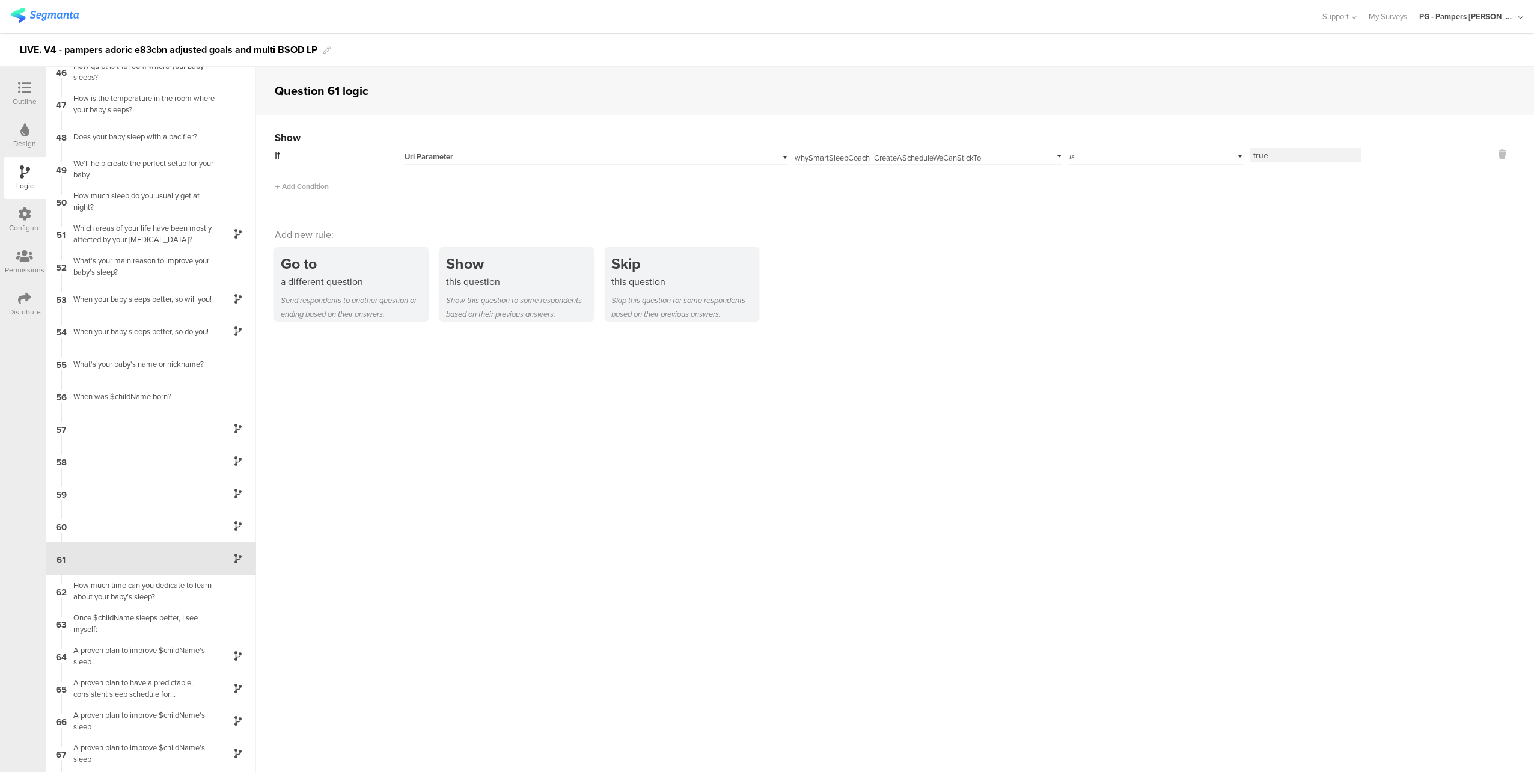
scroll to position [1534, 0]
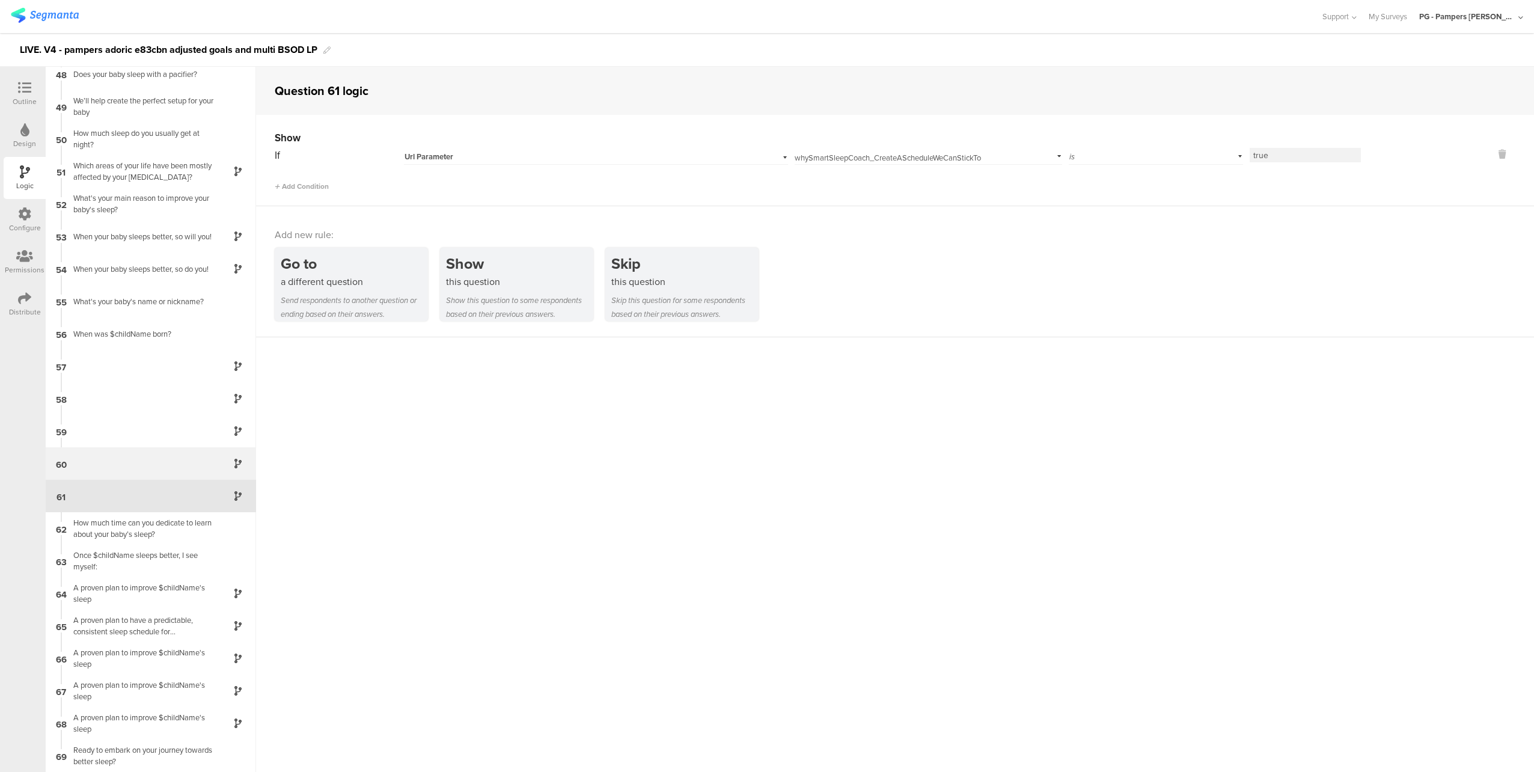
click at [133, 466] on div "60" at bounding box center [151, 463] width 210 height 32
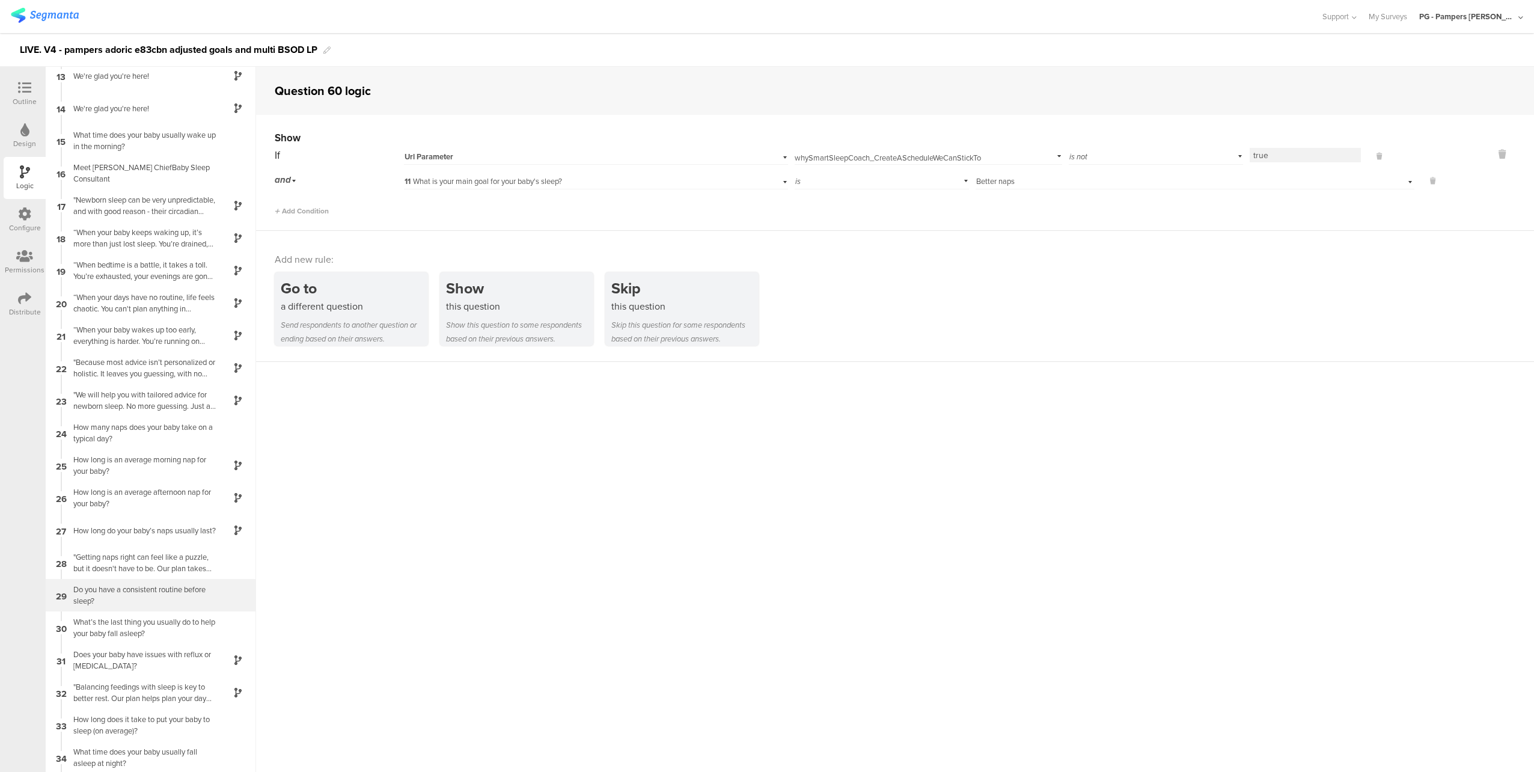
scroll to position [392, 0]
click at [139, 333] on div "“When your baby wakes up too early, everything is harder. You’re running on fum…" at bounding box center [141, 339] width 150 height 23
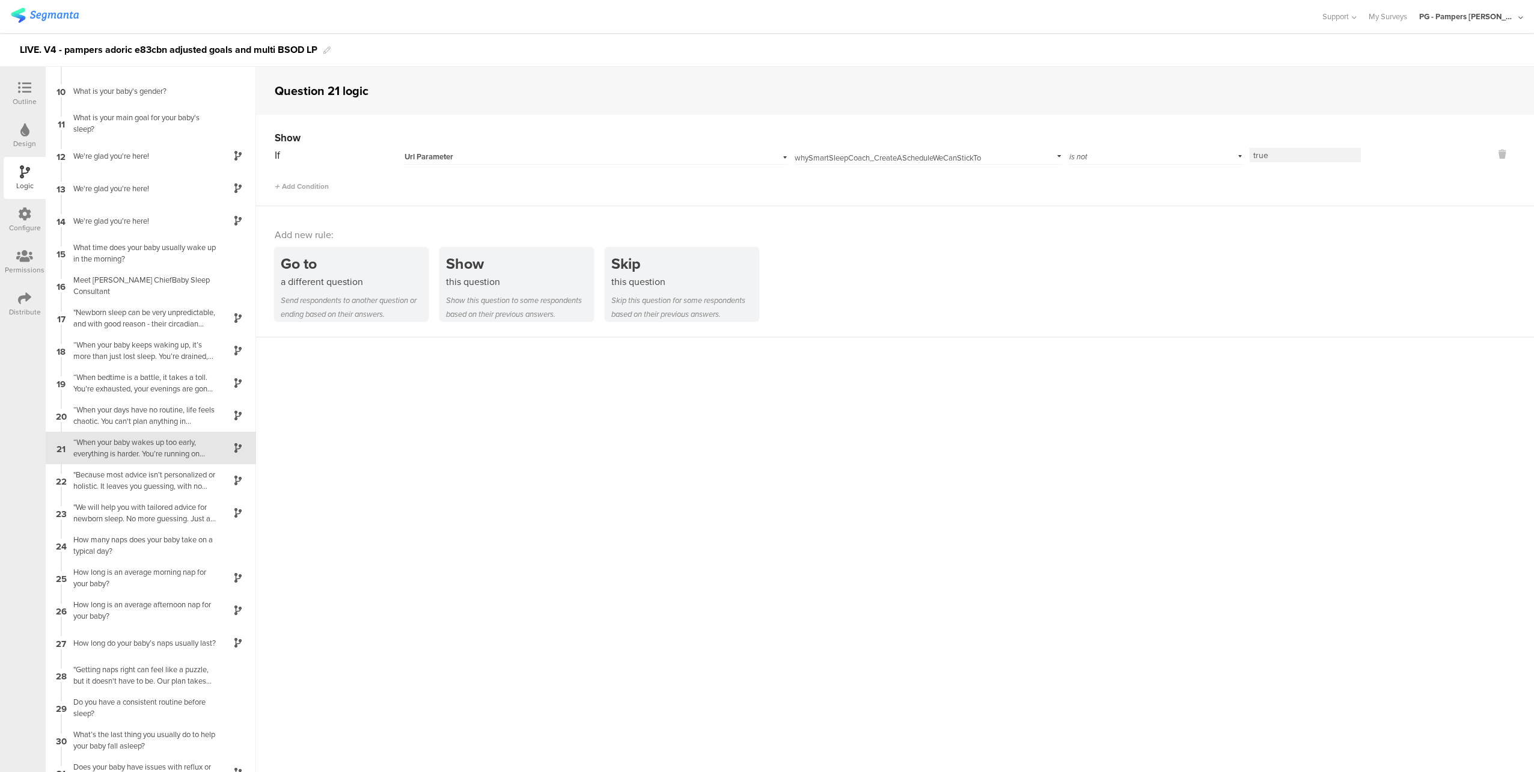
scroll to position [313, 0]
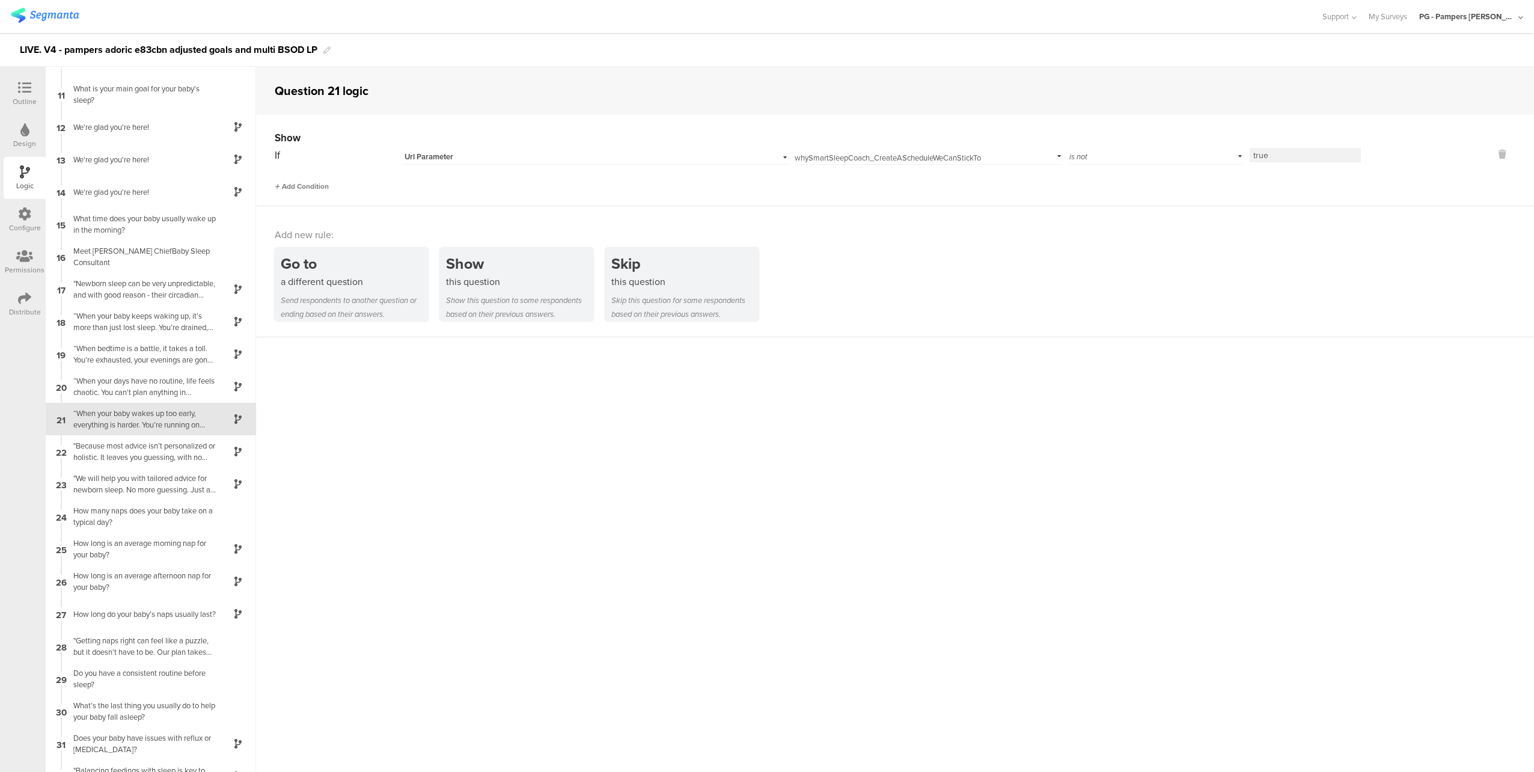
click at [315, 185] on span "Add Condition" at bounding box center [302, 186] width 54 height 11
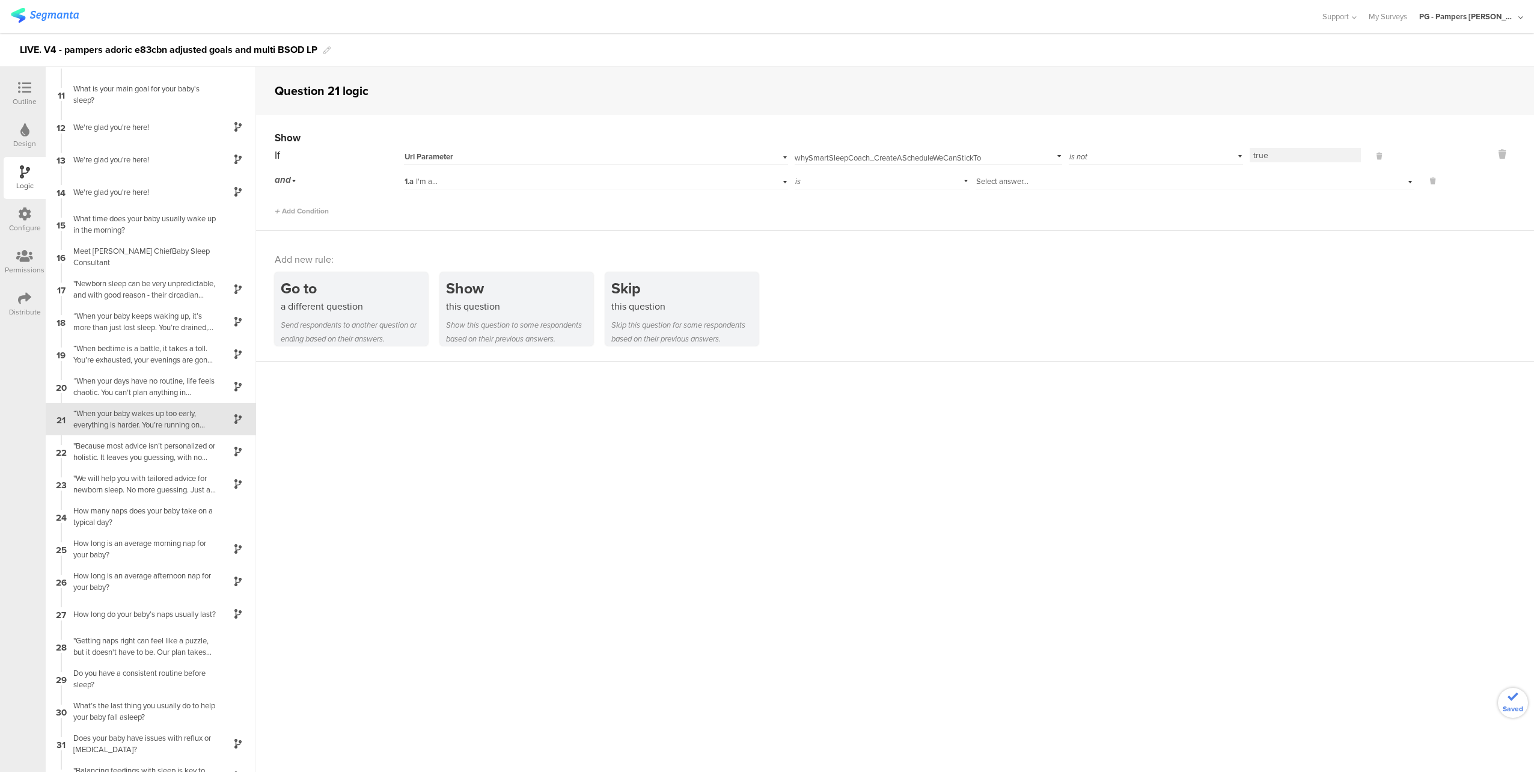
click at [1025, 176] on div "Select answer..." at bounding box center [1166, 181] width 380 height 11
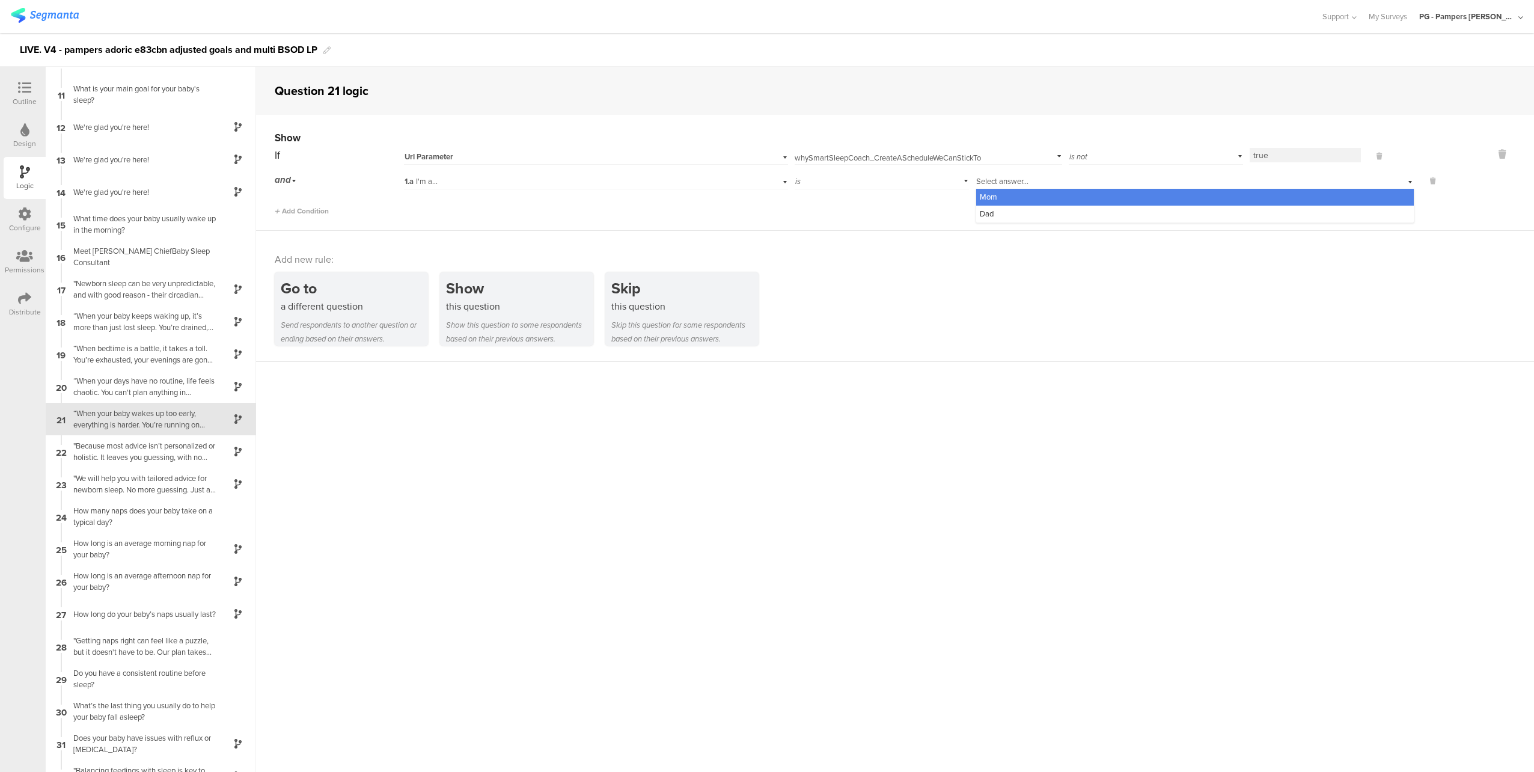
click at [658, 173] on div "1.a I'm a..." at bounding box center [596, 180] width 384 height 19
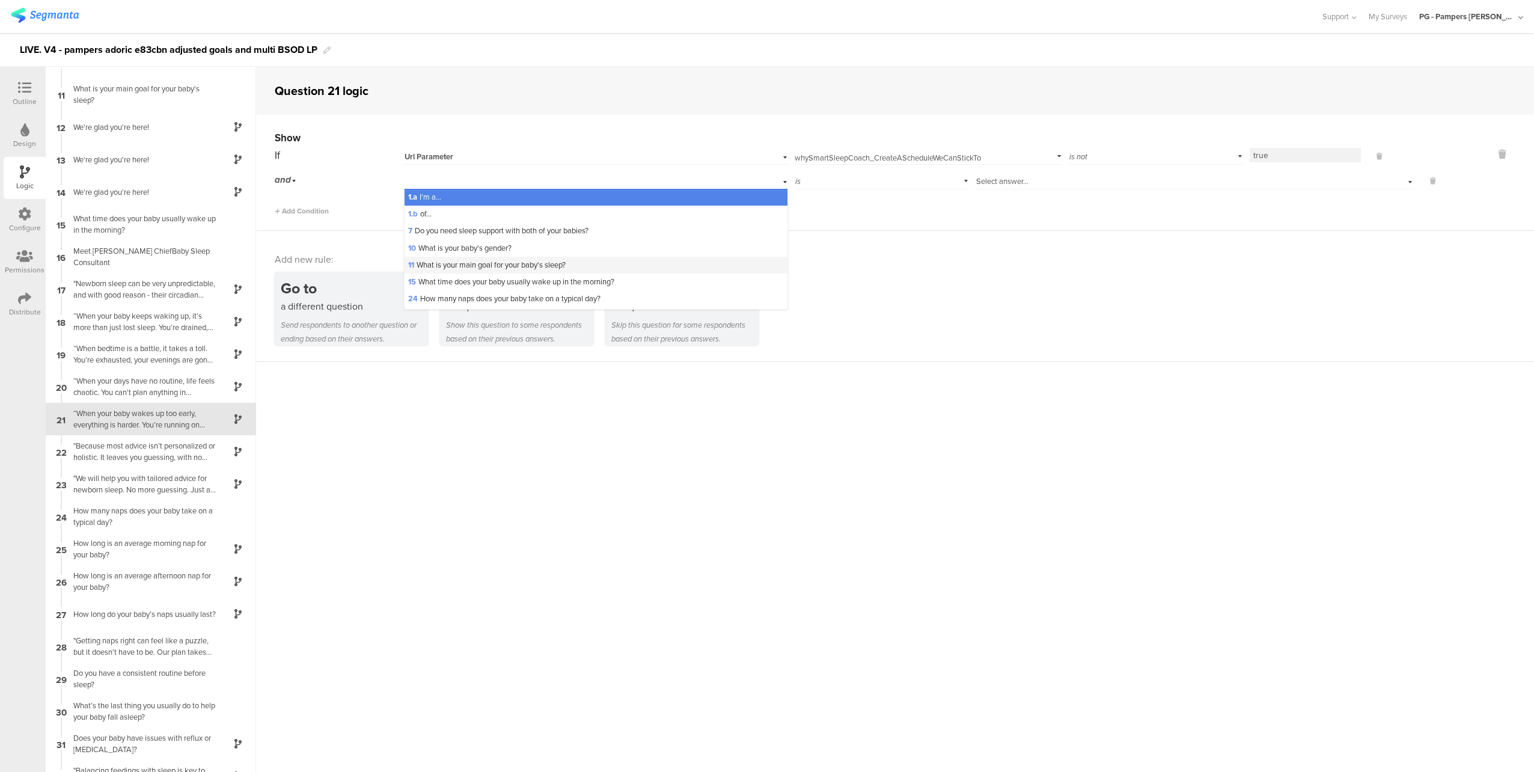
click at [555, 267] on span "11 What is your main goal for your baby's sleep?" at bounding box center [486, 264] width 157 height 11
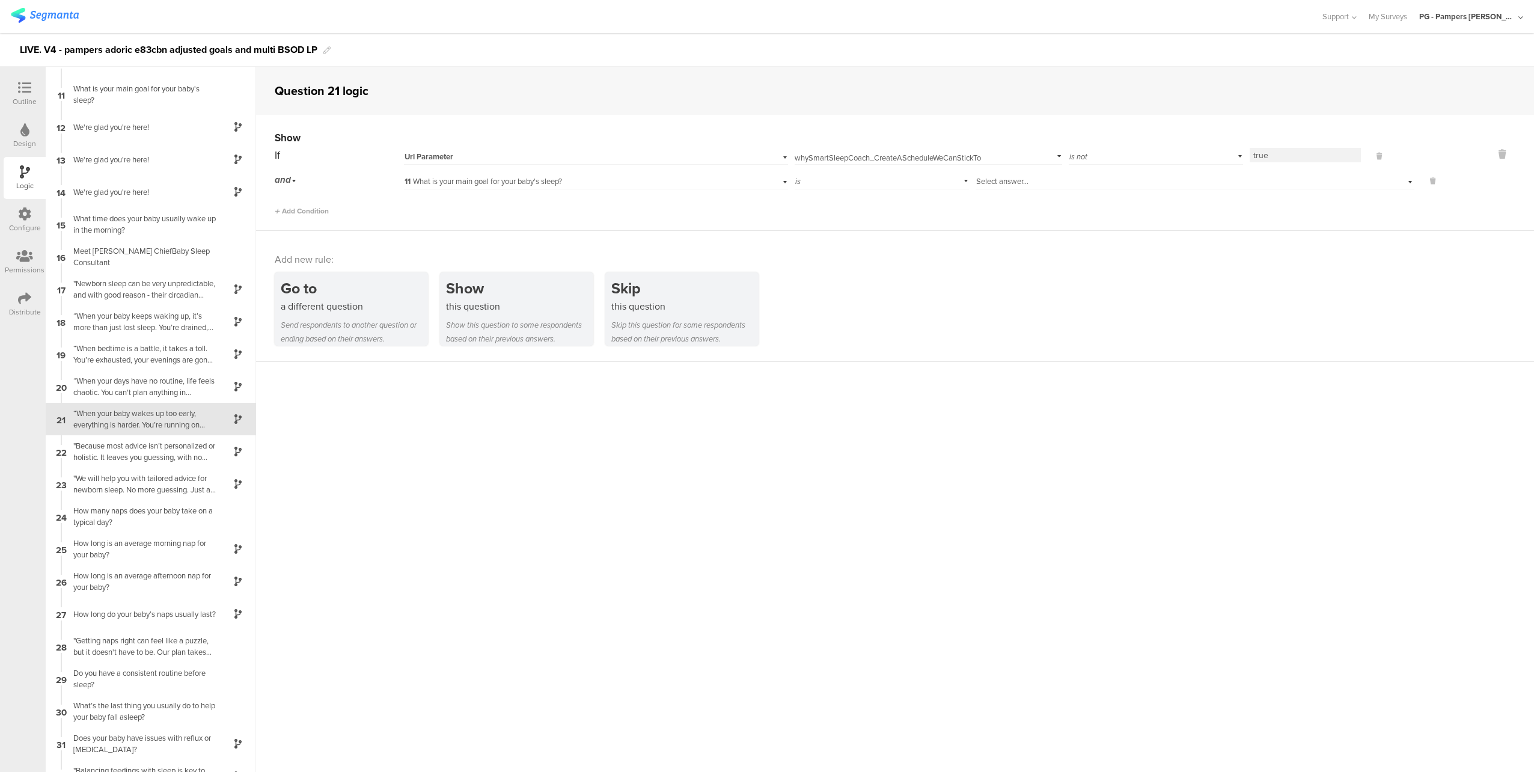
click at [886, 178] on div "is" at bounding box center [881, 180] width 174 height 19
click at [1046, 183] on div "Select answer..." at bounding box center [1166, 181] width 380 height 11
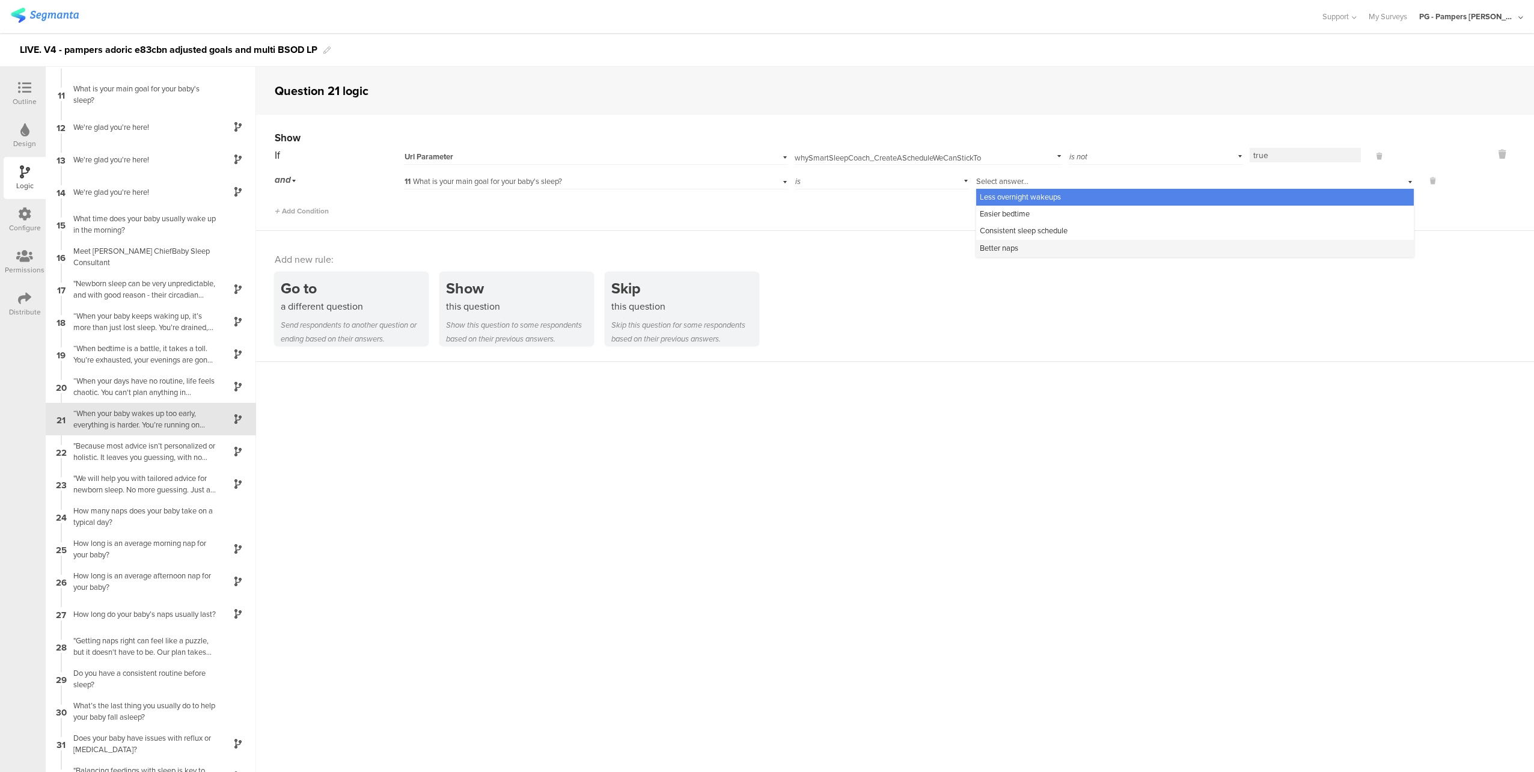
click at [1046, 241] on div "Better naps" at bounding box center [1194, 248] width 437 height 17
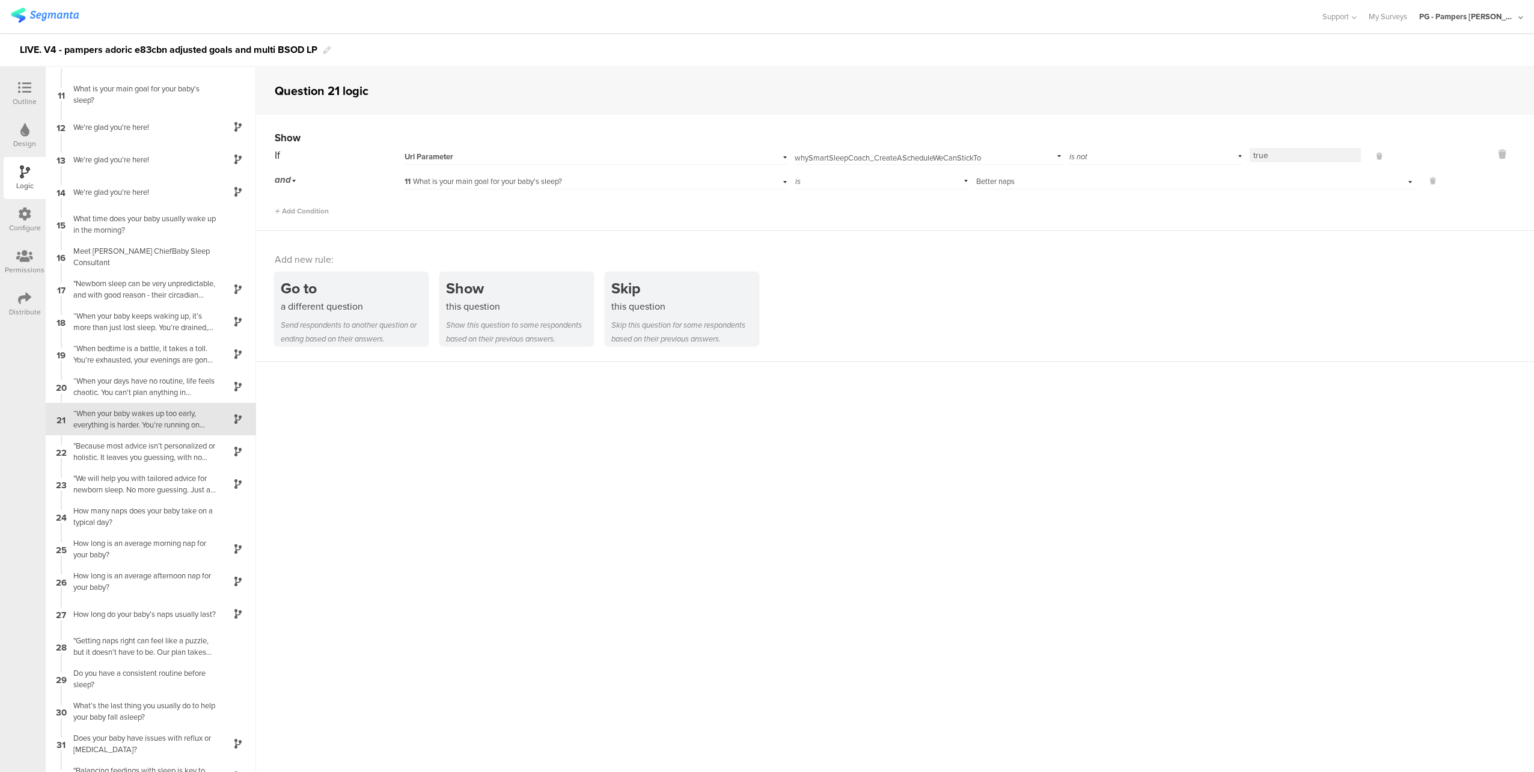
click at [971, 216] on div "Show If Url Parameter whySmartSleepCoach_CreateAScheduleWeCanStickTo Add parame…" at bounding box center [895, 173] width 1278 height 116
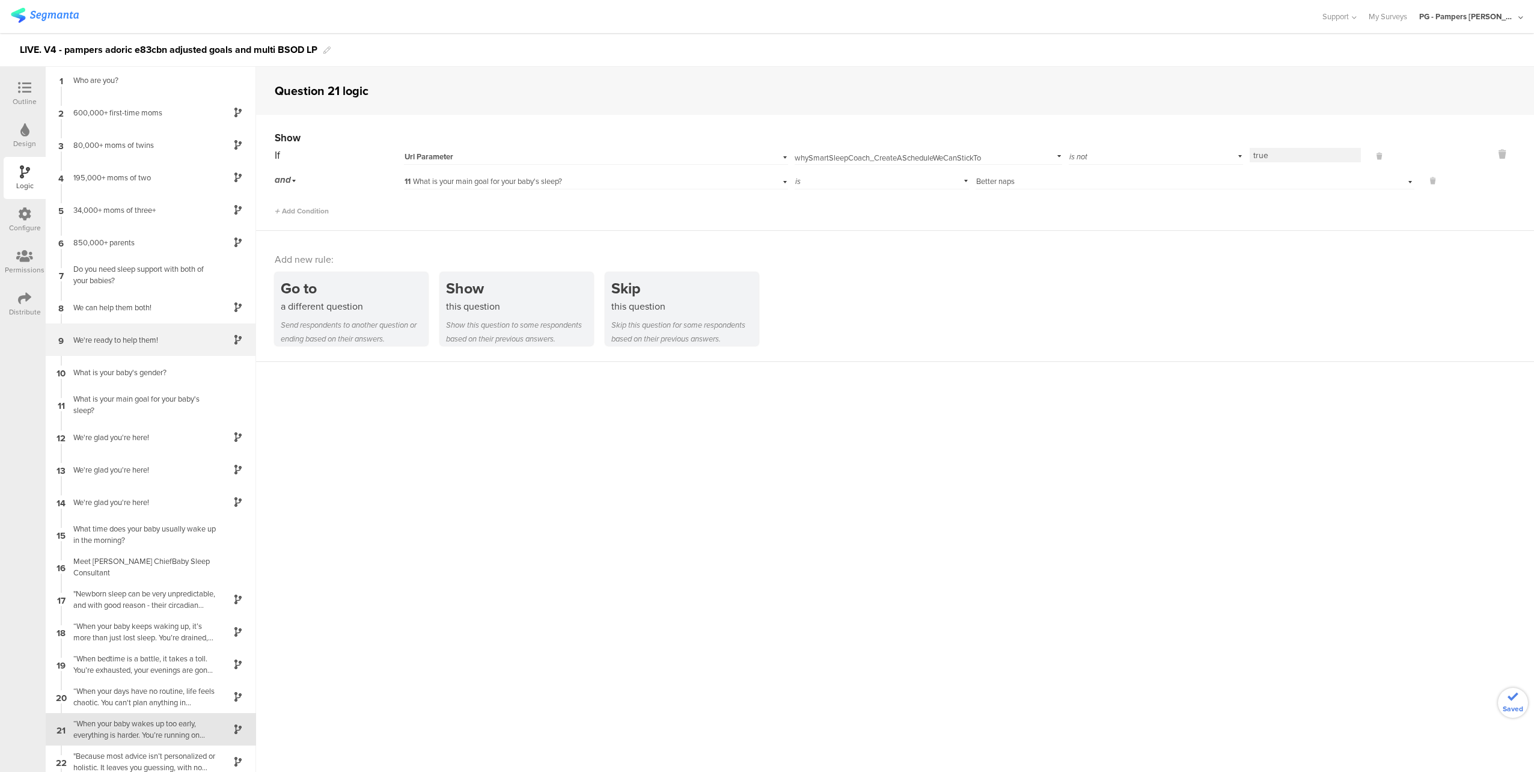
scroll to position [0, 0]
click at [150, 78] on div "Who are you?" at bounding box center [141, 83] width 150 height 11
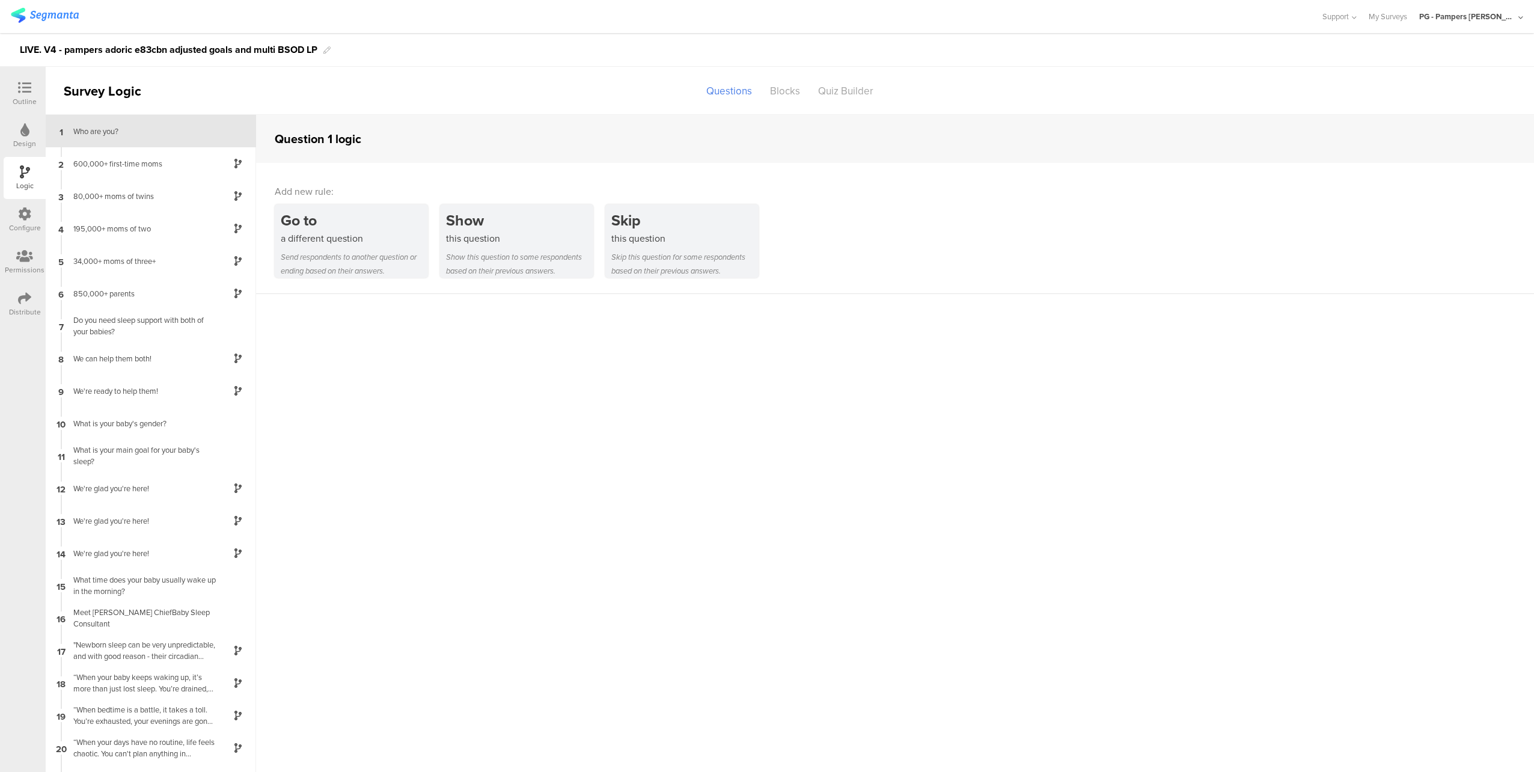
click at [22, 84] on icon at bounding box center [24, 87] width 13 height 13
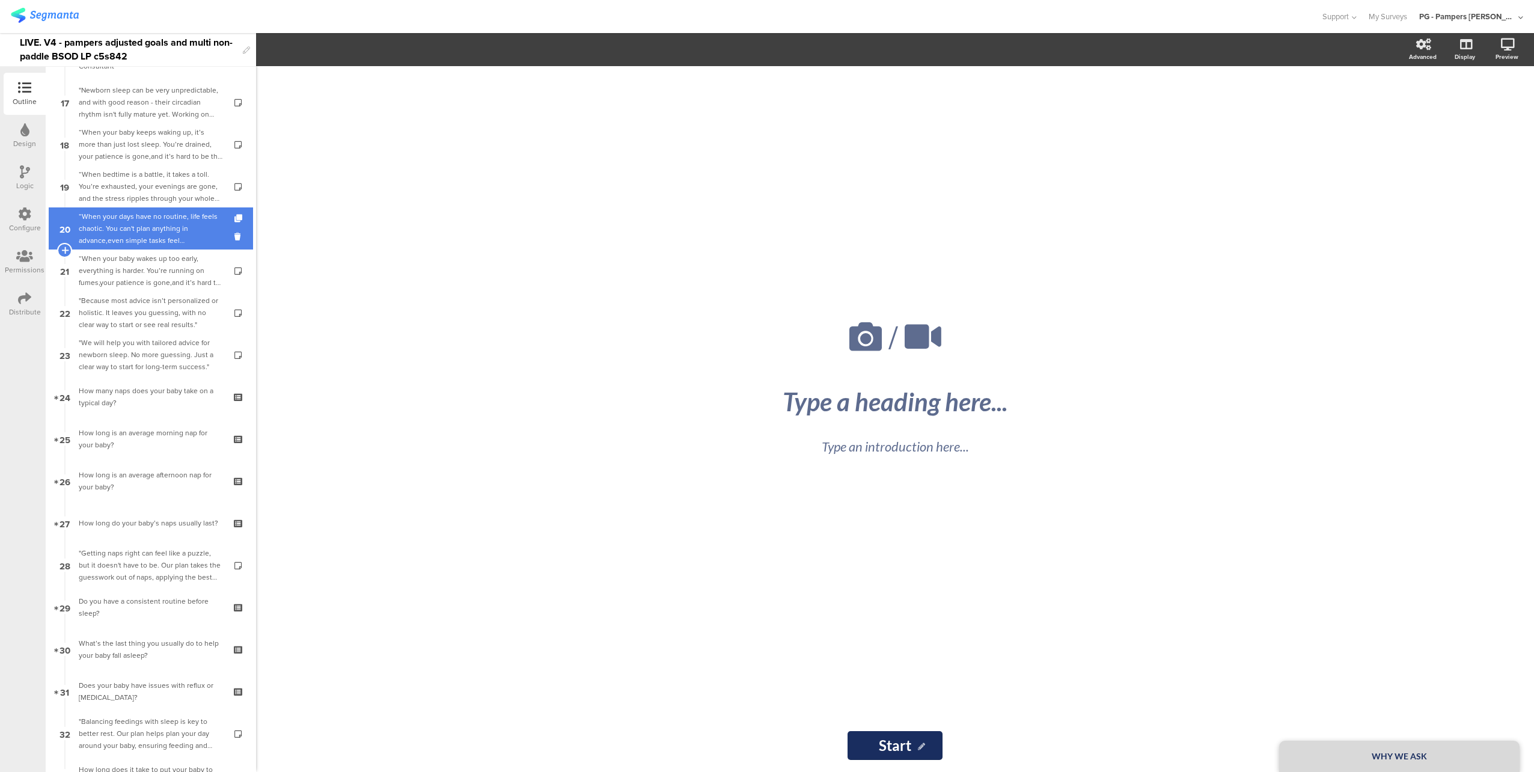
scroll to position [500, 0]
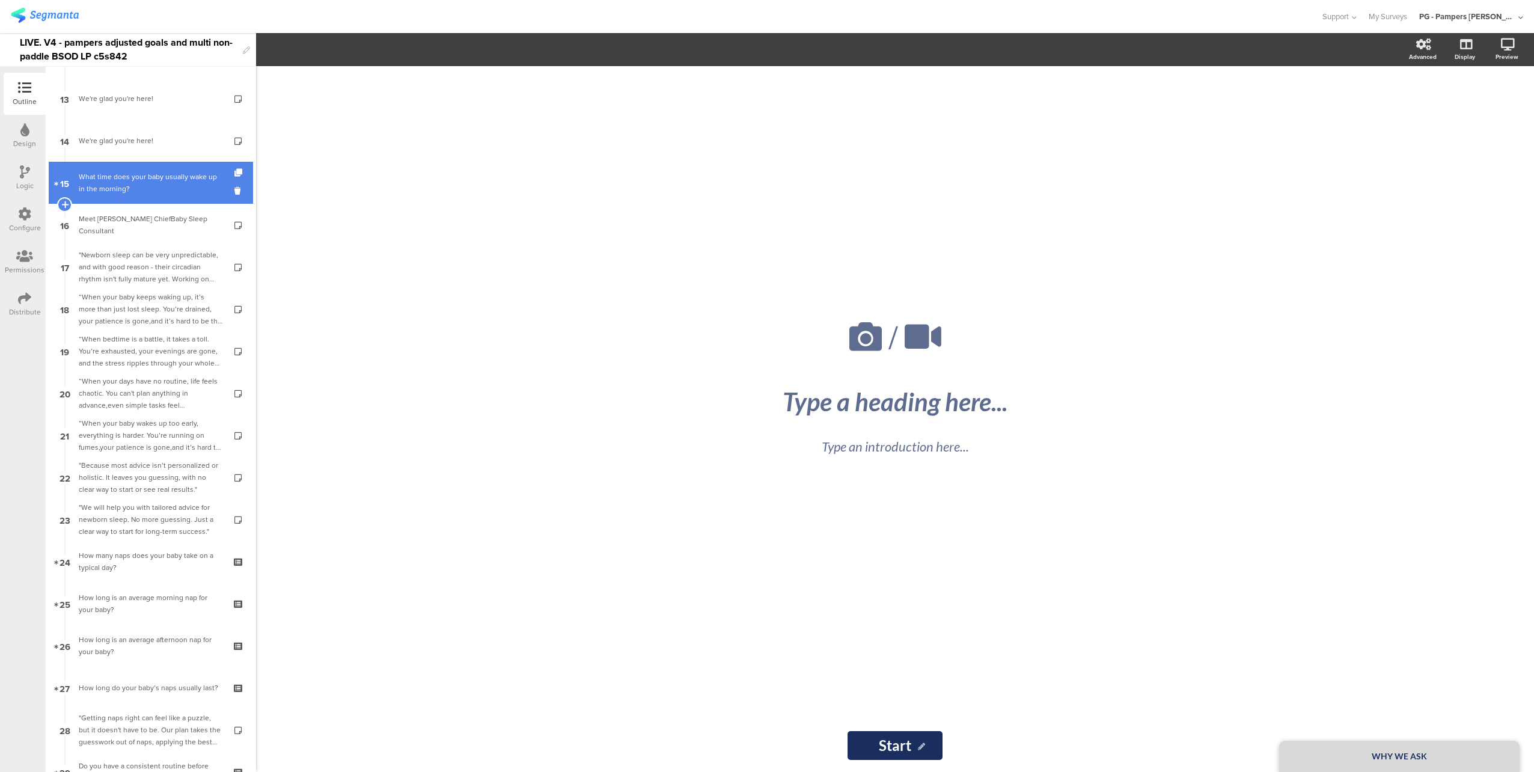
click at [130, 179] on div "What time does your baby usually wake up in the morning?​" at bounding box center [151, 183] width 144 height 24
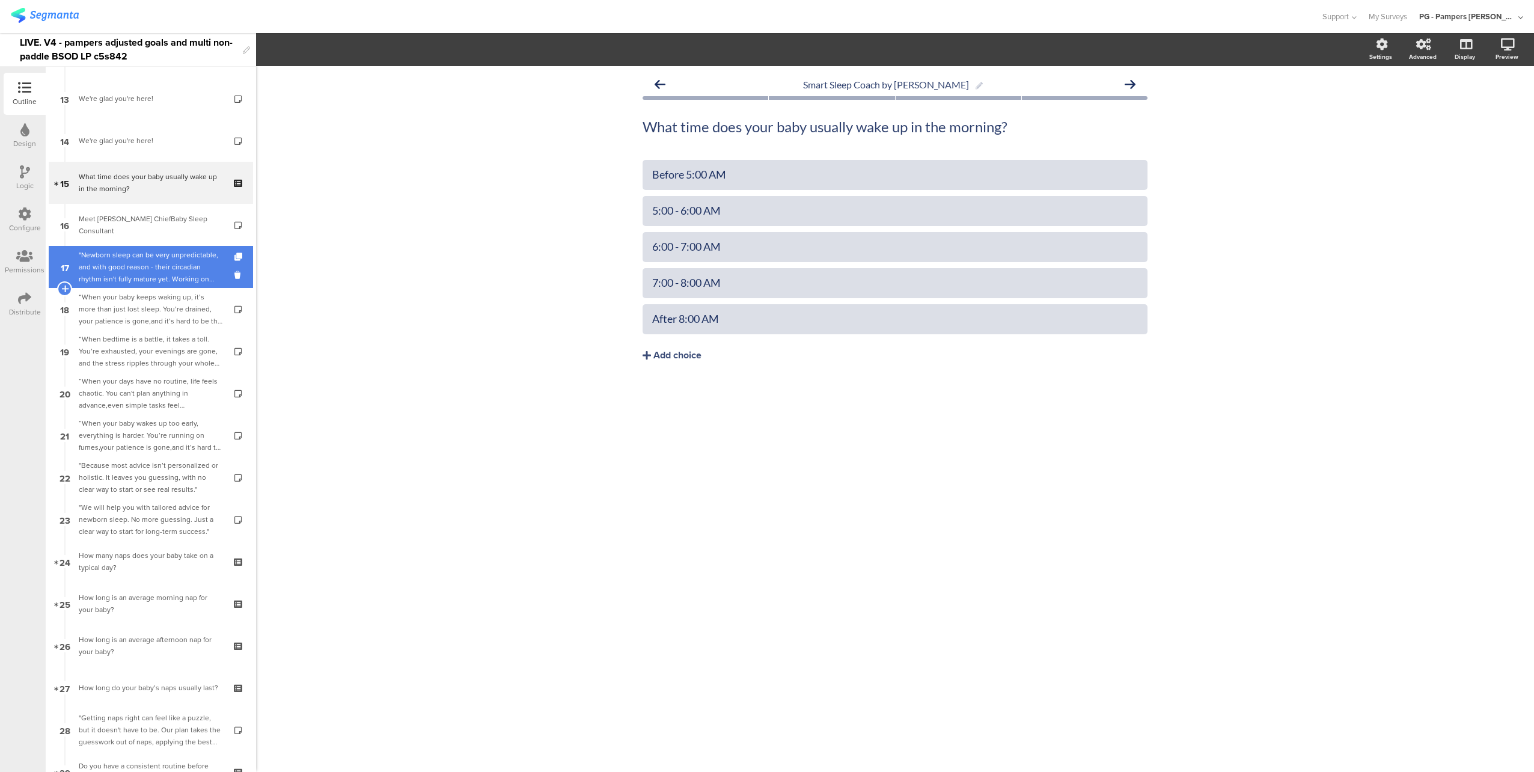
click at [139, 262] on div ""Newborn sleep can be very unpredictable, and with good reason - their circadia…" at bounding box center [151, 267] width 144 height 36
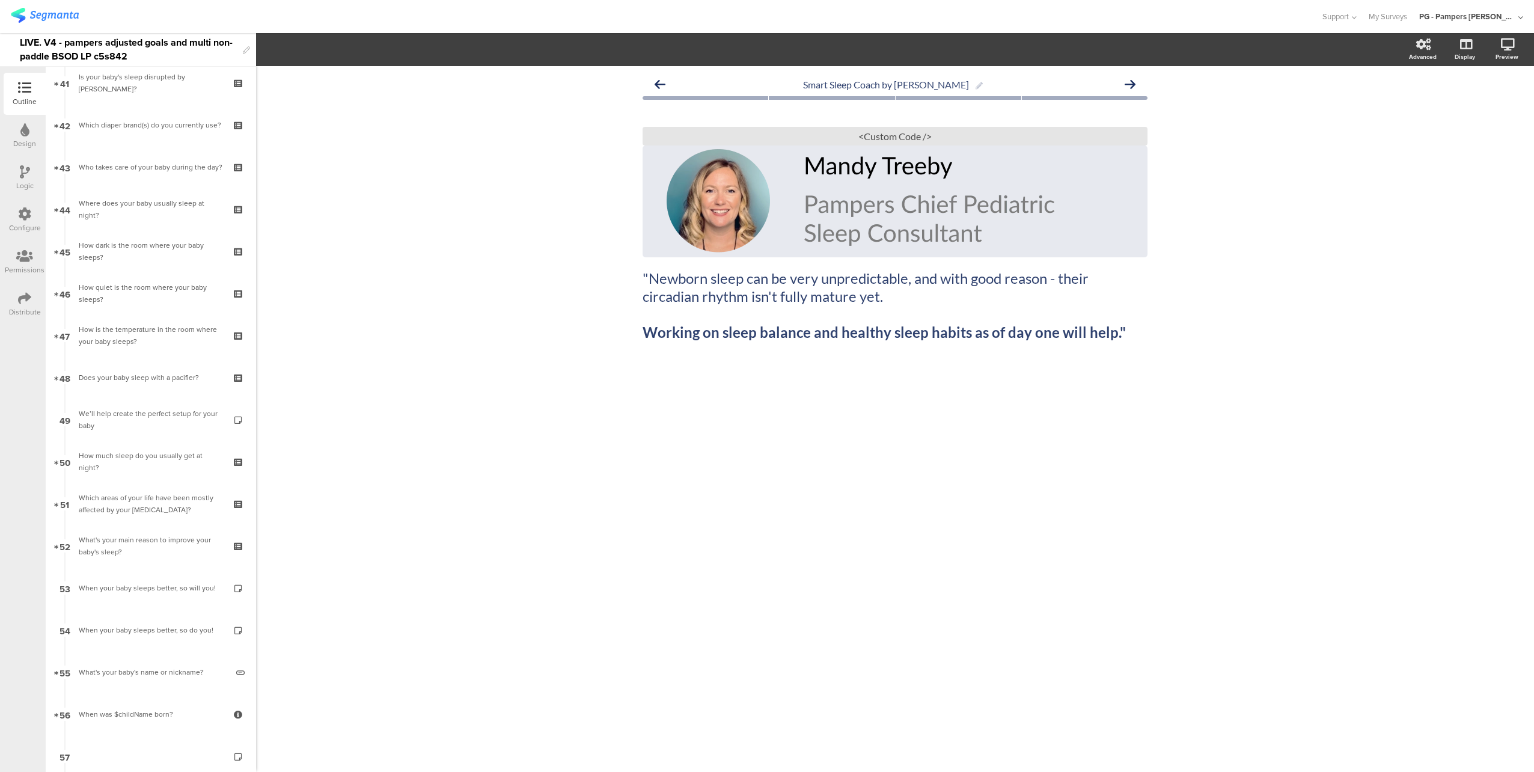
scroll to position [1942, 0]
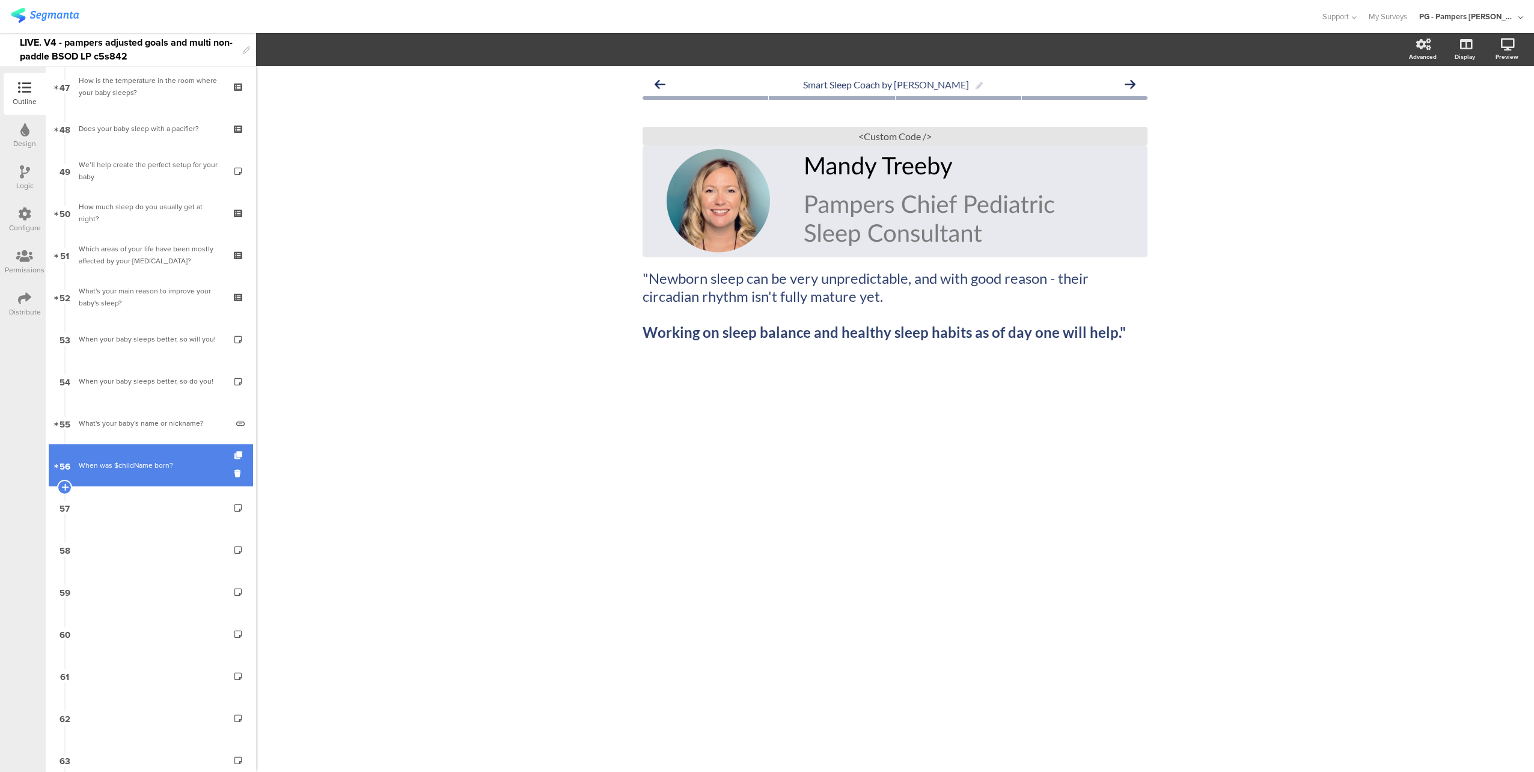
click at [148, 467] on div "When was $childName born?" at bounding box center [151, 465] width 144 height 12
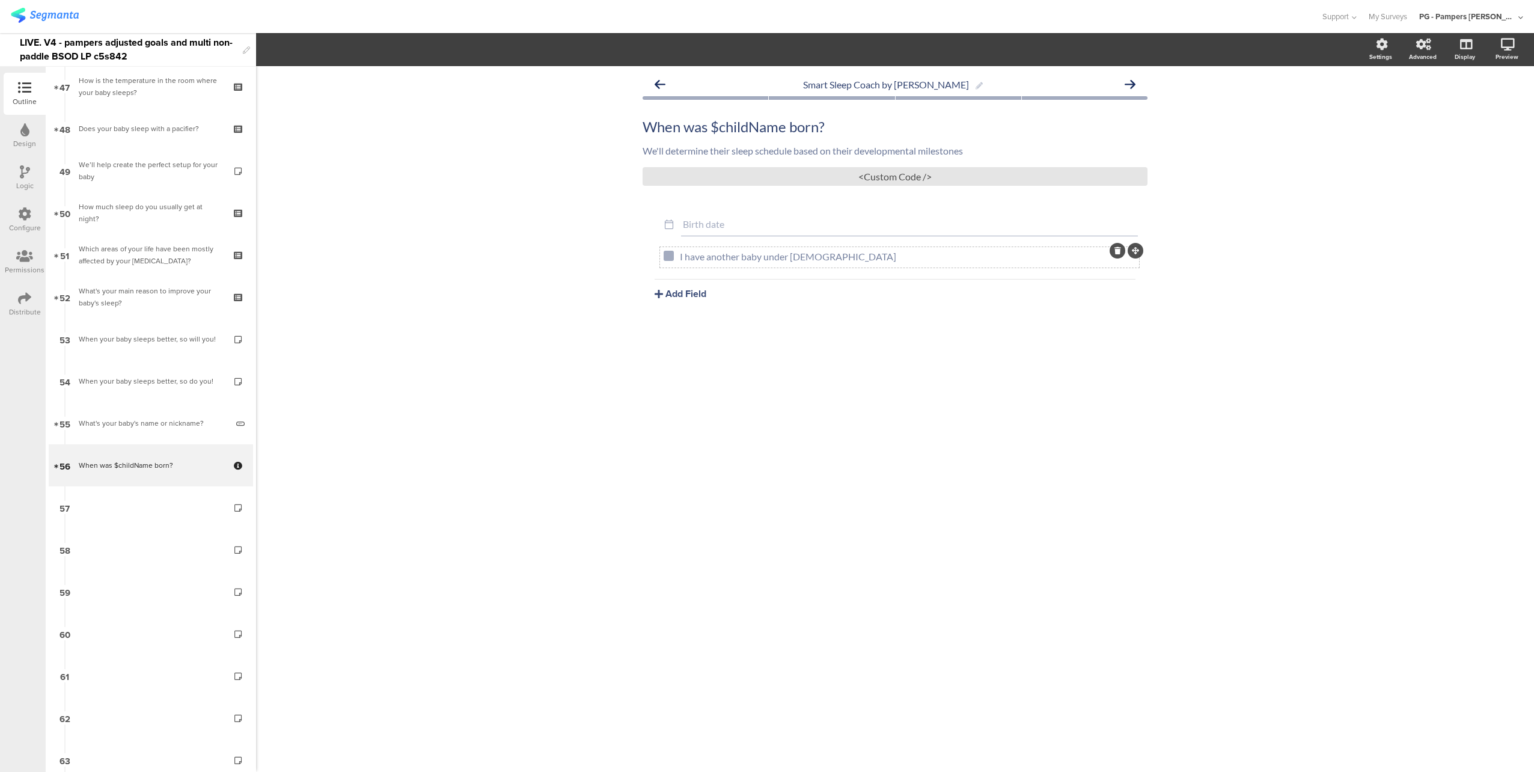
click at [1112, 249] on div at bounding box center [1117, 251] width 16 height 16
click at [1118, 247] on icon at bounding box center [1117, 250] width 7 height 7
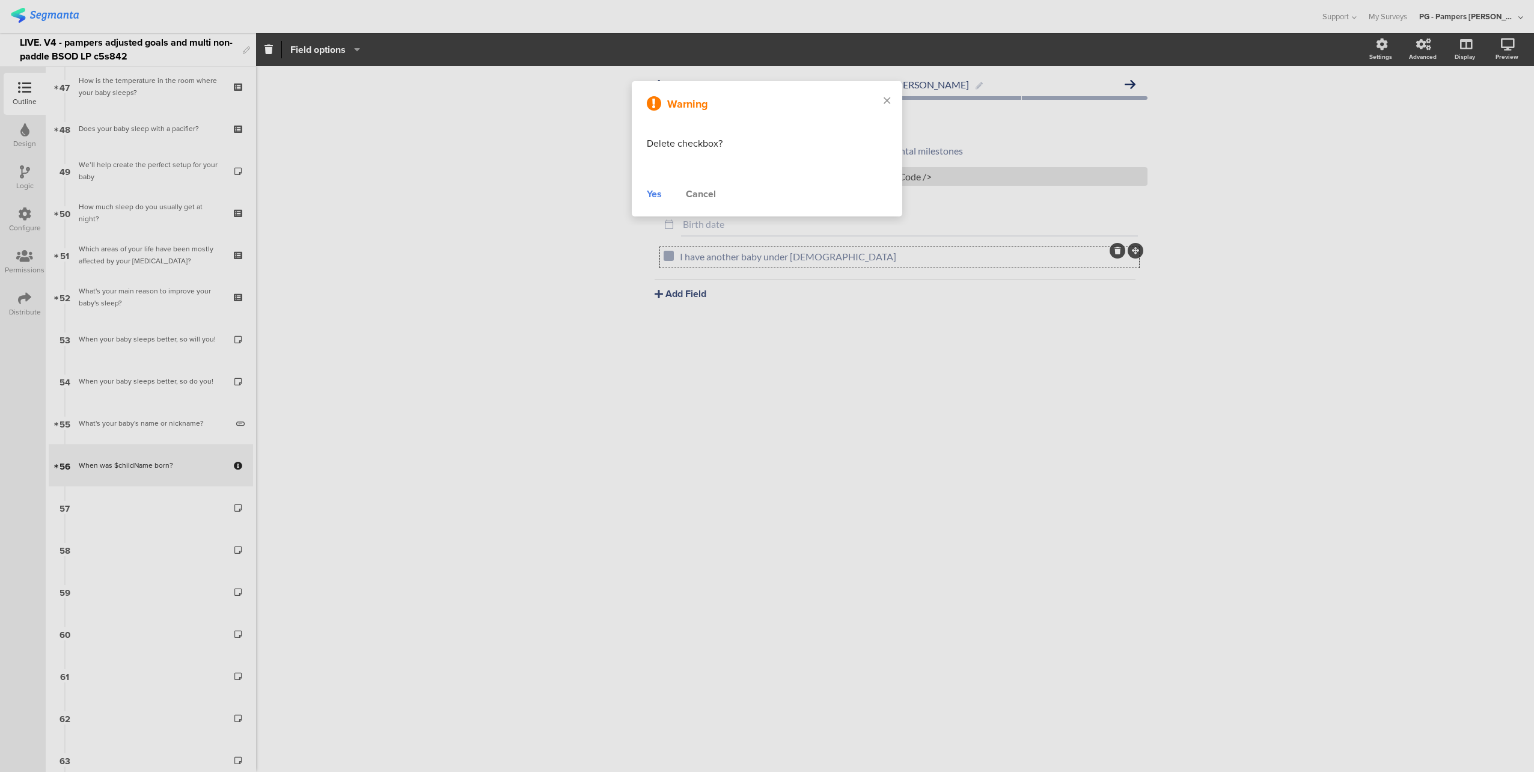
click at [655, 183] on div "Warning Delete checkbox? Yes Cancel" at bounding box center [767, 148] width 270 height 135
click at [655, 200] on div "Yes" at bounding box center [654, 194] width 15 height 14
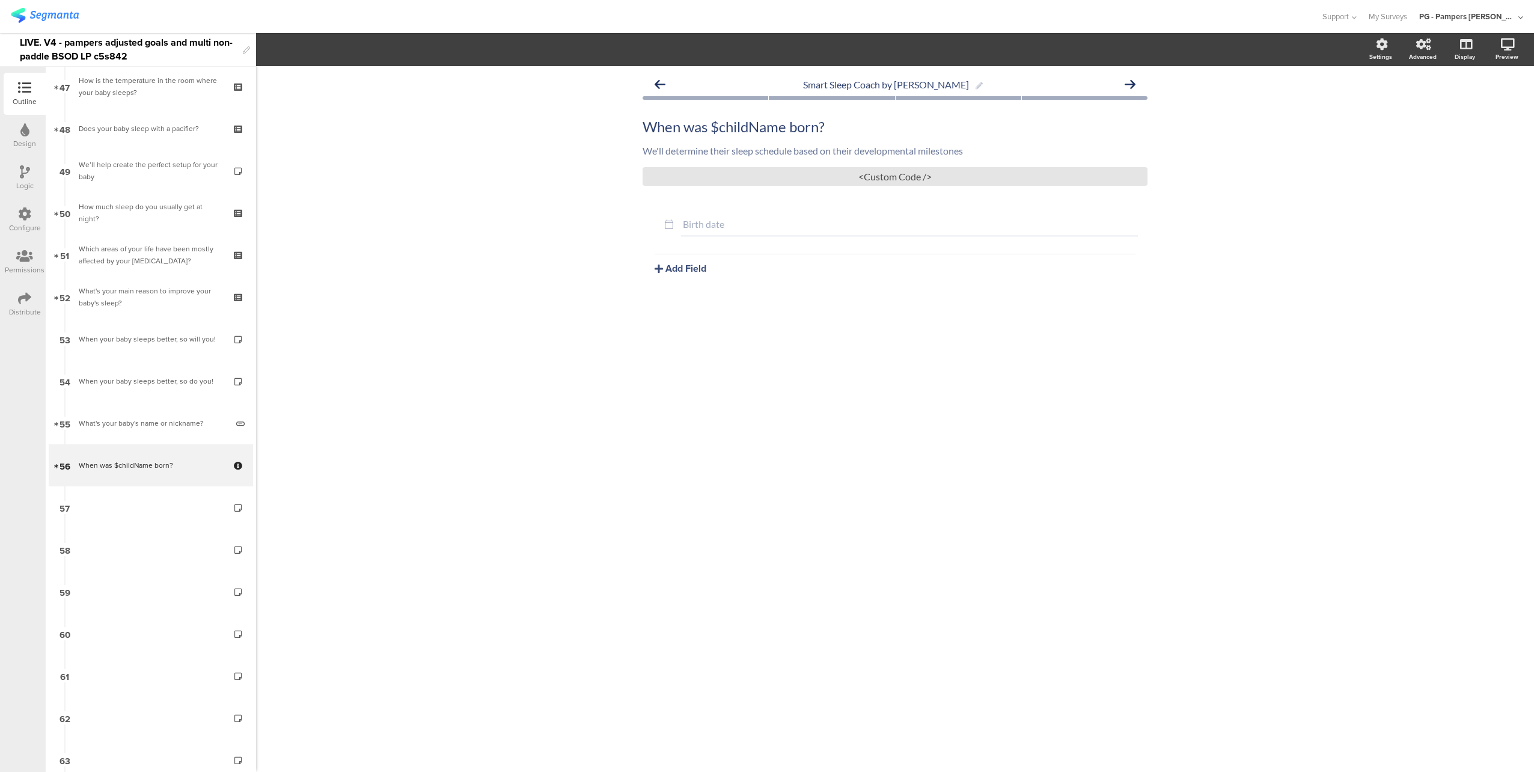
scroll to position [1642, 0]
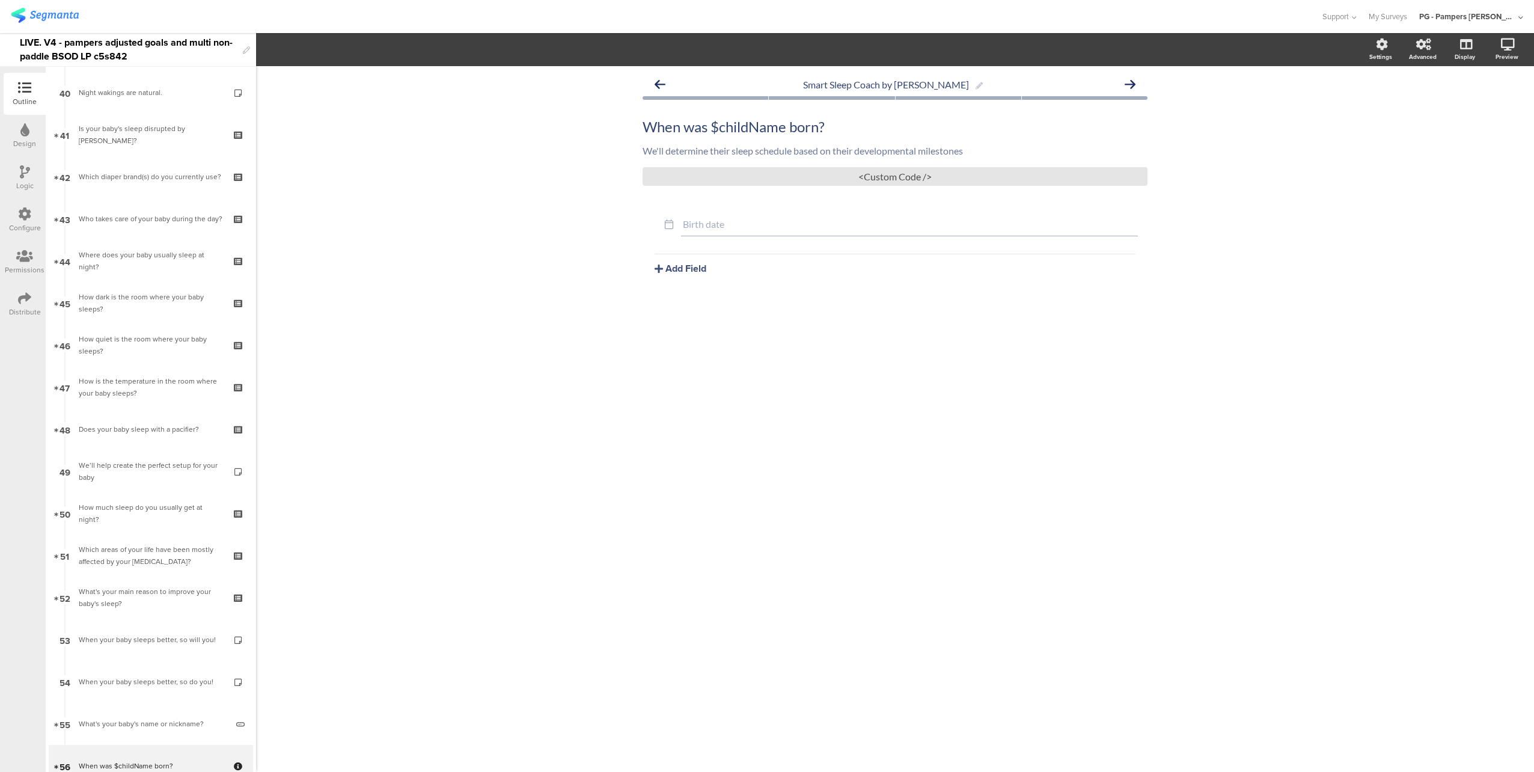
click at [17, 177] on div "Logic" at bounding box center [25, 178] width 42 height 42
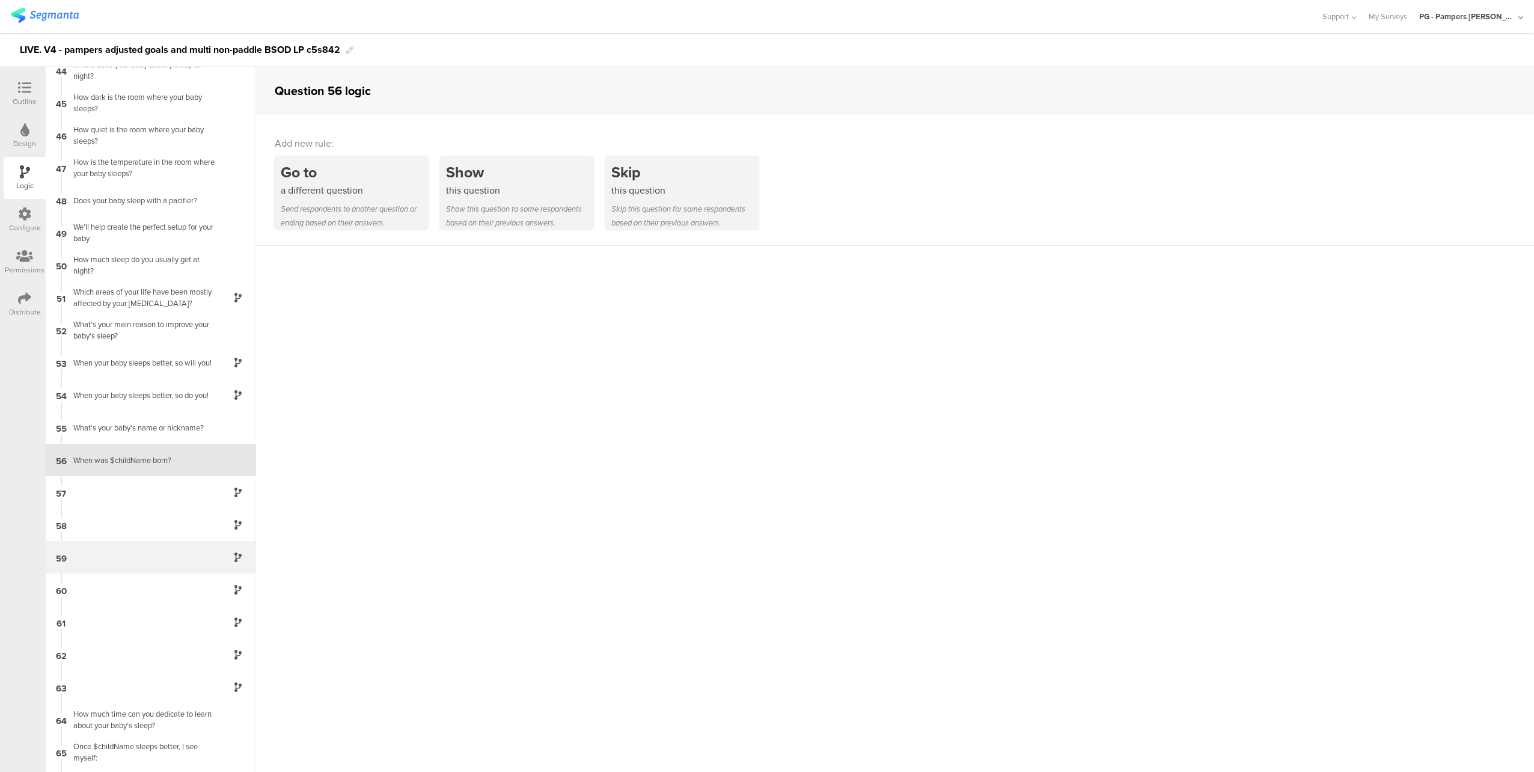
scroll to position [1449, 0]
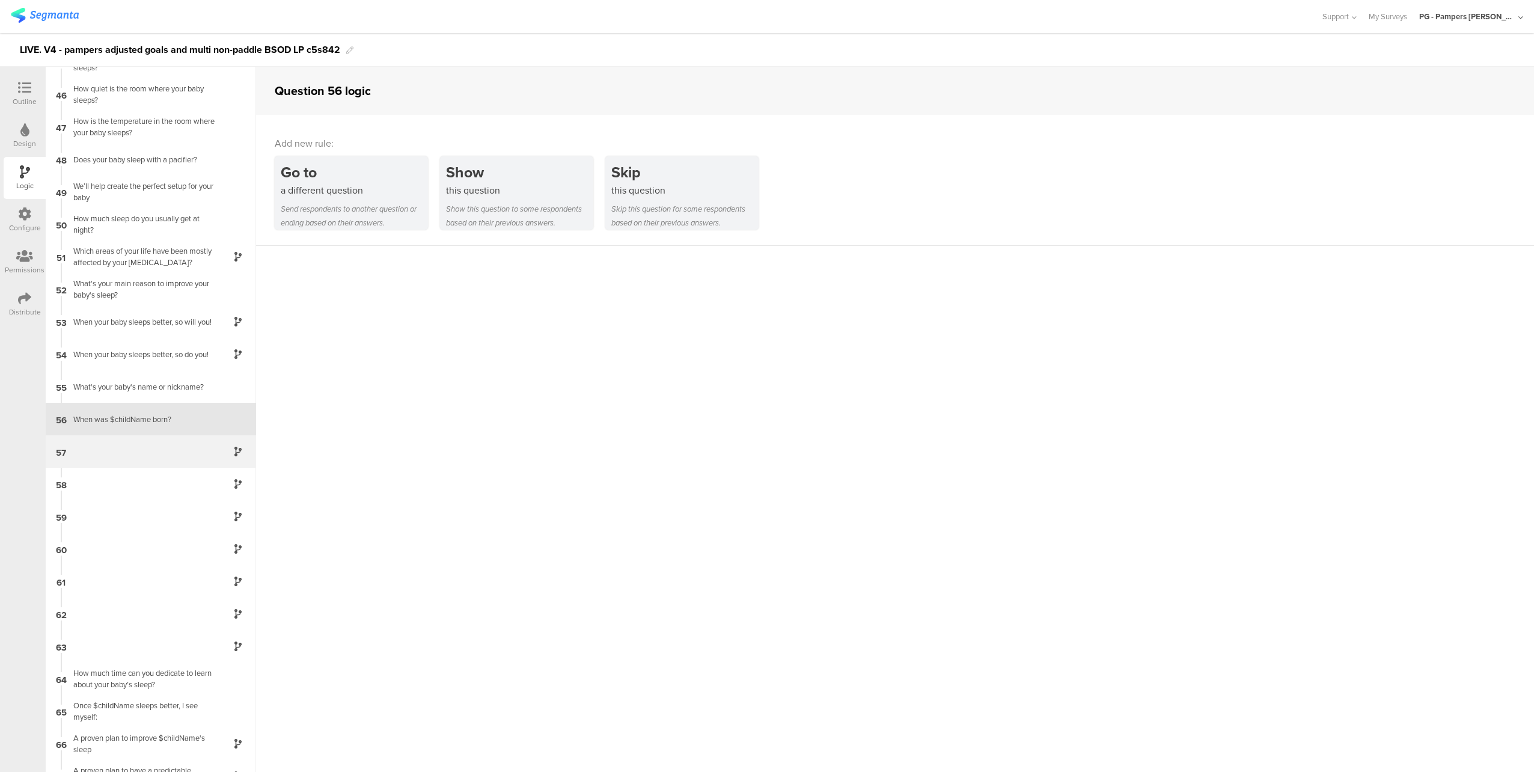
click at [163, 439] on div "57" at bounding box center [151, 451] width 210 height 32
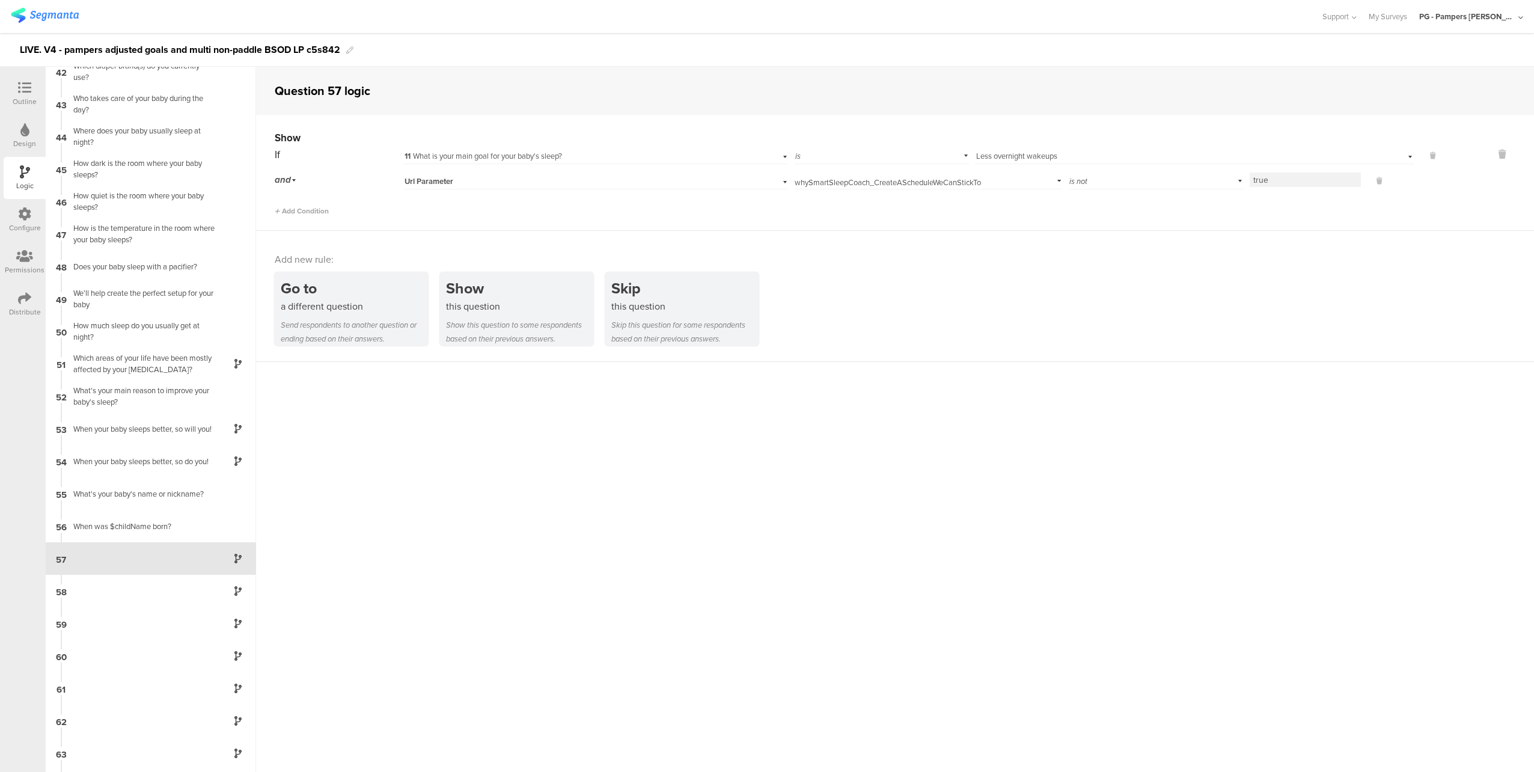
scroll to position [1481, 0]
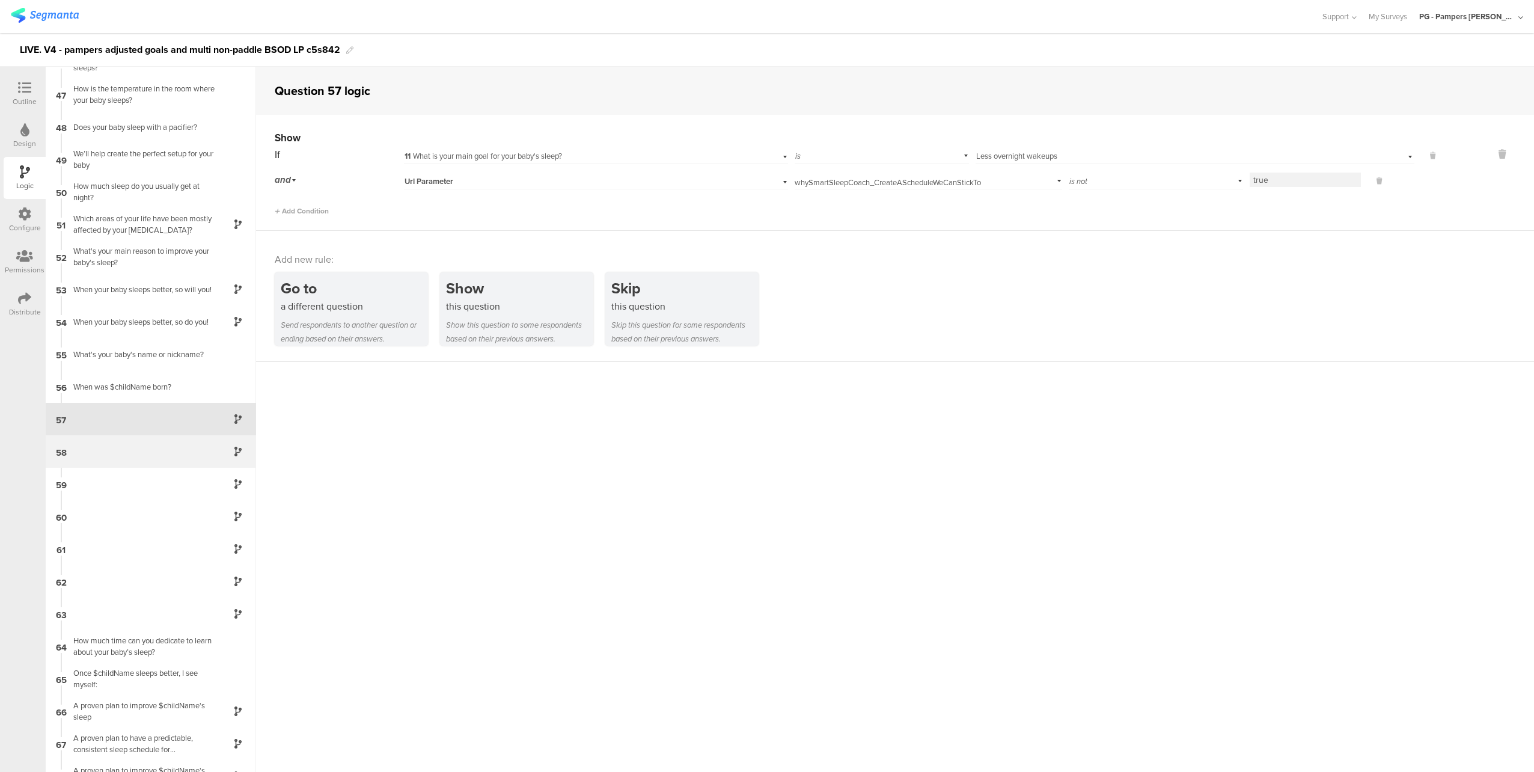
click at [147, 456] on div "58" at bounding box center [151, 451] width 210 height 32
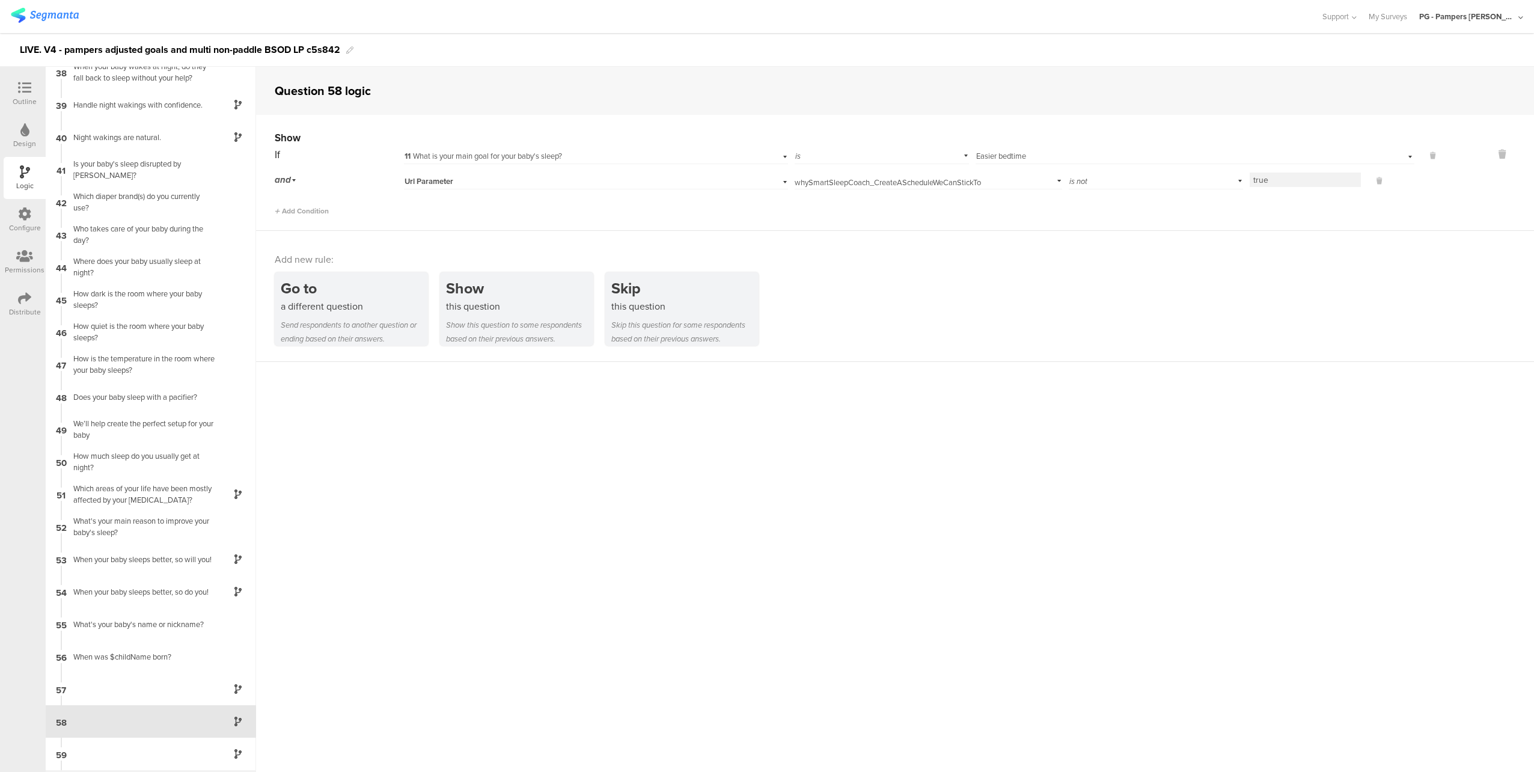
scroll to position [1514, 0]
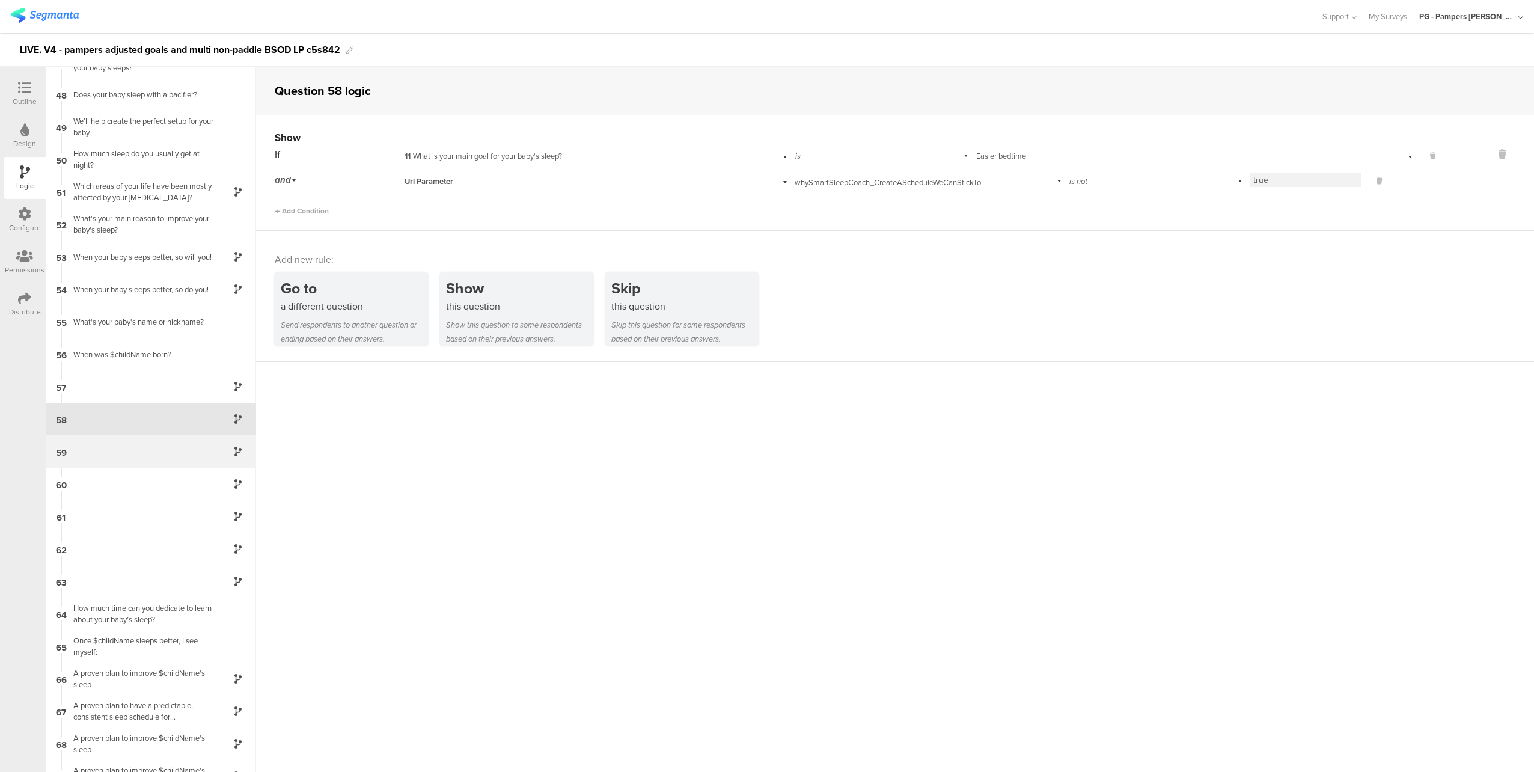
click at [136, 441] on div "59" at bounding box center [151, 451] width 210 height 32
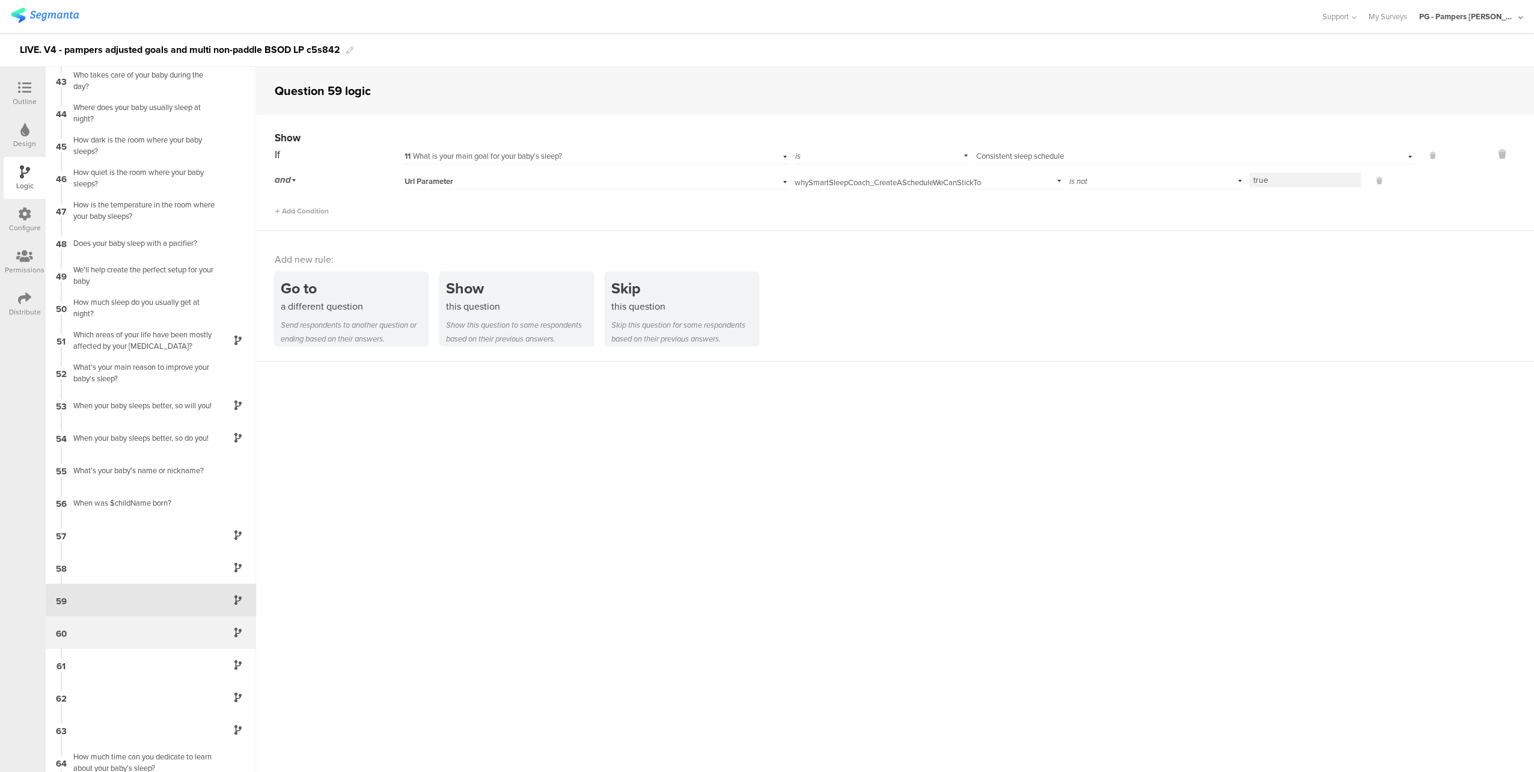
scroll to position [1546, 0]
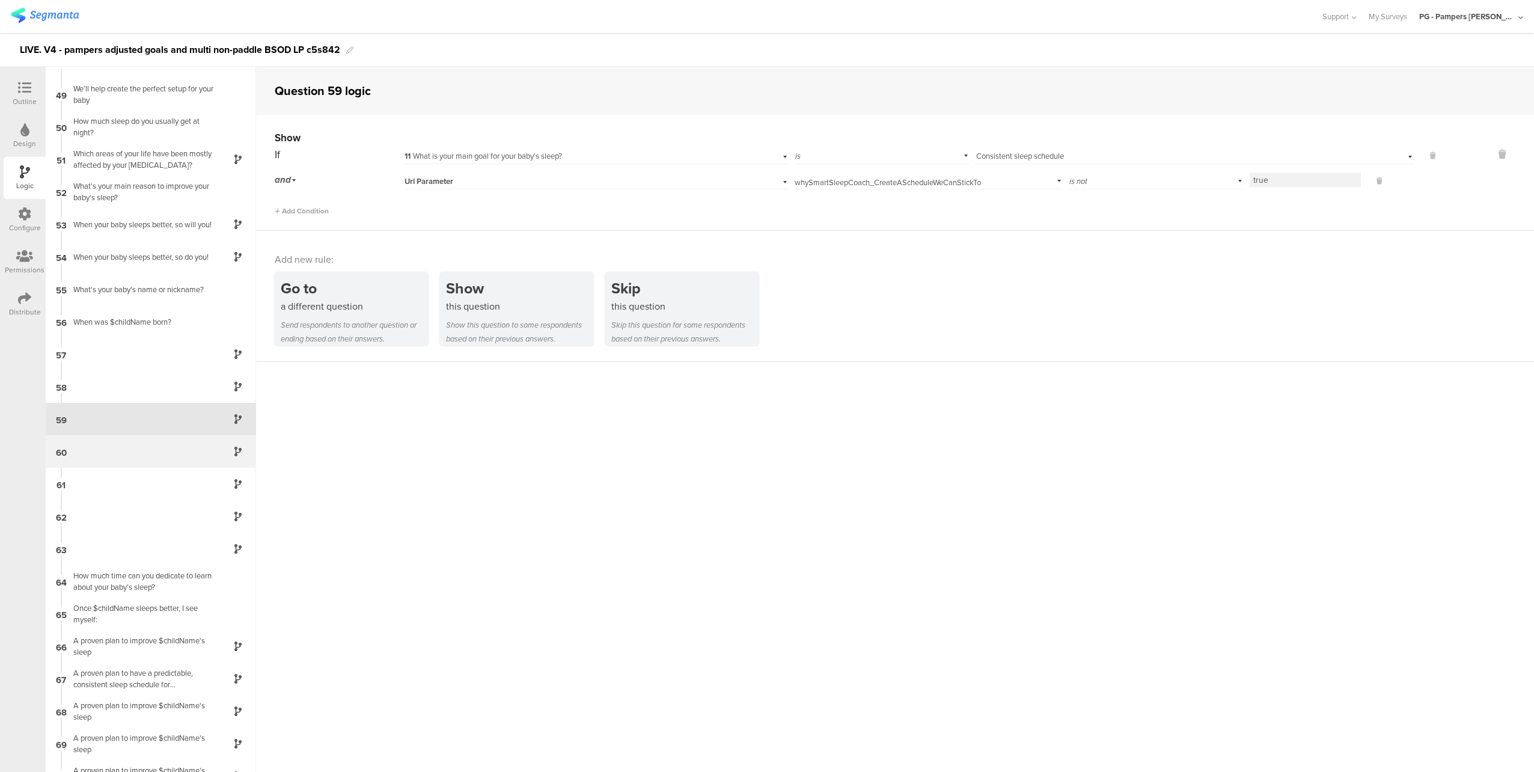
click at [136, 446] on div "60" at bounding box center [151, 451] width 210 height 32
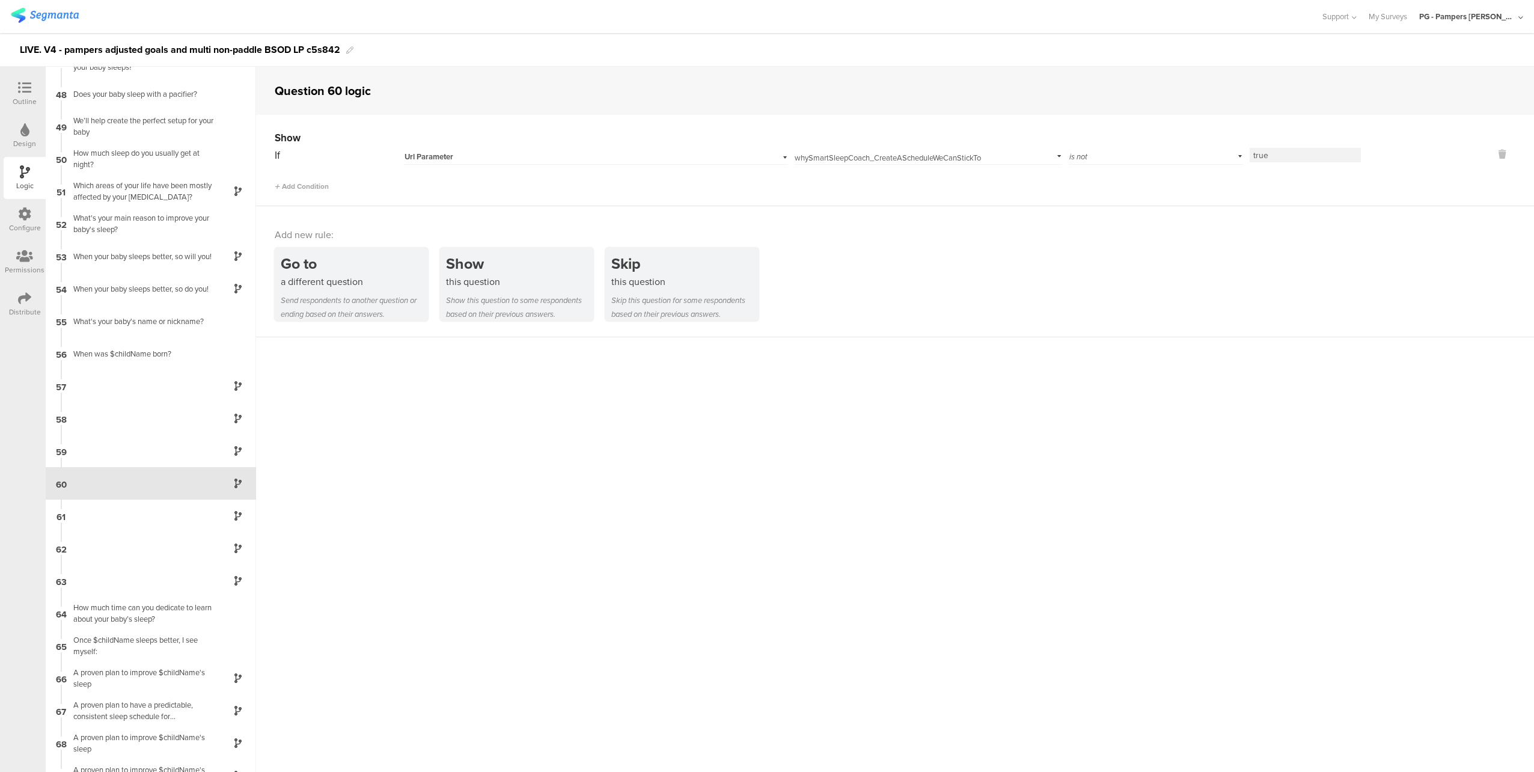
scroll to position [1579, 0]
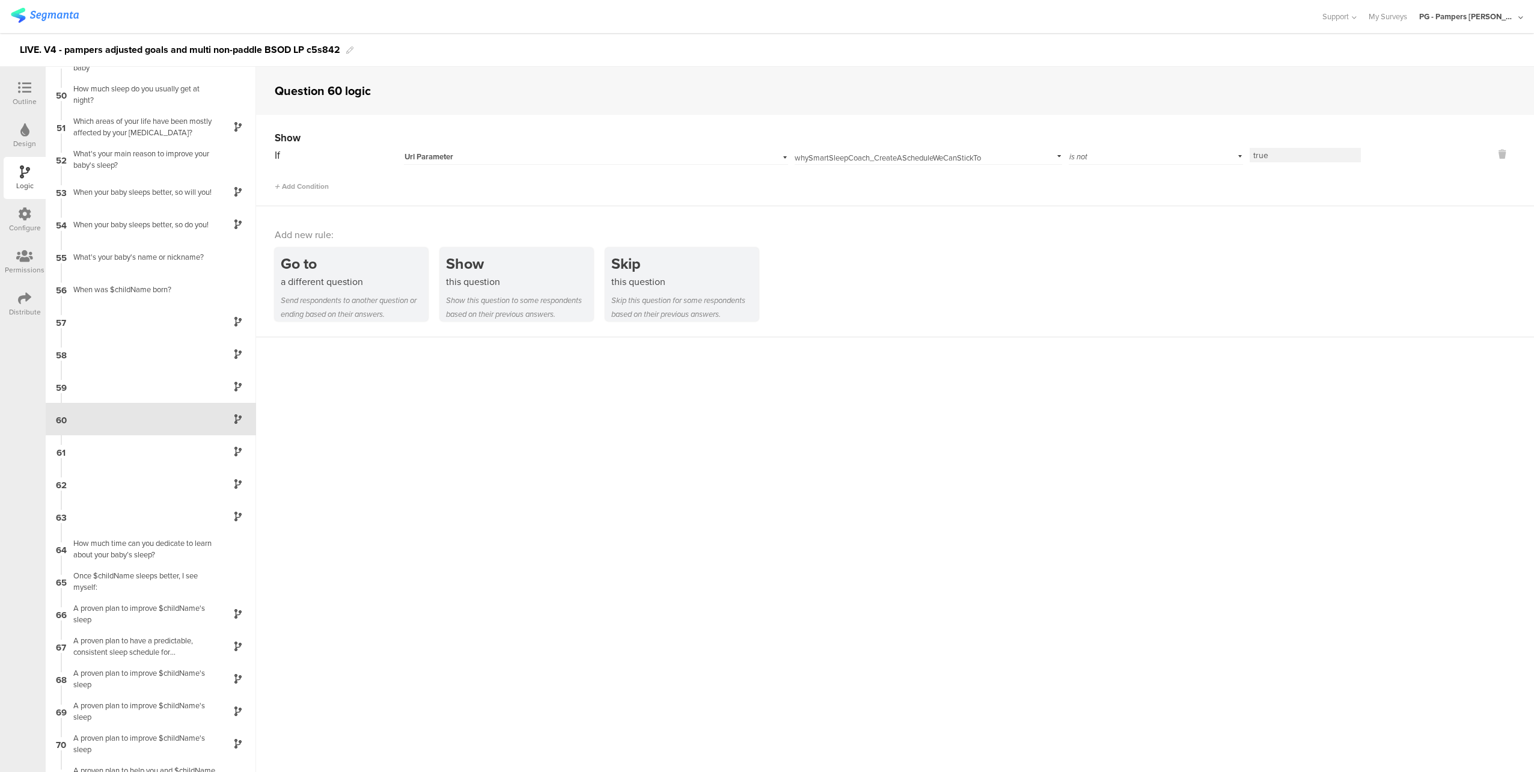
click at [26, 96] on div "Outline" at bounding box center [25, 101] width 24 height 11
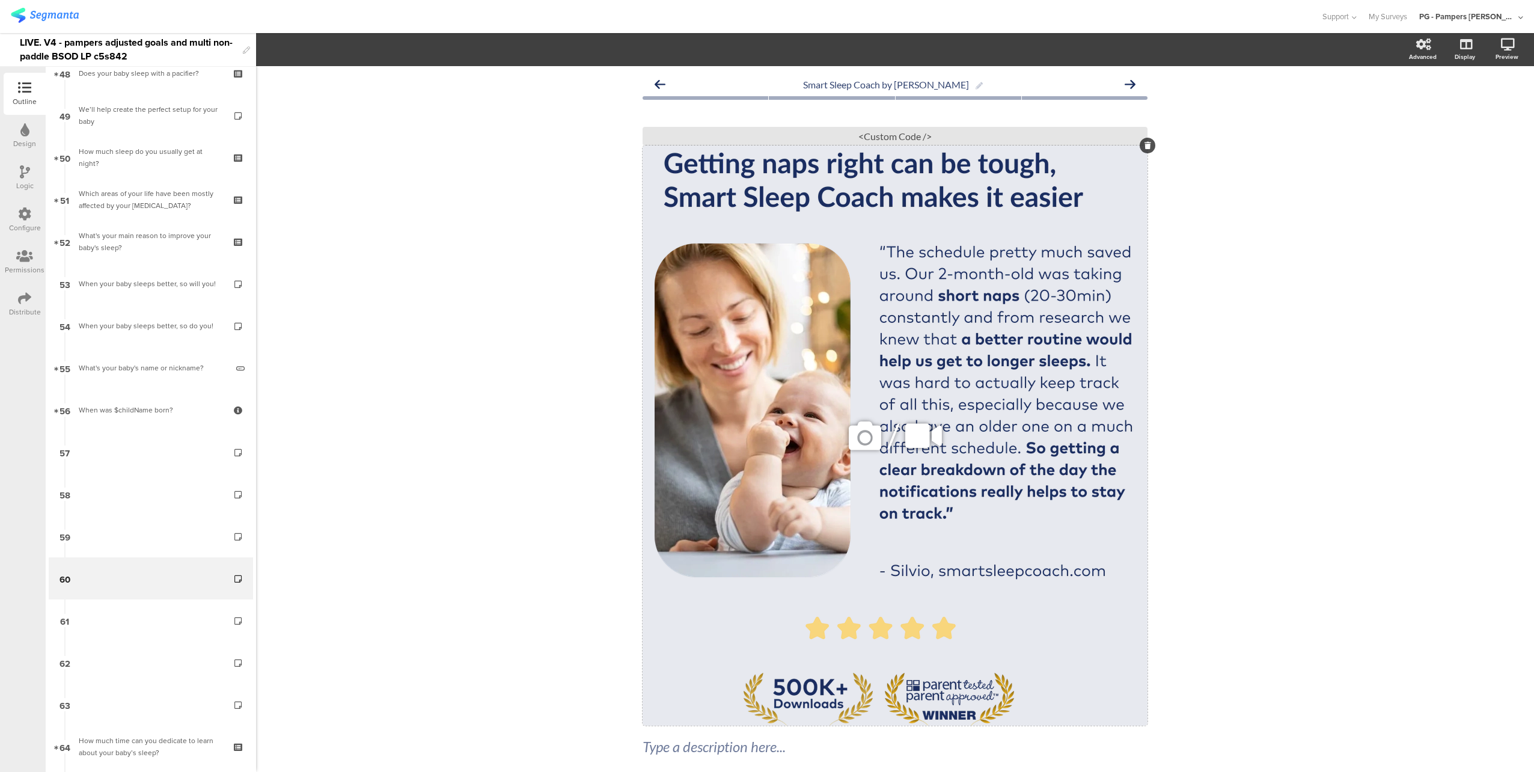
scroll to position [2157, 0]
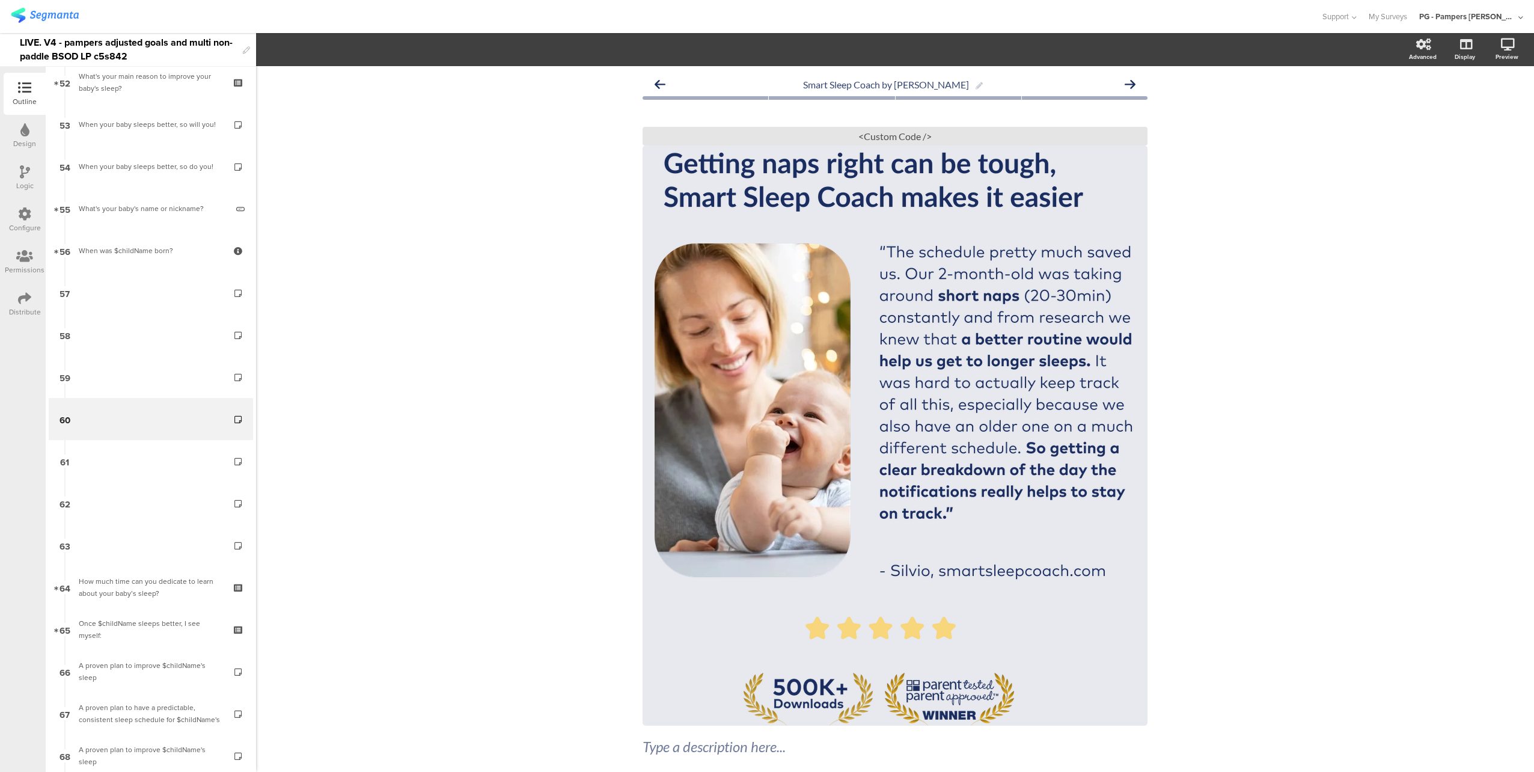
click at [20, 176] on icon at bounding box center [25, 171] width 10 height 13
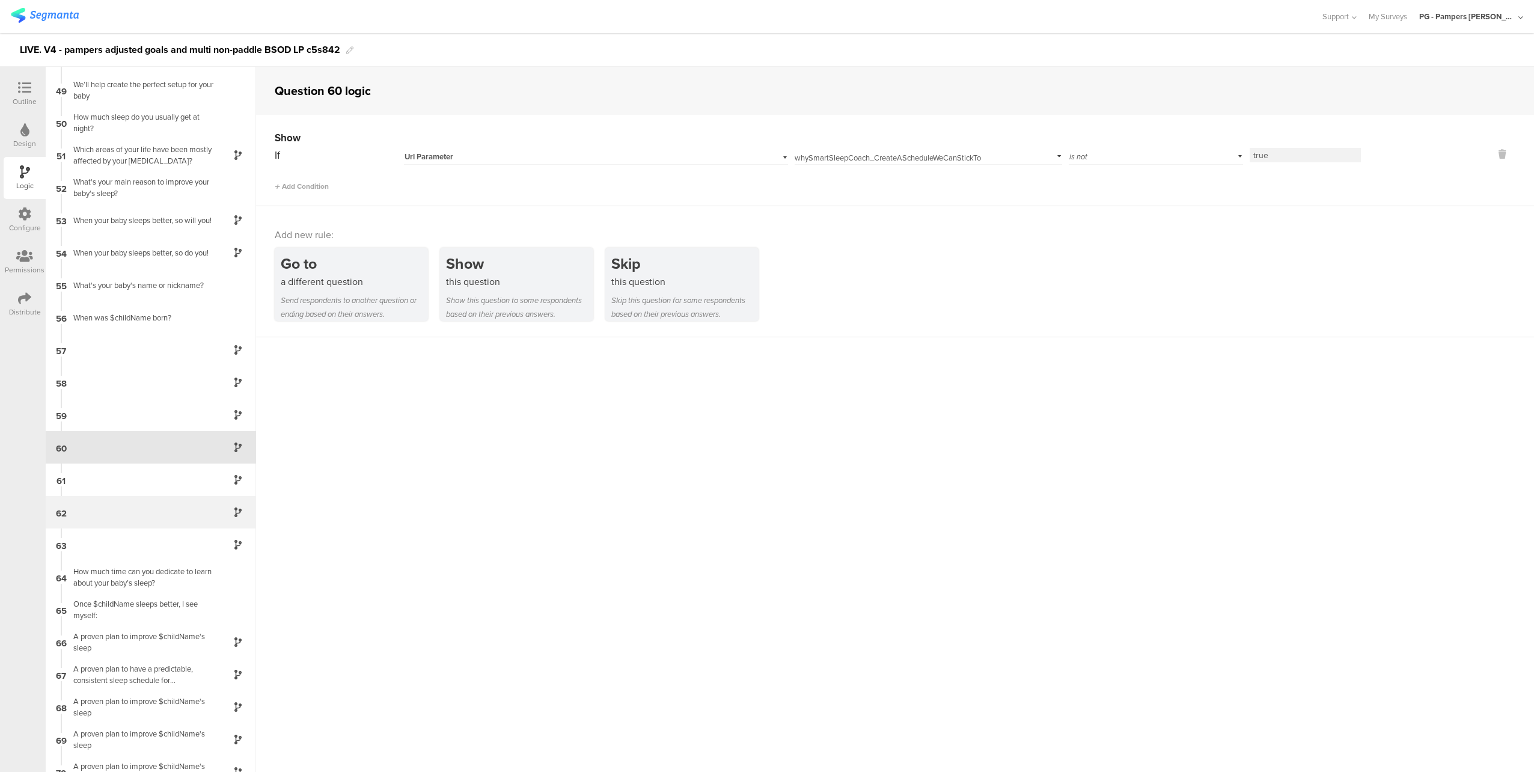
scroll to position [1579, 0]
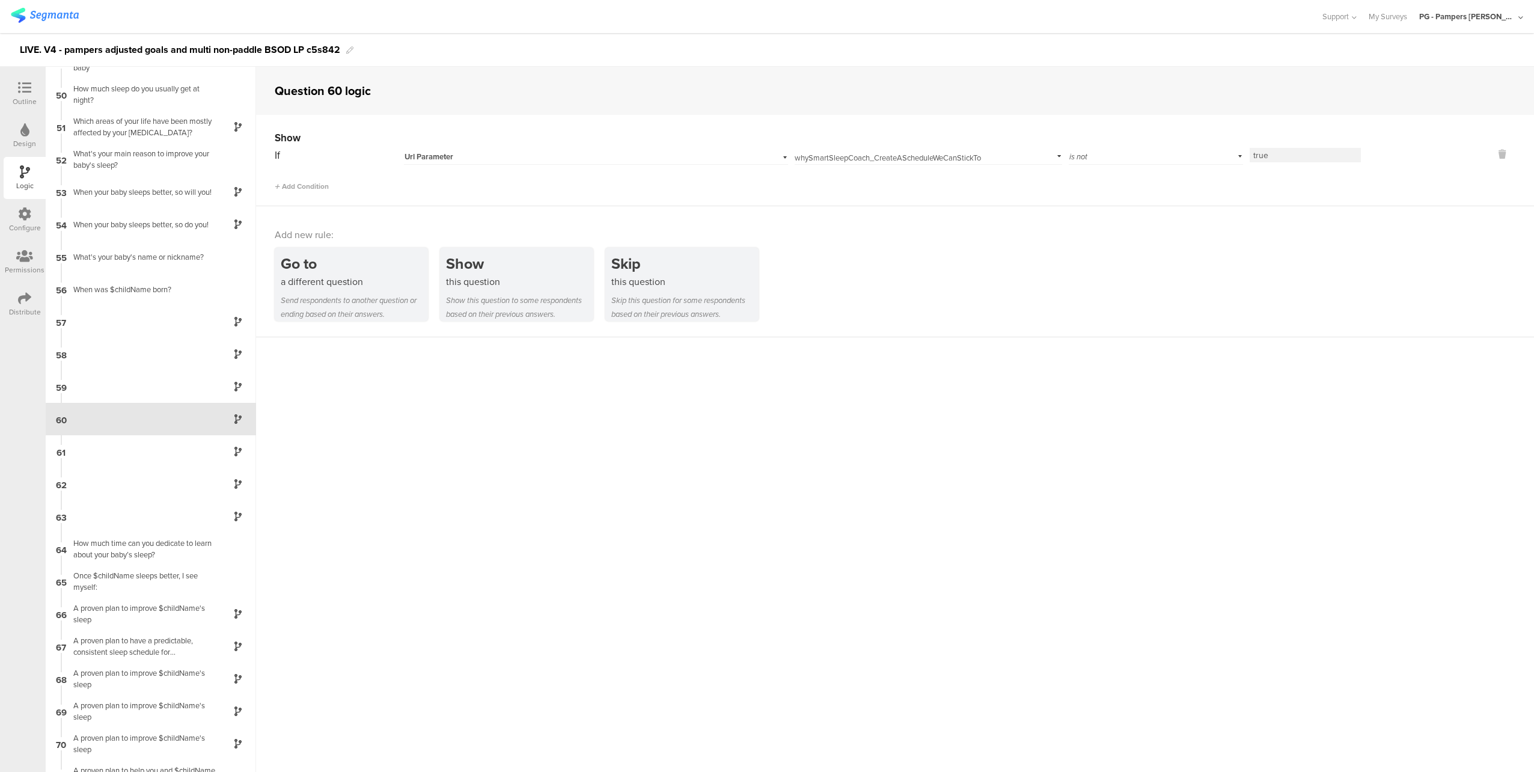
click at [1109, 154] on div "is not" at bounding box center [1155, 155] width 174 height 19
click at [1300, 218] on div "Add new rule: Go to a different question Send respondents to another question o…" at bounding box center [895, 271] width 1278 height 131
click at [310, 181] on span "Add Condition" at bounding box center [302, 186] width 54 height 11
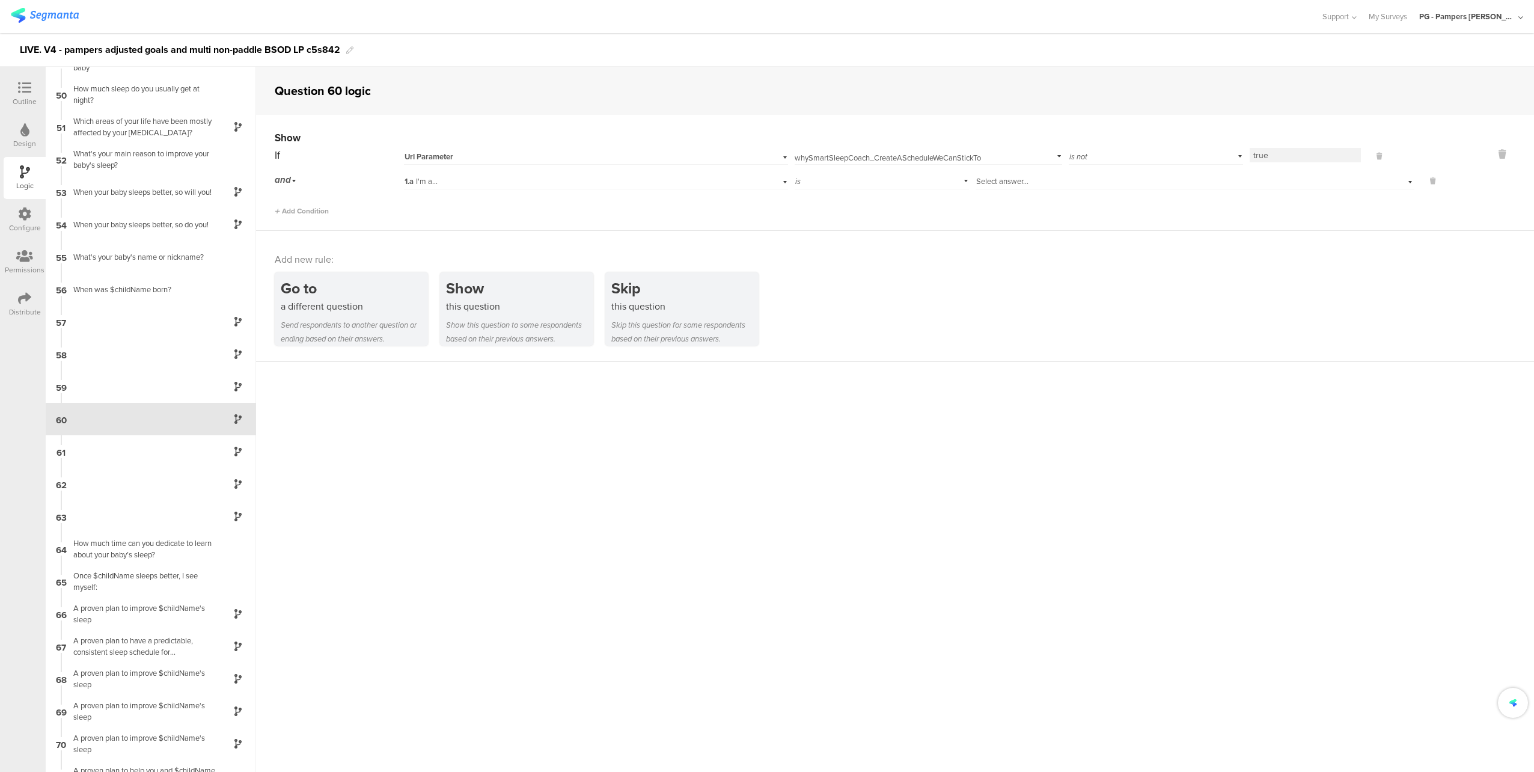
click at [511, 177] on div "1.a I'm a..." at bounding box center [569, 181] width 331 height 11
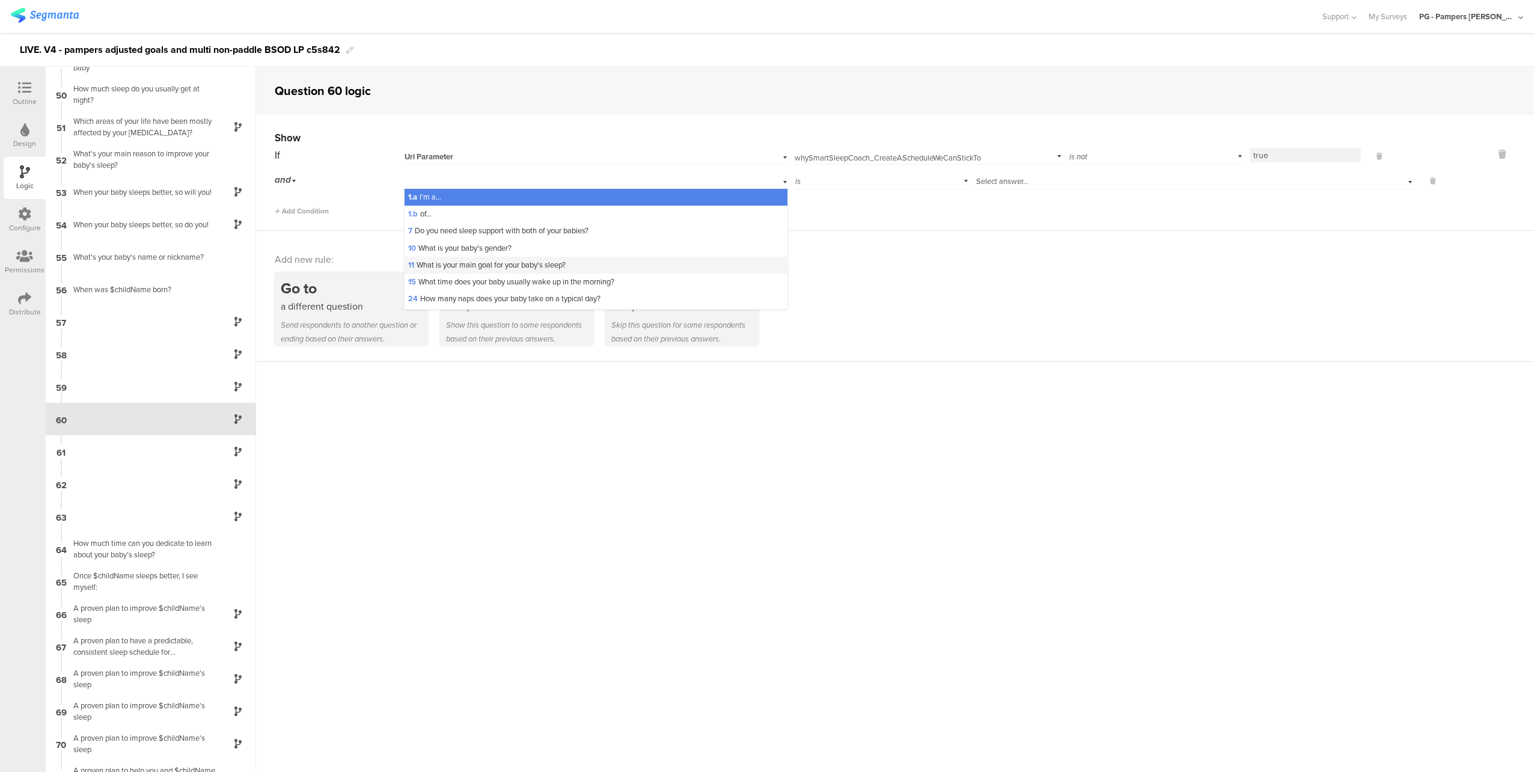
click at [577, 272] on div "11 What is your main goal for your baby's sleep?" at bounding box center [595, 265] width 383 height 17
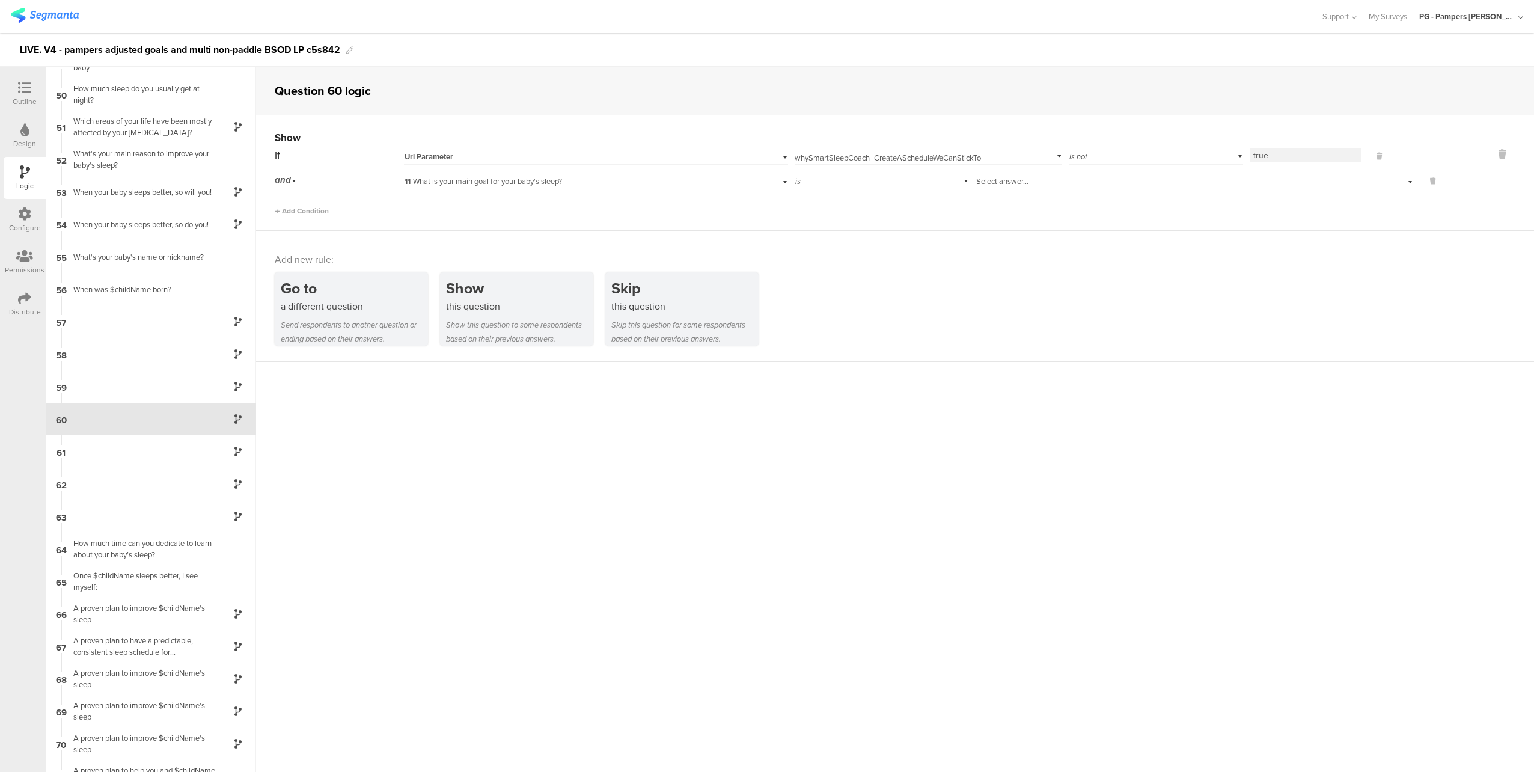
click at [891, 177] on div "is" at bounding box center [881, 180] width 174 height 19
click at [1040, 192] on div "If Url Parameter whySmartSleepCoach_CreateAScheduleWeCanStickTo Add parameter 0…" at bounding box center [856, 180] width 1163 height 71
click at [1037, 182] on div "Select answer..." at bounding box center [1166, 181] width 380 height 11
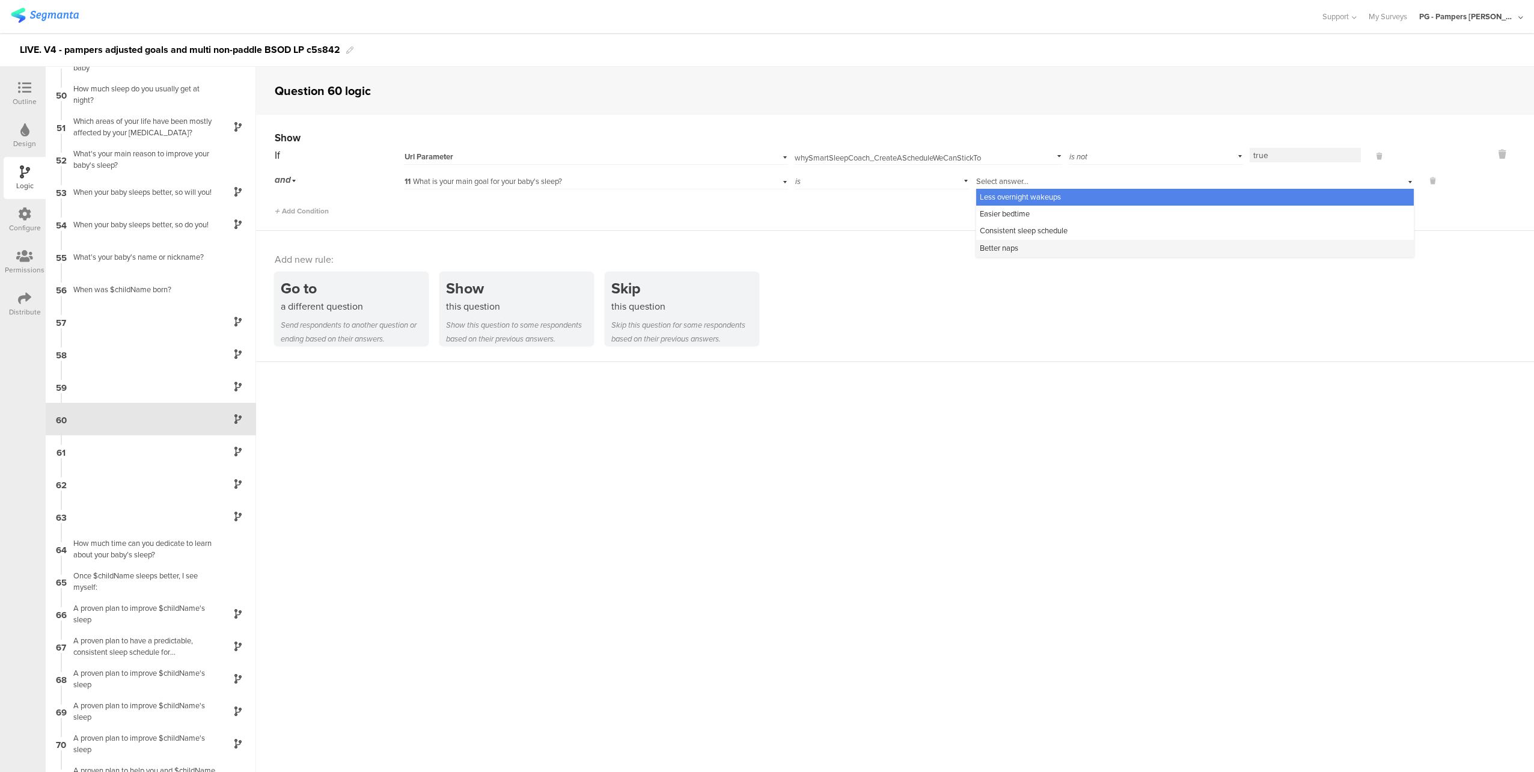
click at [1064, 243] on div "Better naps" at bounding box center [1194, 248] width 437 height 17
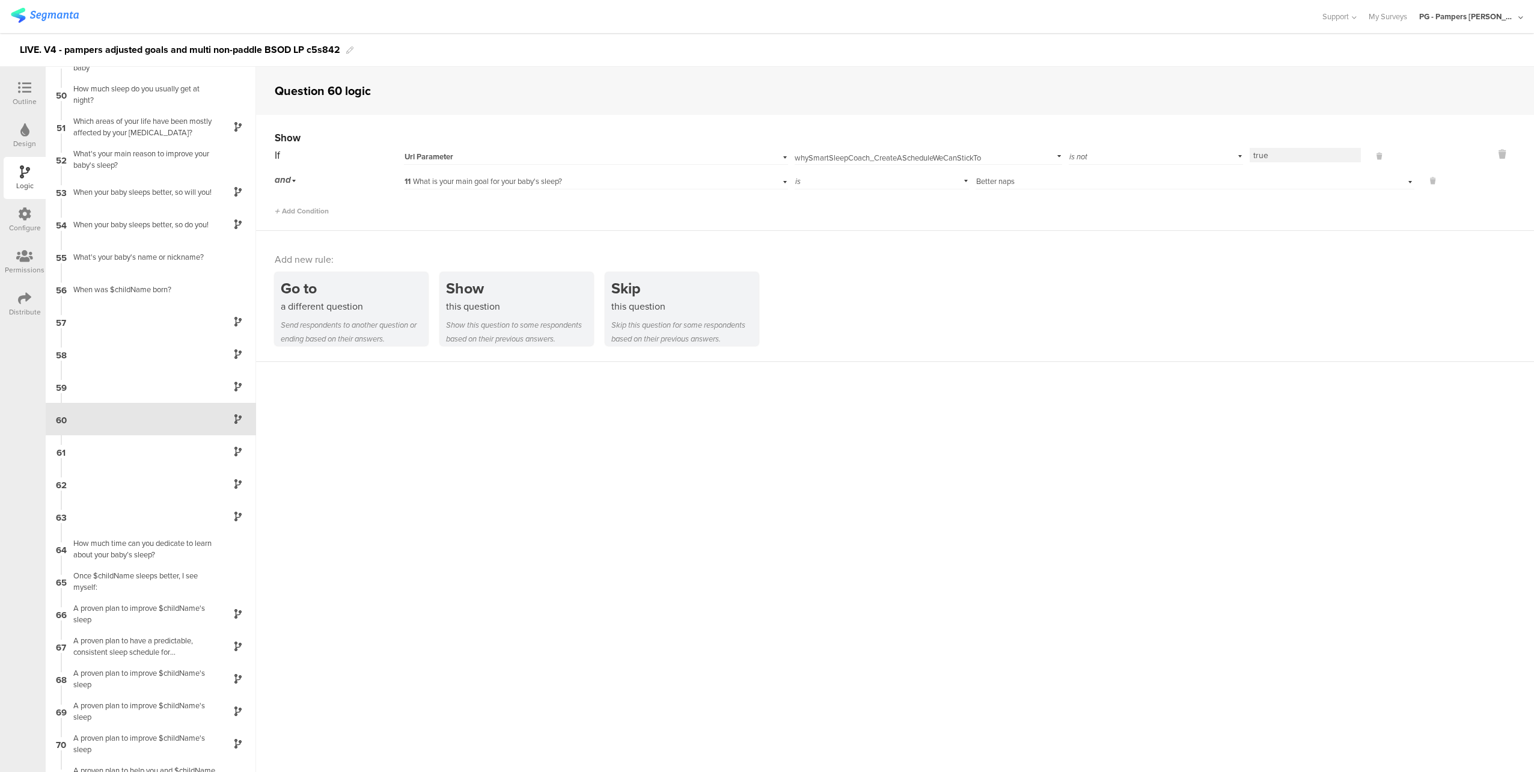
click at [1005, 252] on div "Add new rule:" at bounding box center [895, 259] width 1241 height 14
click at [157, 452] on div "61" at bounding box center [151, 451] width 210 height 32
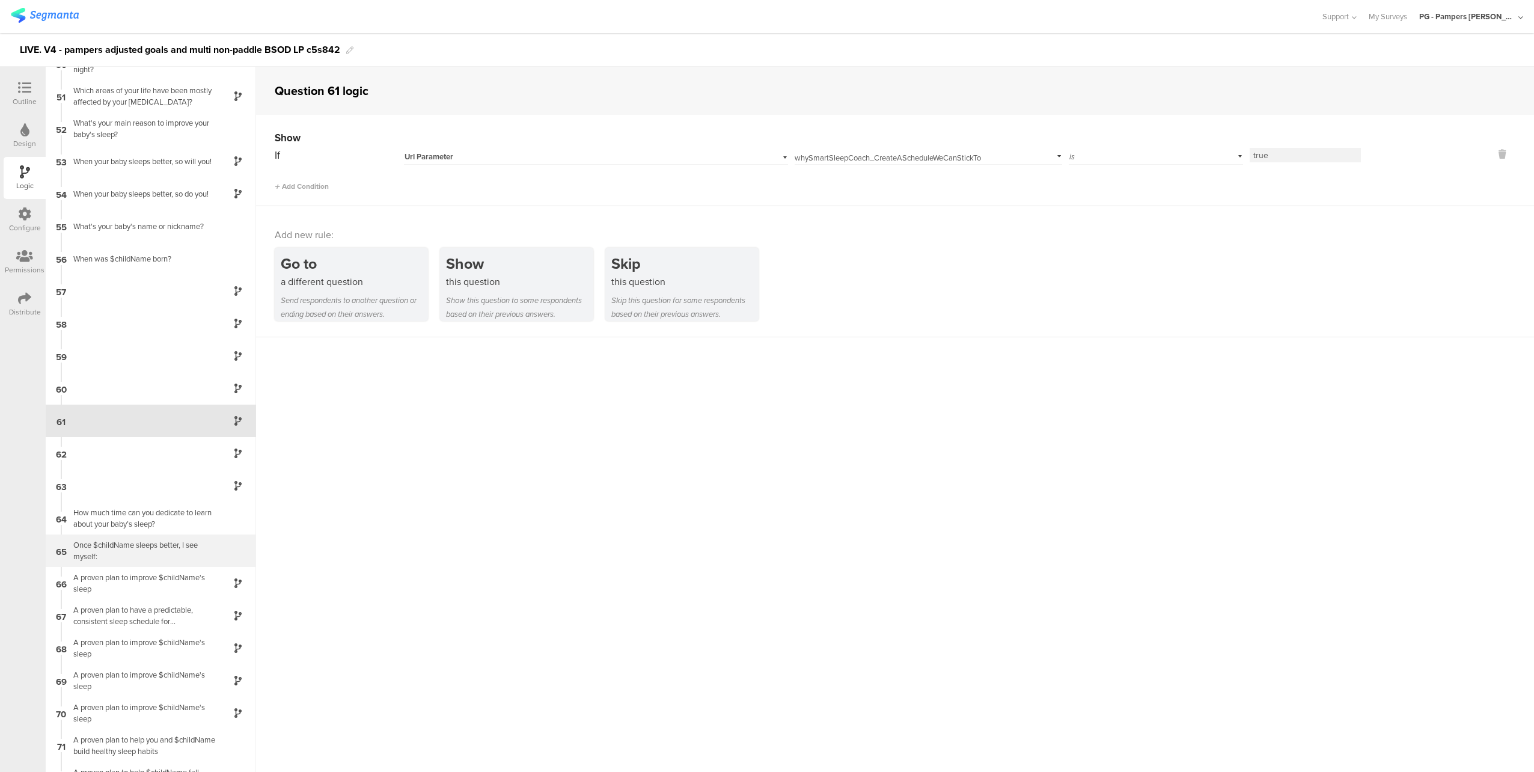
scroll to position [1611, 0]
click at [148, 451] on div "62" at bounding box center [151, 451] width 210 height 32
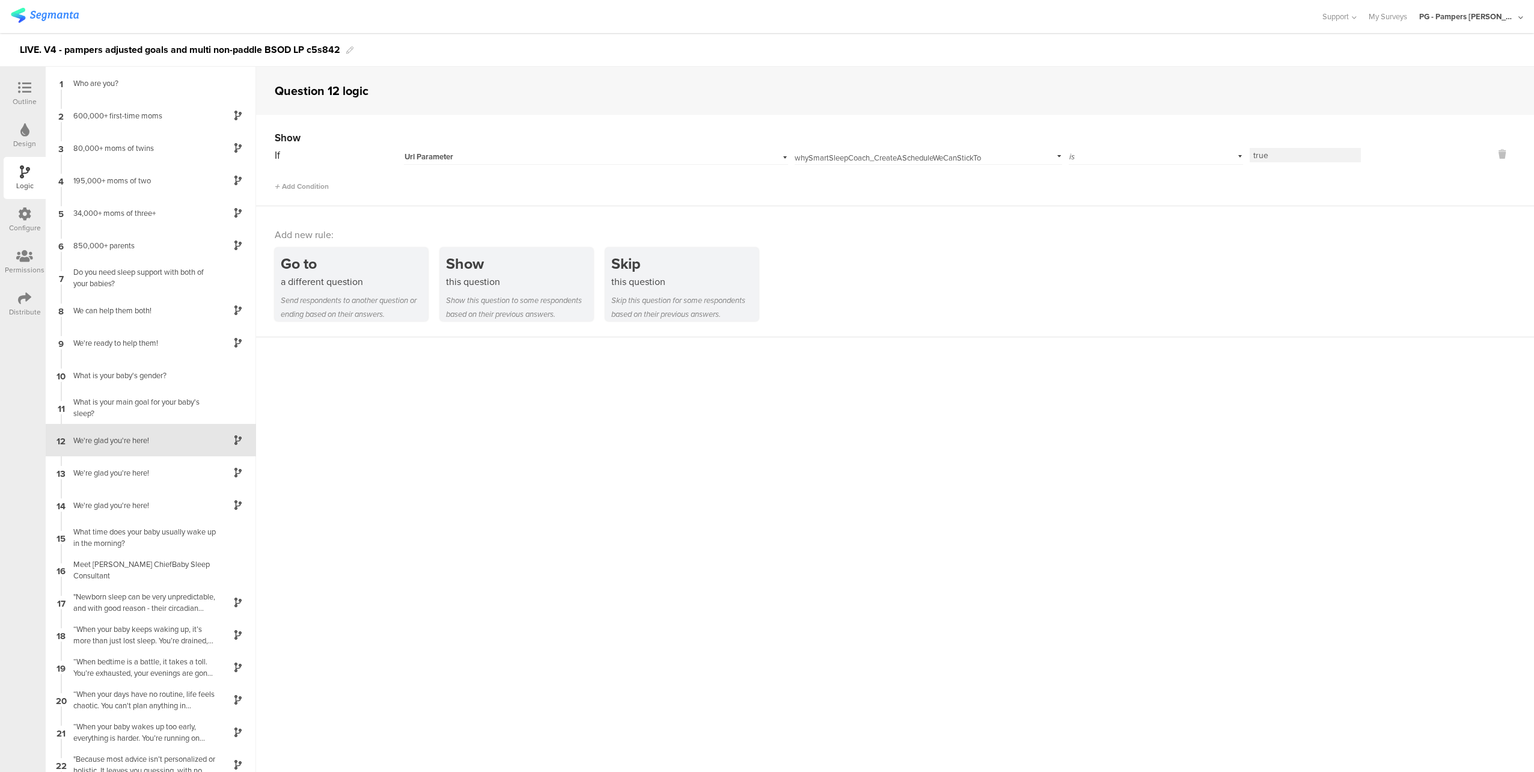
scroll to position [21, 0]
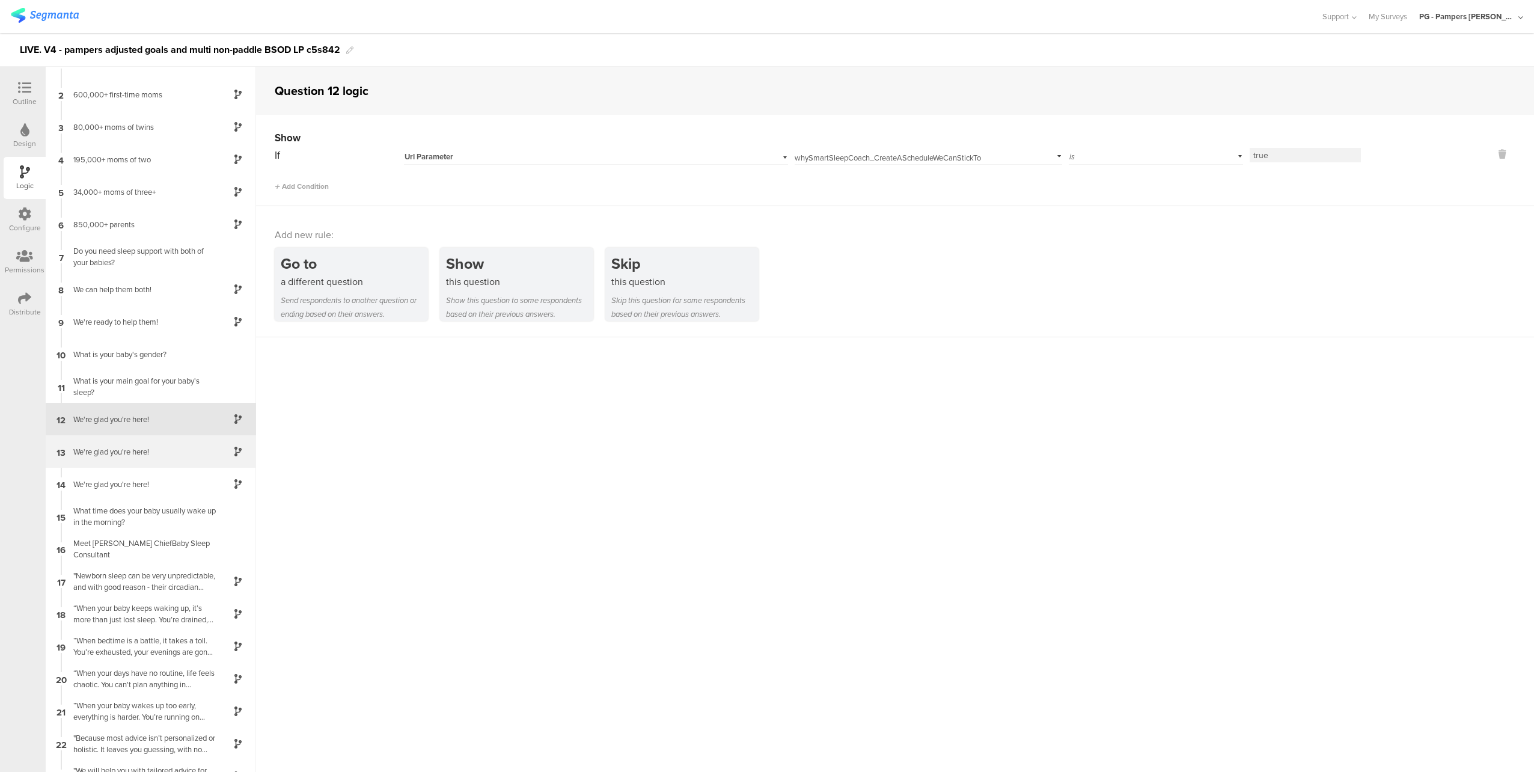
drag, startPoint x: 148, startPoint y: 451, endPoint x: 107, endPoint y: 452, distance: 41.5
click at [107, 452] on div "We're glad you're here!" at bounding box center [141, 451] width 150 height 11
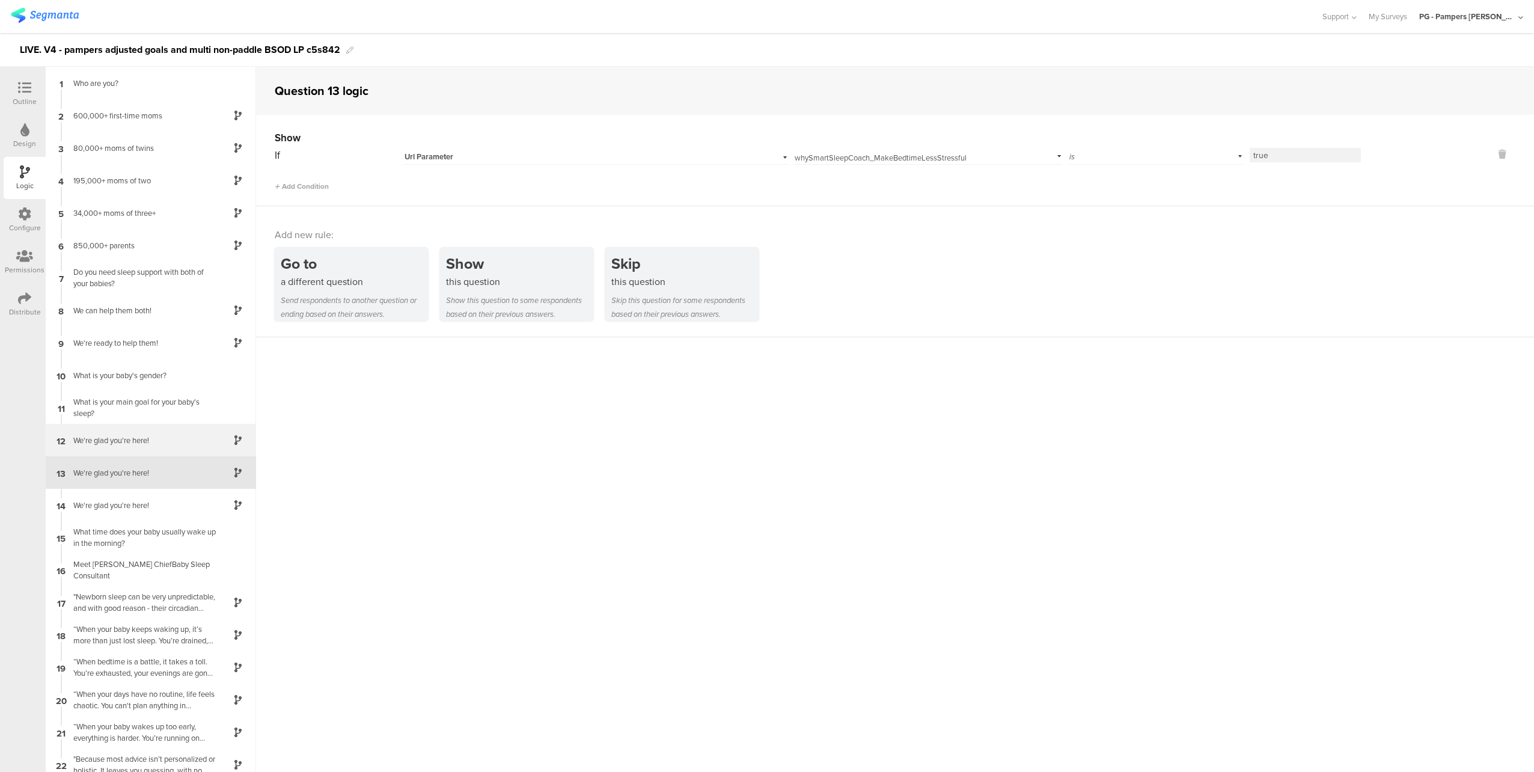
scroll to position [53, 0]
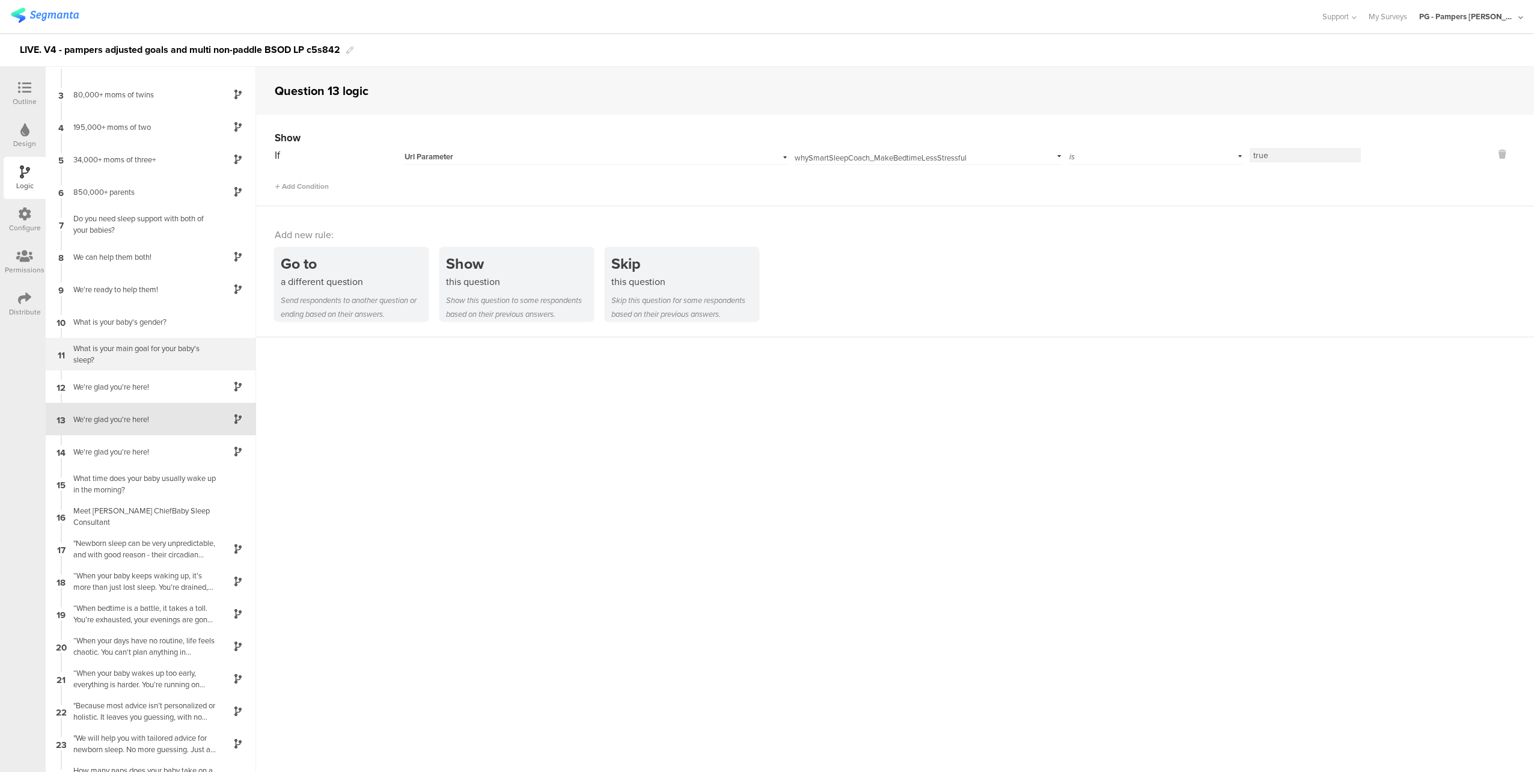
click at [148, 348] on div "What is your main goal for your baby's sleep?" at bounding box center [141, 354] width 150 height 23
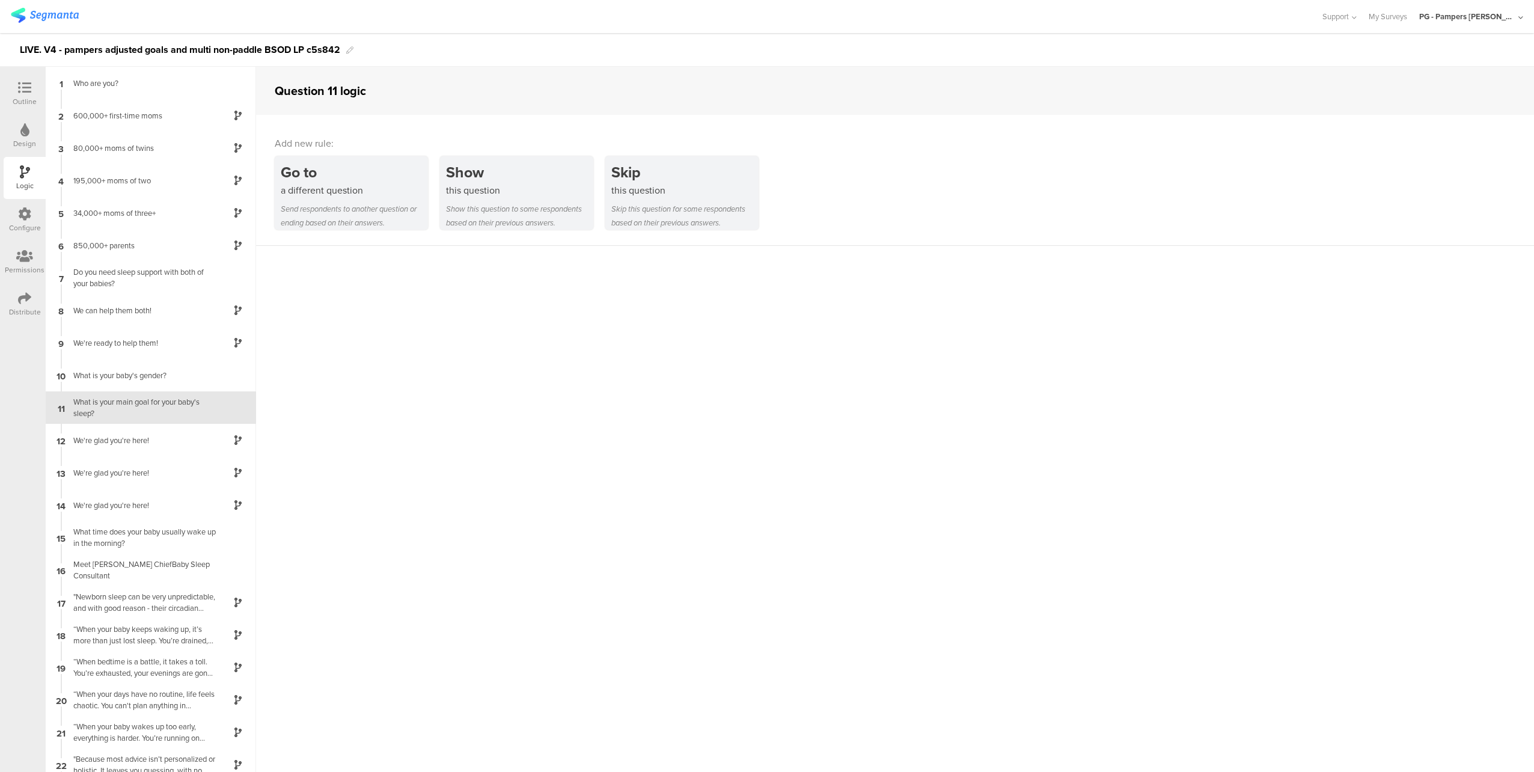
scroll to position [37, 0]
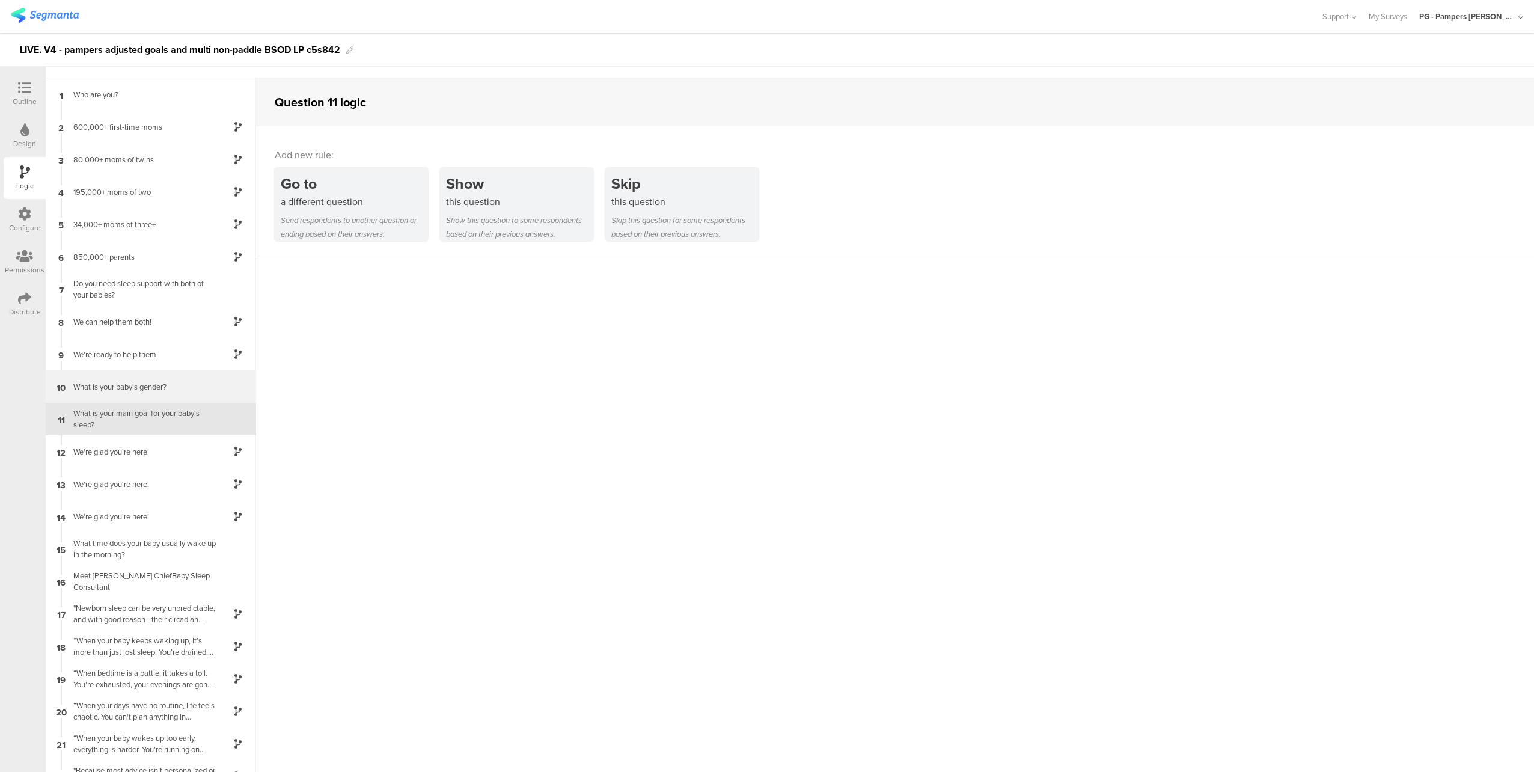
click at [151, 391] on div "What is your baby's gender?" at bounding box center [141, 386] width 150 height 11
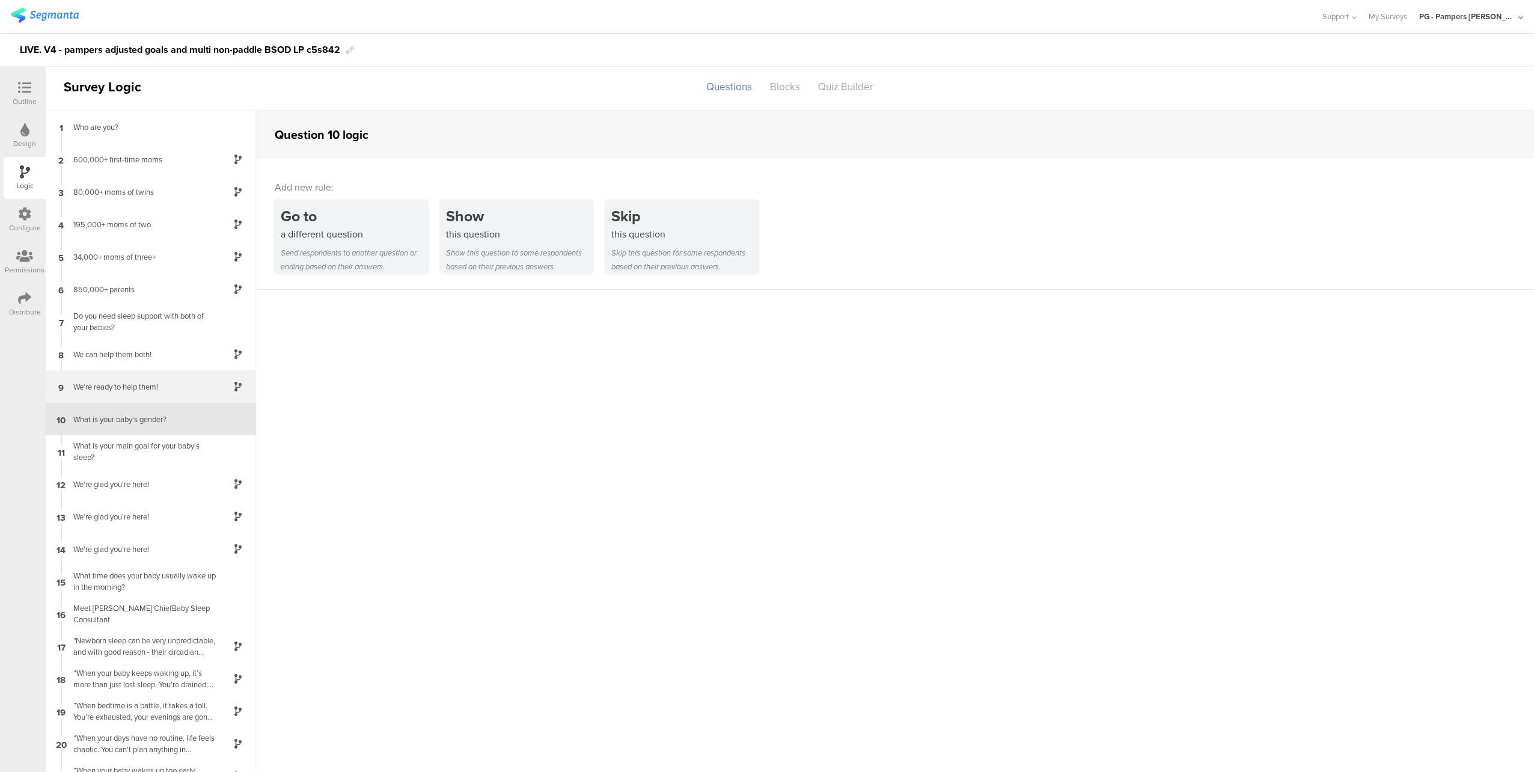
click at [169, 384] on div "We're ready to help them!" at bounding box center [141, 386] width 150 height 11
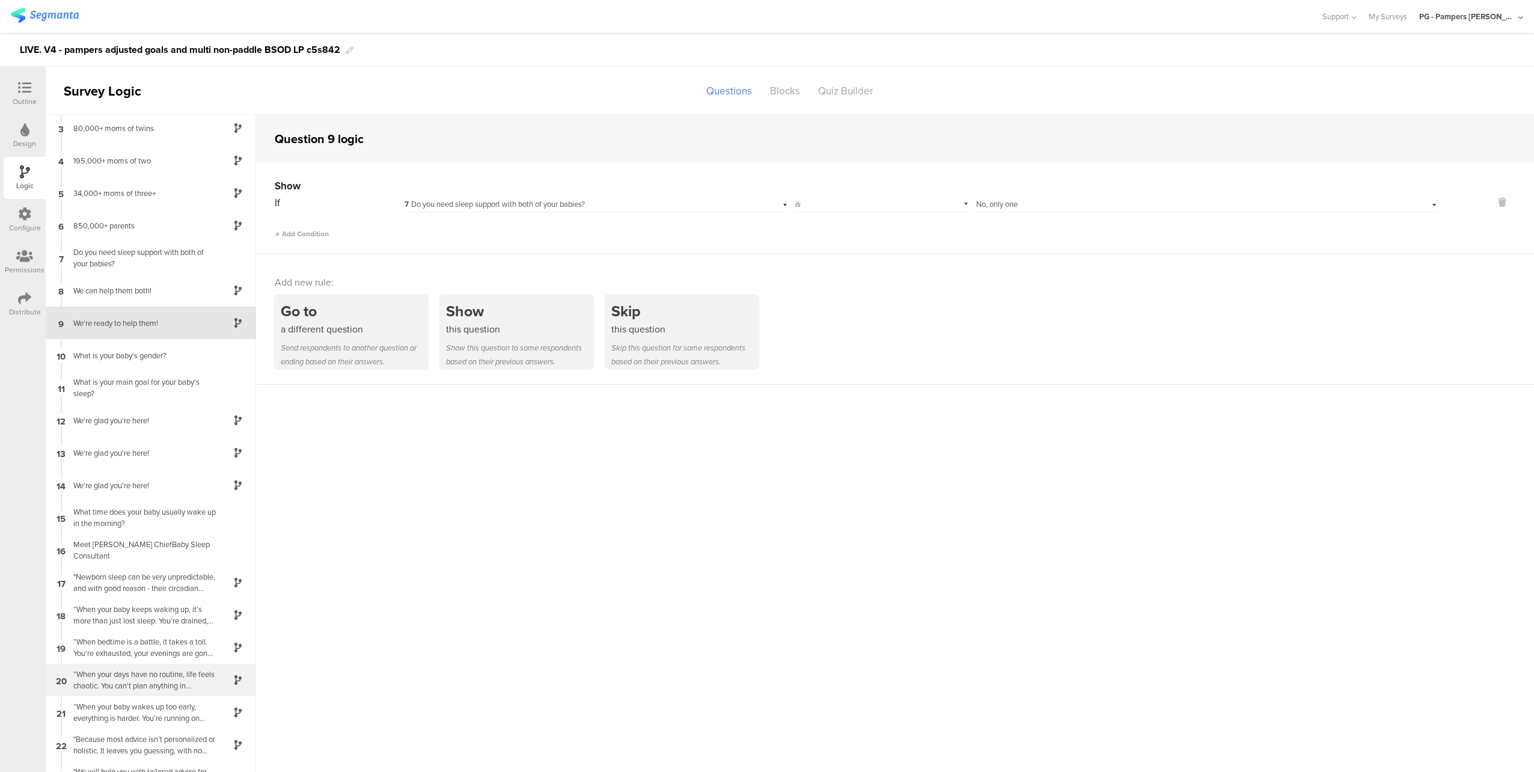
scroll to position [361, 0]
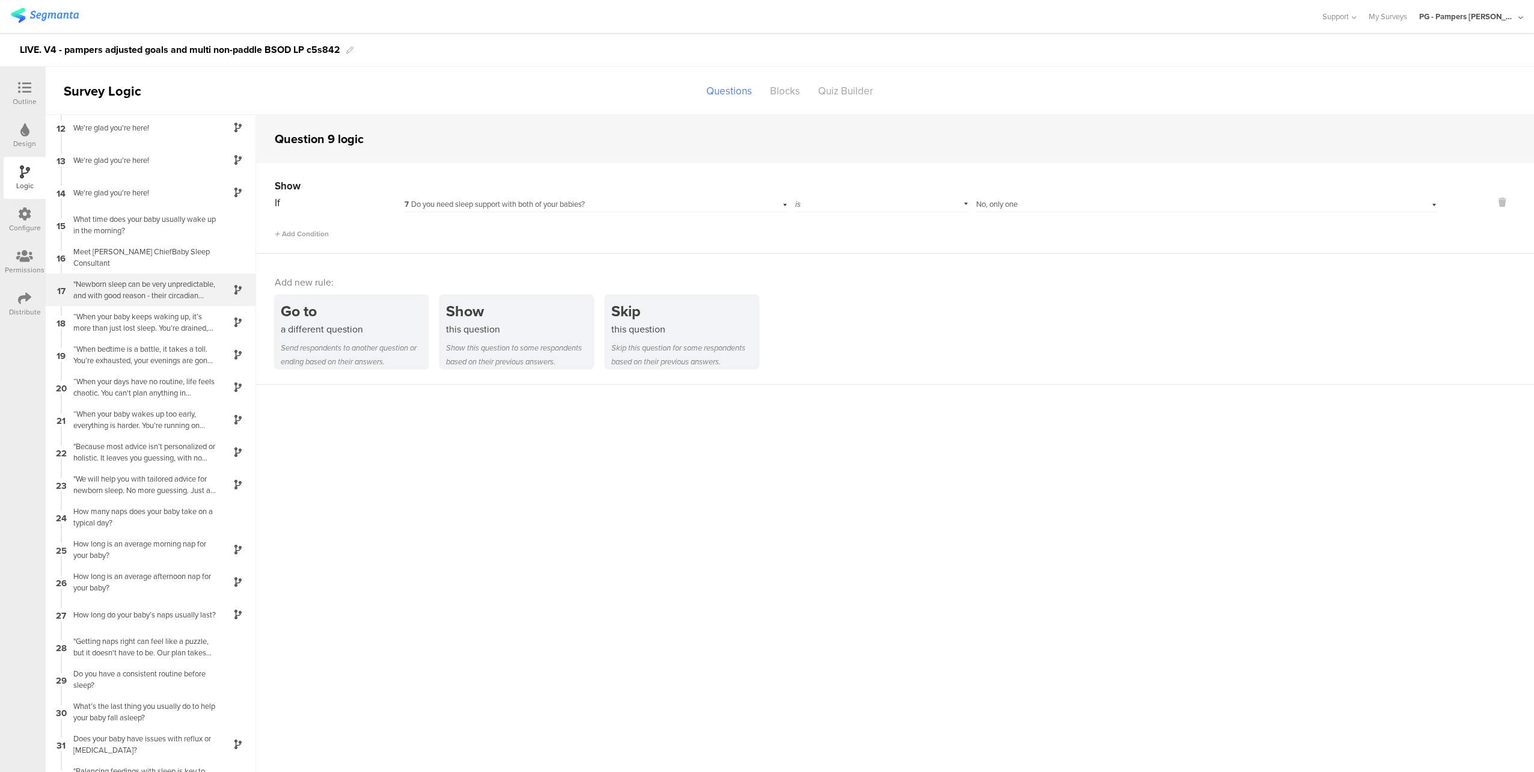
click at [153, 297] on div ""Newborn sleep can be very unpredictable, and with good reason - their circadia…" at bounding box center [141, 289] width 150 height 23
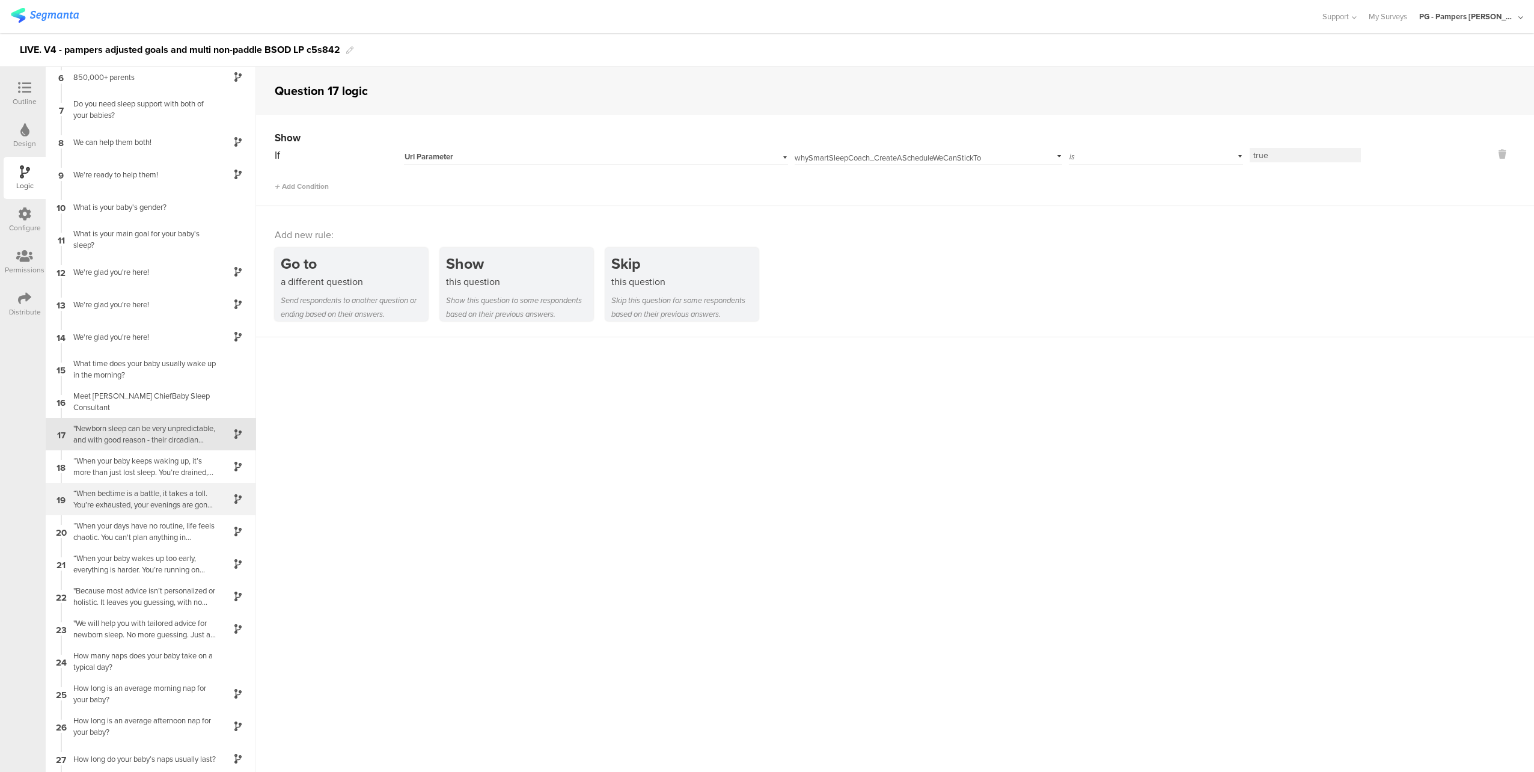
scroll to position [183, 0]
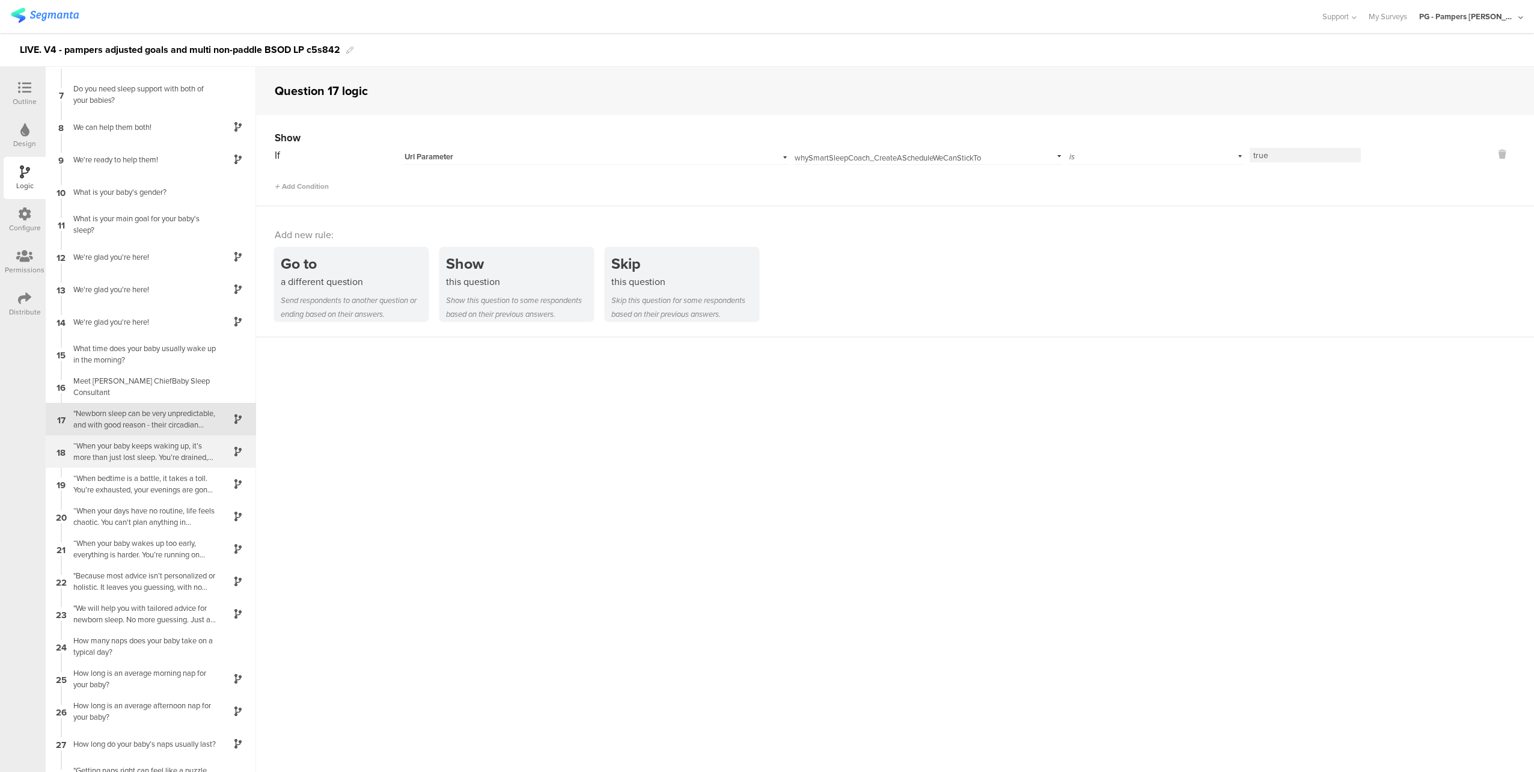
click at [152, 454] on div "“When your baby keeps waking up, it’s more than just lost sleep. You’re drained…" at bounding box center [141, 451] width 150 height 23
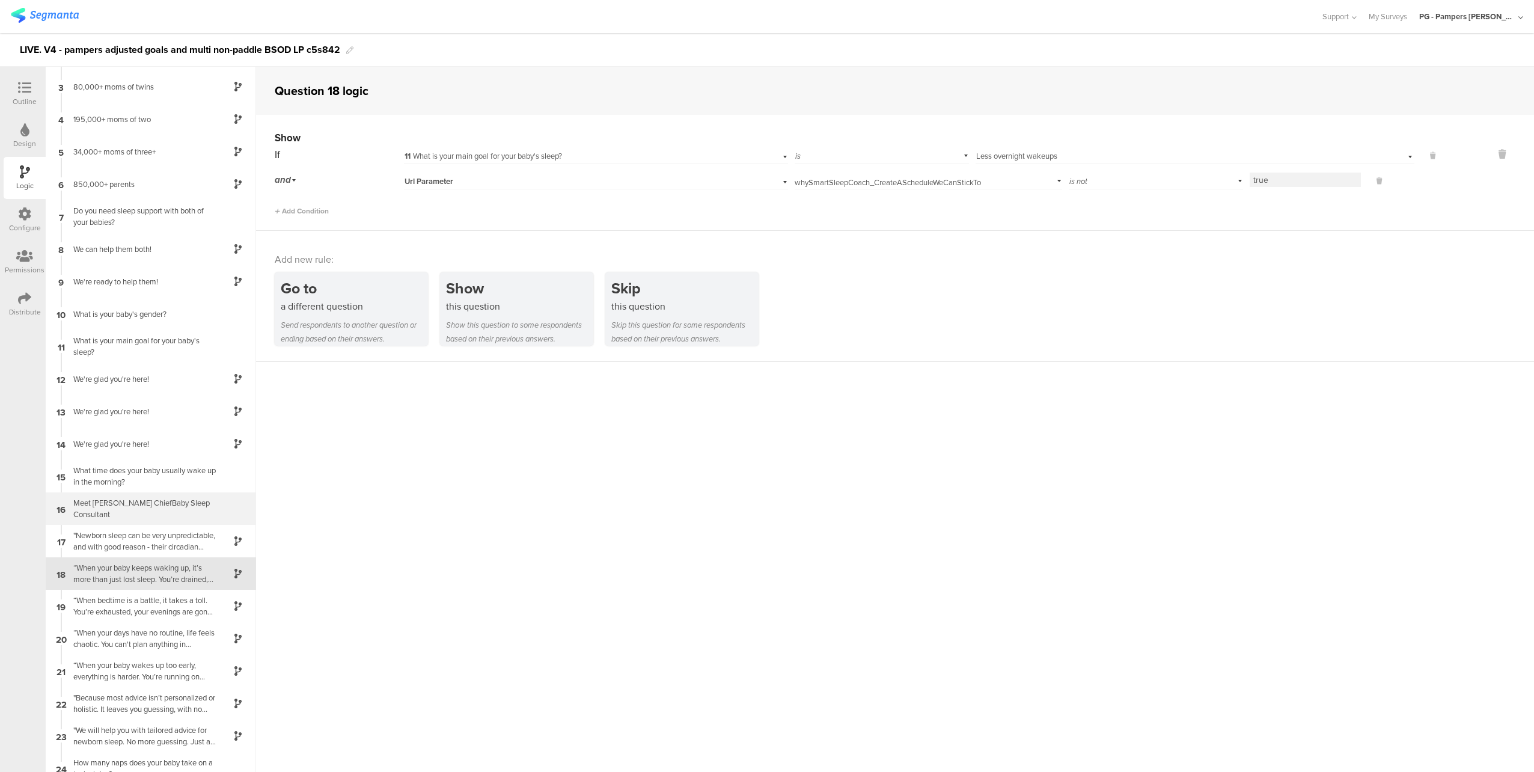
scroll to position [216, 0]
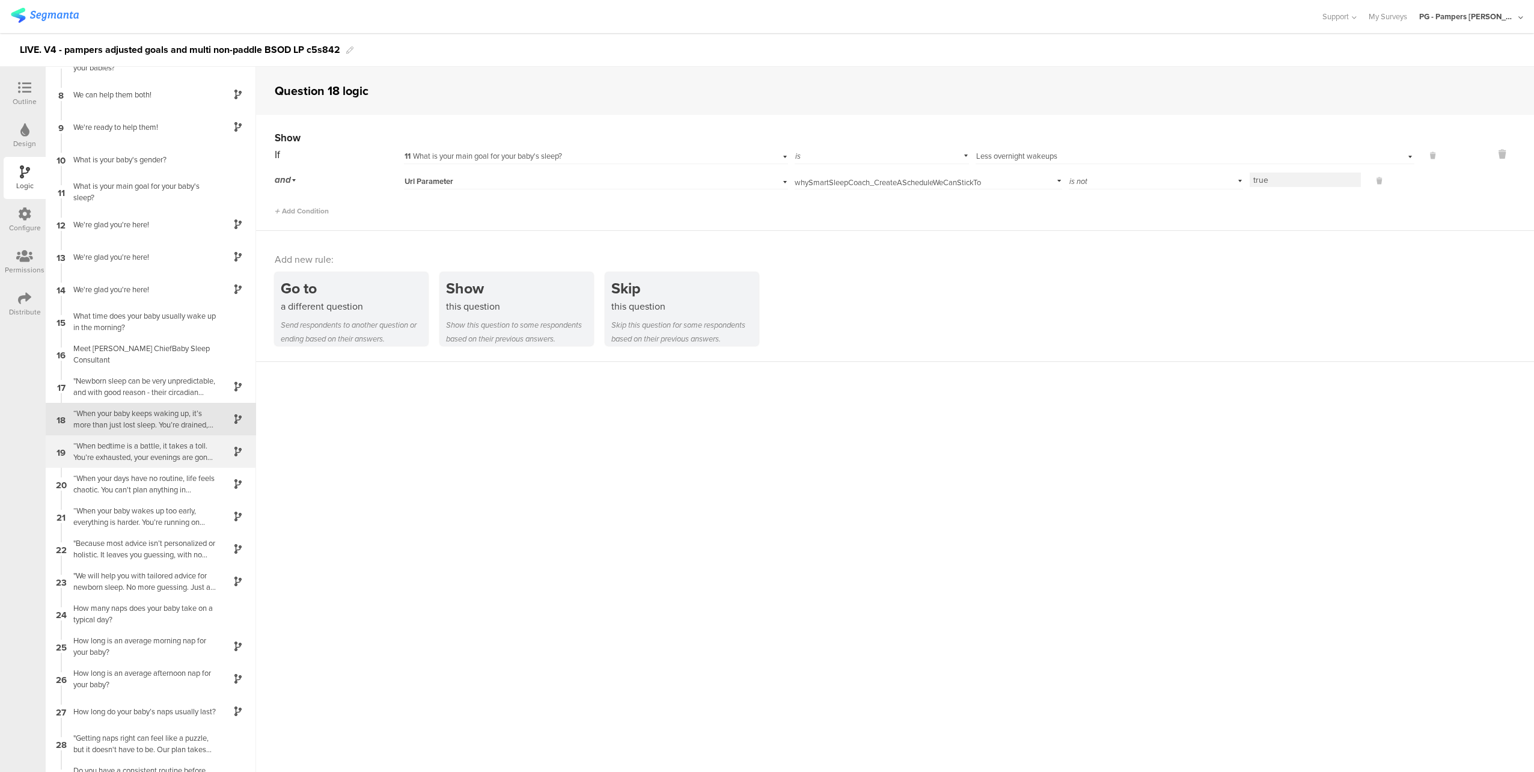
click at [156, 458] on div "“When bedtime is a battle, it takes a toll. You’re exhausted, your evenings are…" at bounding box center [141, 451] width 150 height 23
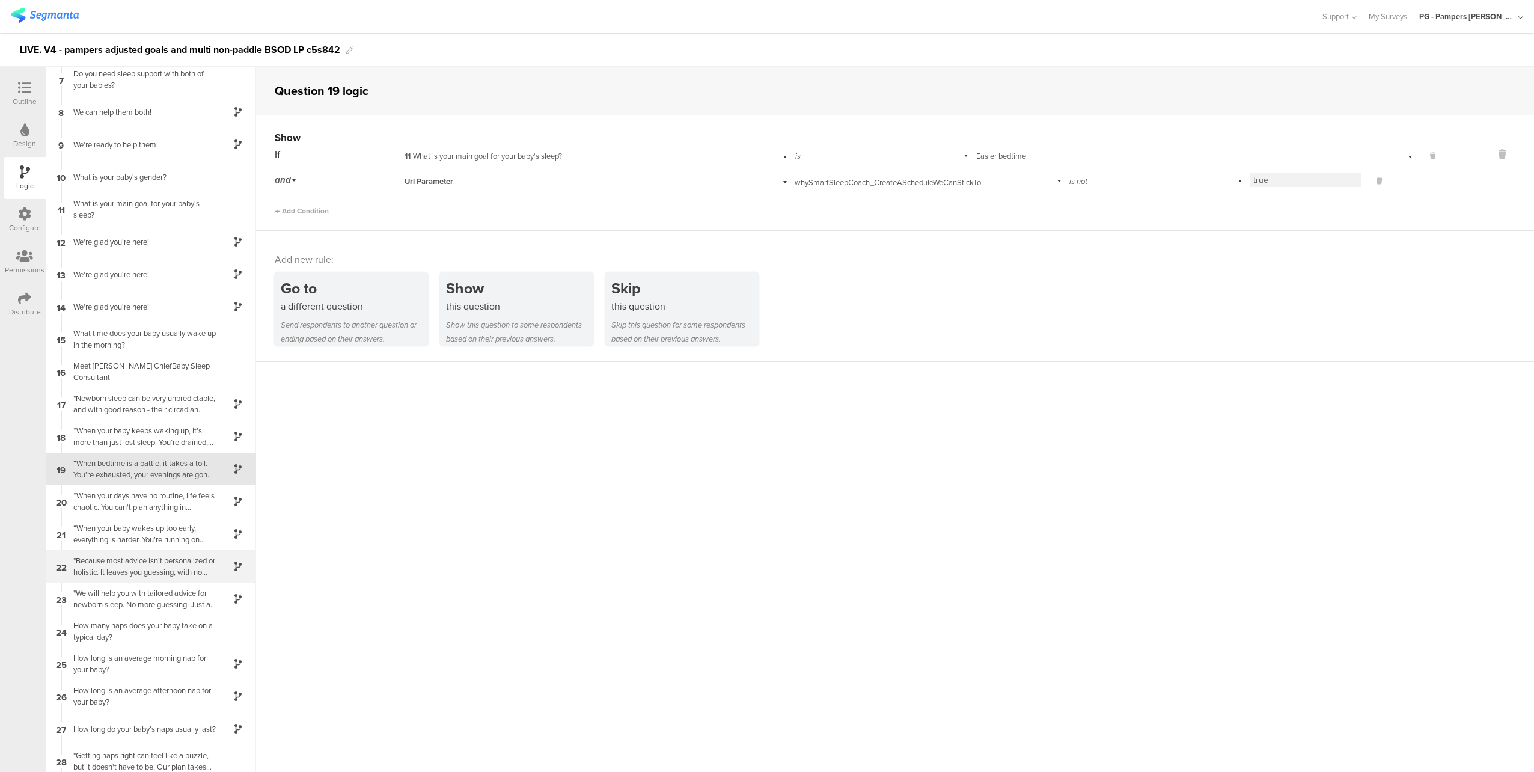
scroll to position [248, 0]
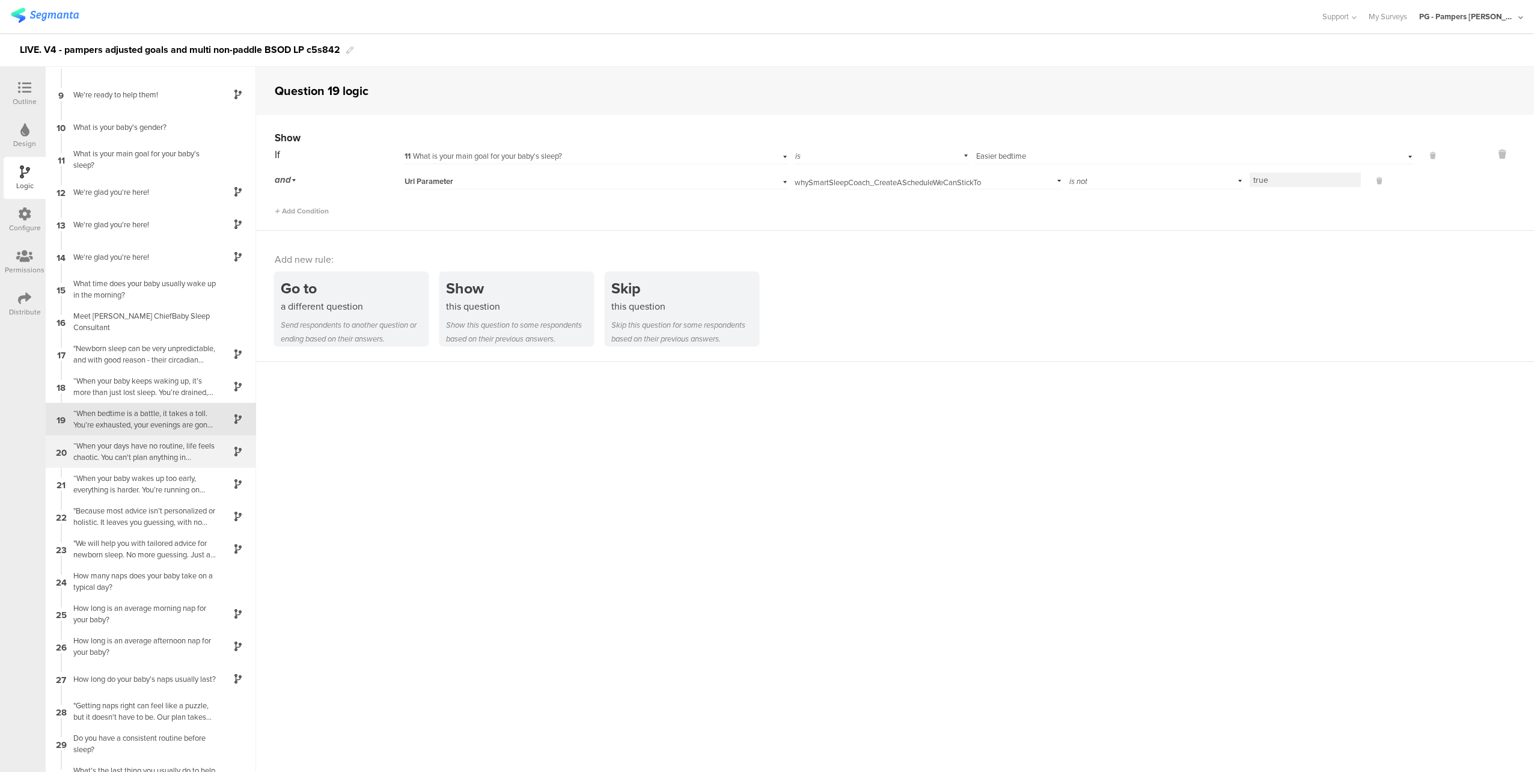
click at [150, 452] on div "“When your days have no routine, life feels chaotic. You can't plan anything in…" at bounding box center [141, 451] width 150 height 23
click at [149, 448] on div "“When your baby wakes up too early, everything is harder. You’re running on fum…" at bounding box center [141, 451] width 150 height 23
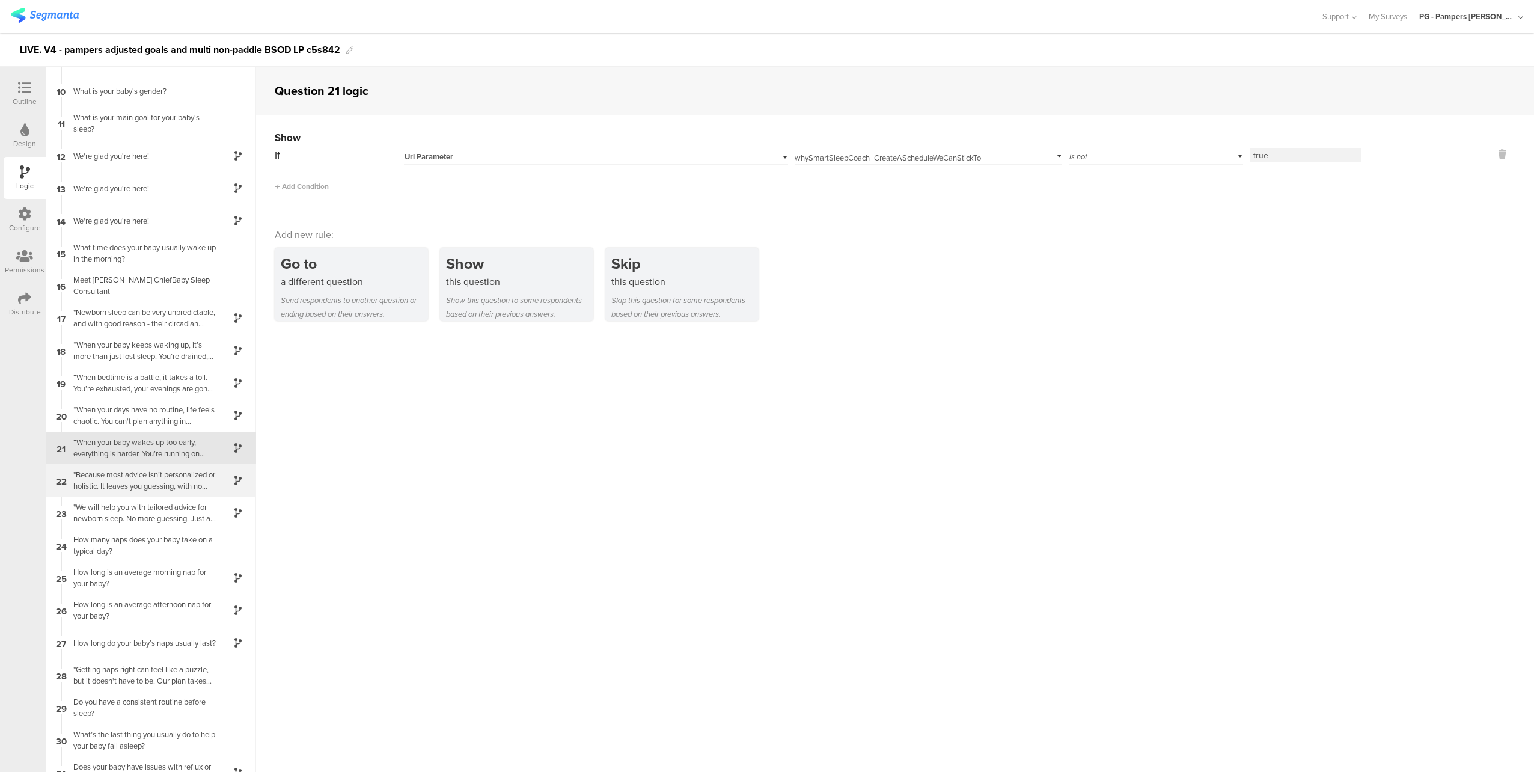
scroll to position [313, 0]
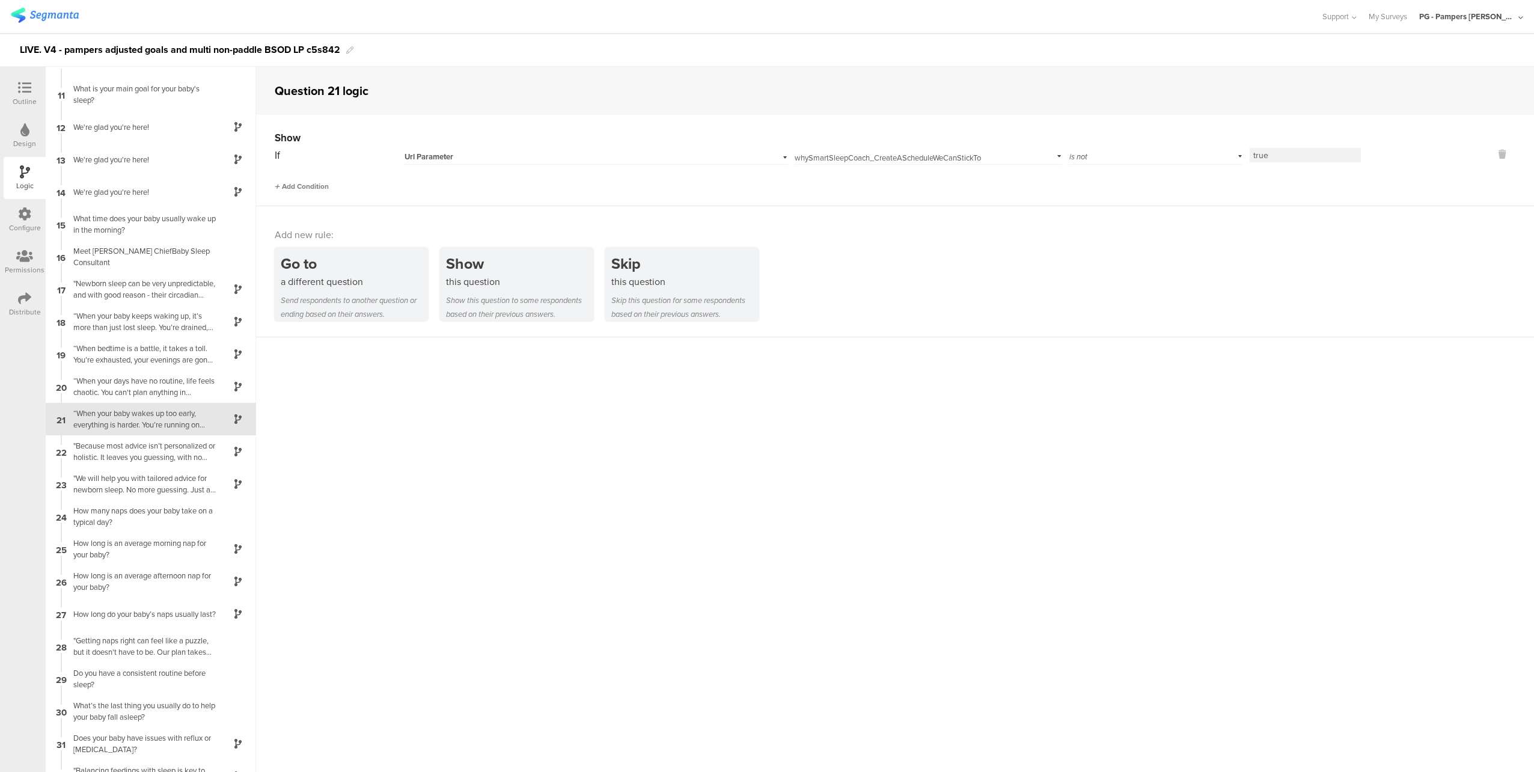
click at [294, 184] on span "Add Condition" at bounding box center [302, 186] width 54 height 11
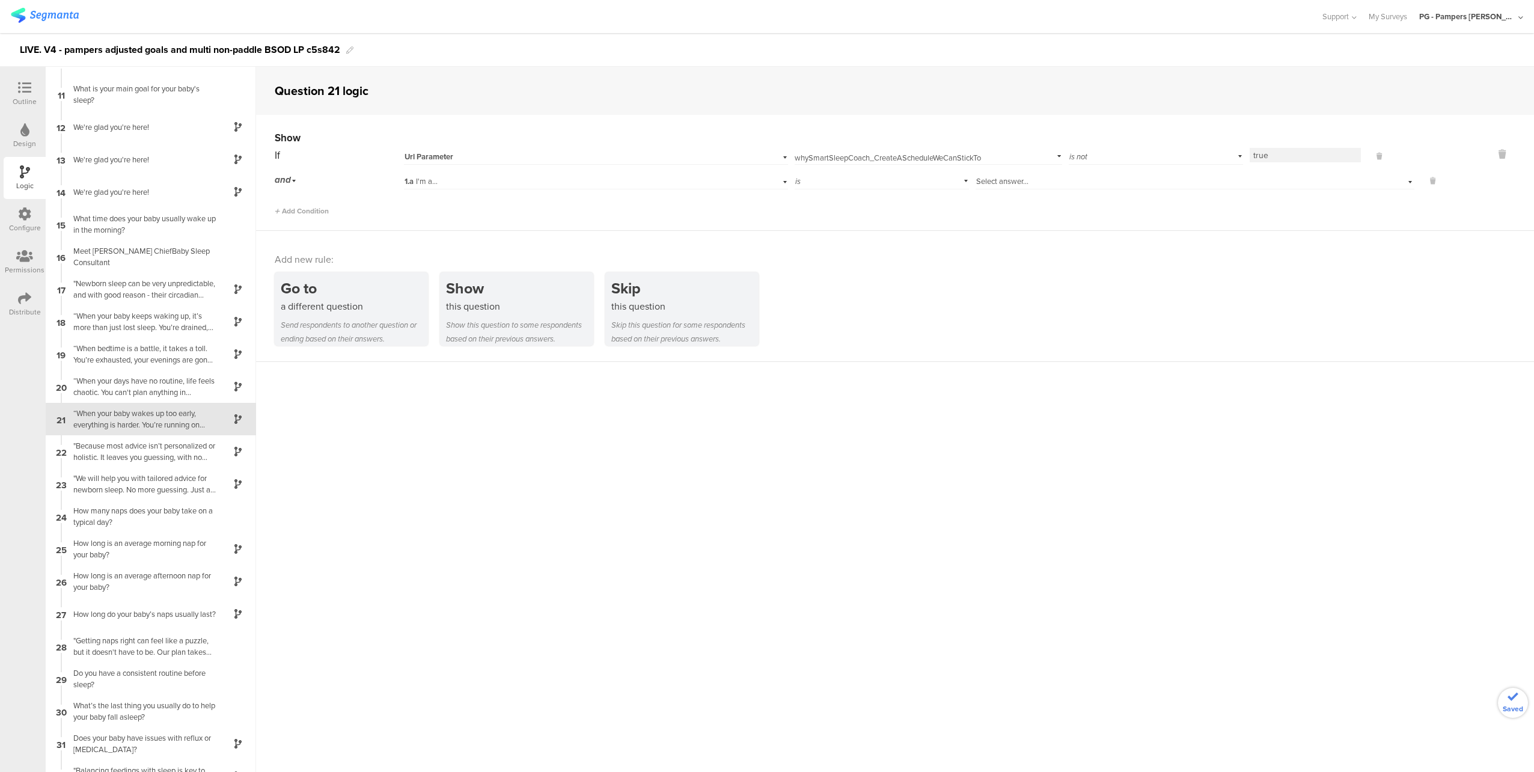
click at [585, 177] on div "1.a I'm a..." at bounding box center [569, 181] width 331 height 11
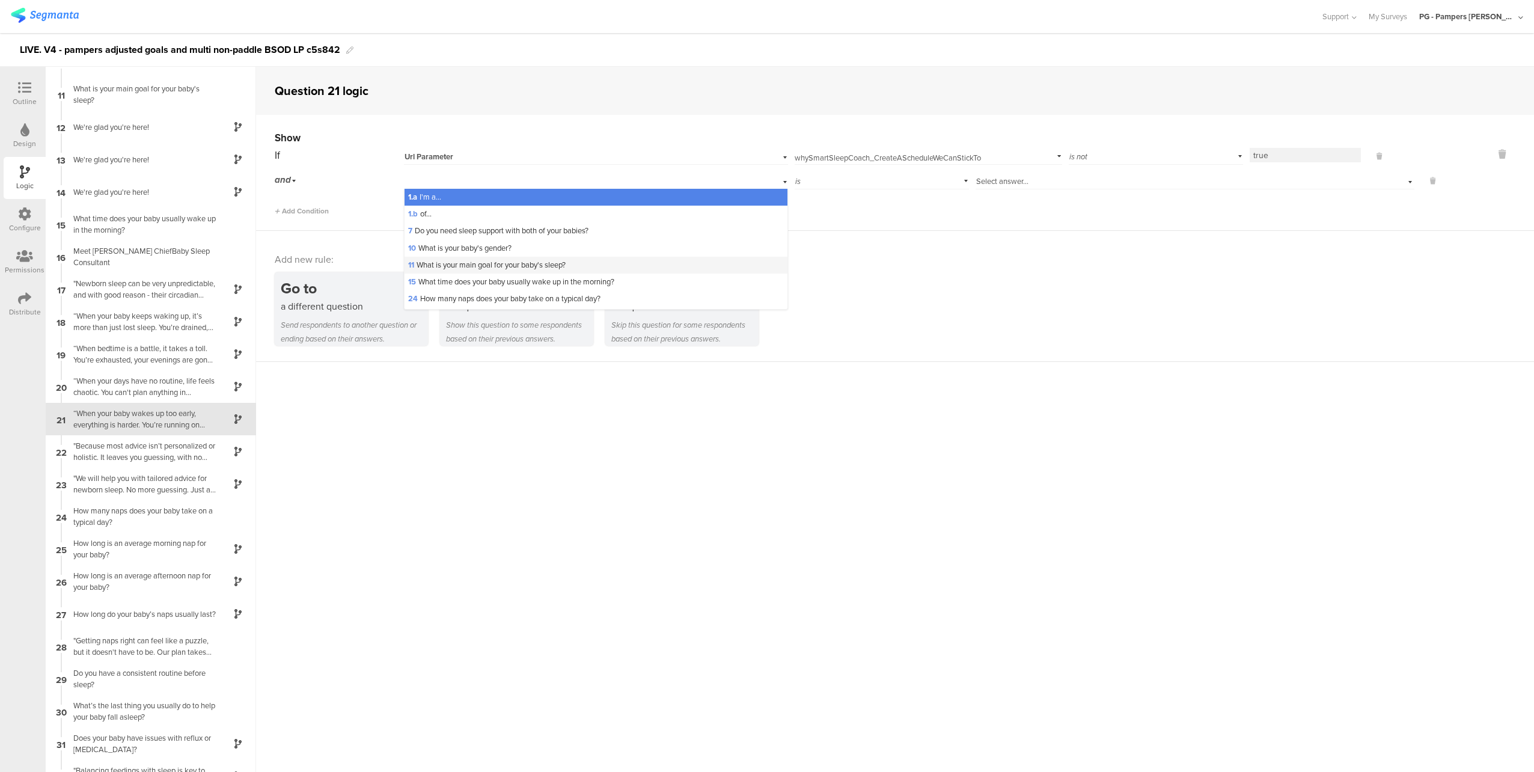
click at [573, 269] on div "11 What is your main goal for your baby's sleep?" at bounding box center [595, 265] width 383 height 17
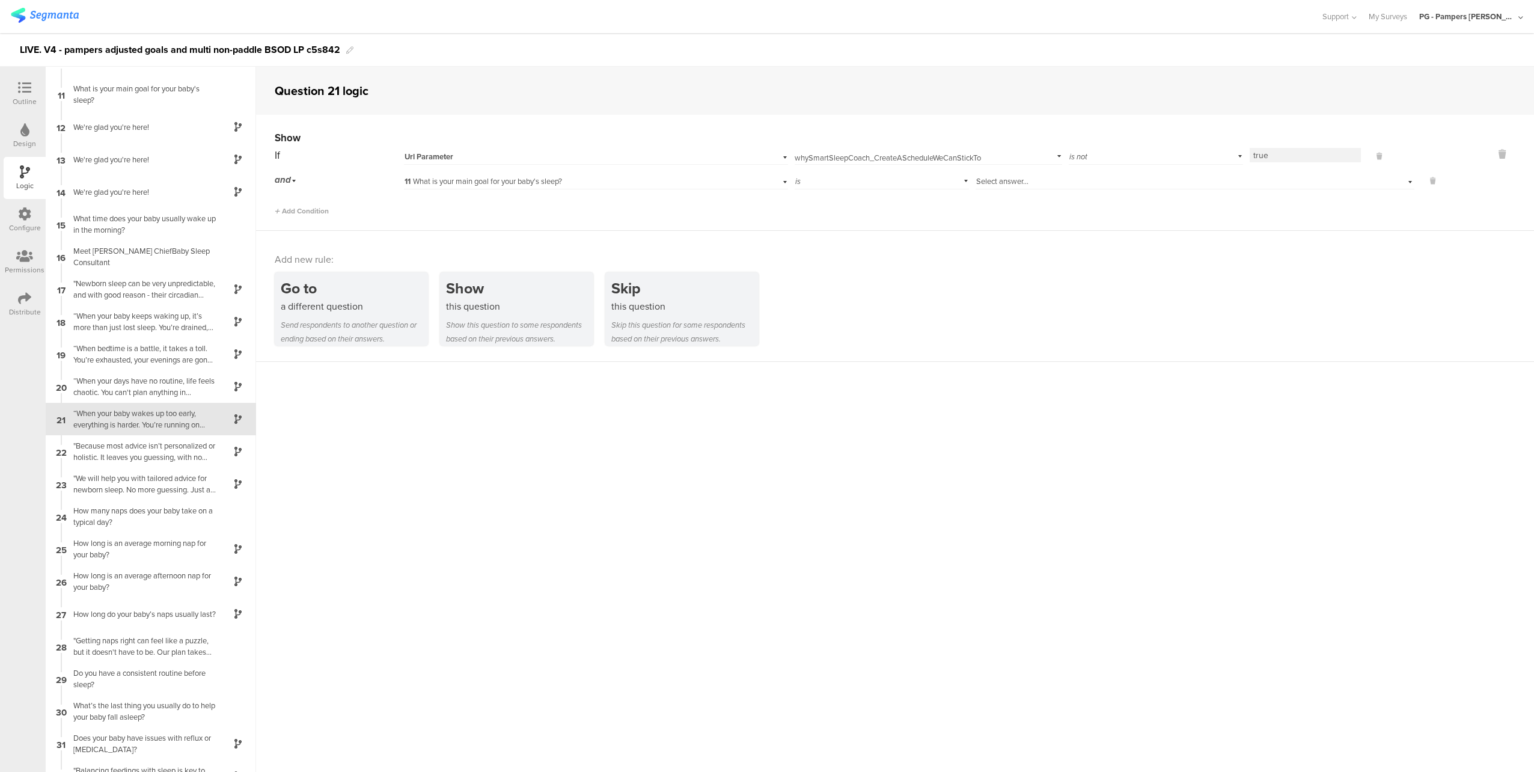
click at [1029, 181] on div "Select answer..." at bounding box center [1166, 181] width 380 height 11
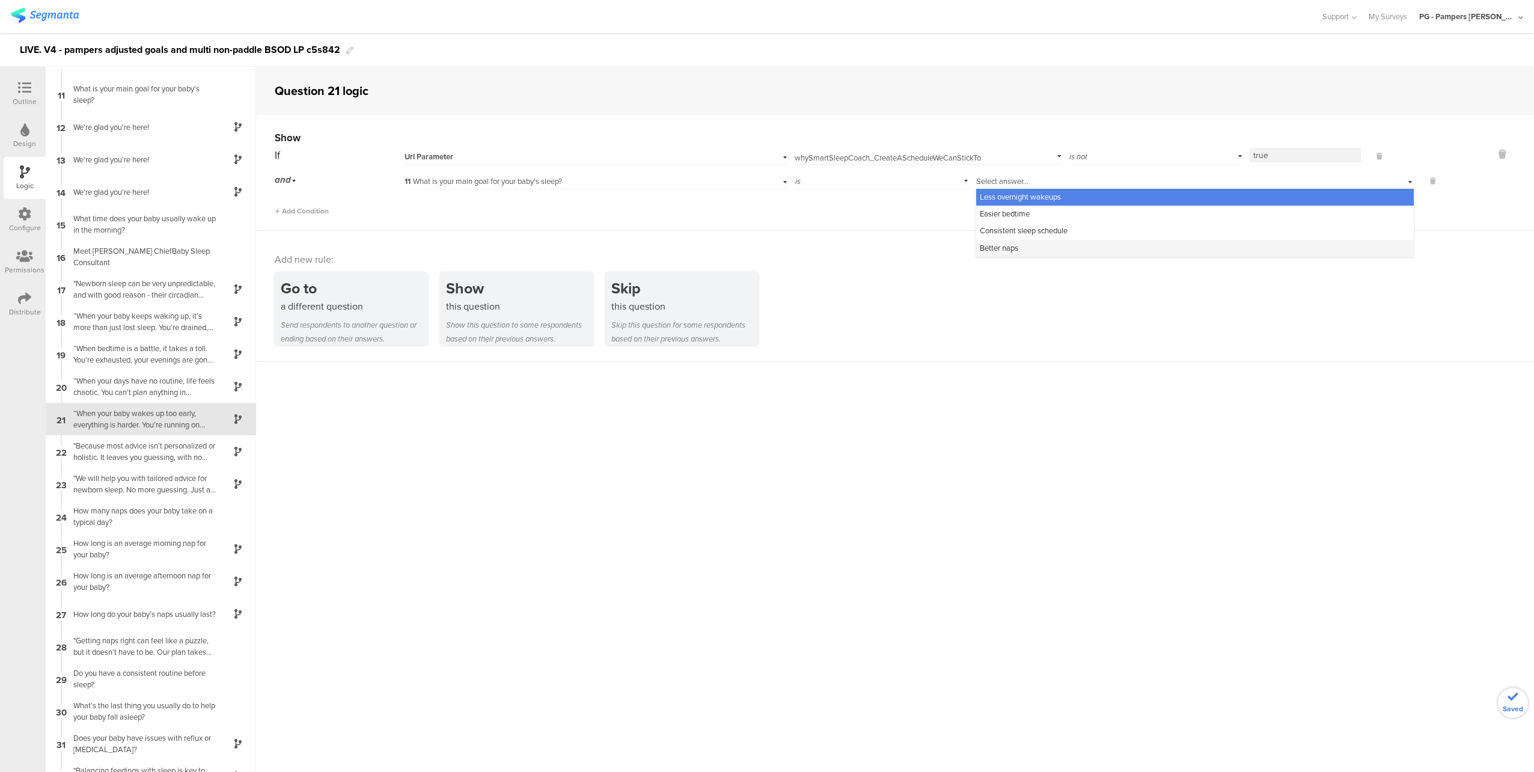
click at [1034, 246] on div "Better naps" at bounding box center [1194, 248] width 437 height 17
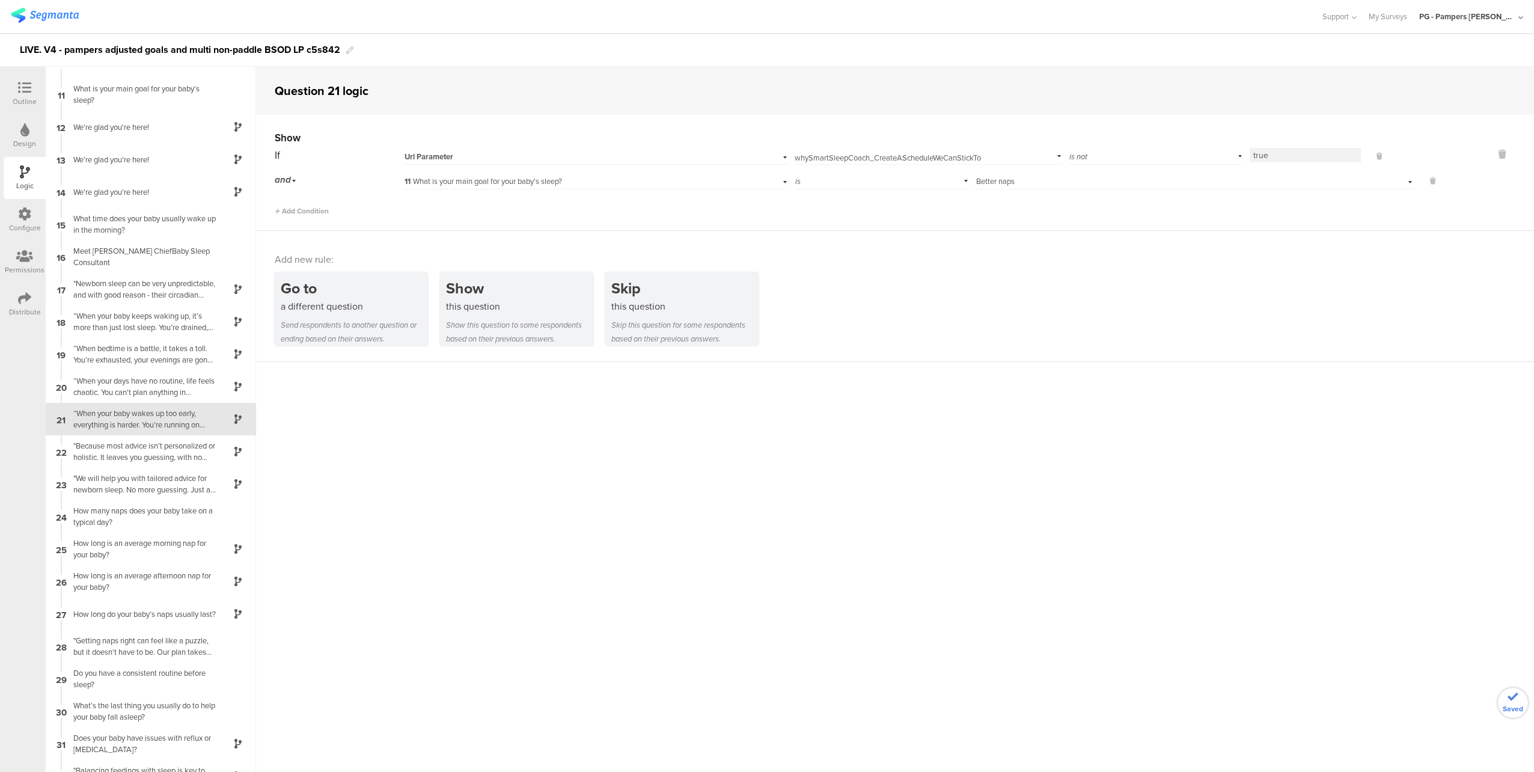
click at [908, 200] on div "Add Condition" at bounding box center [856, 205] width 1163 height 21
click at [149, 456] on div ""Because most advice isn’t personalized or holistic. It leaves you guessing, wi…" at bounding box center [141, 451] width 150 height 23
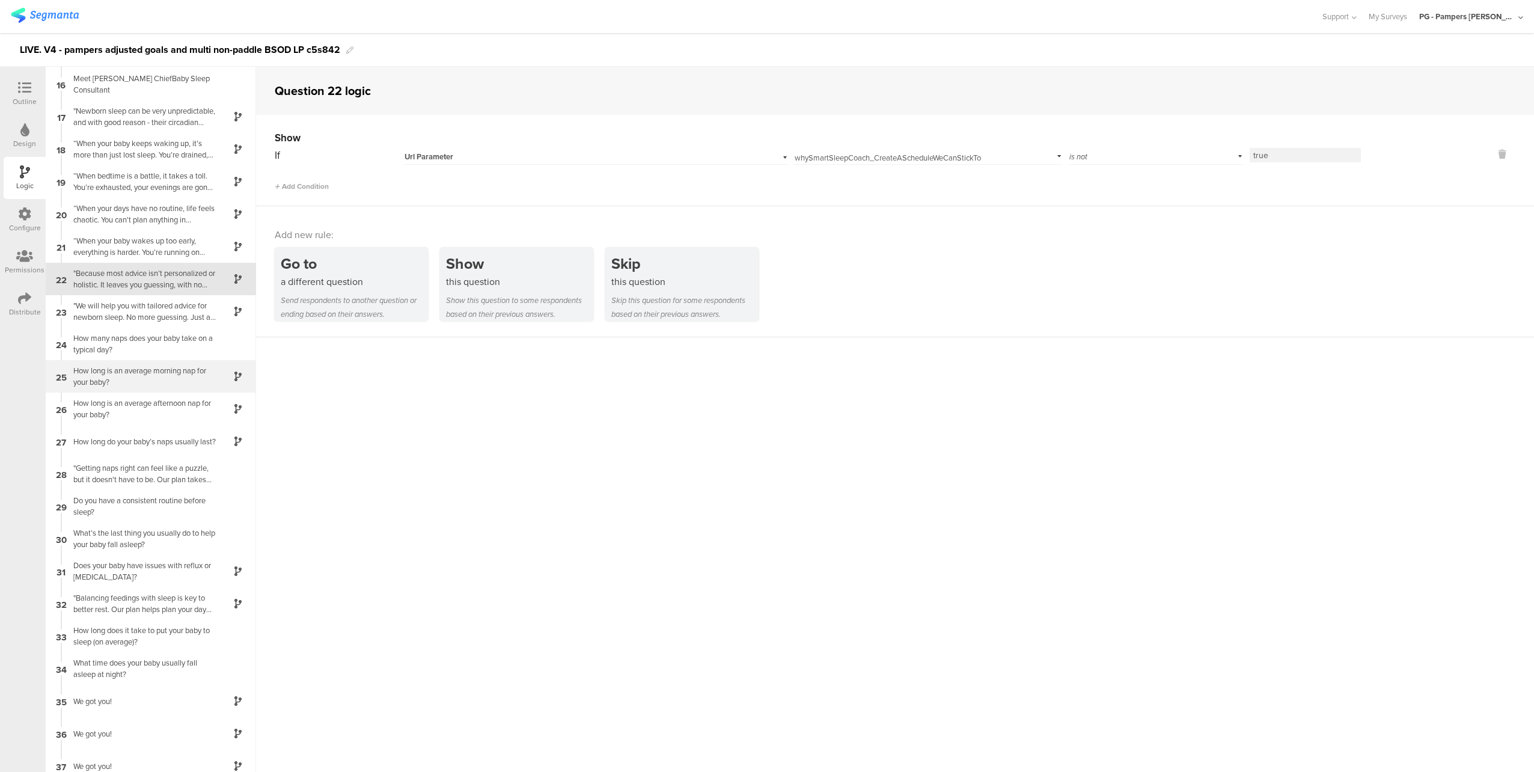
scroll to position [526, 0]
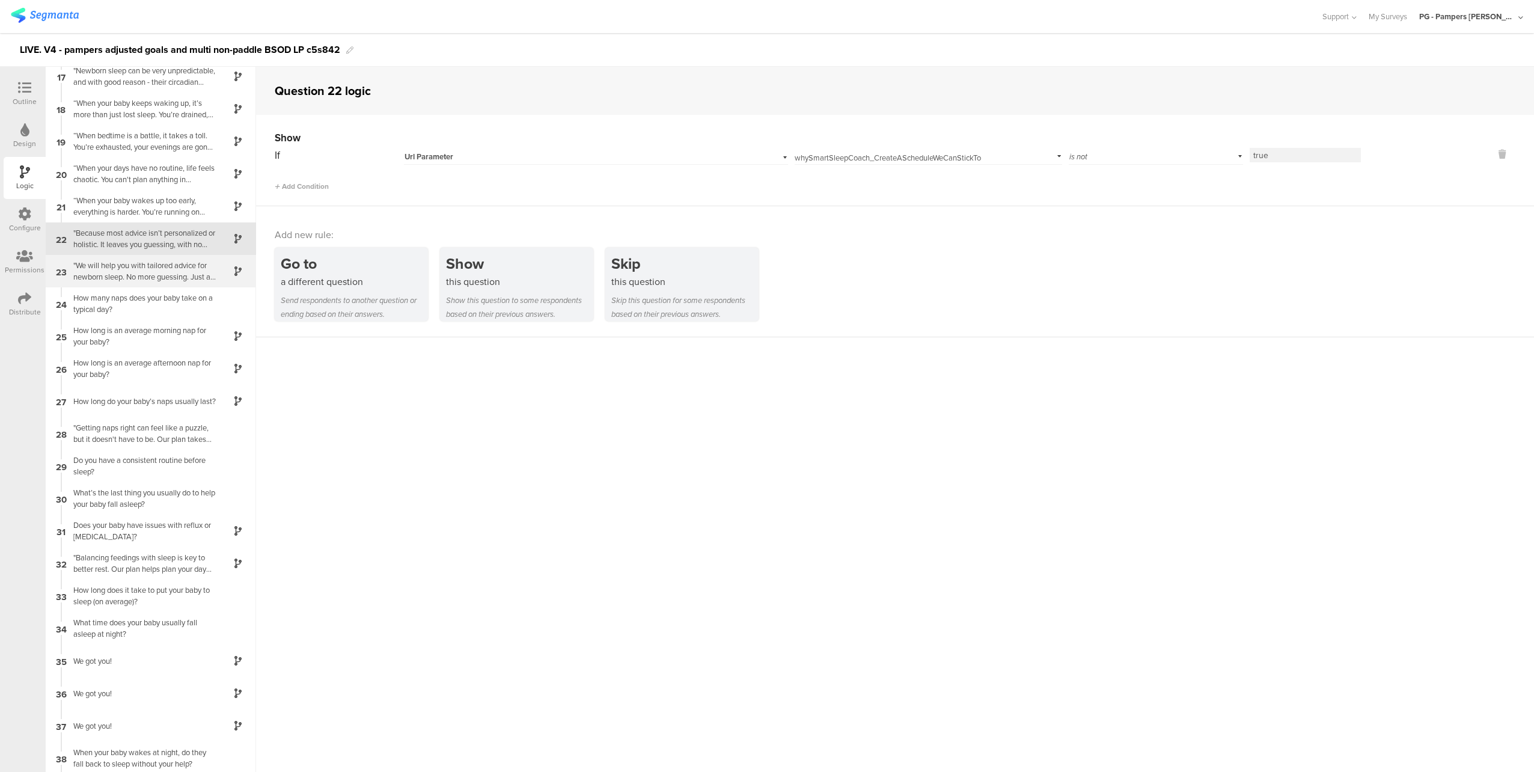
click at [153, 276] on div ""We will help you with tailored advice for newborn sleep. No more guessing. Jus…" at bounding box center [141, 271] width 150 height 23
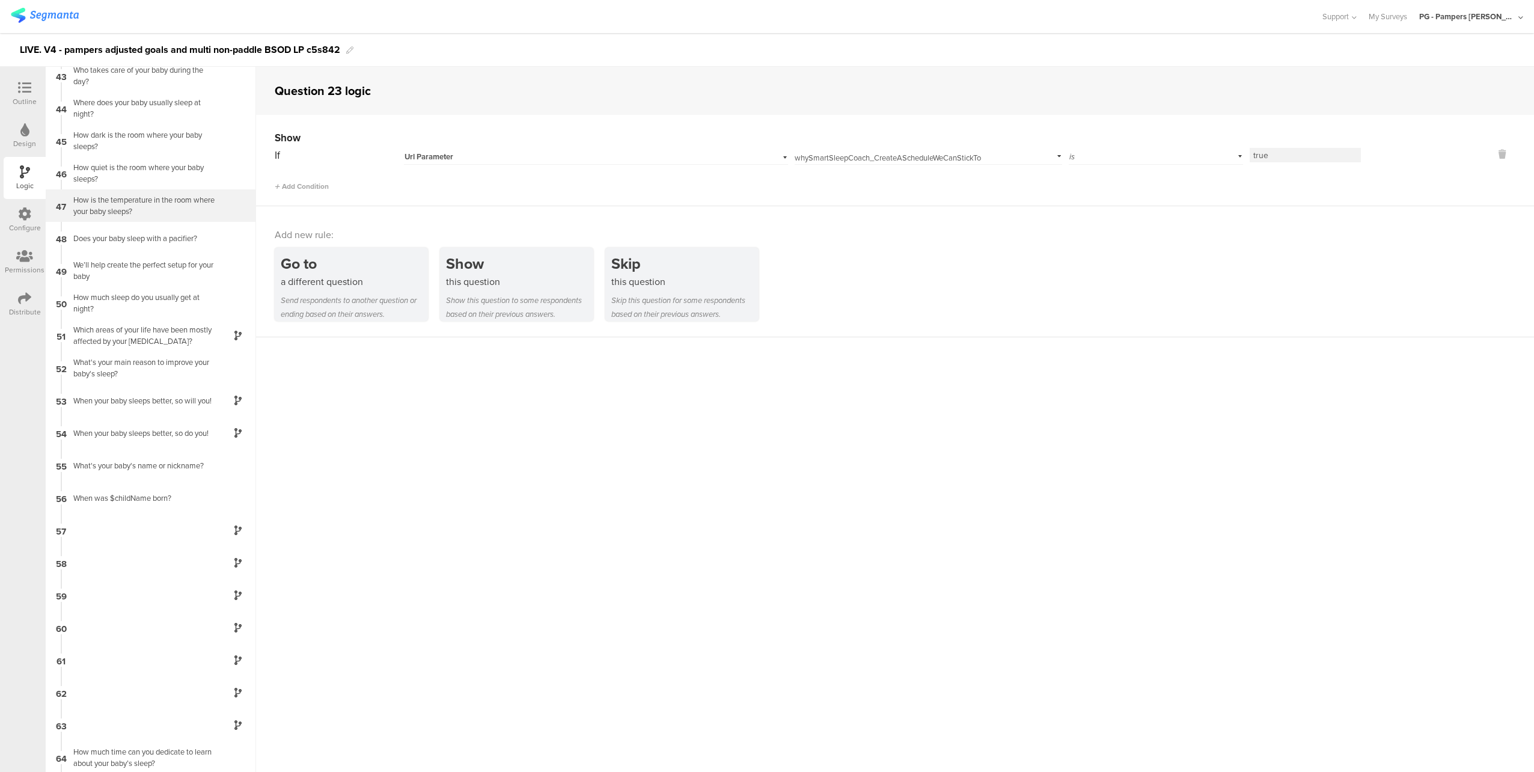
scroll to position [1460, 0]
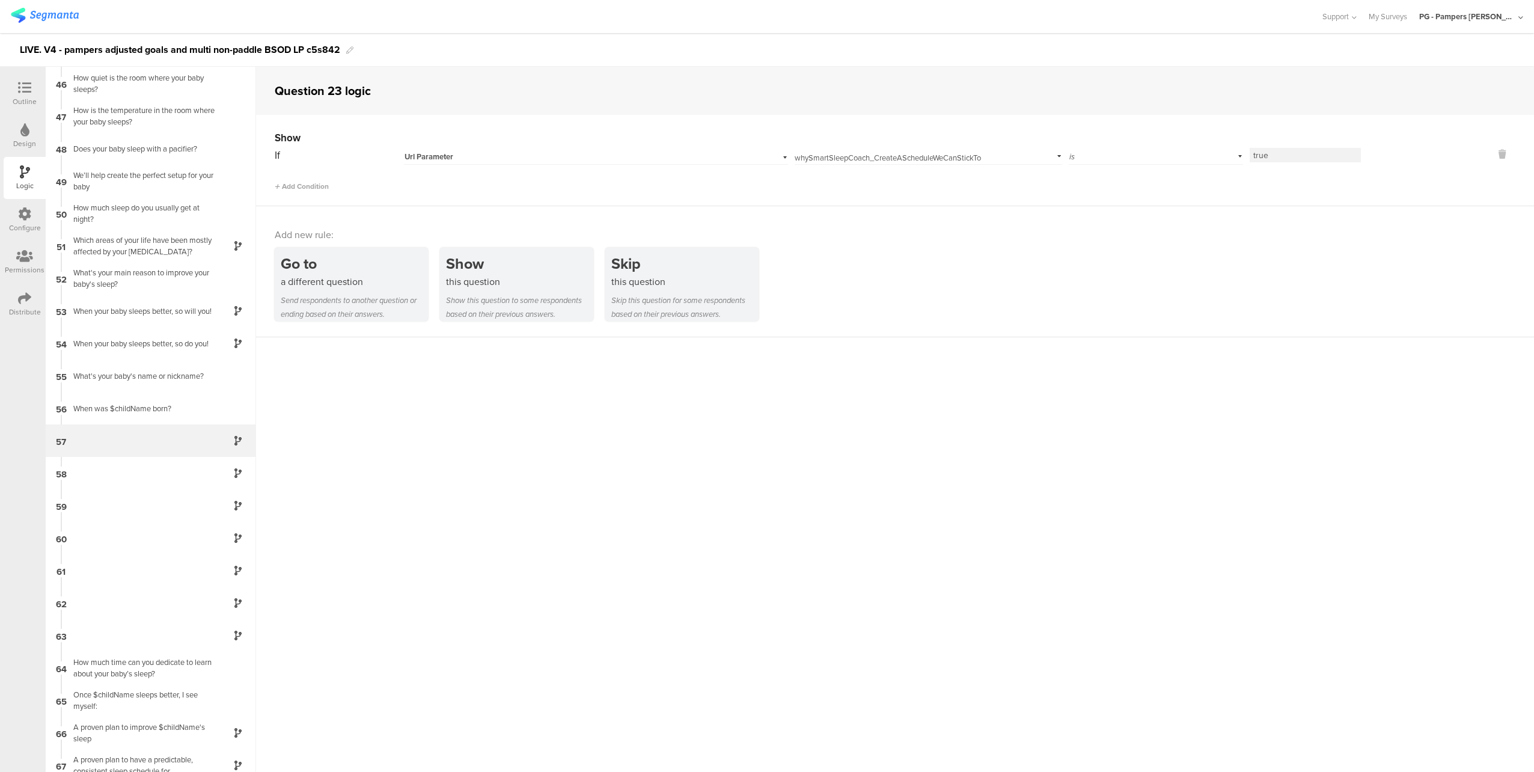
click at [137, 443] on div "57" at bounding box center [151, 440] width 210 height 32
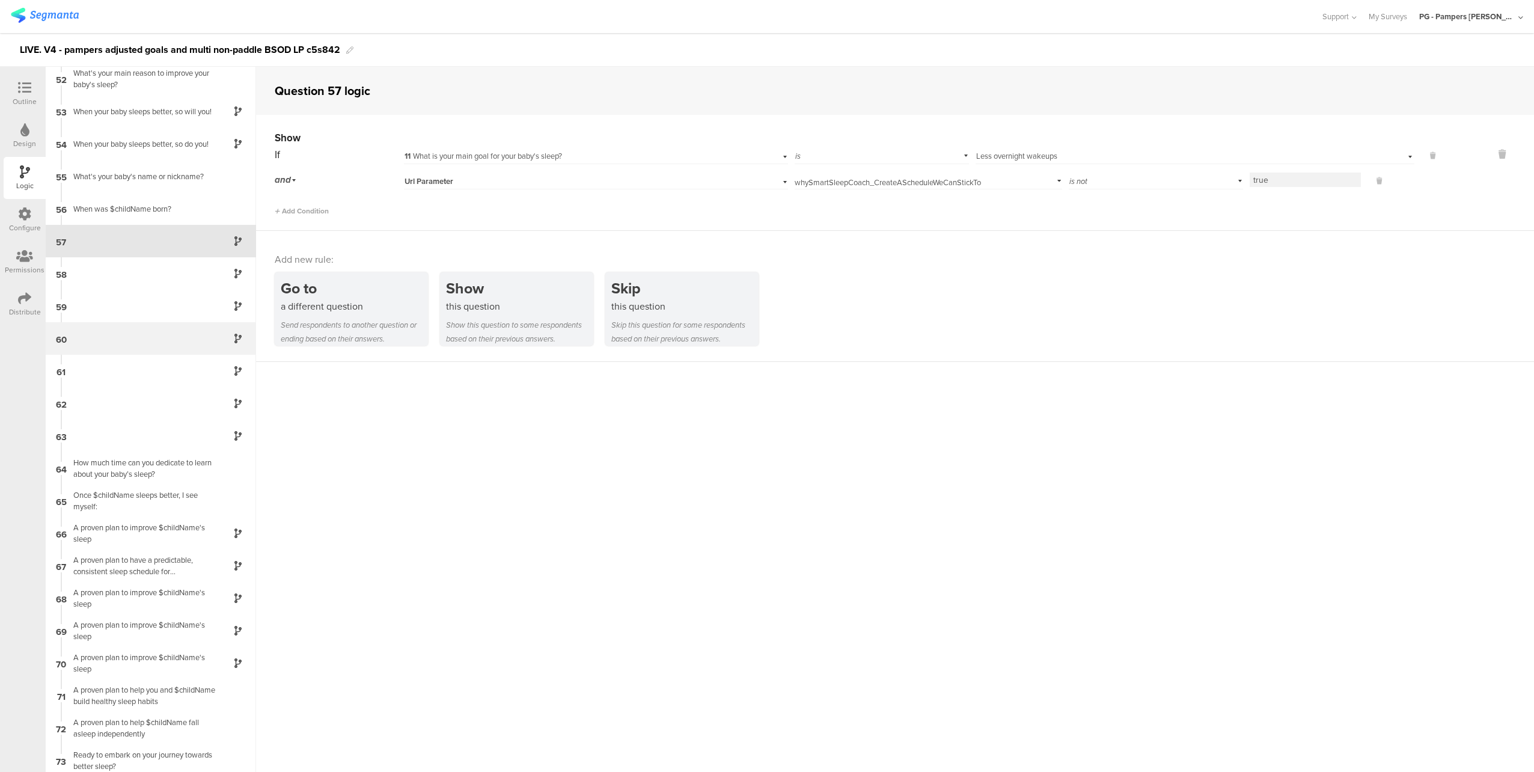
scroll to position [1664, 0]
click at [160, 270] on div "58" at bounding box center [151, 268] width 210 height 32
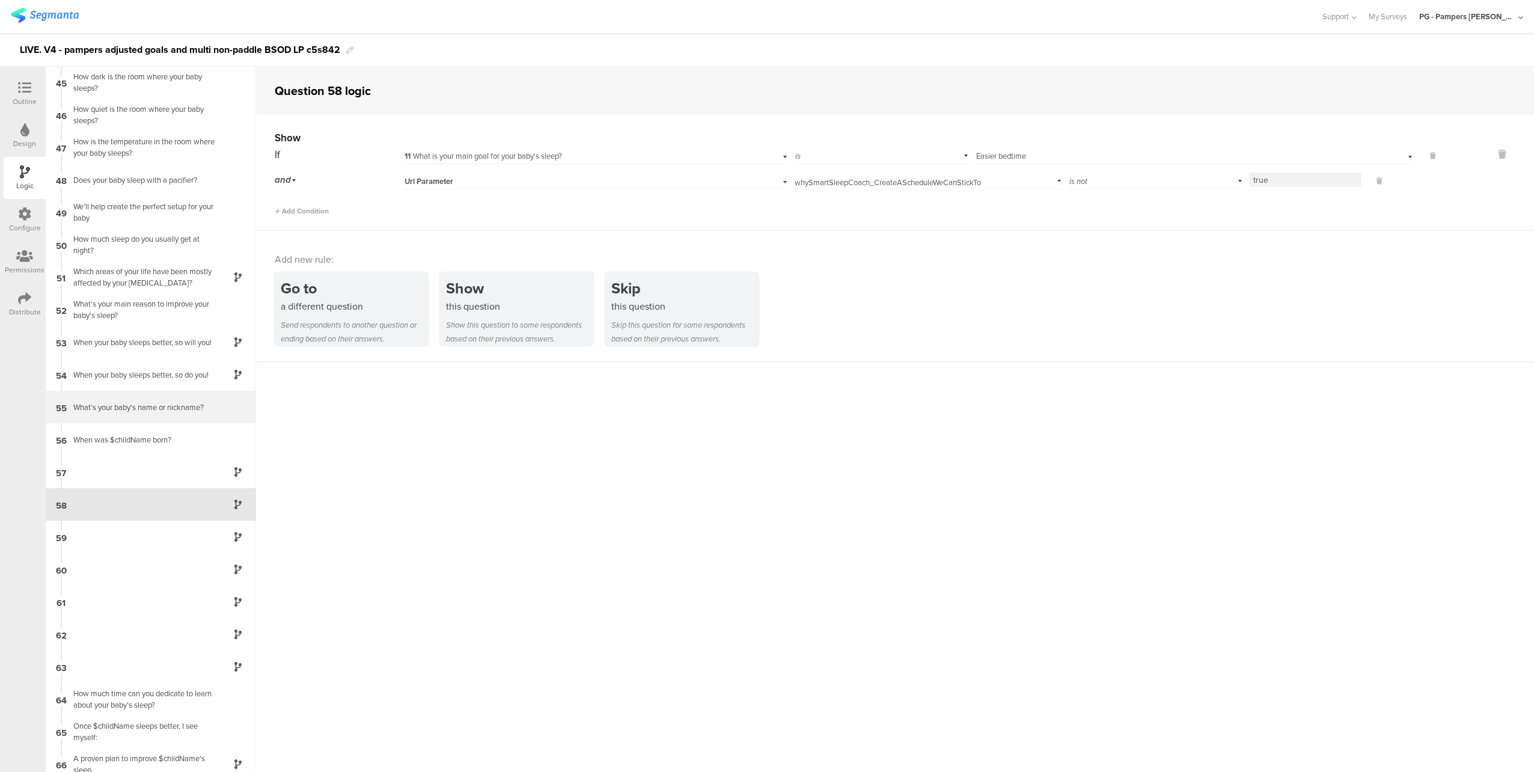
scroll to position [1514, 0]
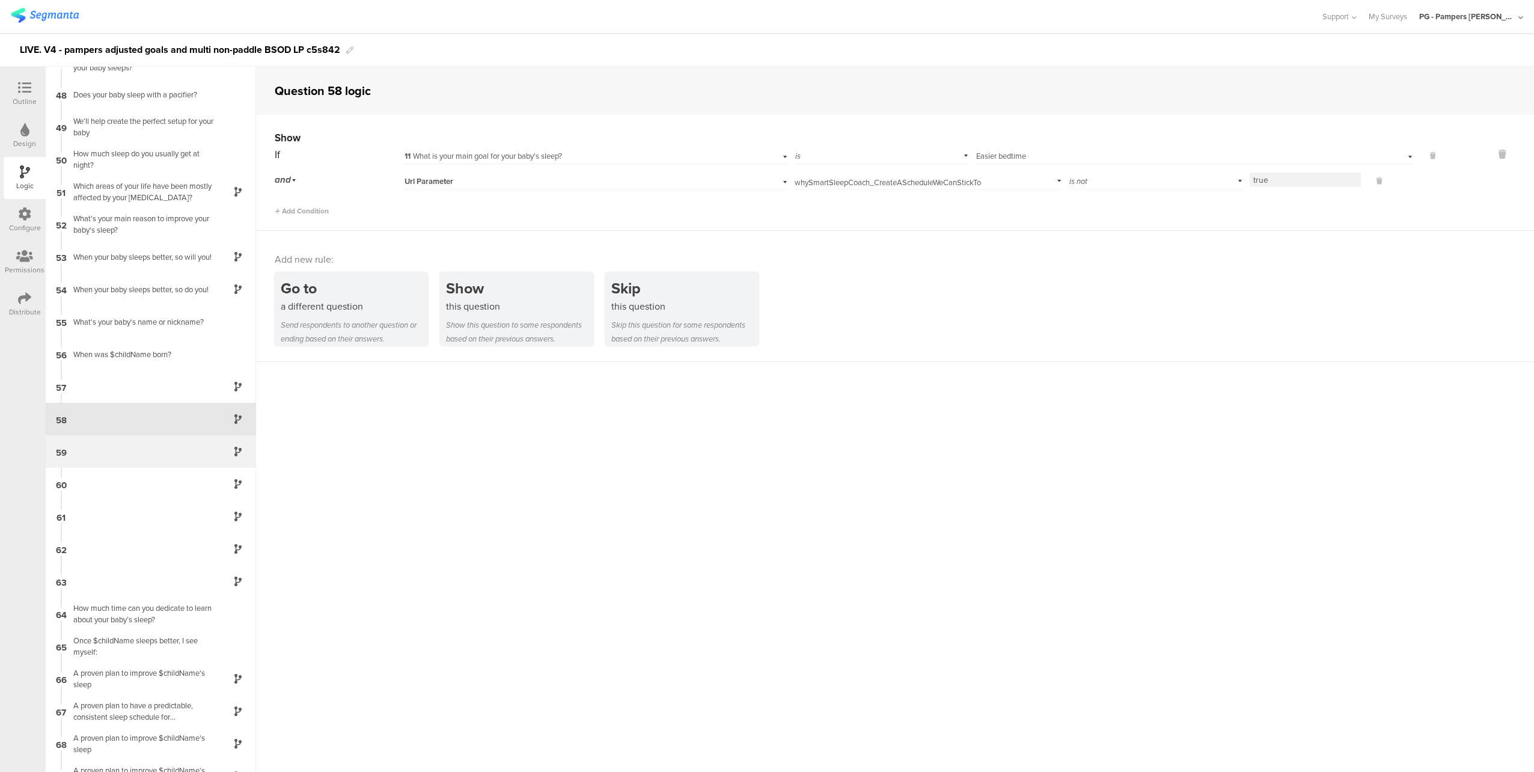
click at [124, 436] on div "59" at bounding box center [151, 451] width 210 height 32
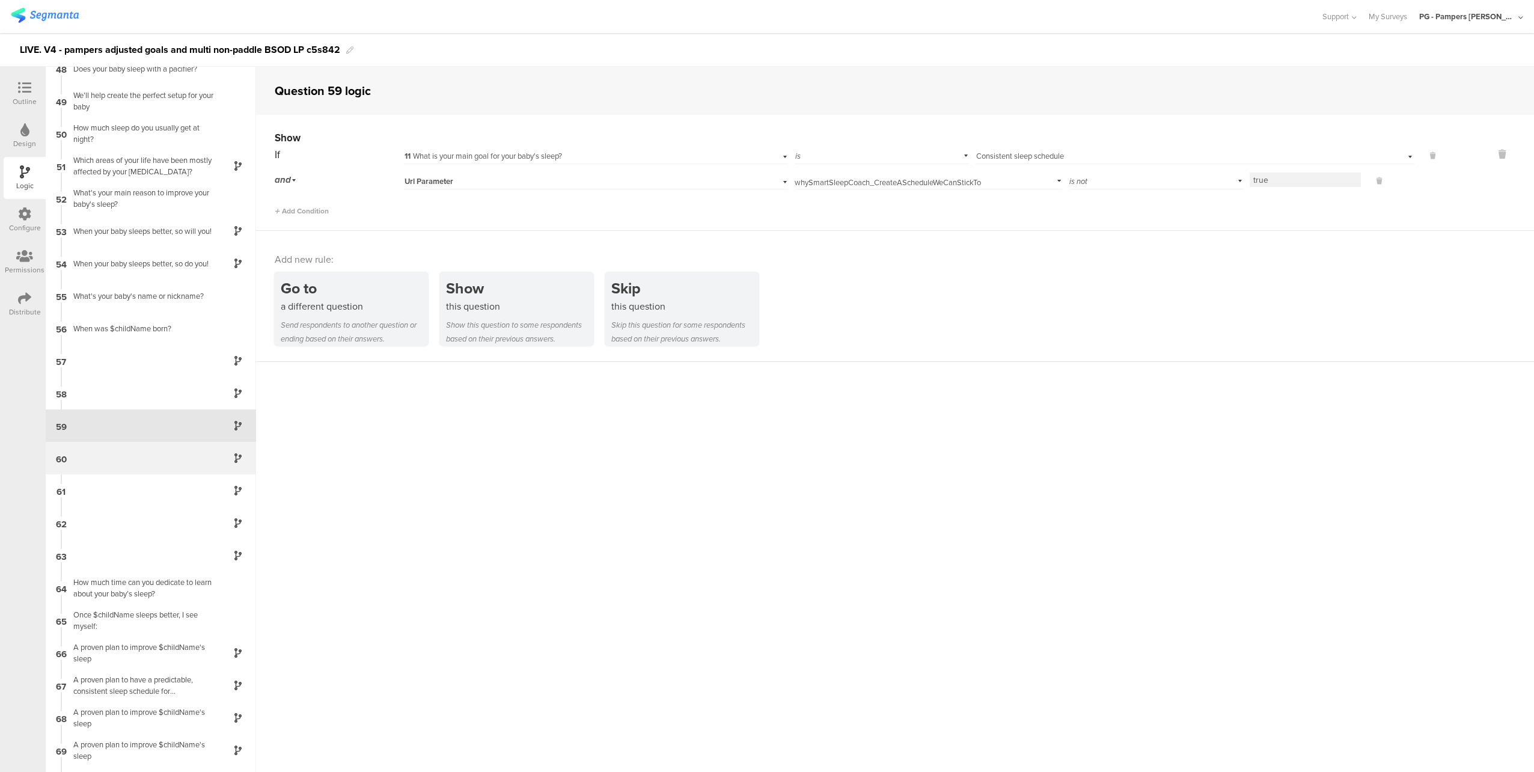
scroll to position [1546, 0]
click at [142, 449] on div "60" at bounding box center [151, 451] width 210 height 32
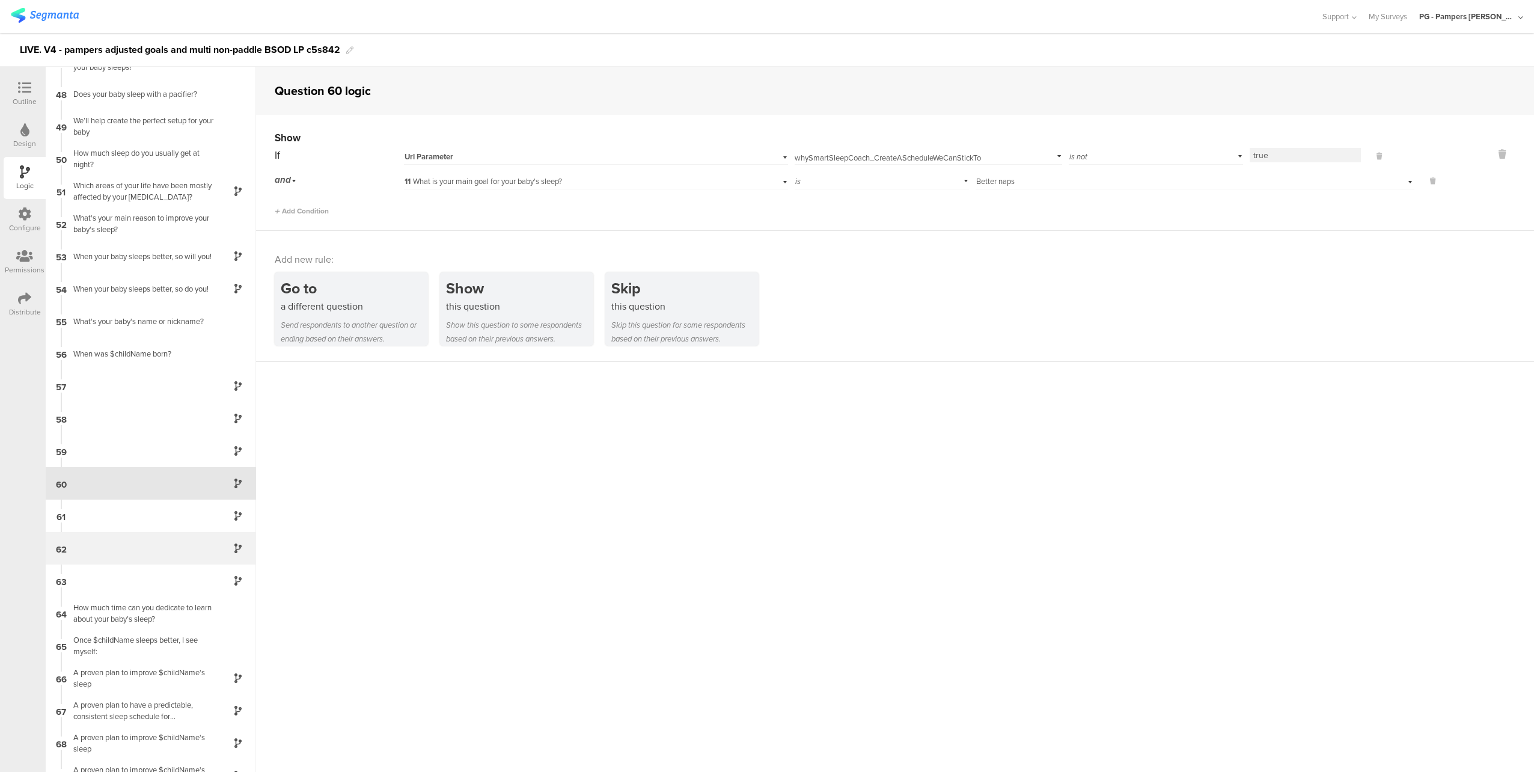
scroll to position [1579, 0]
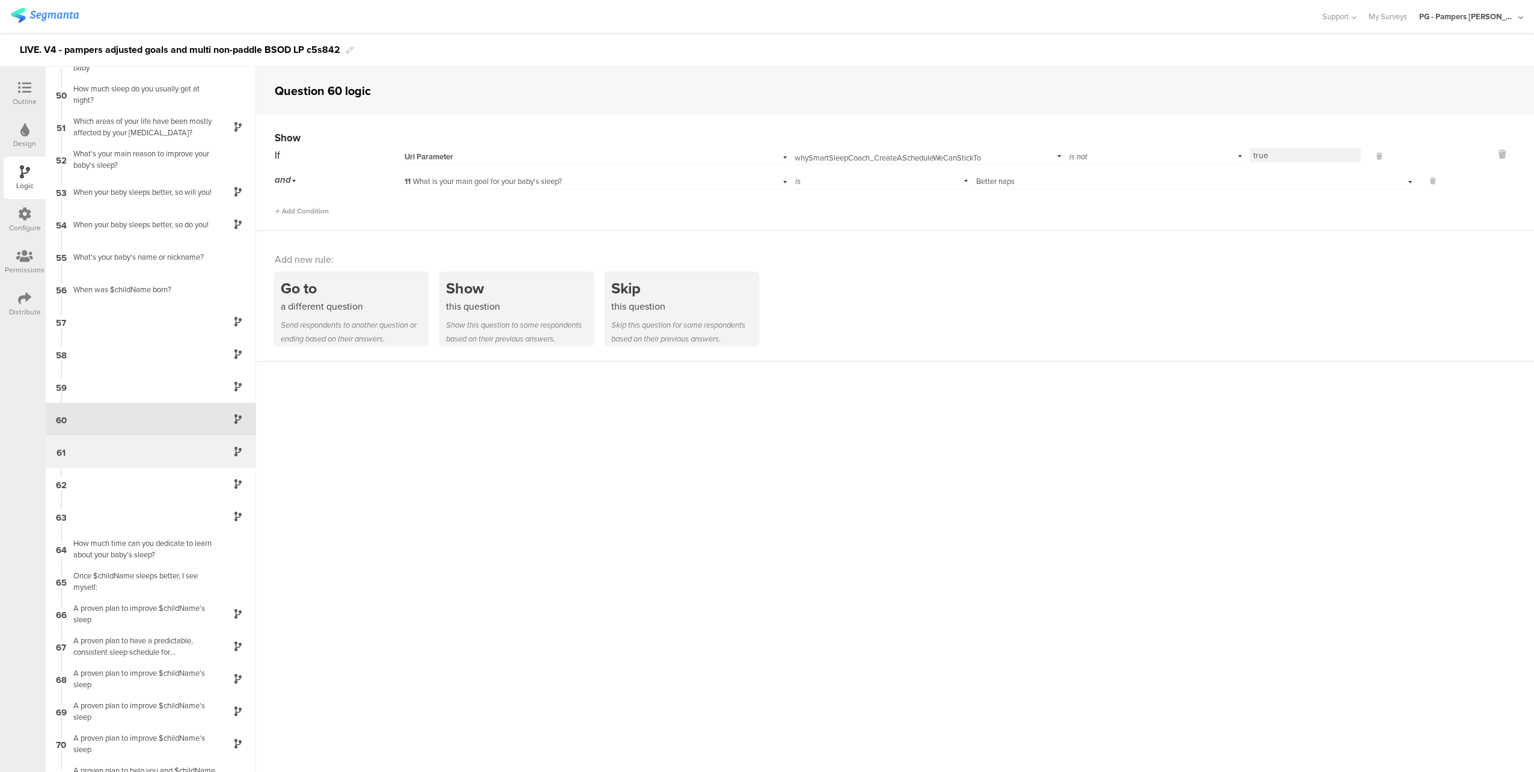
click at [149, 455] on div "61" at bounding box center [151, 451] width 210 height 32
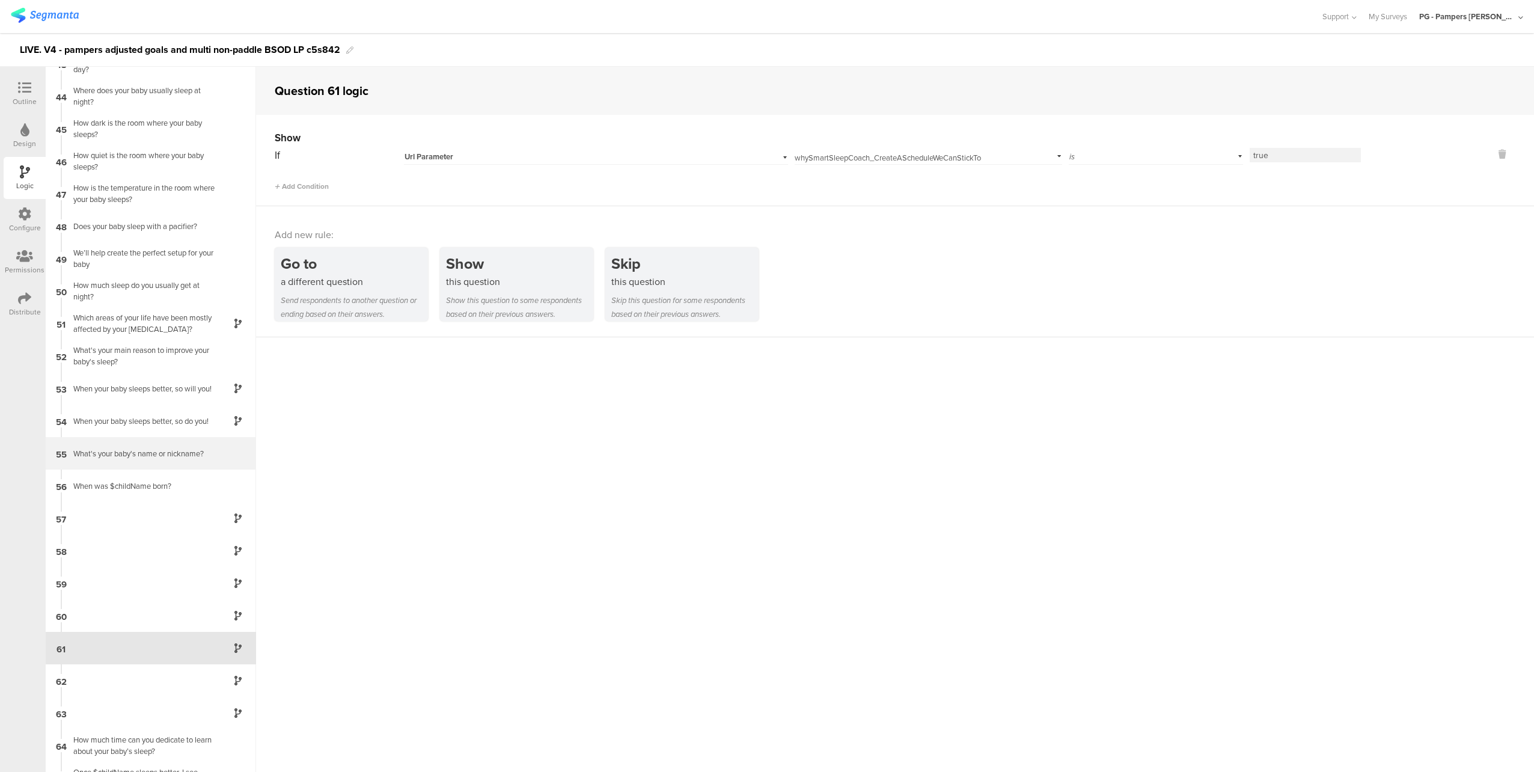
scroll to position [1611, 0]
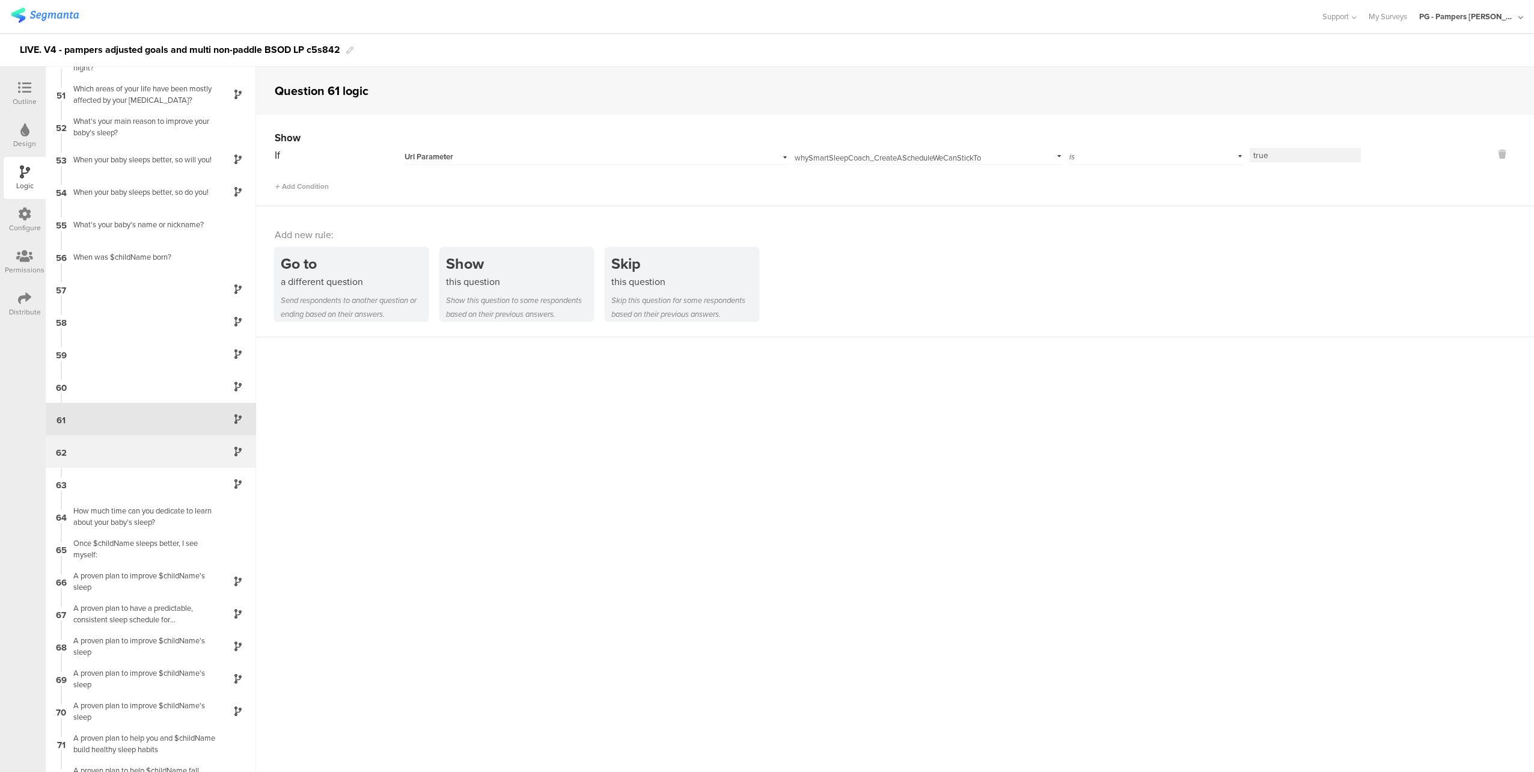
click at [150, 457] on div "62" at bounding box center [151, 451] width 210 height 32
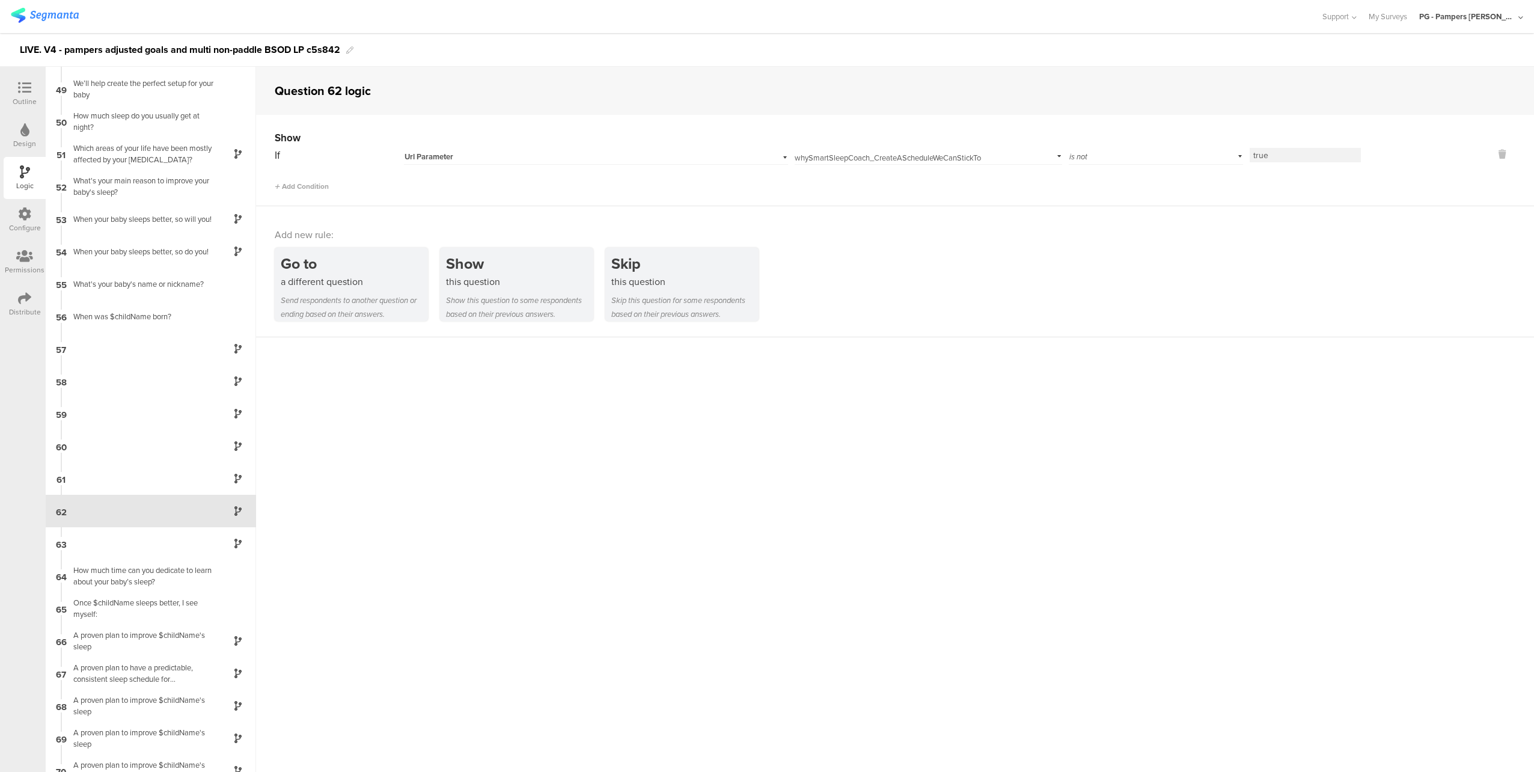
scroll to position [1644, 0]
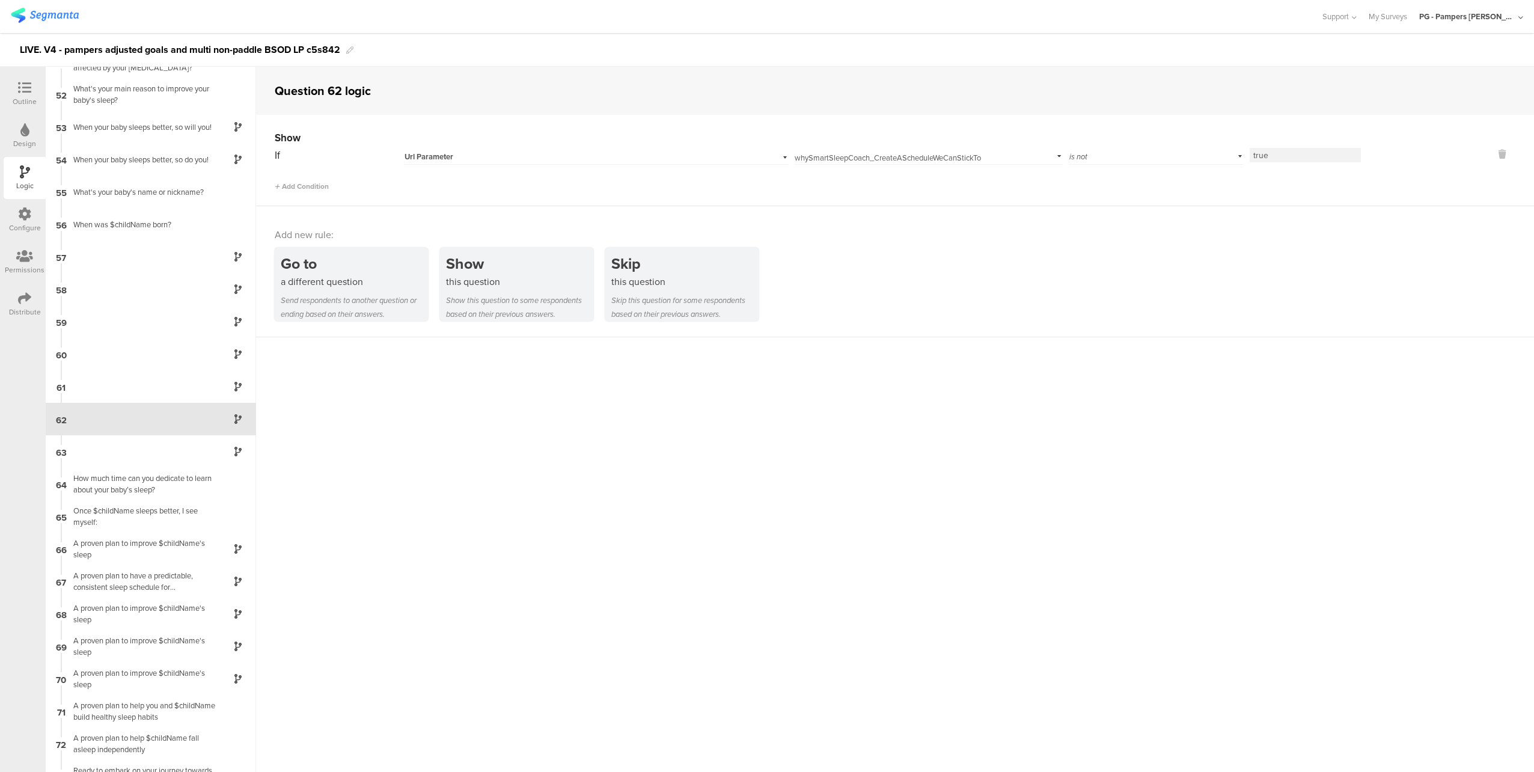
click at [33, 87] on div at bounding box center [25, 88] width 24 height 15
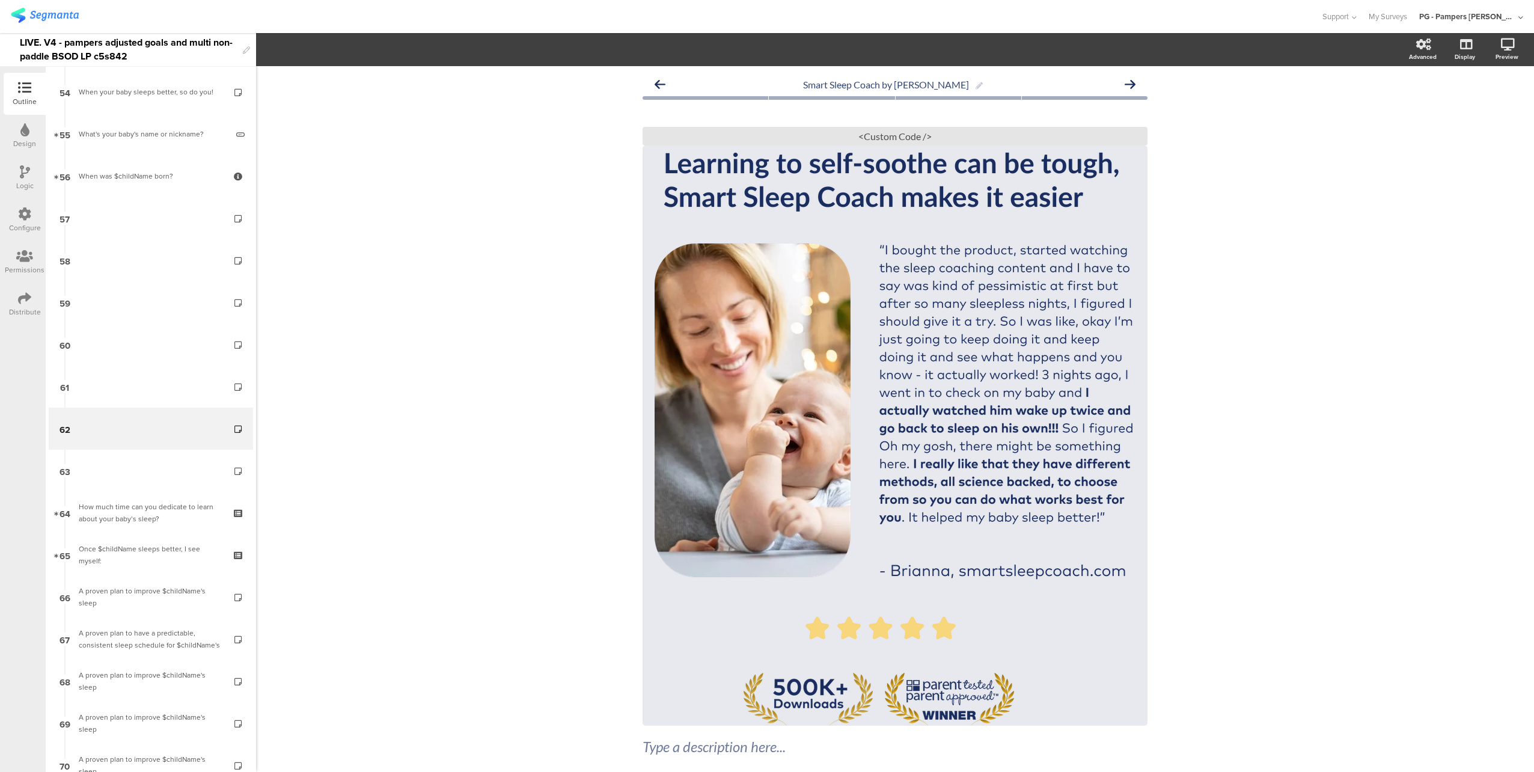
scroll to position [2241, 0]
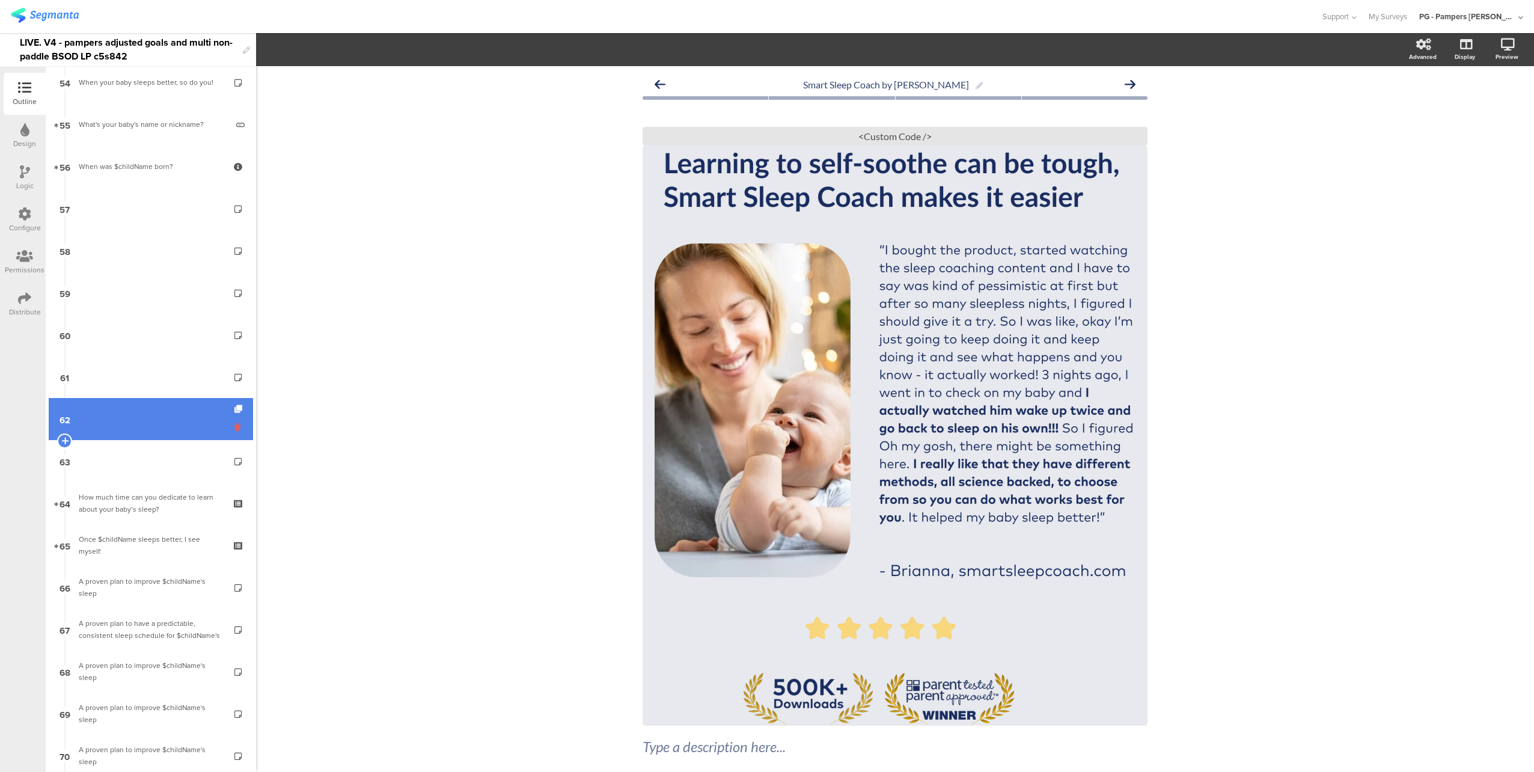
click at [234, 427] on icon at bounding box center [239, 426] width 10 height 11
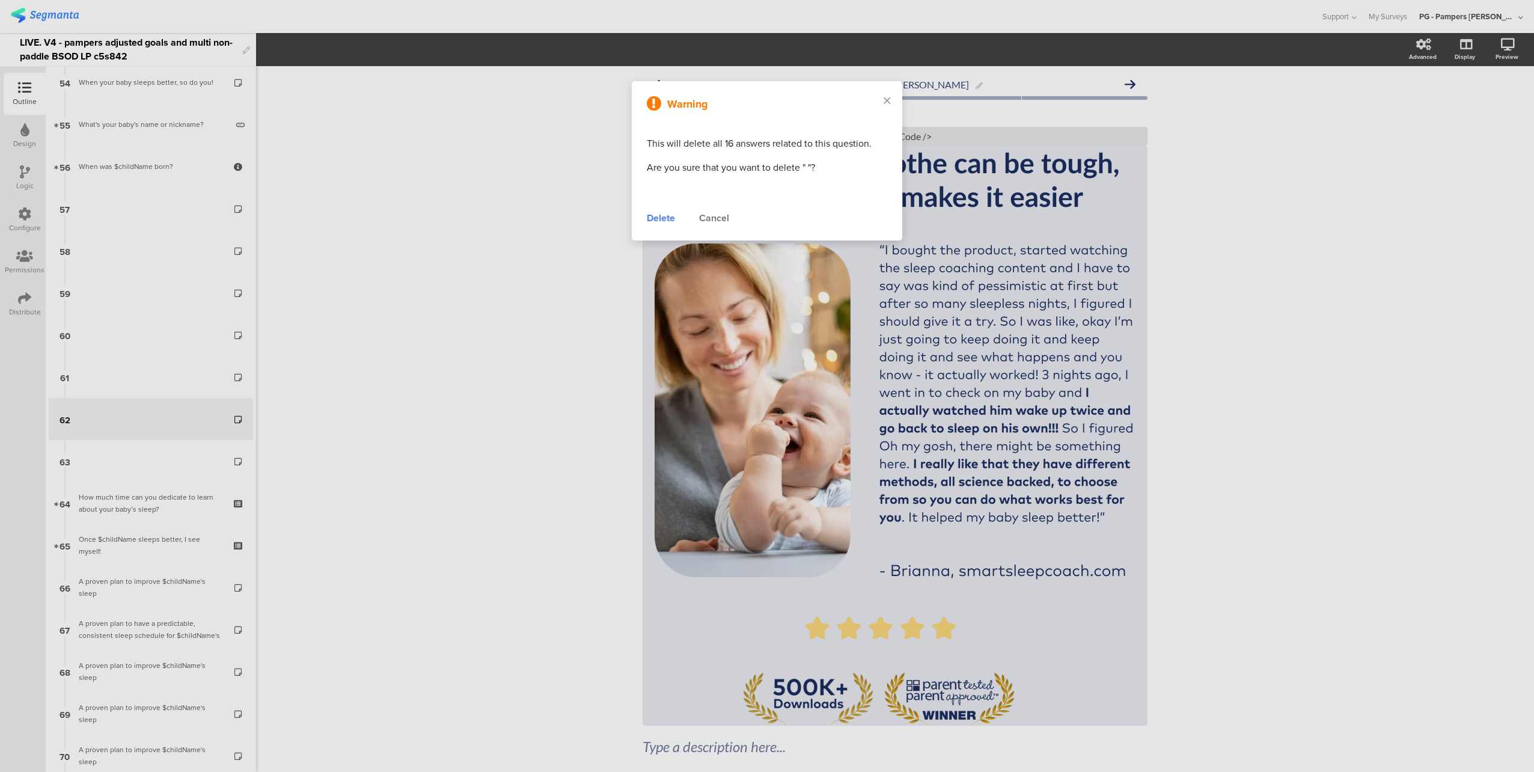
click at [668, 214] on div "Delete" at bounding box center [661, 218] width 28 height 14
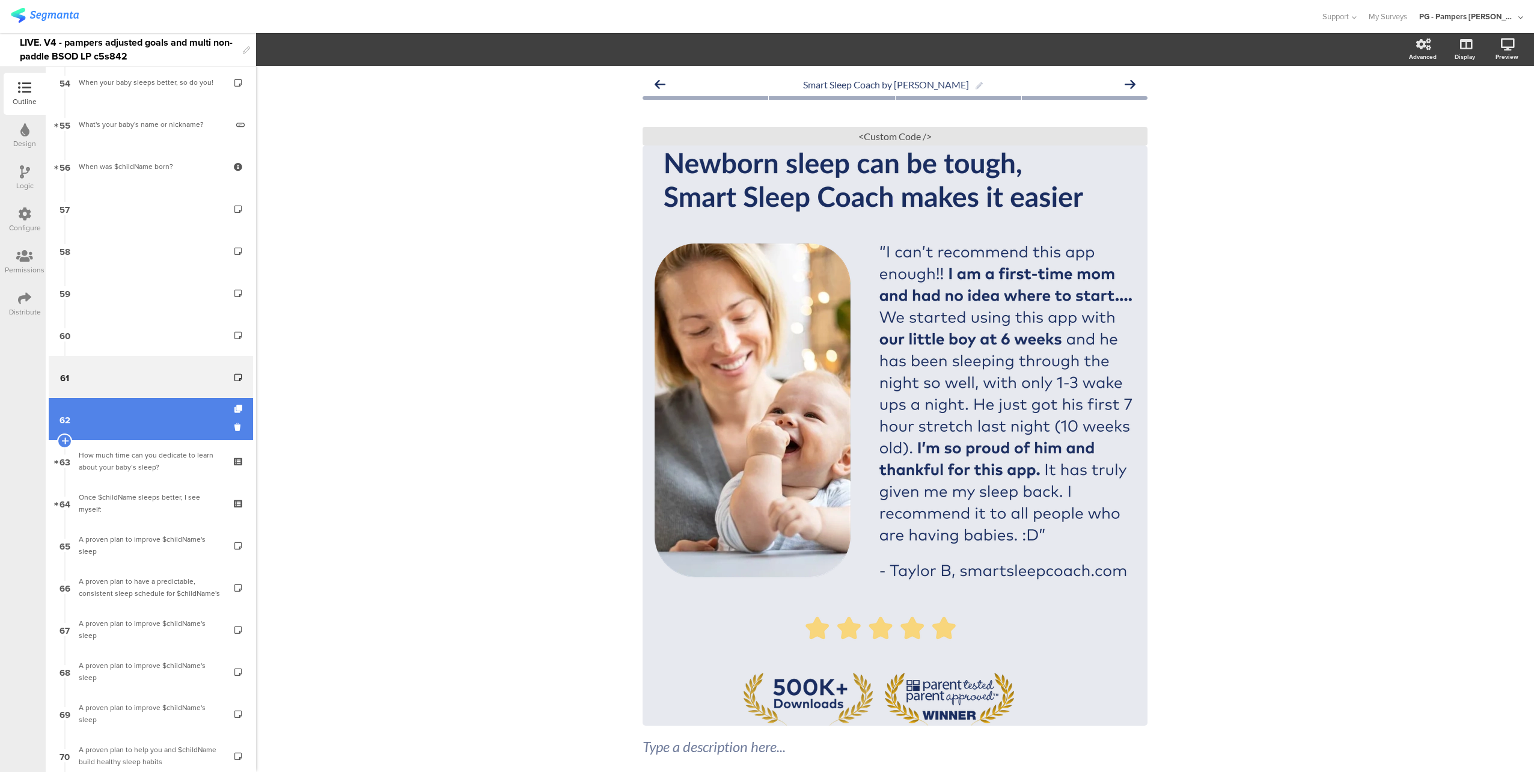
click at [156, 424] on link "62" at bounding box center [151, 419] width 204 height 42
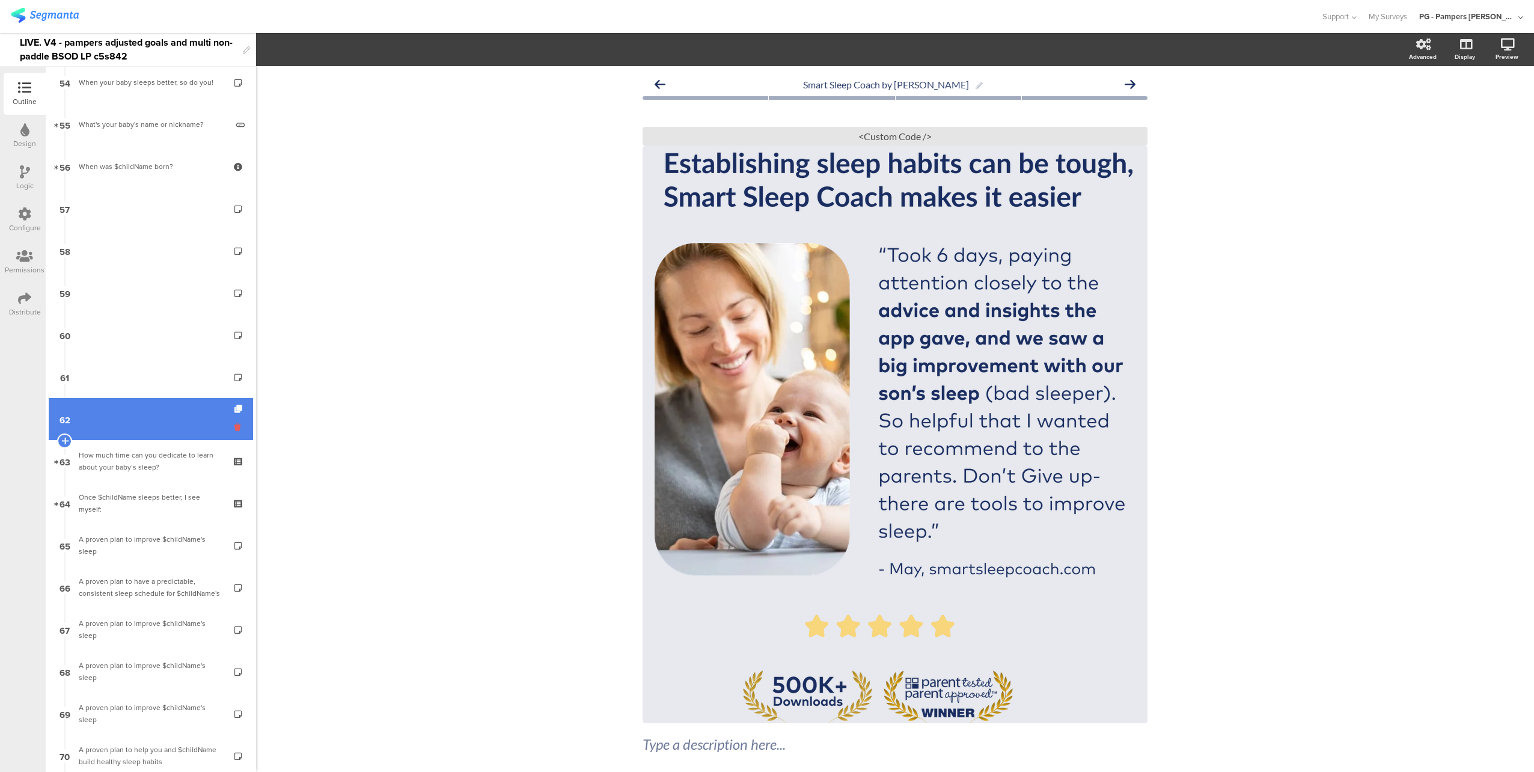
click at [234, 427] on icon at bounding box center [239, 426] width 10 height 11
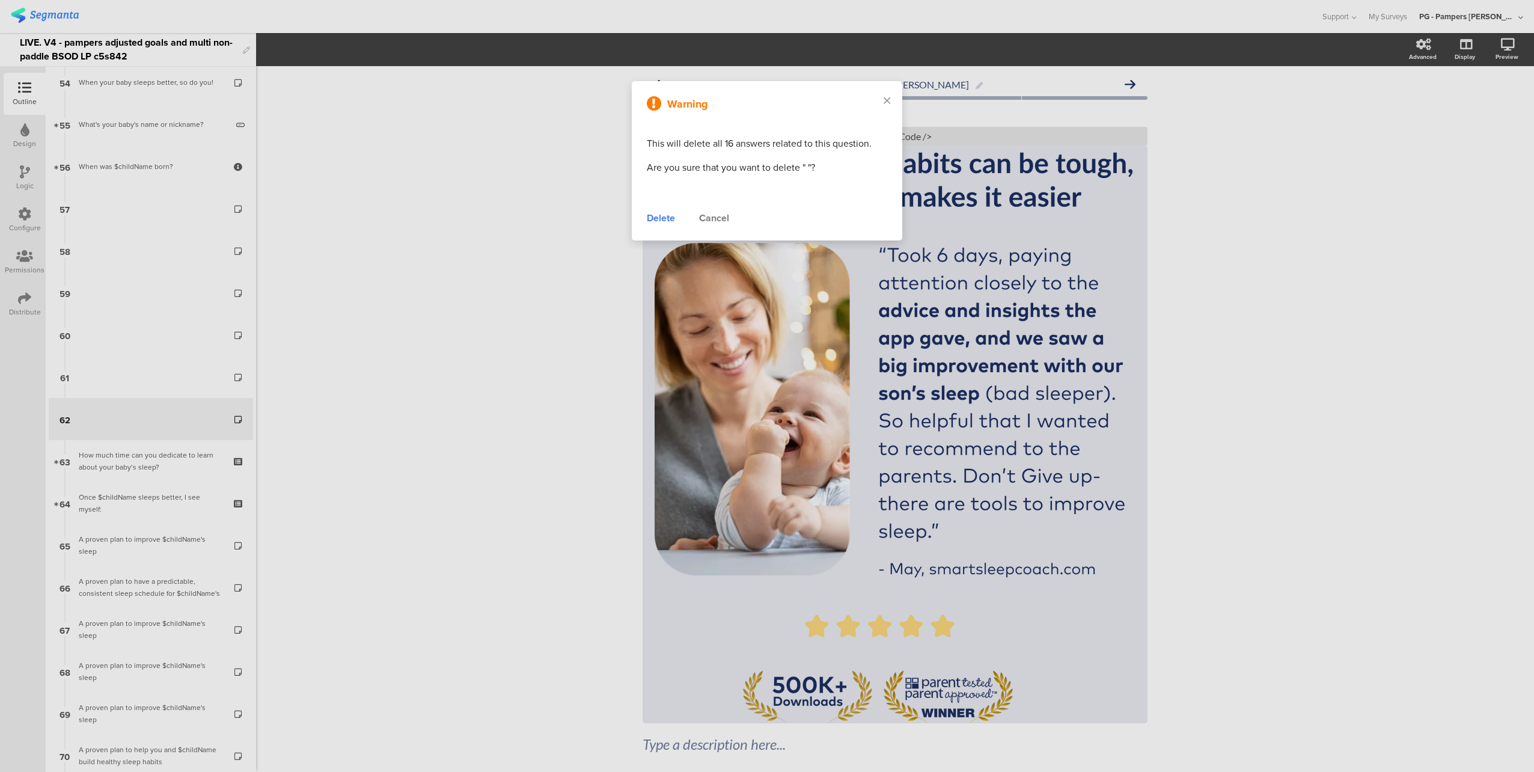
click at [656, 217] on div "Delete" at bounding box center [661, 218] width 28 height 14
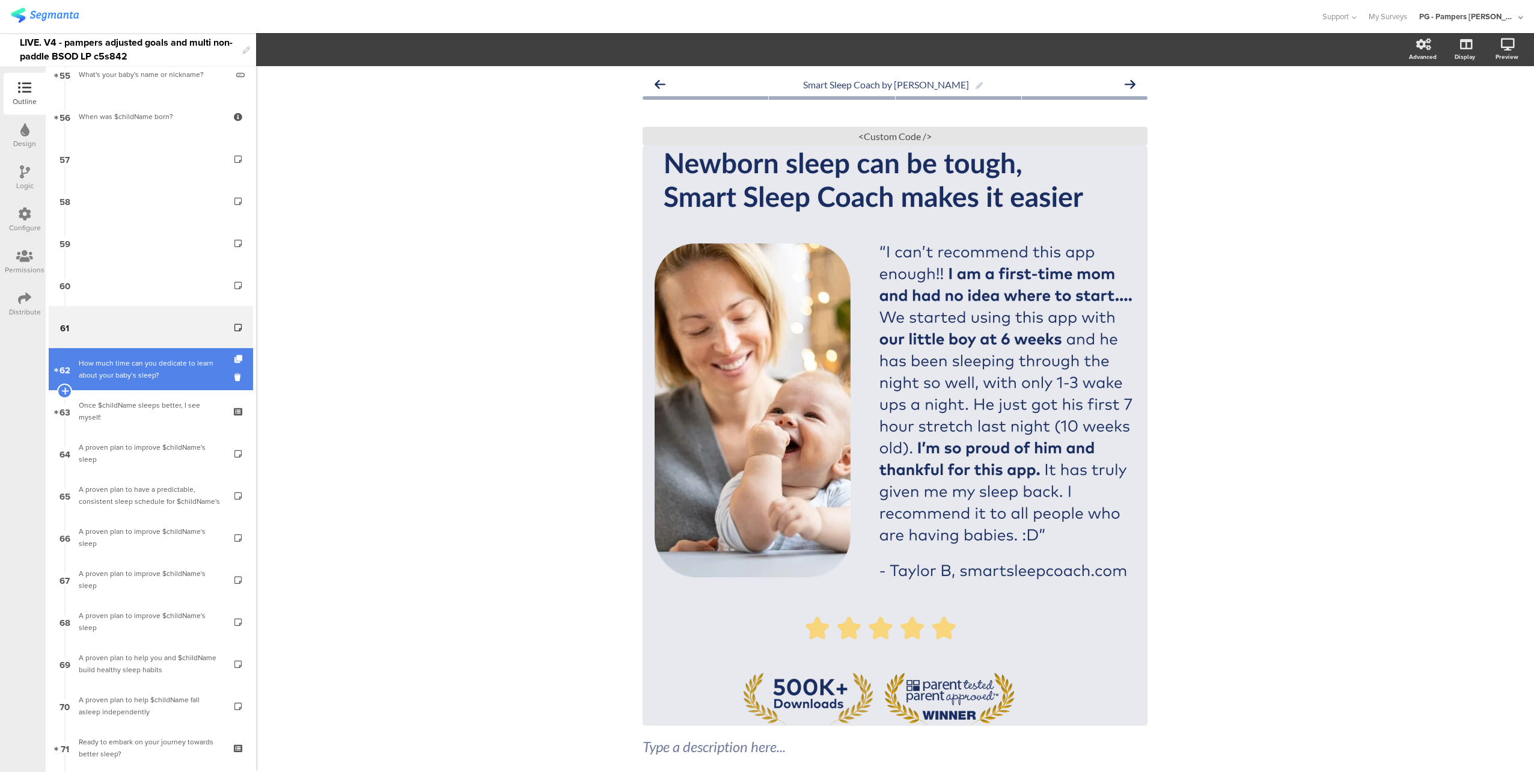
scroll to position [2399, 0]
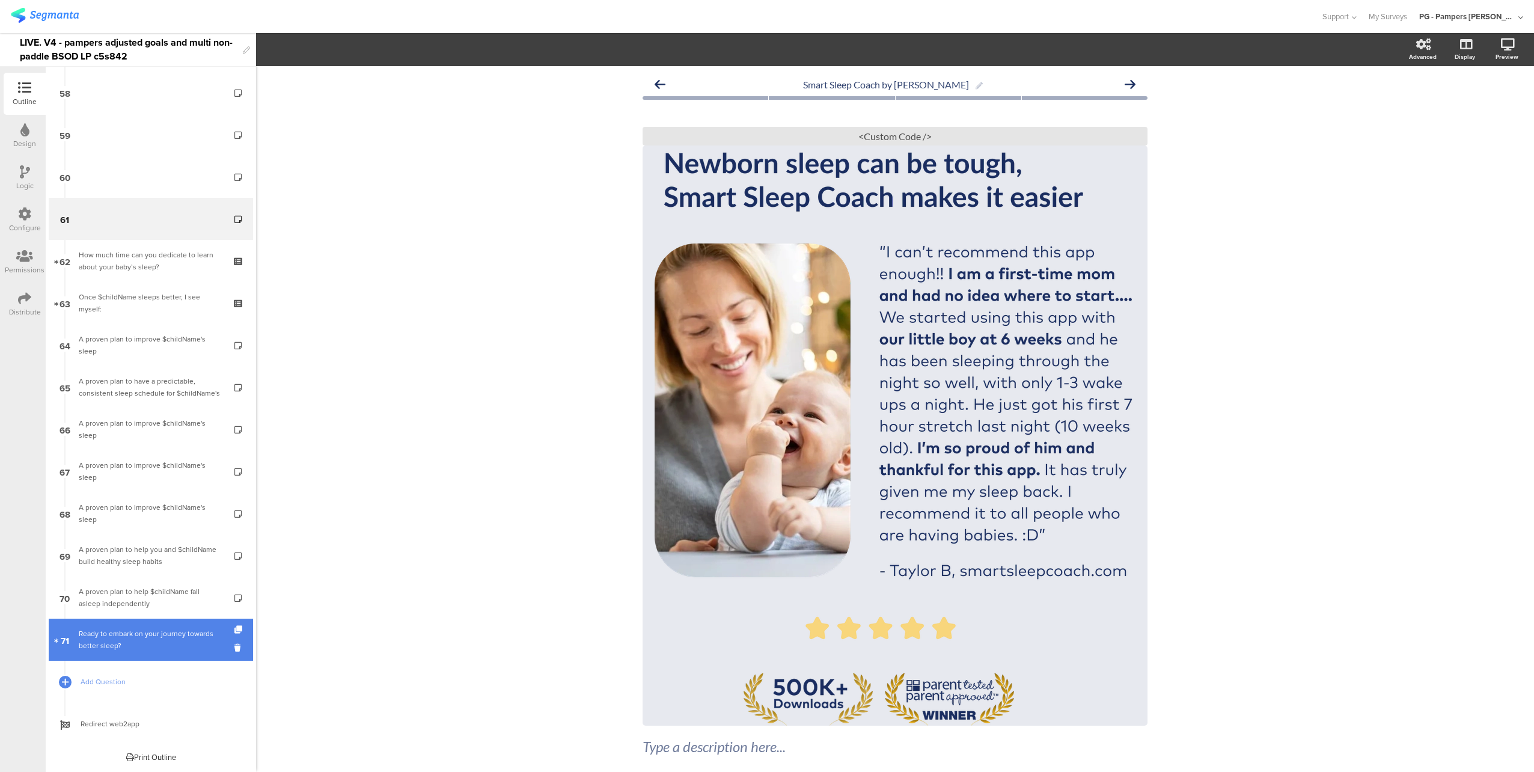
click at [142, 633] on div "Ready to embark on your journey towards better sleep?" at bounding box center [151, 639] width 144 height 24
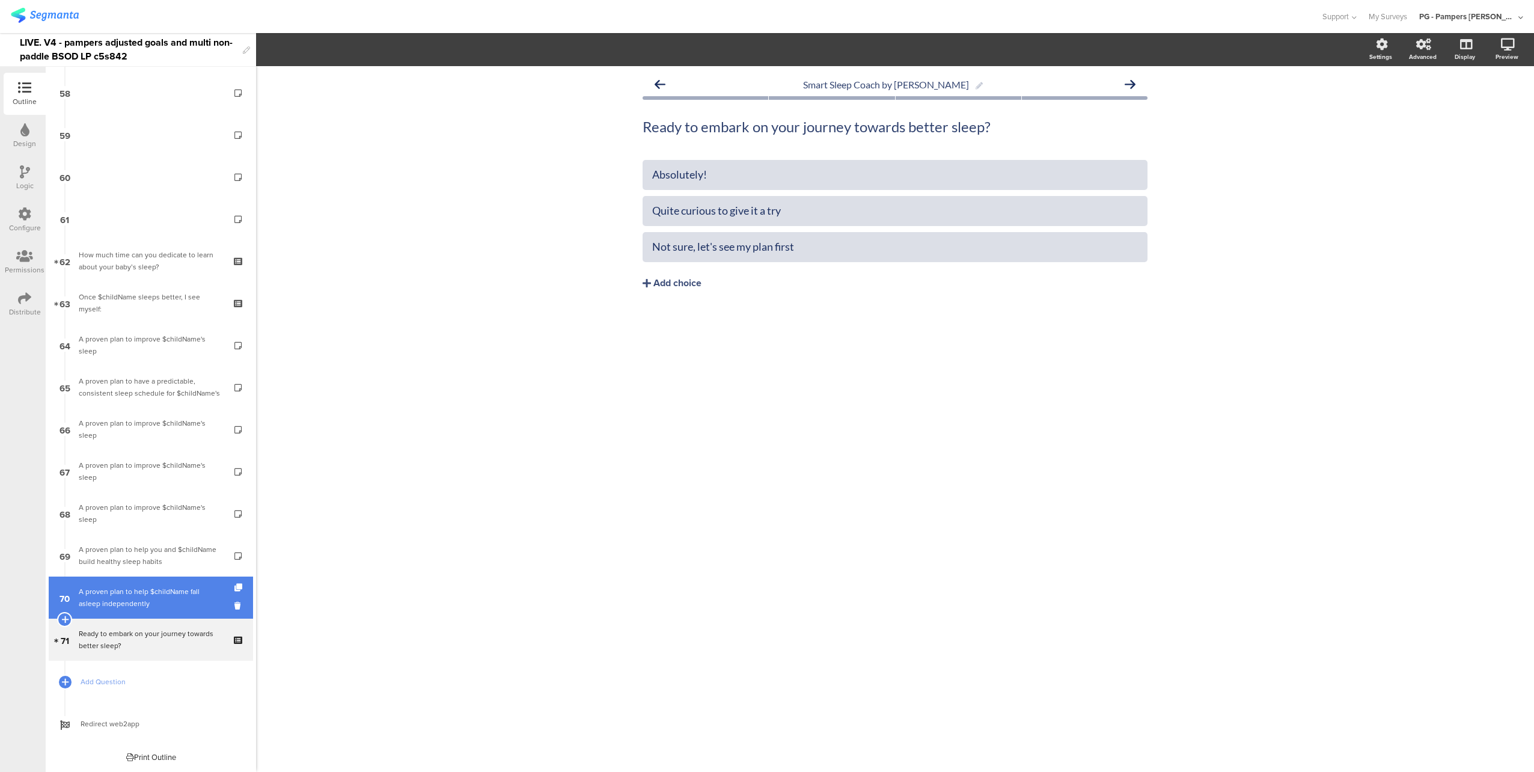
click at [156, 604] on div "A proven plan to help $childName fall asleep independently" at bounding box center [151, 597] width 144 height 24
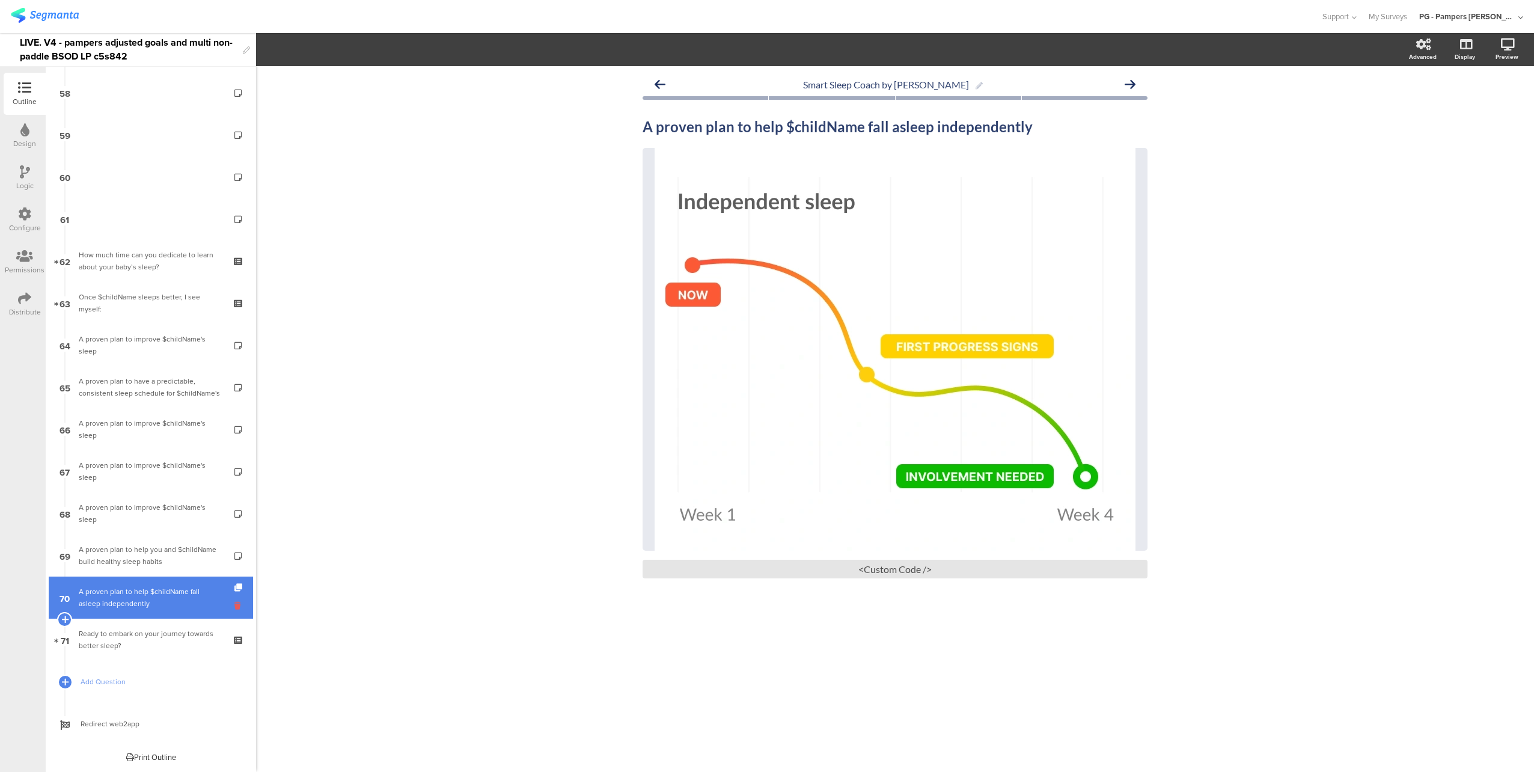
click at [234, 606] on icon at bounding box center [239, 605] width 10 height 11
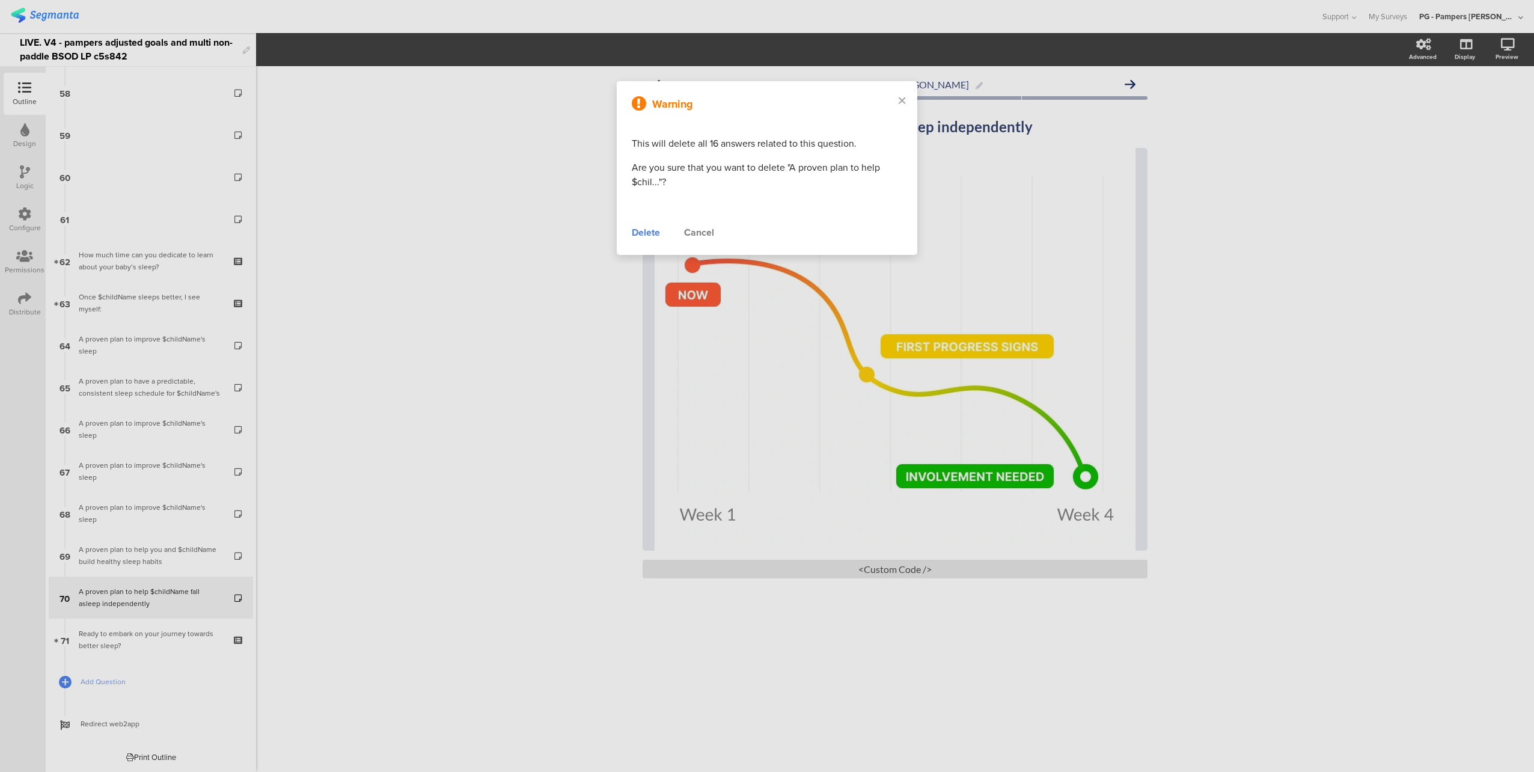
click at [638, 231] on div "Delete" at bounding box center [646, 232] width 28 height 14
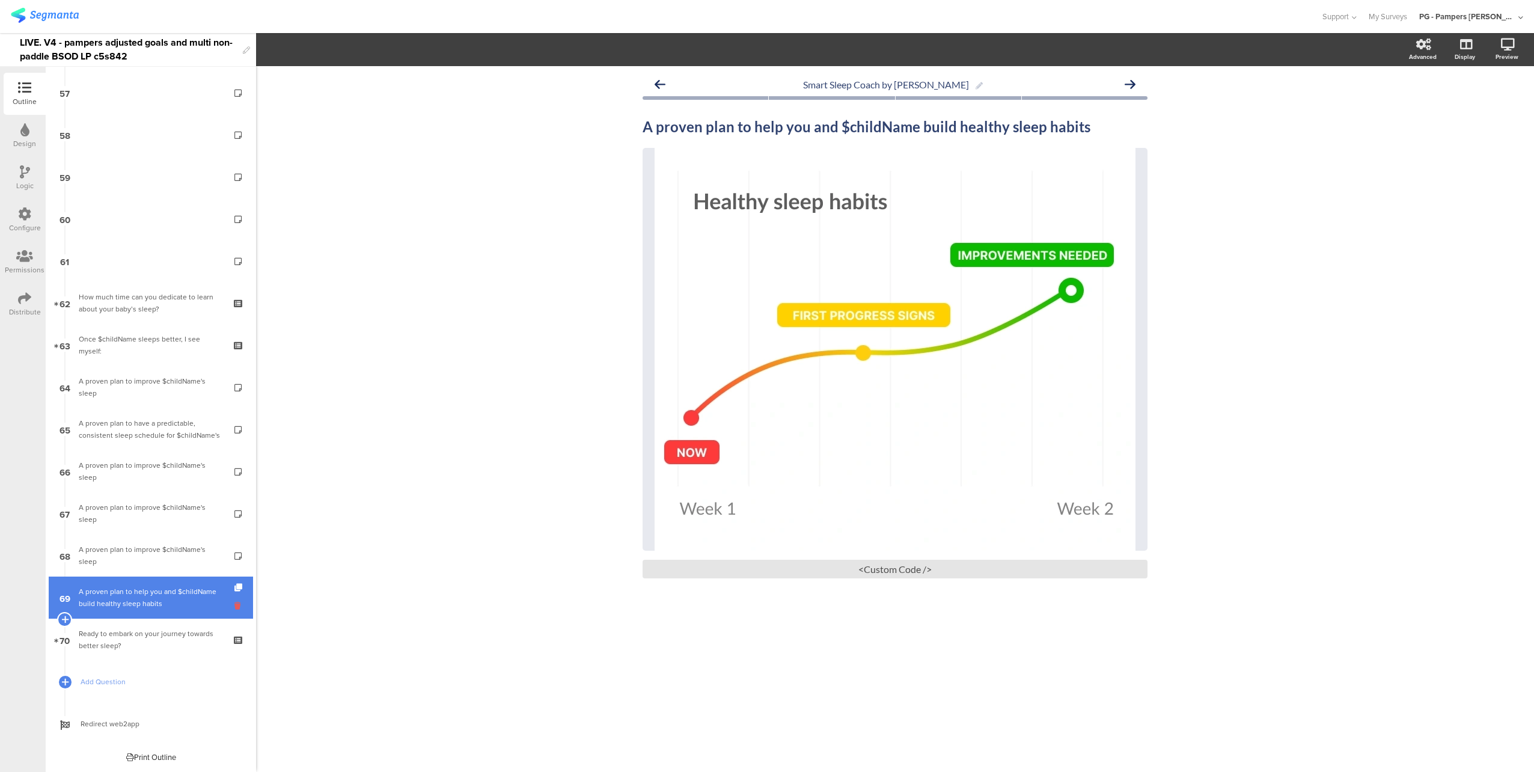
click at [234, 605] on icon at bounding box center [239, 605] width 10 height 11
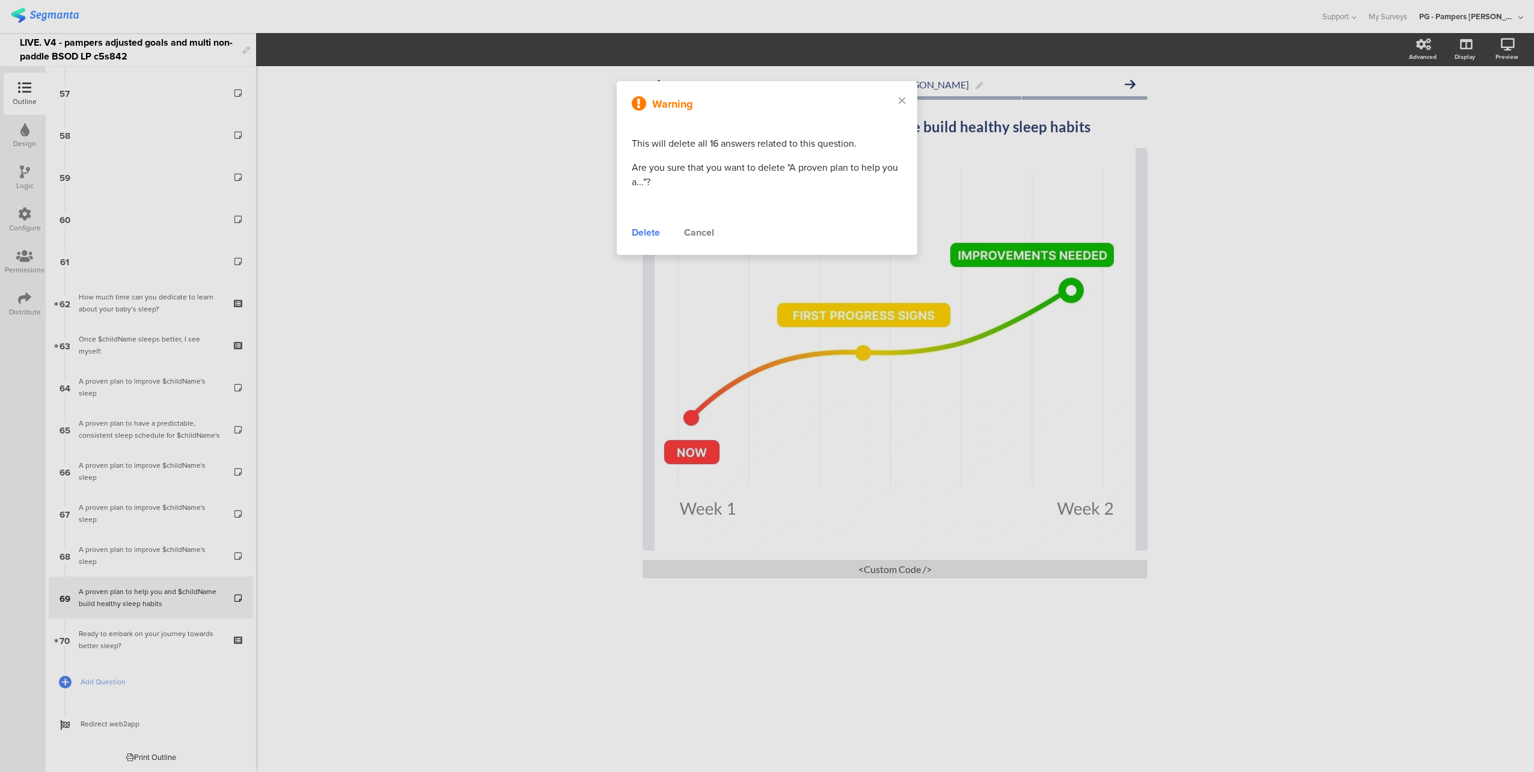
click at [638, 230] on div "Delete" at bounding box center [646, 232] width 28 height 14
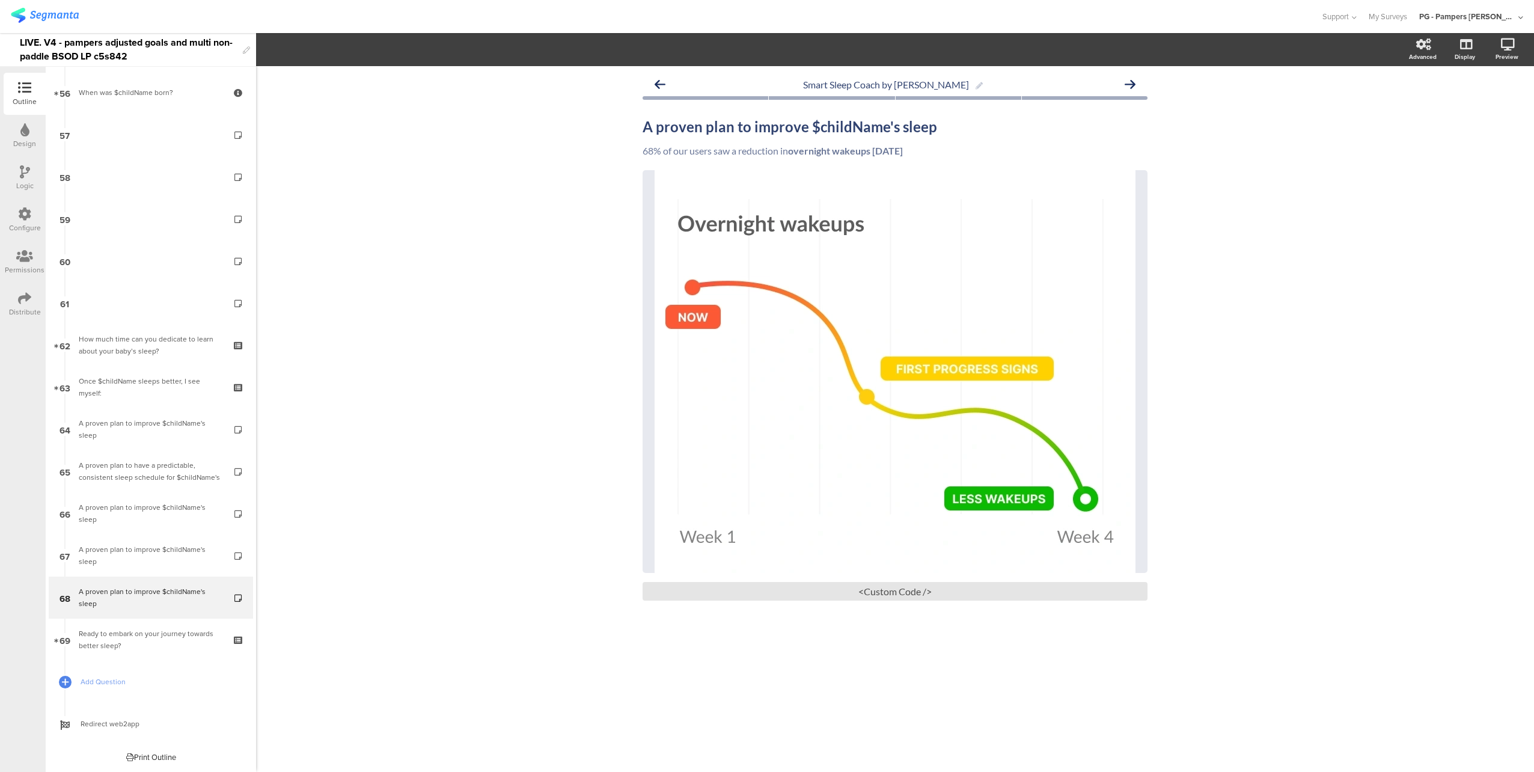
click at [31, 177] on div "Logic" at bounding box center [25, 178] width 42 height 42
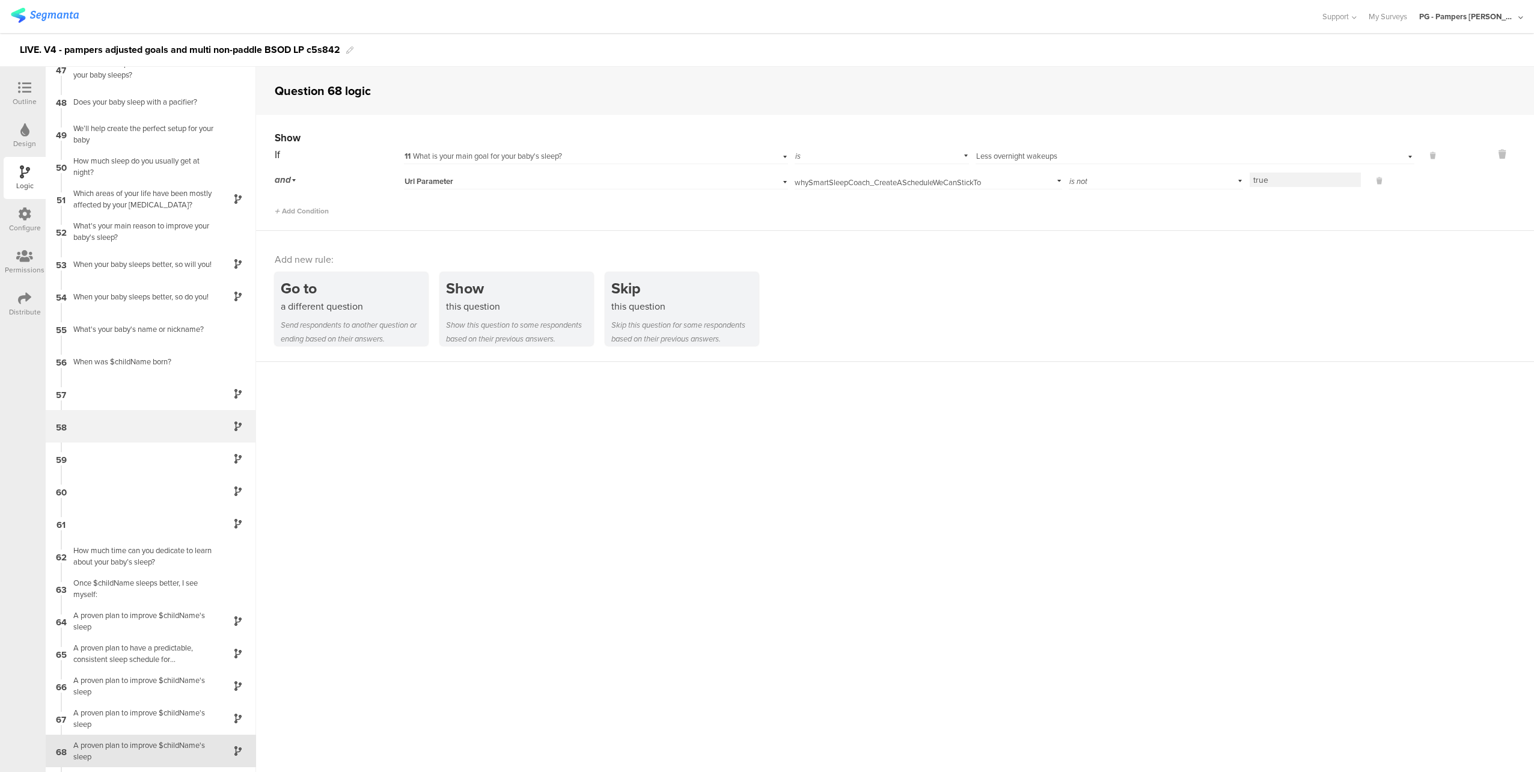
scroll to position [1534, 0]
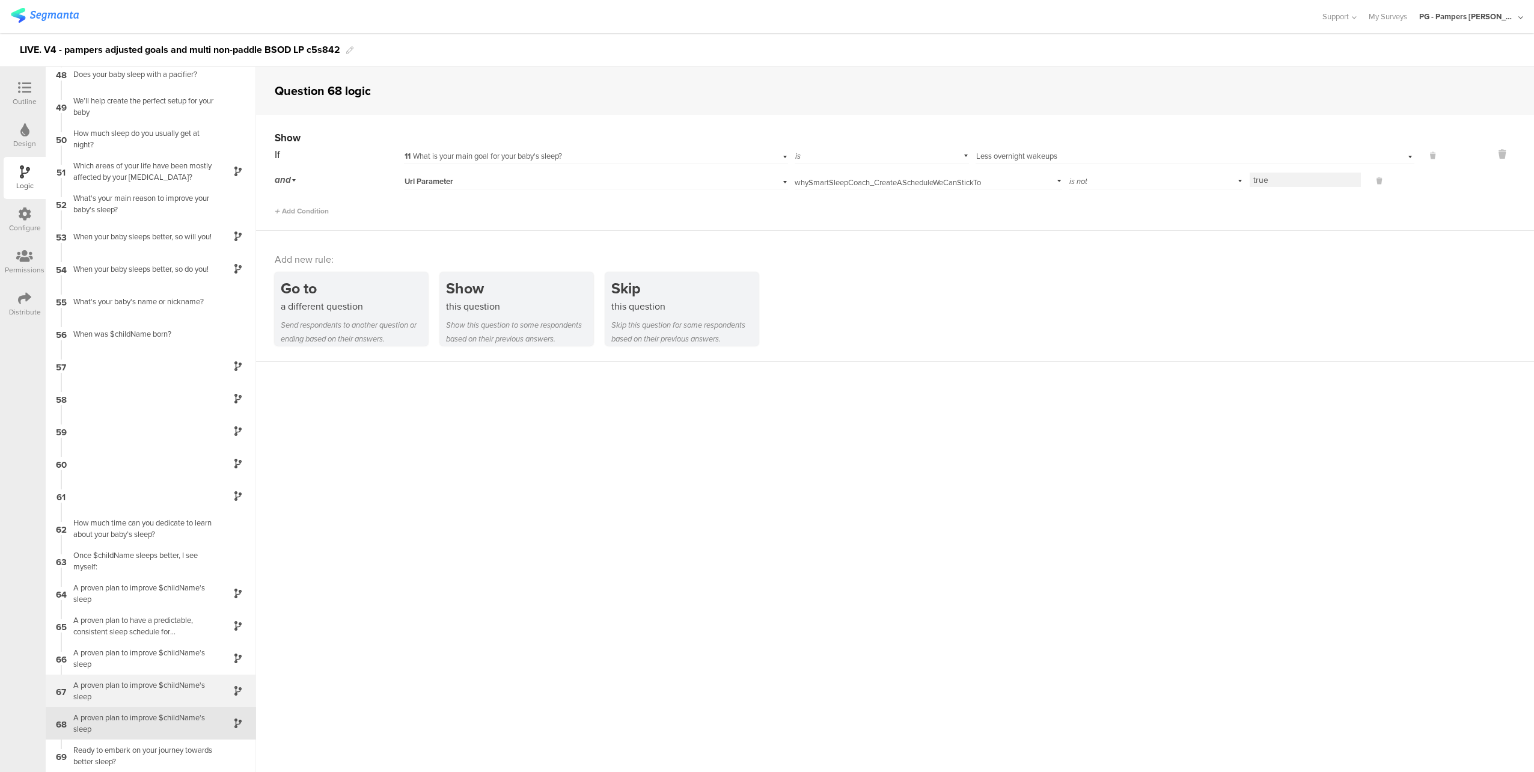
click at [157, 690] on div "A proven plan to improve $childName's sleep" at bounding box center [141, 690] width 150 height 23
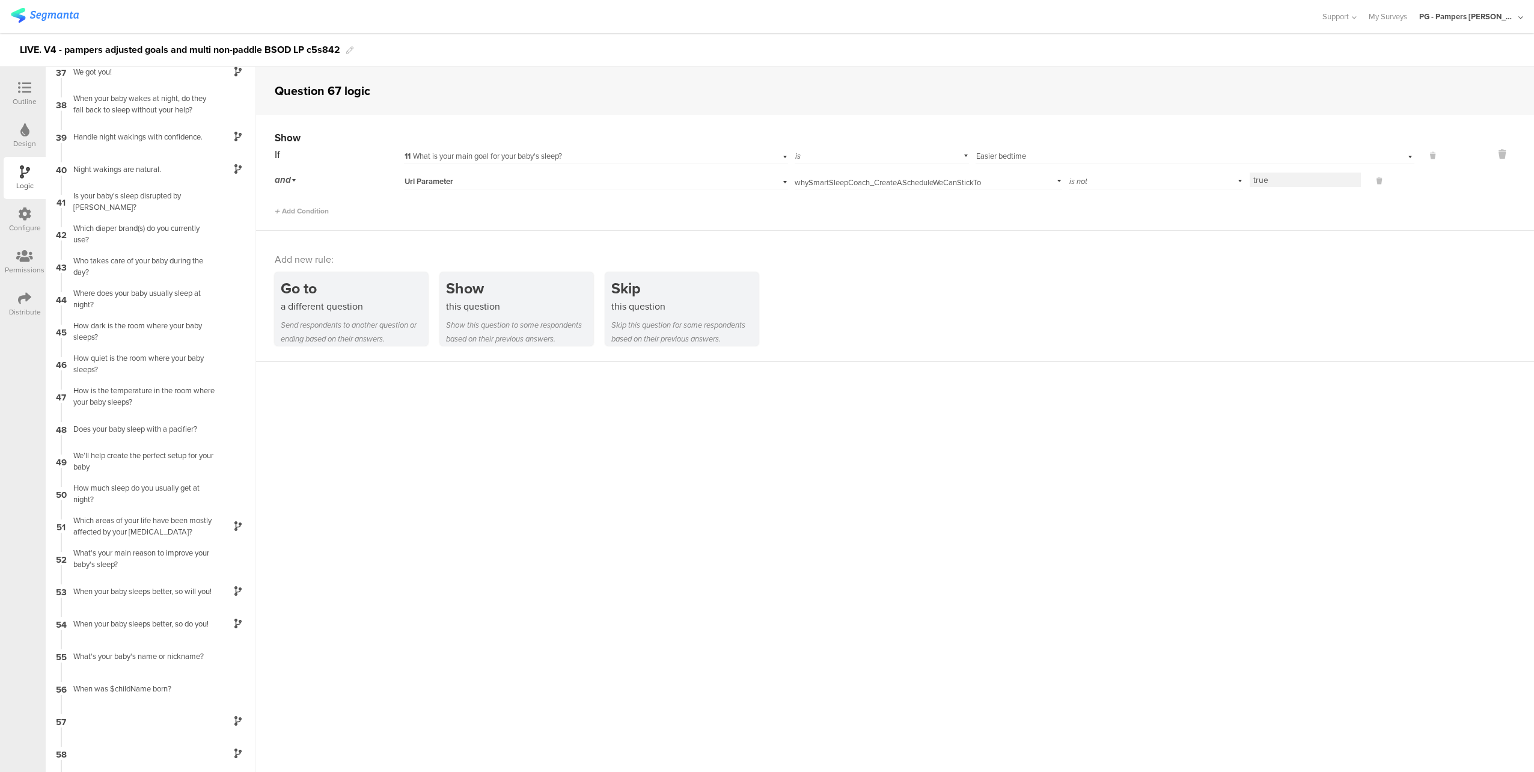
scroll to position [1534, 0]
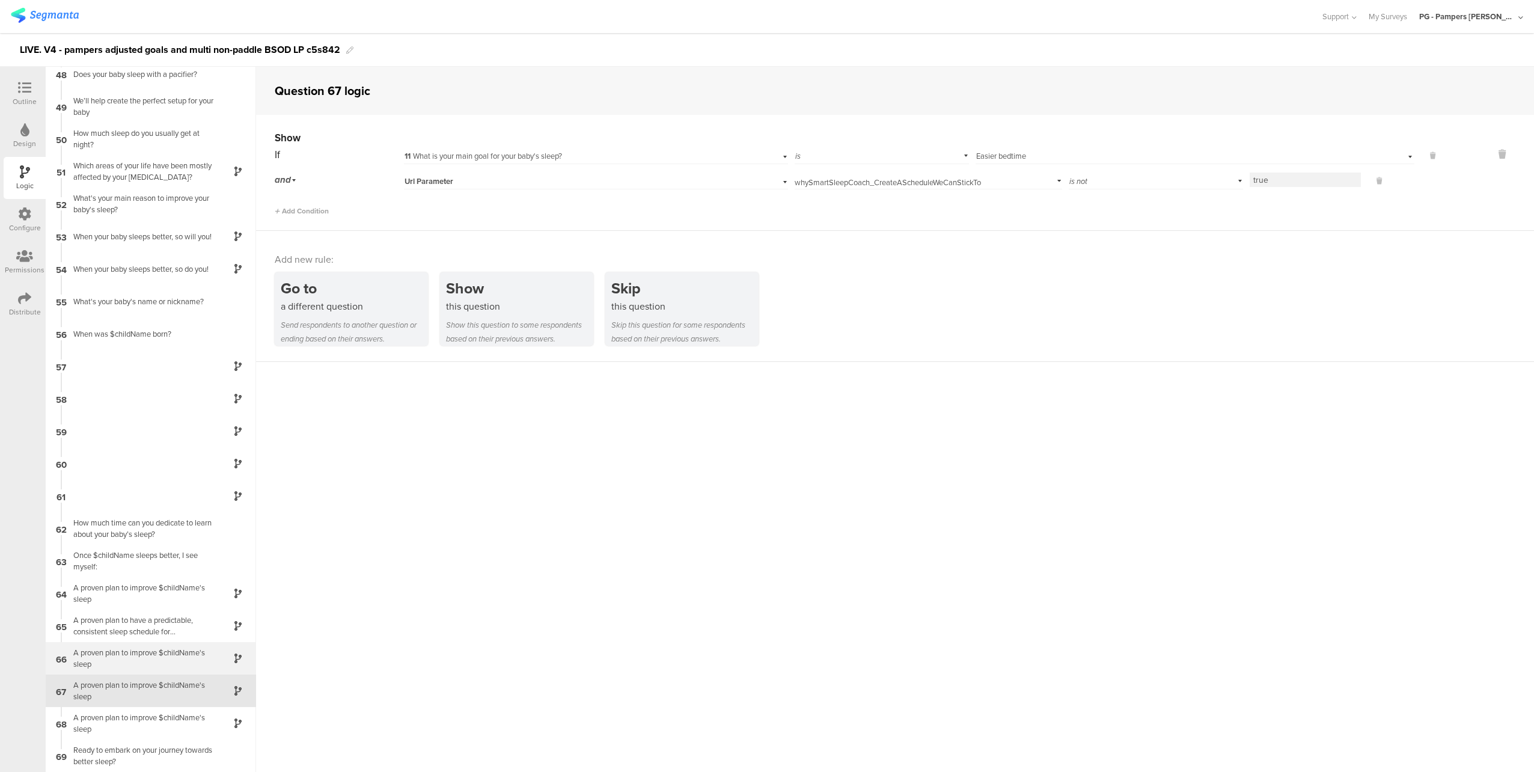
click at [162, 659] on div "A proven plan to improve $childName's sleep" at bounding box center [141, 658] width 150 height 23
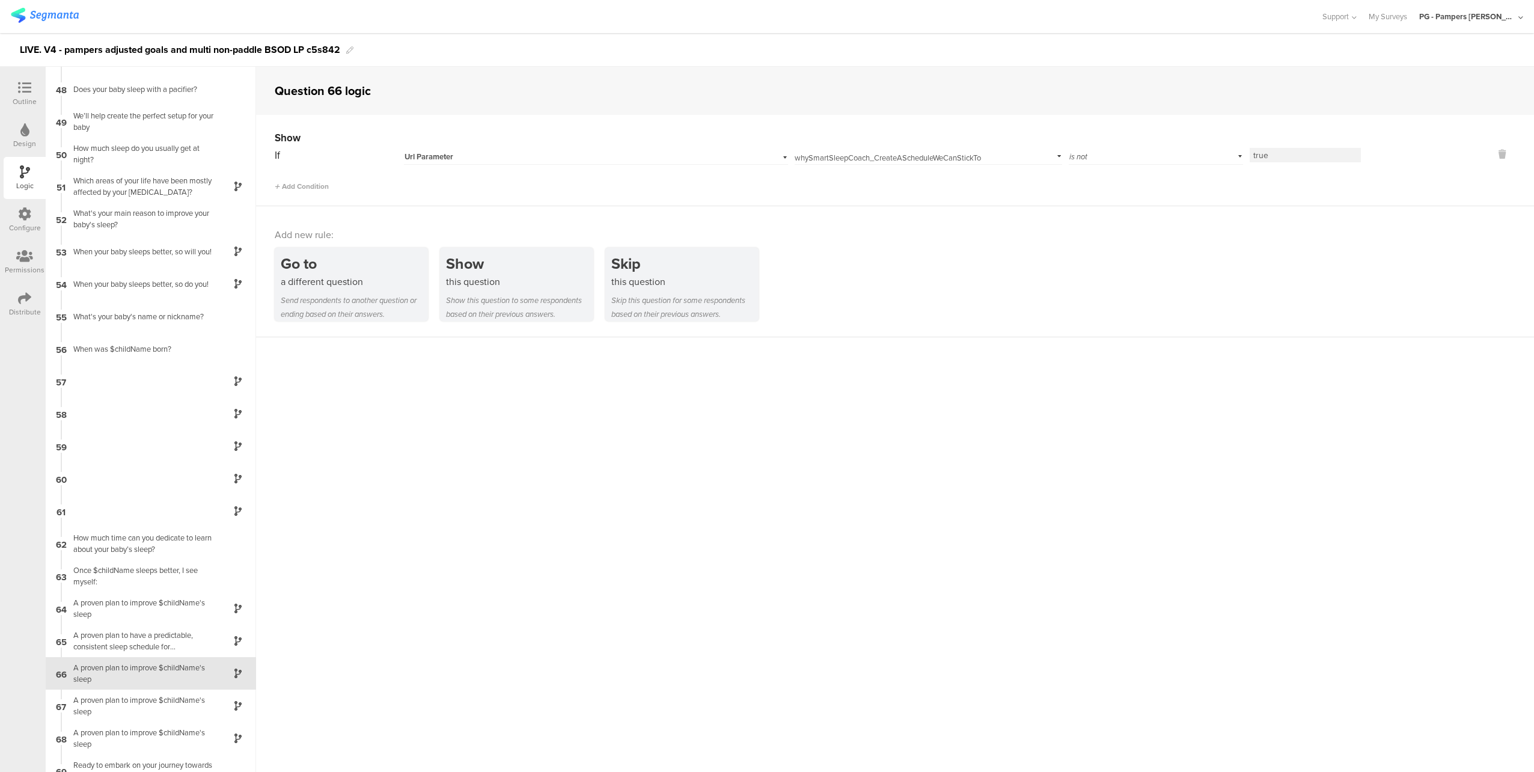
scroll to position [1534, 0]
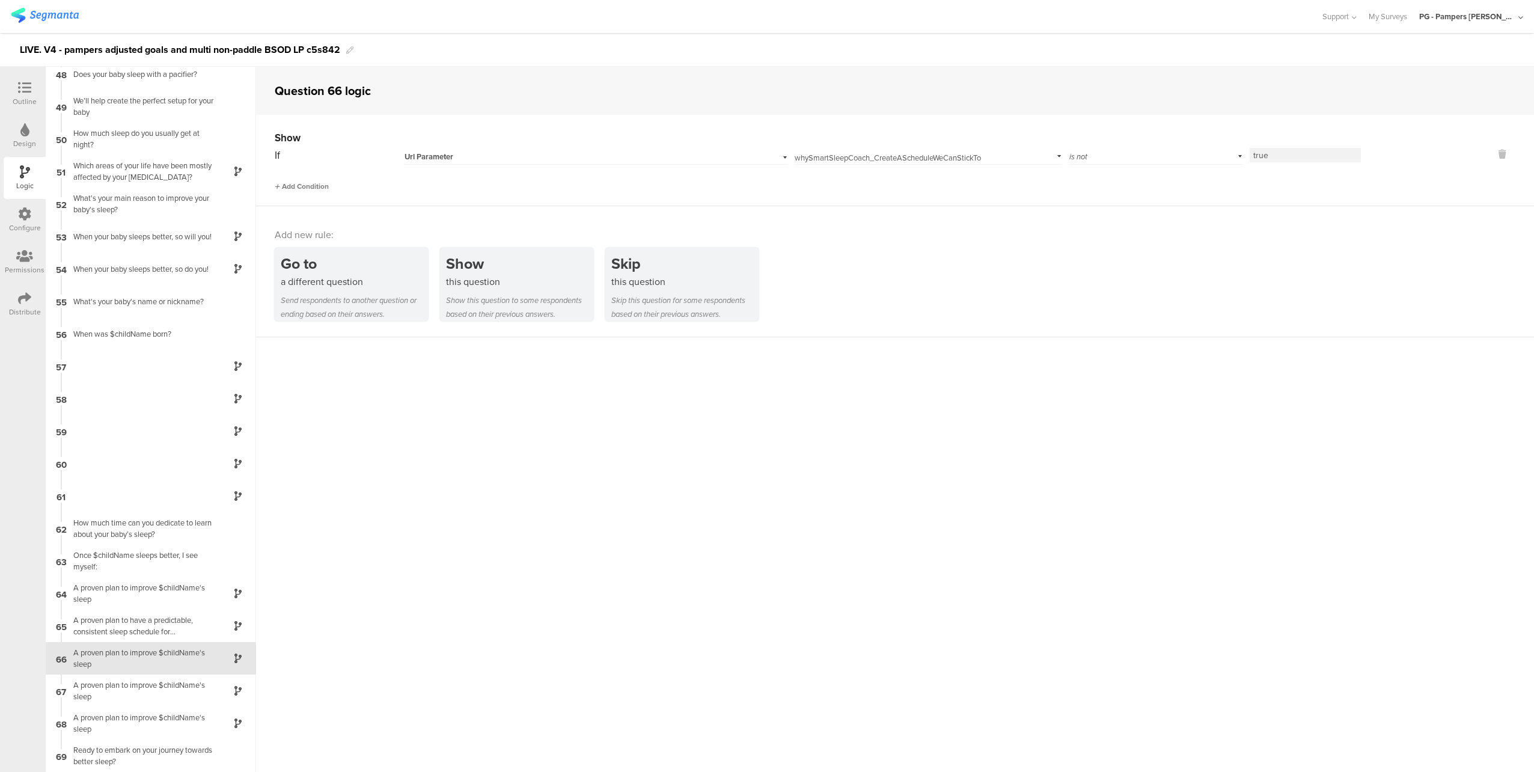
click at [294, 181] on span "Add Condition" at bounding box center [302, 186] width 54 height 11
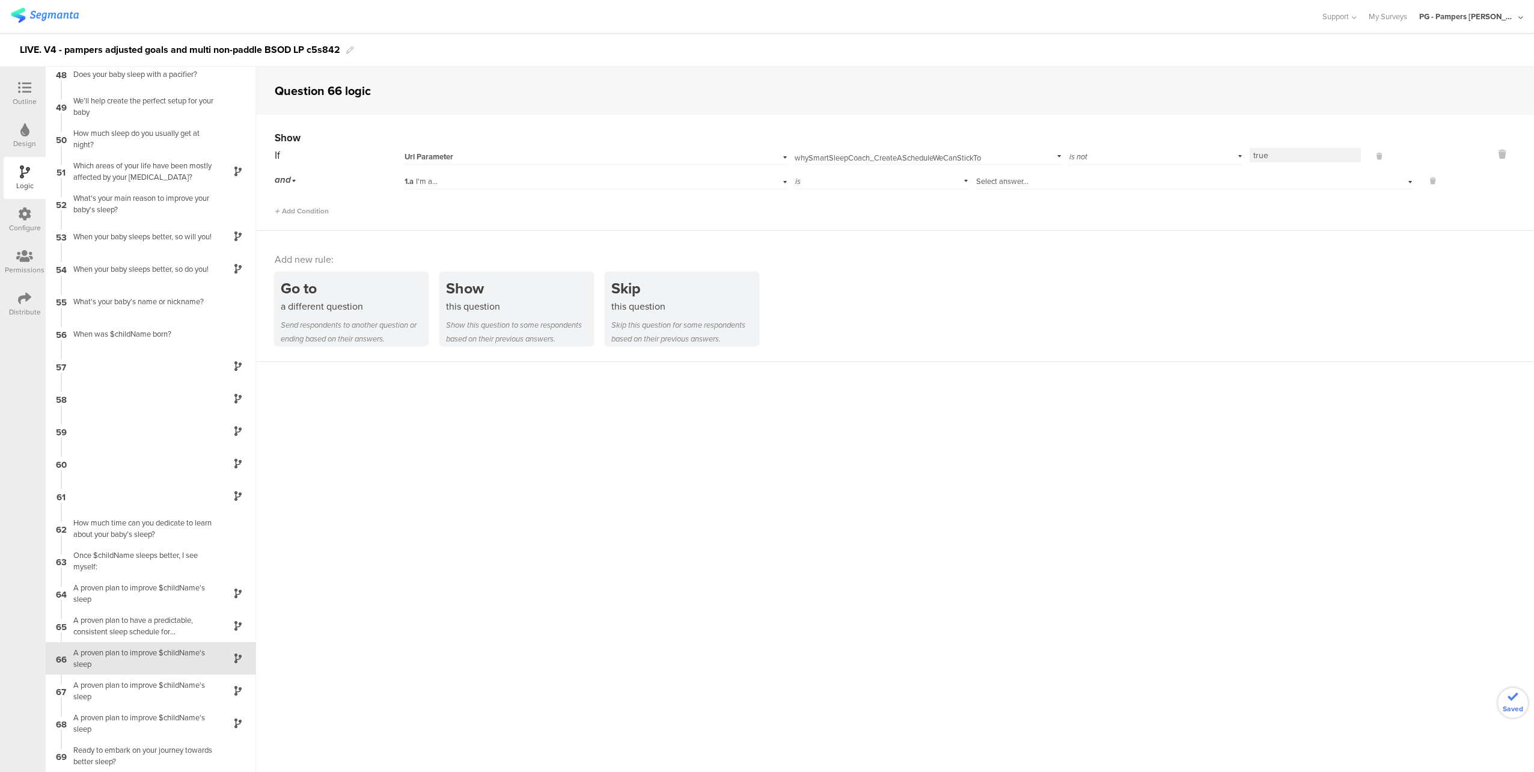
click at [669, 181] on div "1.a I'm a..." at bounding box center [569, 181] width 331 height 11
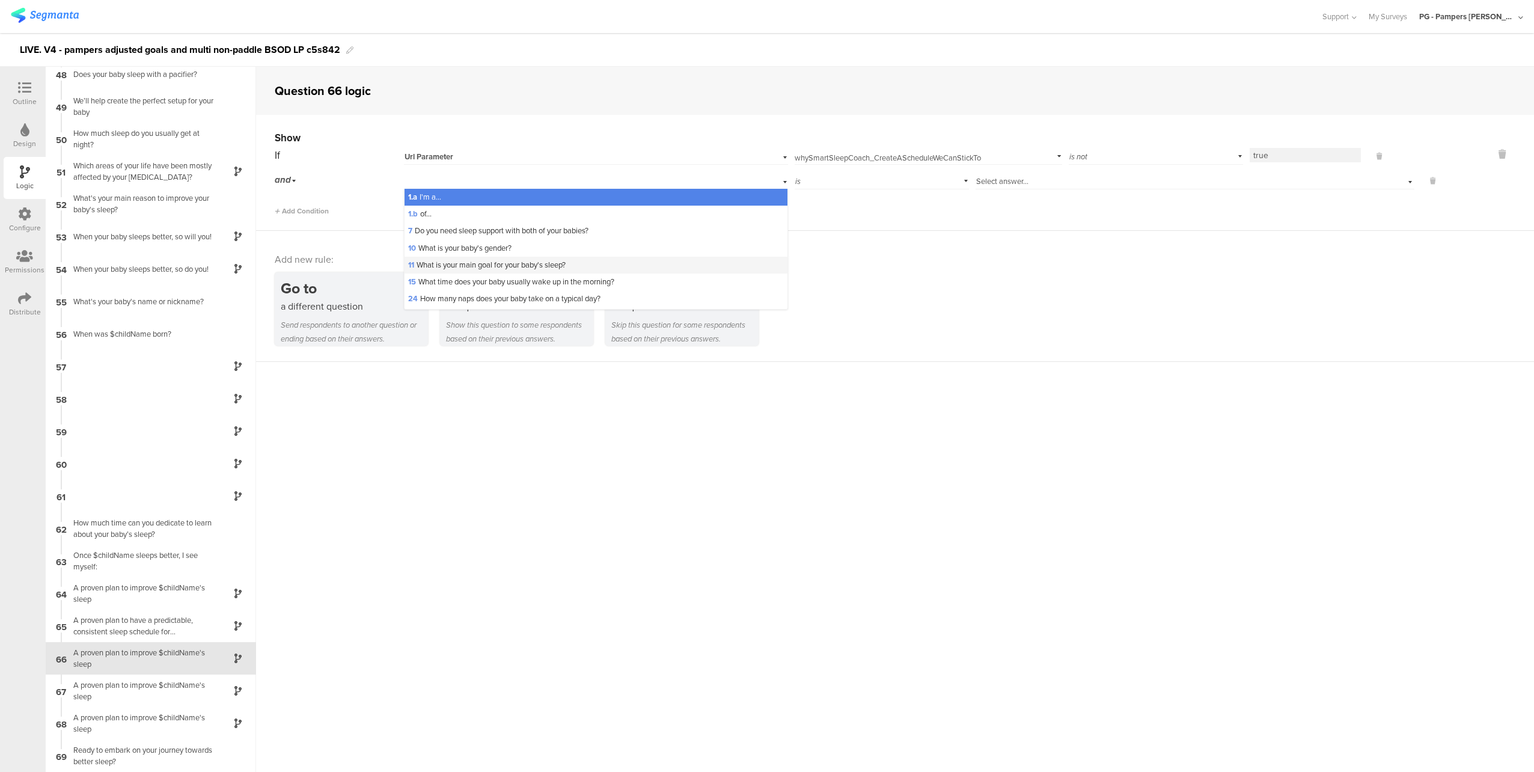
click at [552, 265] on span "11 What is your main goal for your baby's sleep?" at bounding box center [486, 264] width 157 height 11
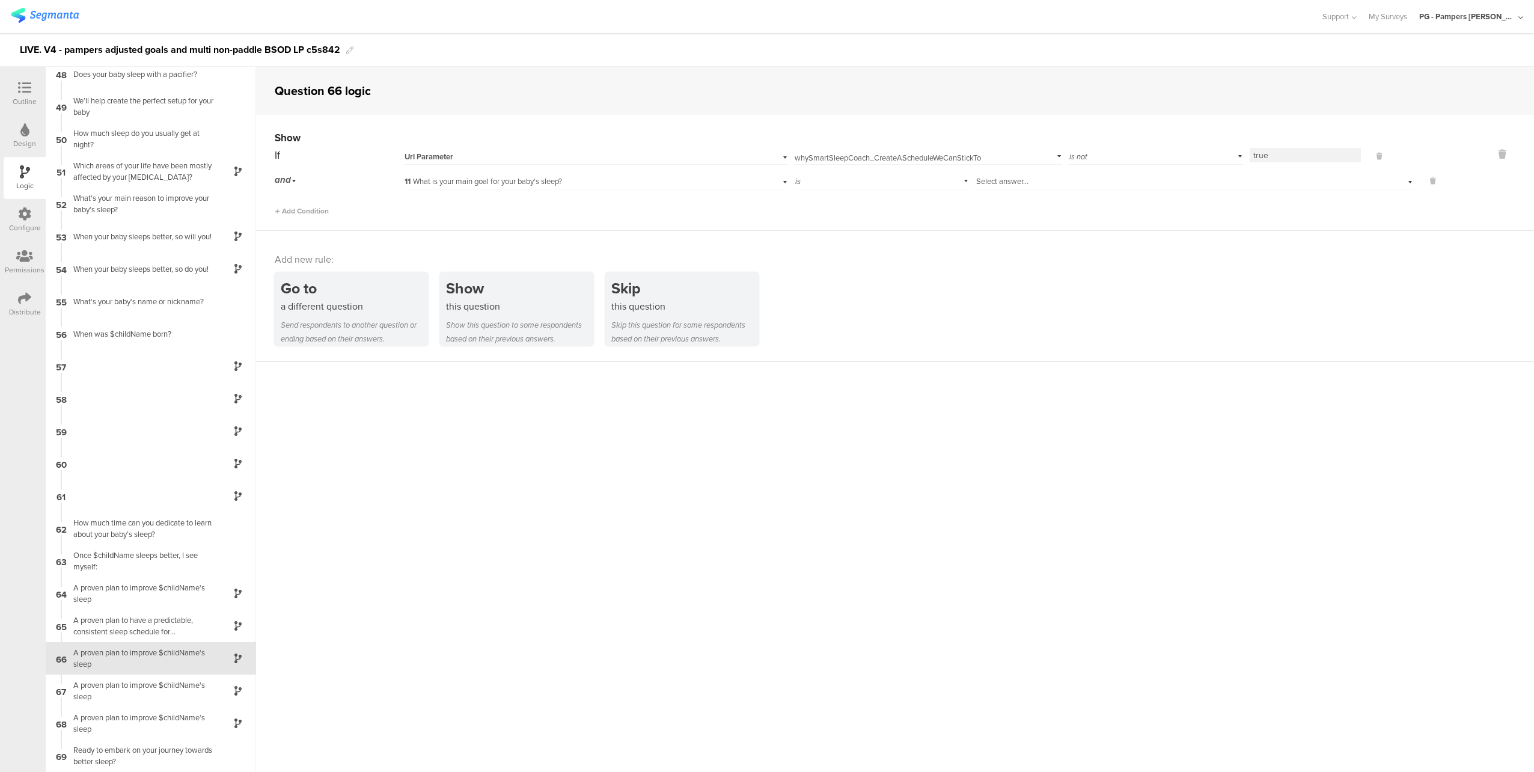
click at [1021, 181] on span "Select answer..." at bounding box center [1002, 180] width 52 height 11
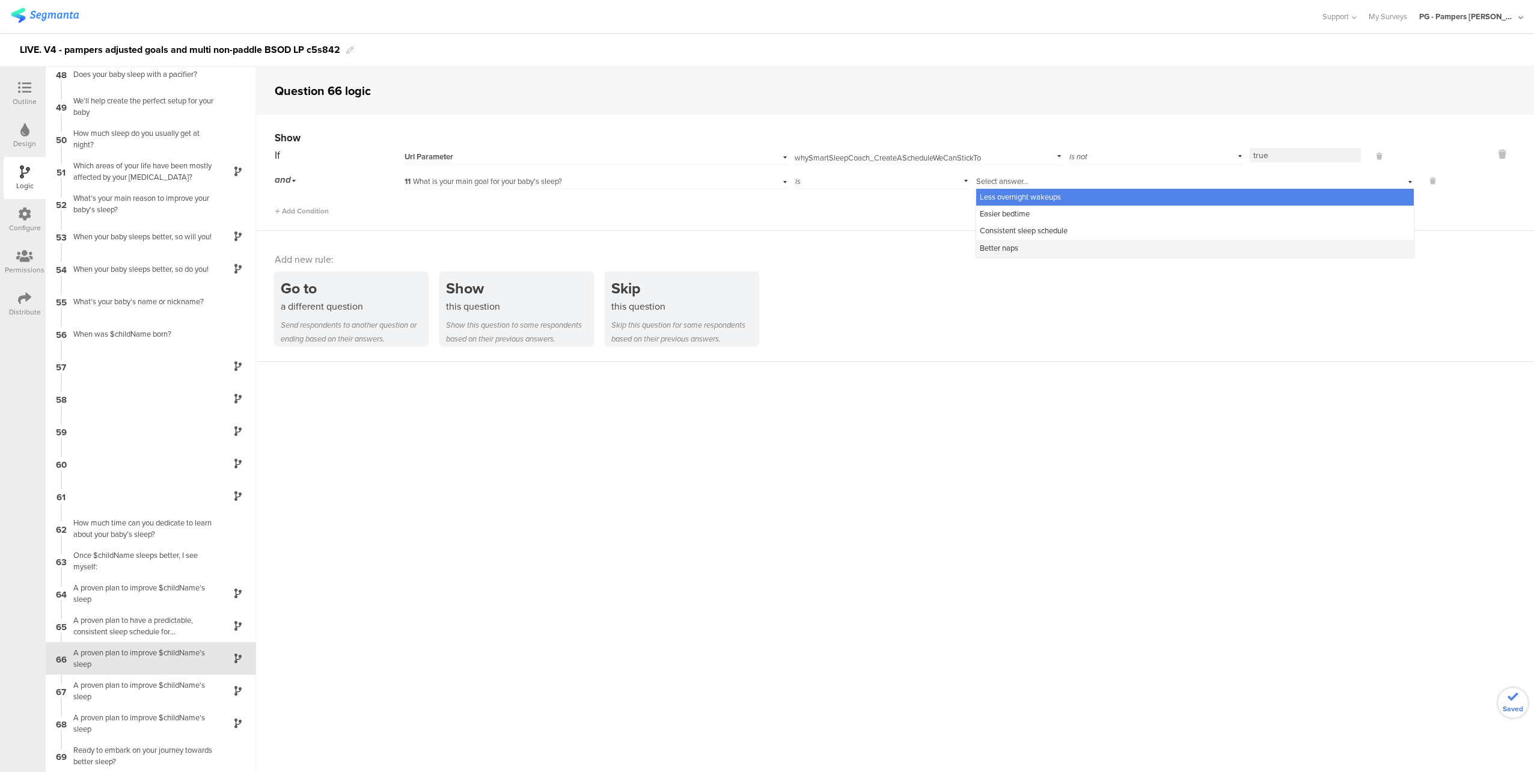
click at [1031, 250] on div "Better naps" at bounding box center [1194, 248] width 437 height 17
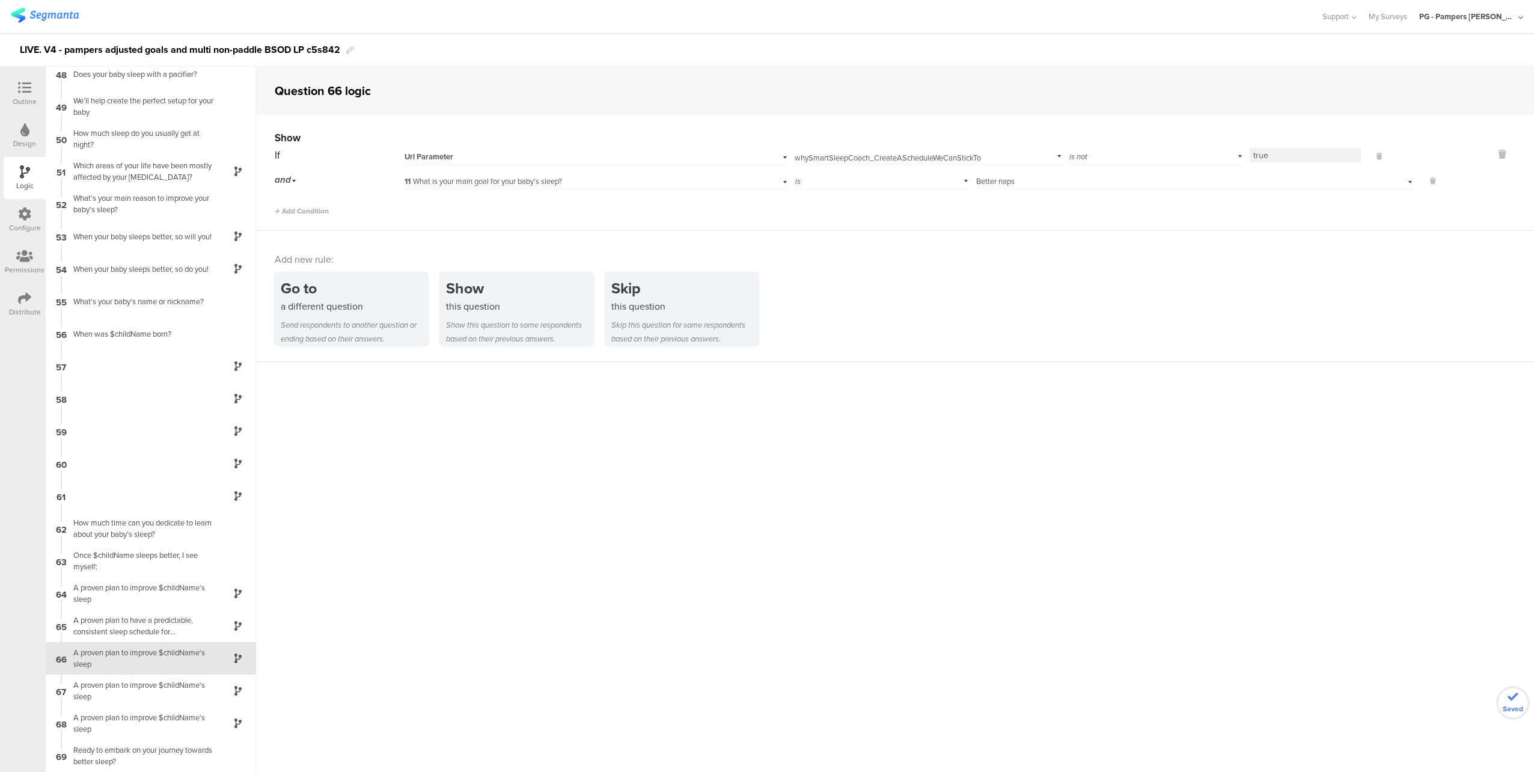
click at [1067, 209] on div "Add Condition" at bounding box center [856, 205] width 1163 height 21
click at [127, 629] on div "A proven plan to have a predictable, consistent sleep schedule for $childName's" at bounding box center [141, 625] width 150 height 23
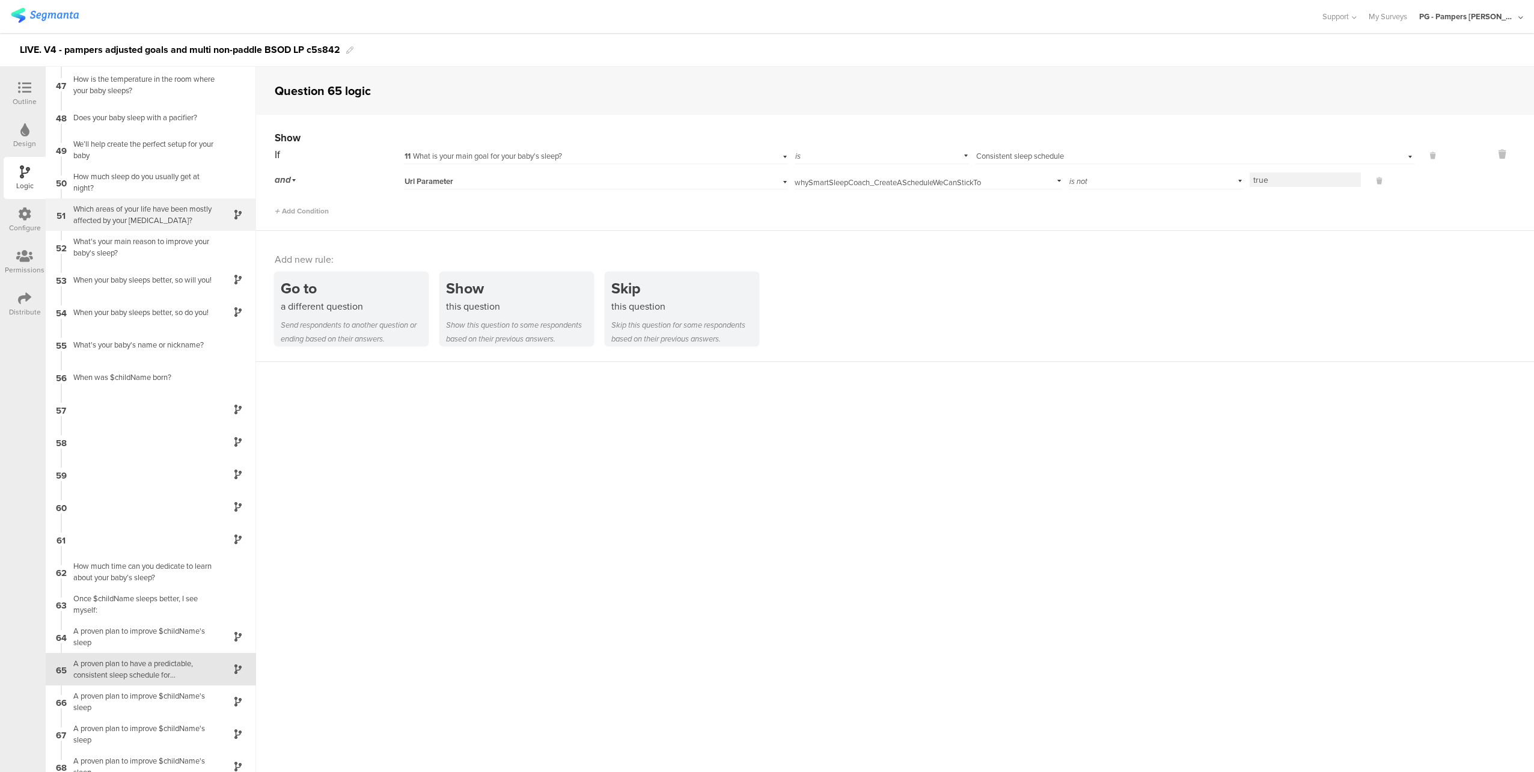
scroll to position [1534, 0]
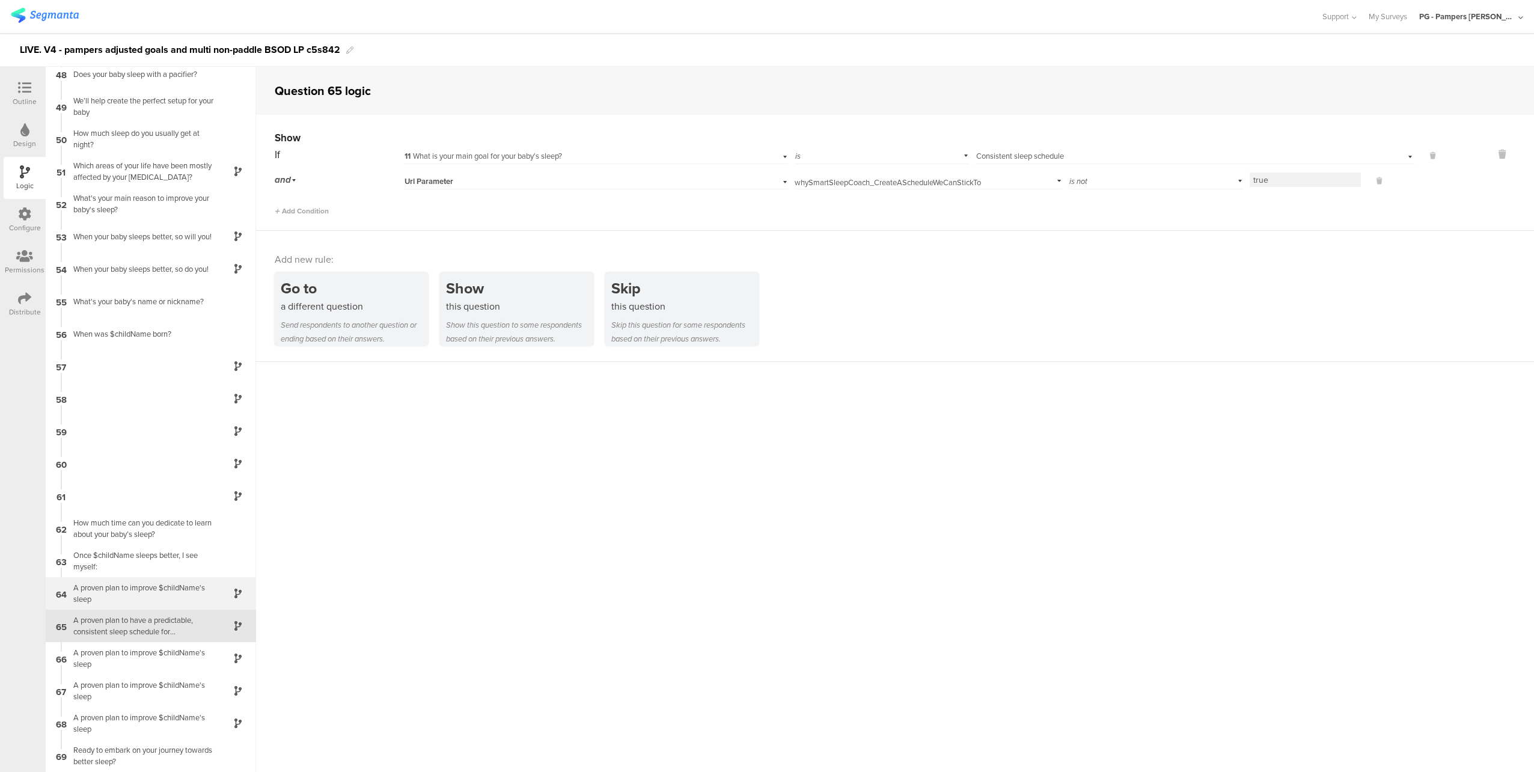
click at [145, 595] on div "A proven plan to improve $childName's sleep" at bounding box center [141, 593] width 150 height 23
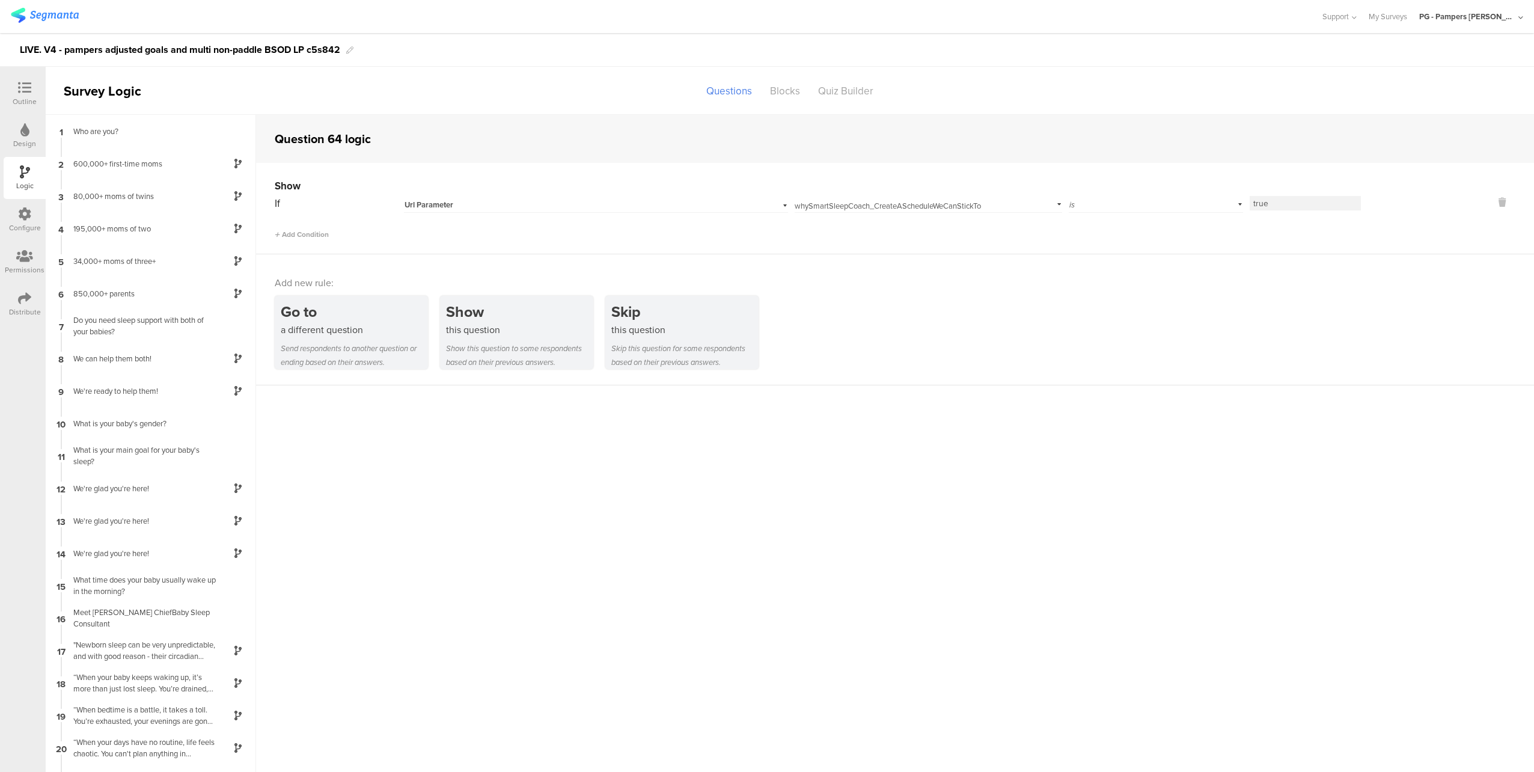
click at [20, 90] on icon at bounding box center [24, 87] width 13 height 13
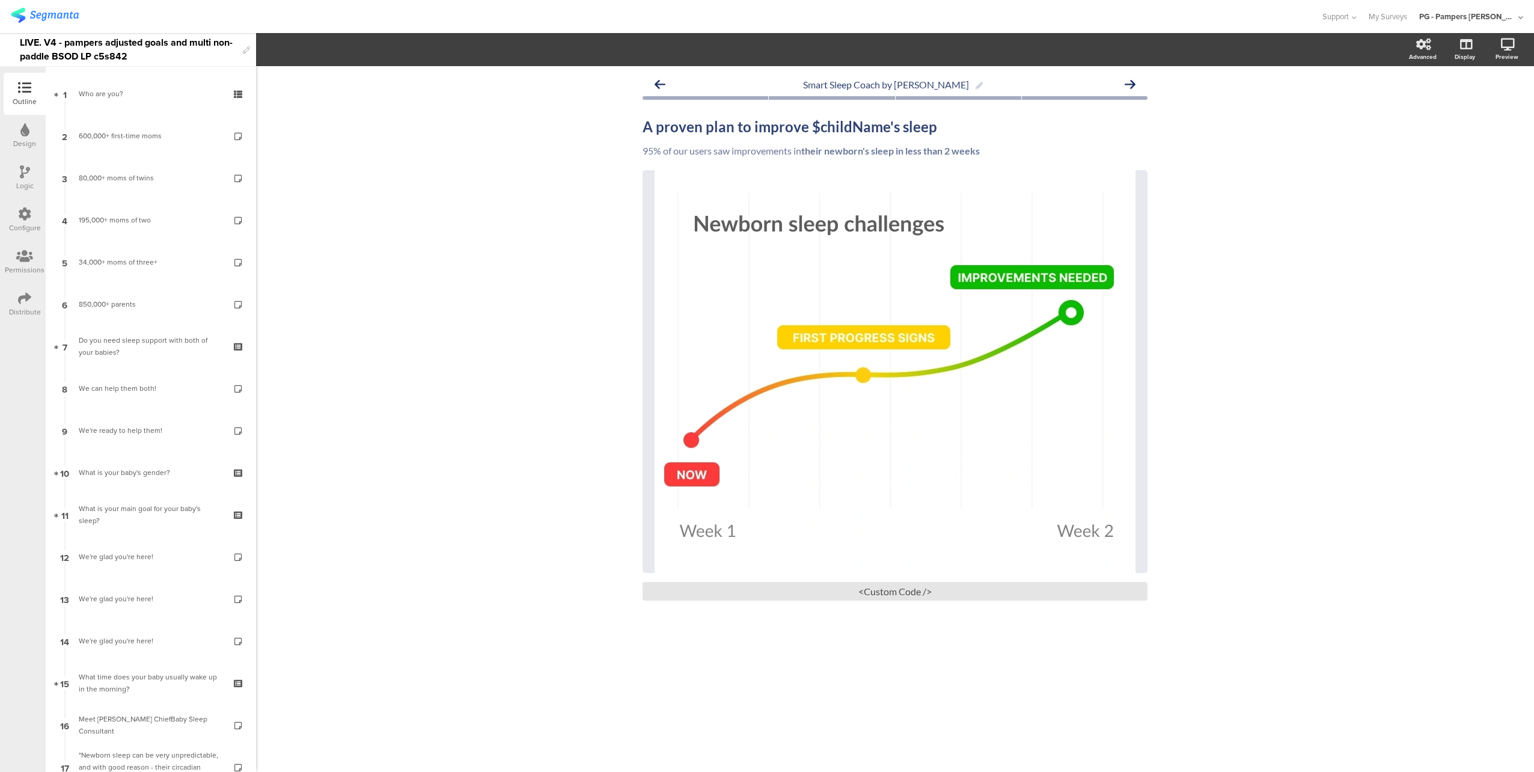
click at [455, 223] on div "Smart Sleep Coach by Pampers A proven plan to improve $childName's sleep A prov…" at bounding box center [895, 418] width 1278 height 705
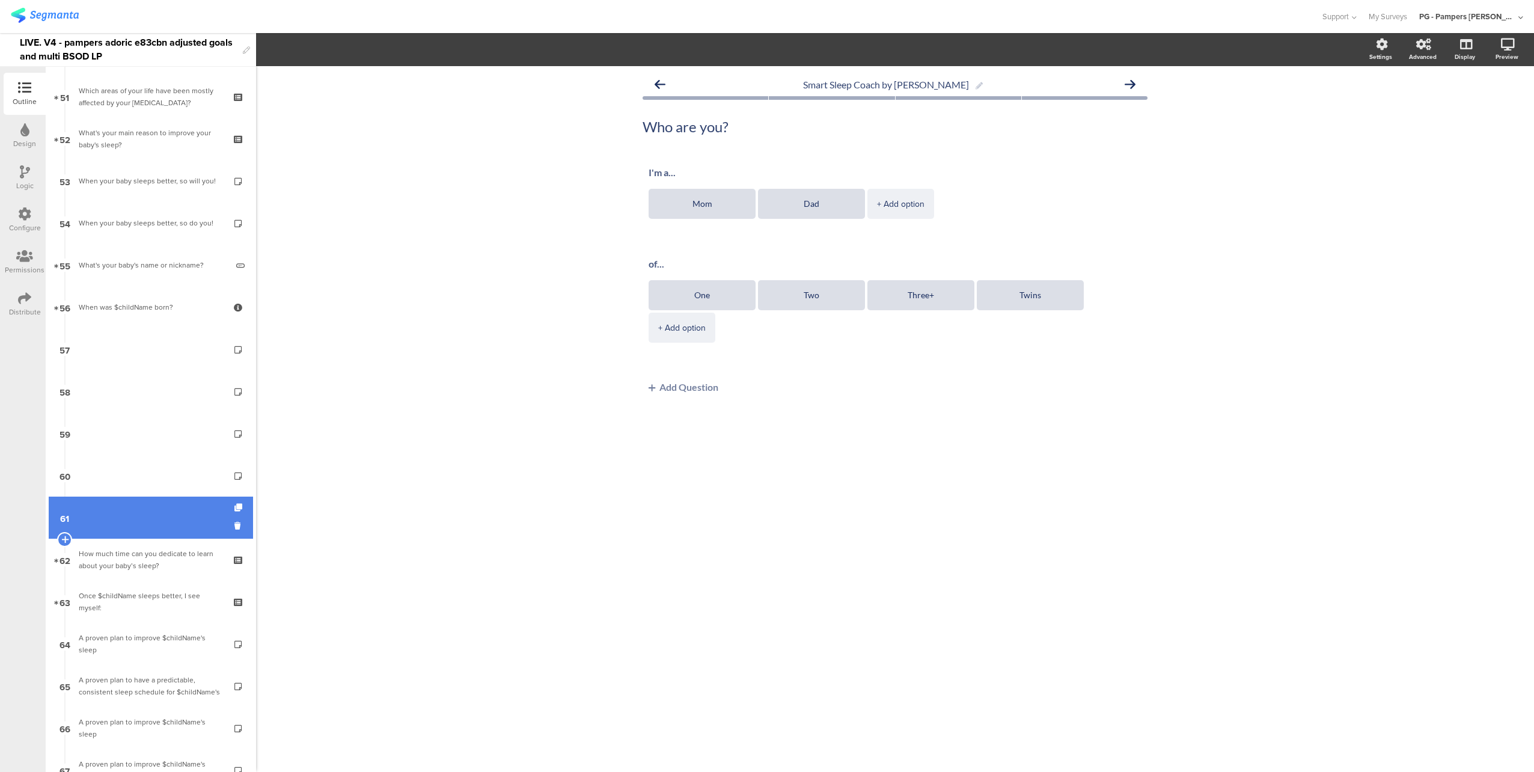
scroll to position [2283, 0]
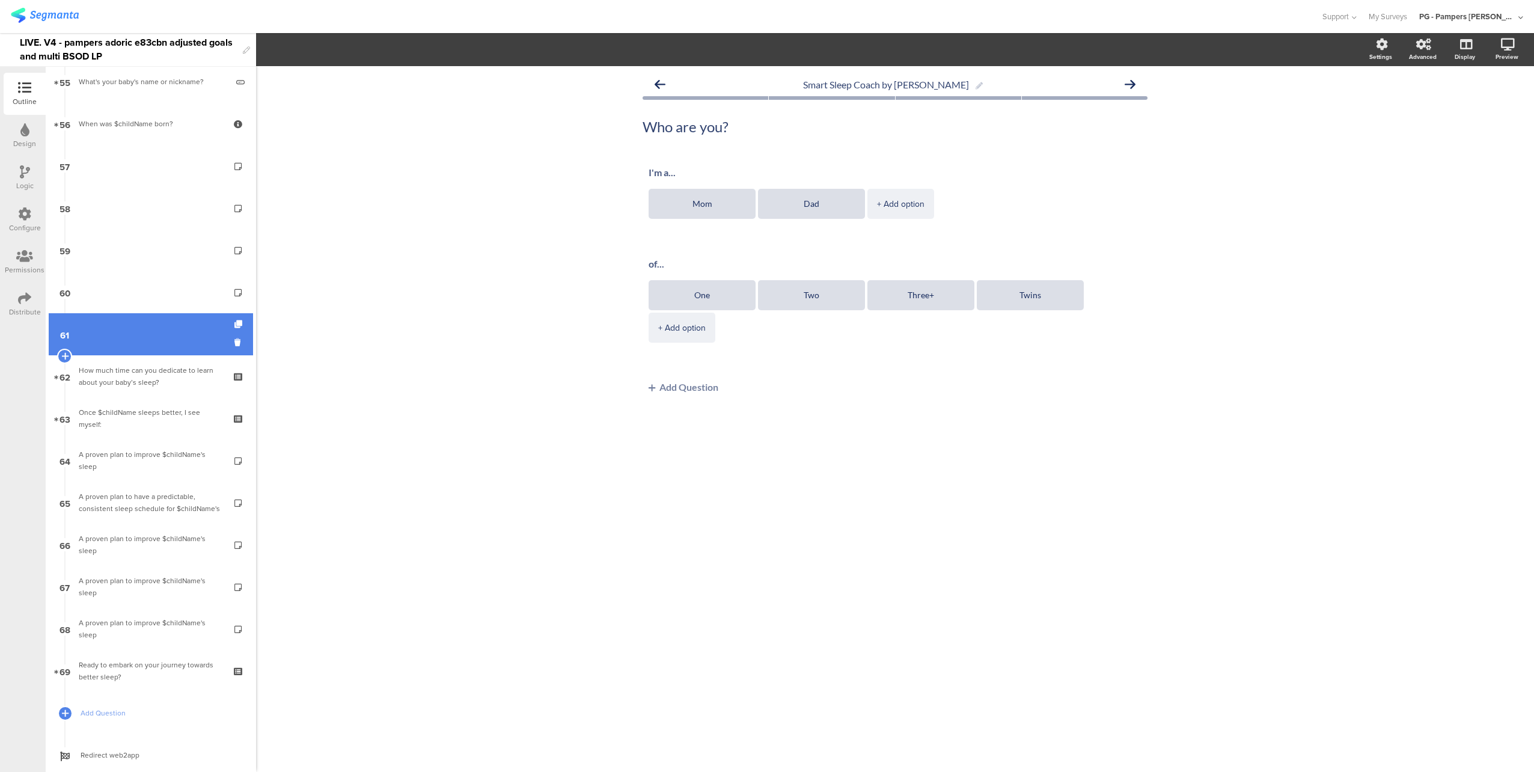
click at [142, 331] on link "61" at bounding box center [151, 334] width 204 height 42
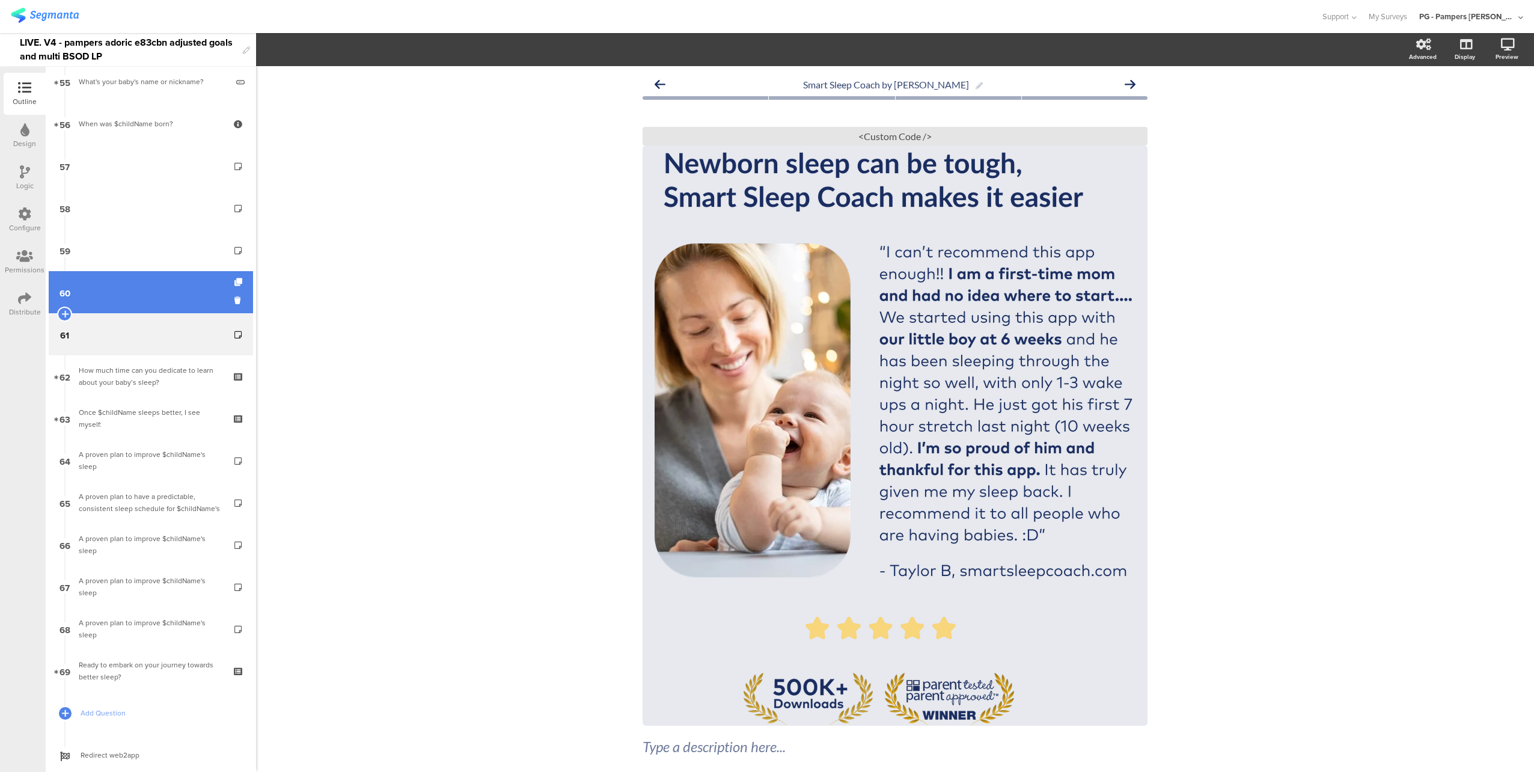
click at [147, 302] on link "60" at bounding box center [151, 292] width 204 height 42
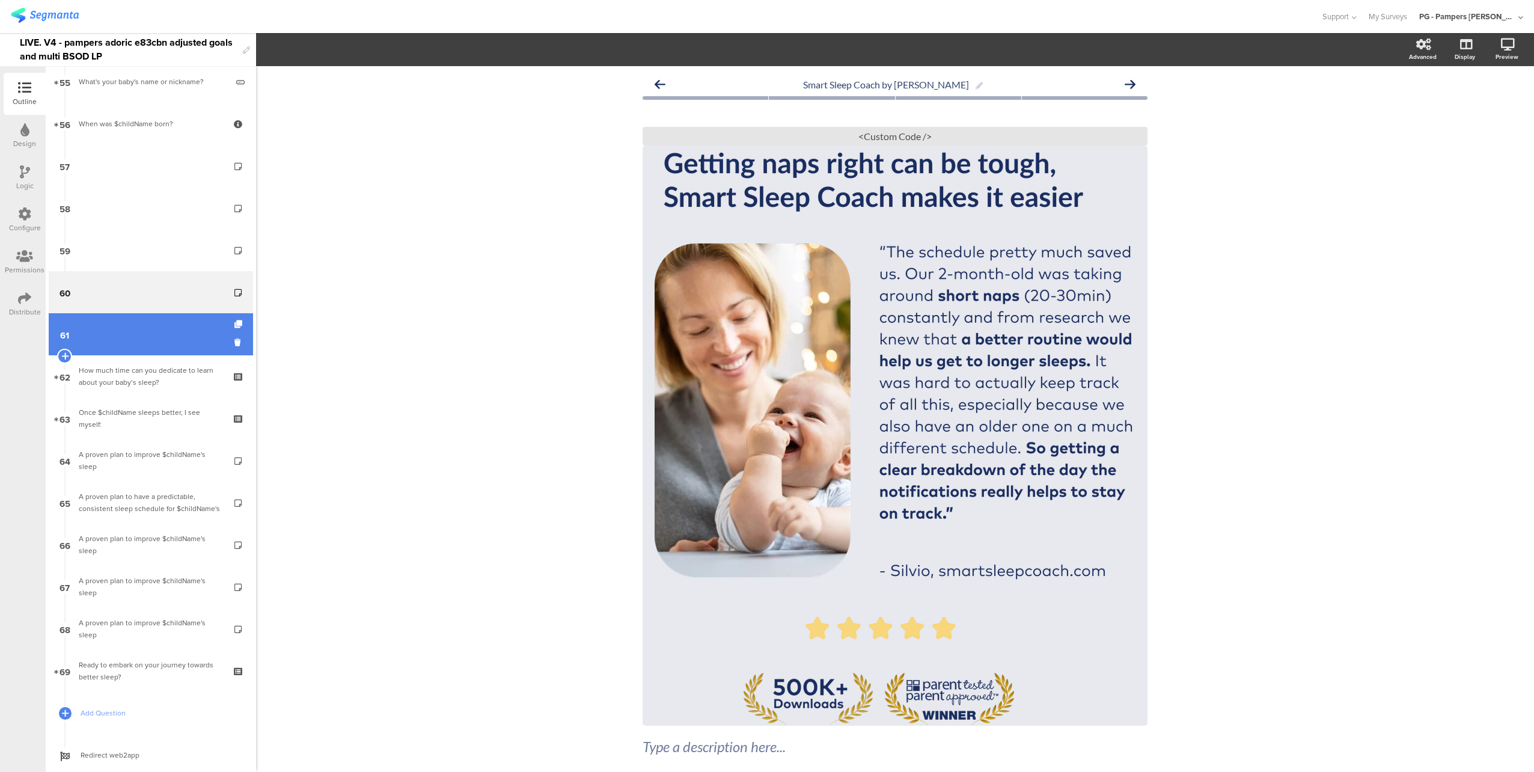
click at [156, 331] on link "61" at bounding box center [151, 334] width 204 height 42
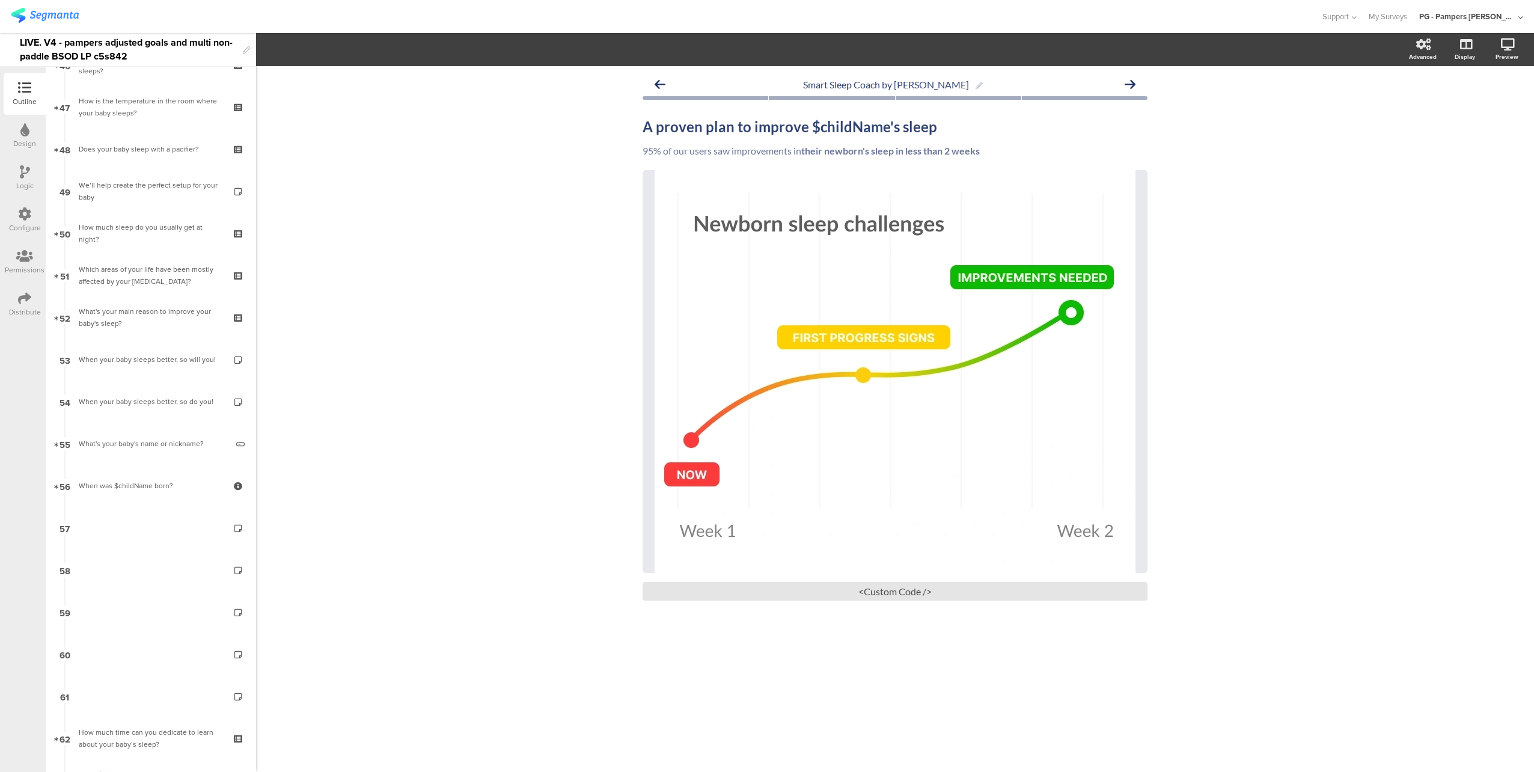
scroll to position [2315, 0]
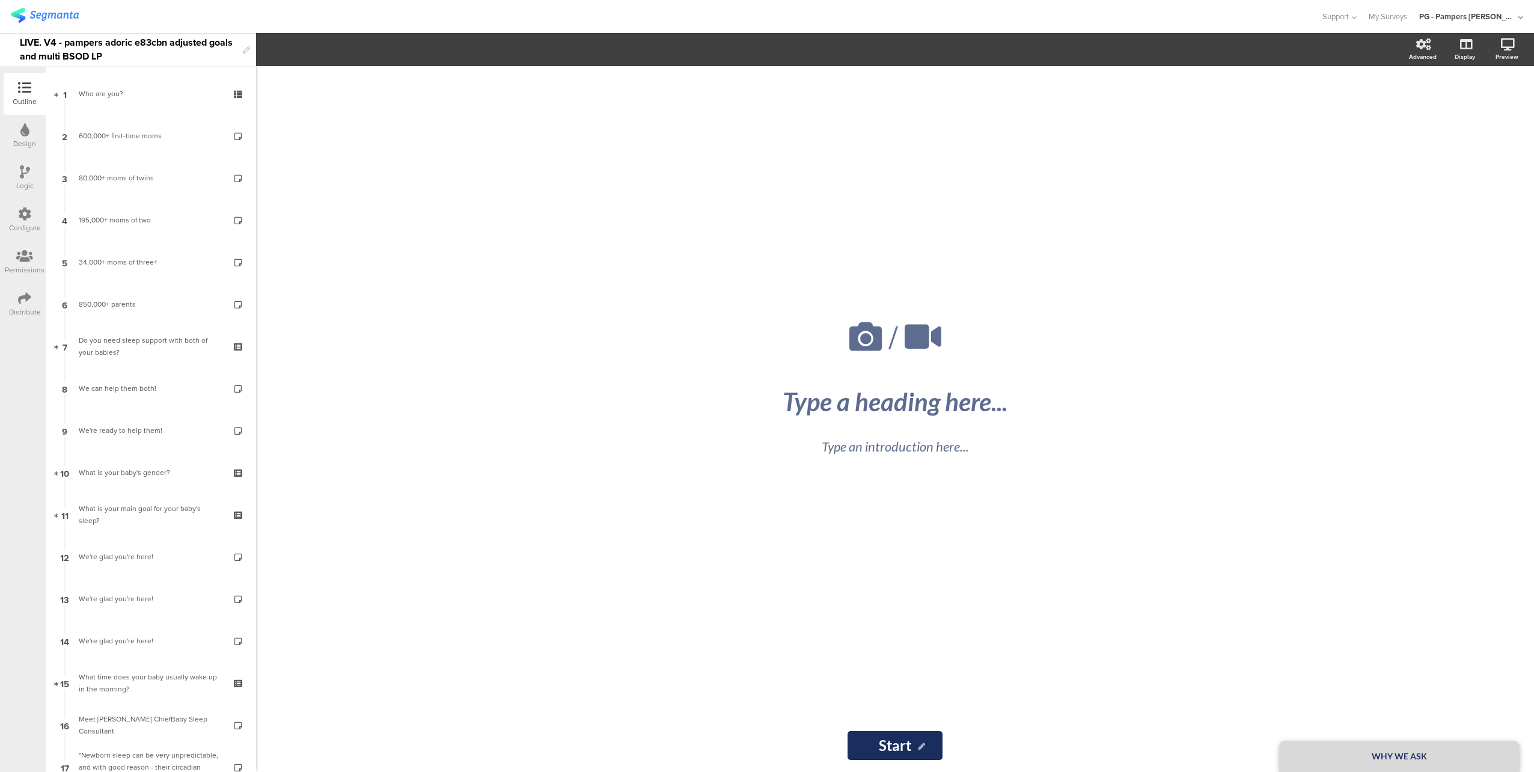
click at [29, 175] on icon at bounding box center [25, 171] width 10 height 13
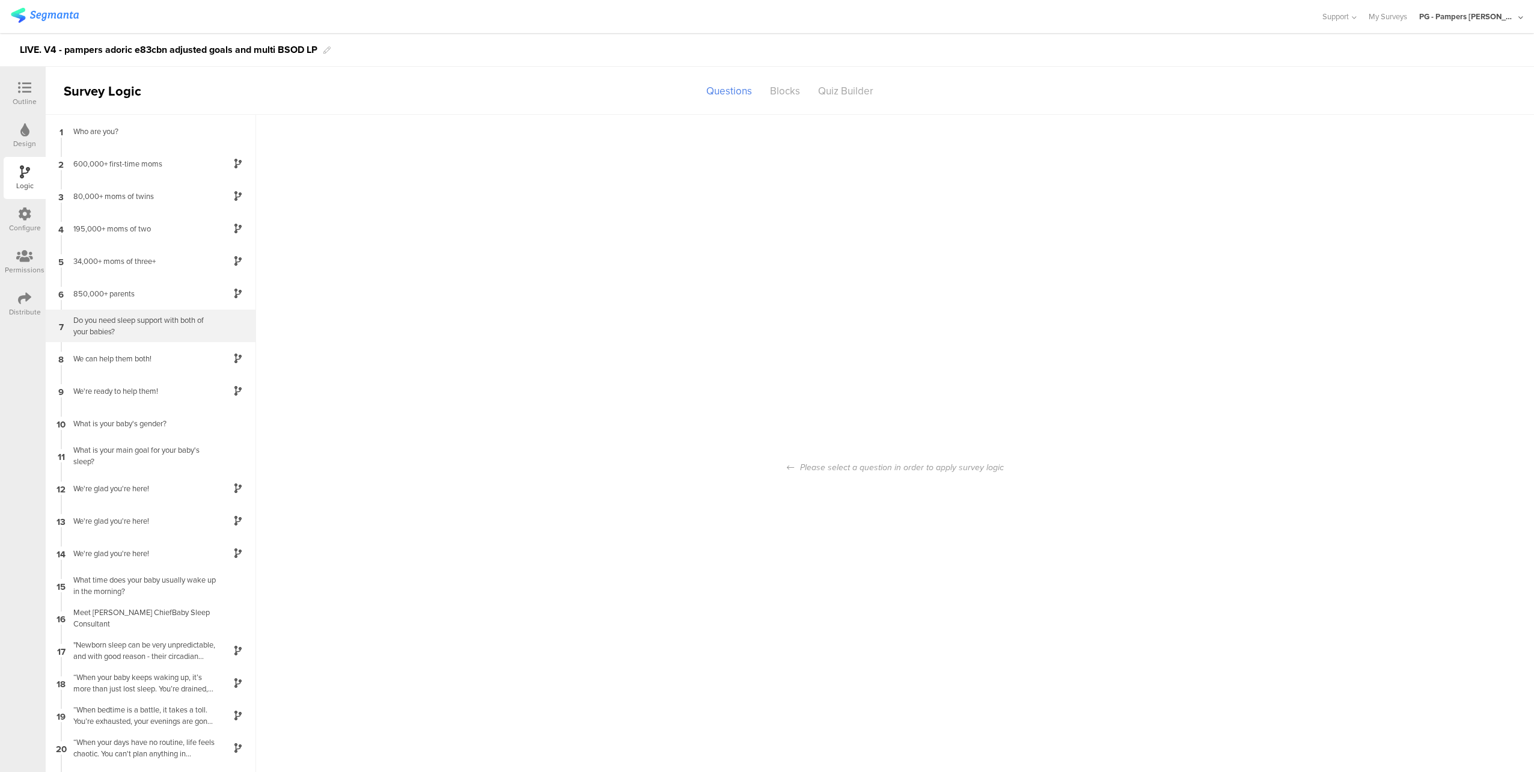
click at [166, 333] on div "Do you need sleep support with both of your babies?" at bounding box center [141, 325] width 150 height 23
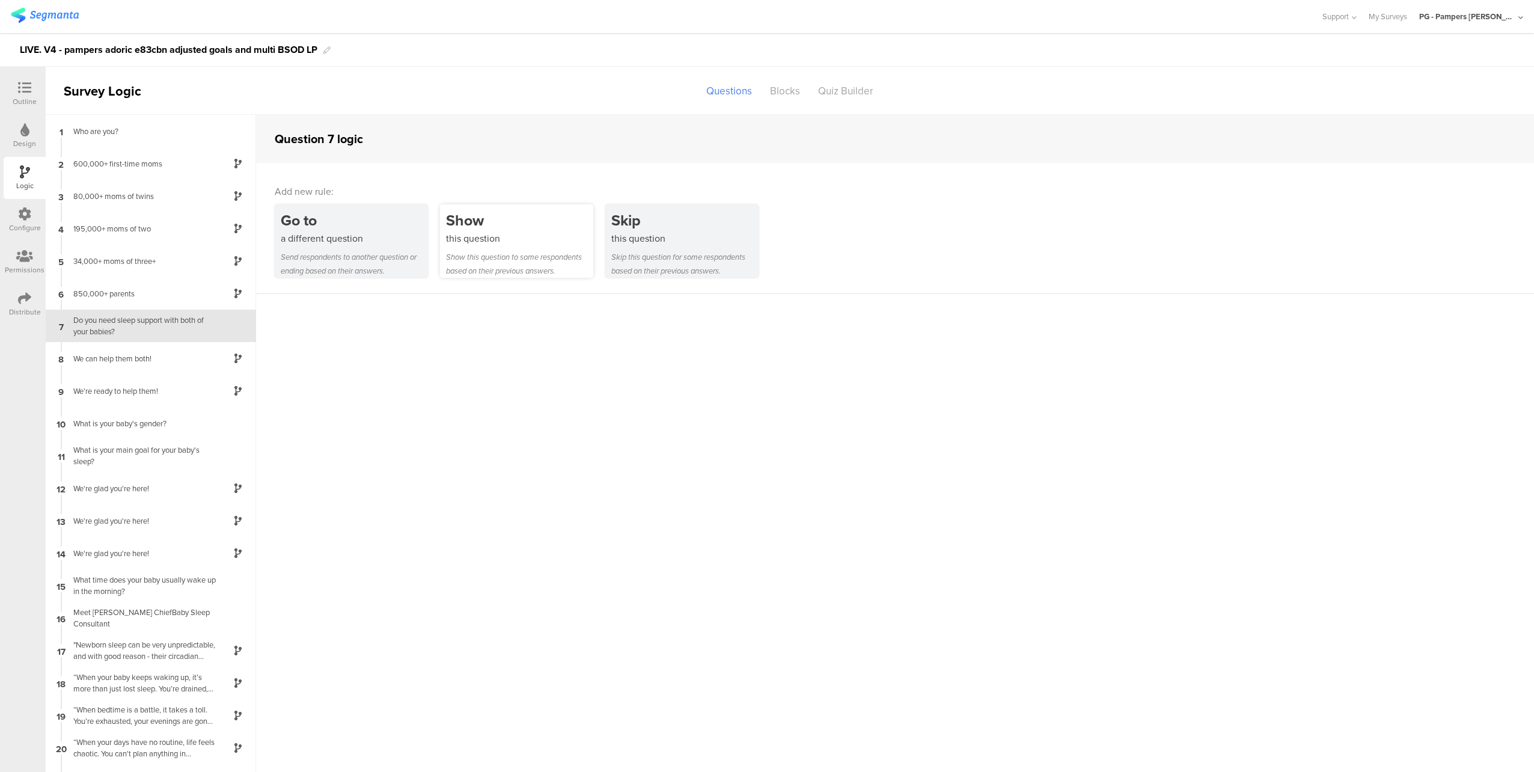
click at [516, 237] on div "this question" at bounding box center [519, 238] width 147 height 14
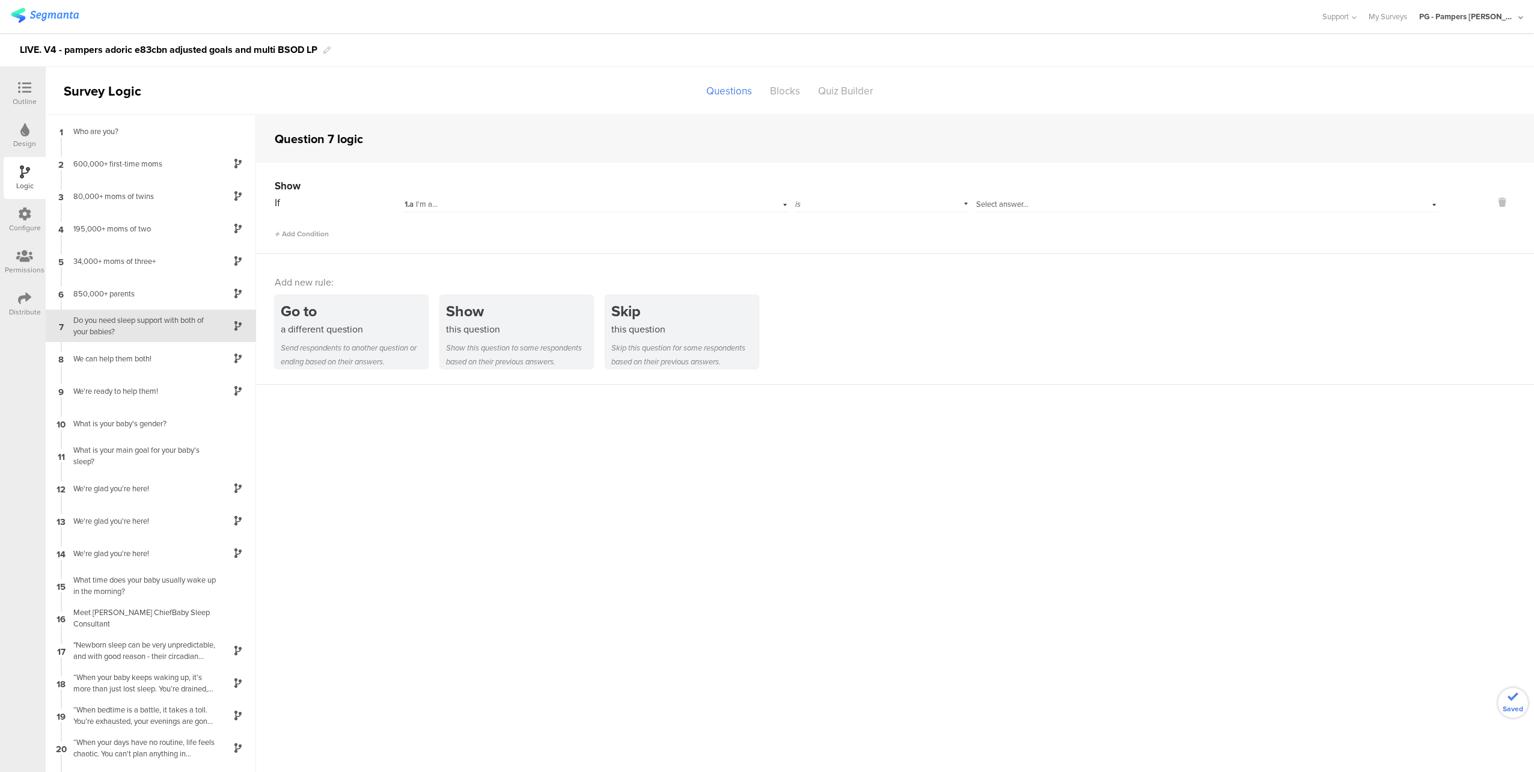
click at [523, 207] on div "1.a I'm a..." at bounding box center [569, 204] width 331 height 11
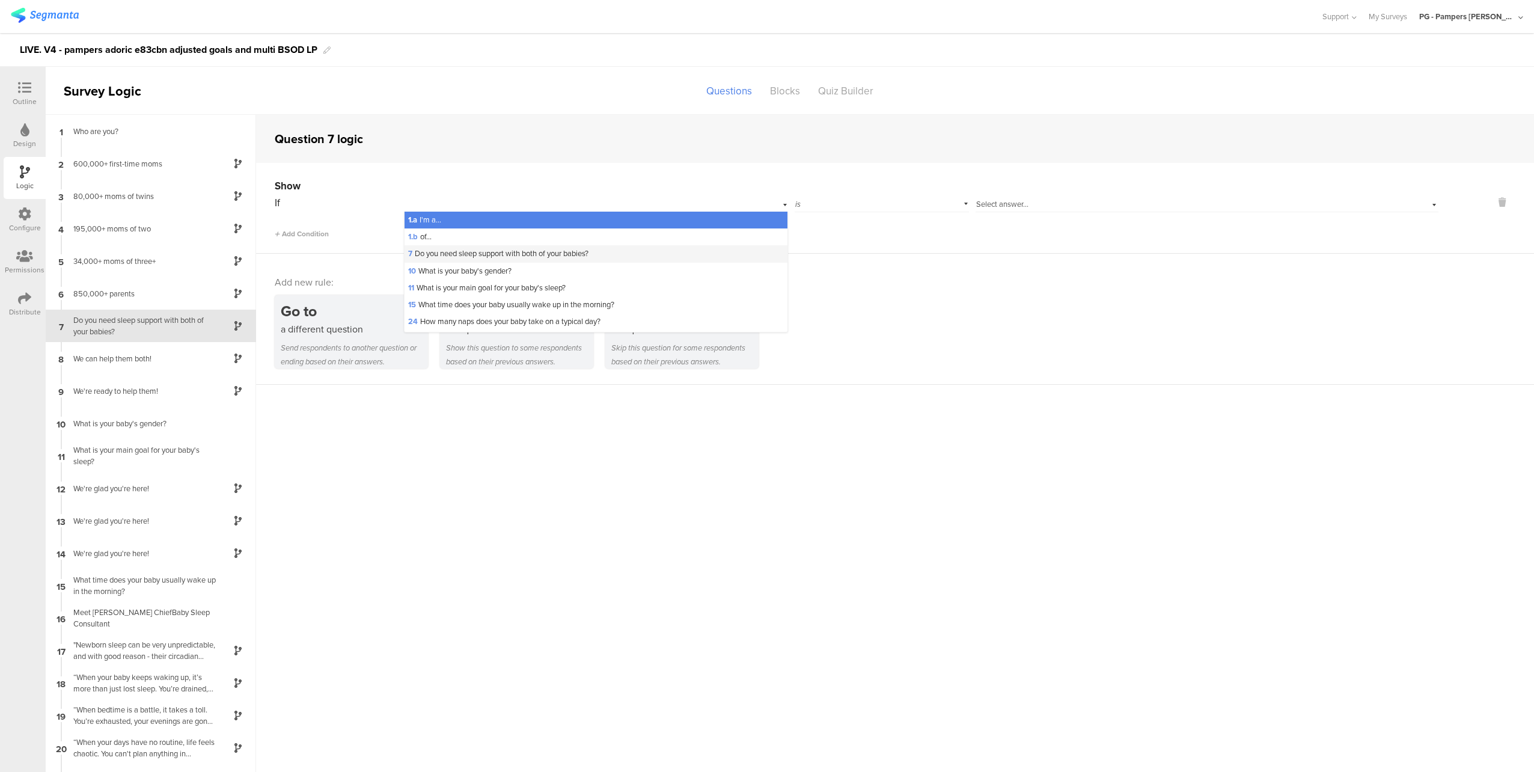
click at [588, 251] on span "7 Do you need sleep support with both of your babies?" at bounding box center [498, 253] width 180 height 11
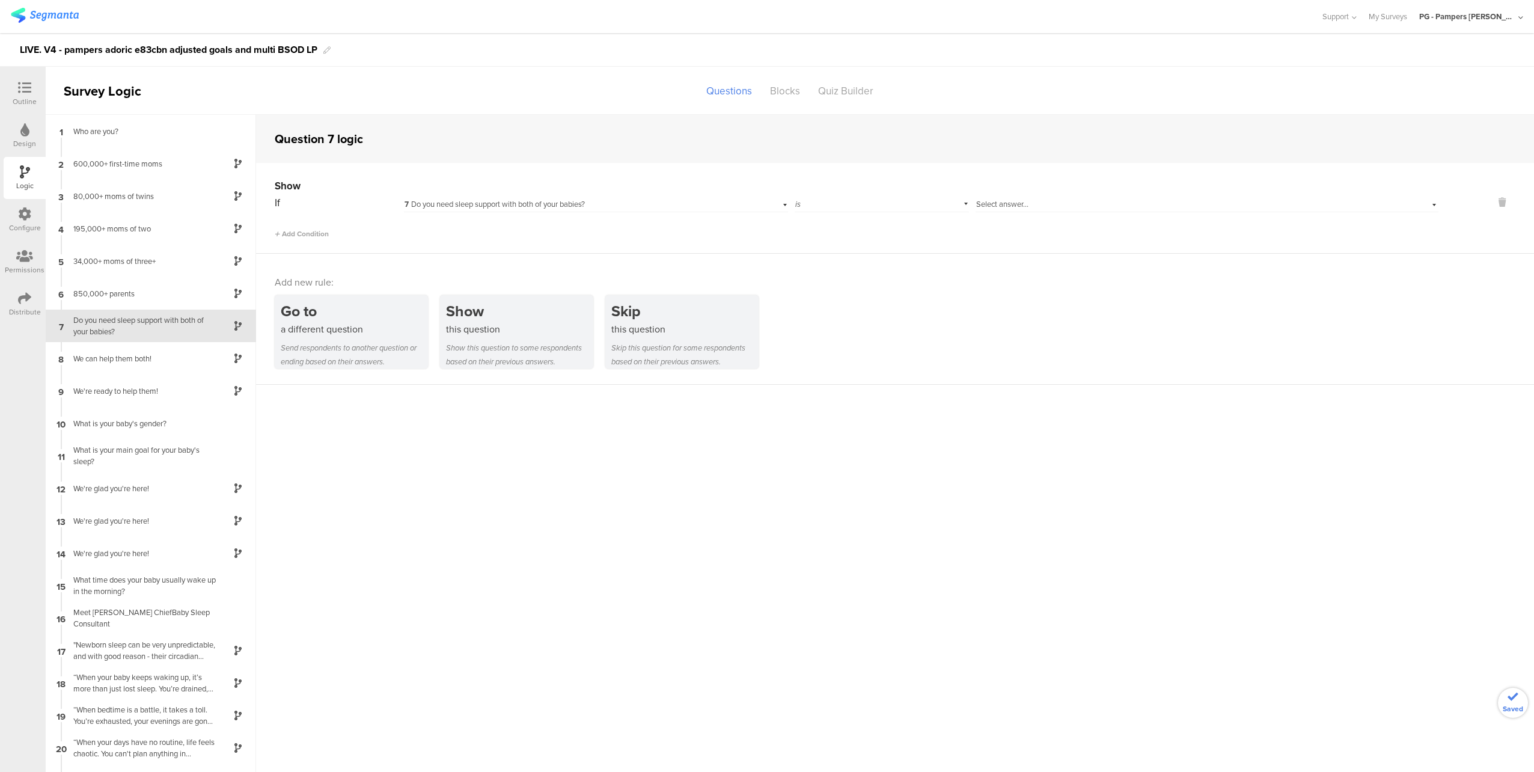
click at [650, 203] on div "7 Do you need sleep support with both of your babies?" at bounding box center [569, 204] width 331 height 11
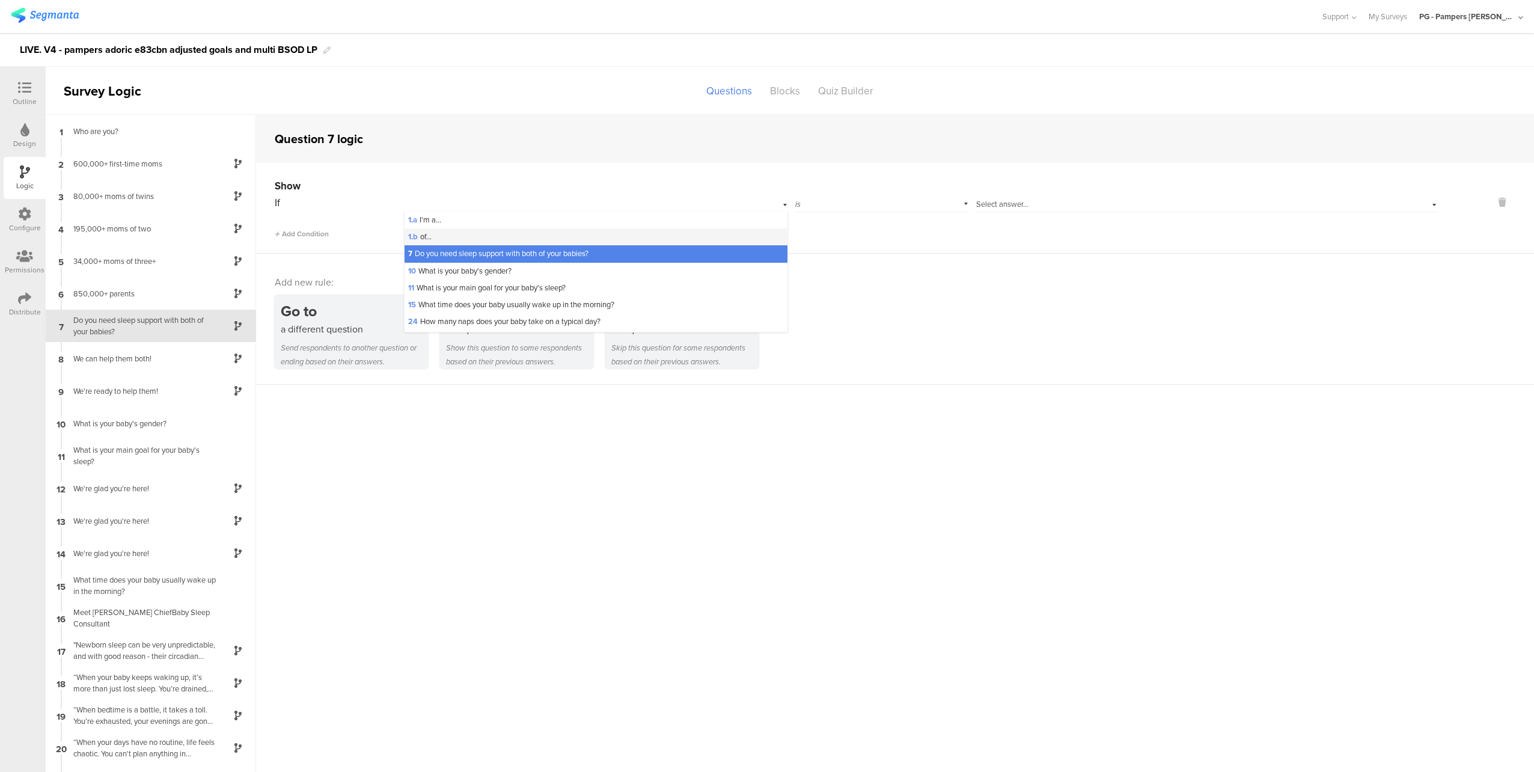
click at [492, 236] on div "1.b of..." at bounding box center [595, 236] width 383 height 17
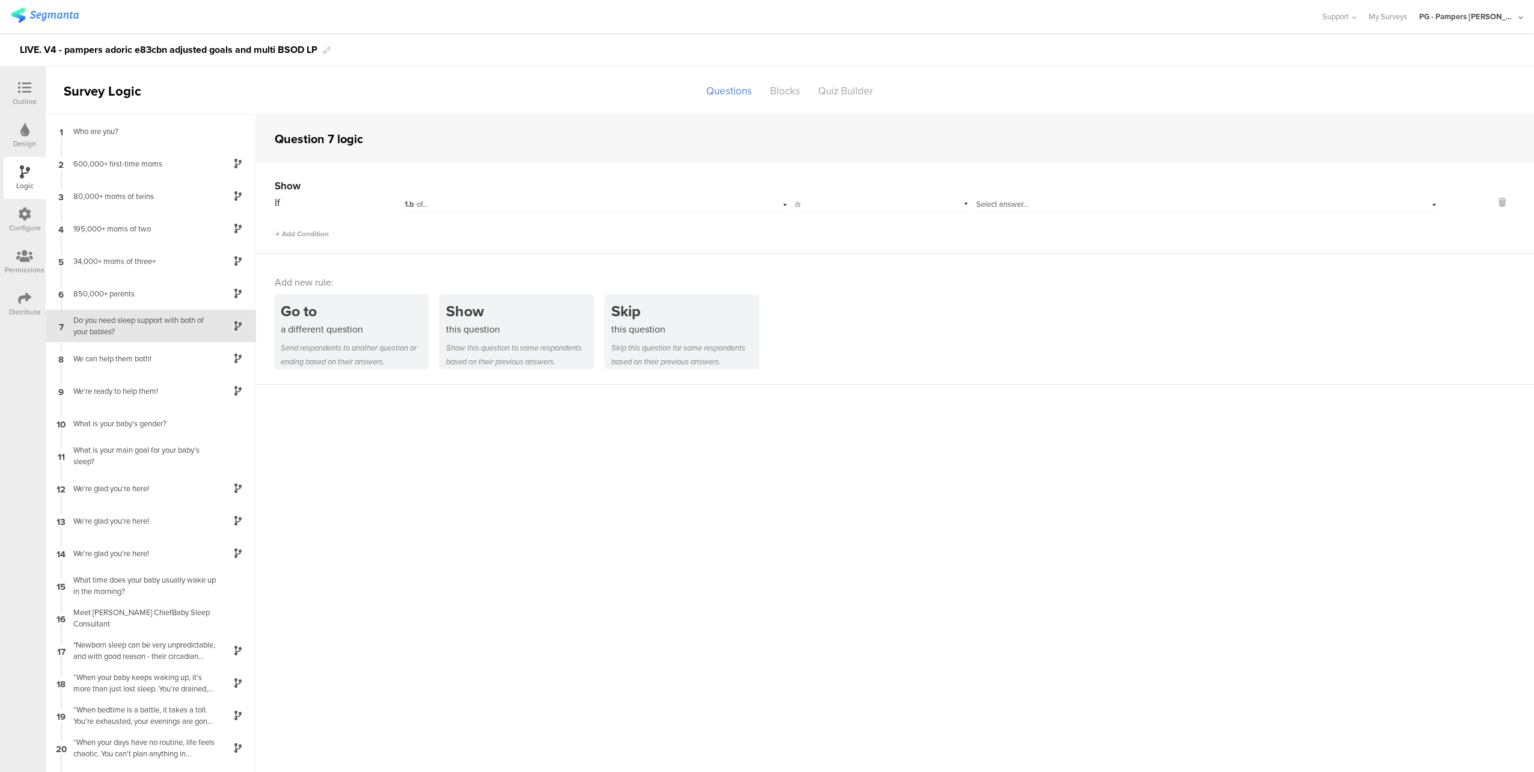
click at [976, 198] on span "Select answer..." at bounding box center [1002, 203] width 52 height 11
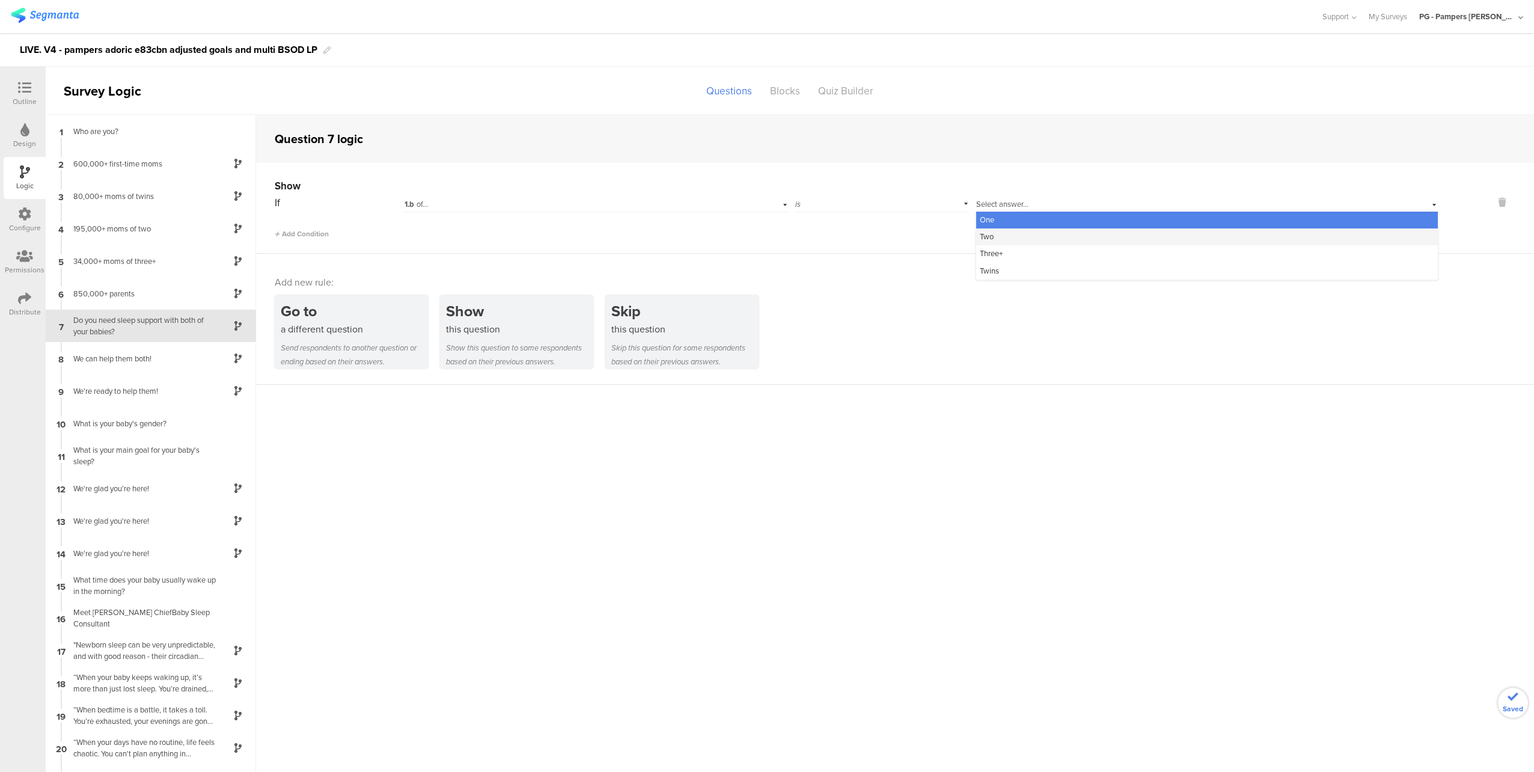
click at [1022, 235] on div "Two" at bounding box center [1207, 236] width 462 height 17
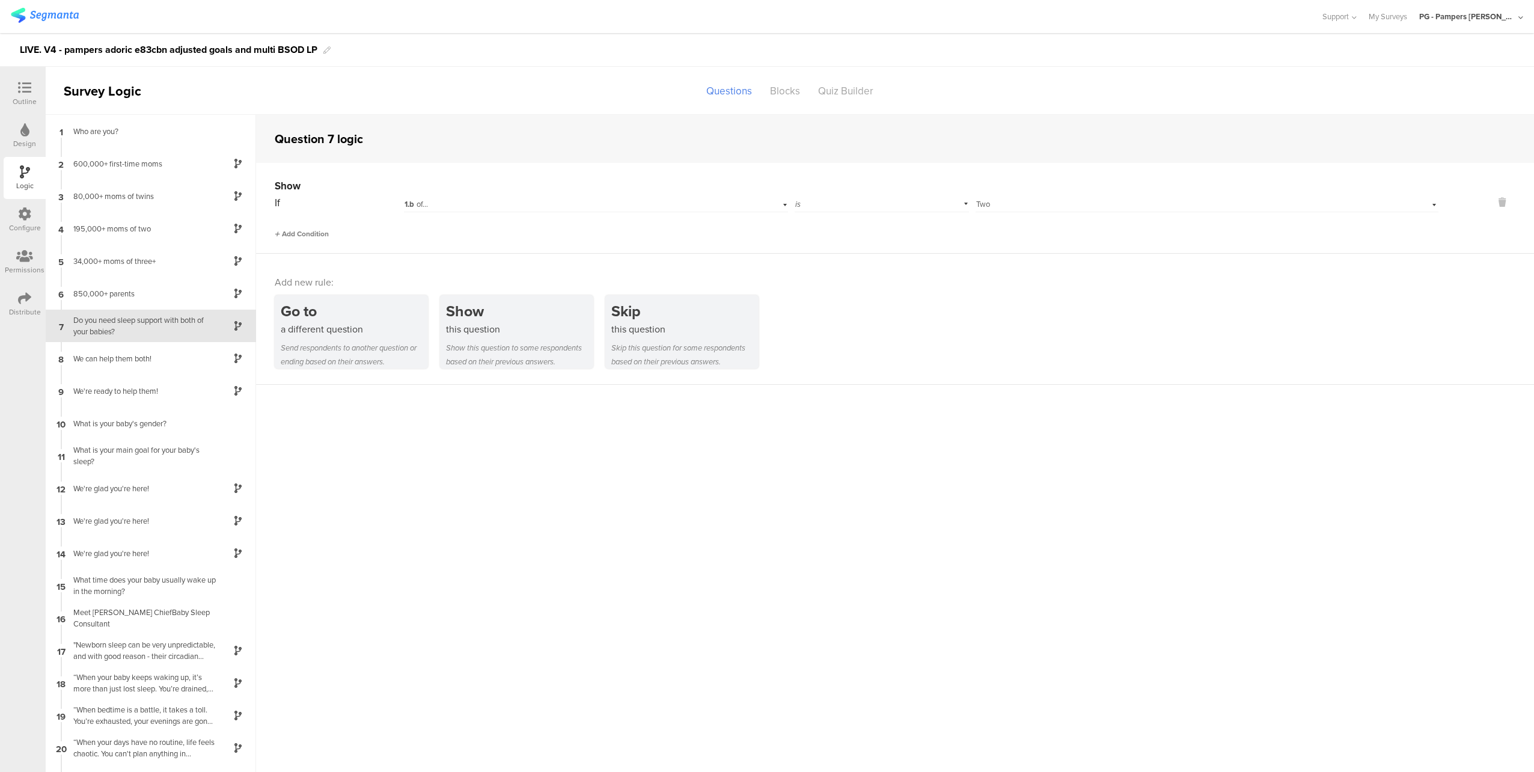
click at [284, 229] on span "Add Condition" at bounding box center [302, 233] width 54 height 11
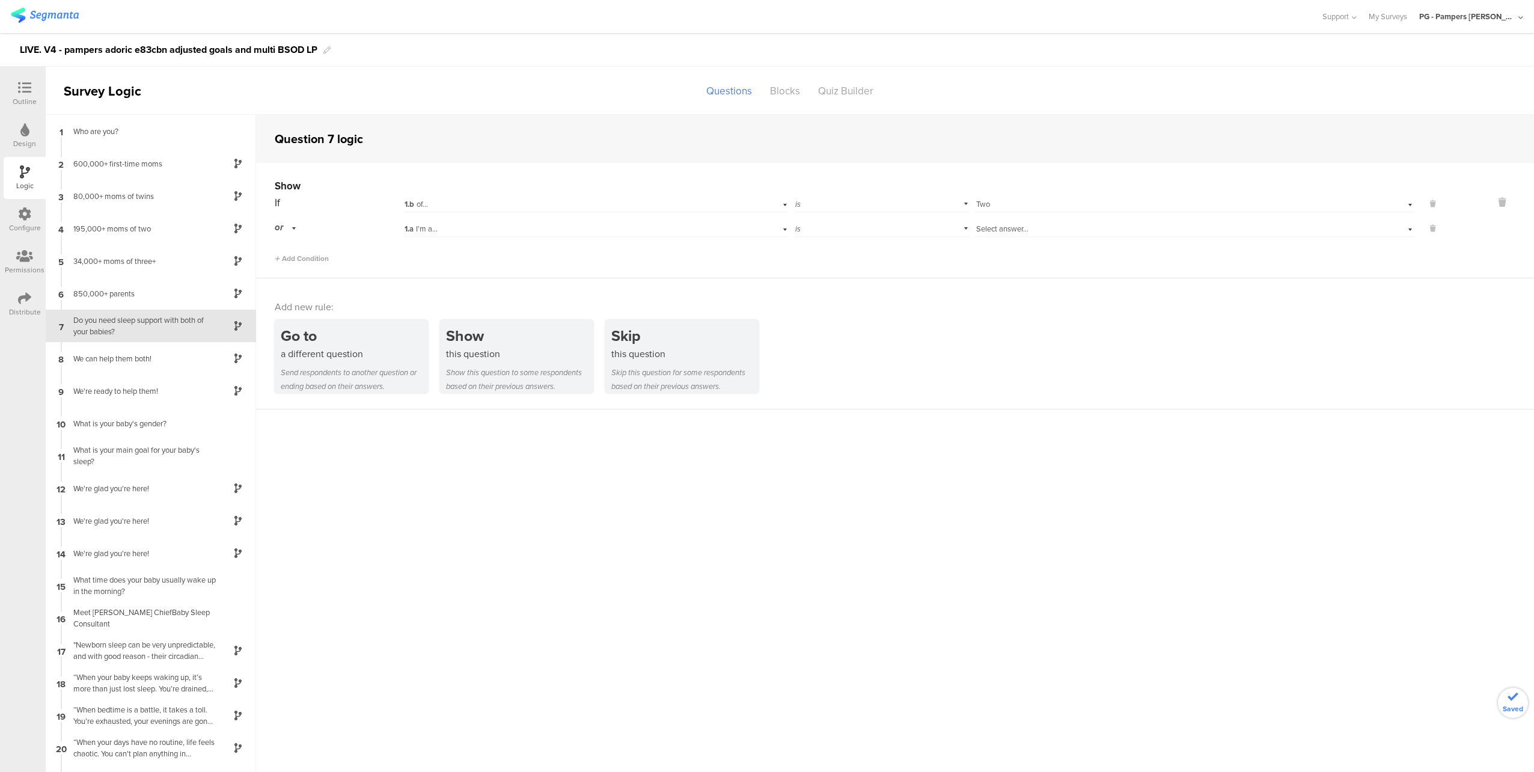
click at [976, 233] on span "Select answer..." at bounding box center [1002, 228] width 52 height 11
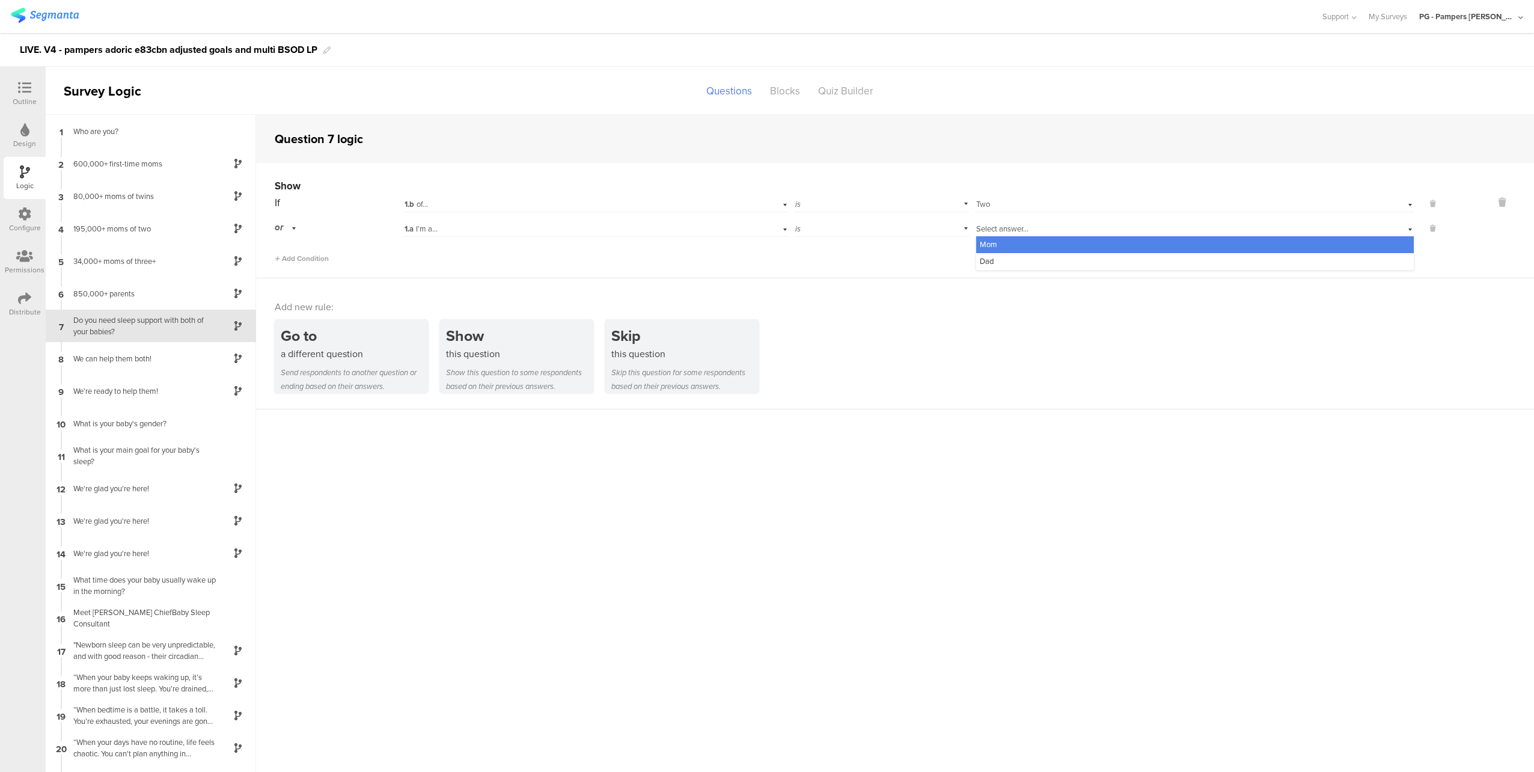
click at [996, 206] on div "Select answer... Two" at bounding box center [1166, 204] width 380 height 11
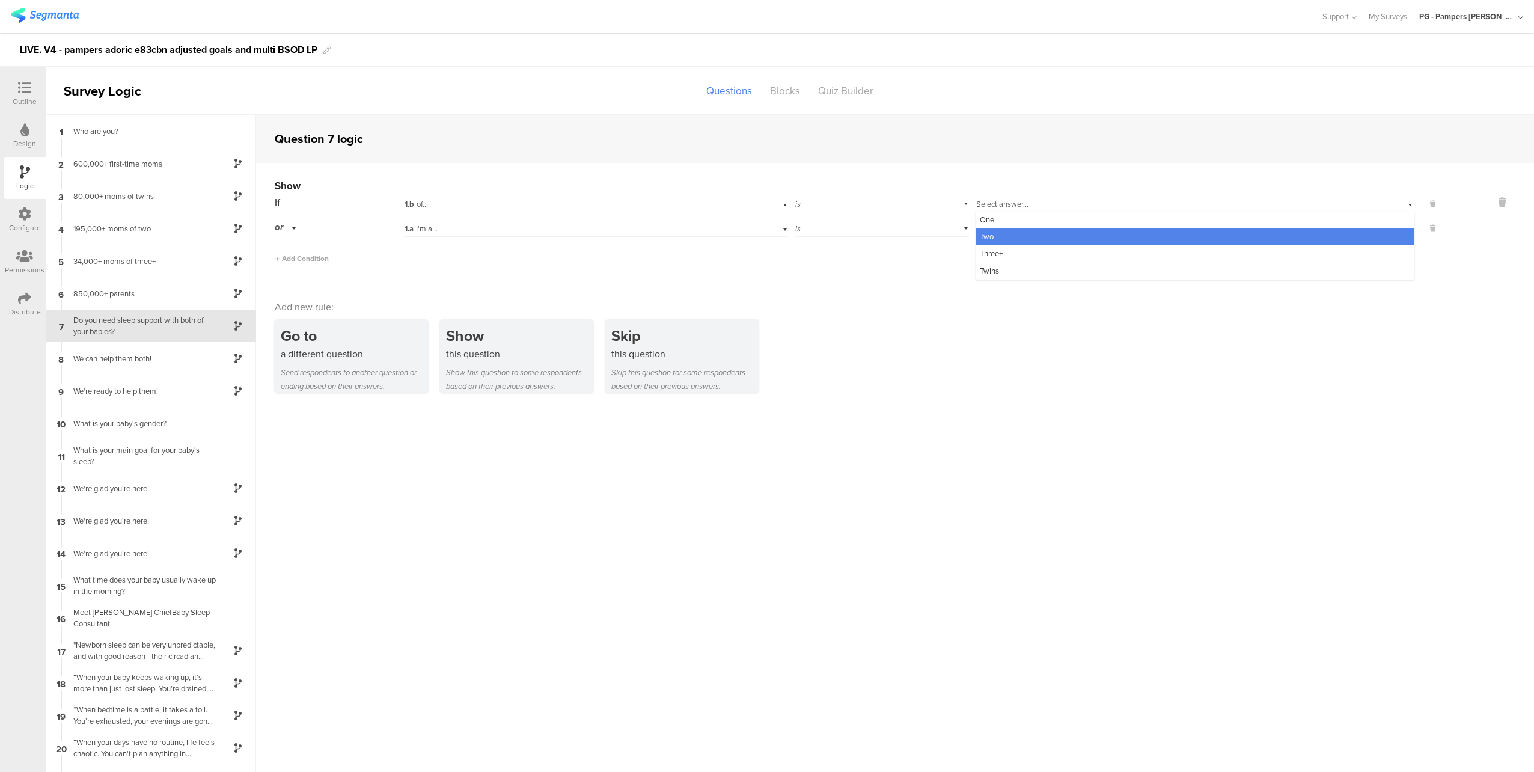
click at [644, 230] on div "1.a I'm a..." at bounding box center [569, 229] width 331 height 11
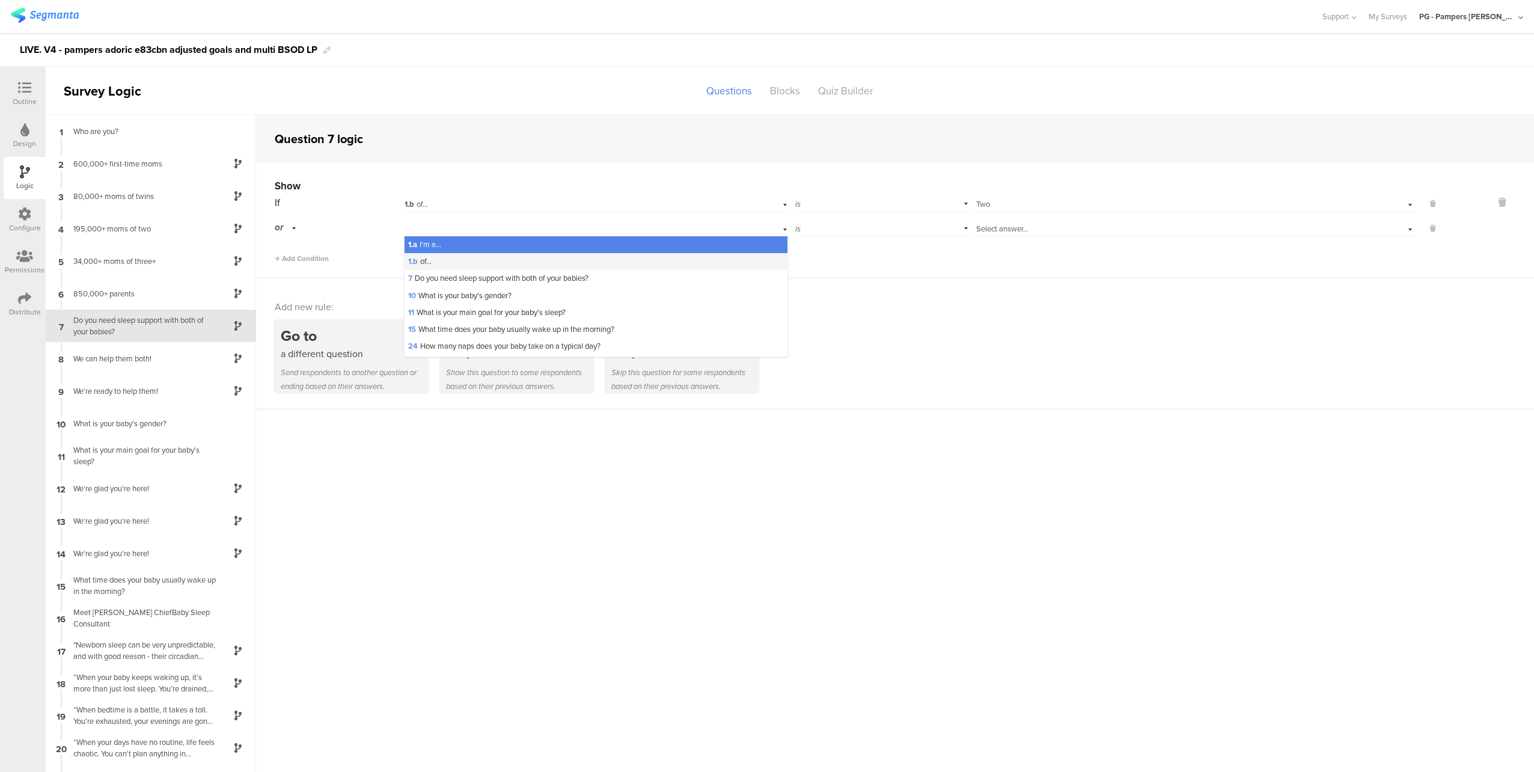
click at [532, 259] on div "1.b of..." at bounding box center [595, 261] width 383 height 17
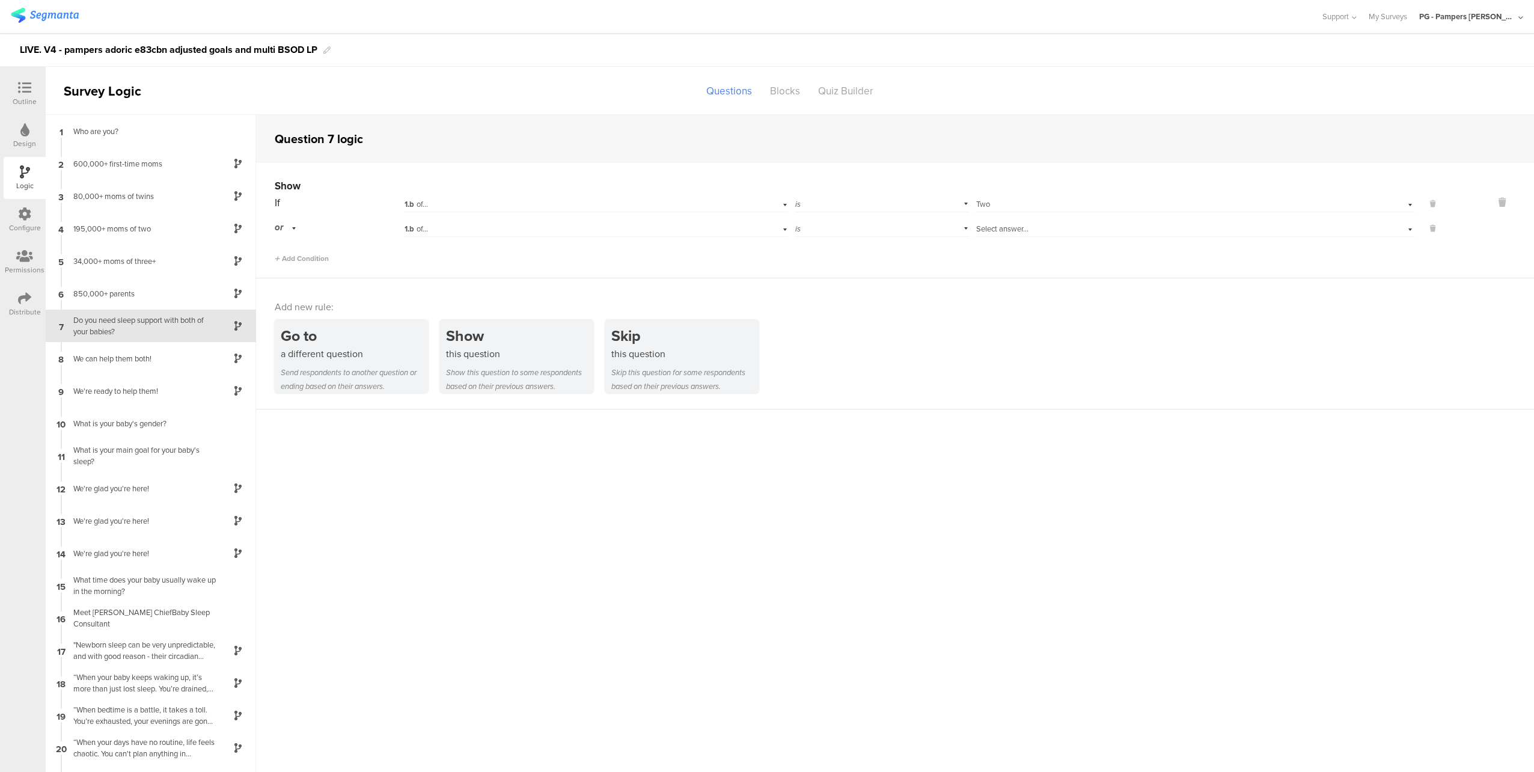
click at [1037, 231] on div "Select answer..." at bounding box center [1166, 229] width 380 height 11
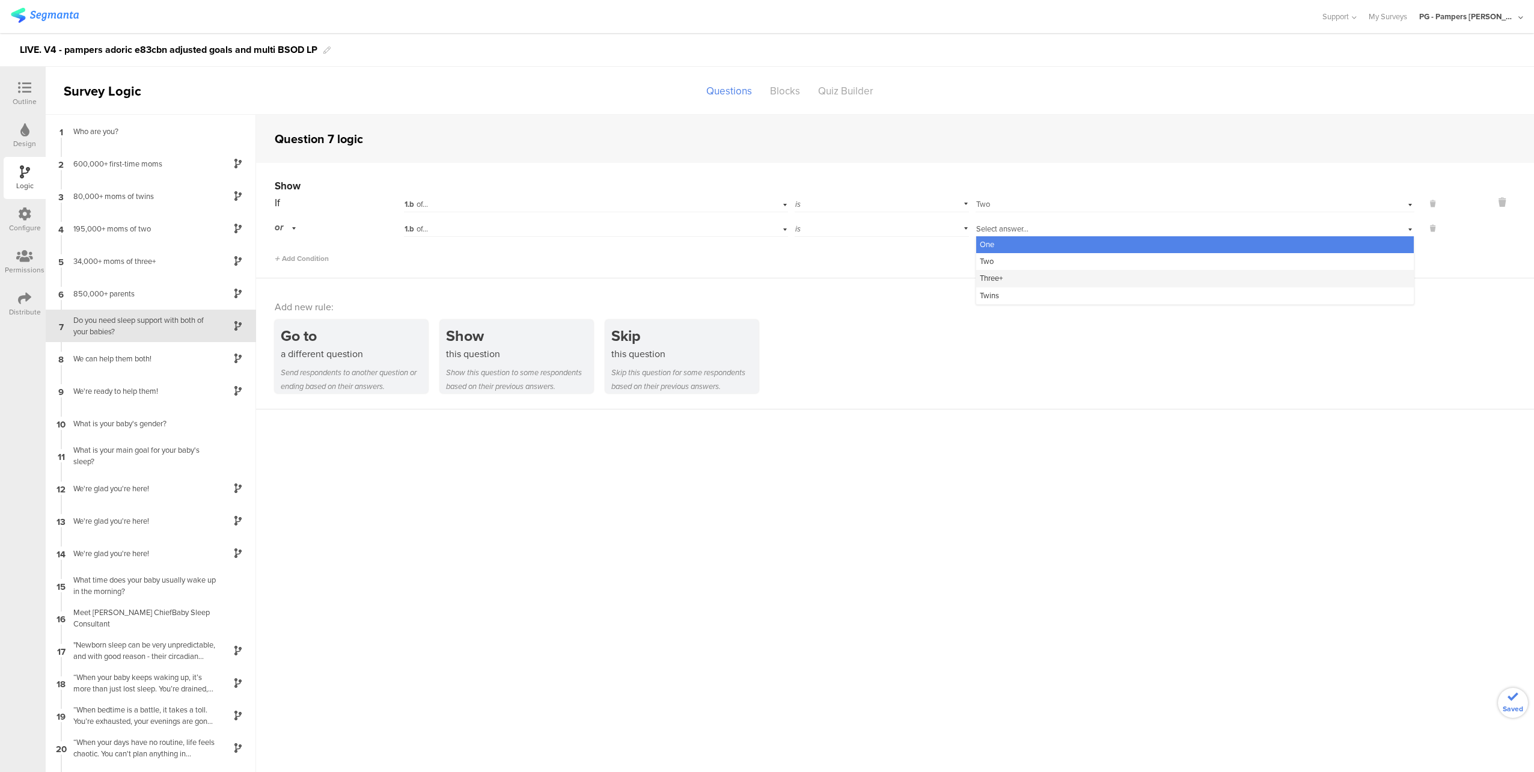
click at [1024, 276] on div "Three+" at bounding box center [1194, 278] width 437 height 17
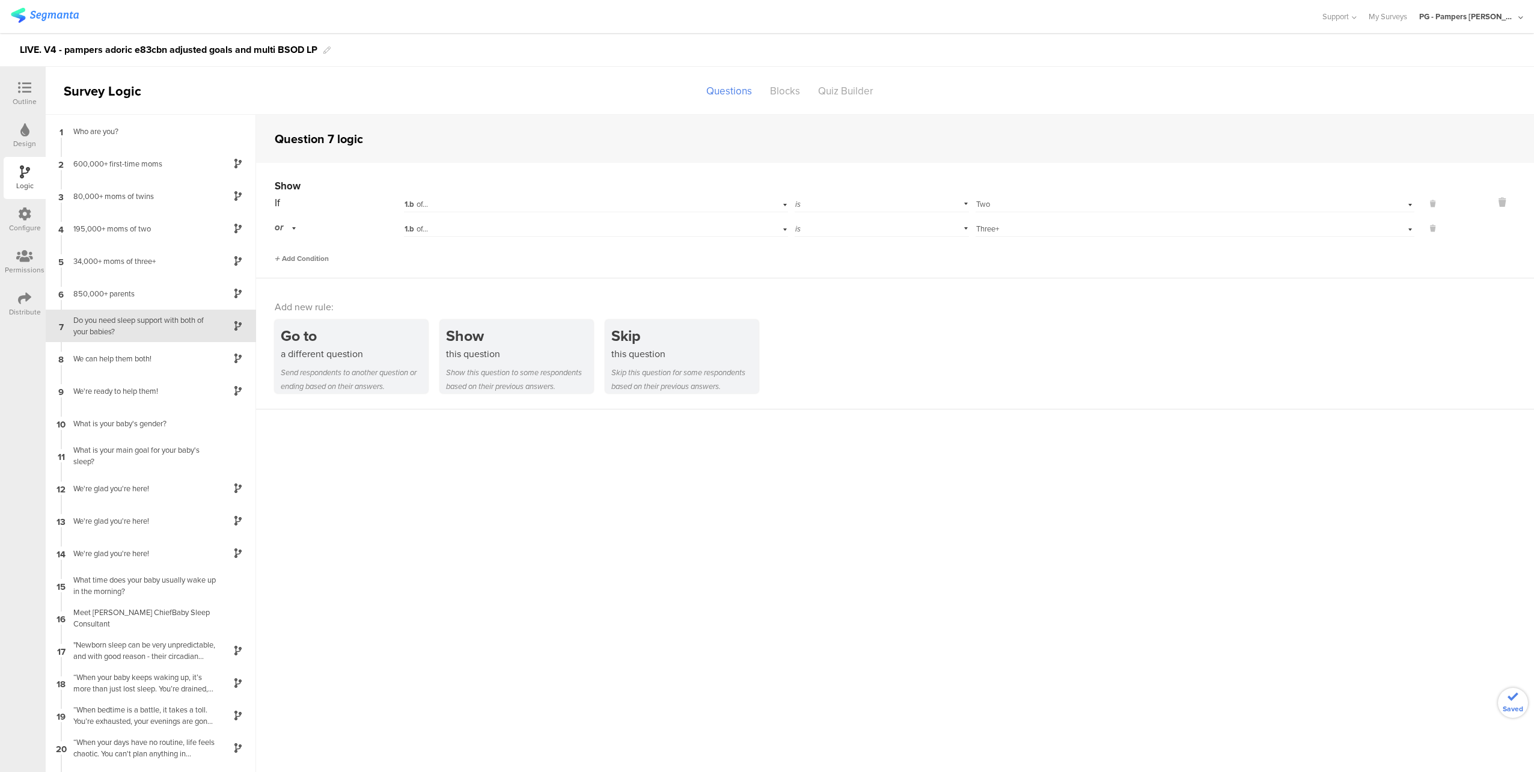
click at [299, 256] on span "Add Condition" at bounding box center [302, 258] width 54 height 11
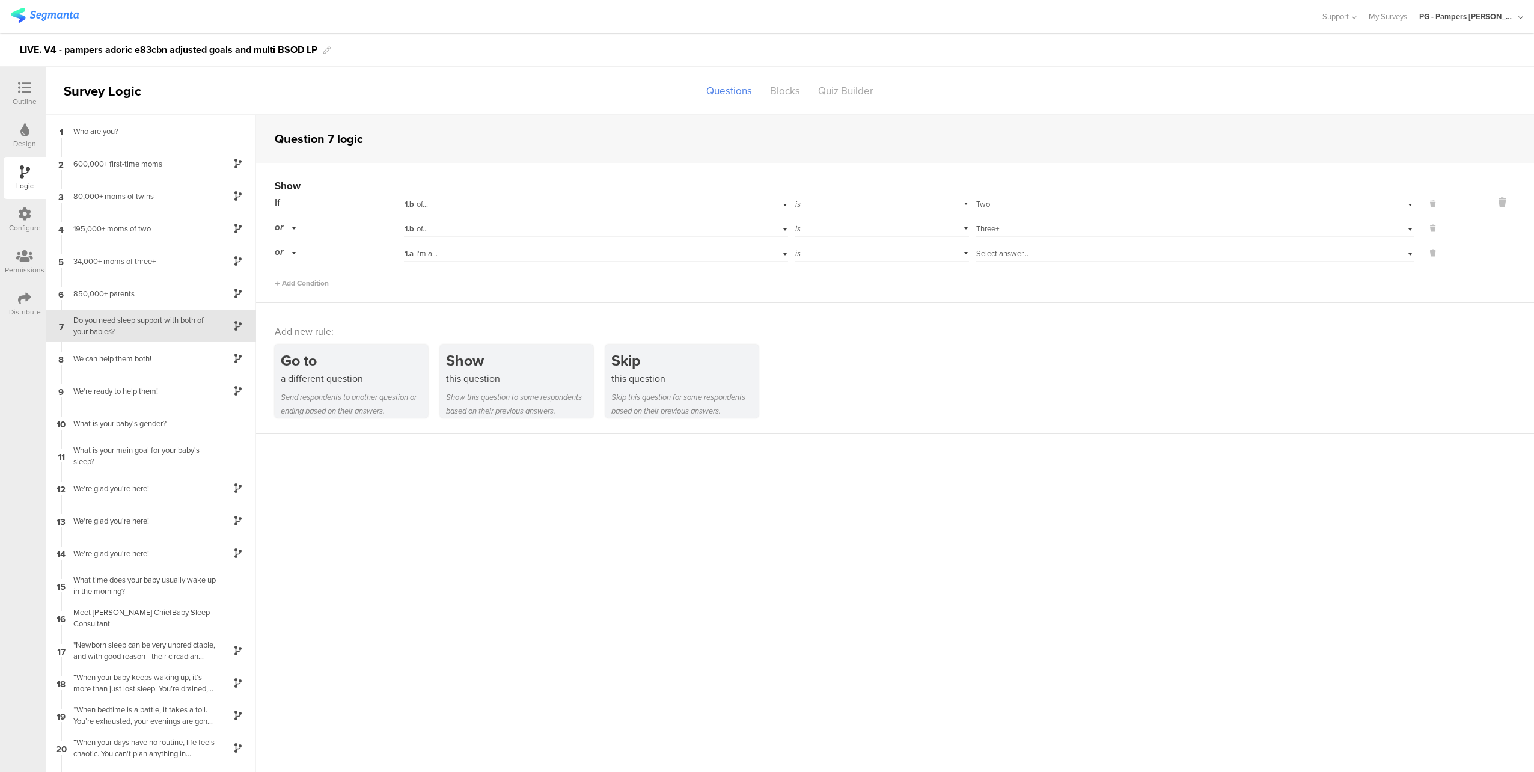
click at [1095, 255] on div "Select answer..." at bounding box center [1166, 253] width 380 height 11
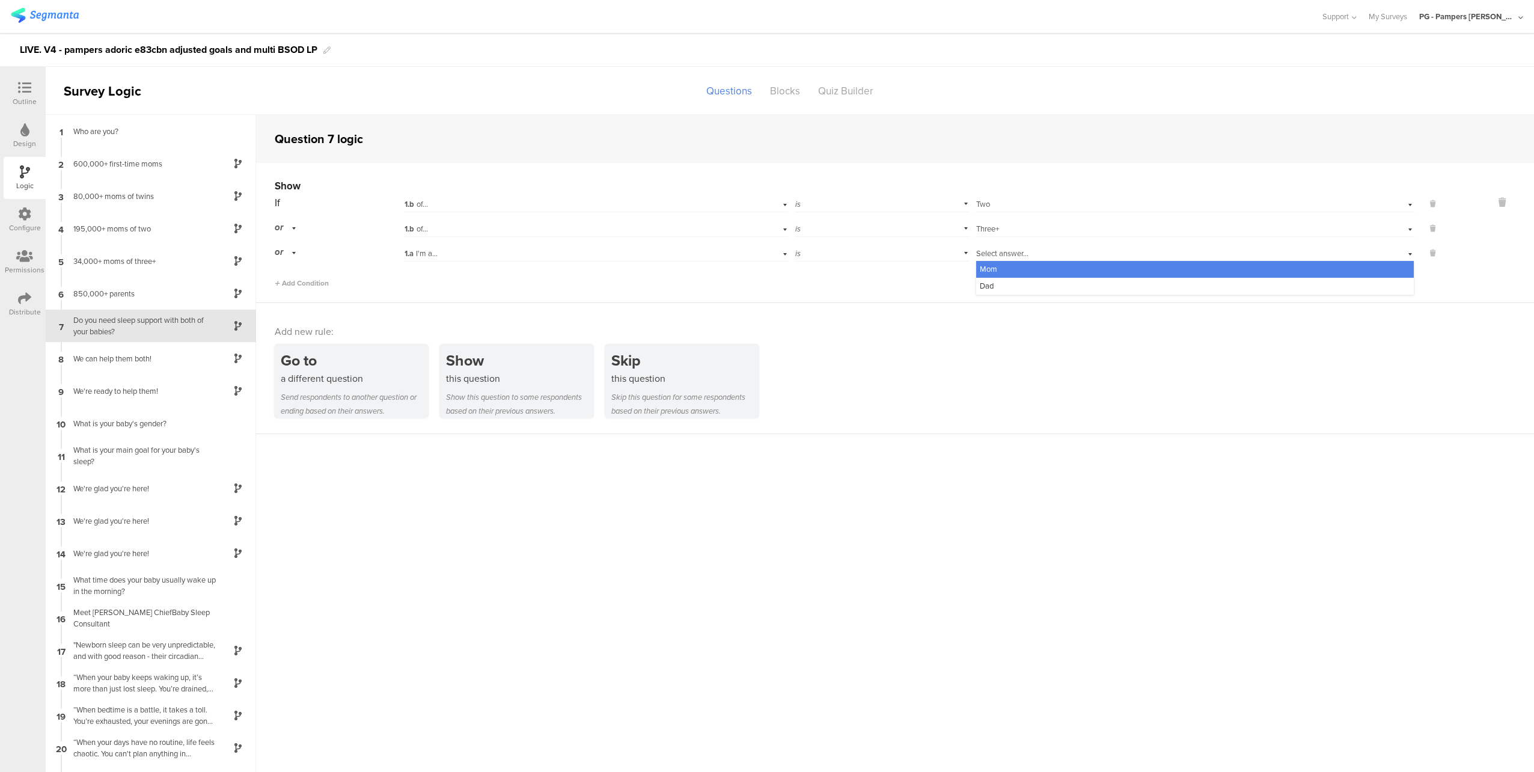
click at [517, 246] on div "1.a I'm a..." at bounding box center [596, 252] width 384 height 19
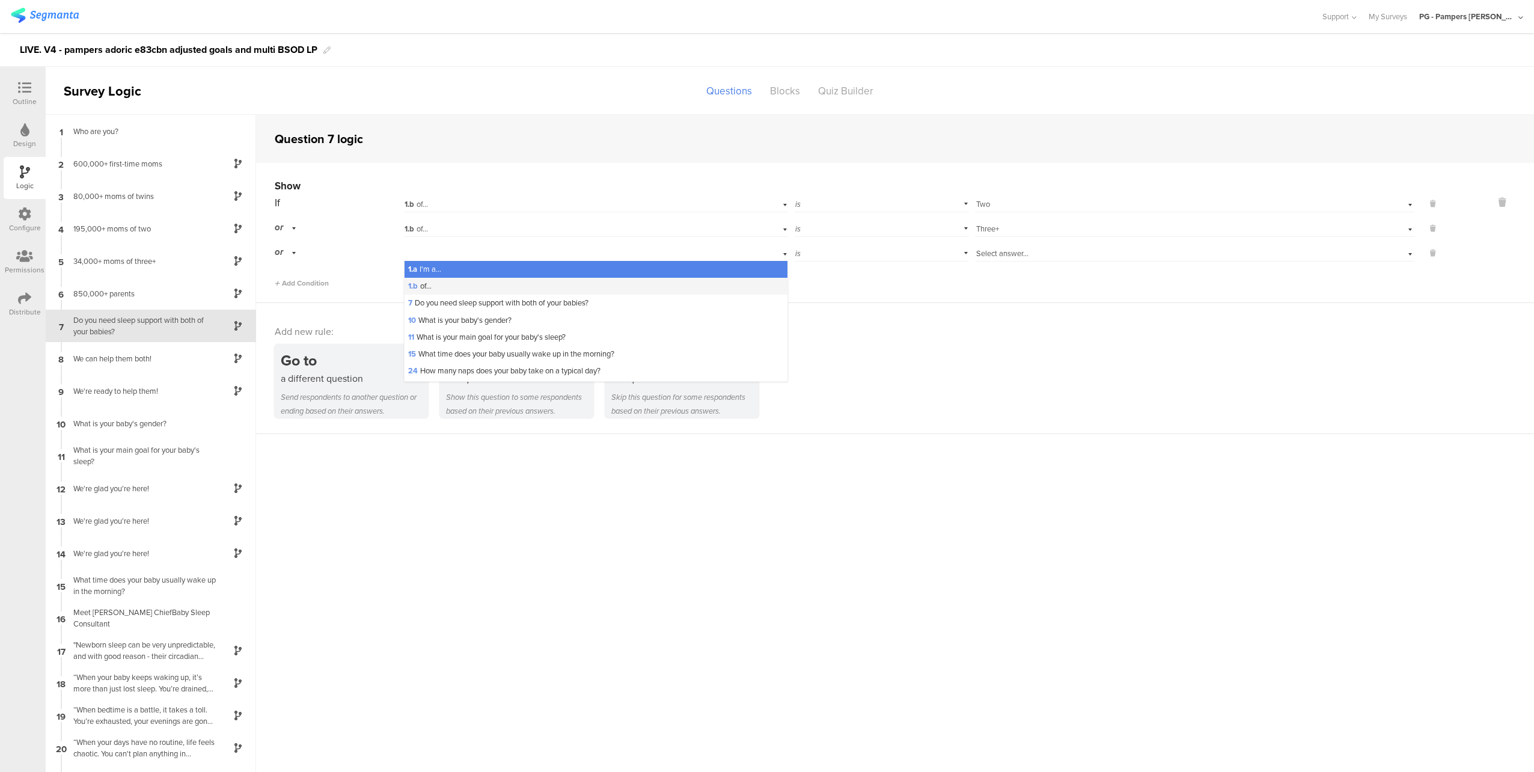
click at [498, 287] on div "1.b of..." at bounding box center [595, 286] width 383 height 17
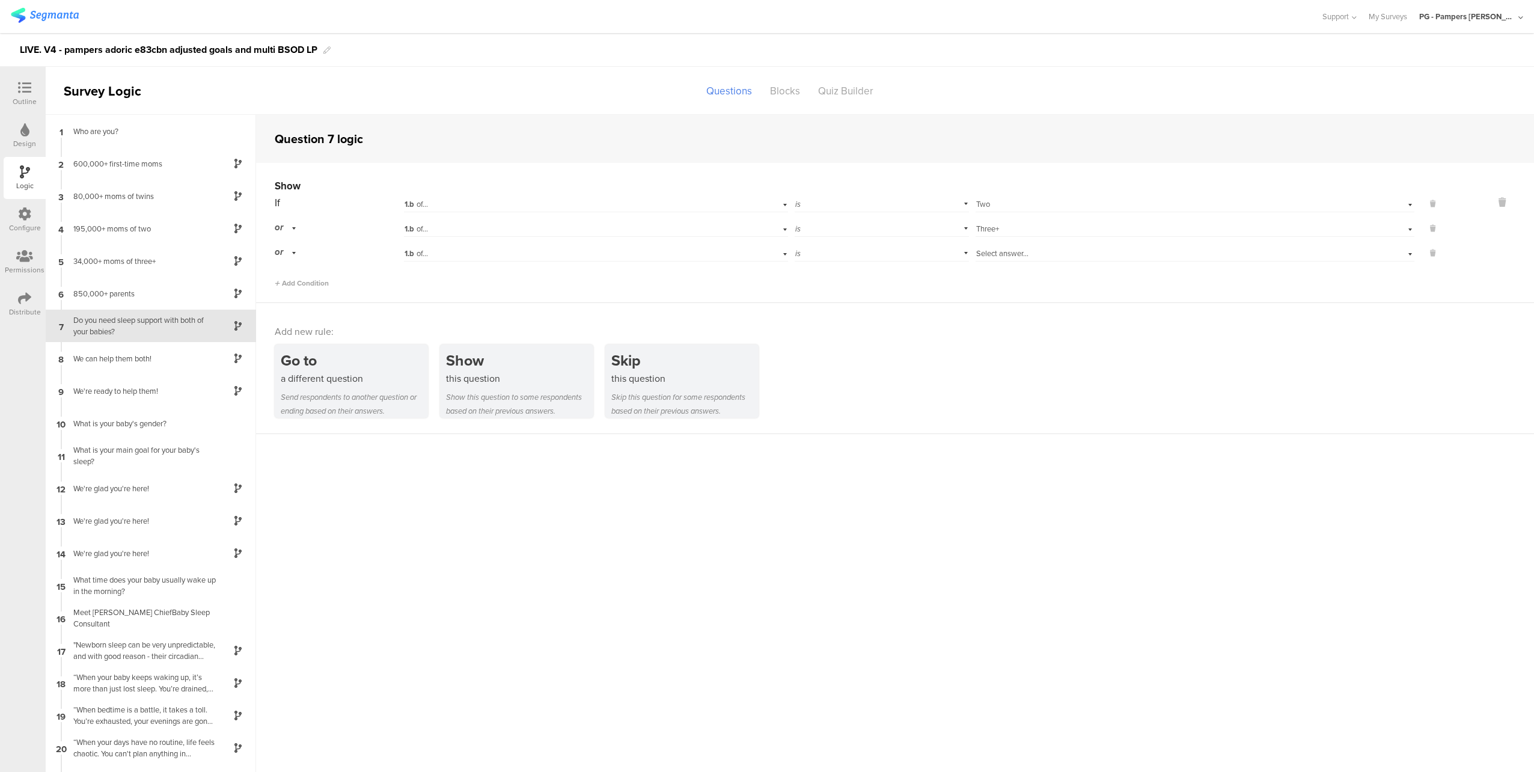
click at [1032, 248] on div "Select answer..." at bounding box center [1166, 253] width 380 height 11
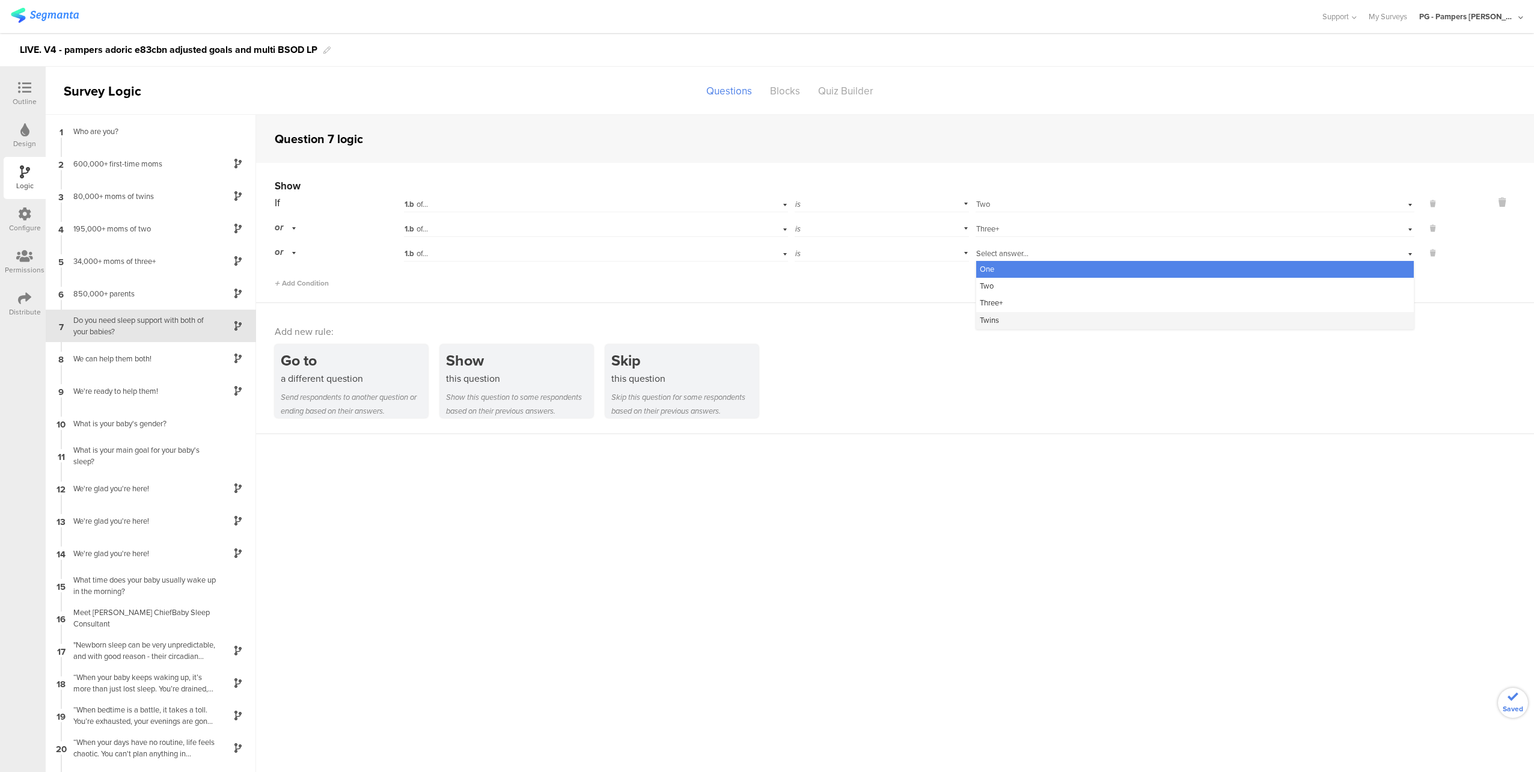
click at [1028, 325] on div "Twins" at bounding box center [1194, 320] width 437 height 17
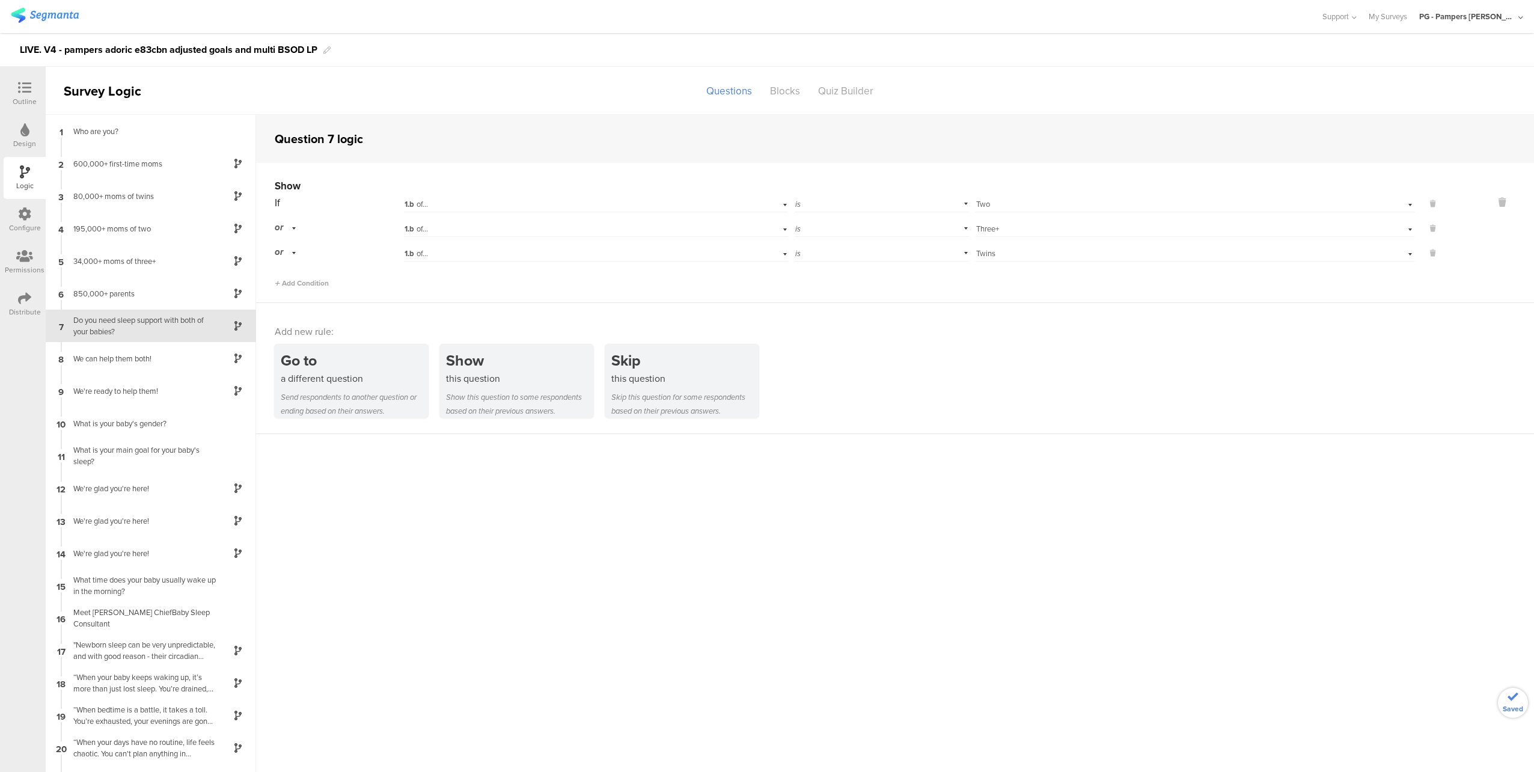
click at [1047, 297] on div "Show If 1.b of... is Select answer... Two or 1.b of... is Select answer... Thre…" at bounding box center [895, 233] width 1278 height 140
click at [114, 360] on div "We can help them both!" at bounding box center [141, 358] width 150 height 11
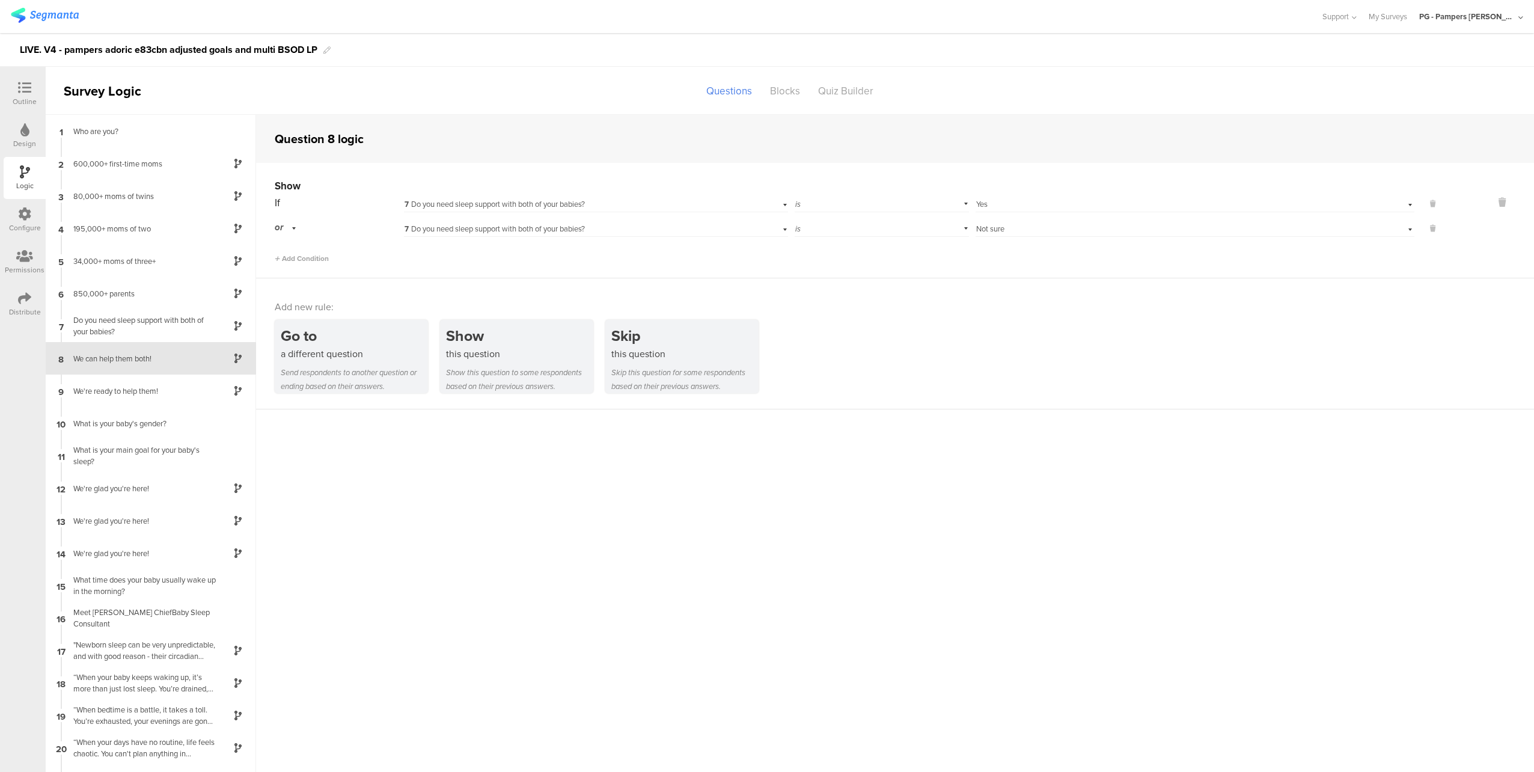
click at [23, 85] on icon at bounding box center [24, 87] width 13 height 13
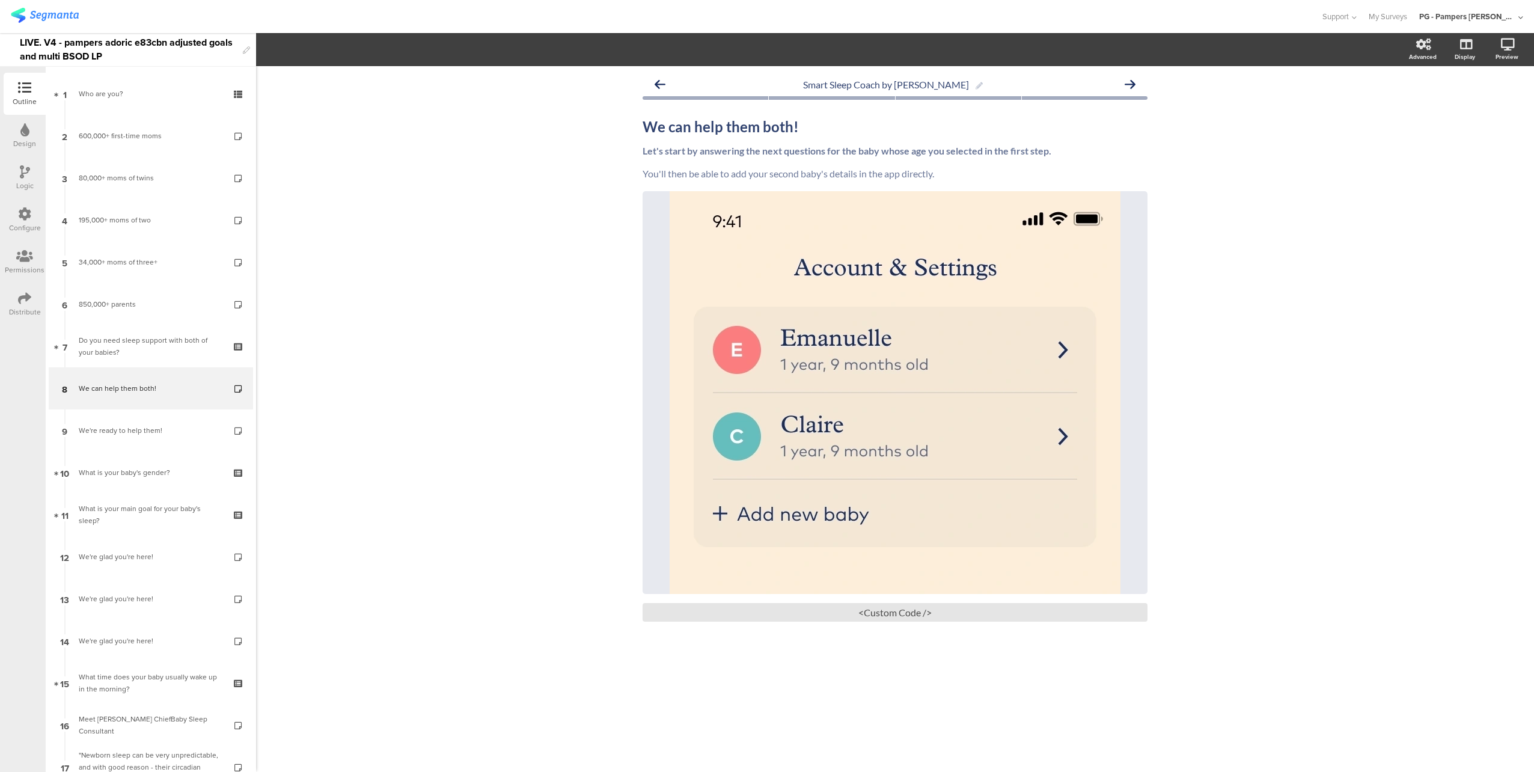
click at [27, 178] on icon at bounding box center [25, 171] width 10 height 13
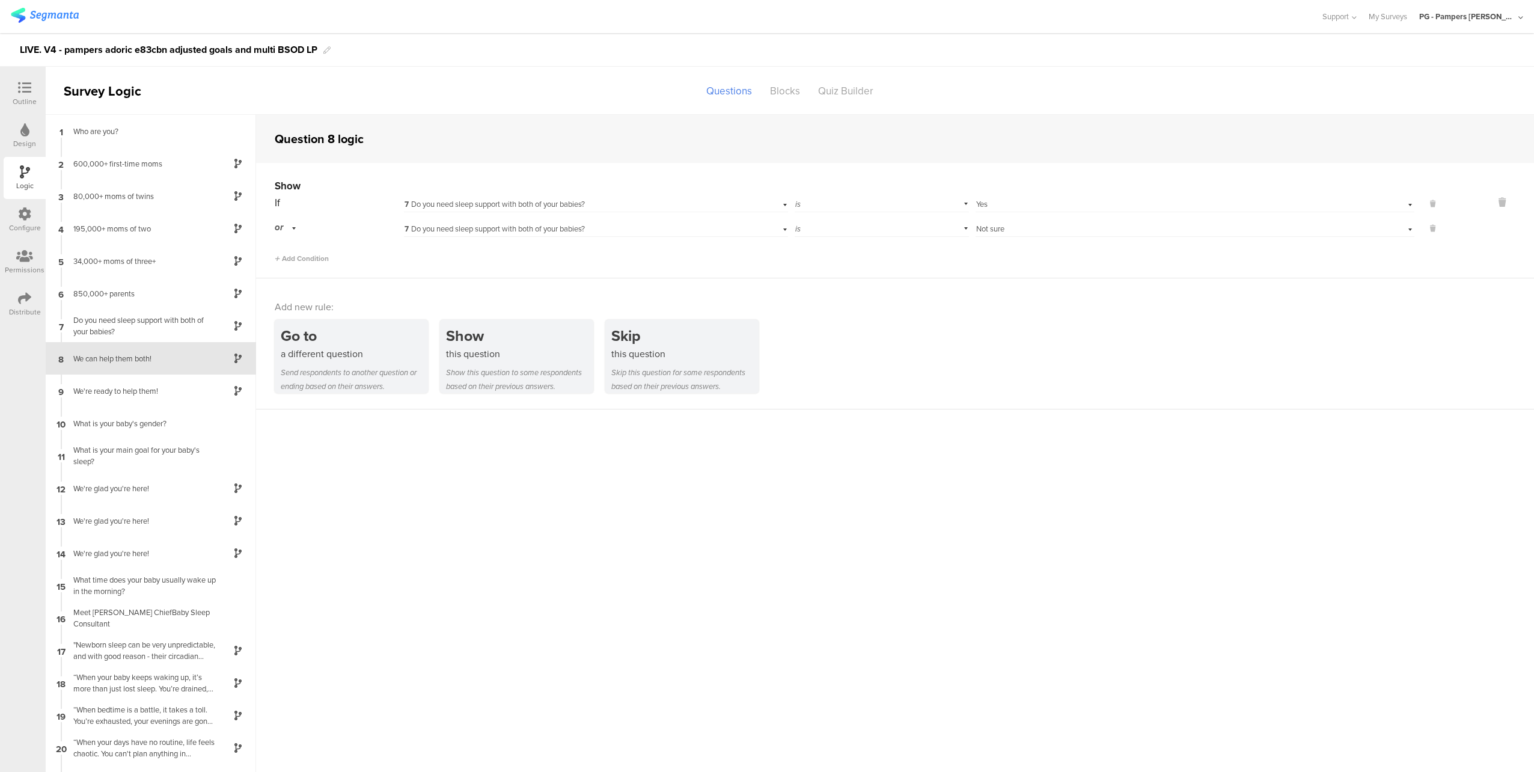
click at [25, 90] on icon at bounding box center [24, 87] width 13 height 13
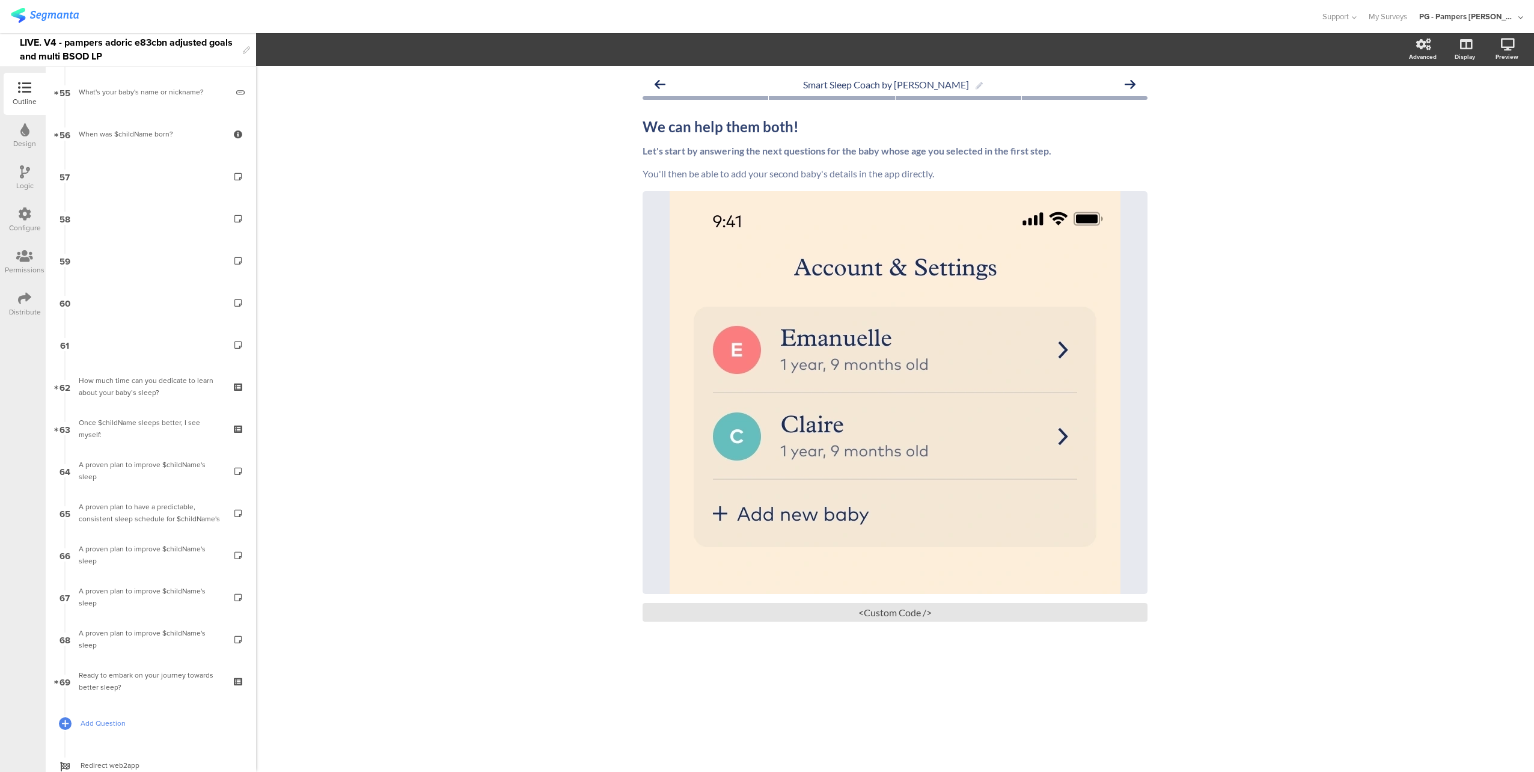
scroll to position [2315, 0]
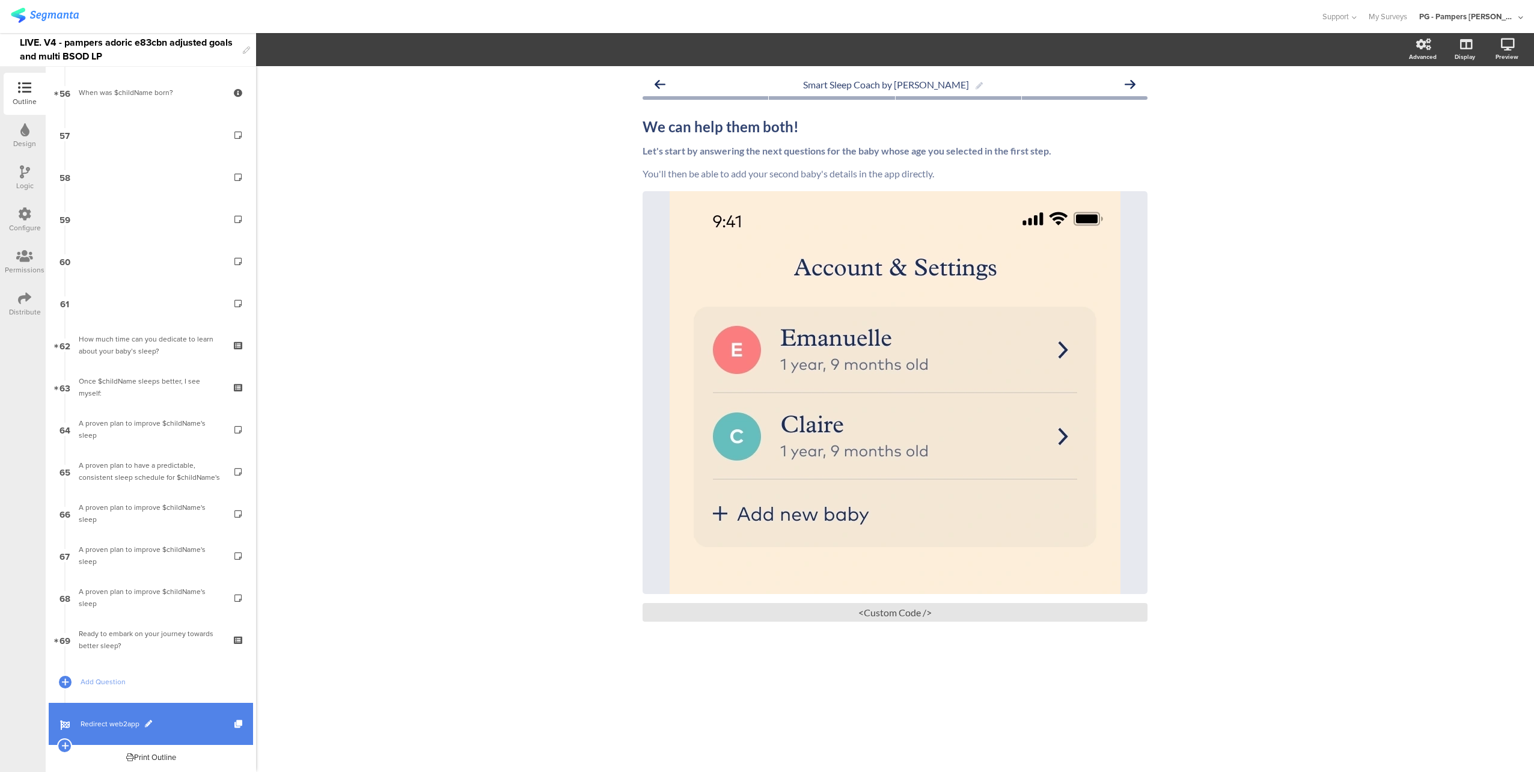
click at [180, 727] on span "Redirect web2app" at bounding box center [158, 723] width 154 height 12
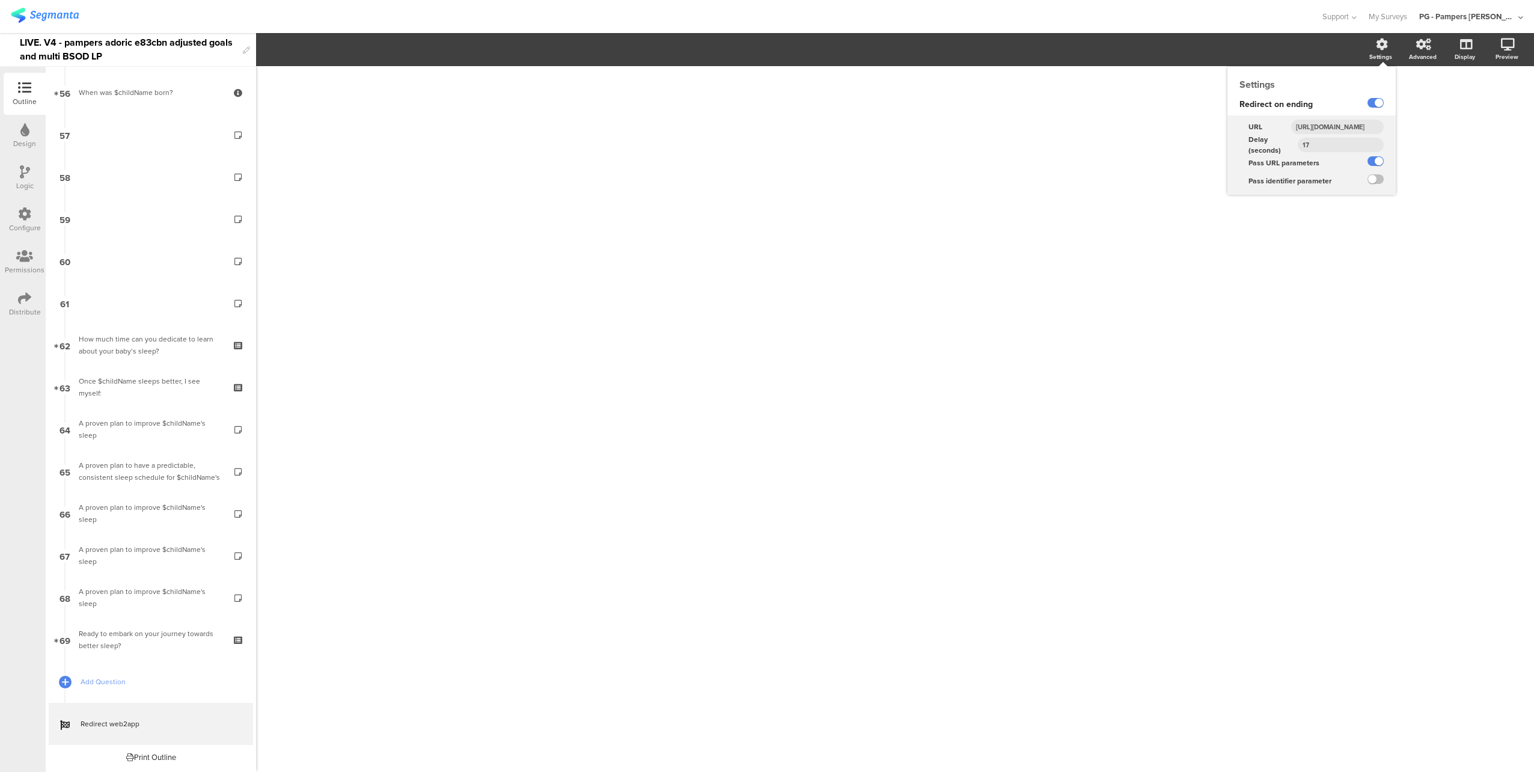
click at [1348, 126] on input "https://smartsleepcoach.com/finalize-account?sessionId=$sessionId&childName=$ch…" at bounding box center [1337, 127] width 93 height 14
click at [1355, 132] on input "https://smartsleepcoach.com/finalize-account?sessionId=$sessionId&childName=$ch…" at bounding box center [1337, 127] width 93 height 14
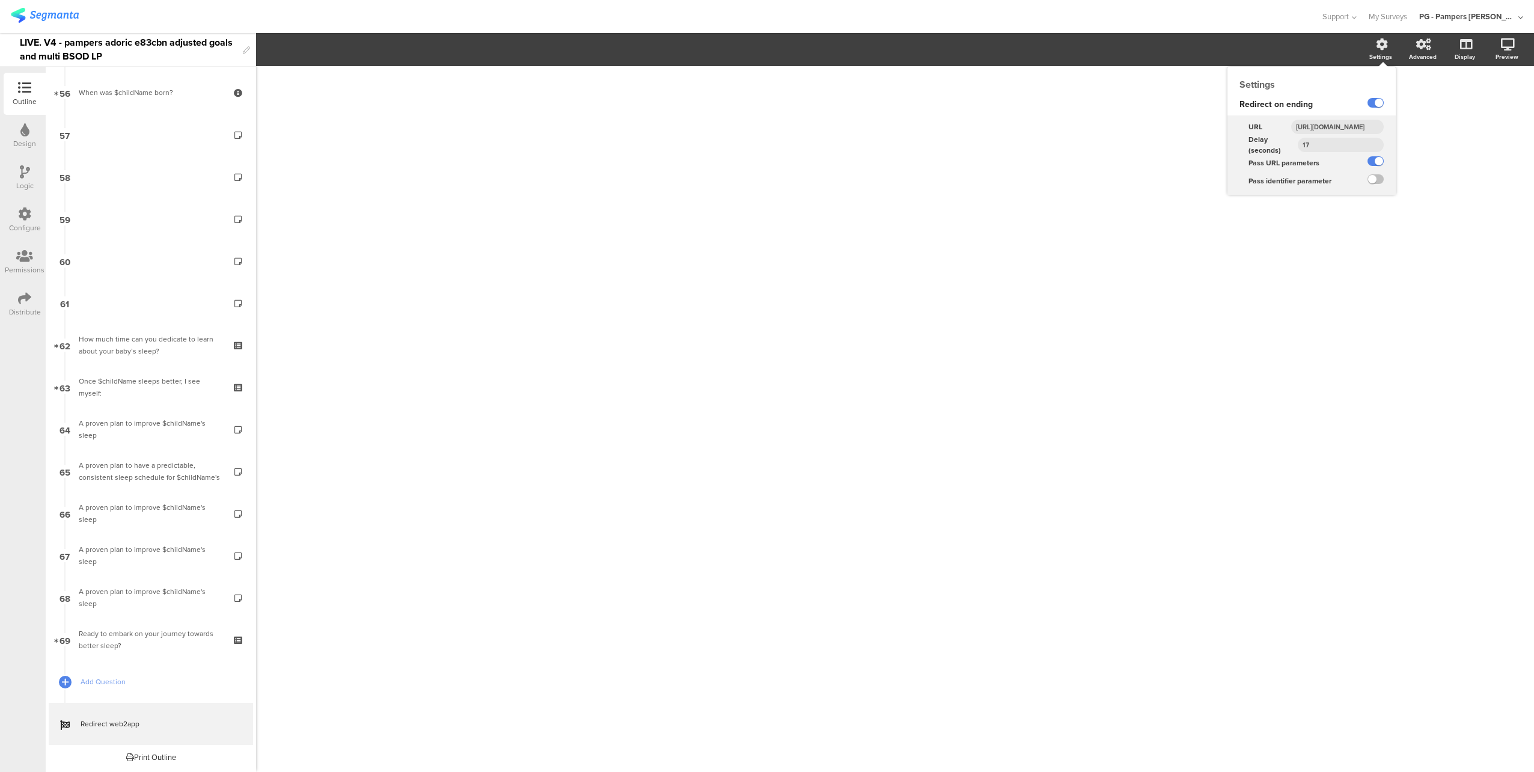
click at [1355, 132] on input "https://smartsleepcoach.com/finalize-account?sessionId=$sessionId&childName=$ch…" at bounding box center [1337, 127] width 93 height 14
type input "https://smartsleepcoach.com/finalize-account?sessionId=$sessionId&childName=$ch…"
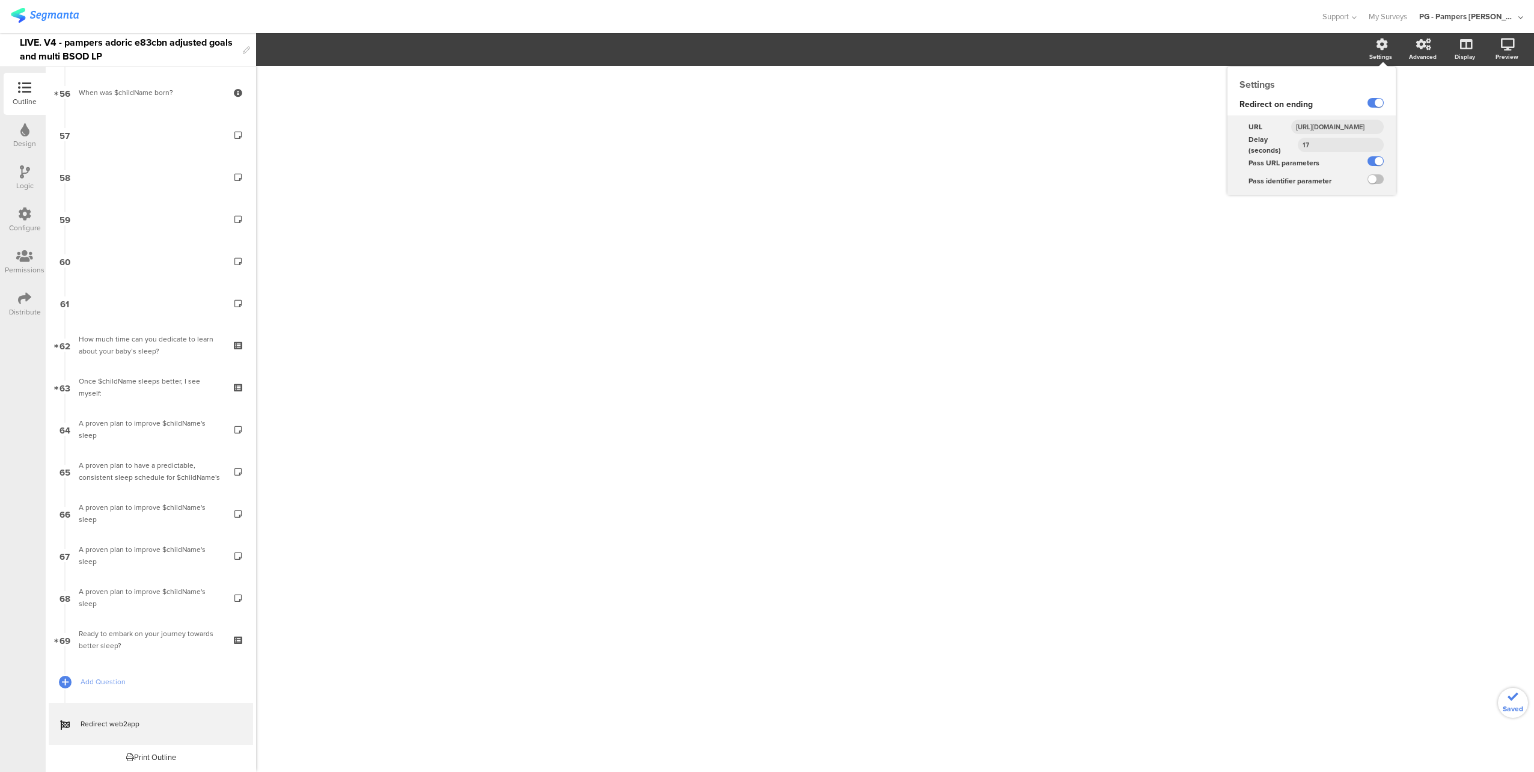
click at [1329, 112] on div "Redirect on ending" at bounding box center [1288, 105] width 122 height 22
click at [1452, 171] on div "/" at bounding box center [895, 418] width 1278 height 705
click at [23, 226] on div "Configure" at bounding box center [25, 227] width 32 height 11
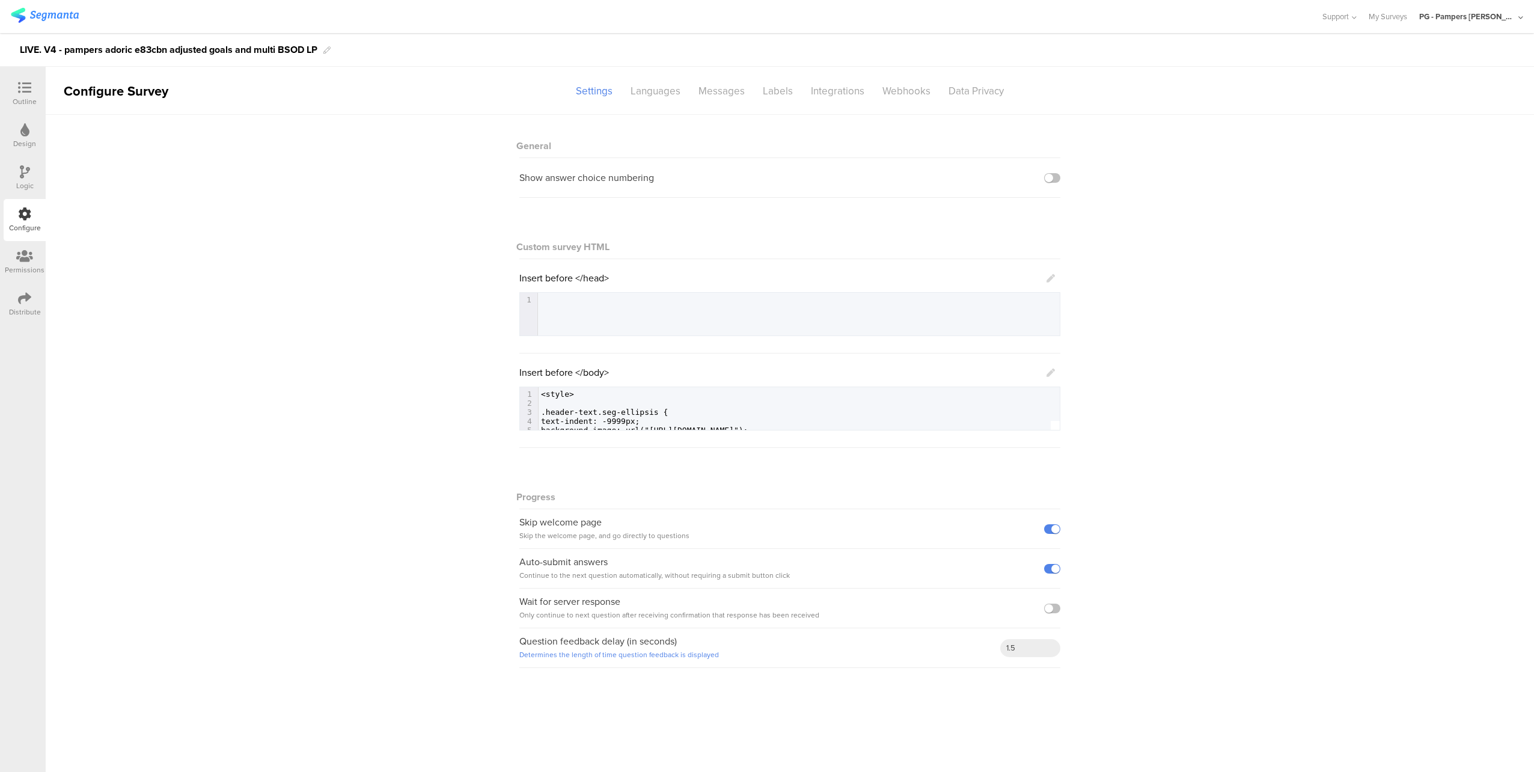
click at [23, 88] on icon at bounding box center [24, 87] width 13 height 13
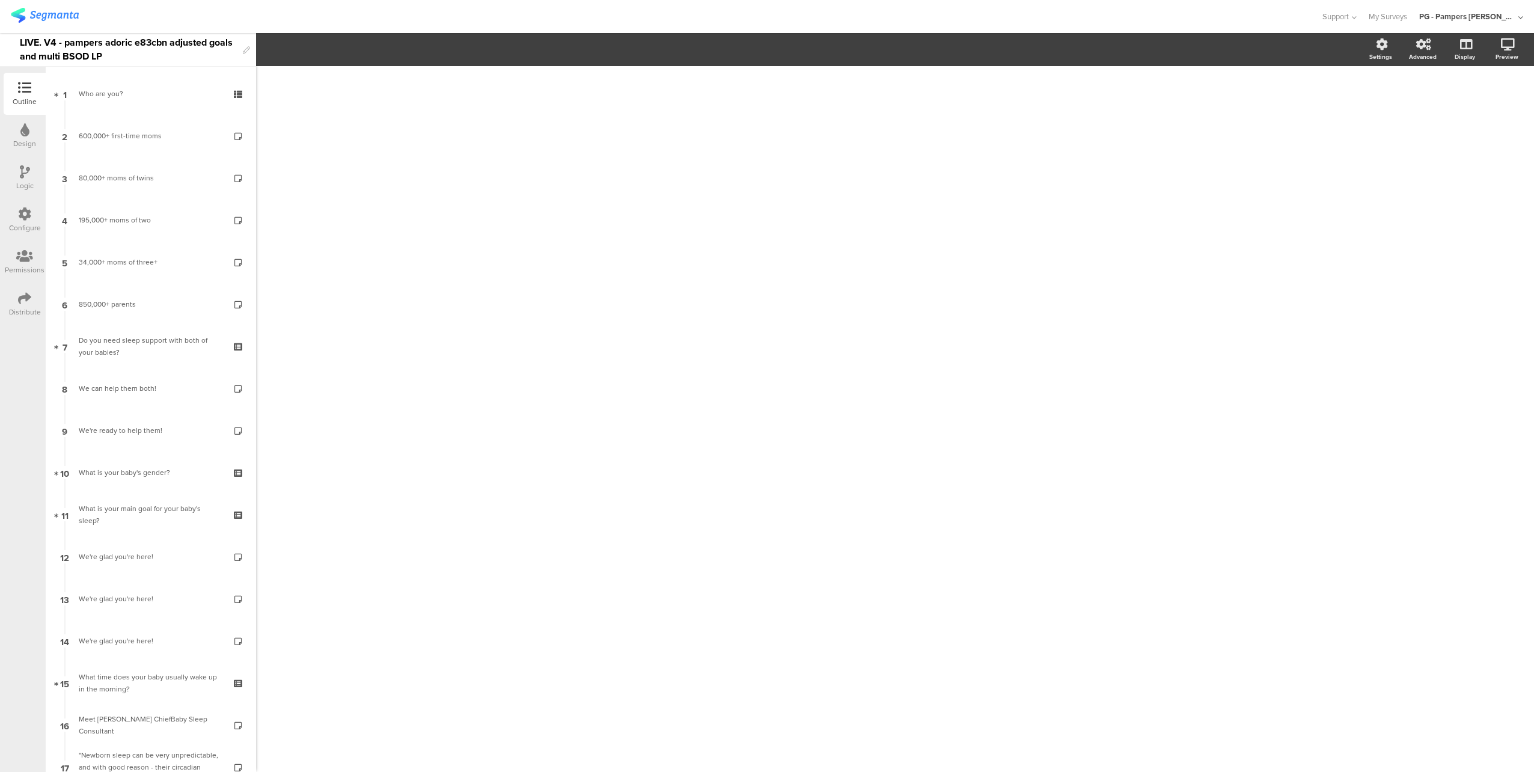
click at [22, 223] on div "Configure" at bounding box center [25, 227] width 32 height 11
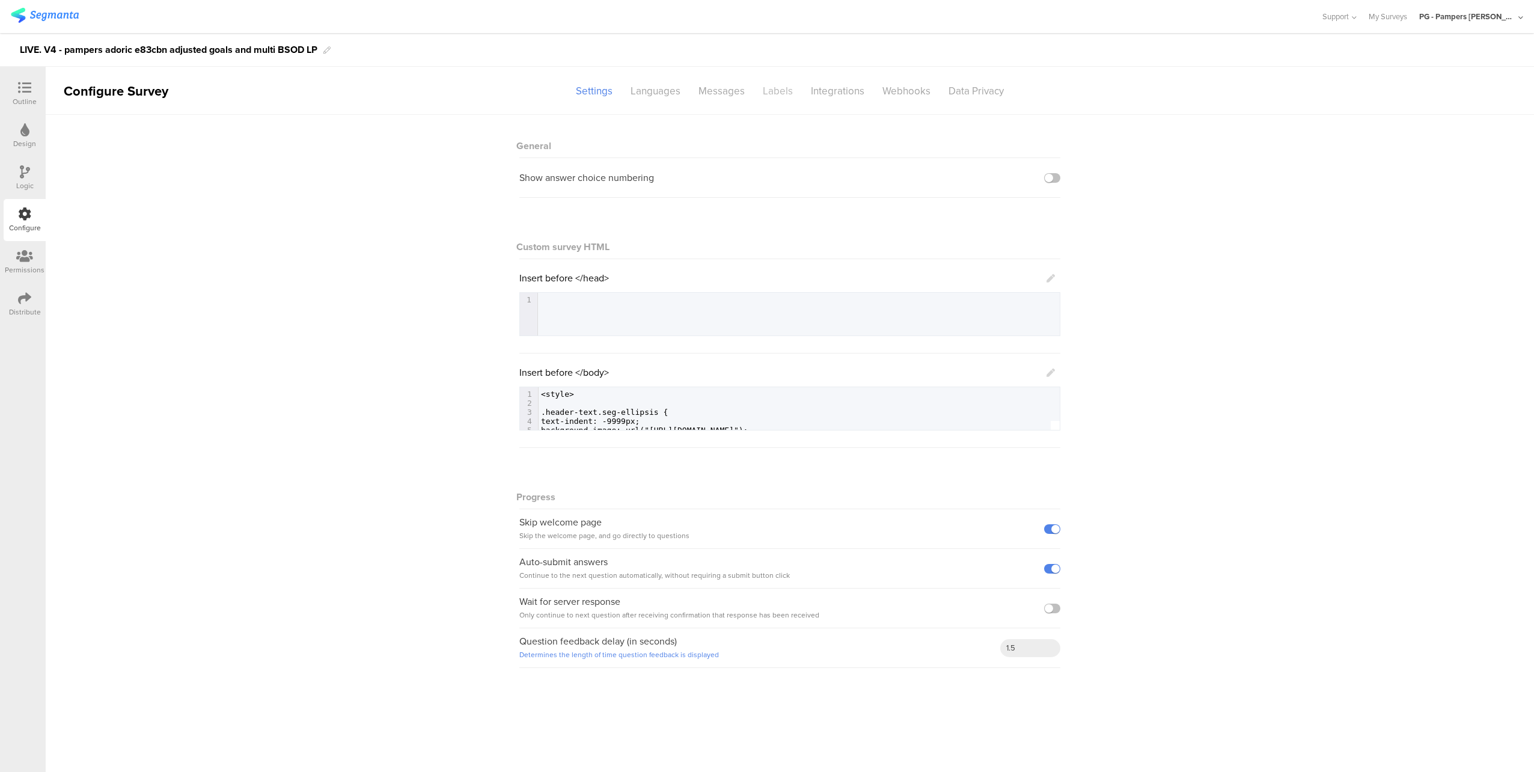
click at [774, 93] on div "Labels" at bounding box center [778, 91] width 48 height 21
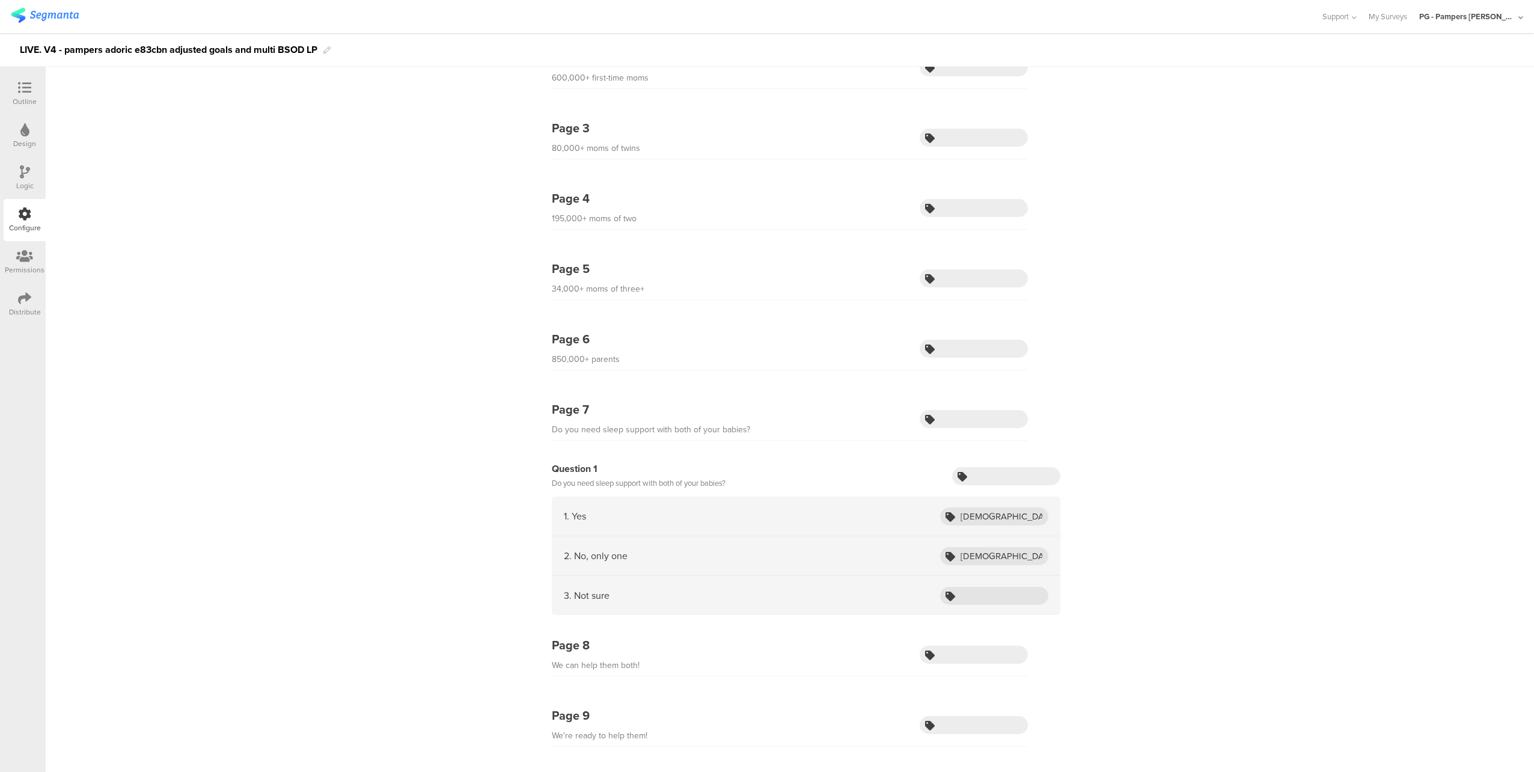
scroll to position [601, 0]
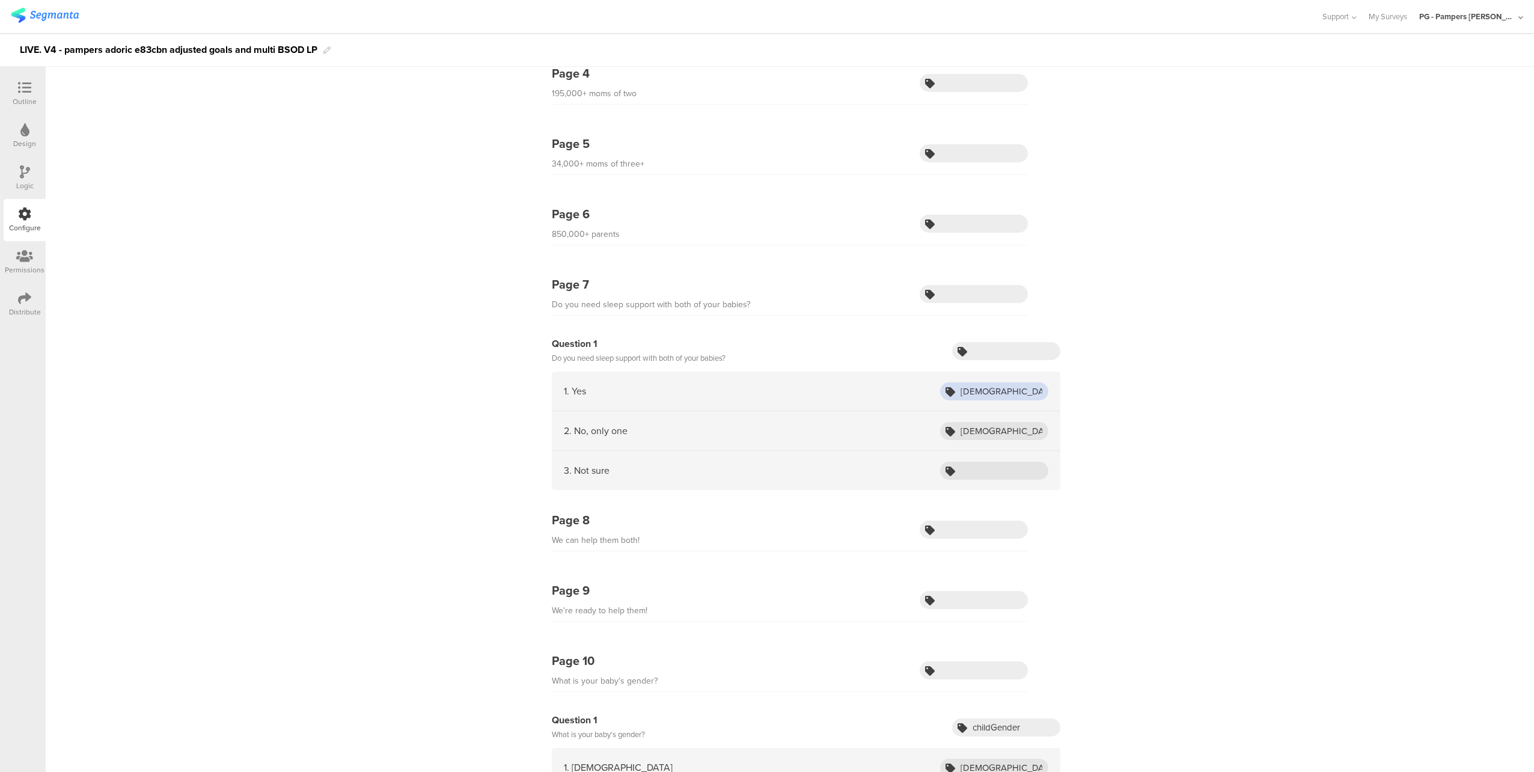
click at [996, 386] on input "Male" at bounding box center [994, 391] width 108 height 18
click at [984, 422] on input "Female" at bounding box center [994, 431] width 108 height 18
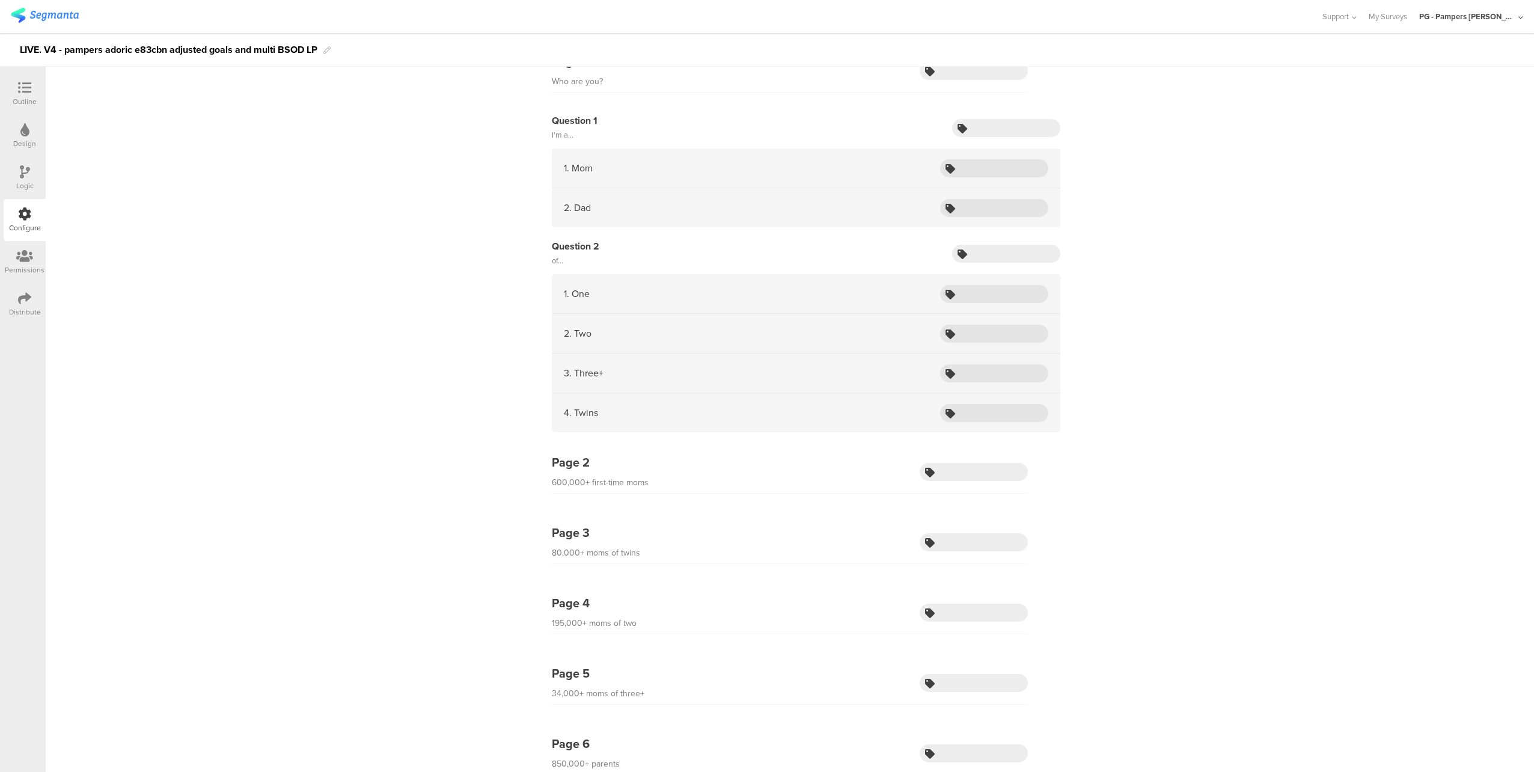
scroll to position [0, 0]
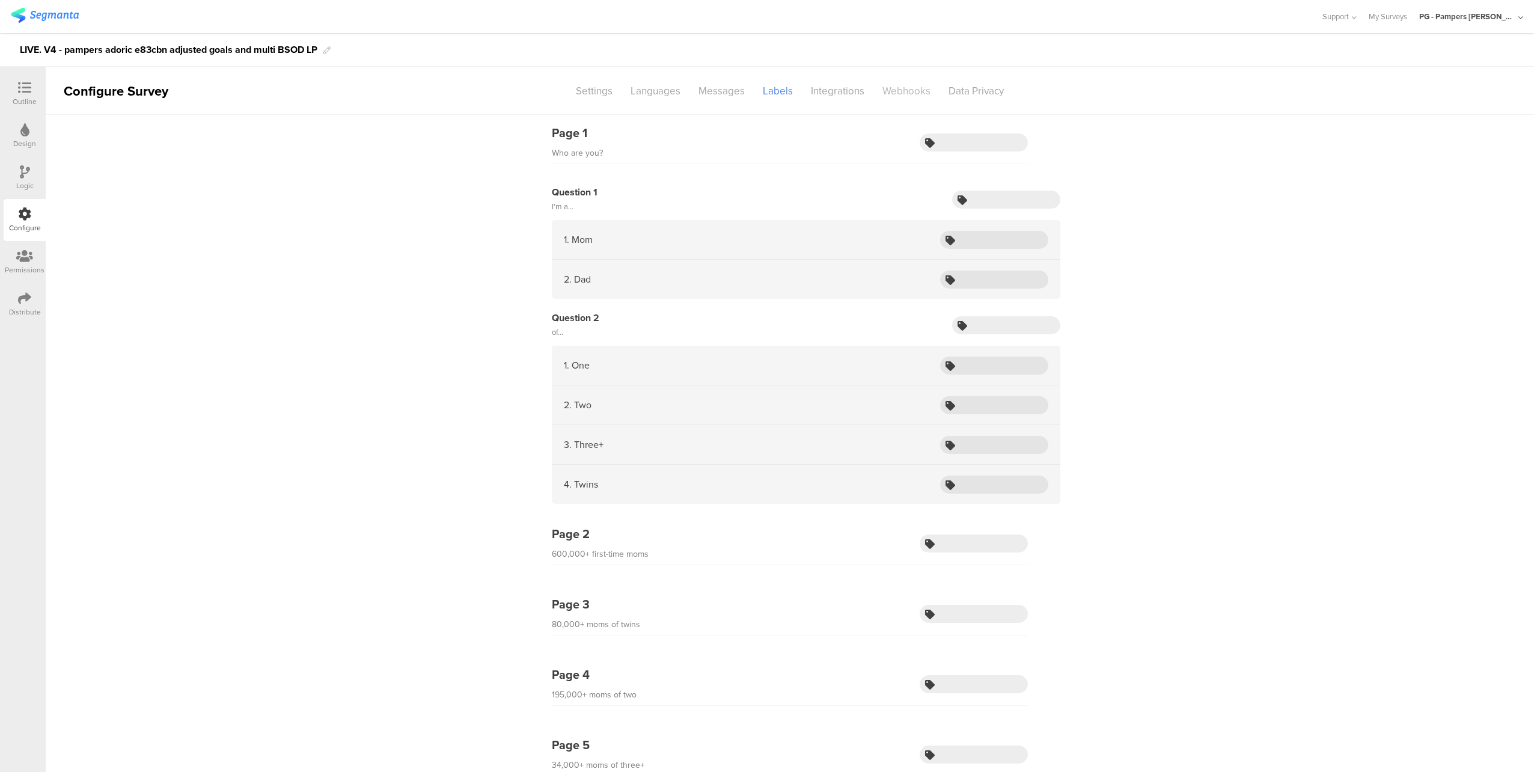
click at [873, 85] on div "Webhooks" at bounding box center [906, 91] width 66 height 21
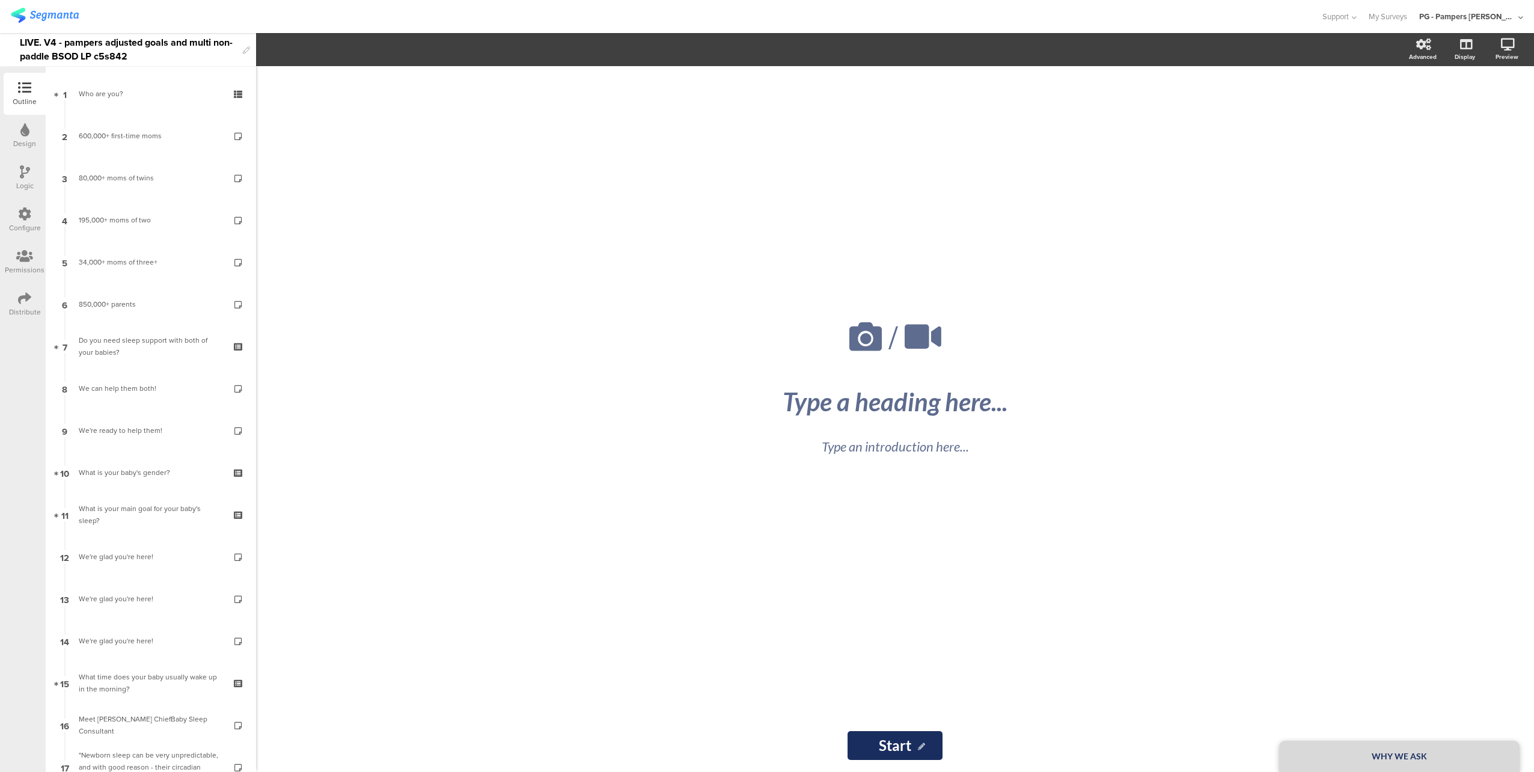
click at [20, 178] on div at bounding box center [25, 172] width 10 height 15
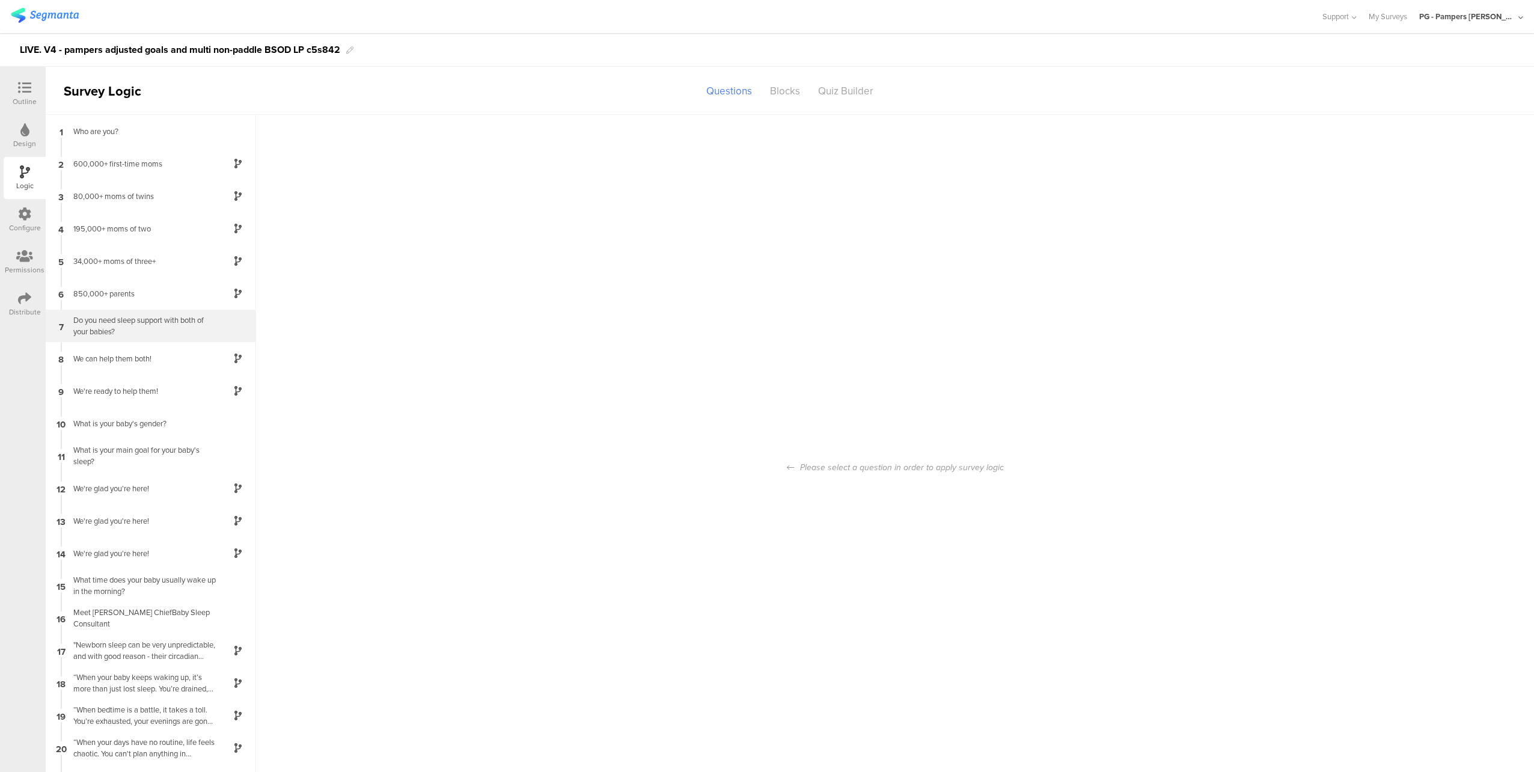
click at [142, 329] on div "Do you need sleep support with both of your babies?" at bounding box center [141, 325] width 150 height 23
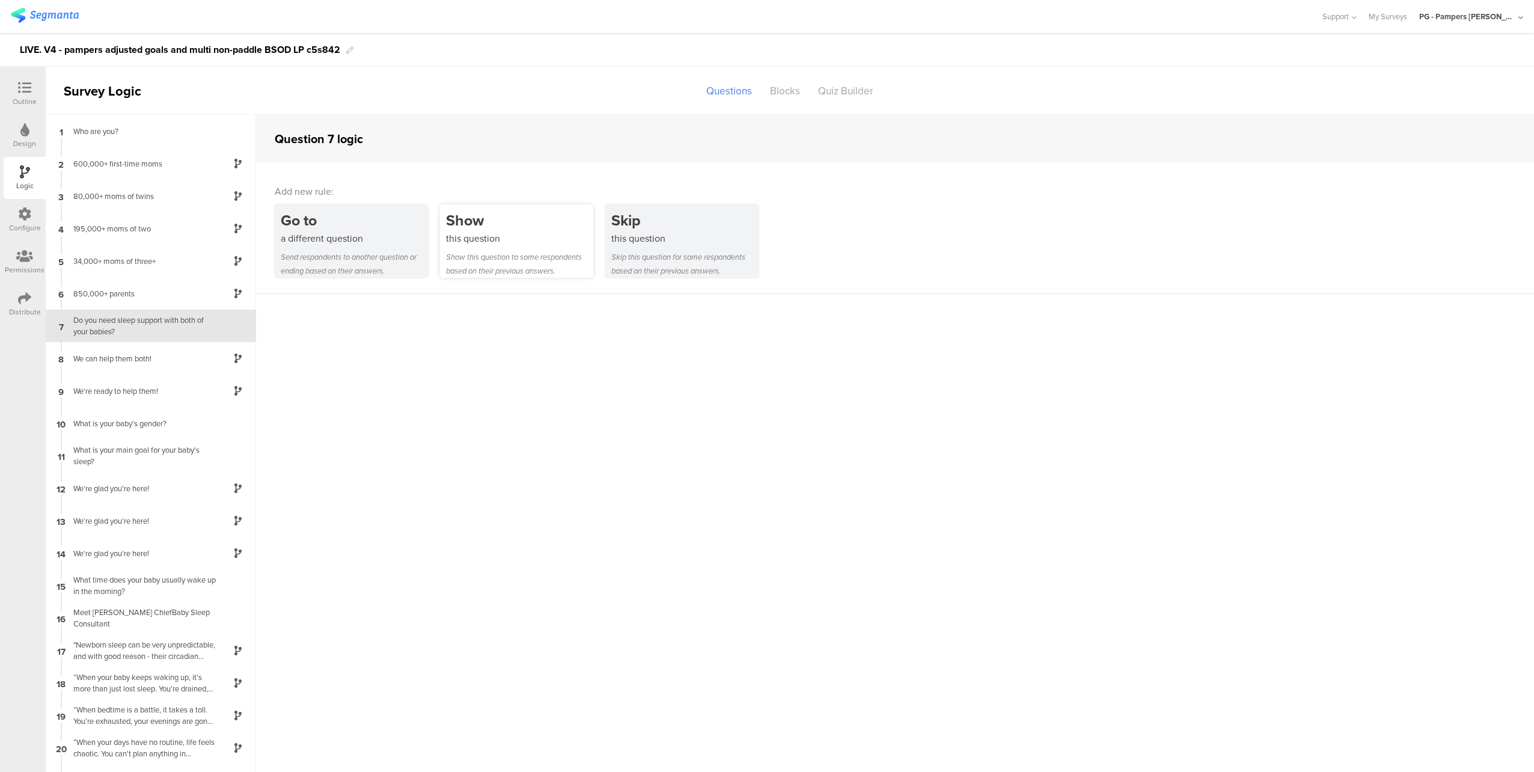
click at [505, 245] on div "Show this question Show this question to some respondents based on their previo…" at bounding box center [516, 240] width 153 height 73
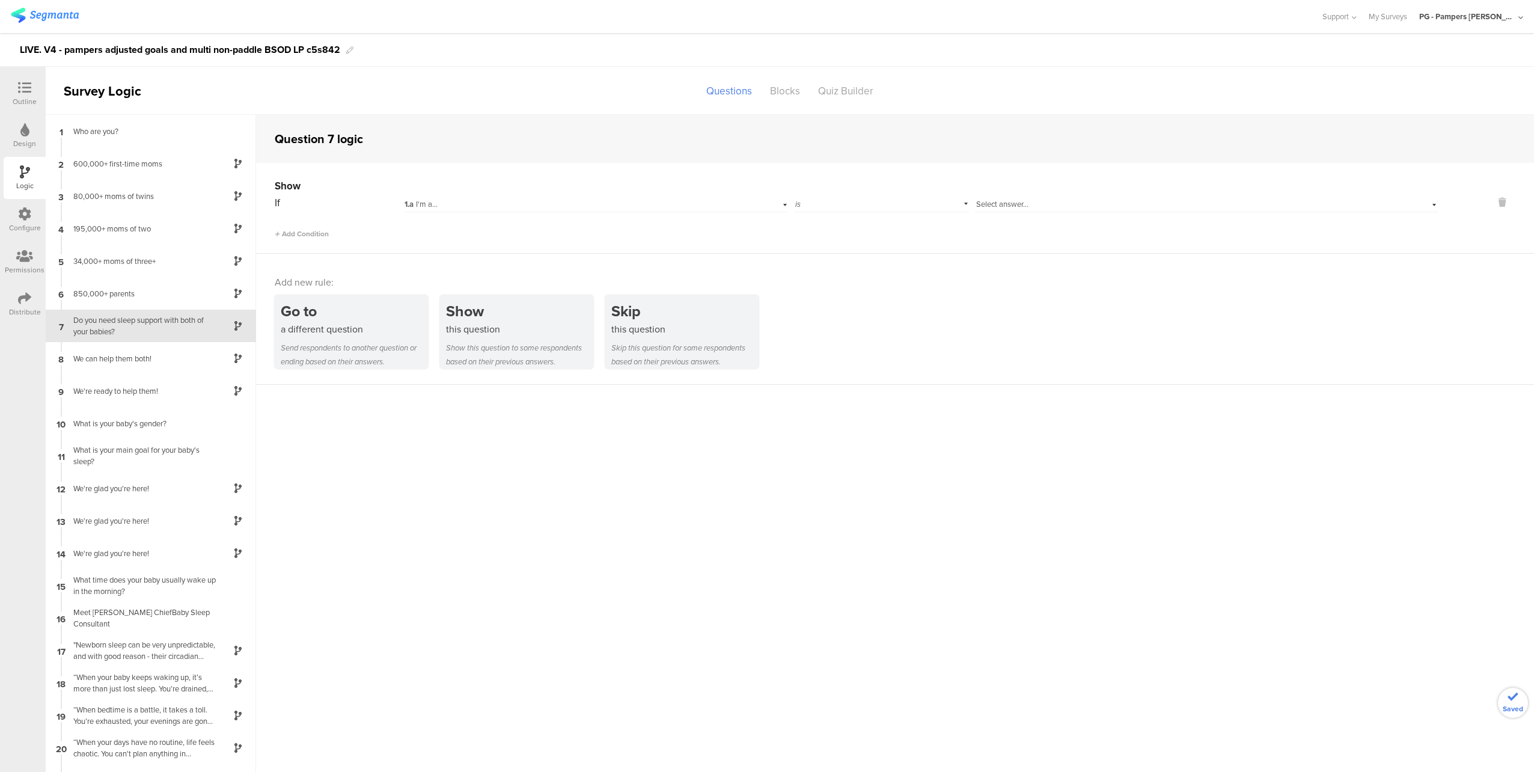
click at [474, 205] on div "1.a I'm a..." at bounding box center [569, 204] width 331 height 11
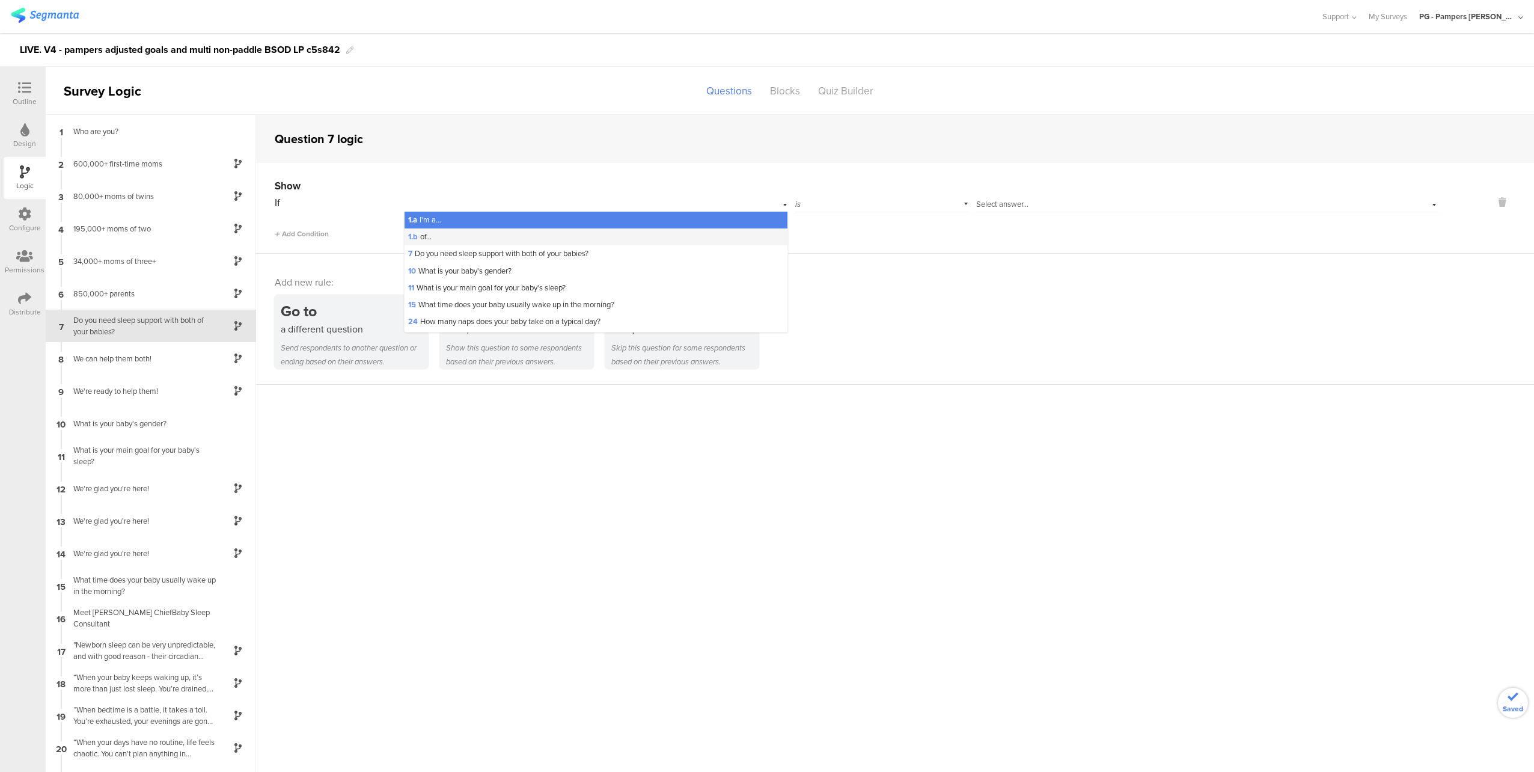
click at [559, 235] on div "1.b of..." at bounding box center [595, 236] width 383 height 17
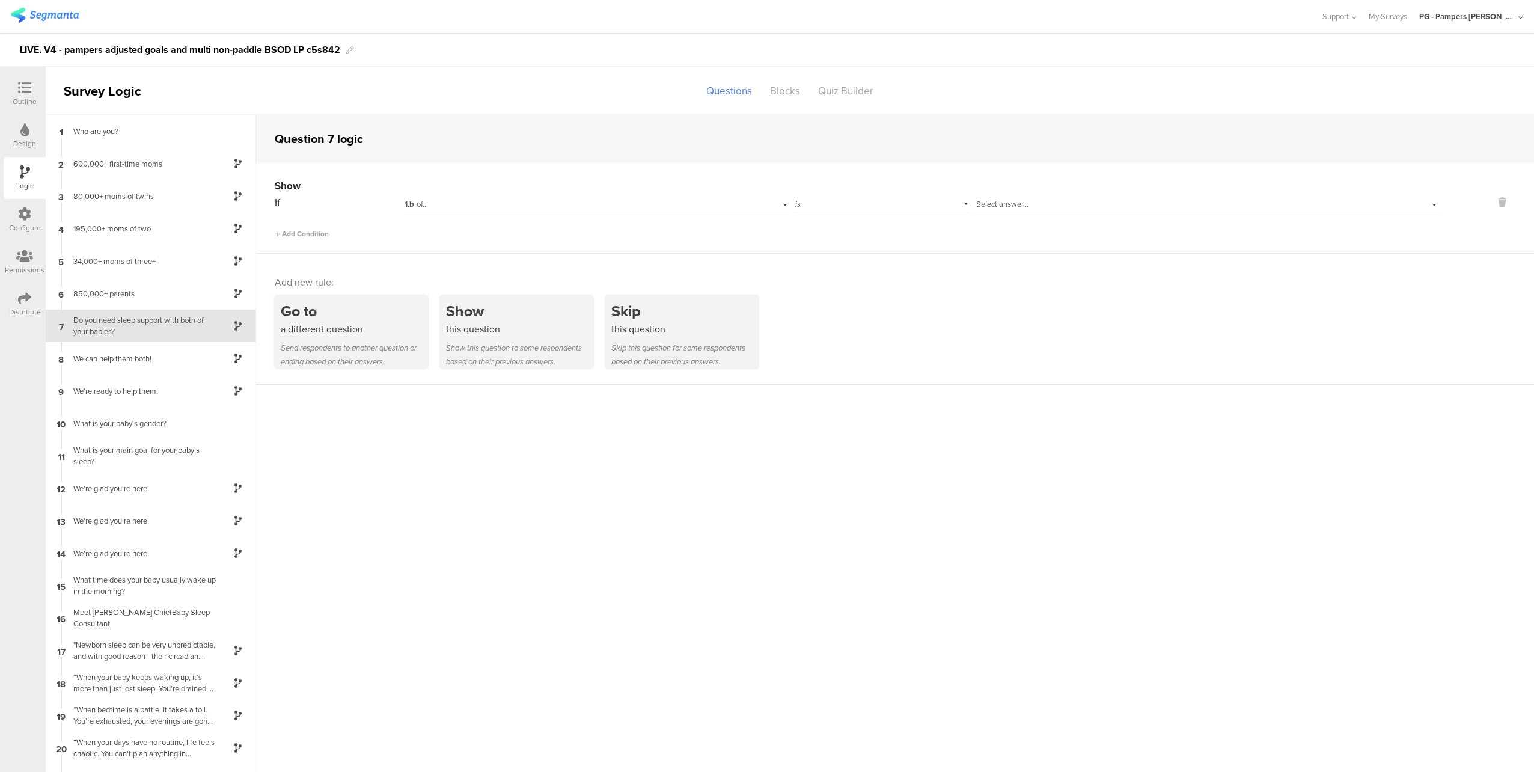
click at [1005, 207] on span "Select answer..." at bounding box center [1002, 203] width 52 height 11
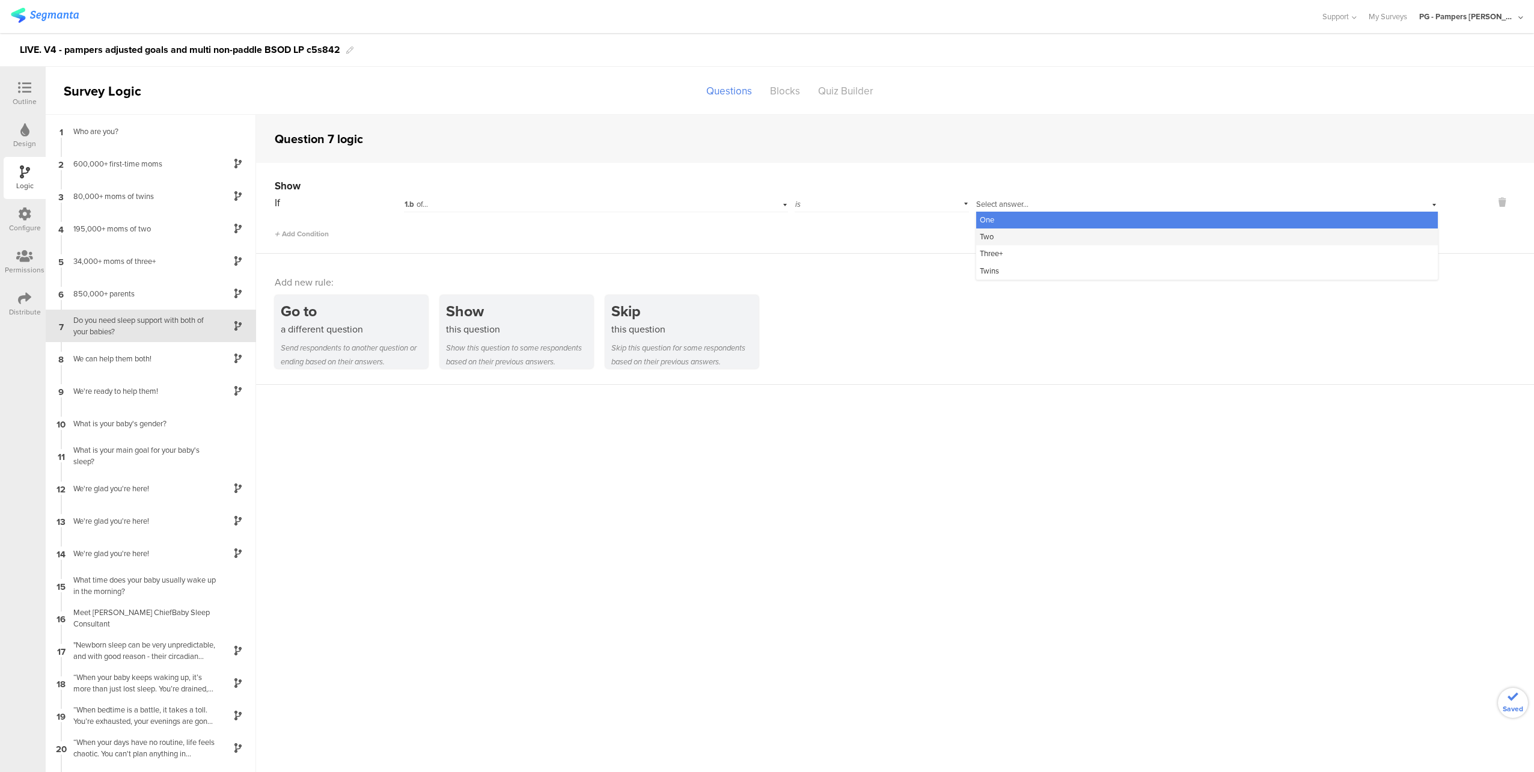
click at [1017, 240] on div "Two" at bounding box center [1207, 236] width 462 height 17
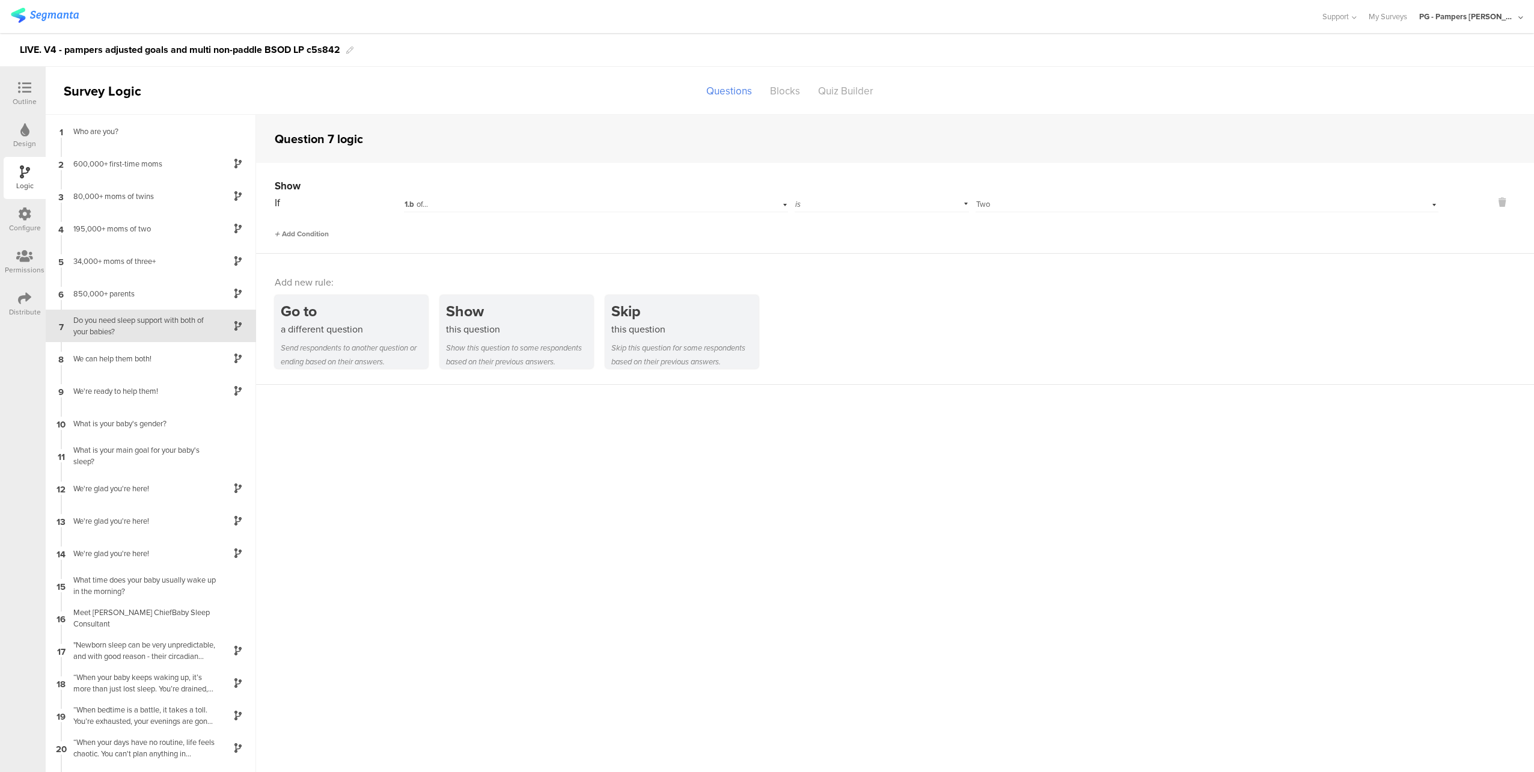
click at [300, 231] on span "Add Condition" at bounding box center [302, 233] width 54 height 11
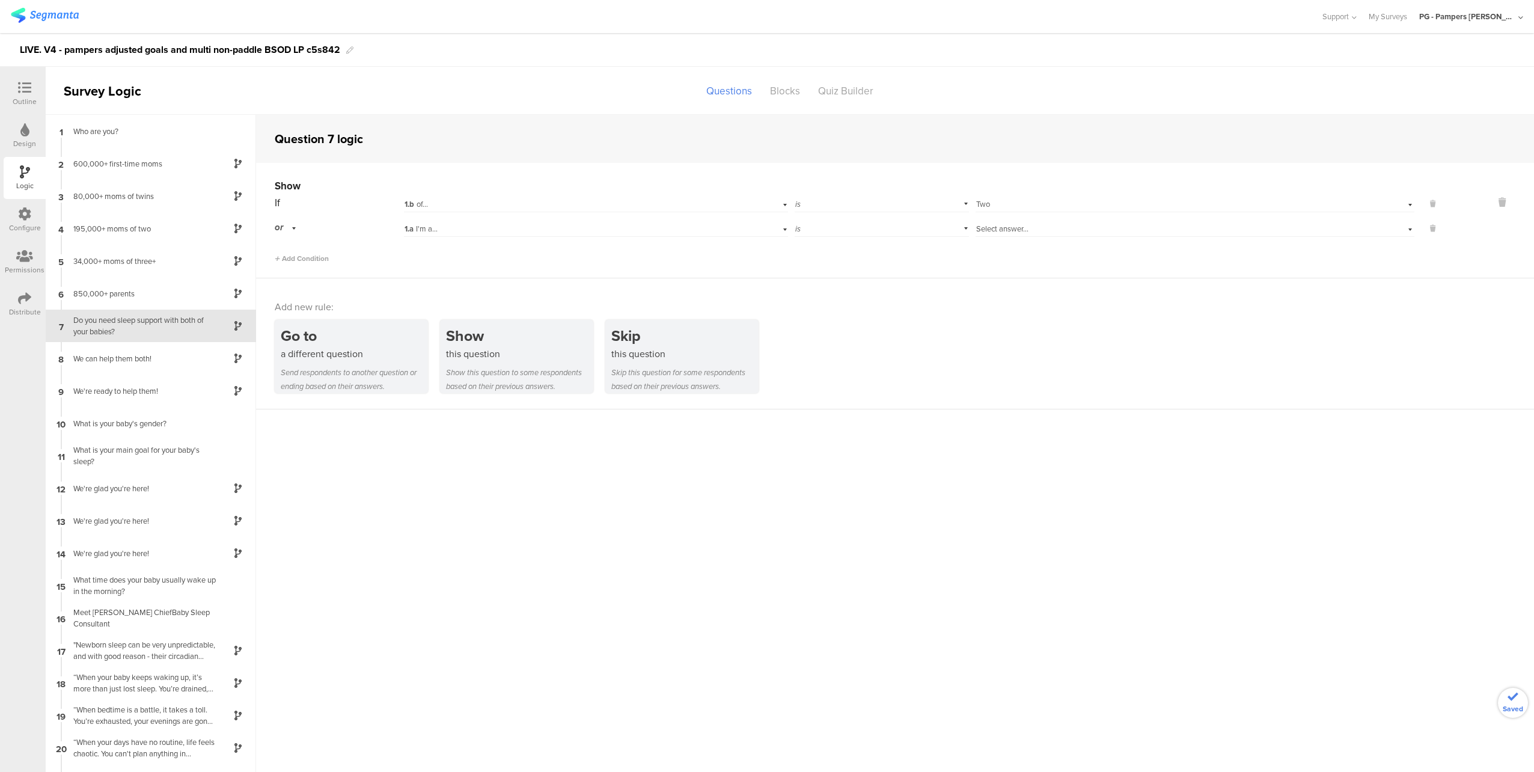
click at [441, 227] on div "1.a I'm a..." at bounding box center [569, 229] width 331 height 11
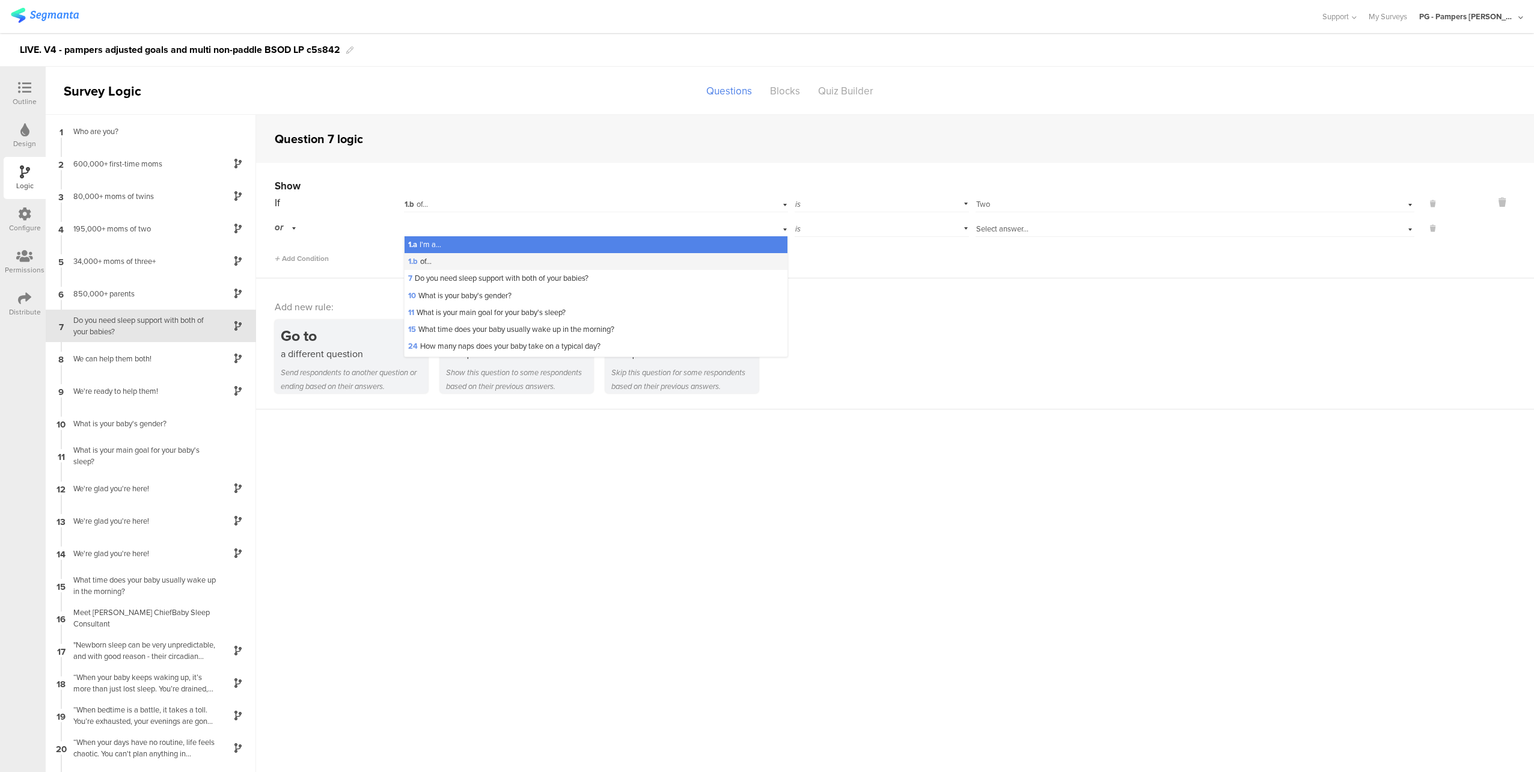
click at [468, 261] on div "1.b of..." at bounding box center [595, 261] width 383 height 17
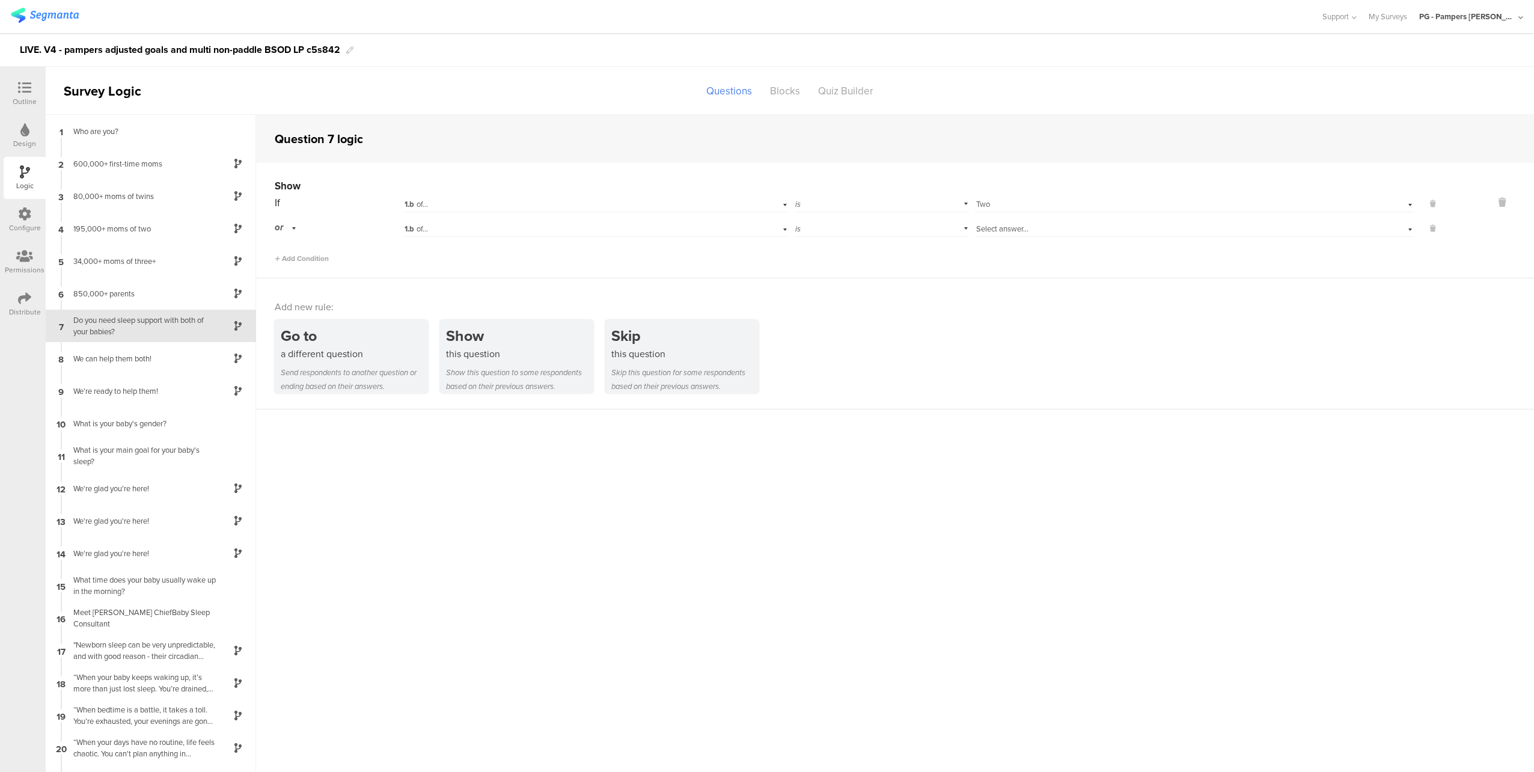
click at [1002, 234] on div "Select answer..." at bounding box center [1194, 227] width 439 height 19
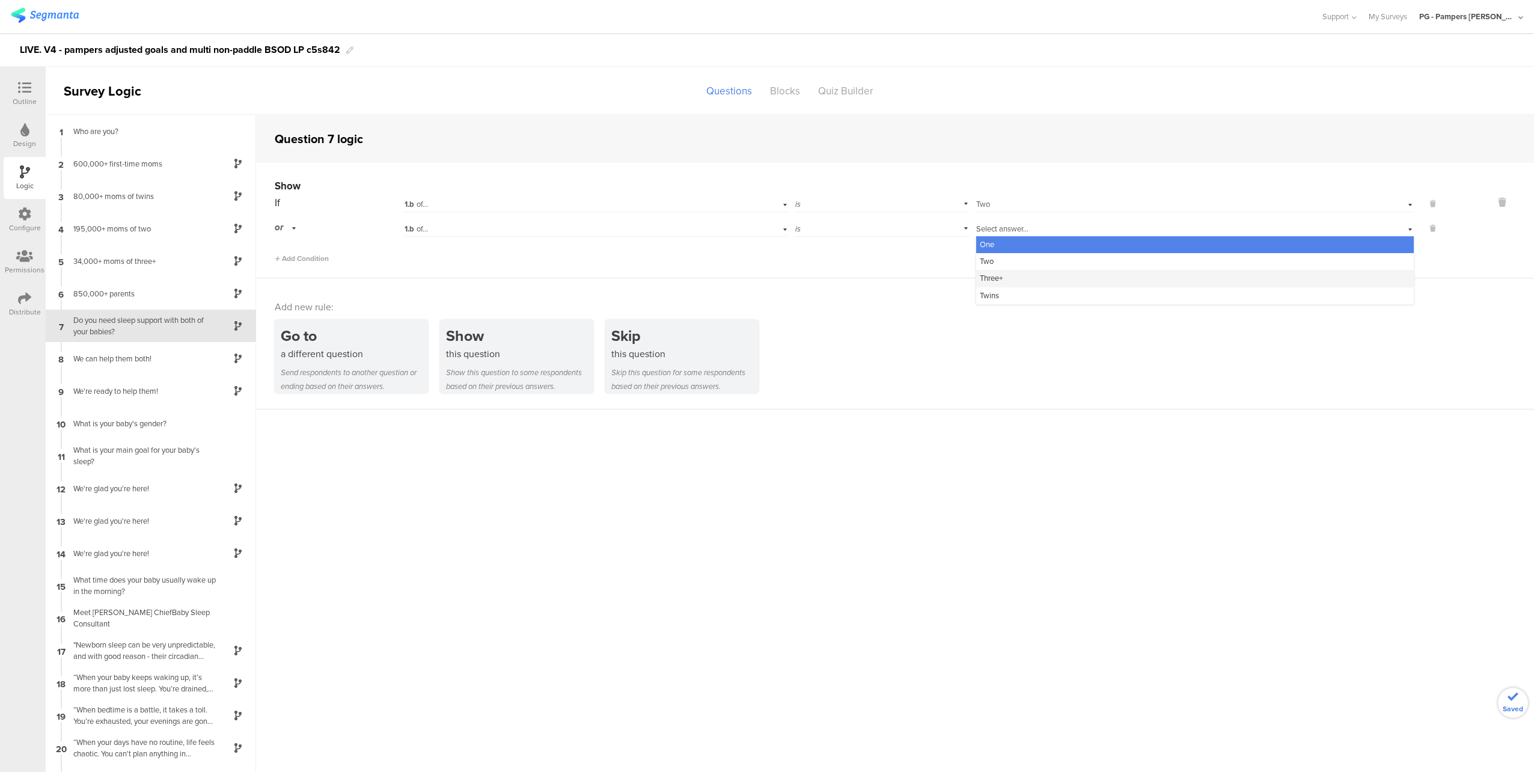
click at [1005, 279] on div "Three+" at bounding box center [1194, 278] width 437 height 17
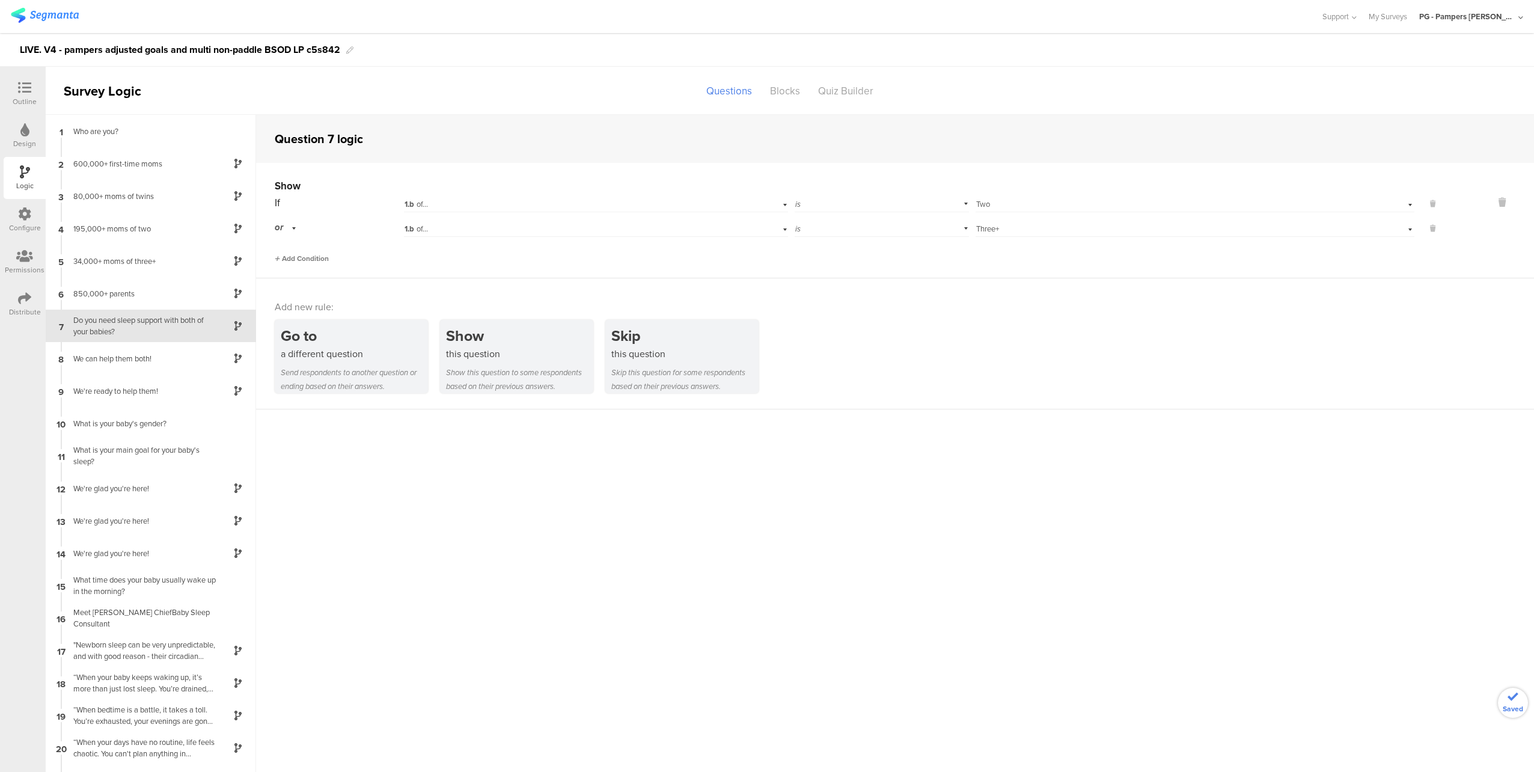
click at [312, 255] on span "Add Condition" at bounding box center [302, 258] width 54 height 11
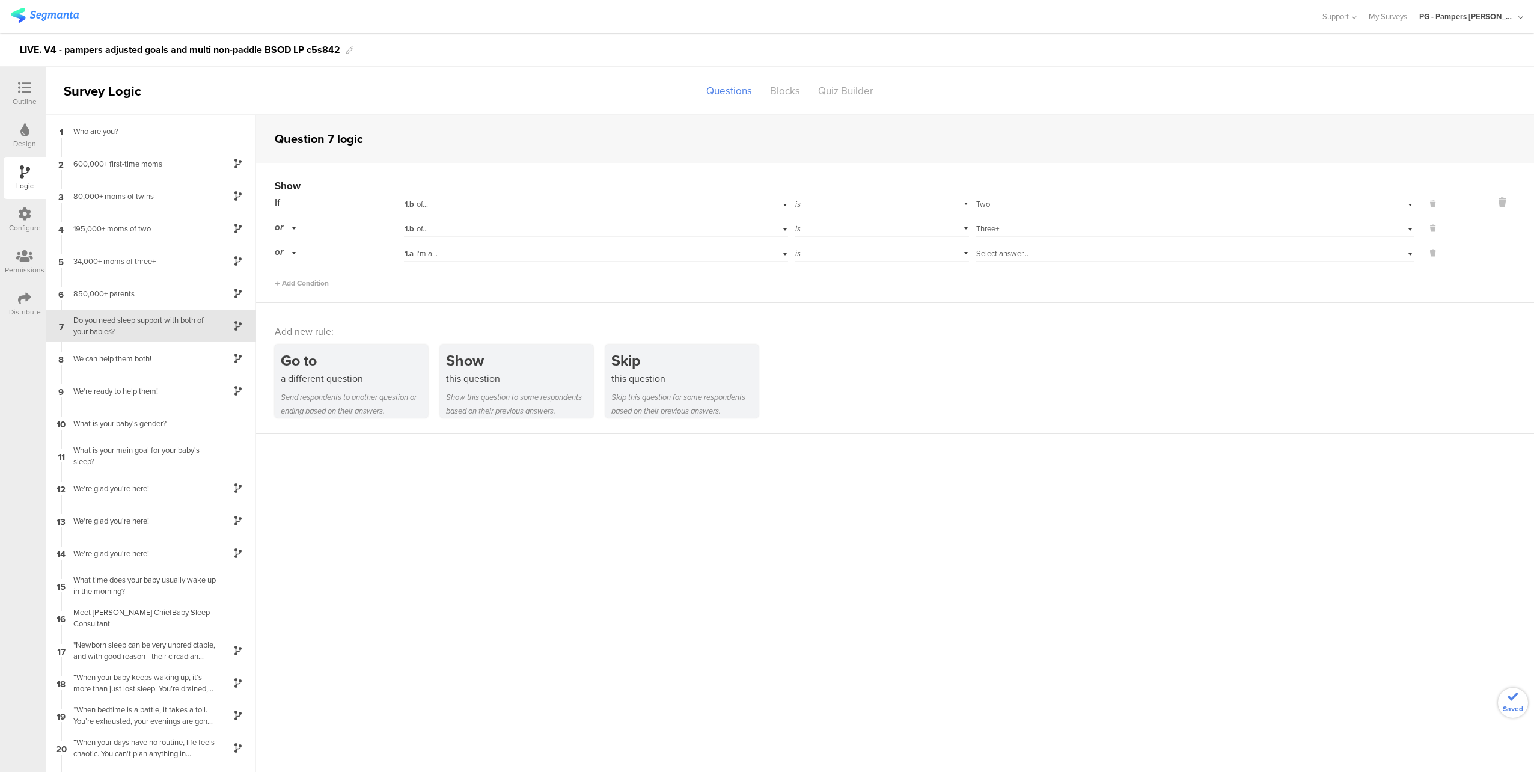
click at [1045, 257] on div "Select answer..." at bounding box center [1166, 253] width 380 height 11
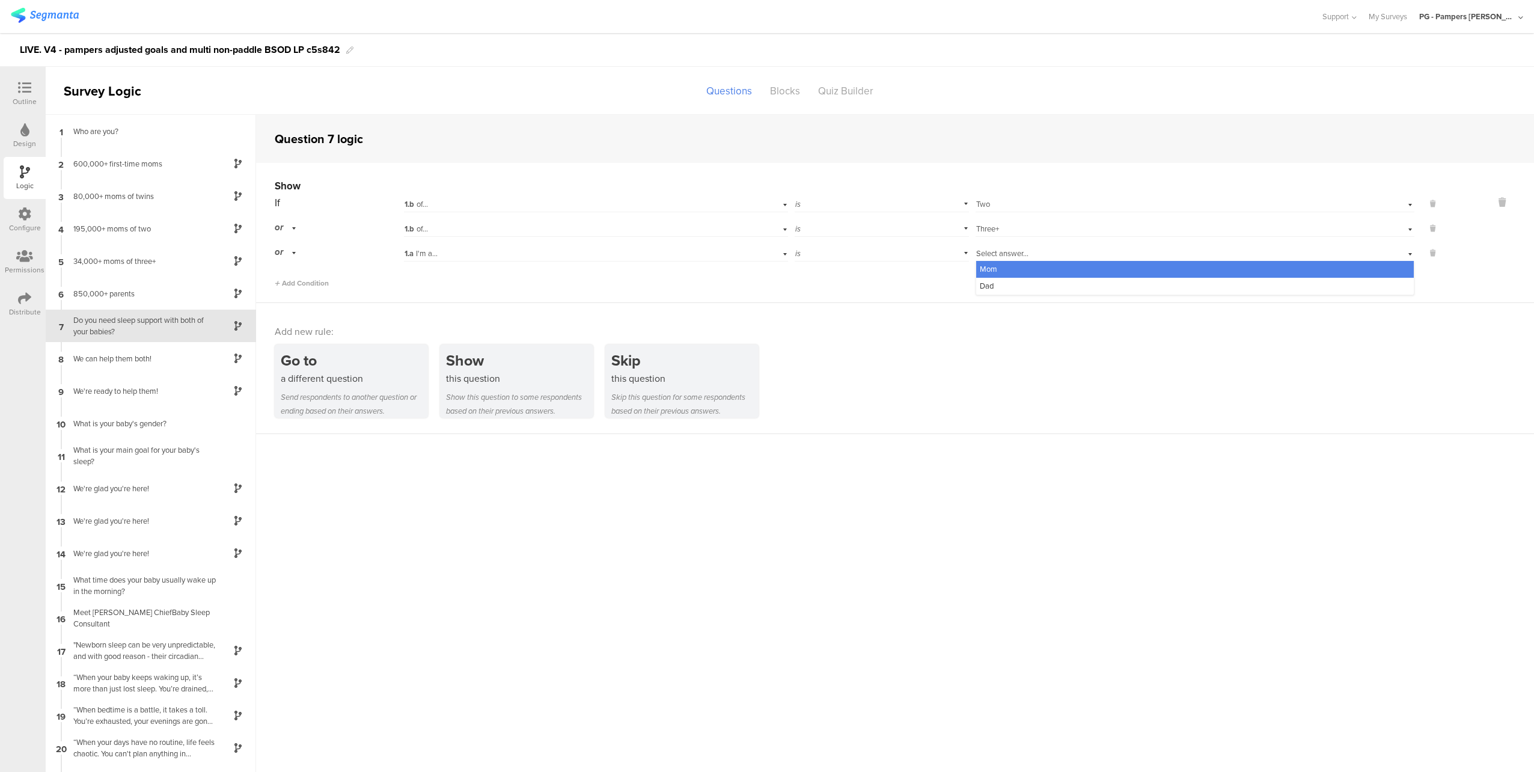
click at [1012, 245] on div "Select answer..." at bounding box center [1194, 252] width 439 height 19
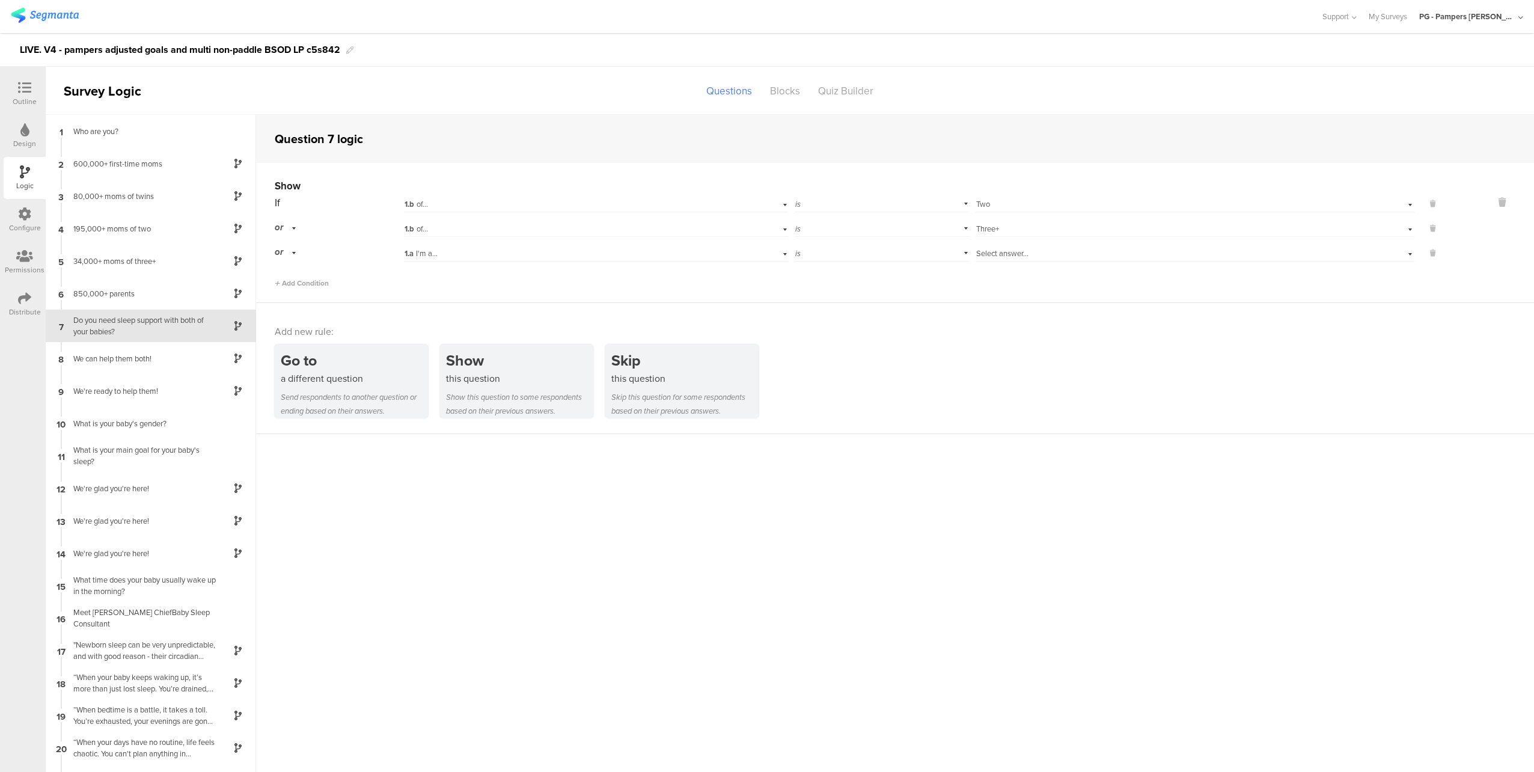
click at [909, 251] on div "is" at bounding box center [881, 252] width 174 height 19
click at [605, 249] on div "1.a I'm a..." at bounding box center [569, 253] width 331 height 11
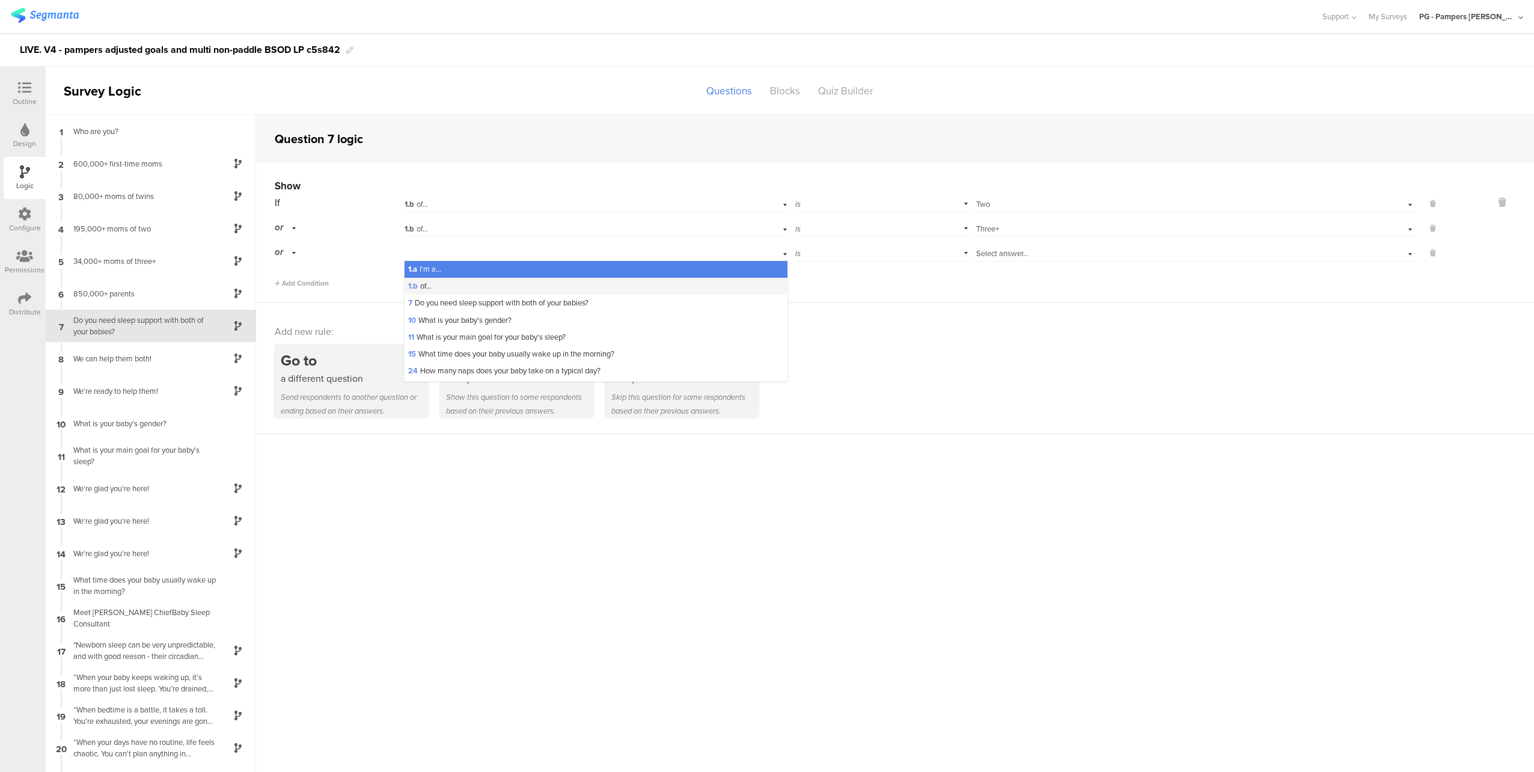
click at [483, 285] on div "1.b of..." at bounding box center [595, 286] width 383 height 17
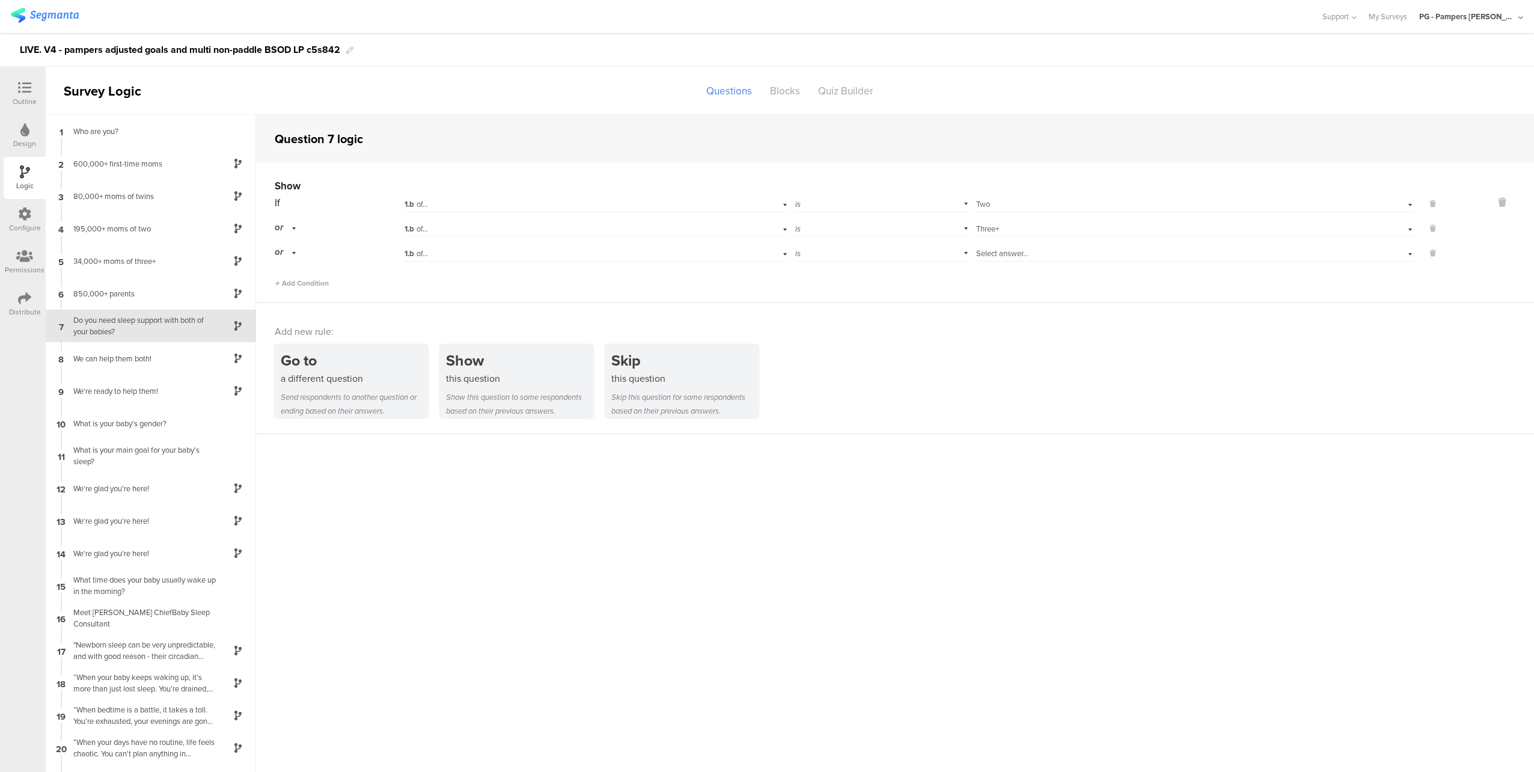
click at [1044, 258] on div "Select answer..." at bounding box center [1166, 253] width 380 height 11
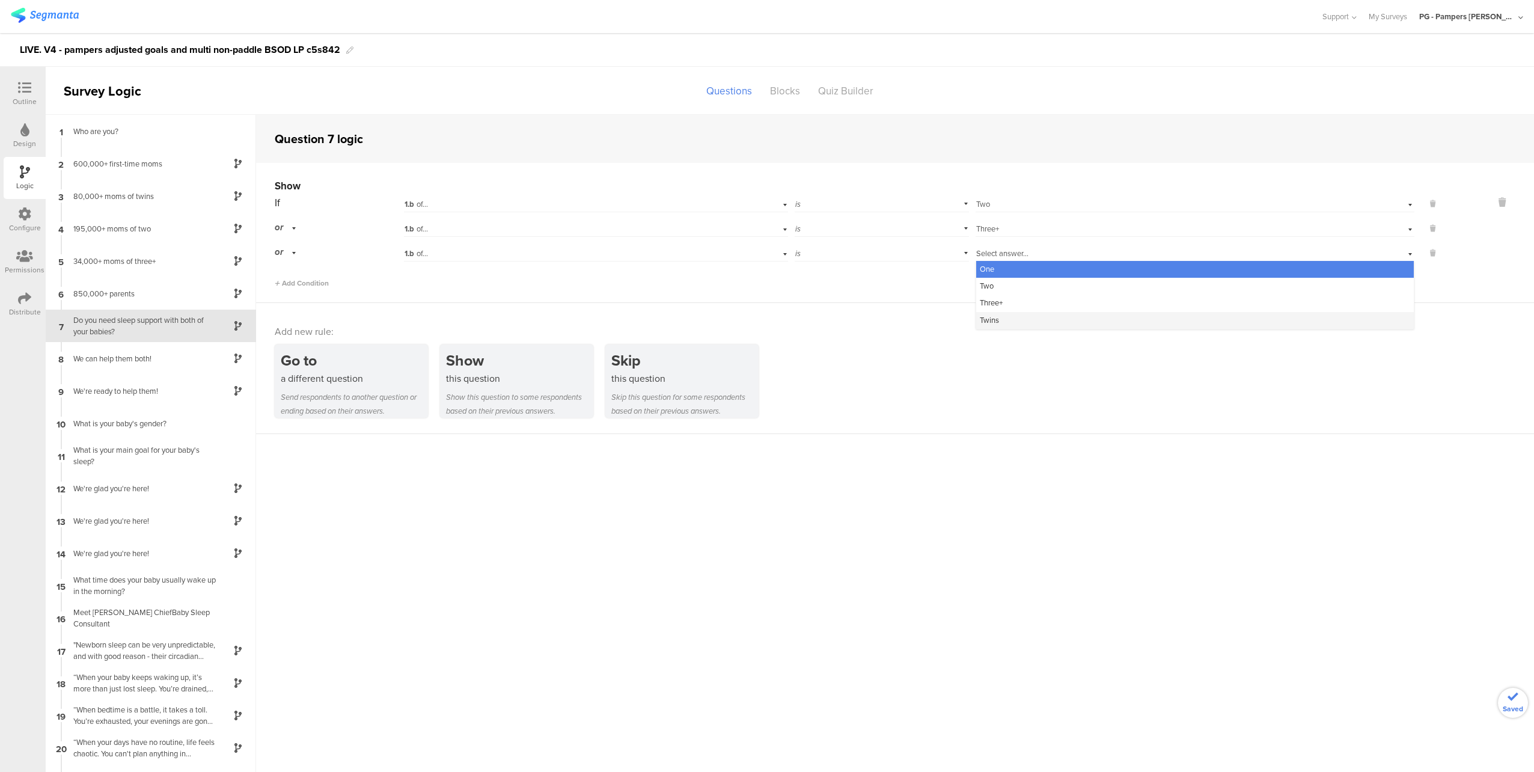
click at [1017, 321] on div "Twins" at bounding box center [1194, 320] width 437 height 17
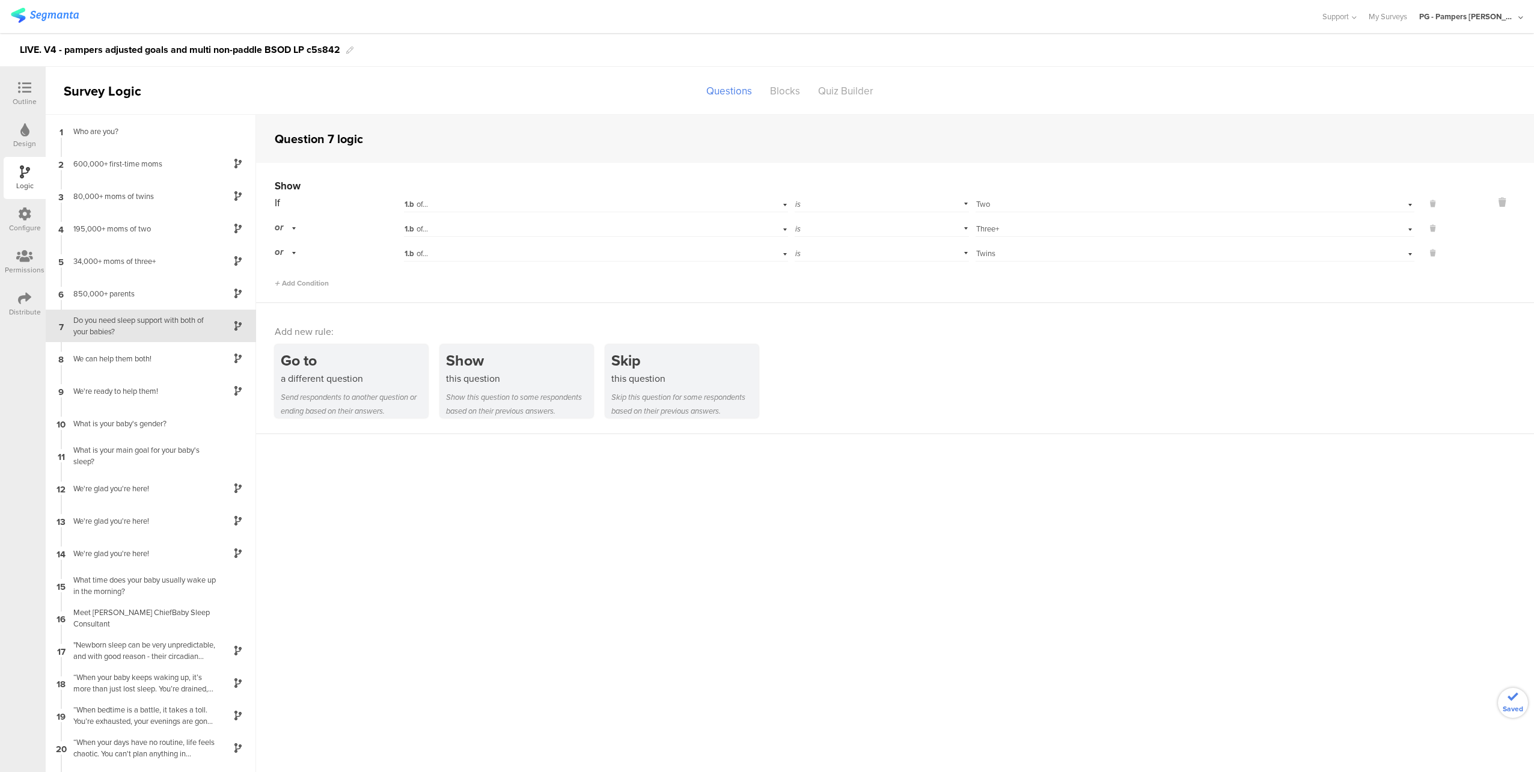
click at [930, 288] on div "Show If 1.b of... is Select answer... Two or 1.b of... is Select answer... Thre…" at bounding box center [895, 233] width 1278 height 140
click at [133, 364] on div "8 We can help them both!" at bounding box center [151, 358] width 210 height 32
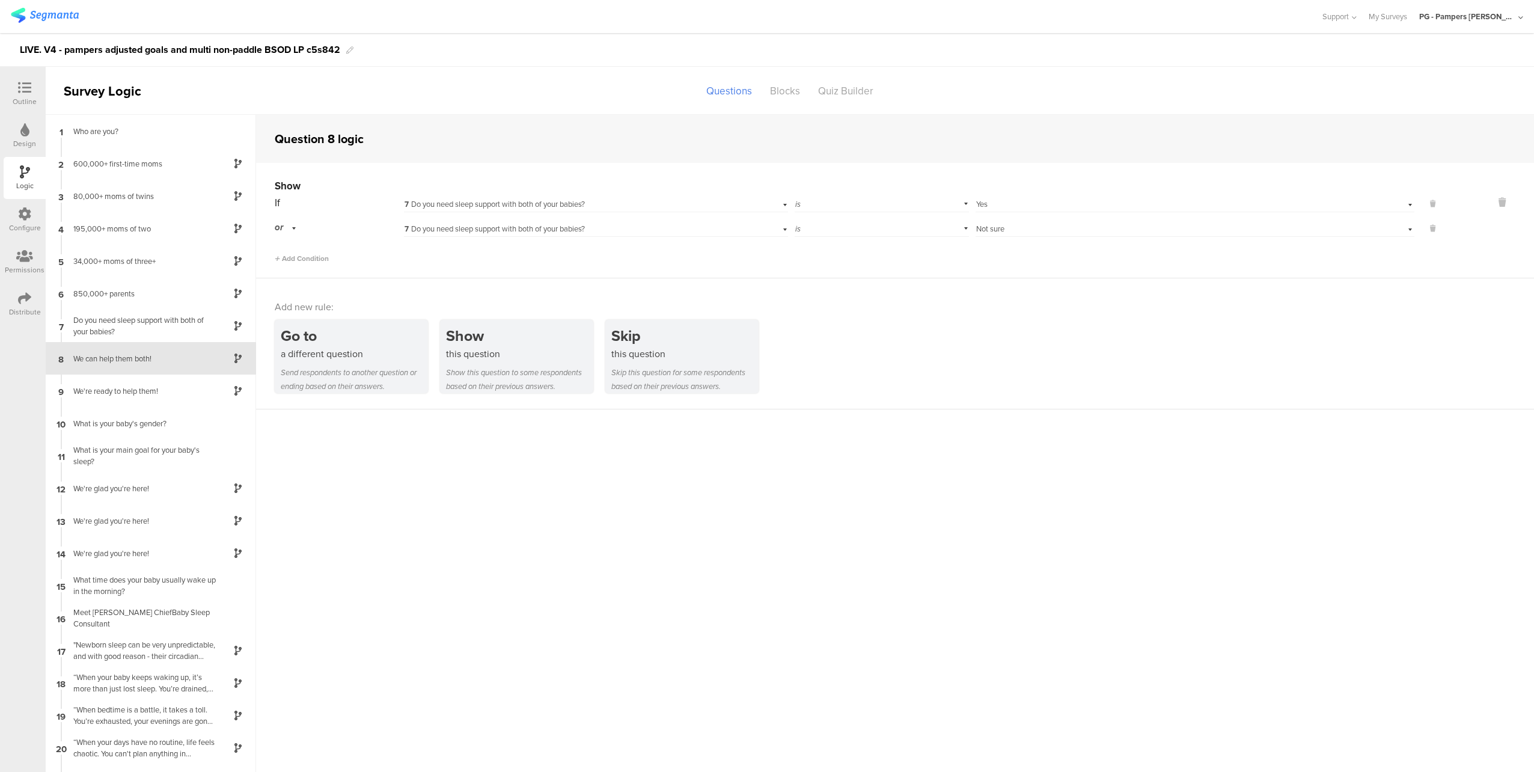
click at [16, 88] on div at bounding box center [25, 88] width 24 height 15
